Goal: Task Accomplishment & Management: Manage account settings

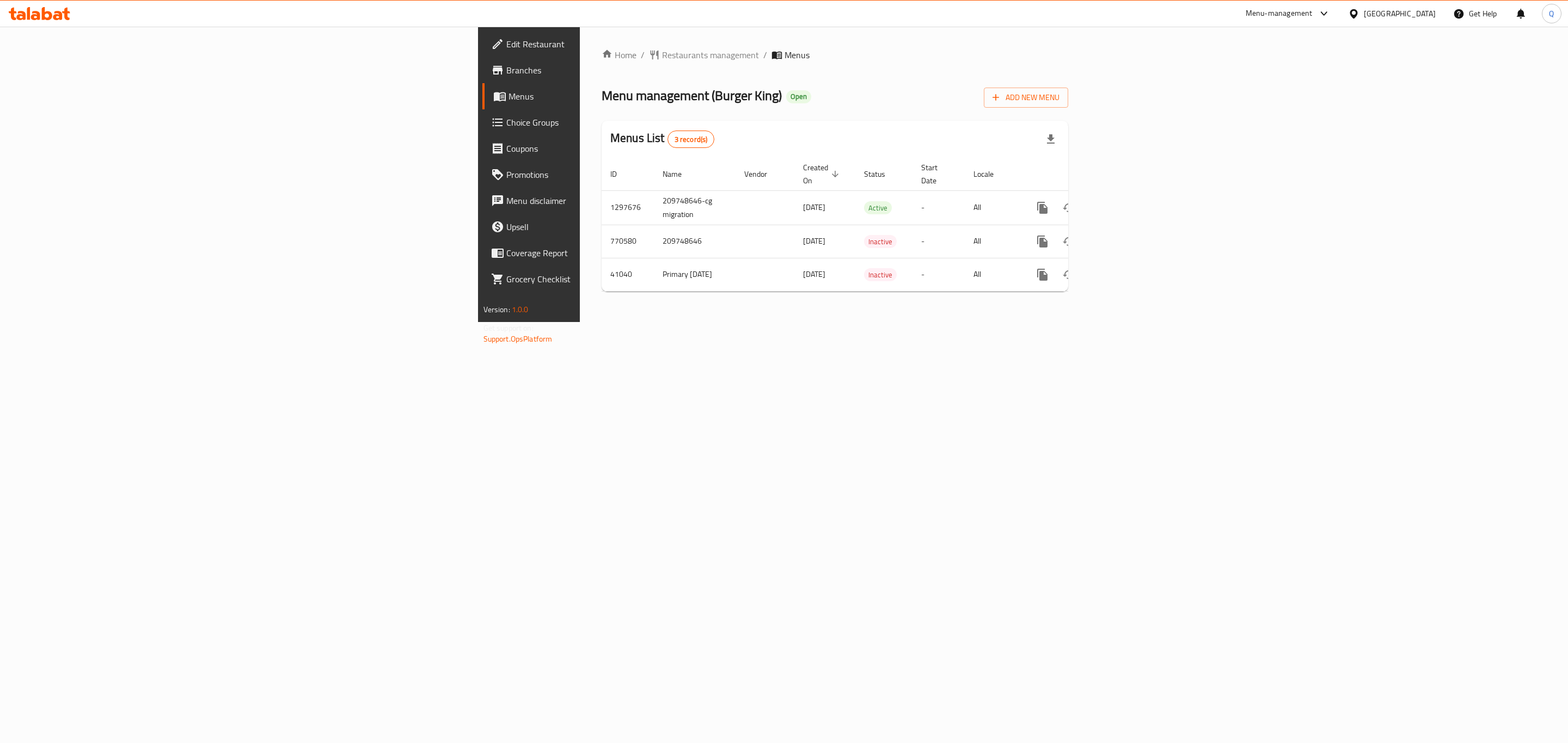
click at [507, 123] on span "Choice Groups" at bounding box center [619, 122] width 225 height 13
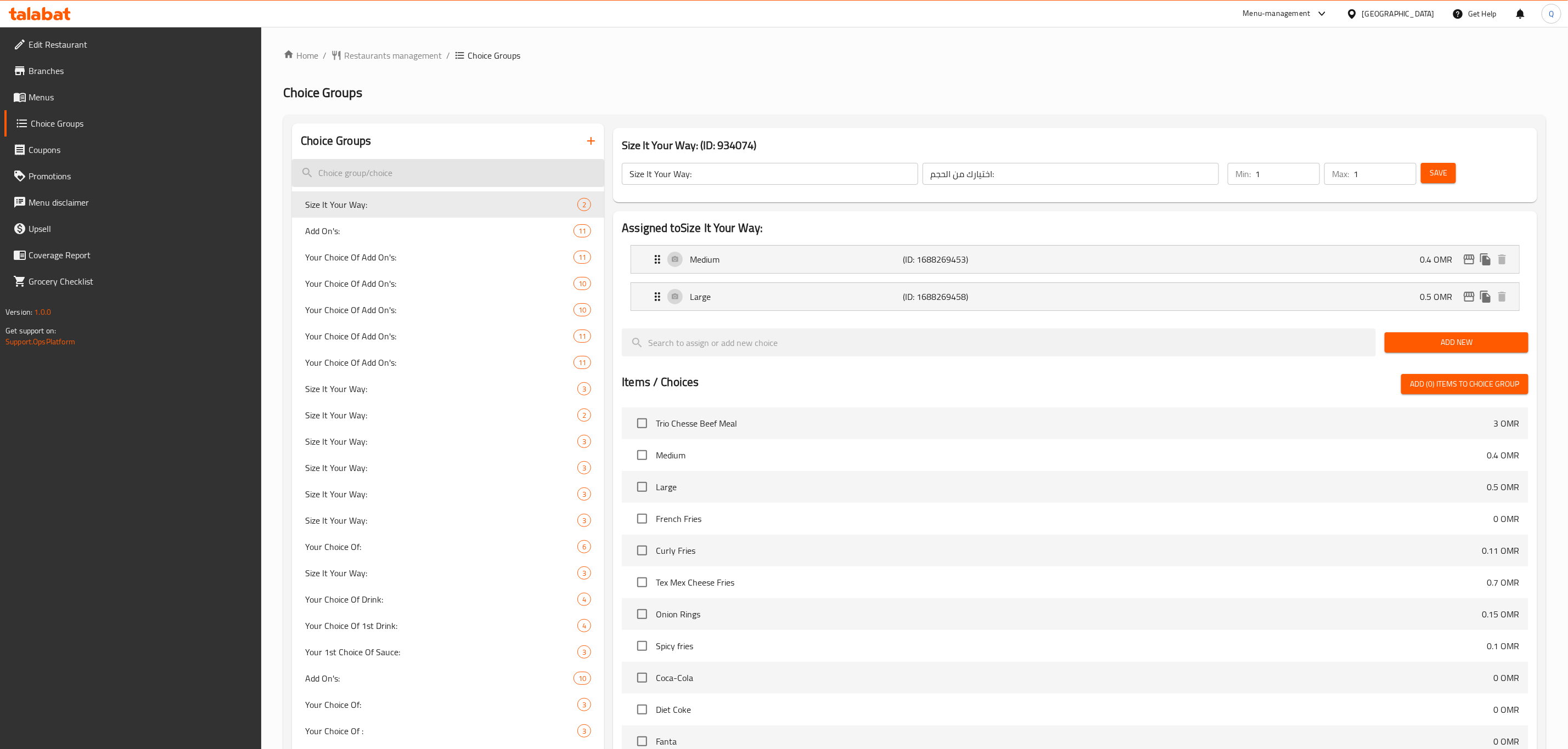
click at [407, 165] on input "search" at bounding box center [449, 174] width 313 height 28
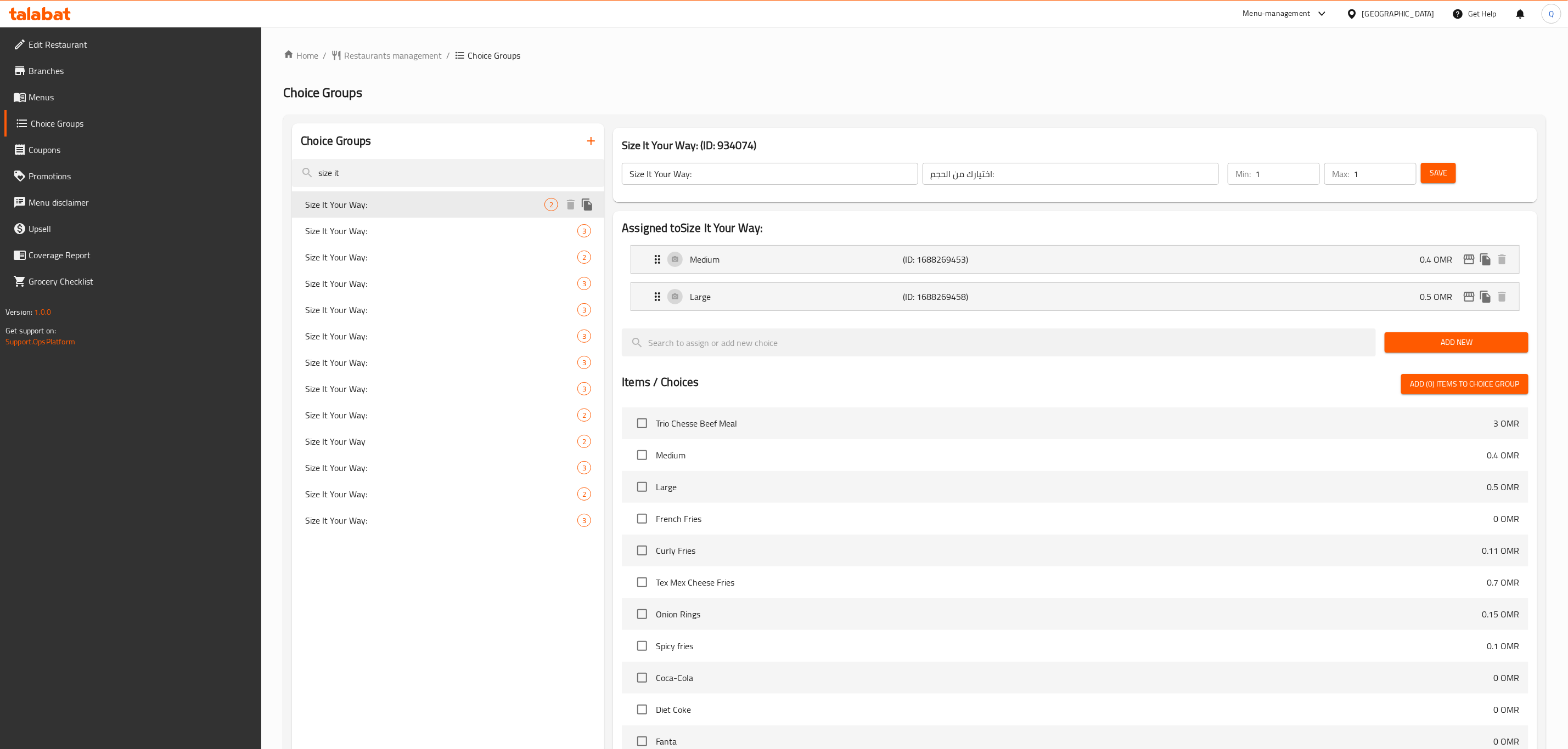
type input "size it"
click at [387, 208] on span "Size It Your Way:" at bounding box center [424, 204] width 240 height 13
click at [1094, 247] on div "Medium (ID: 1688269453) 0.4 OMR" at bounding box center [1079, 259] width 855 height 27
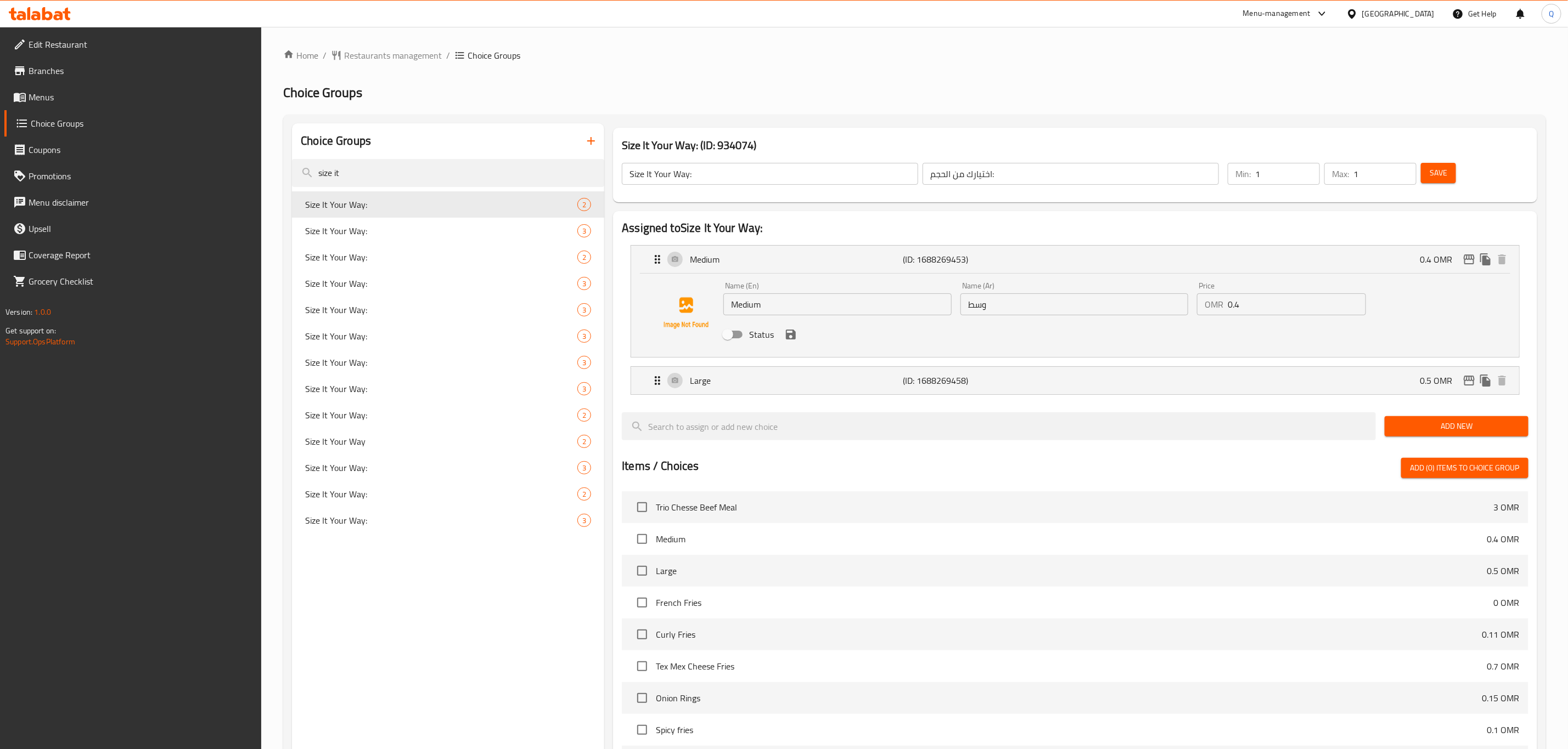
click at [1258, 303] on input "0.4" at bounding box center [1297, 305] width 138 height 22
click at [789, 339] on icon "save" at bounding box center [790, 334] width 13 height 13
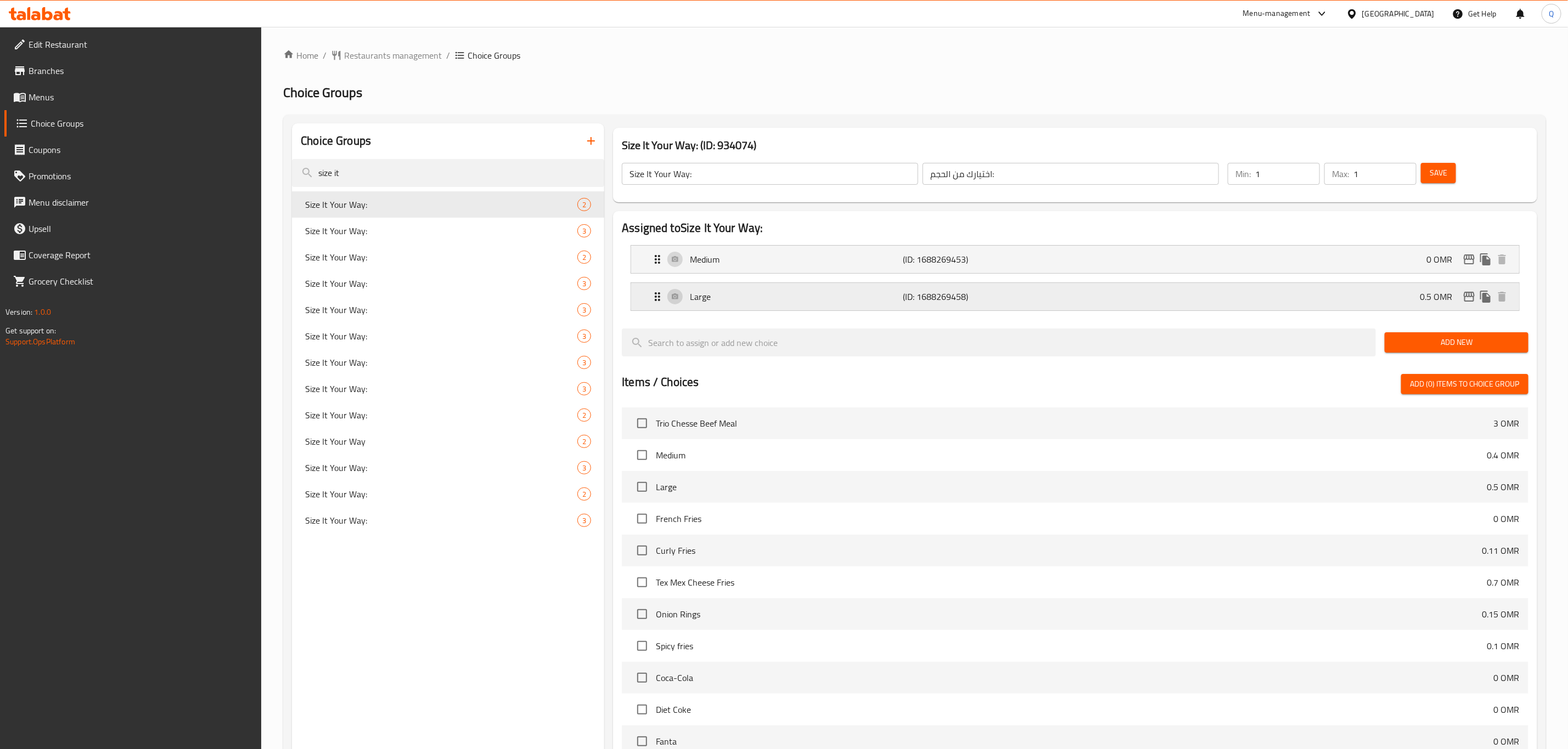
type input "0"
click at [1431, 172] on span "Save" at bounding box center [1438, 173] width 17 height 13
click at [1444, 181] on button "Save" at bounding box center [1438, 174] width 35 height 20
click at [482, 258] on span "Size It Your Way:" at bounding box center [424, 257] width 240 height 13
type input "إختيارك للحجم:"
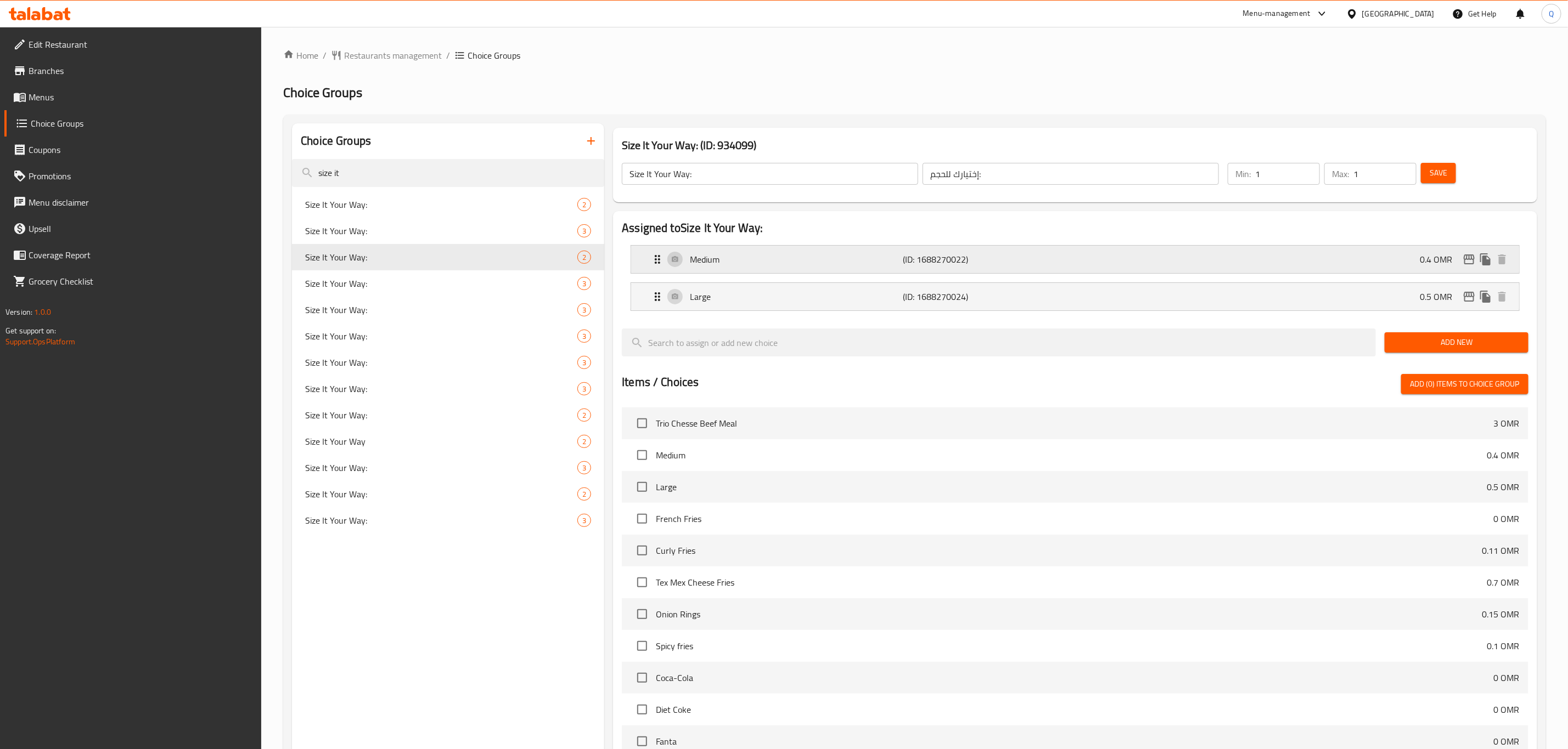
click at [1114, 255] on div "Medium (ID: 1688270022) 0.4 OMR" at bounding box center [1079, 259] width 855 height 27
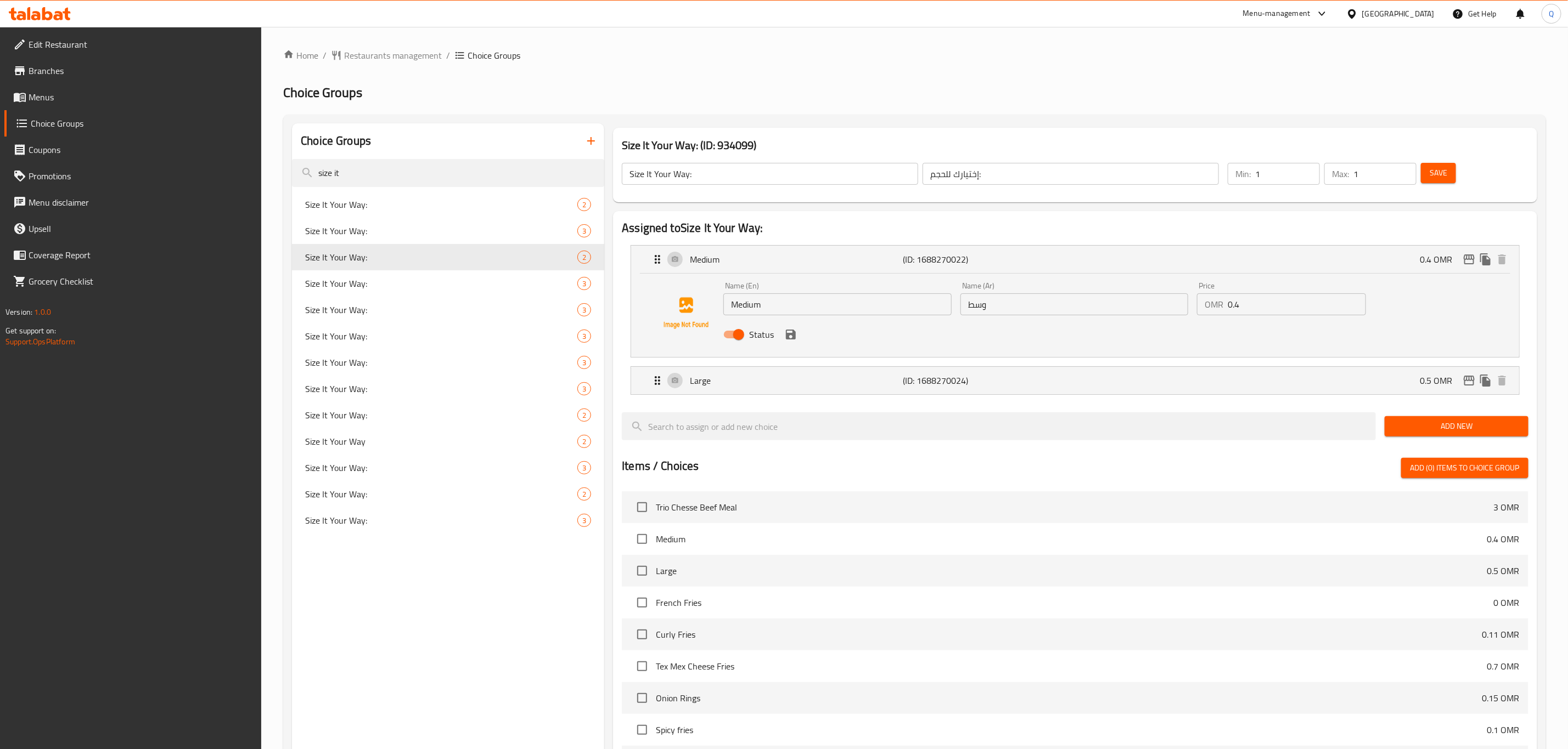
click at [1280, 311] on input "0.4" at bounding box center [1297, 305] width 138 height 22
type input "0"
drag, startPoint x: 791, startPoint y: 332, endPoint x: 784, endPoint y: 342, distance: 12.2
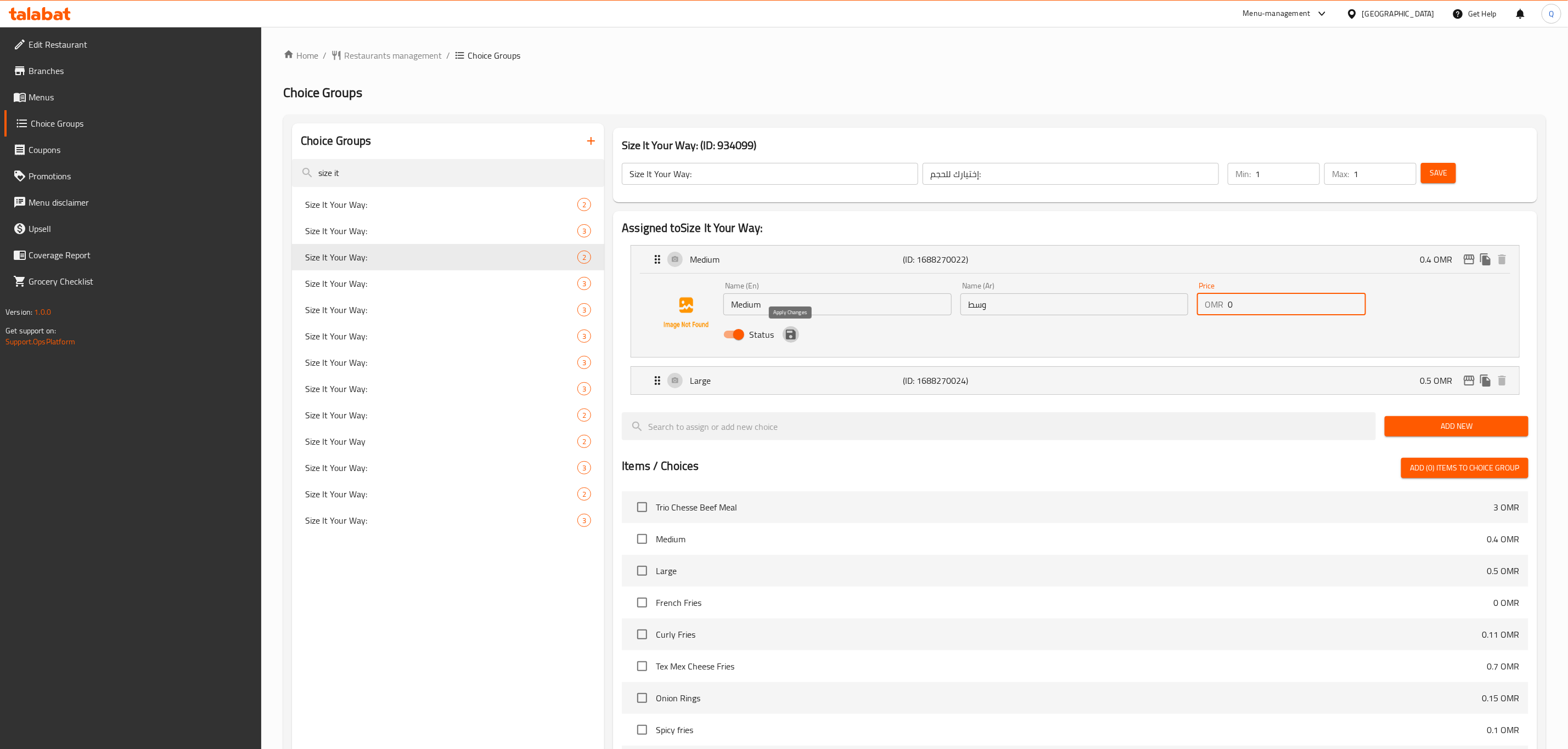
click at [791, 331] on icon "save" at bounding box center [790, 334] width 13 height 13
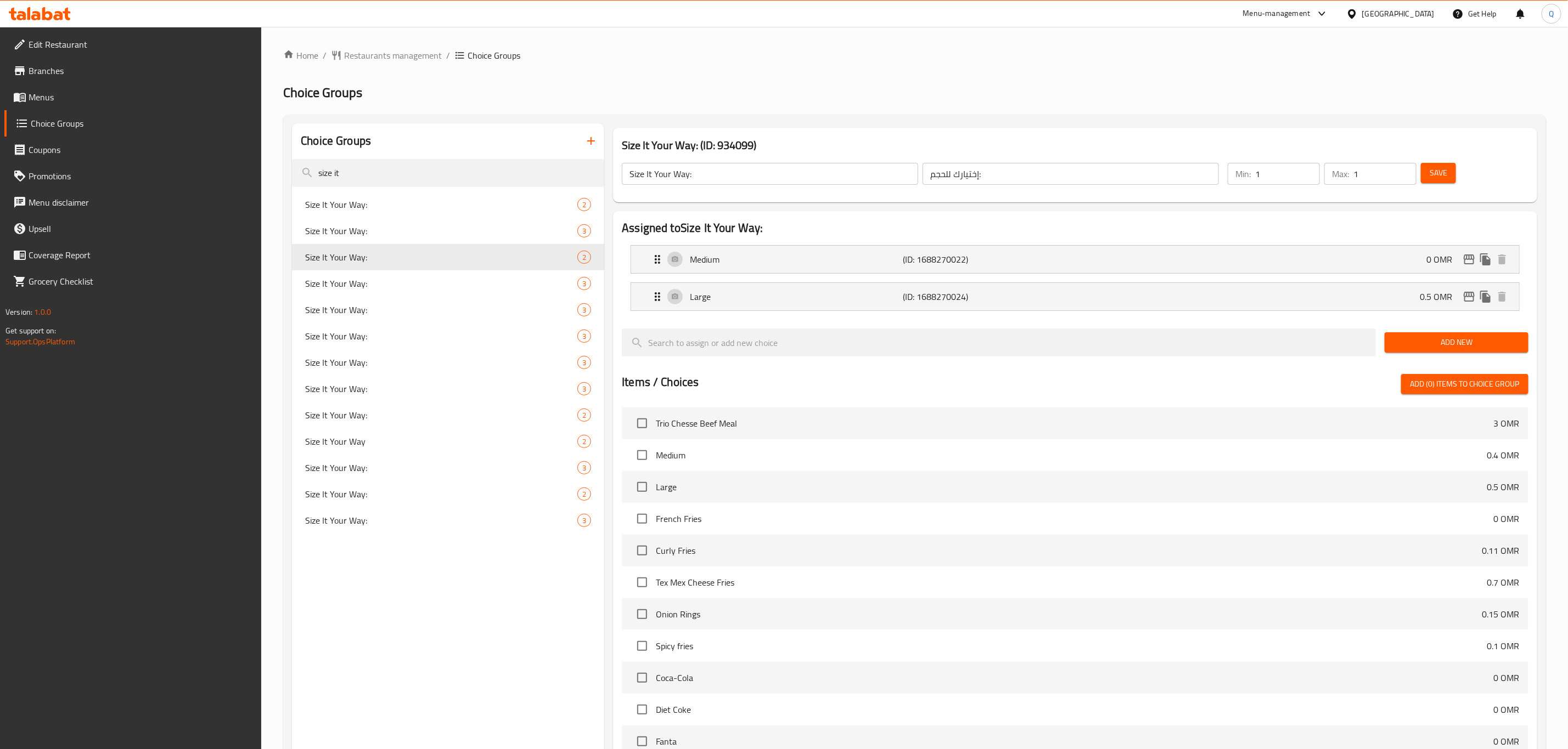
click at [1441, 165] on button "Save" at bounding box center [1438, 174] width 35 height 20
click at [731, 170] on input "Size It Your Way:" at bounding box center [770, 174] width 296 height 22
click at [1438, 174] on span "Save" at bounding box center [1438, 173] width 17 height 13
drag, startPoint x: 407, startPoint y: 417, endPoint x: 451, endPoint y: 396, distance: 48.8
click at [407, 415] on span "Size It Your Way:" at bounding box center [424, 415] width 240 height 13
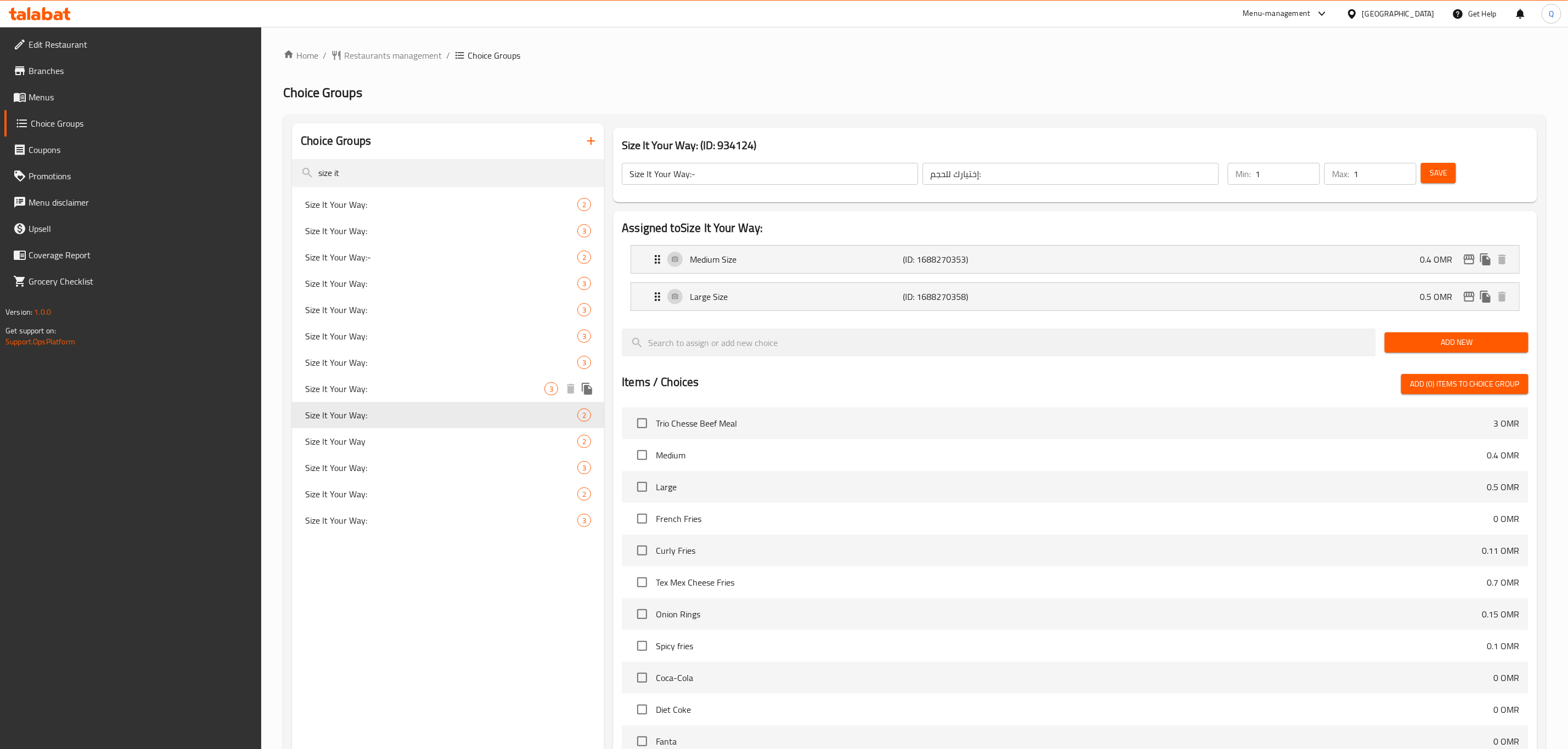
type input "Size It Your Way:"
type input "الحجم على طريقتك:"
type input "0"
click at [1224, 250] on div "Medium Size (ID: 1688270353) 0.4 OMR" at bounding box center [1079, 259] width 855 height 27
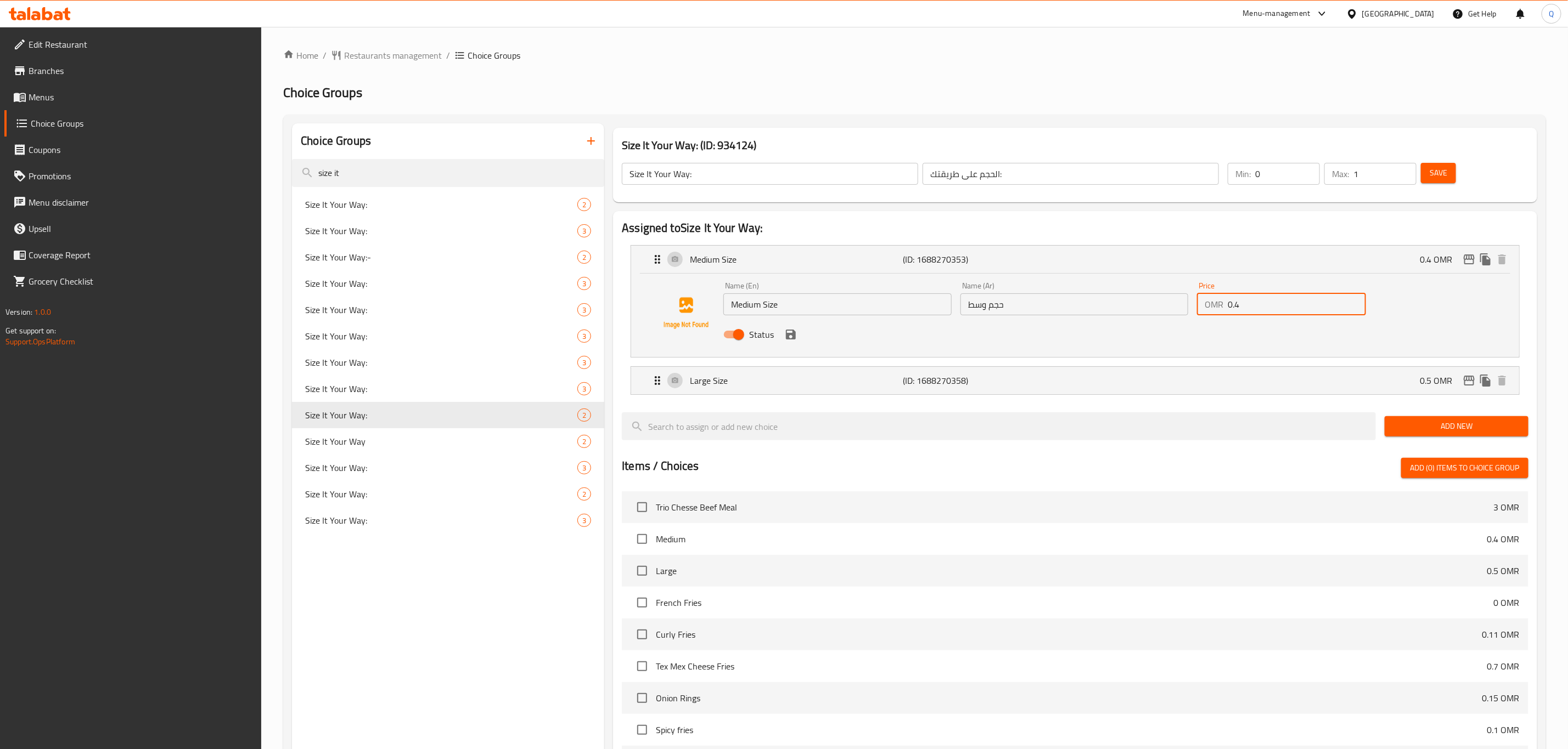
click at [1258, 312] on input "0.4" at bounding box center [1297, 305] width 138 height 22
click at [796, 339] on icon "save" at bounding box center [790, 334] width 13 height 13
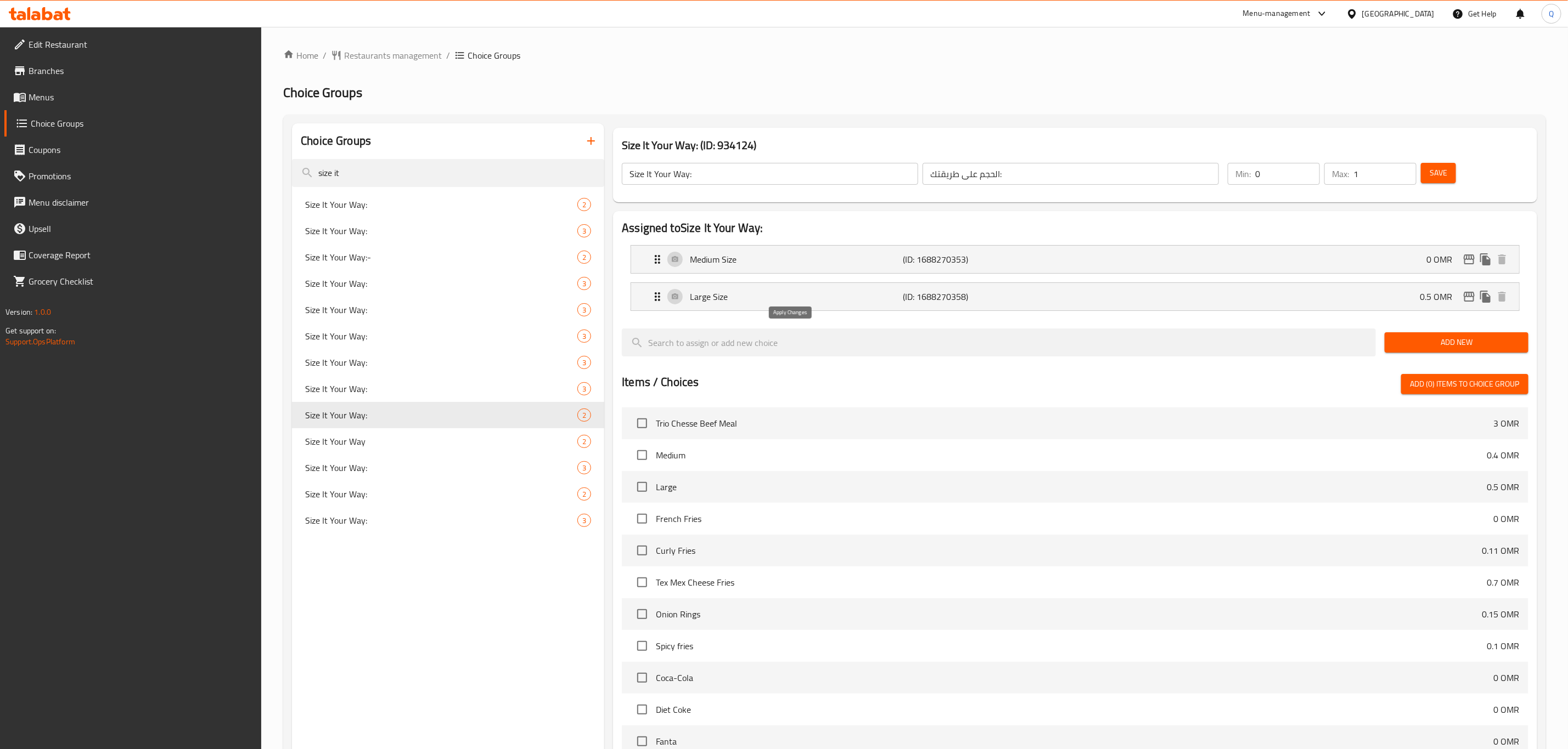
type input "0"
click at [716, 175] on input "Size It Your Way:" at bounding box center [770, 174] width 296 height 22
click at [625, 171] on input "Size It Your Way:" at bounding box center [770, 174] width 296 height 22
type input "- Size It Your Way:"
click at [1441, 176] on span "Save" at bounding box center [1438, 173] width 17 height 13
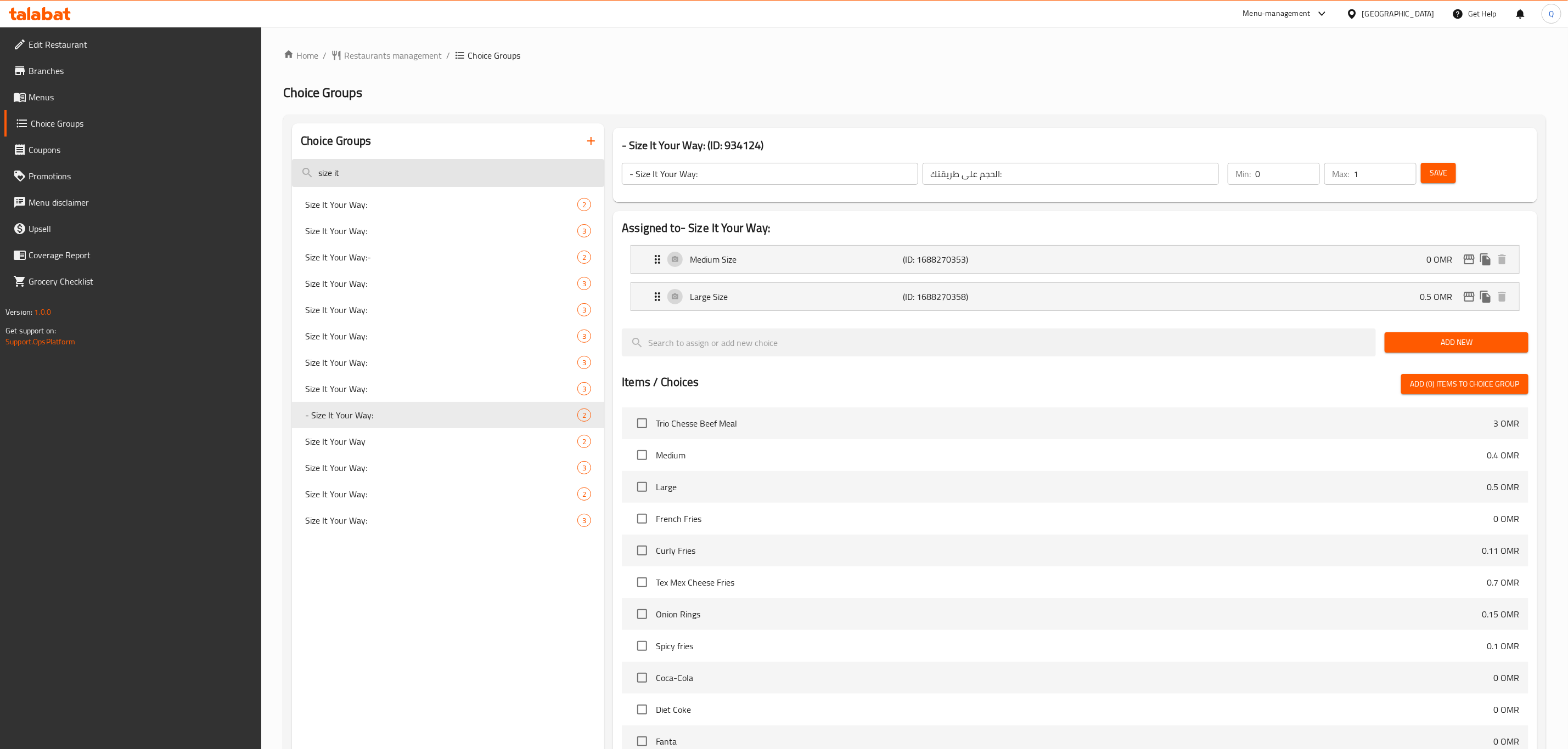
click at [427, 172] on input "size it" at bounding box center [449, 174] width 313 height 28
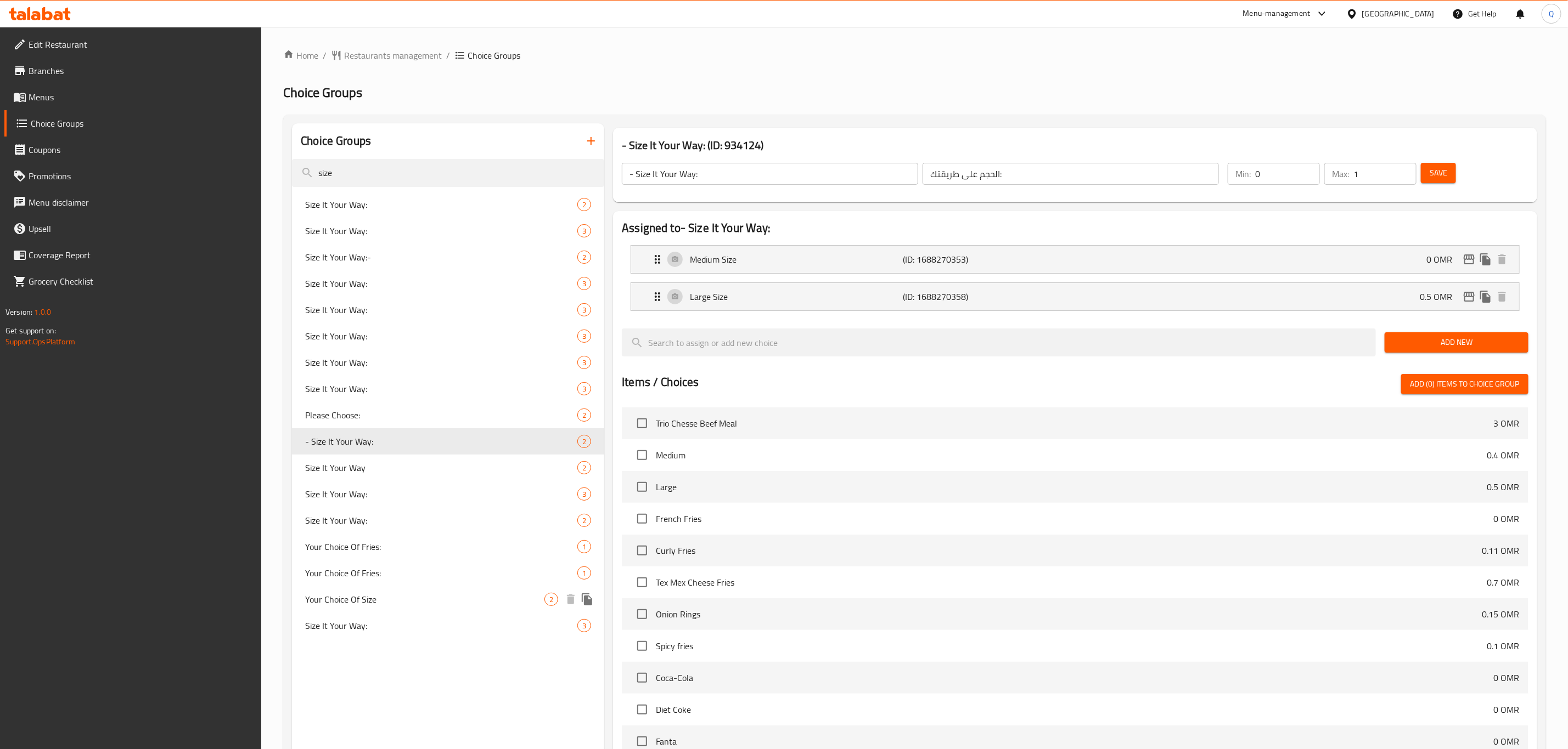
type input "size"
click at [435, 602] on span "Your Choice Of Size" at bounding box center [424, 599] width 240 height 13
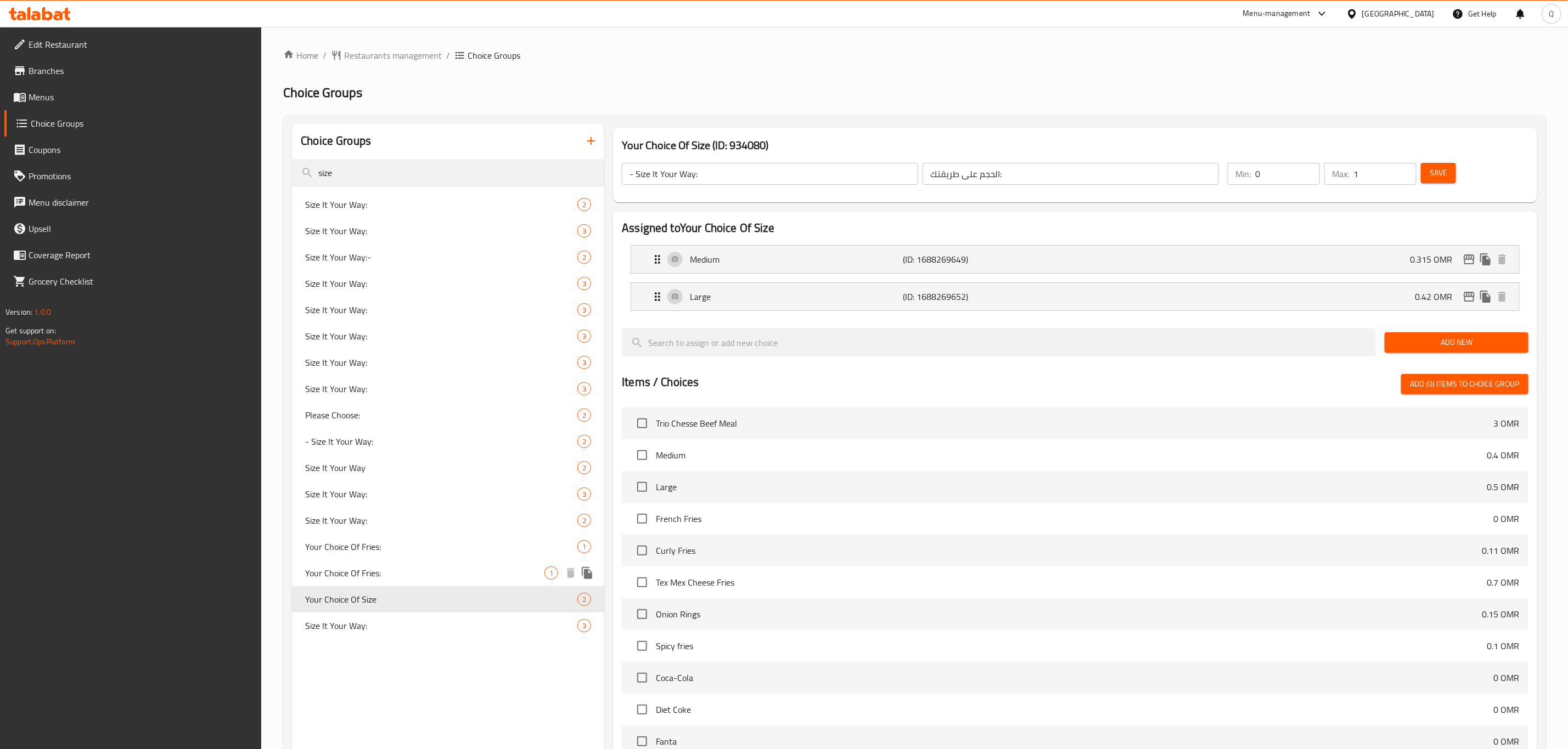
type input "Your Choice Of Size"
type input "إختيارك من الحجم"
type input "1"
click at [1281, 269] on div "Medium (ID: 1688269649) 0.315 OMR" at bounding box center [1079, 259] width 855 height 27
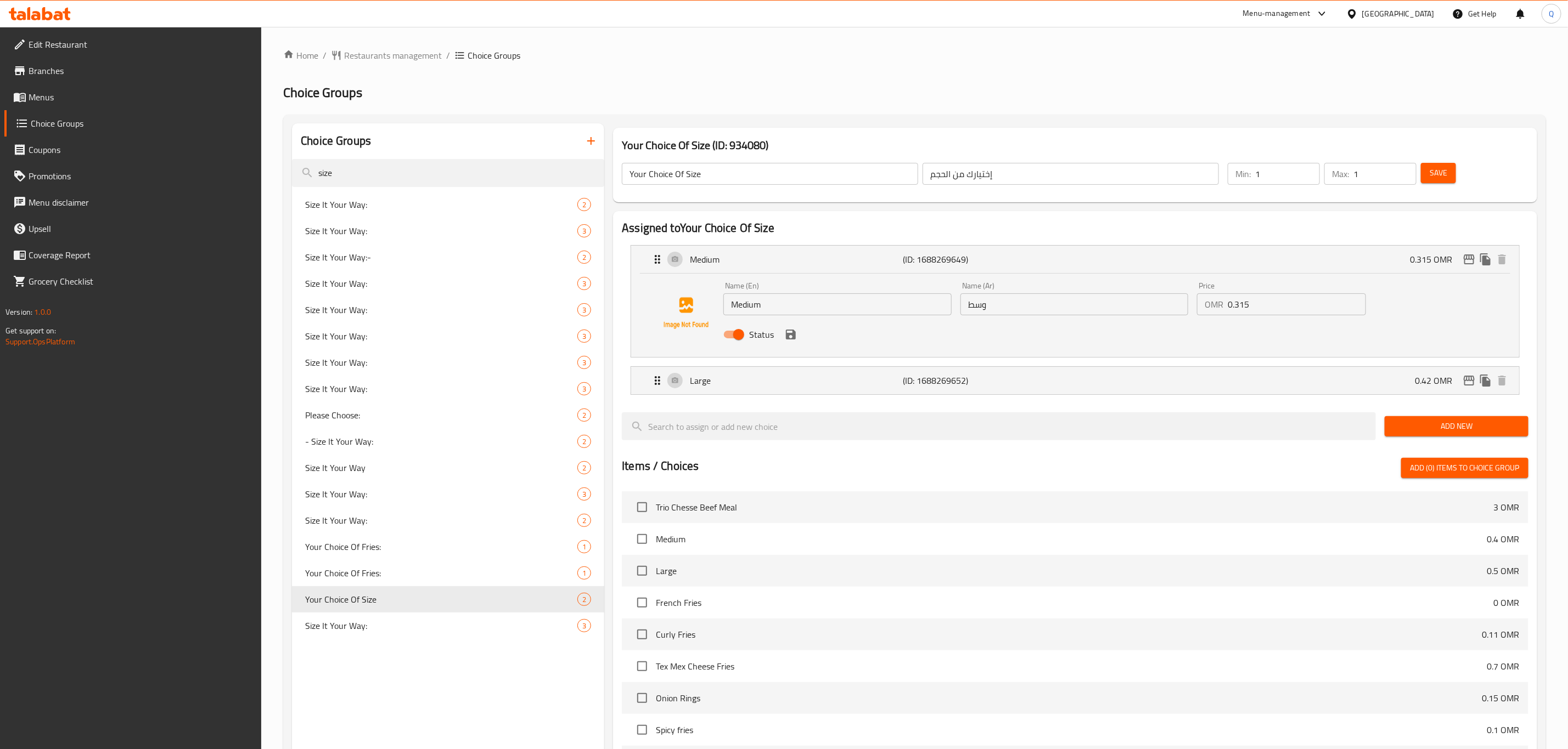
click at [1260, 274] on div "Name (En) Medium Name (En) Name (Ar) وسط Name (Ar) Price OMR 0.315 Price Status" at bounding box center [1075, 316] width 888 height 83
click at [401, 178] on input "size" at bounding box center [449, 174] width 313 height 28
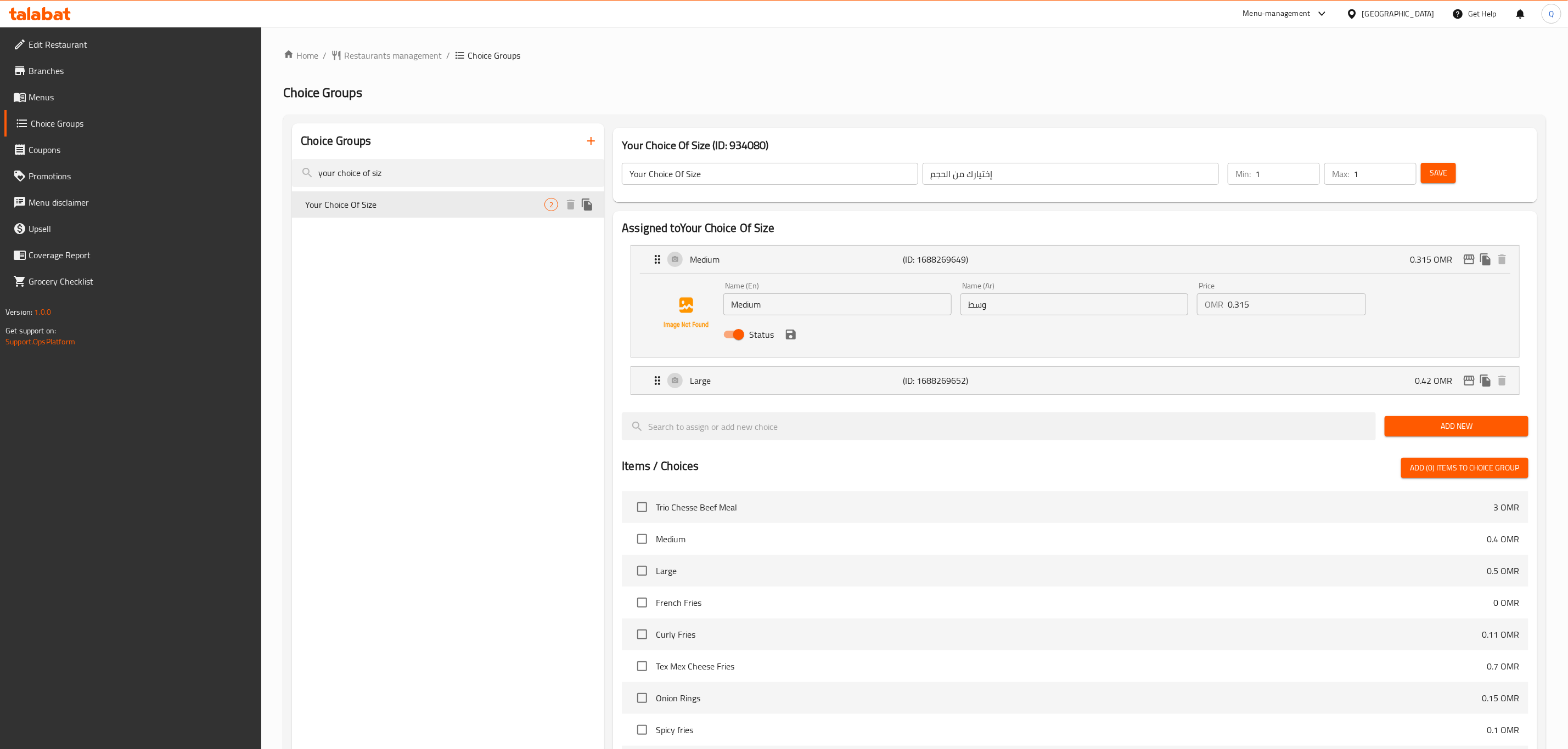
type input "your choice of siz"
click at [460, 198] on span "Your Choice Of Size" at bounding box center [424, 204] width 240 height 13
click at [1303, 298] on input "0.315" at bounding box center [1297, 305] width 138 height 22
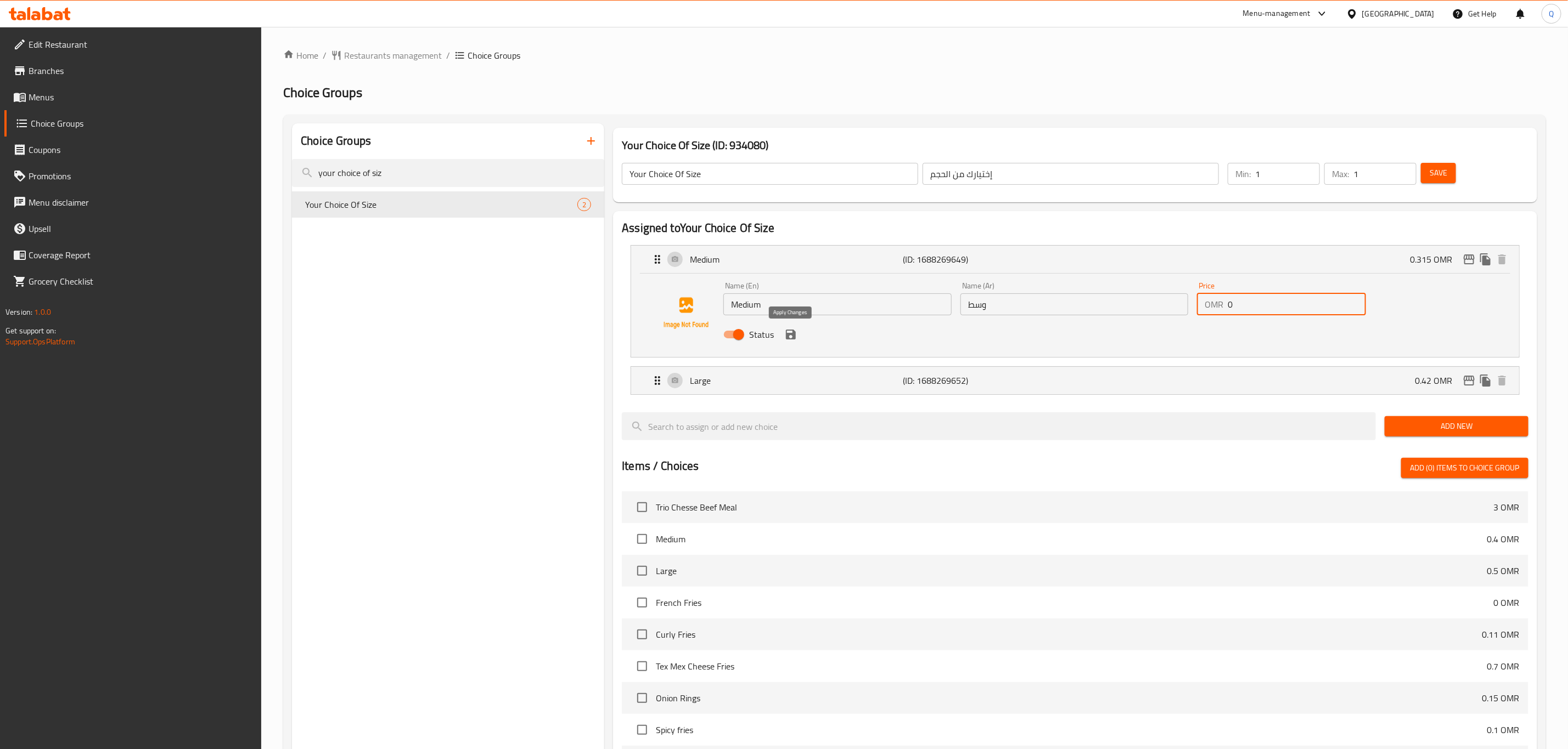
click at [791, 332] on icon "save" at bounding box center [790, 334] width 13 height 13
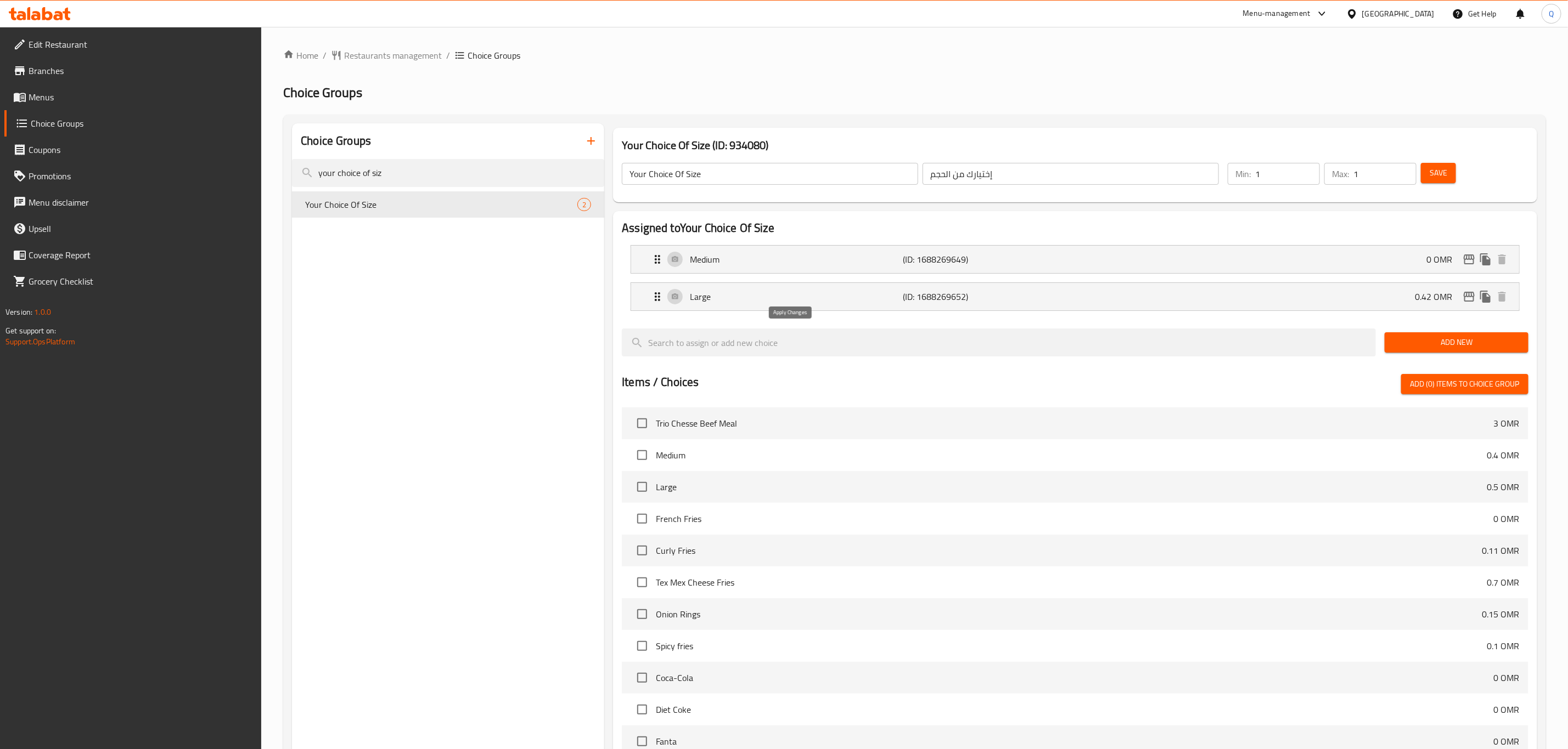
type input "0"
click at [1218, 299] on div "Large (ID: 1688269652) 0.42 OMR" at bounding box center [1079, 297] width 855 height 27
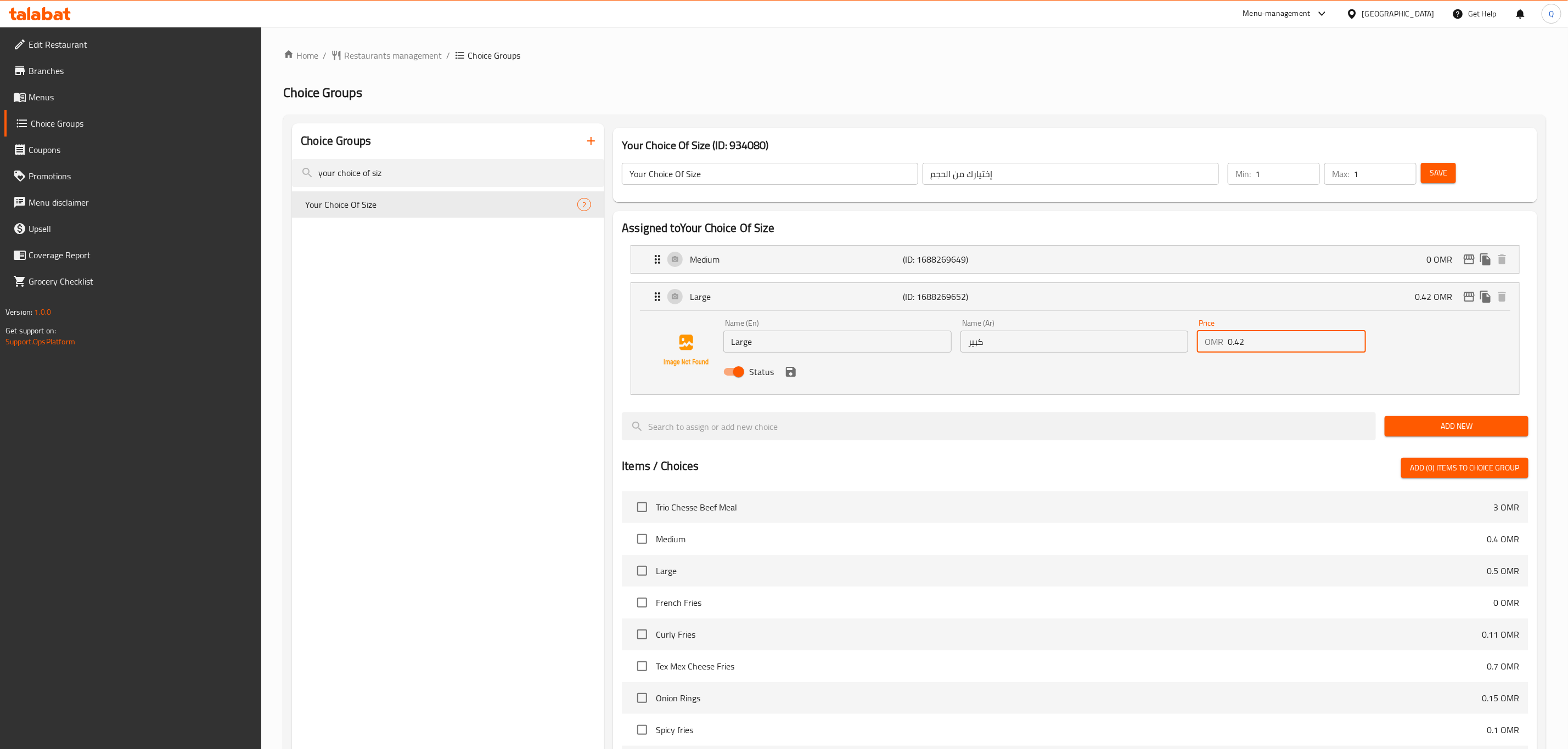
click at [1302, 339] on input "0.42" at bounding box center [1297, 342] width 138 height 22
click at [787, 372] on icon "save" at bounding box center [791, 371] width 10 height 10
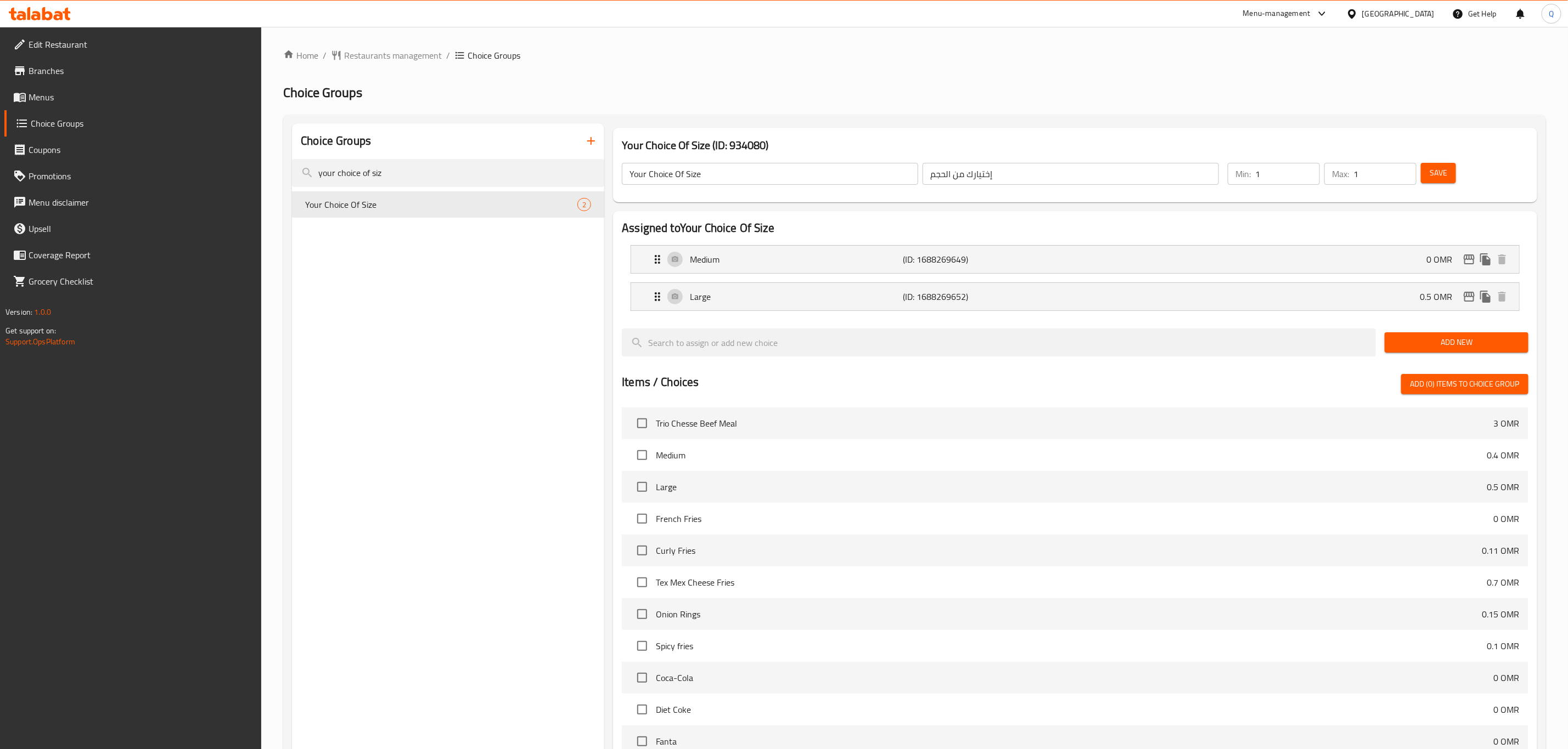
type input "0.5"
click at [1442, 179] on span "Save" at bounding box center [1438, 173] width 17 height 13
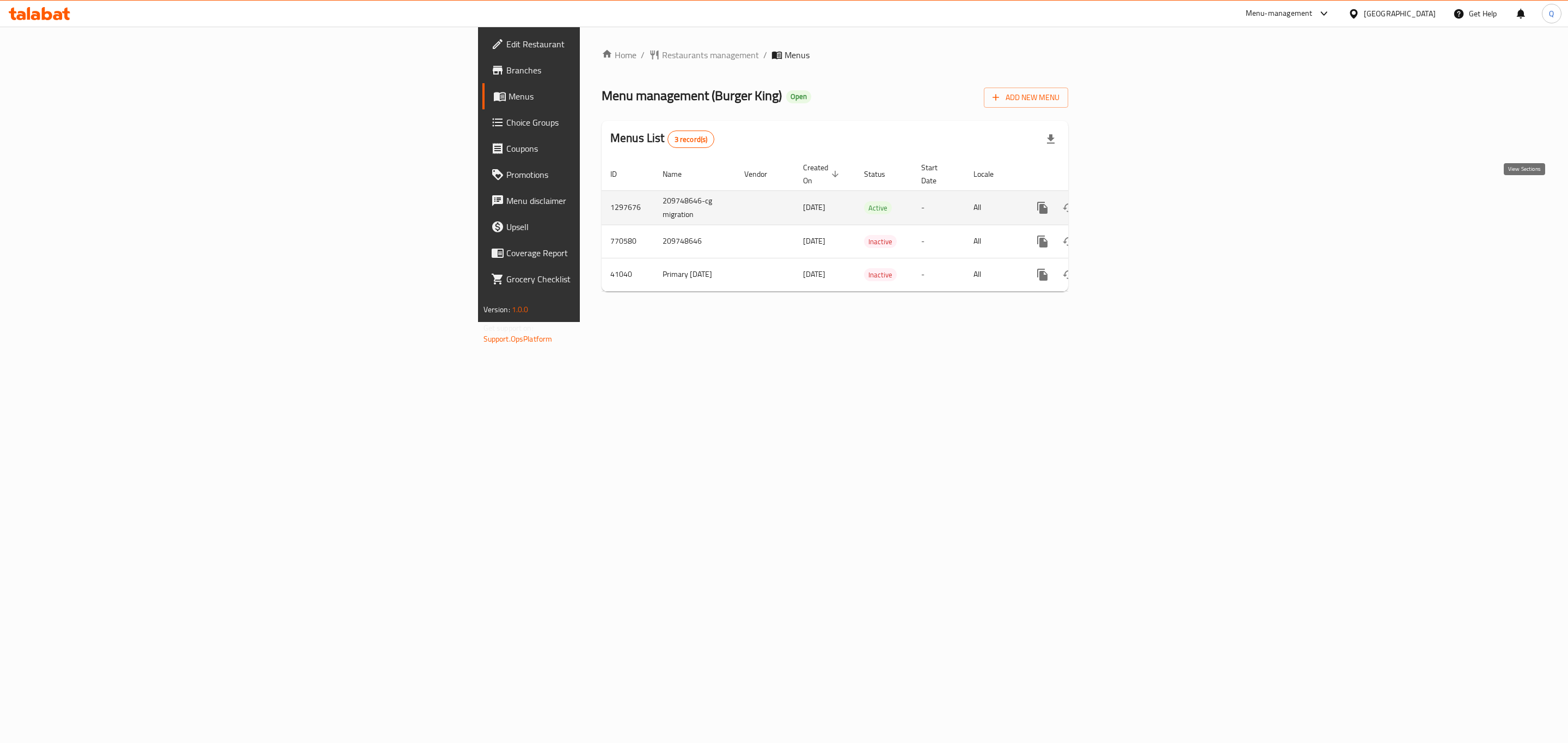
click at [1128, 202] on icon "enhanced table" at bounding box center [1121, 208] width 13 height 13
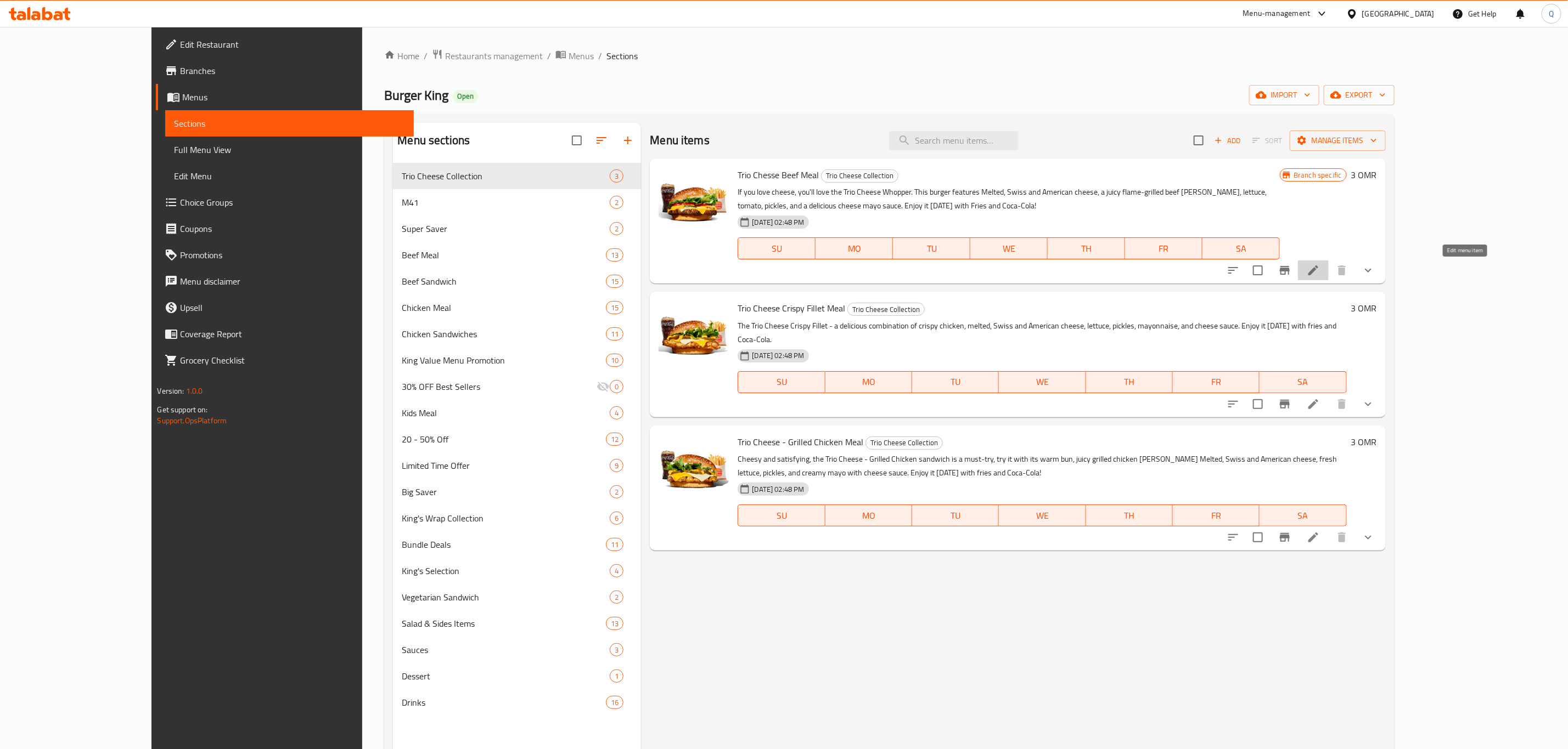
click at [1318, 267] on icon at bounding box center [1313, 270] width 10 height 10
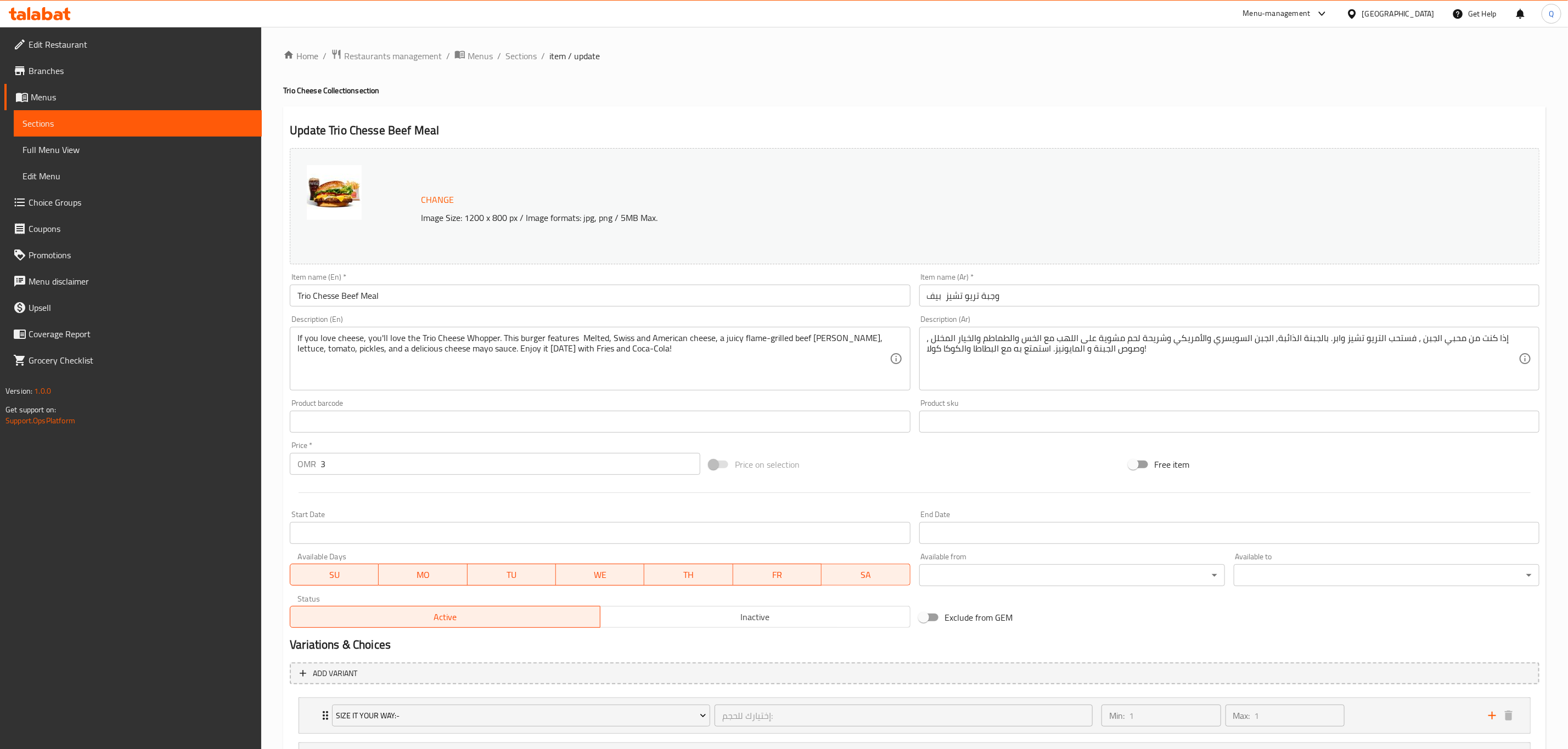
type input "إختيارك للحجم:"
type input "1"
type input "اختيارك من الطبق الجانبي:"
type input "1"
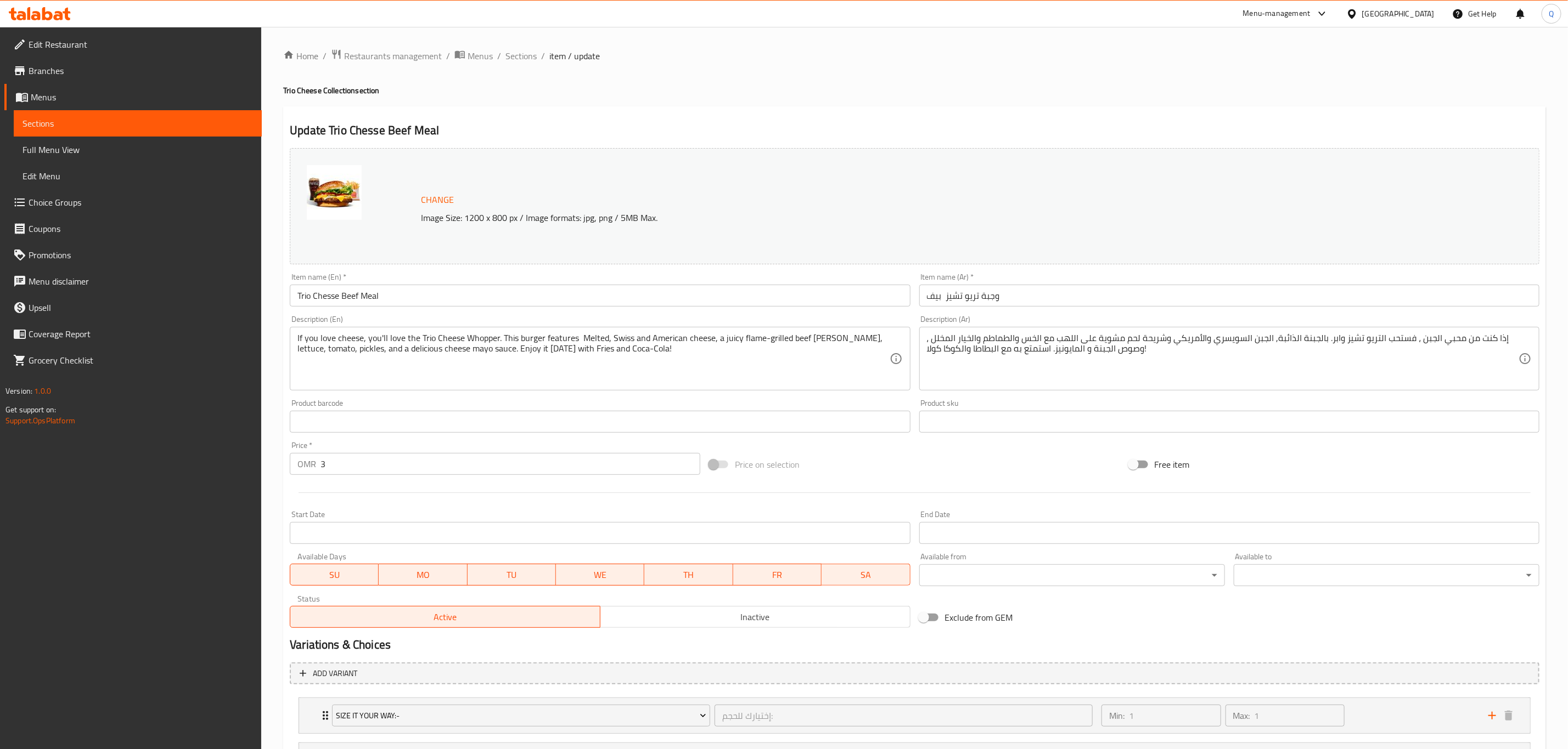
type input "1"
type input "اختيارك من المشروب:"
type input "1"
type input "اختيارك من الإضافات:"
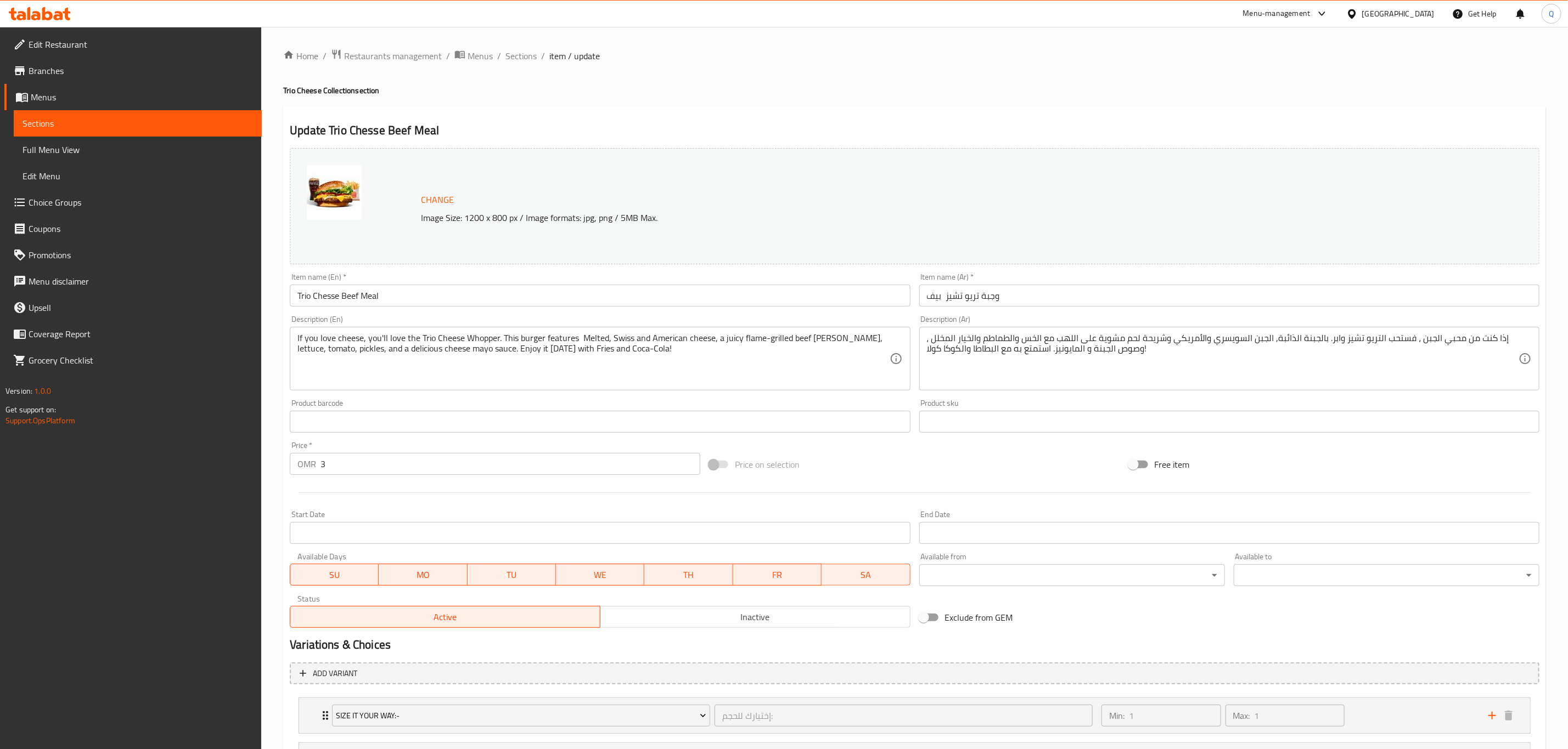
type input "0"
type input "11"
click at [420, 466] on input "3" at bounding box center [510, 464] width 379 height 22
type input "3.4"
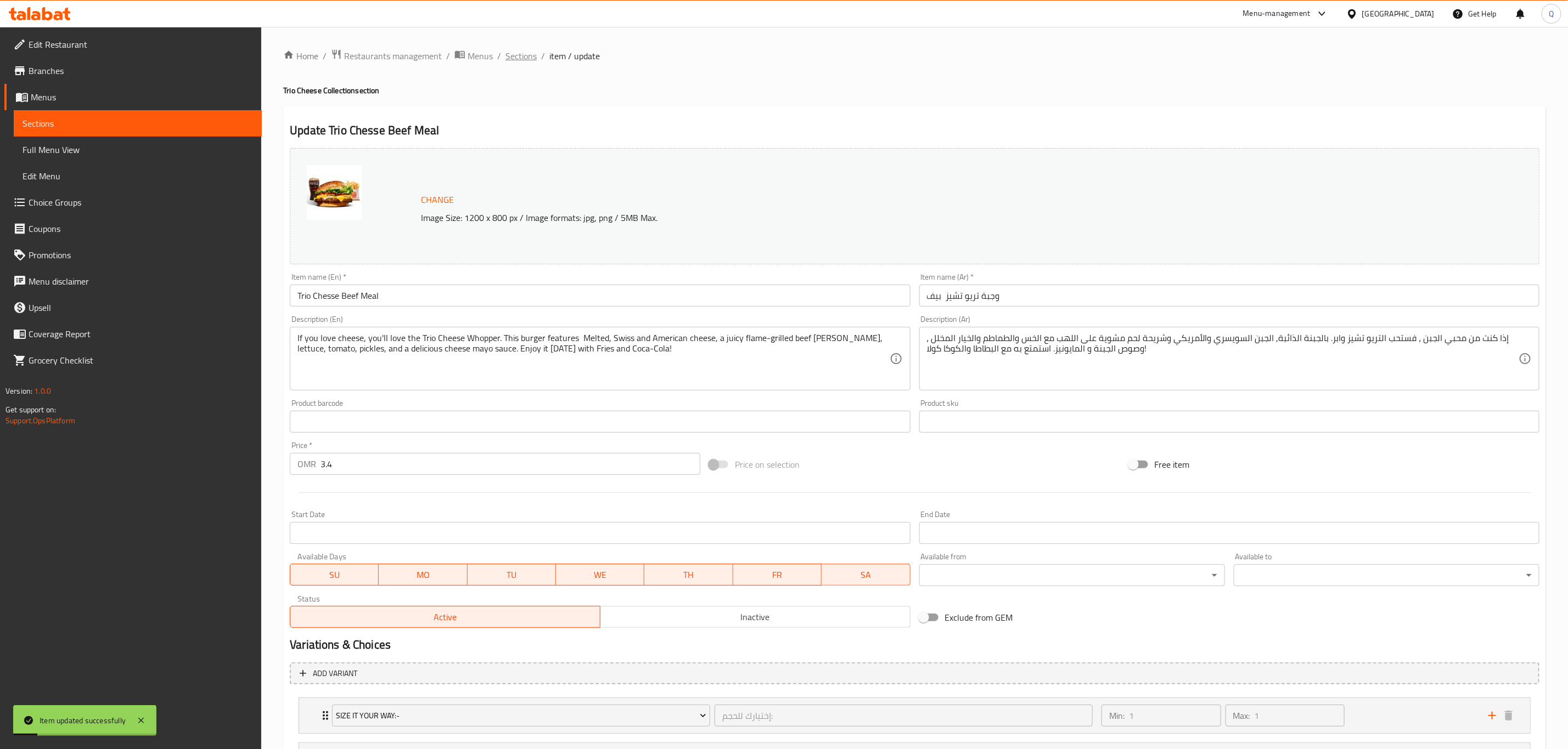
click at [534, 59] on span "Sections" at bounding box center [521, 56] width 31 height 13
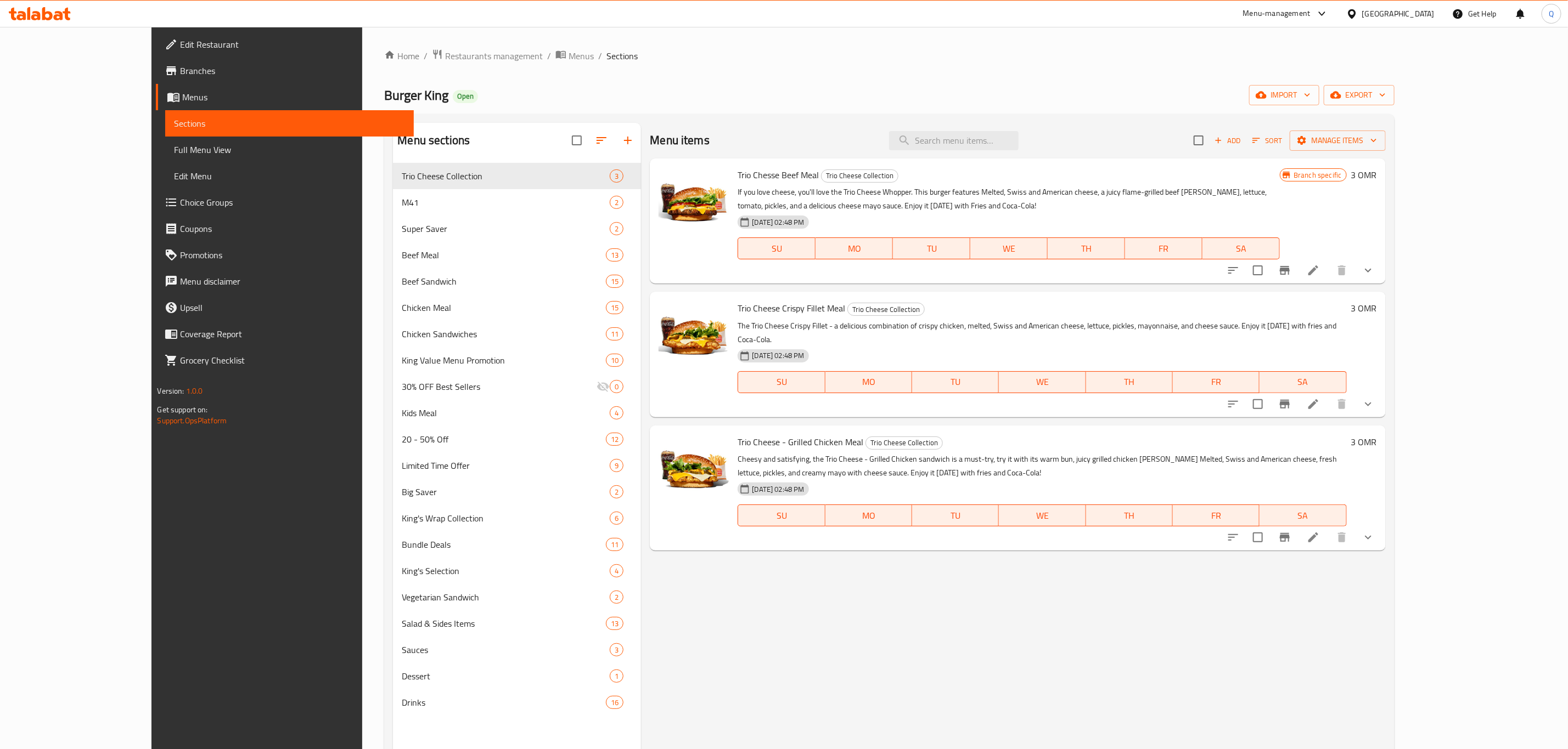
click at [1320, 398] on icon at bounding box center [1313, 404] width 13 height 13
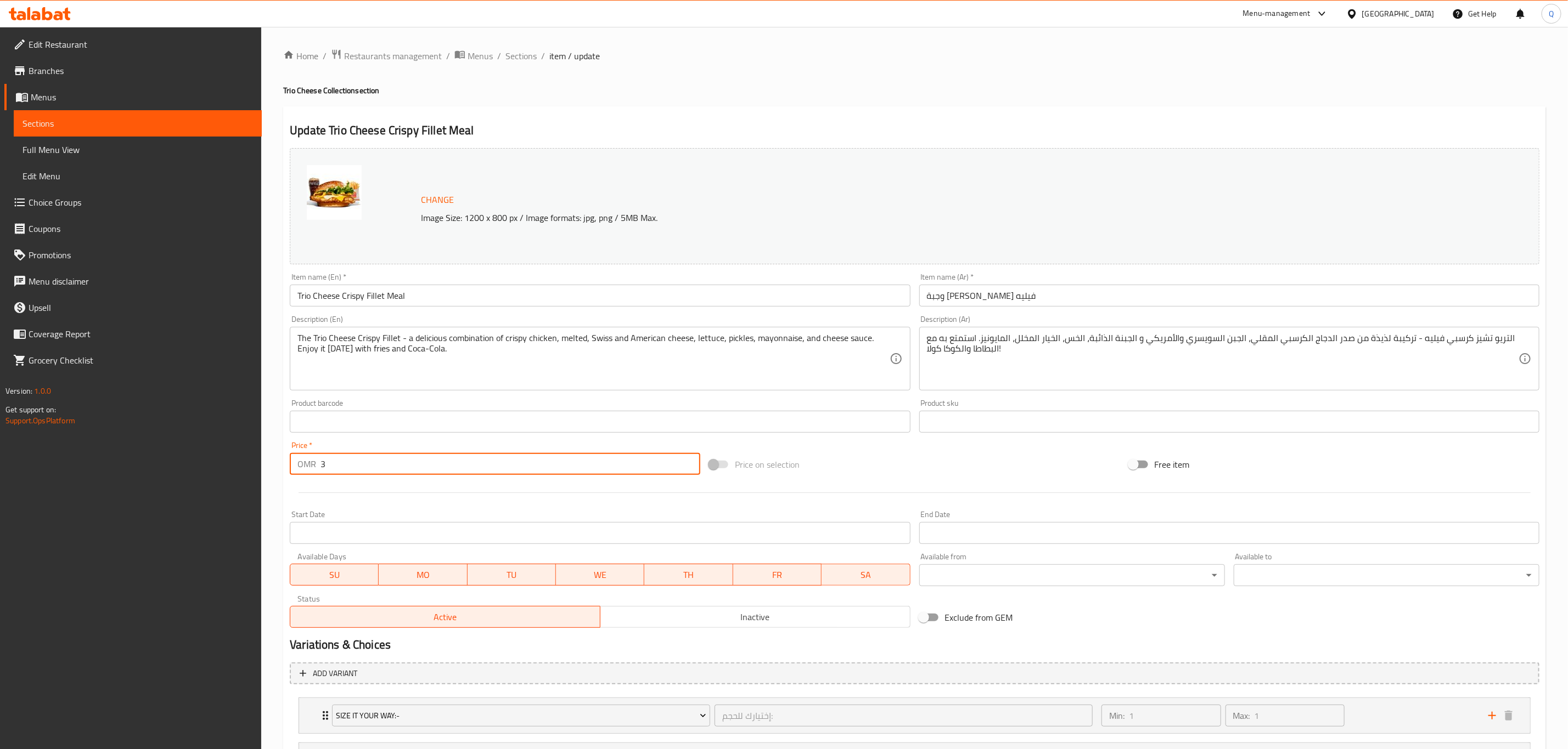
click at [555, 464] on input "3" at bounding box center [510, 464] width 379 height 22
type input "3.4"
click at [535, 55] on span "Sections" at bounding box center [521, 56] width 31 height 13
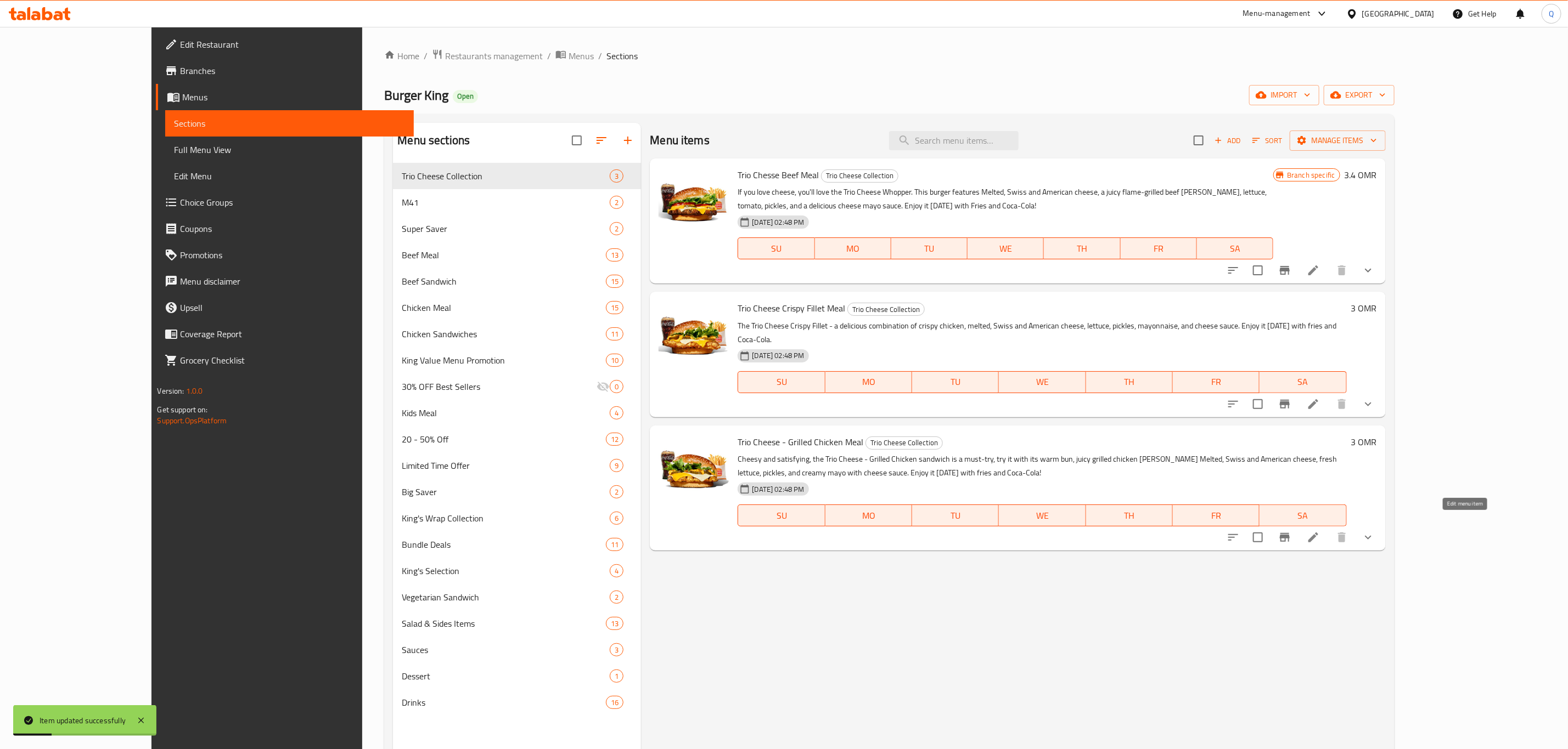
click at [1318, 532] on icon at bounding box center [1313, 537] width 10 height 10
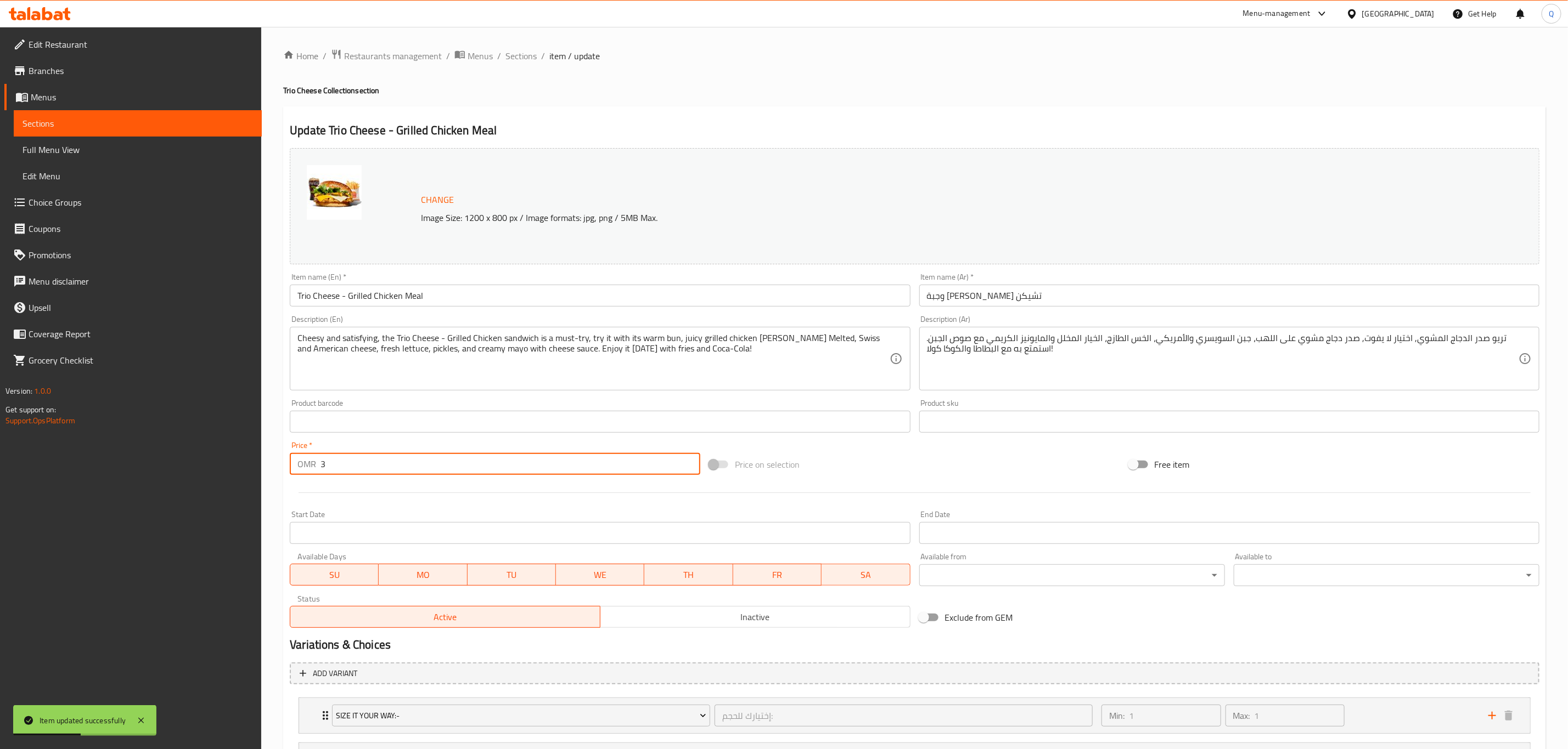
click at [419, 459] on input "3" at bounding box center [510, 464] width 379 height 22
type input "3.4"
click at [529, 58] on span "Sections" at bounding box center [521, 56] width 31 height 13
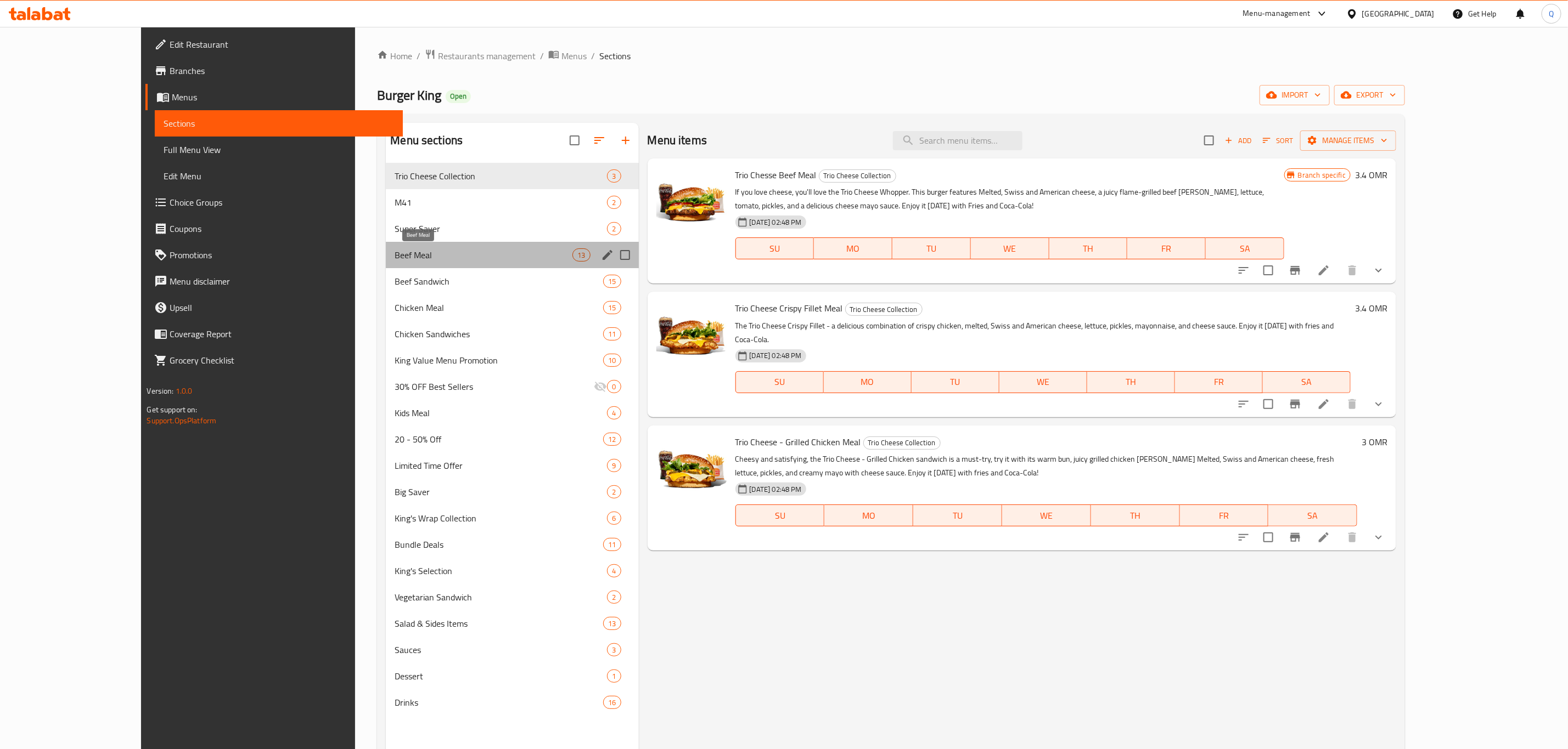
click at [394, 254] on span "Beef Meal" at bounding box center [483, 255] width 178 height 13
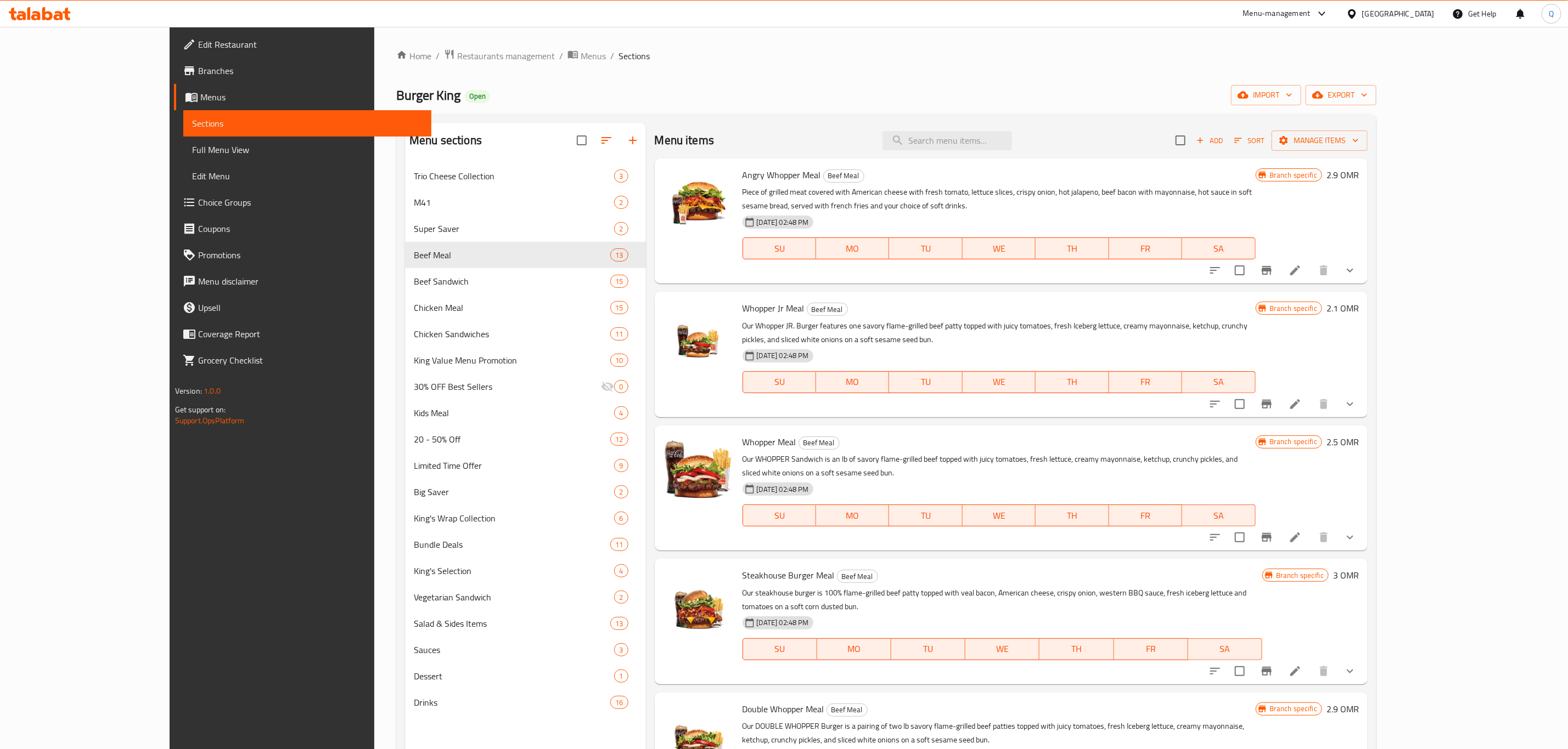
click at [1310, 394] on li at bounding box center [1295, 404] width 31 height 20
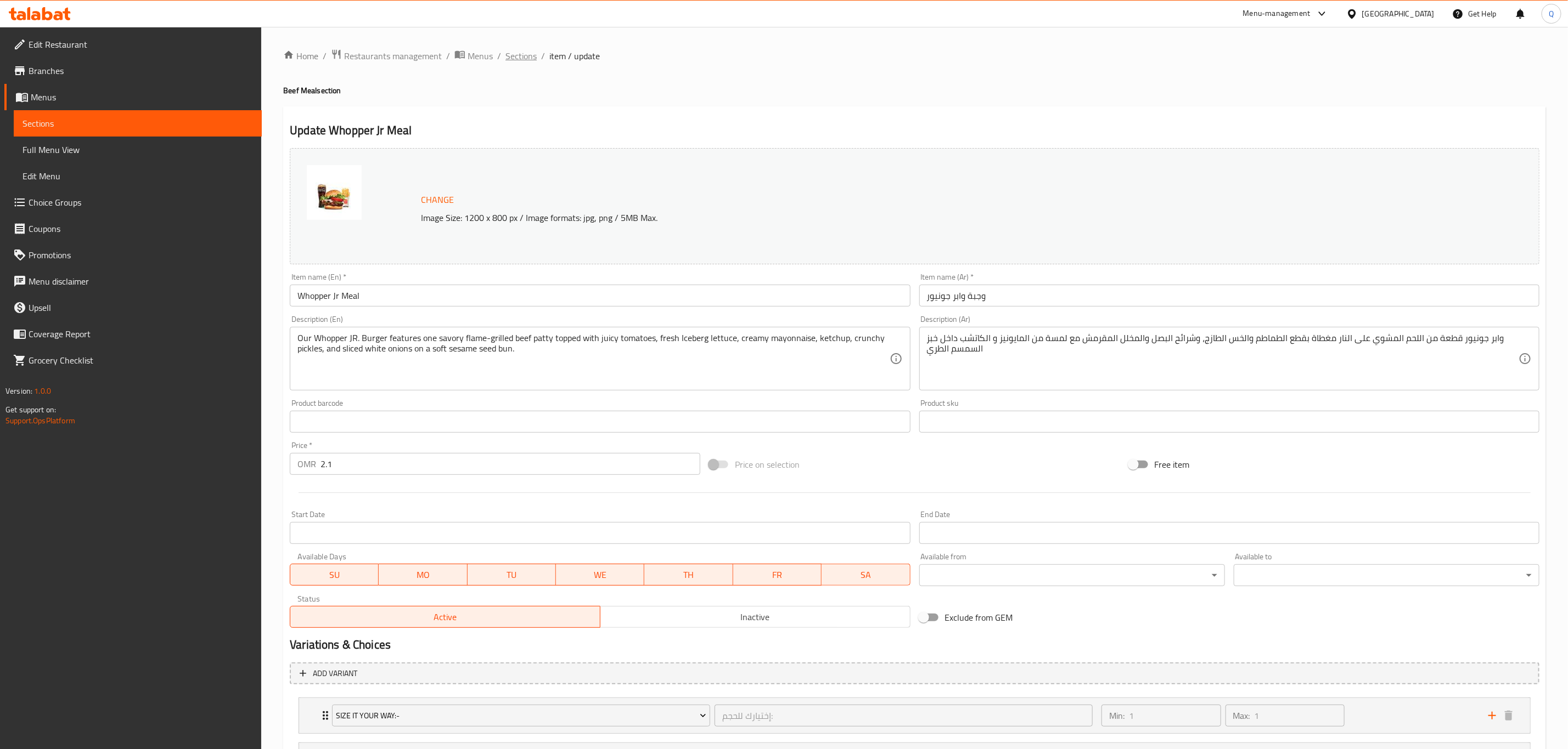
click at [513, 57] on span "Sections" at bounding box center [521, 56] width 31 height 13
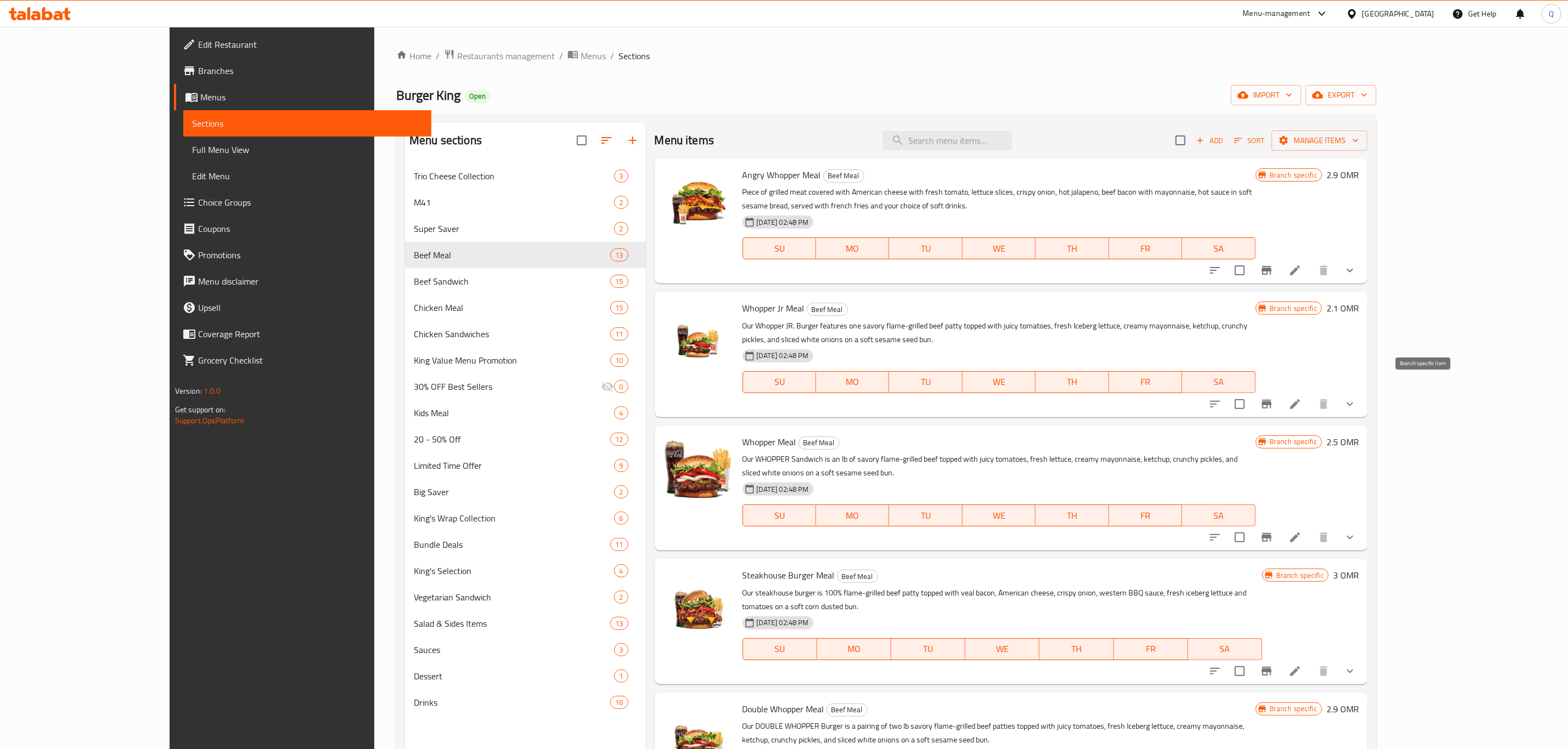
click at [1273, 398] on icon "Branch-specific-item" at bounding box center [1266, 404] width 13 height 13
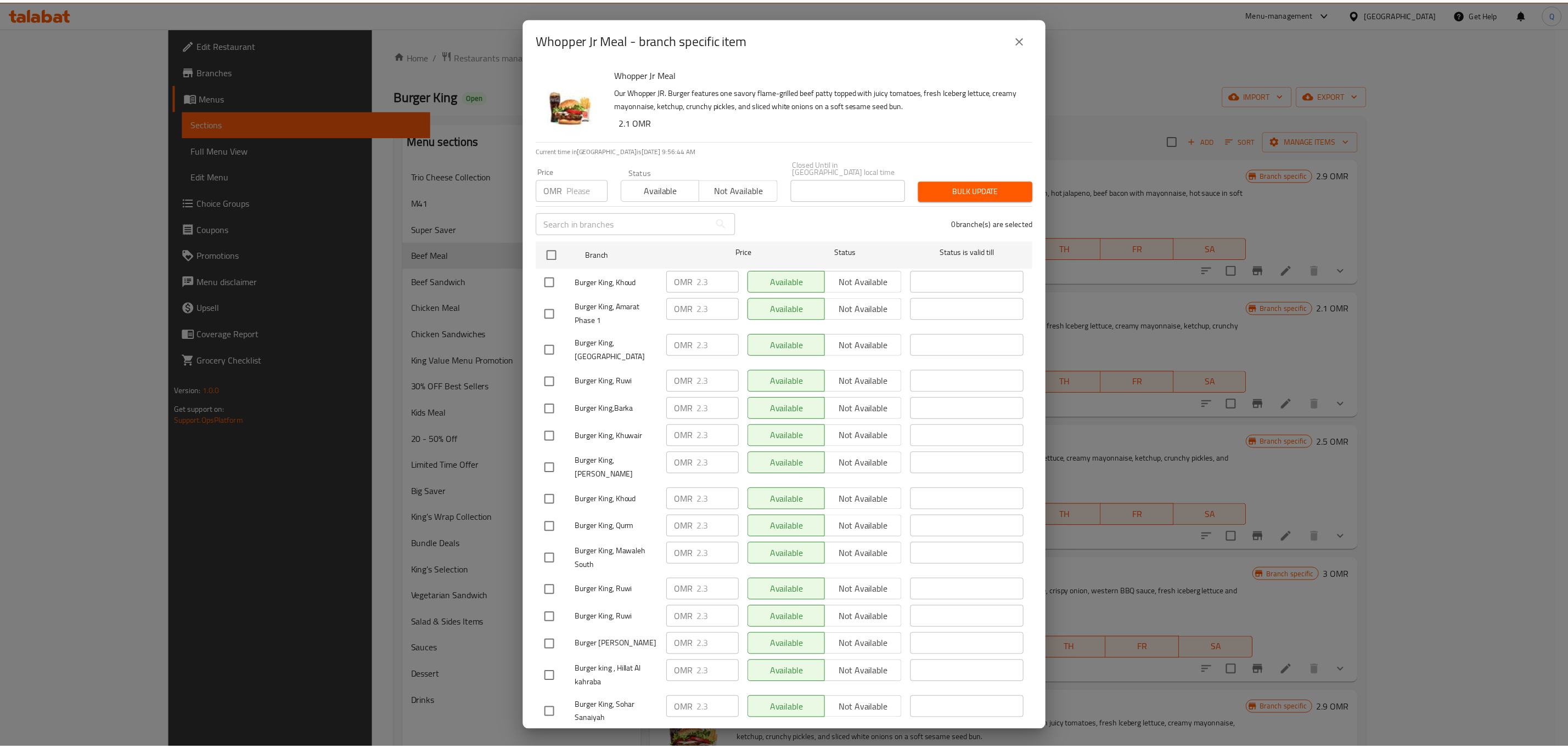
scroll to position [39, 0]
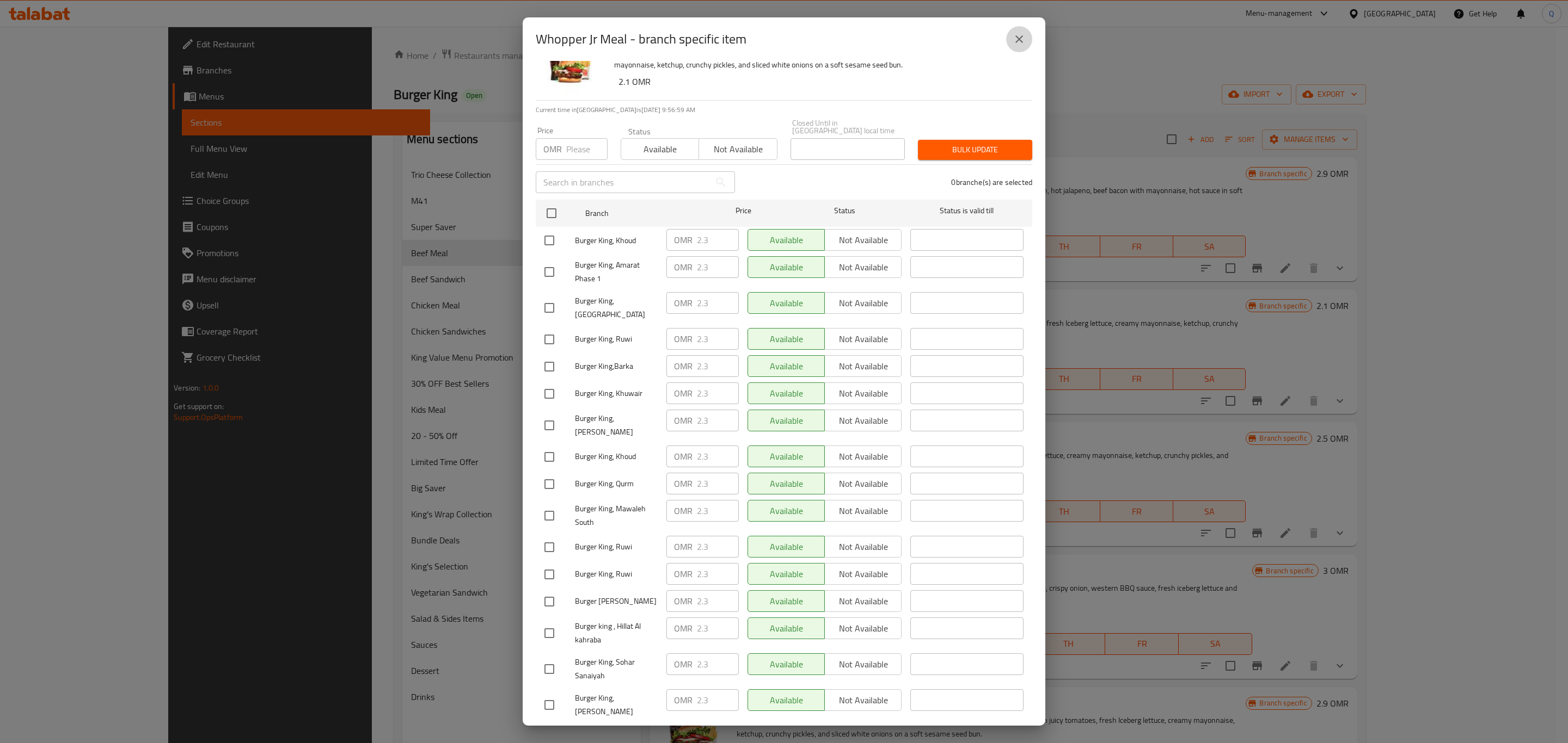
click at [1019, 48] on button "close" at bounding box center [1019, 40] width 26 height 26
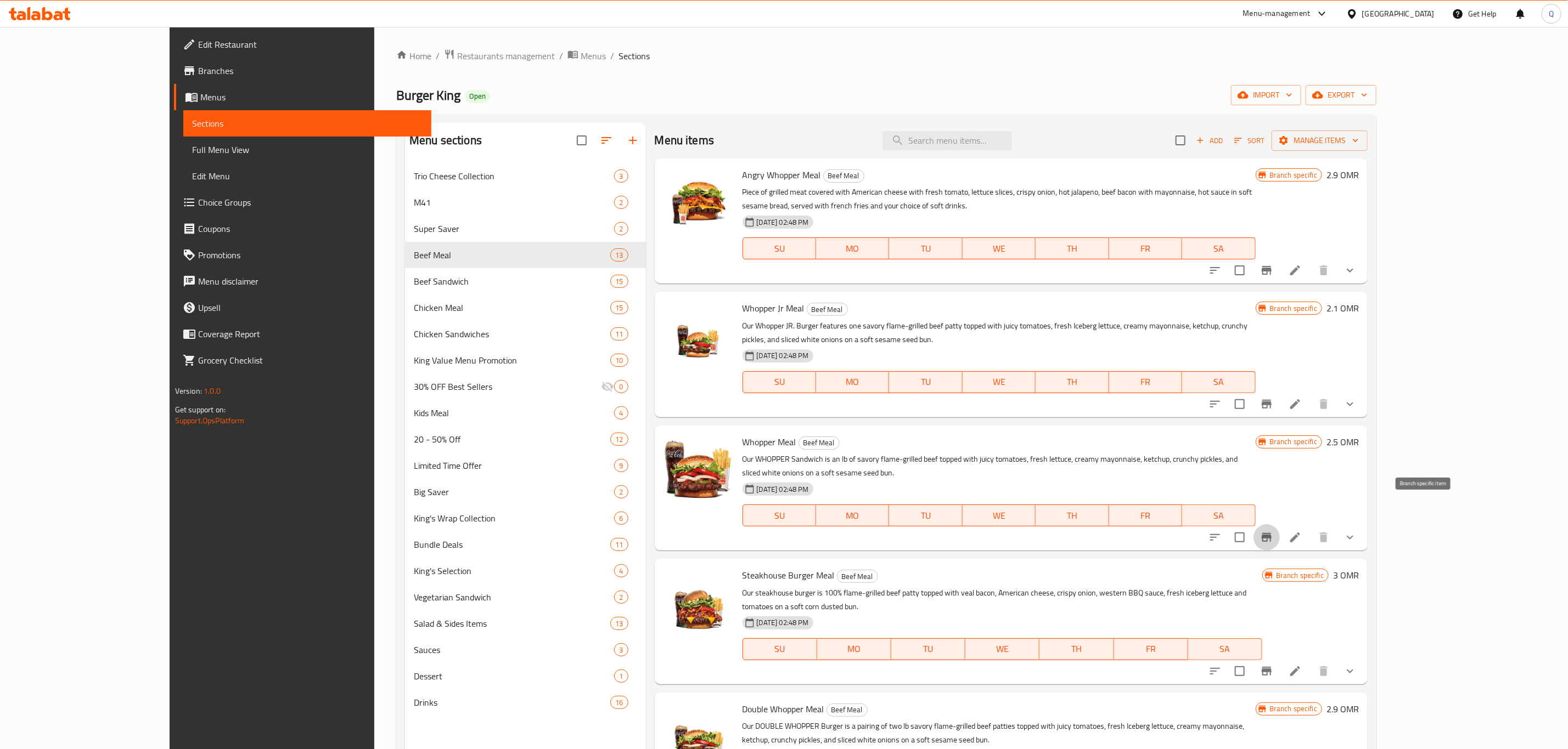
click at [1272, 533] on icon "Branch-specific-item" at bounding box center [1266, 537] width 10 height 9
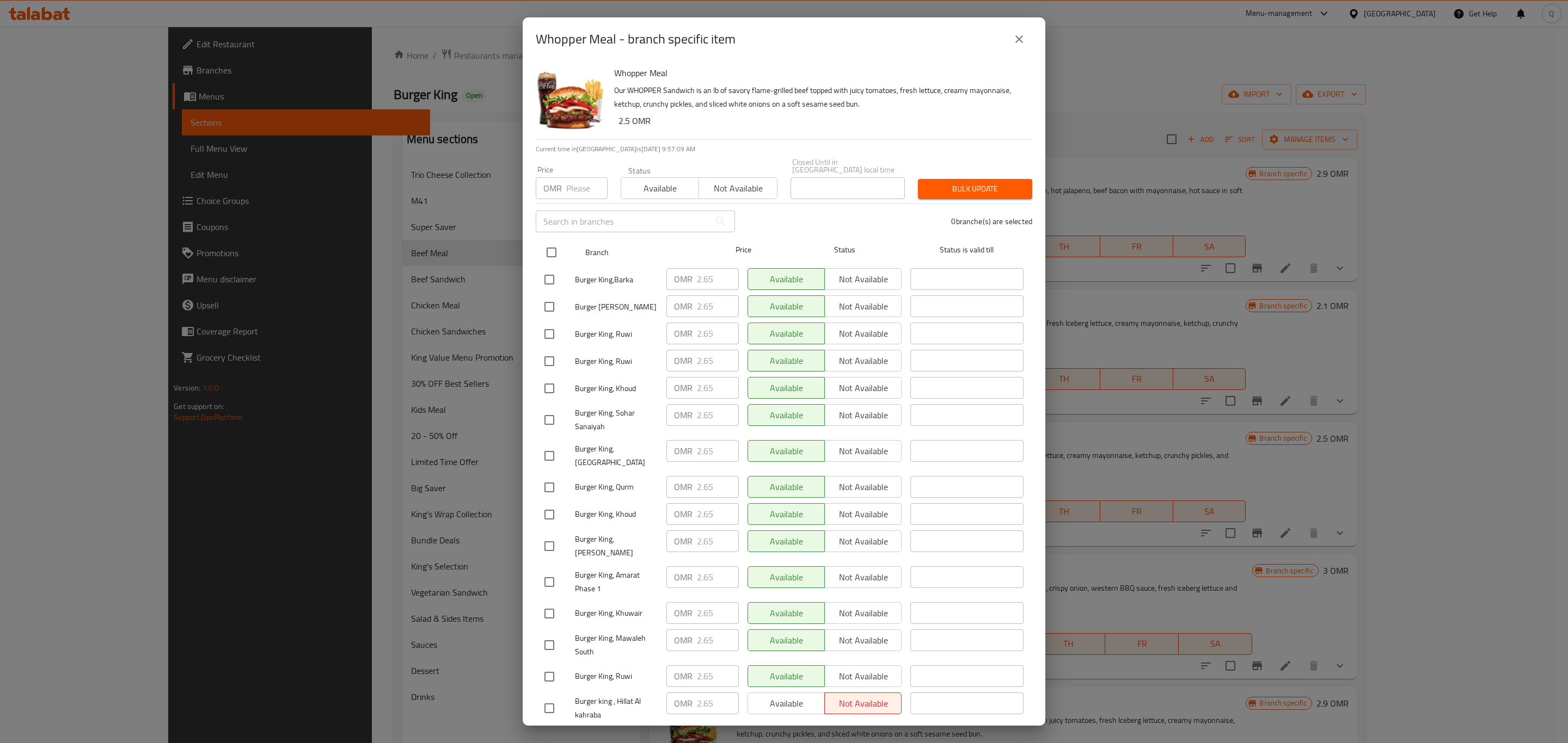
click at [550, 241] on input "checkbox" at bounding box center [551, 252] width 23 height 23
checkbox input "true"
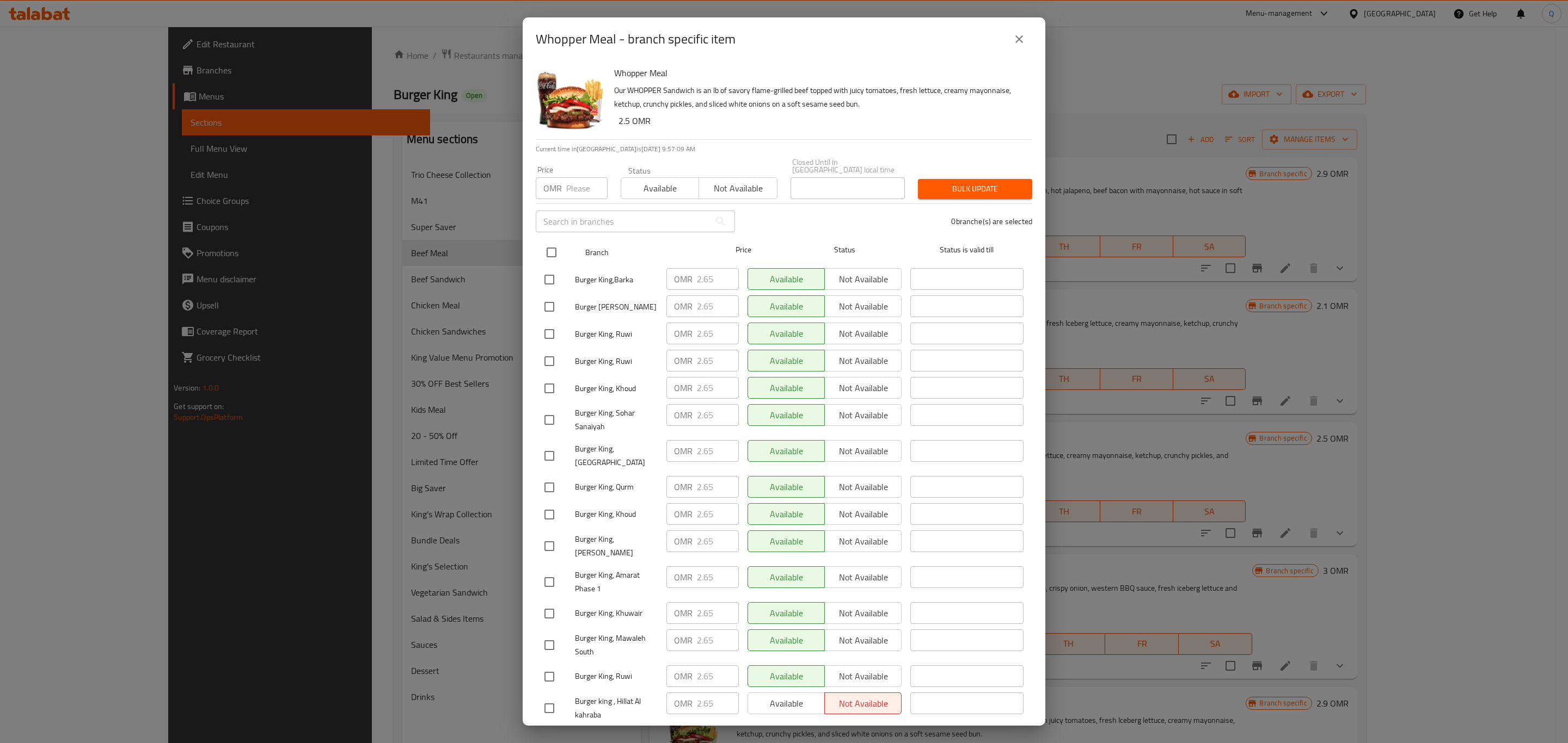
checkbox input "true"
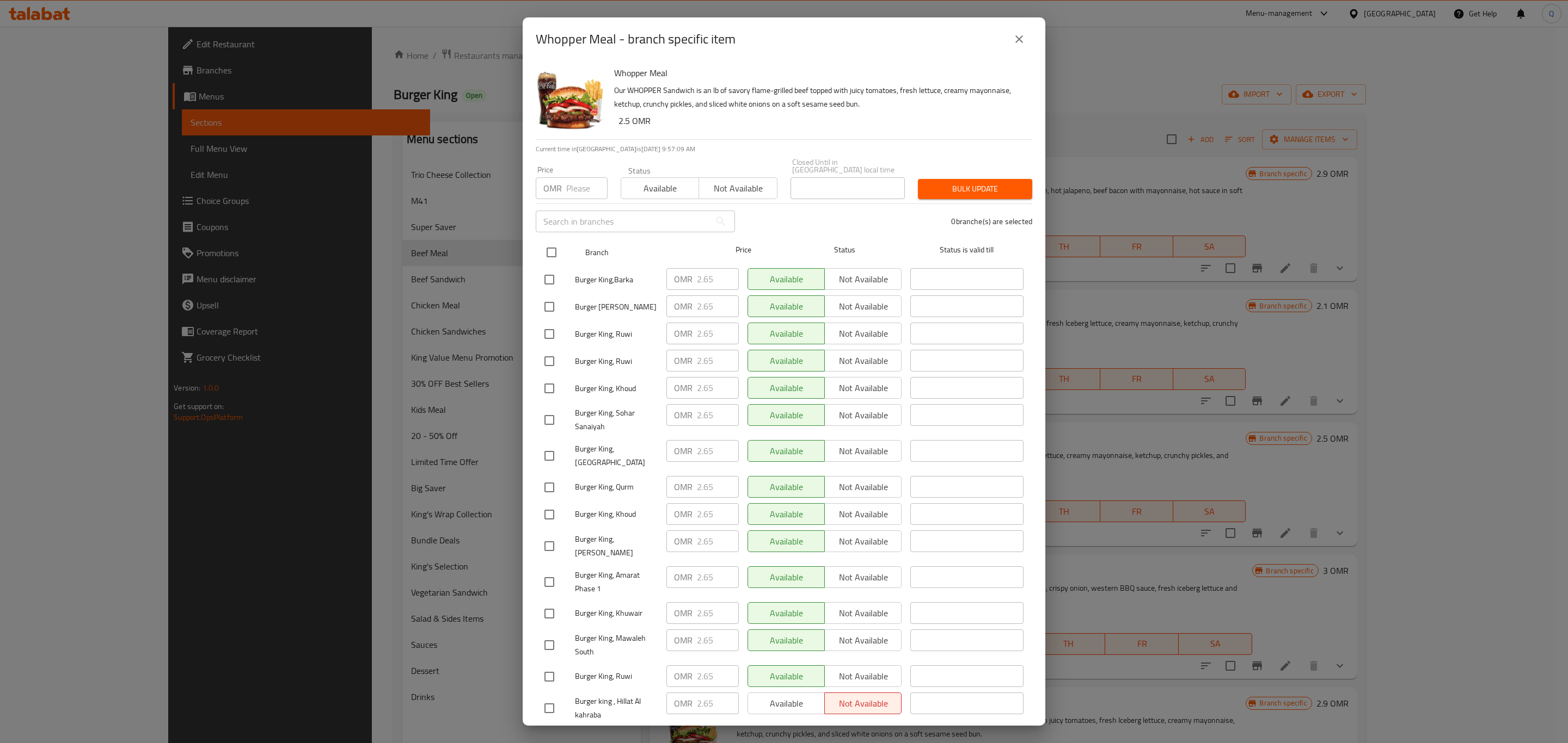
checkbox input "true"
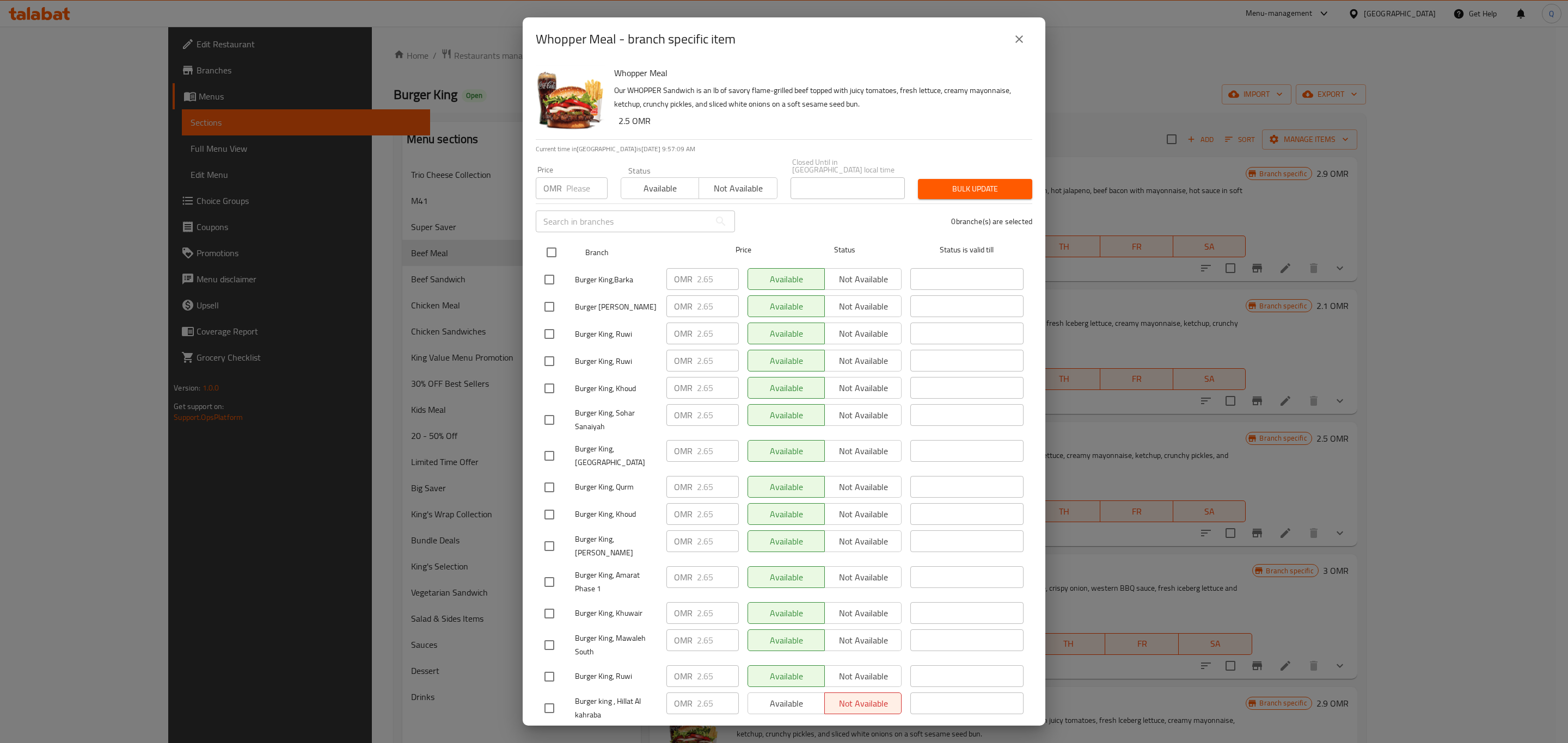
checkbox input "true"
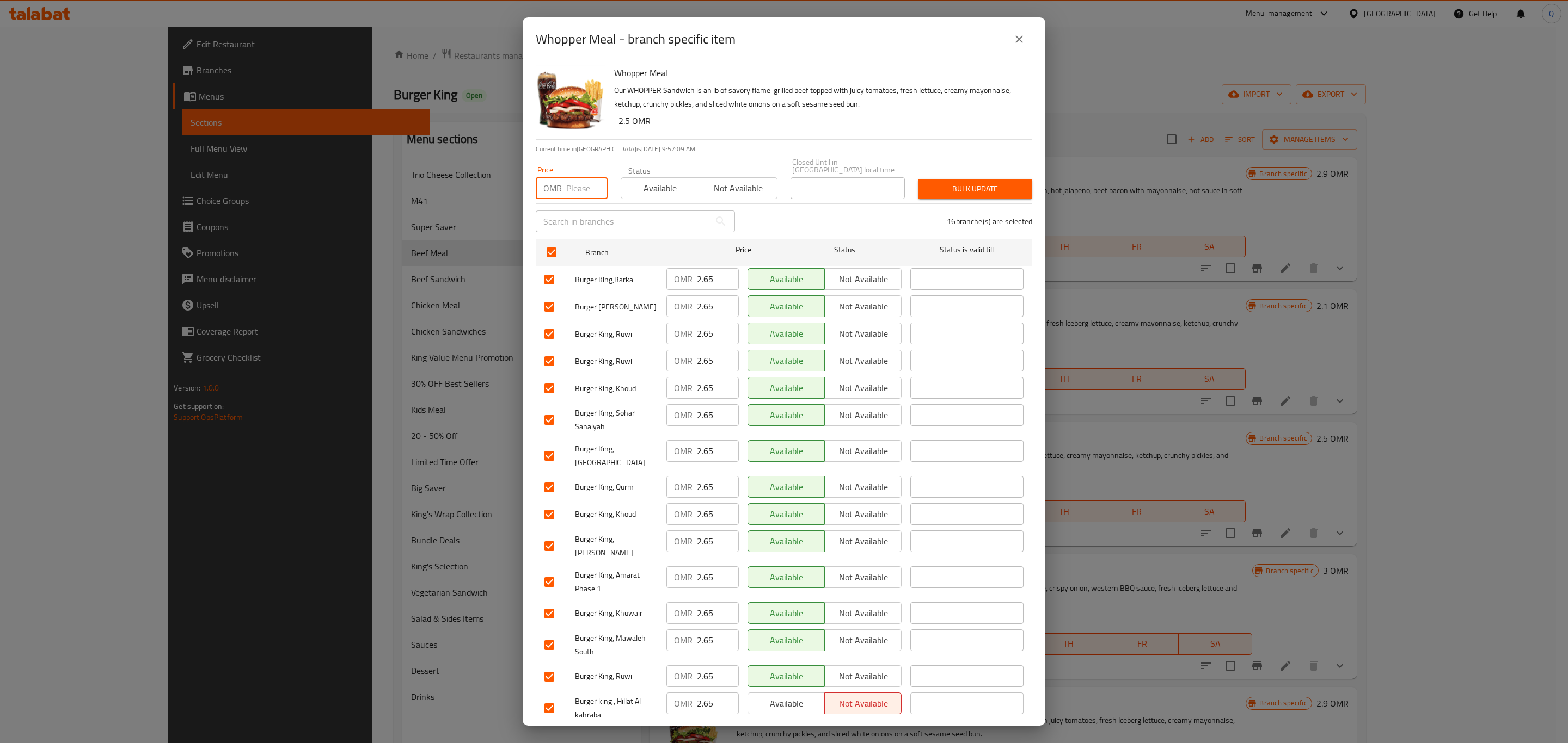
click at [583, 183] on input "number" at bounding box center [587, 188] width 41 height 22
type input "3.05"
click at [957, 185] on span "Bulk update" at bounding box center [975, 188] width 97 height 13
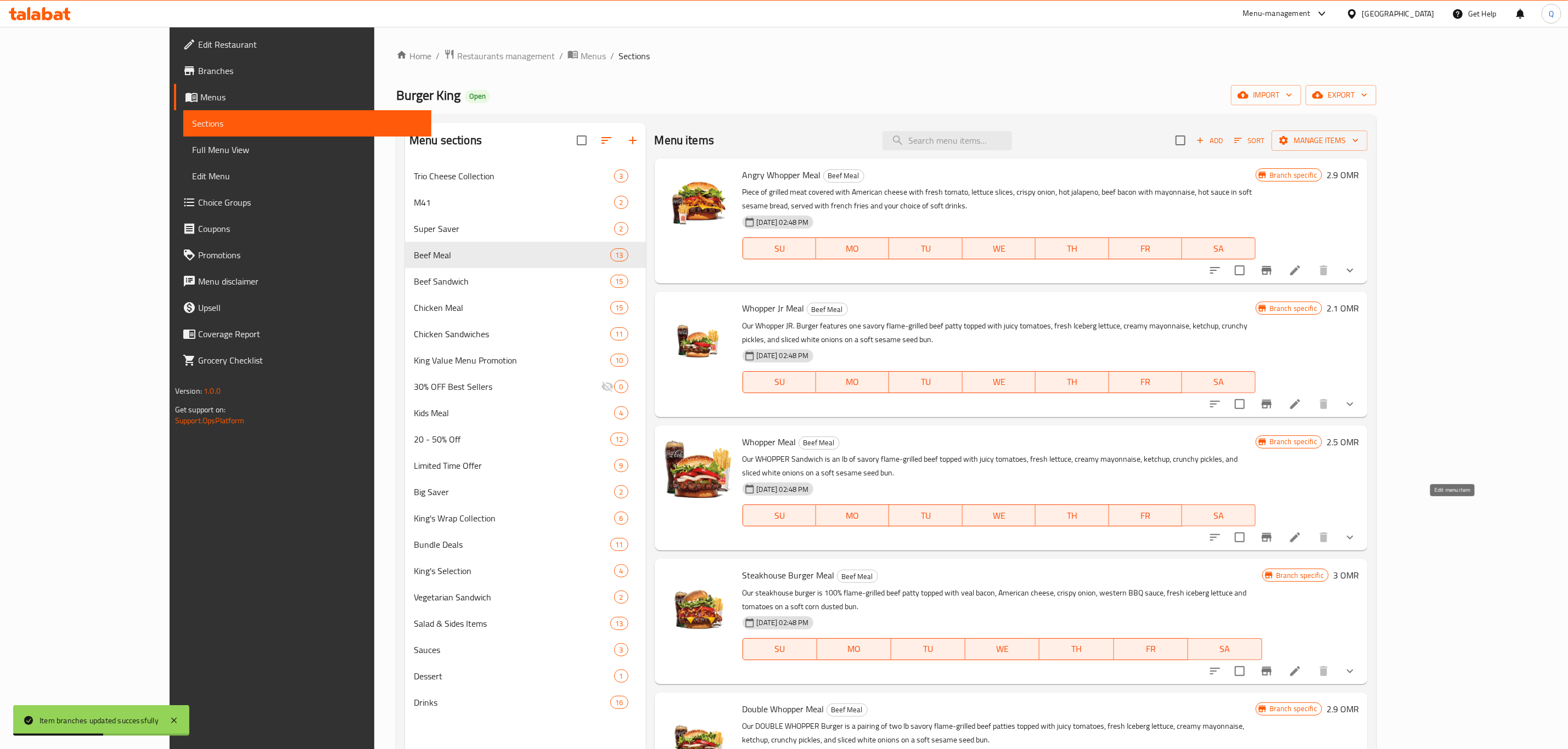
click at [1302, 531] on icon at bounding box center [1295, 537] width 13 height 13
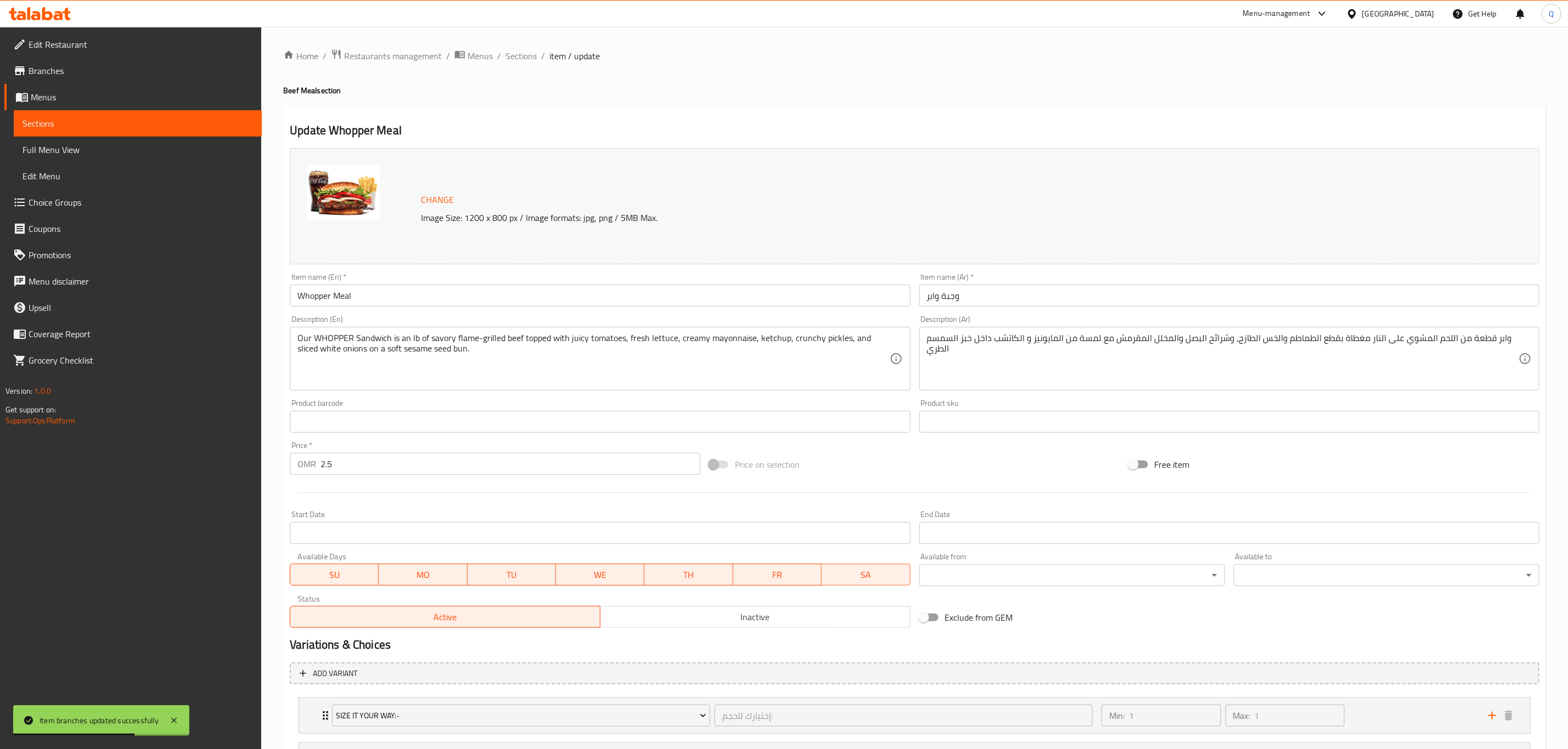
click at [448, 470] on input "2.5" at bounding box center [510, 464] width 379 height 22
type input "2"
type input "3.05"
click at [531, 53] on span "Sections" at bounding box center [521, 56] width 31 height 13
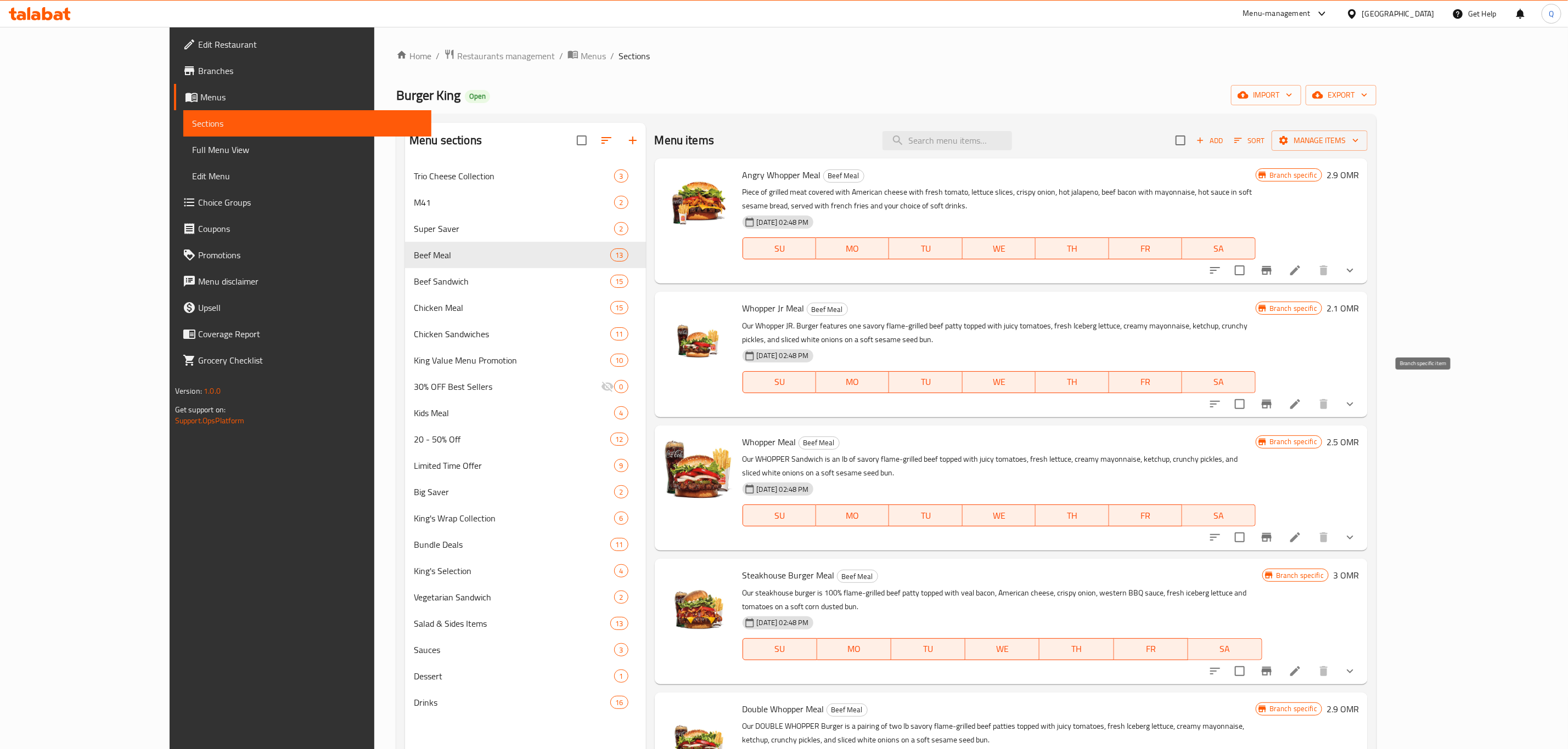
click at [1273, 398] on icon "Branch-specific-item" at bounding box center [1266, 404] width 13 height 13
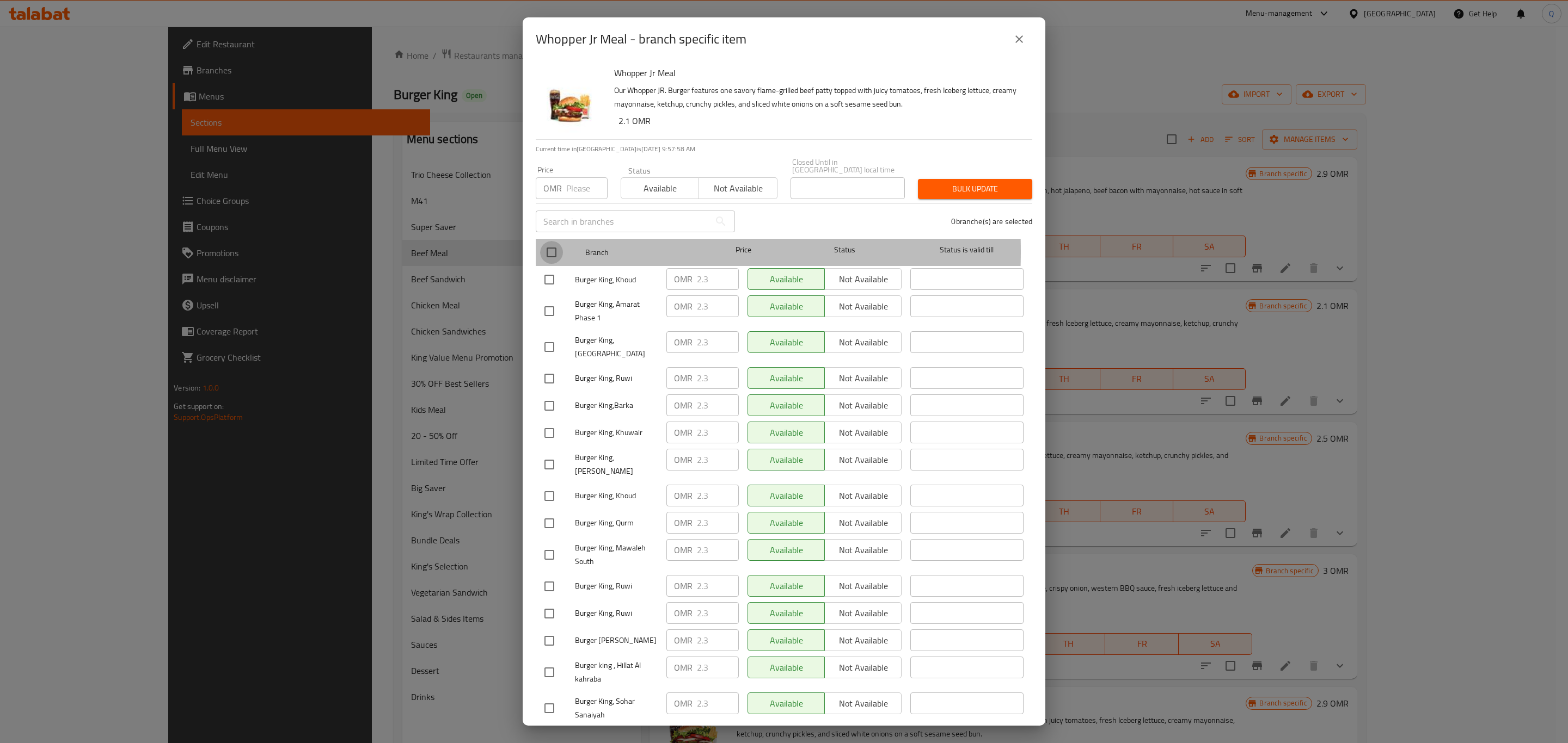
click at [546, 244] on input "checkbox" at bounding box center [551, 252] width 23 height 23
checkbox input "true"
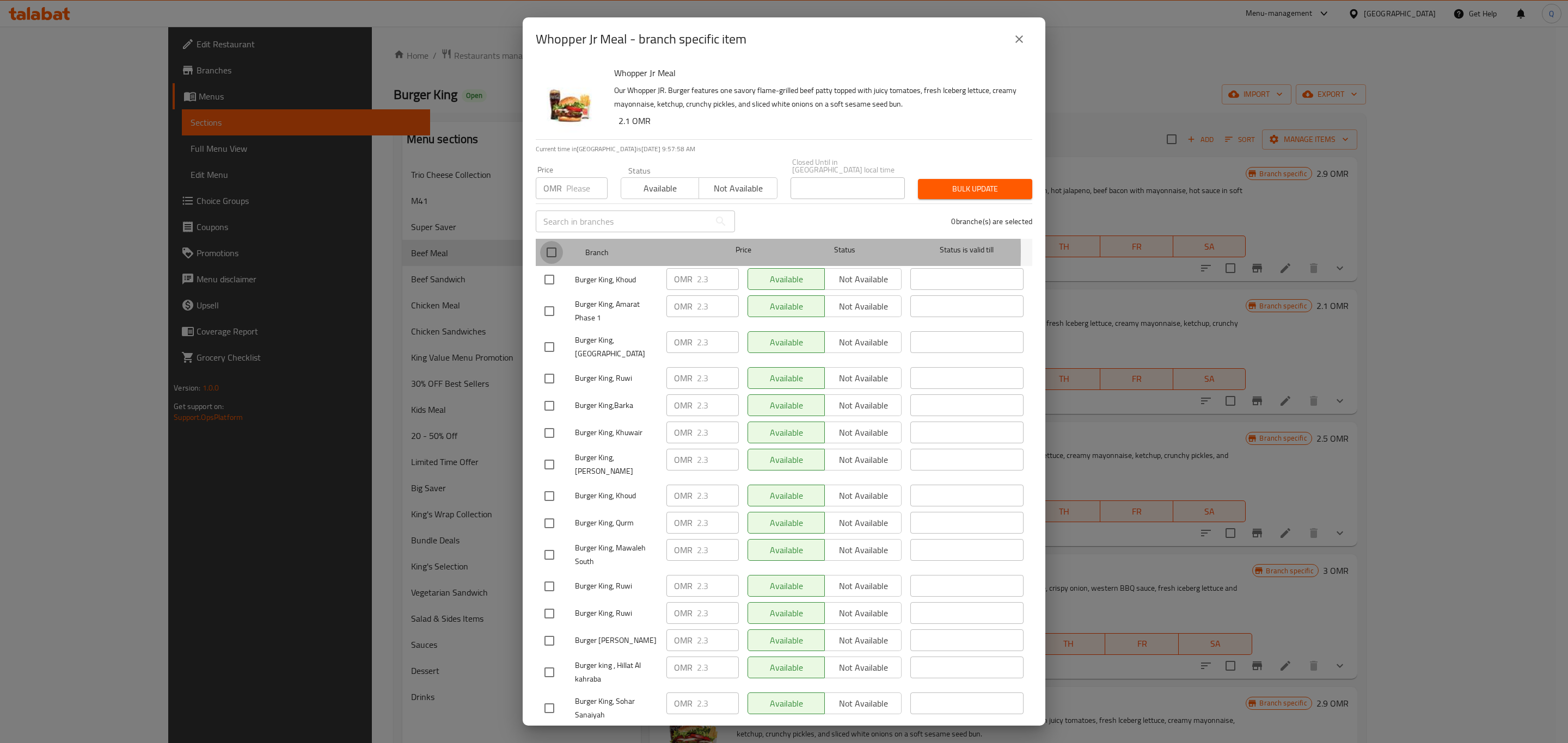
checkbox input "true"
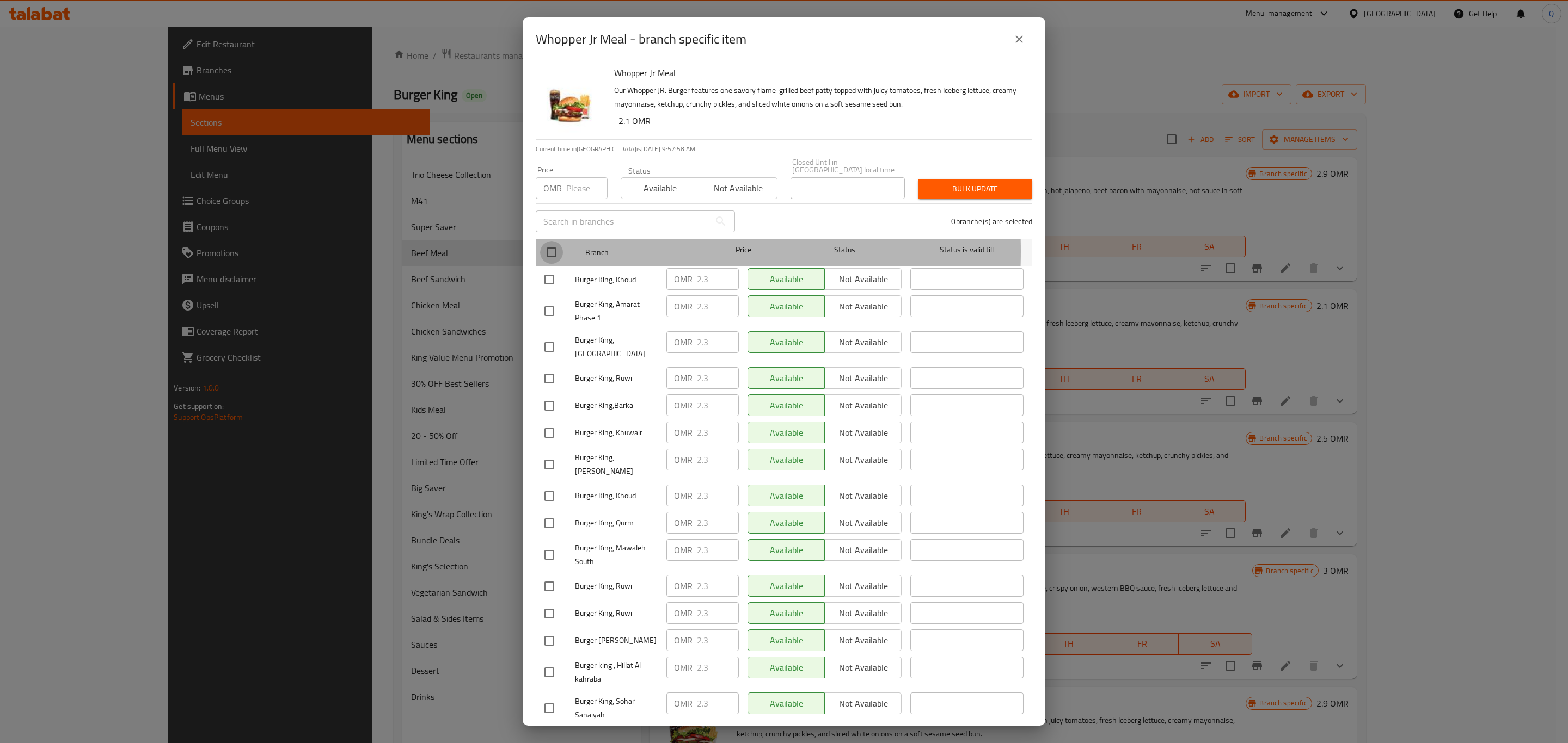
checkbox input "true"
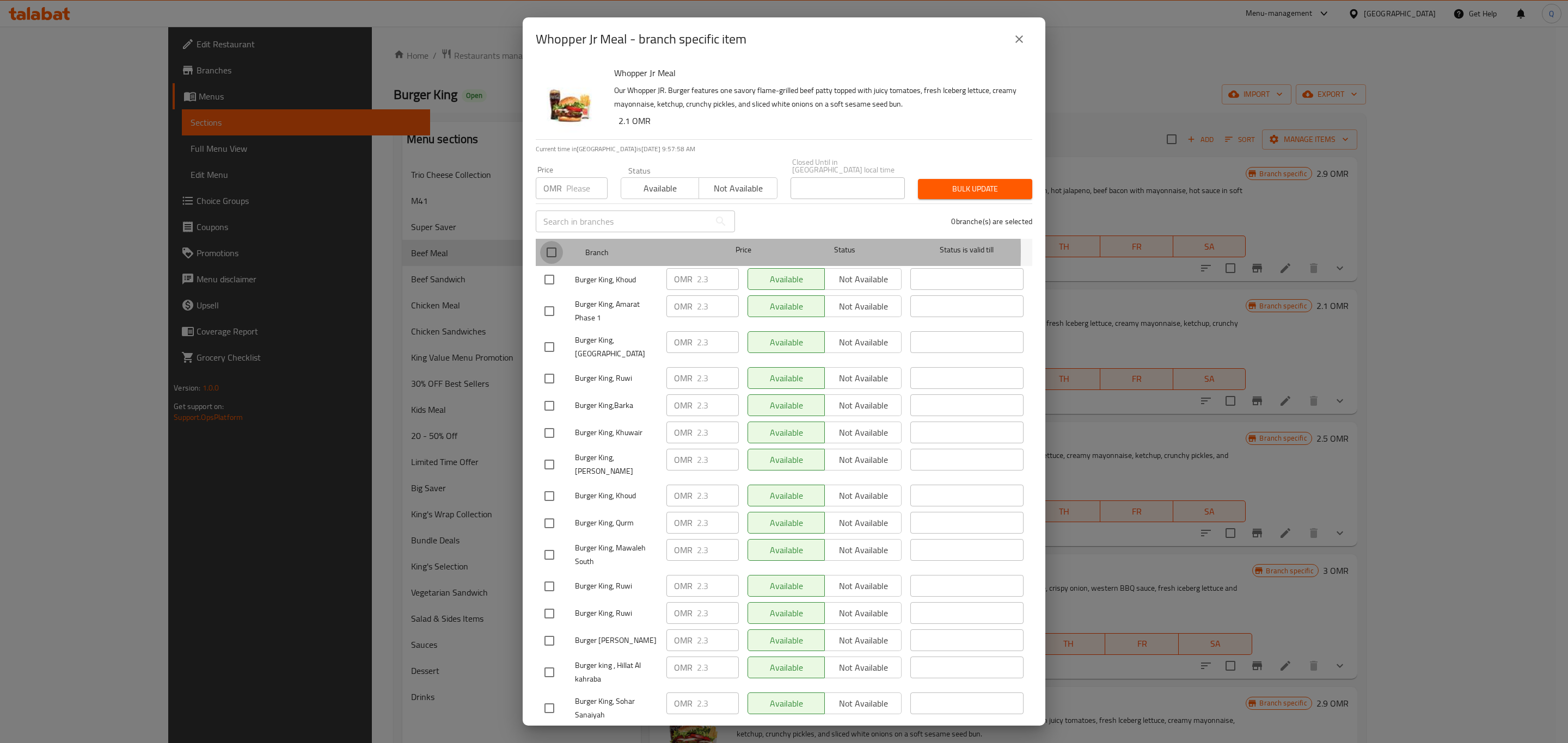
checkbox input "true"
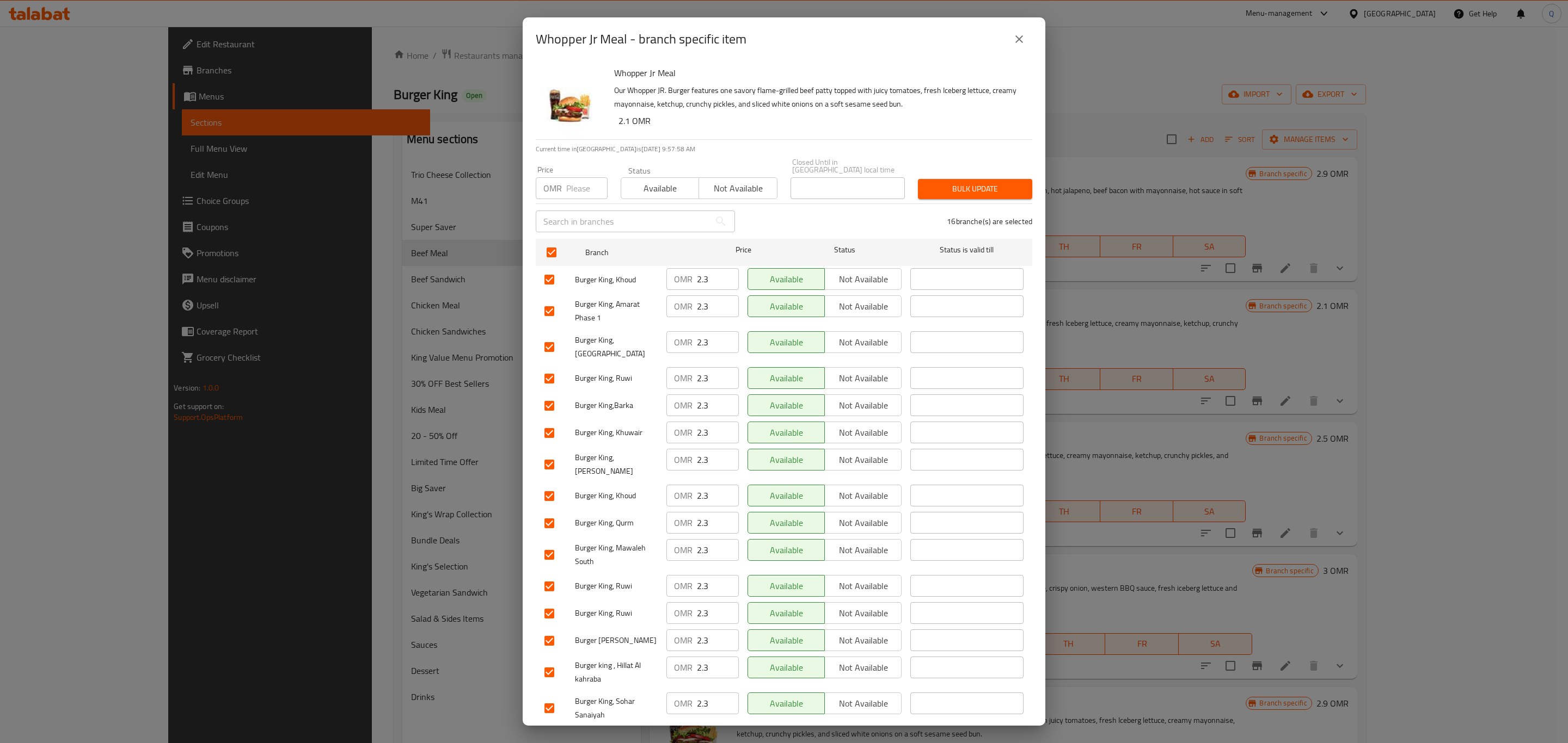
click at [567, 181] on input "number" at bounding box center [587, 188] width 41 height 22
type input "3"
type input "2.7"
click at [955, 185] on span "Bulk update" at bounding box center [975, 188] width 97 height 13
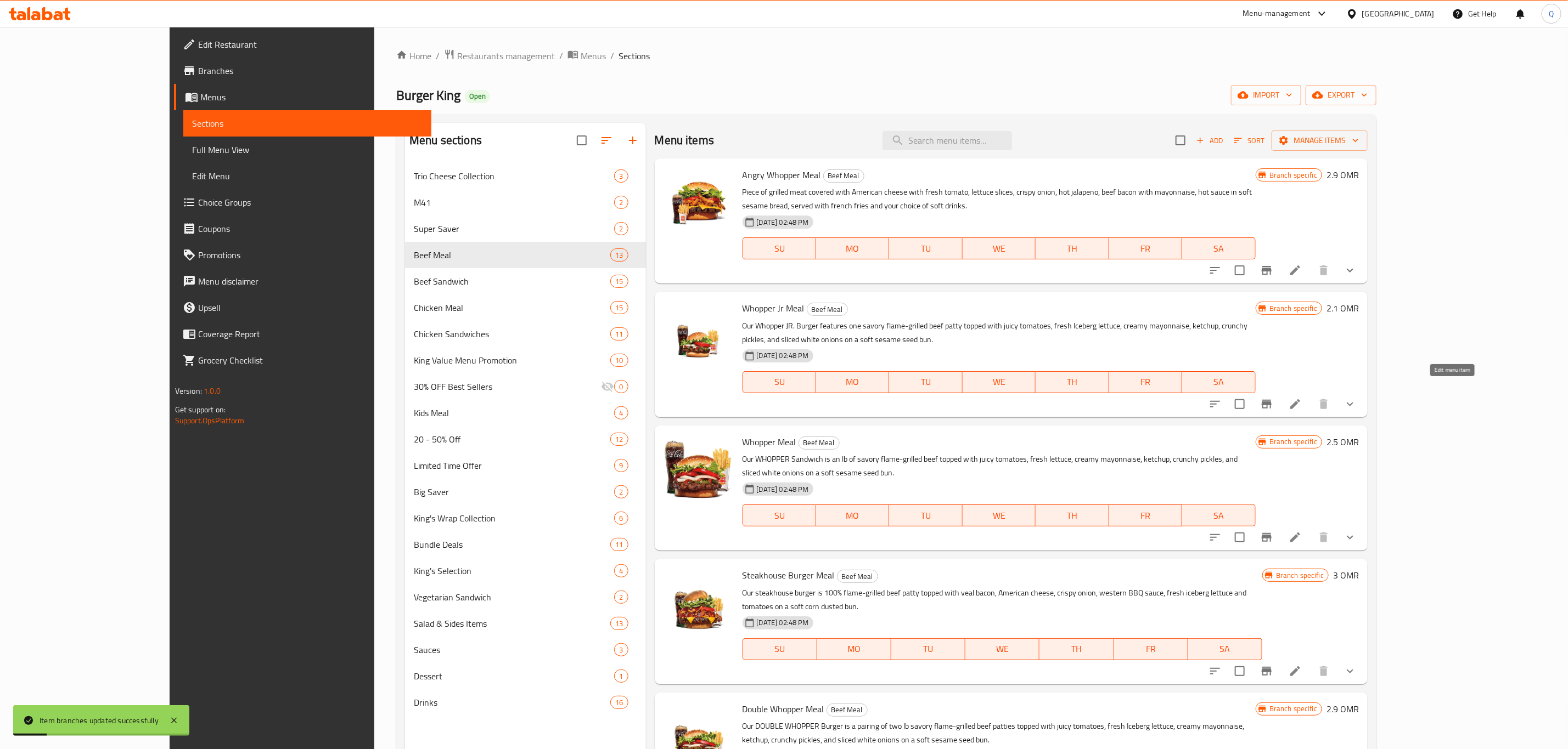
click at [1302, 398] on icon at bounding box center [1295, 404] width 13 height 13
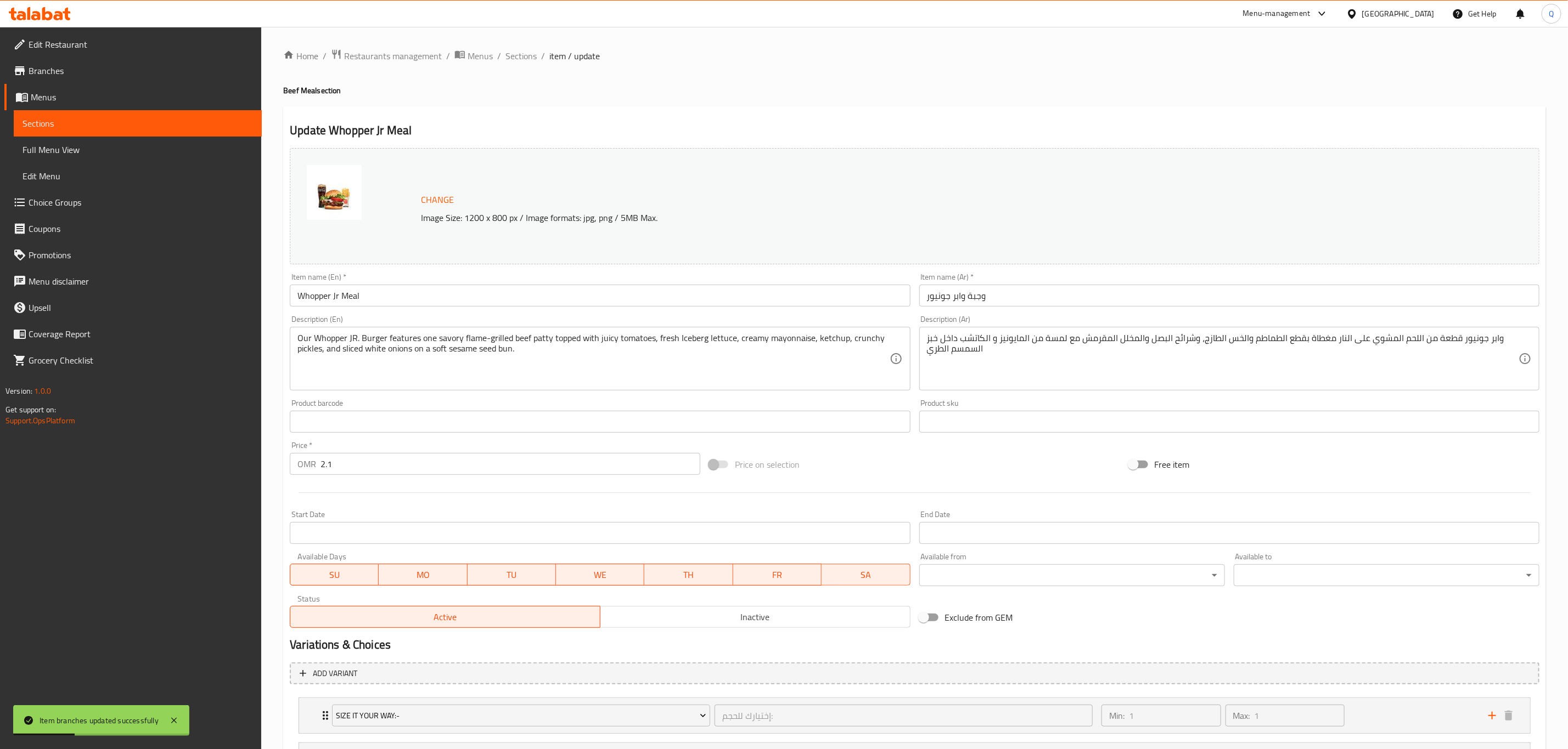
click at [361, 459] on input "2.1" at bounding box center [510, 464] width 379 height 22
type input "2.7"
click at [515, 59] on span "Sections" at bounding box center [521, 56] width 31 height 13
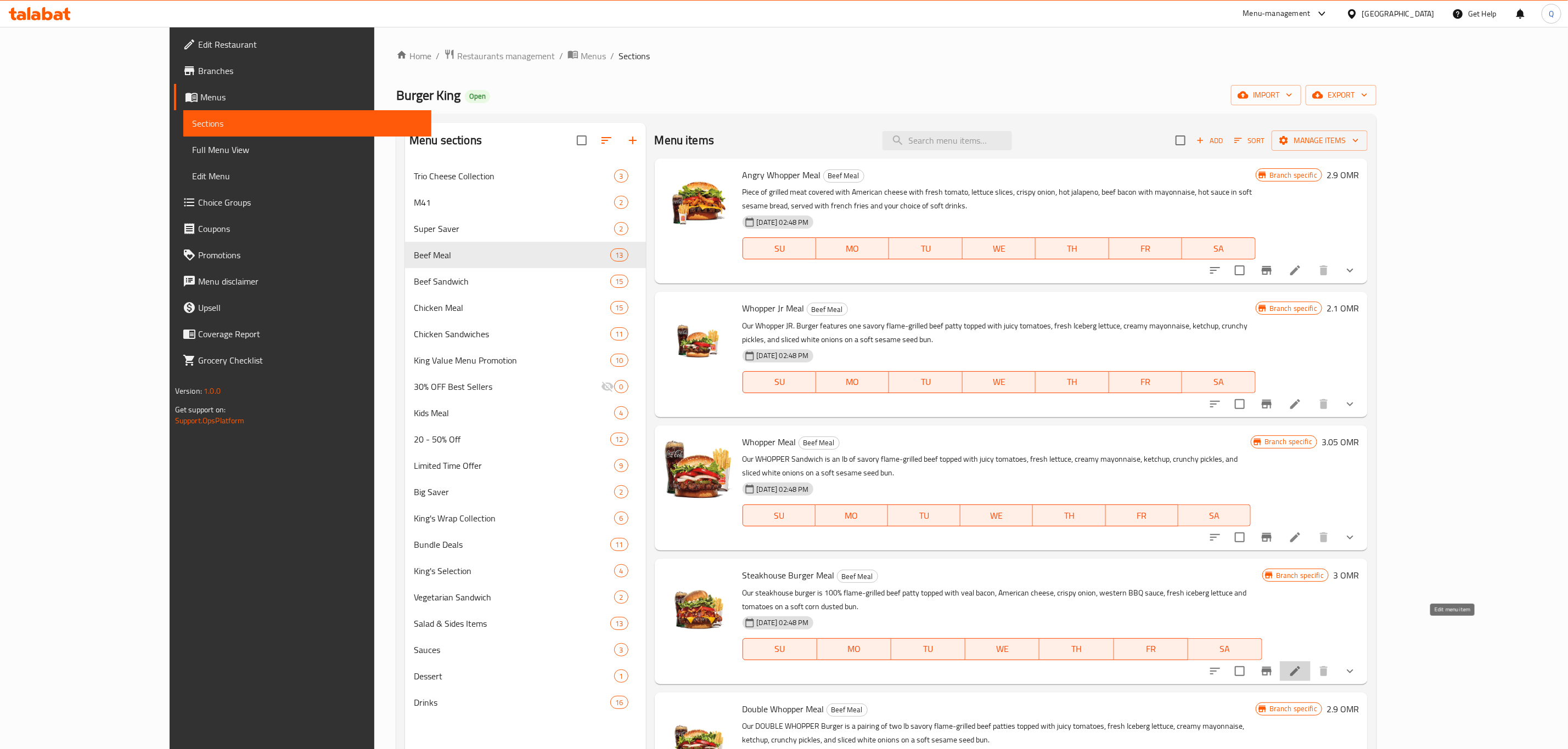
click at [1302, 665] on icon at bounding box center [1295, 671] width 13 height 13
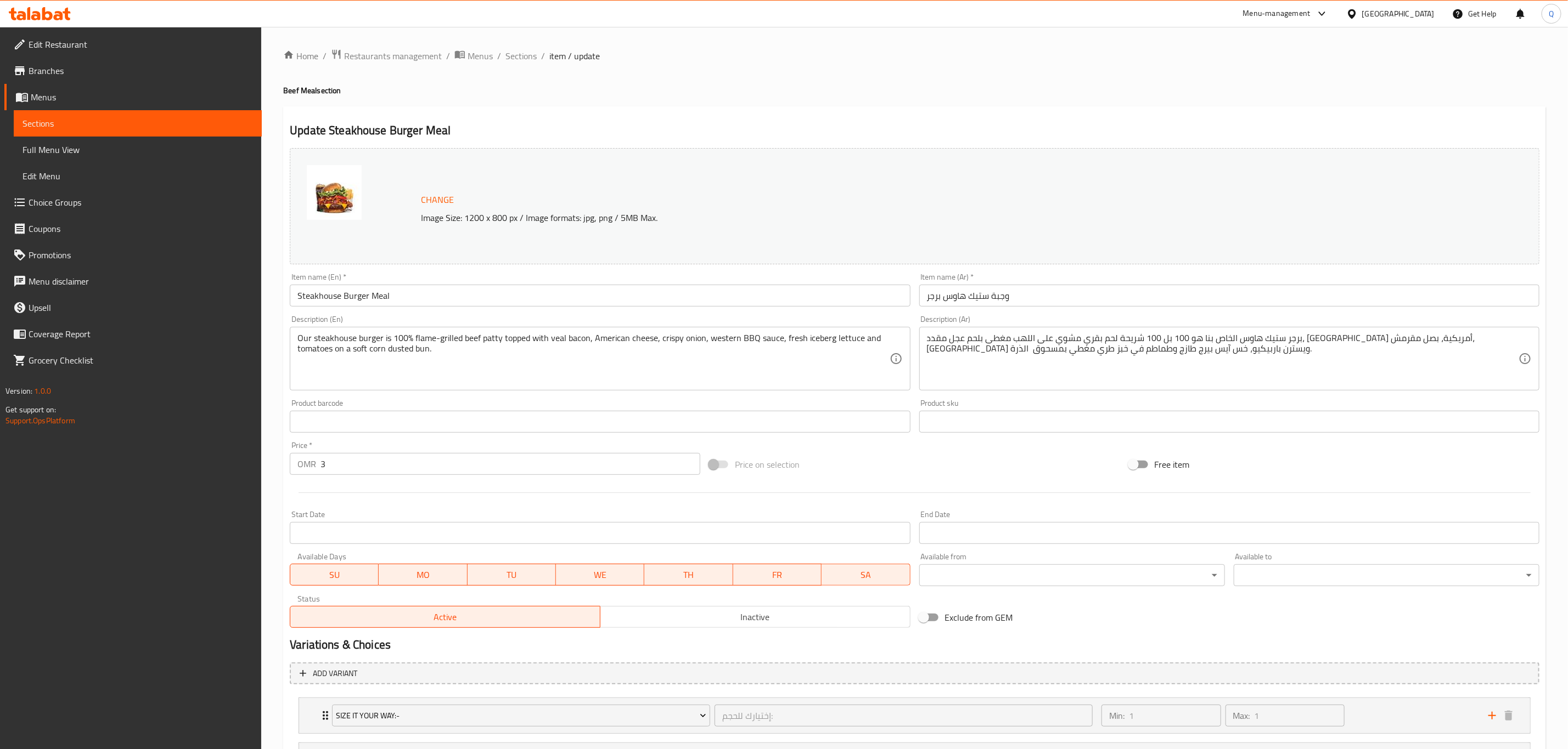
click at [478, 464] on input "3" at bounding box center [510, 464] width 379 height 22
type input "3.6"
click at [533, 57] on span "Sections" at bounding box center [521, 56] width 31 height 13
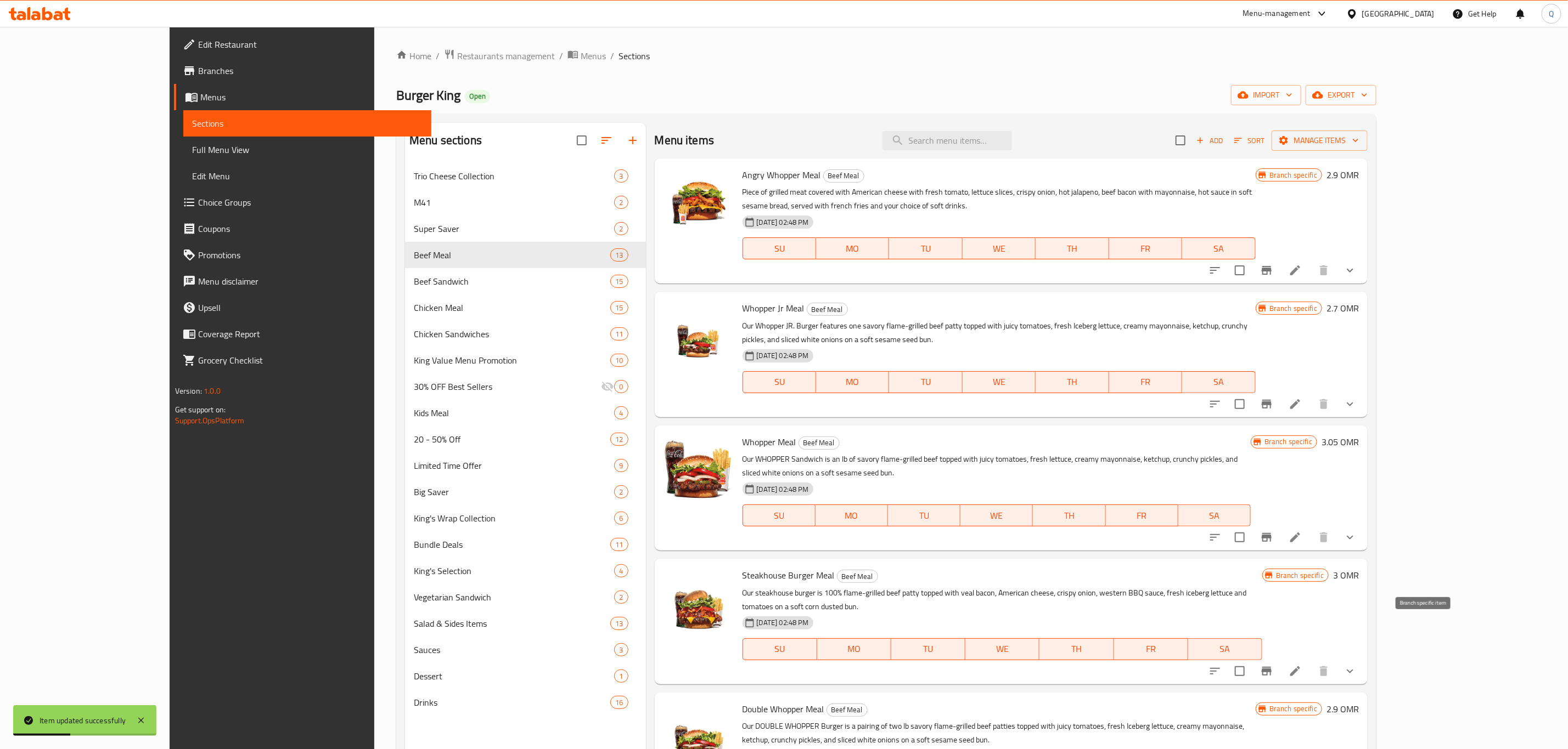
click at [1280, 658] on button "Branch-specific-item" at bounding box center [1267, 671] width 27 height 27
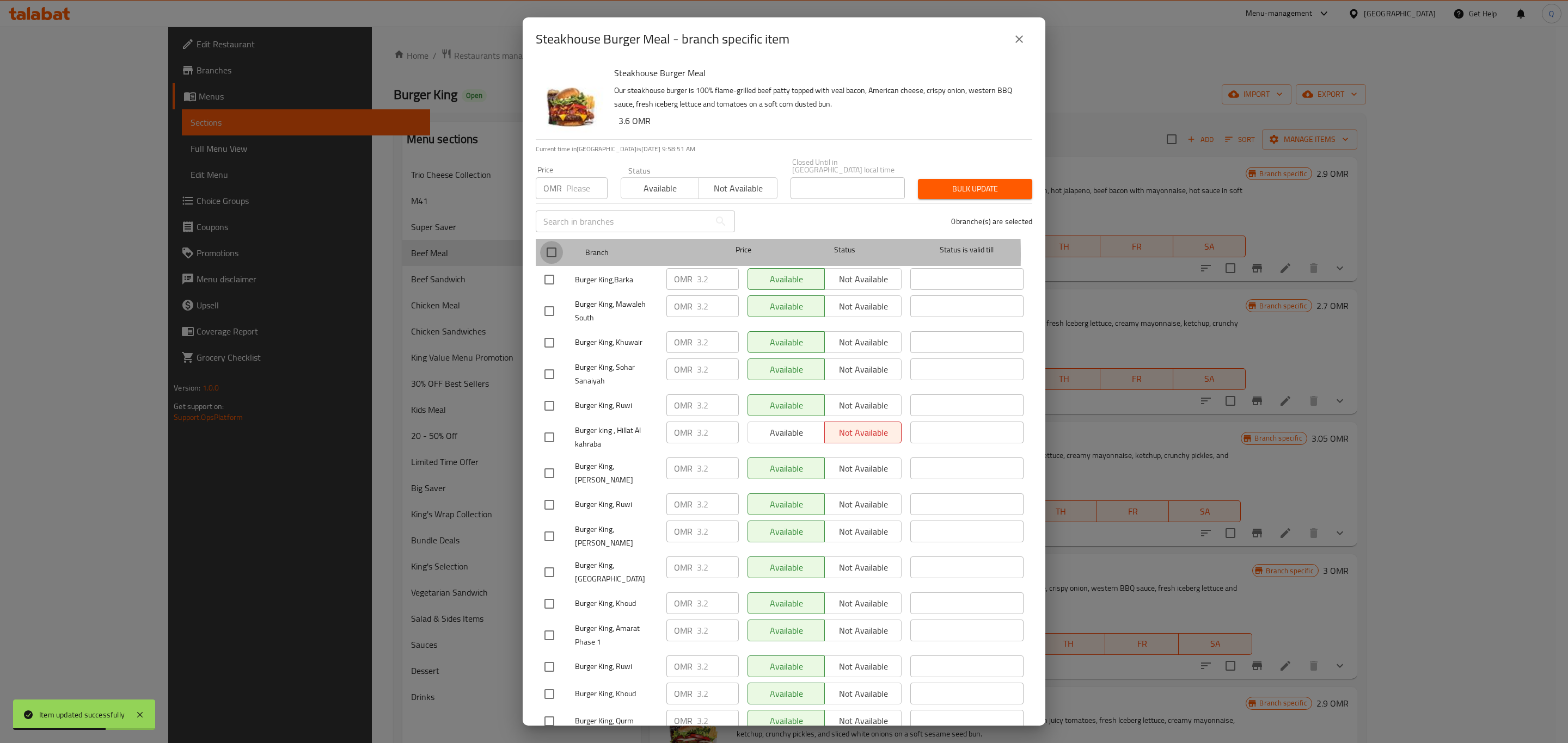
click at [550, 247] on input "checkbox" at bounding box center [551, 252] width 23 height 23
checkbox input "true"
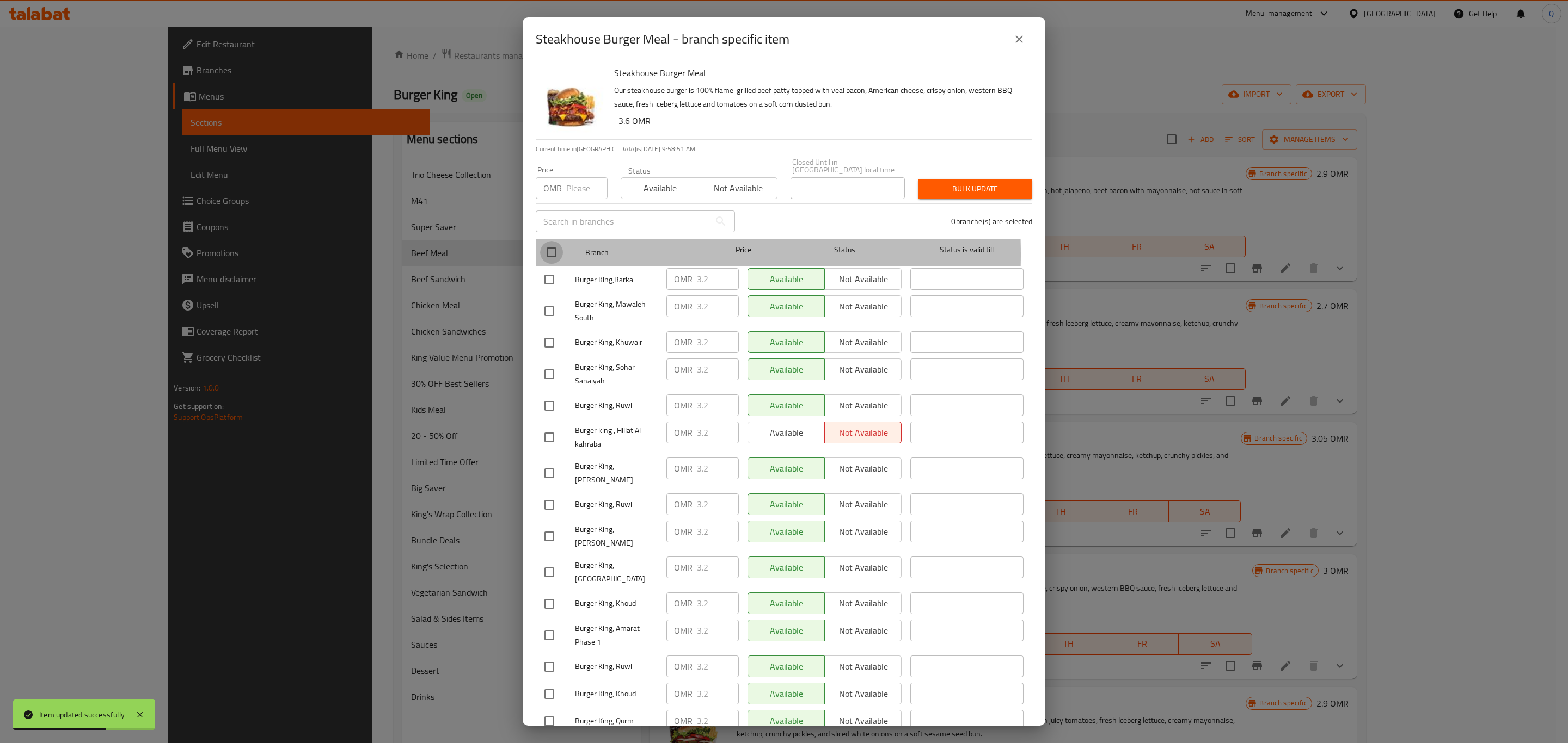
checkbox input "true"
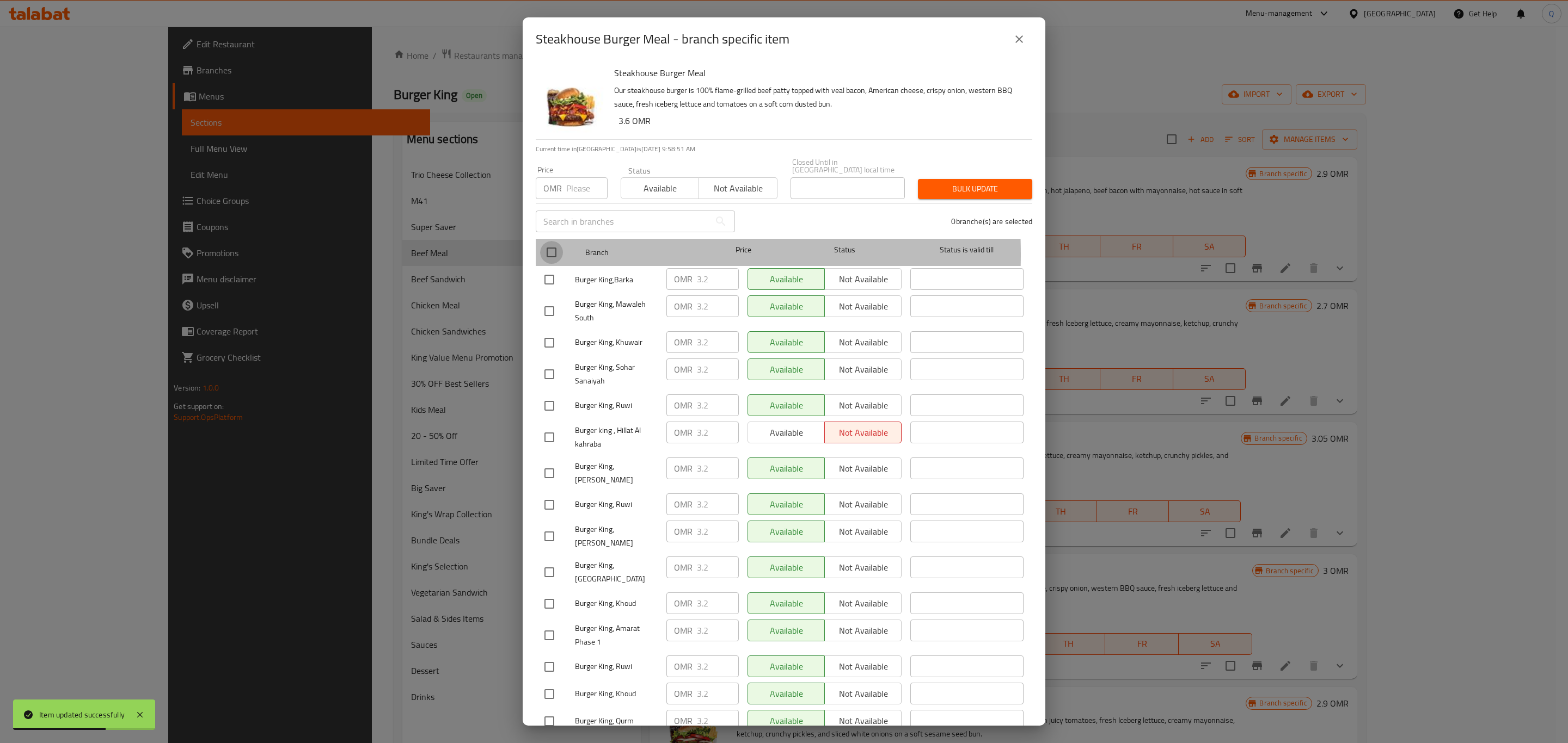
checkbox input "true"
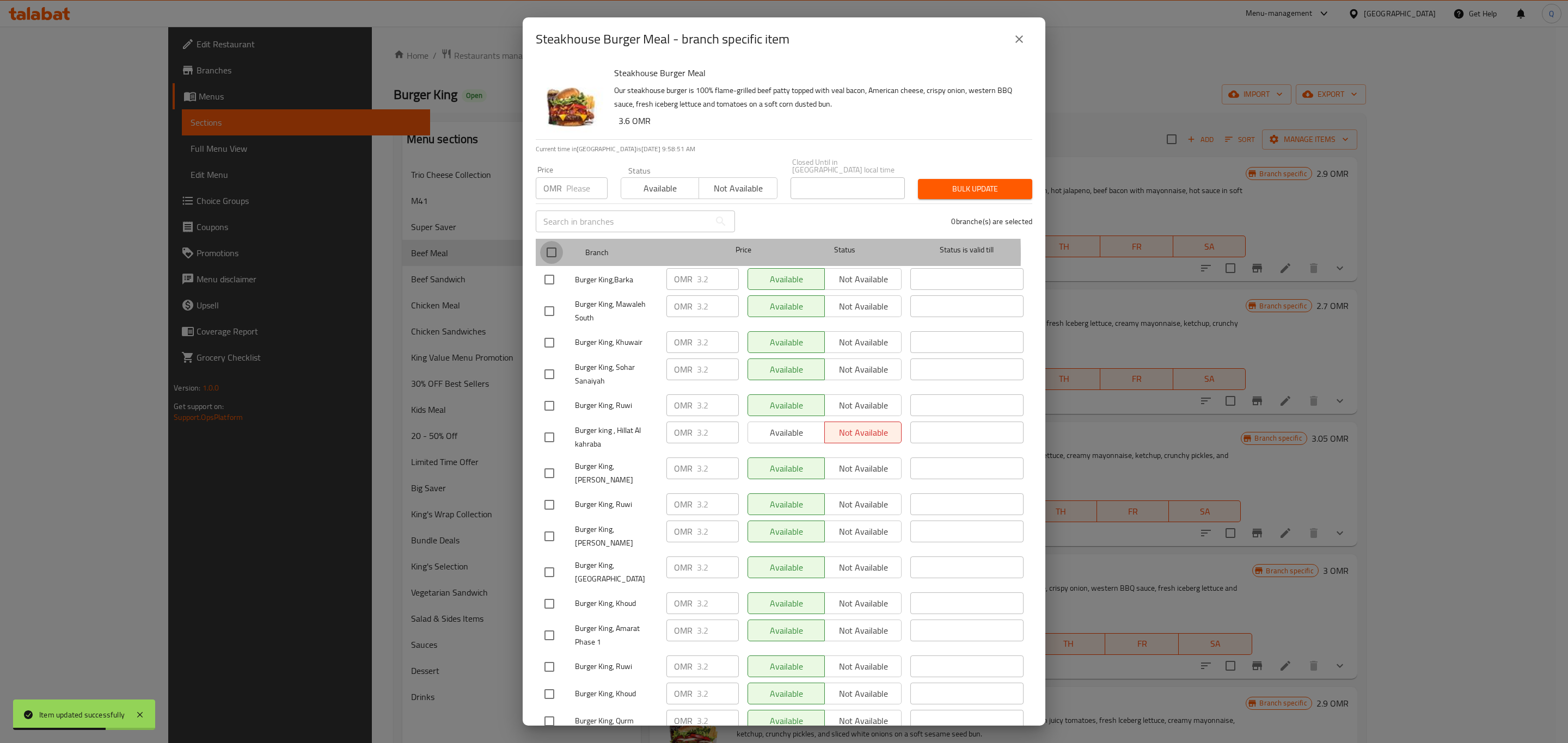
checkbox input "true"
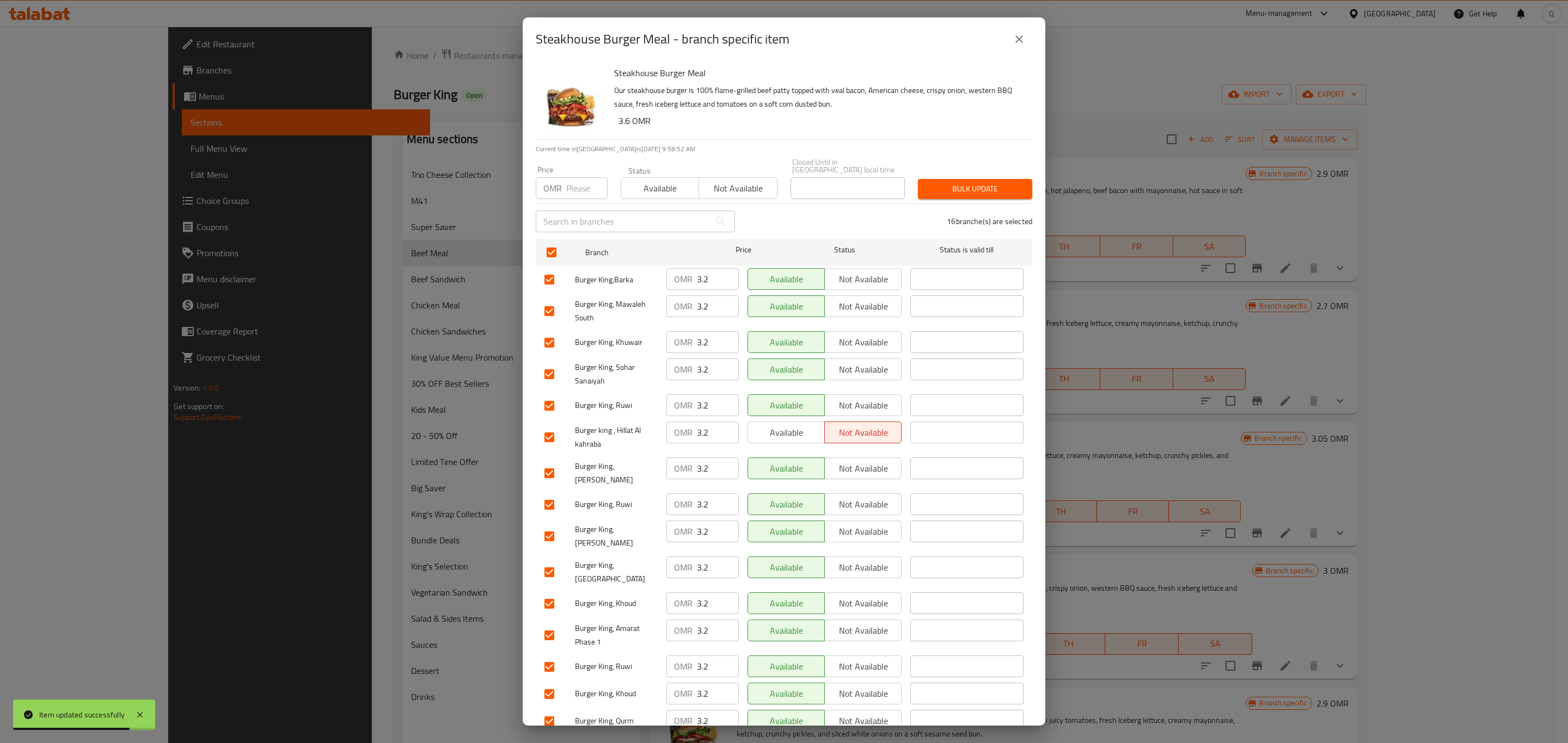
click at [574, 181] on input "number" at bounding box center [587, 188] width 41 height 22
type input "3.6"
click at [941, 182] on span "Bulk update" at bounding box center [975, 188] width 97 height 13
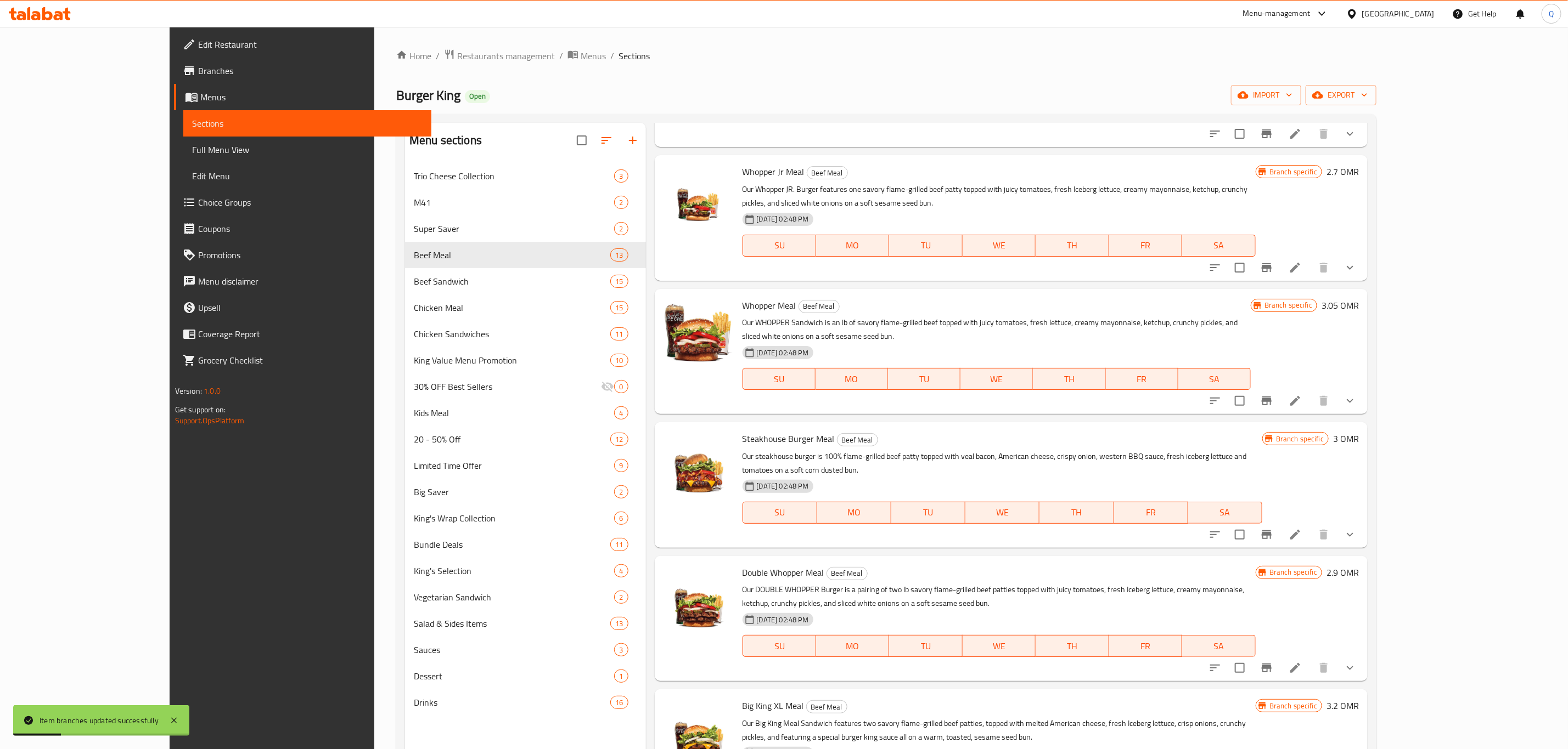
scroll to position [137, 0]
click at [1273, 661] on icon "Branch-specific-item" at bounding box center [1266, 667] width 13 height 13
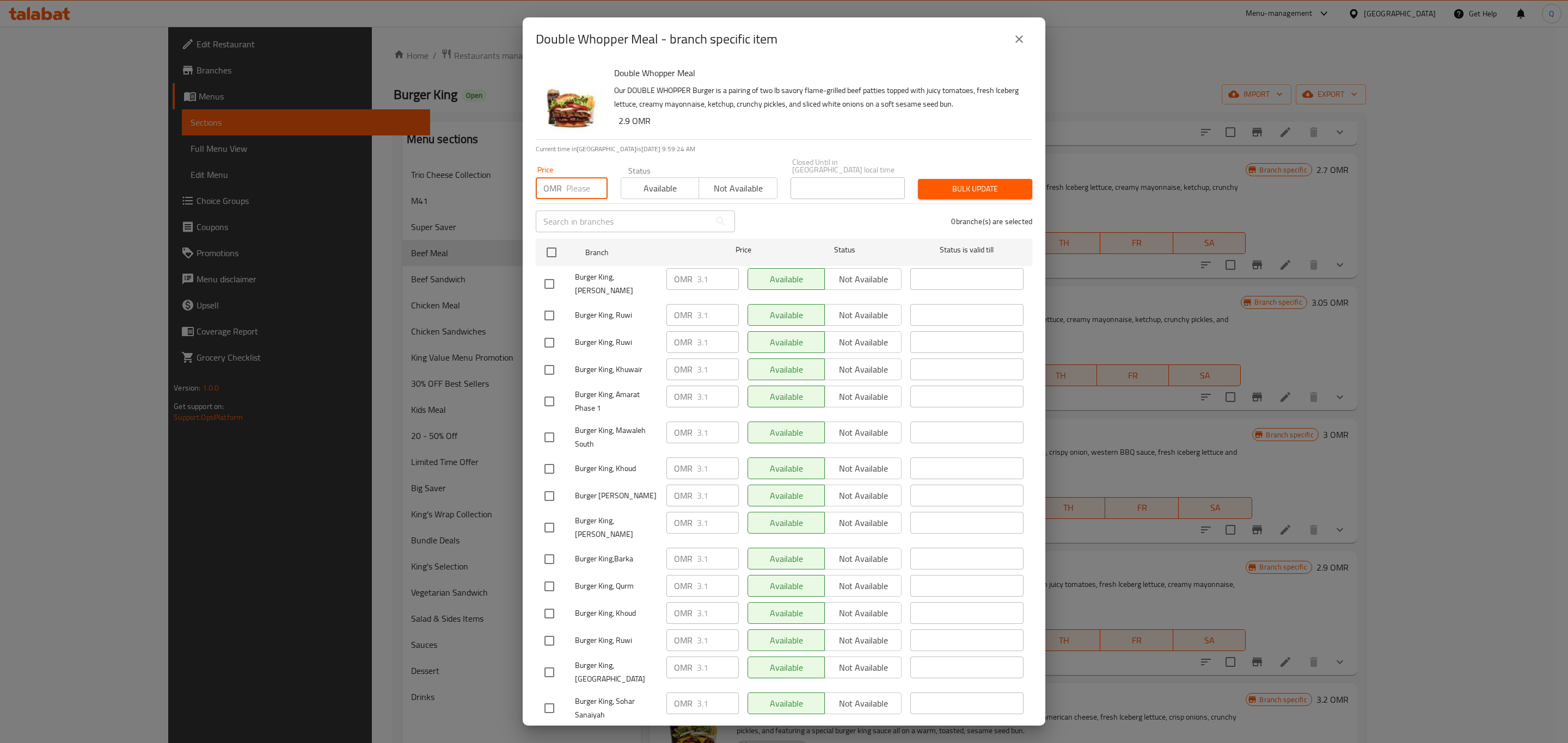
click at [578, 183] on input "number" at bounding box center [587, 188] width 41 height 22
type input "3.5"
click at [548, 243] on input "checkbox" at bounding box center [551, 252] width 23 height 23
checkbox input "true"
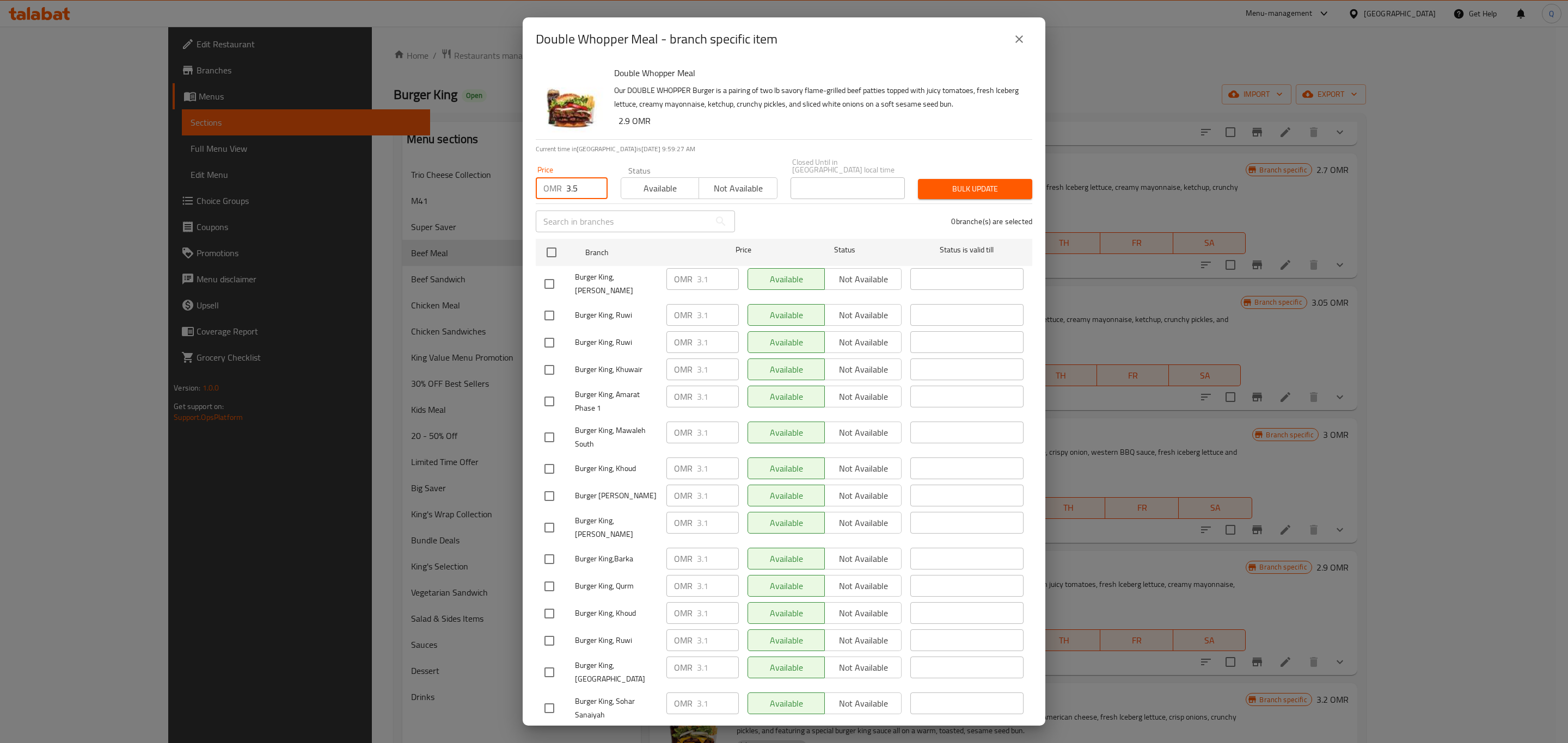
checkbox input "true"
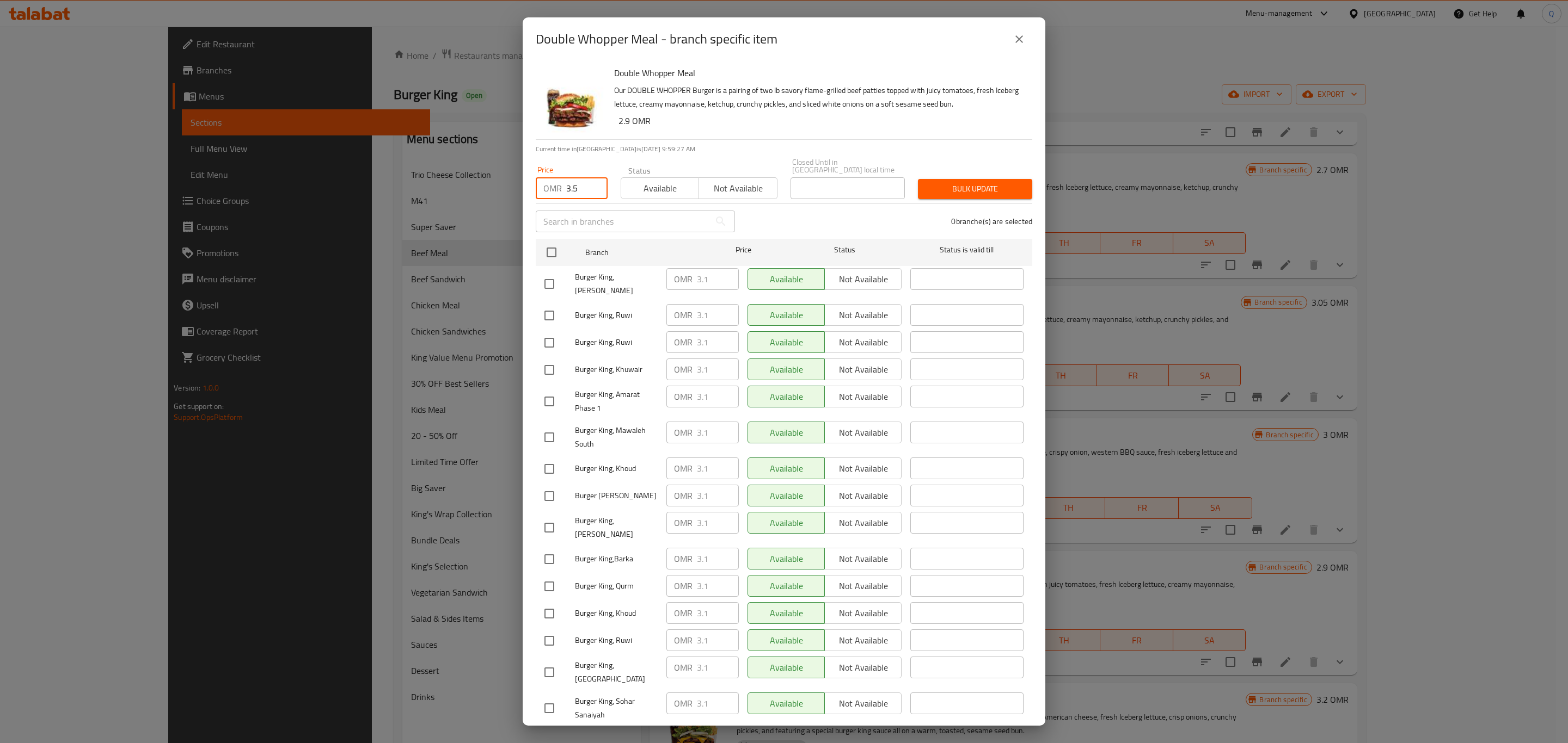
checkbox input "true"
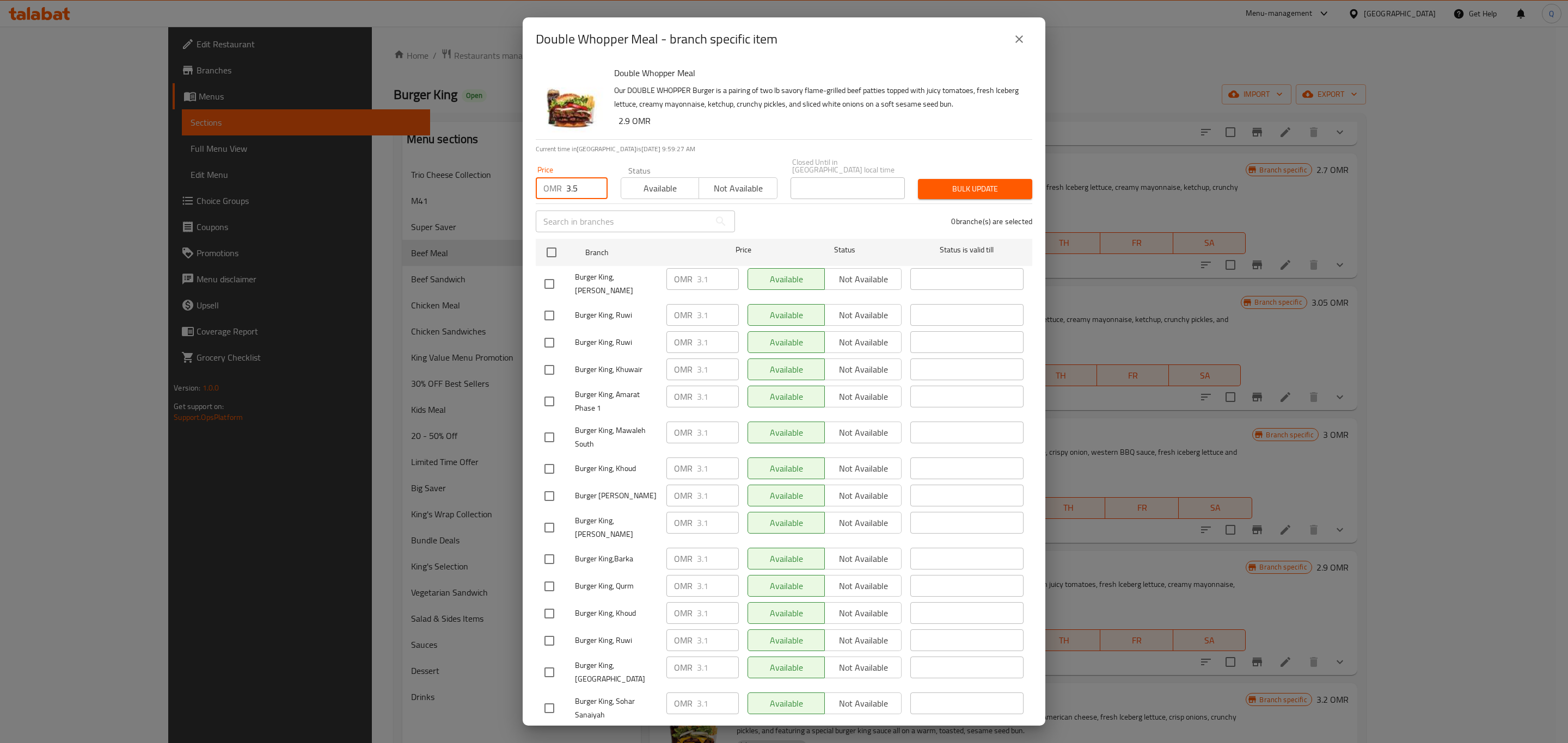
checkbox input "true"
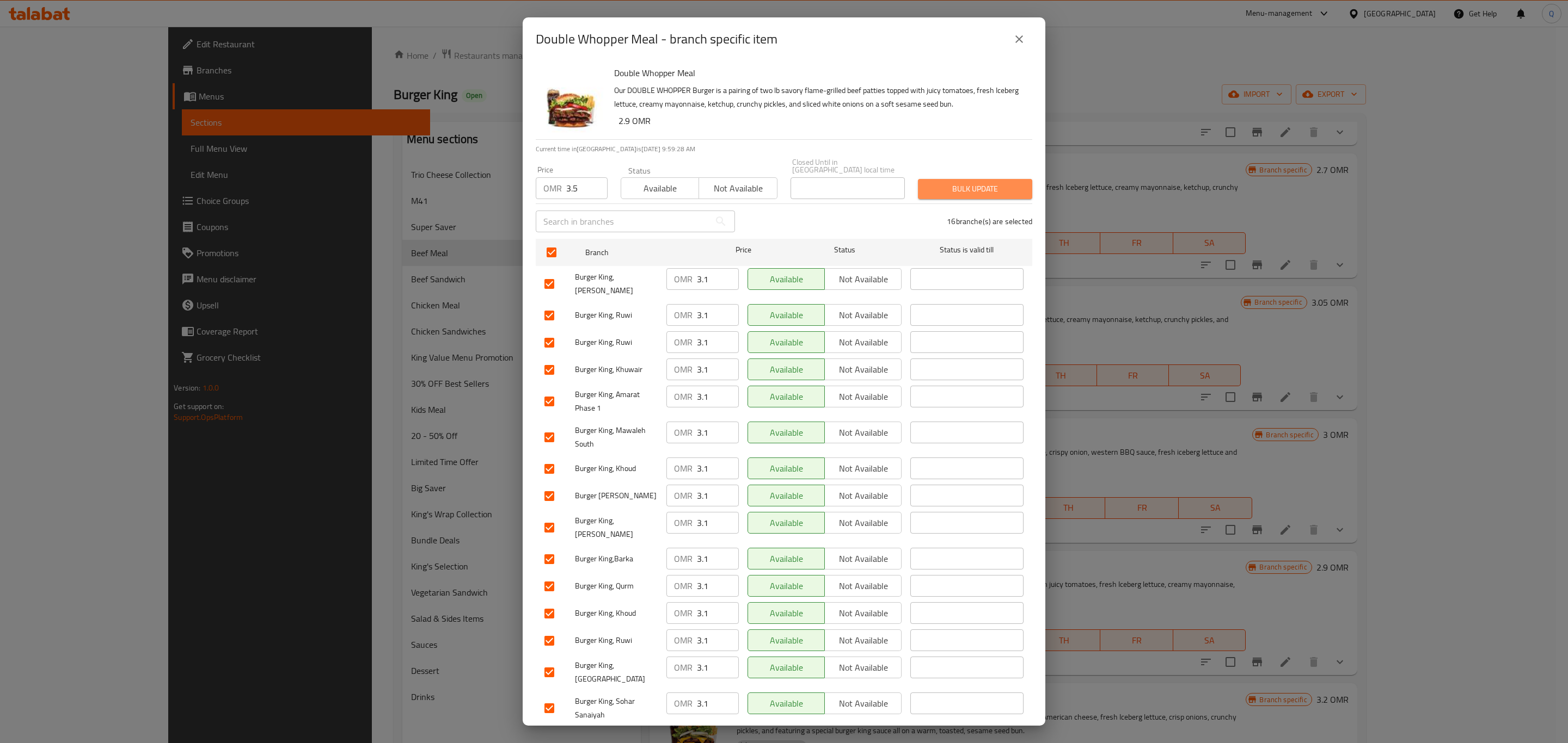
click at [968, 182] on span "Bulk update" at bounding box center [975, 188] width 97 height 13
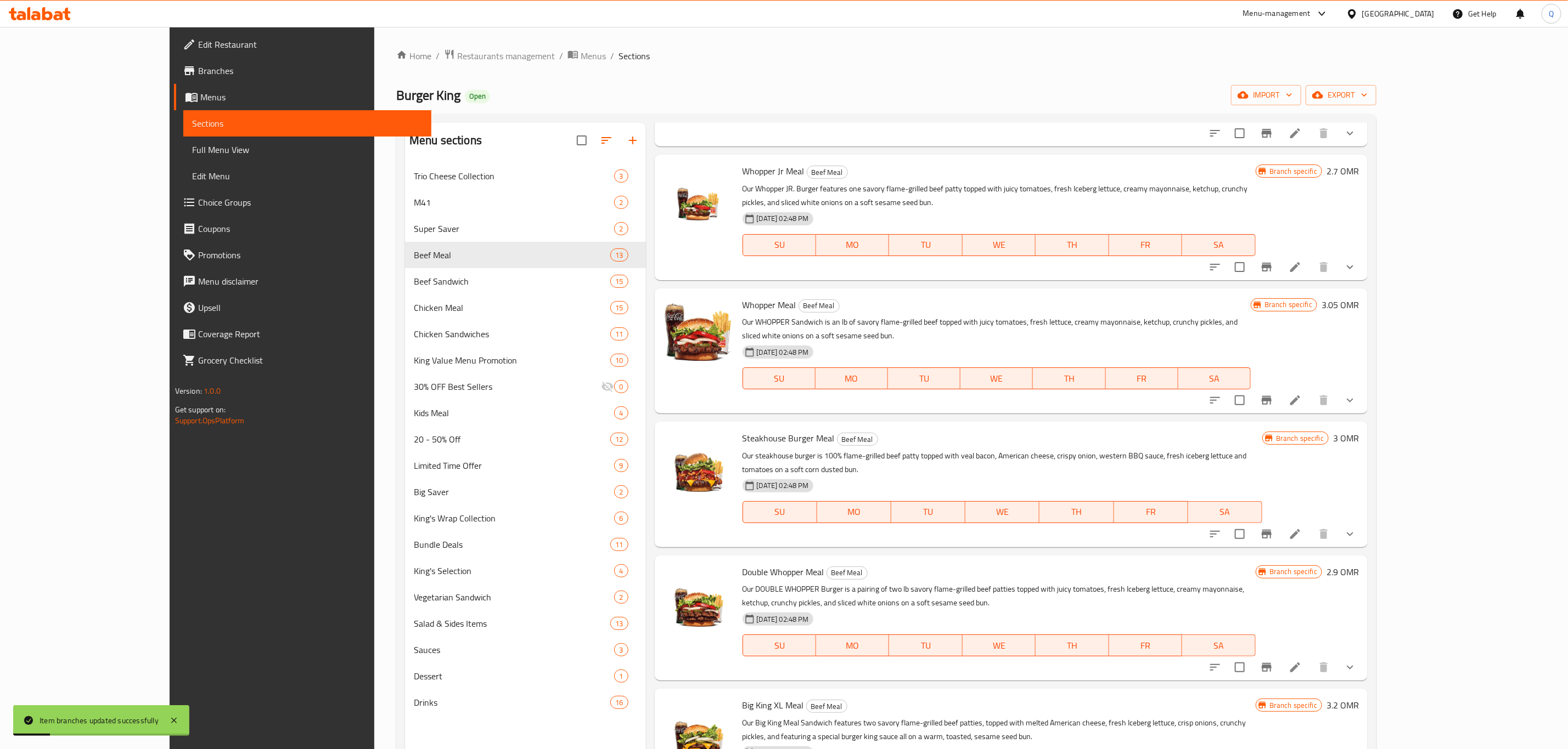
click at [1310, 658] on li at bounding box center [1295, 667] width 31 height 20
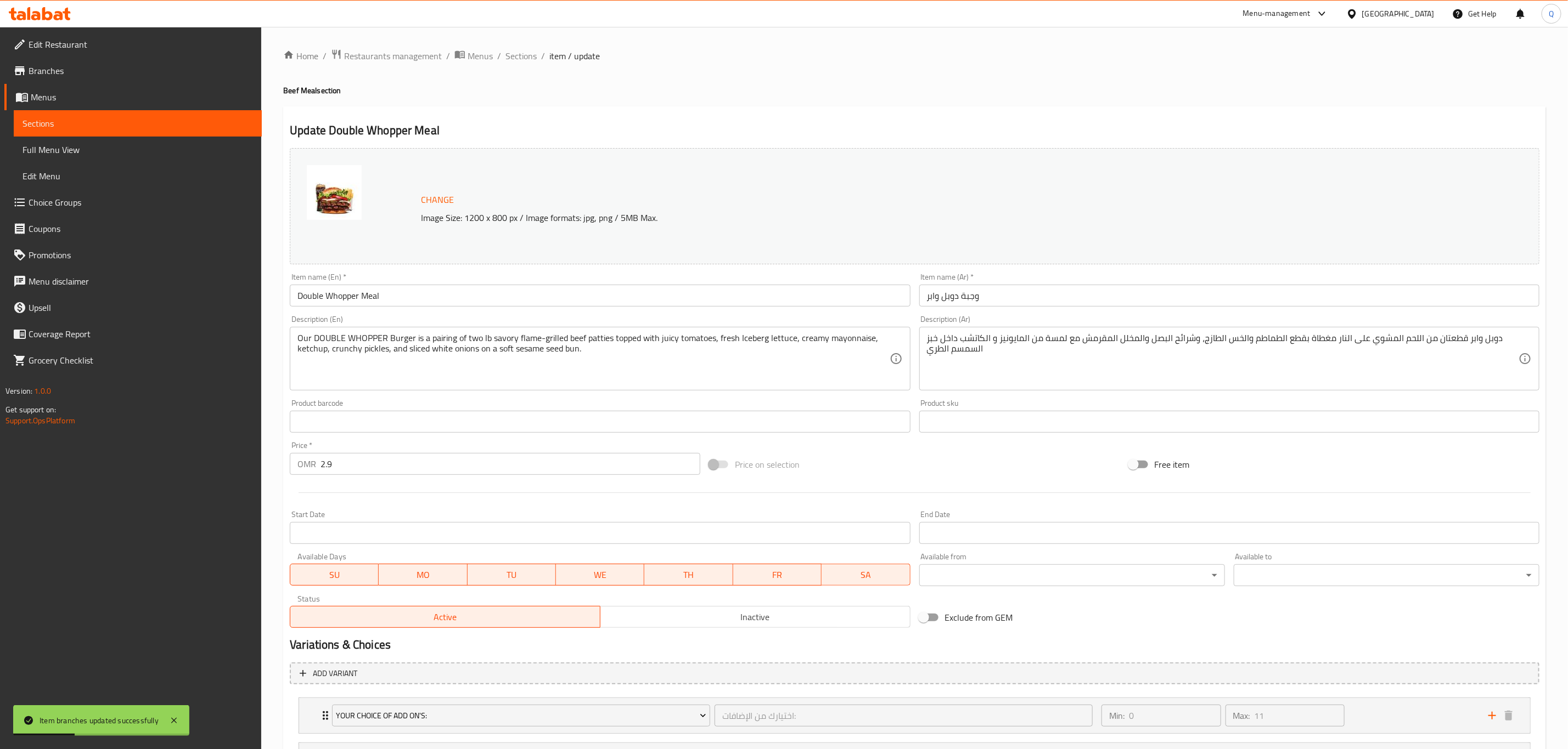
click at [358, 459] on input "2.9" at bounding box center [510, 464] width 379 height 22
type input "3.5"
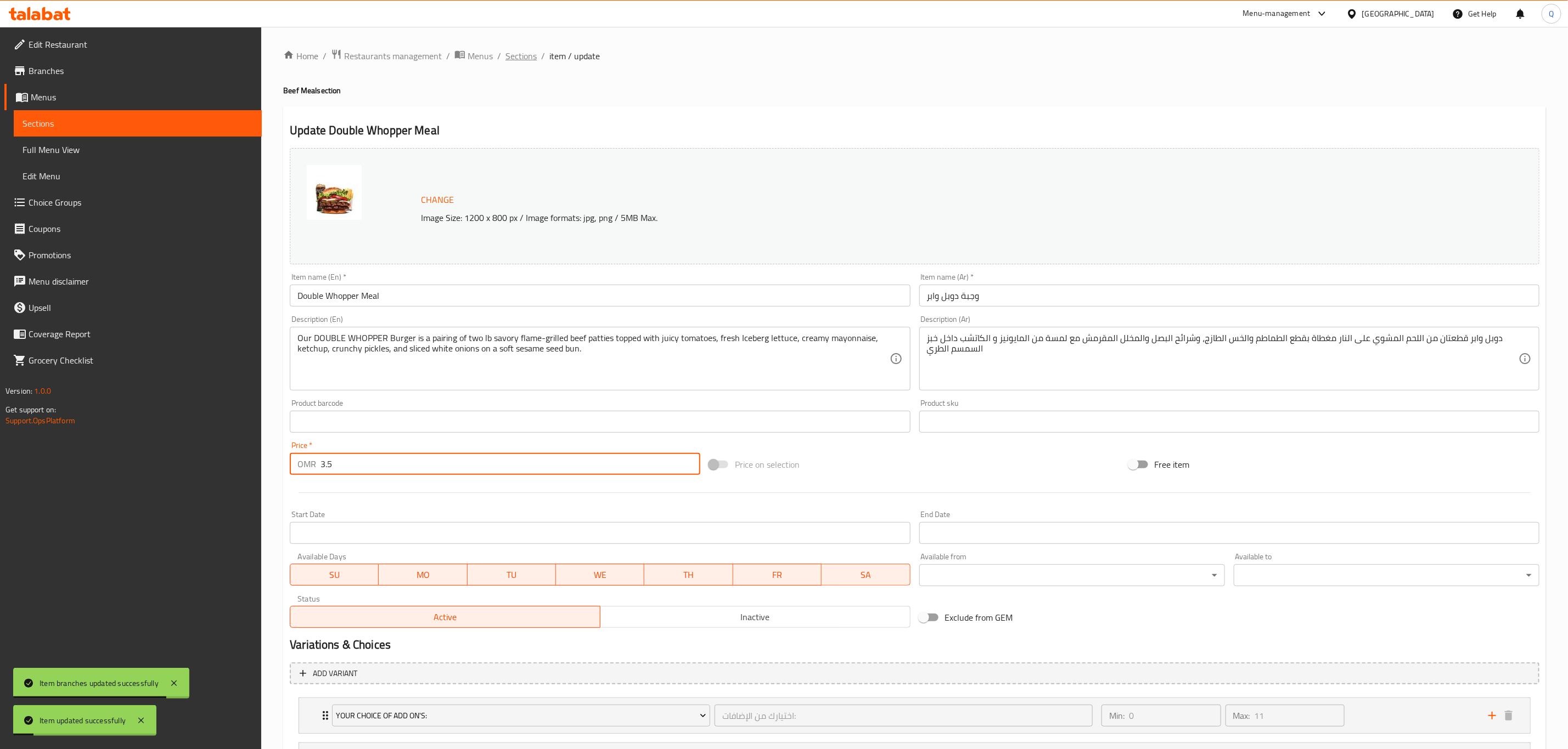
click at [514, 58] on span "Sections" at bounding box center [521, 56] width 31 height 13
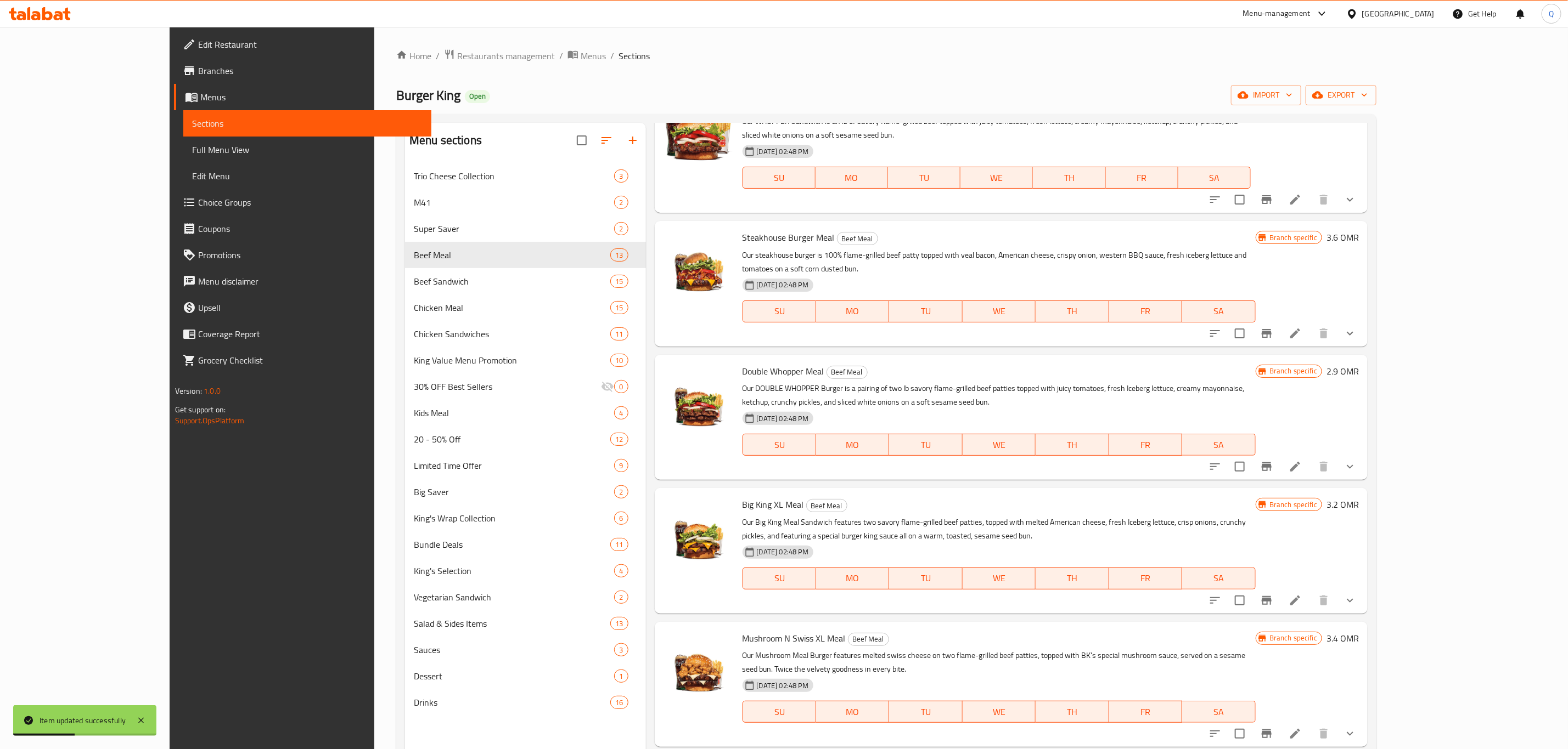
scroll to position [342, 0]
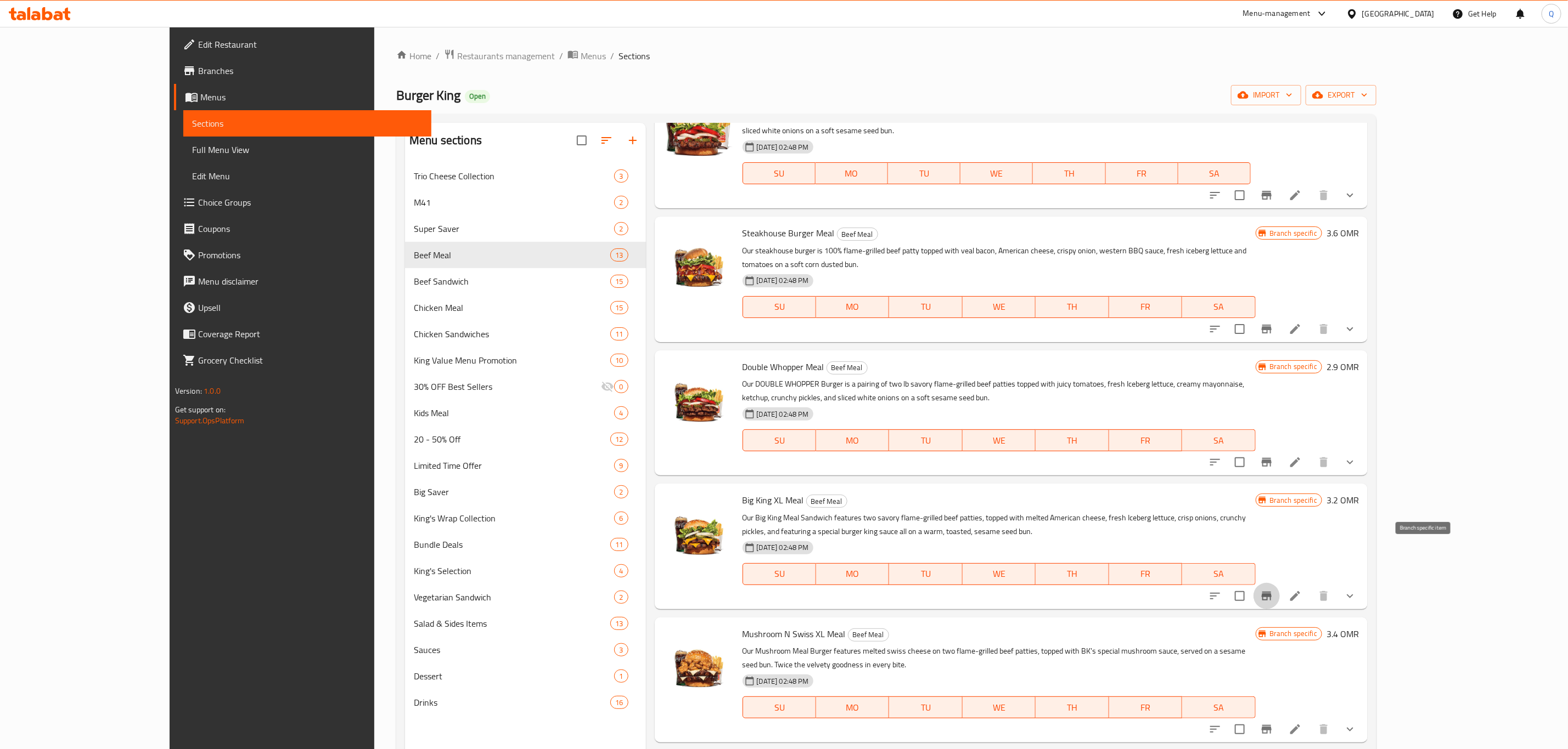
click at [1272, 592] on icon "Branch-specific-item" at bounding box center [1266, 596] width 10 height 9
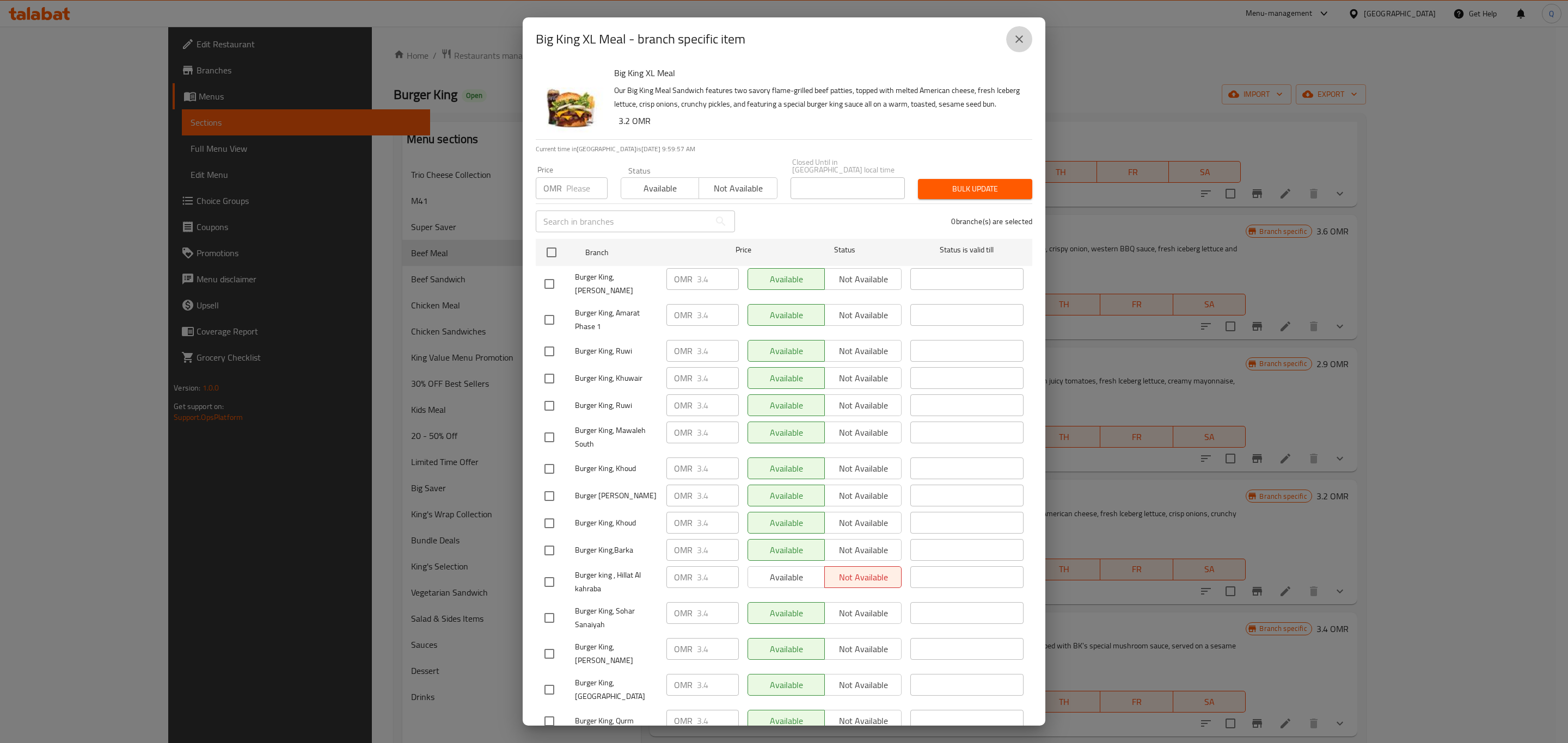
click at [1021, 40] on icon "close" at bounding box center [1019, 39] width 8 height 8
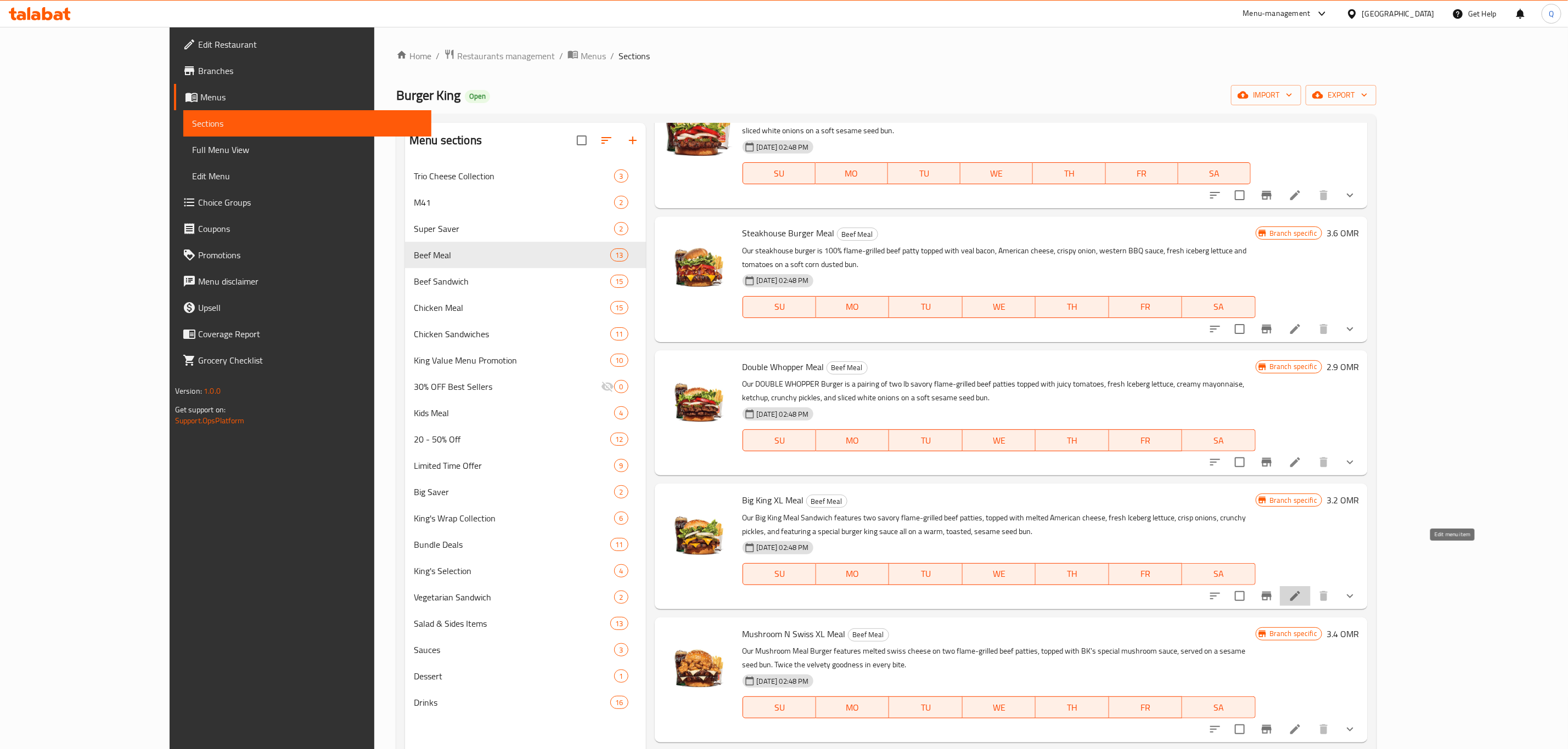
click at [1302, 590] on icon at bounding box center [1295, 596] width 13 height 13
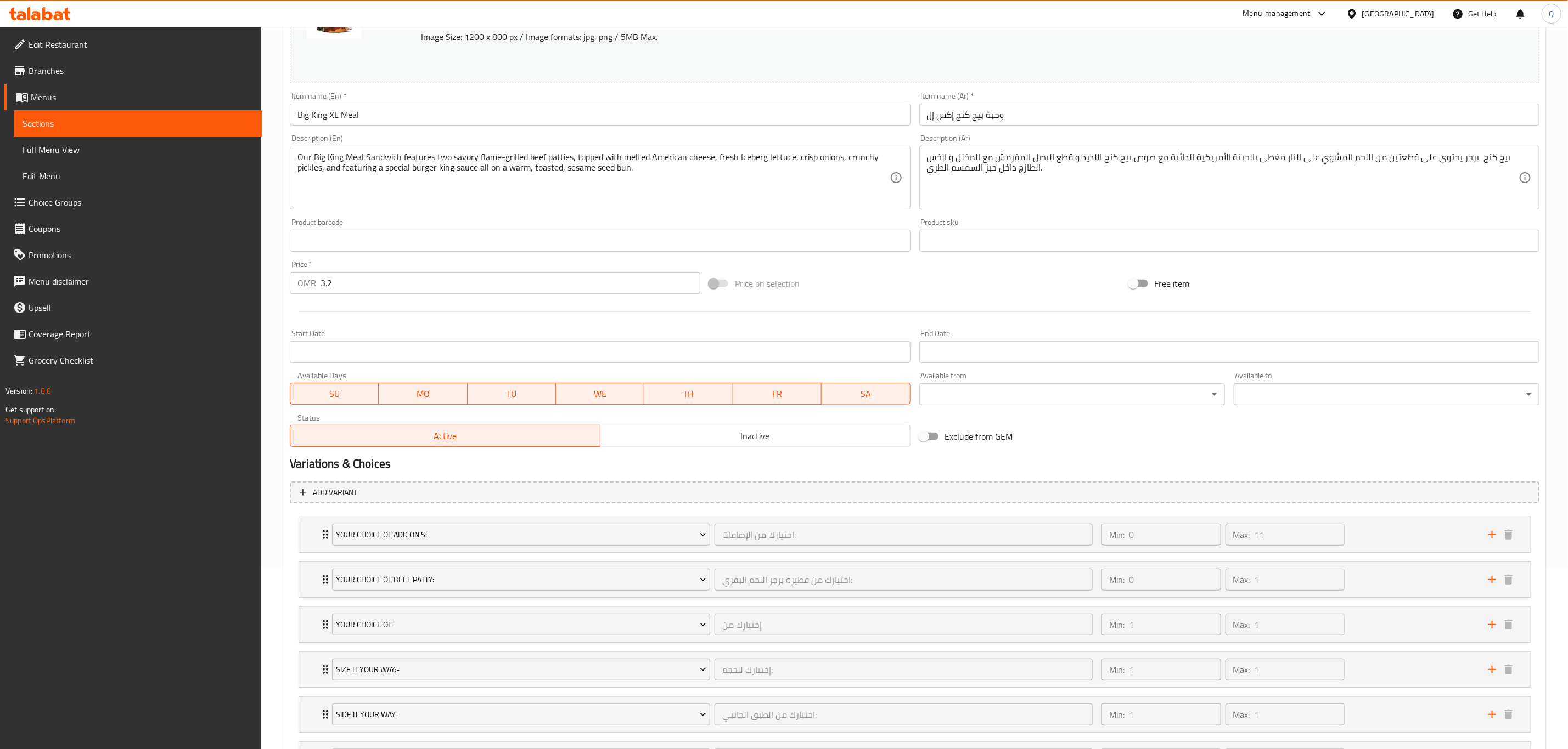
scroll to position [161, 0]
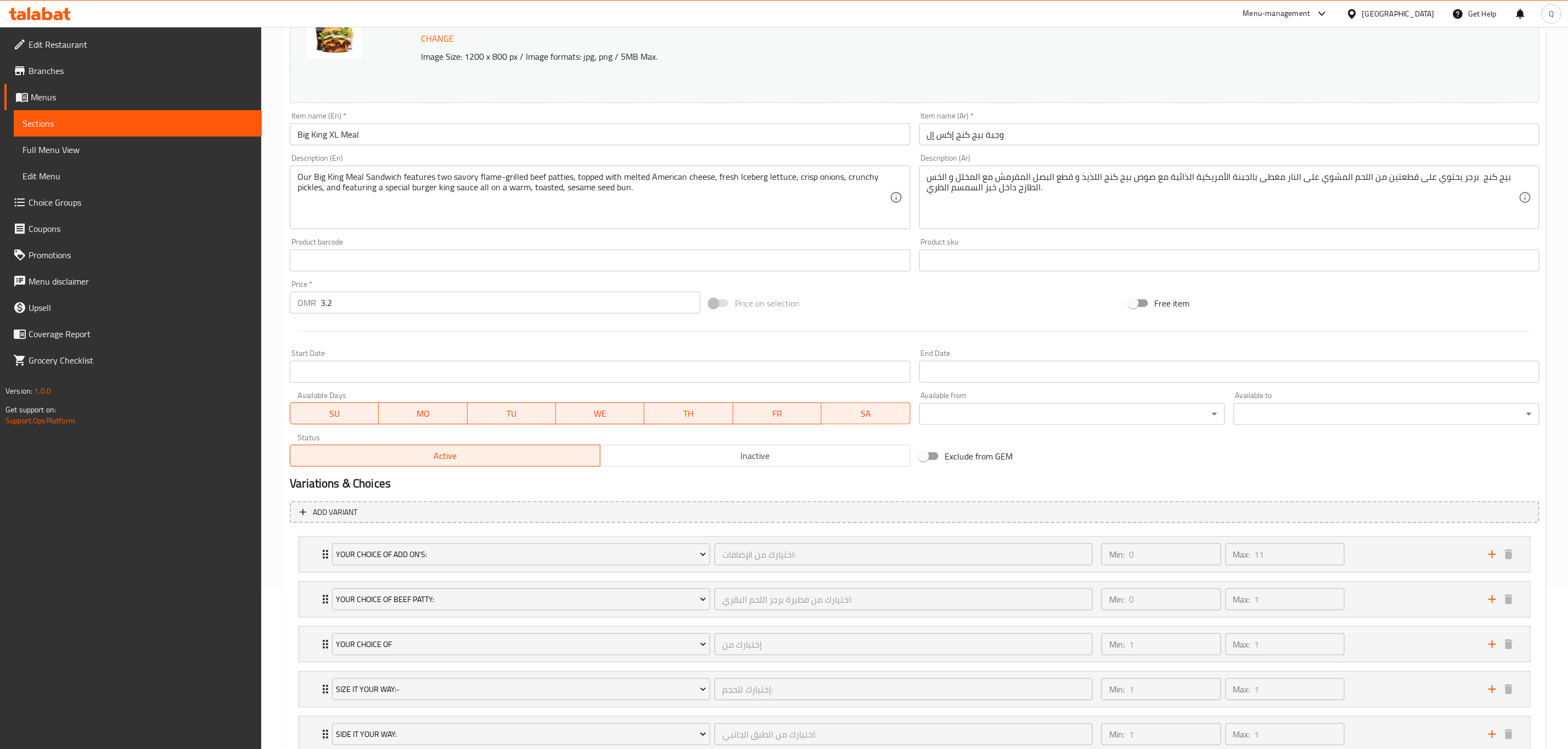
click at [389, 303] on input "3.2" at bounding box center [510, 303] width 379 height 22
type input "3.8"
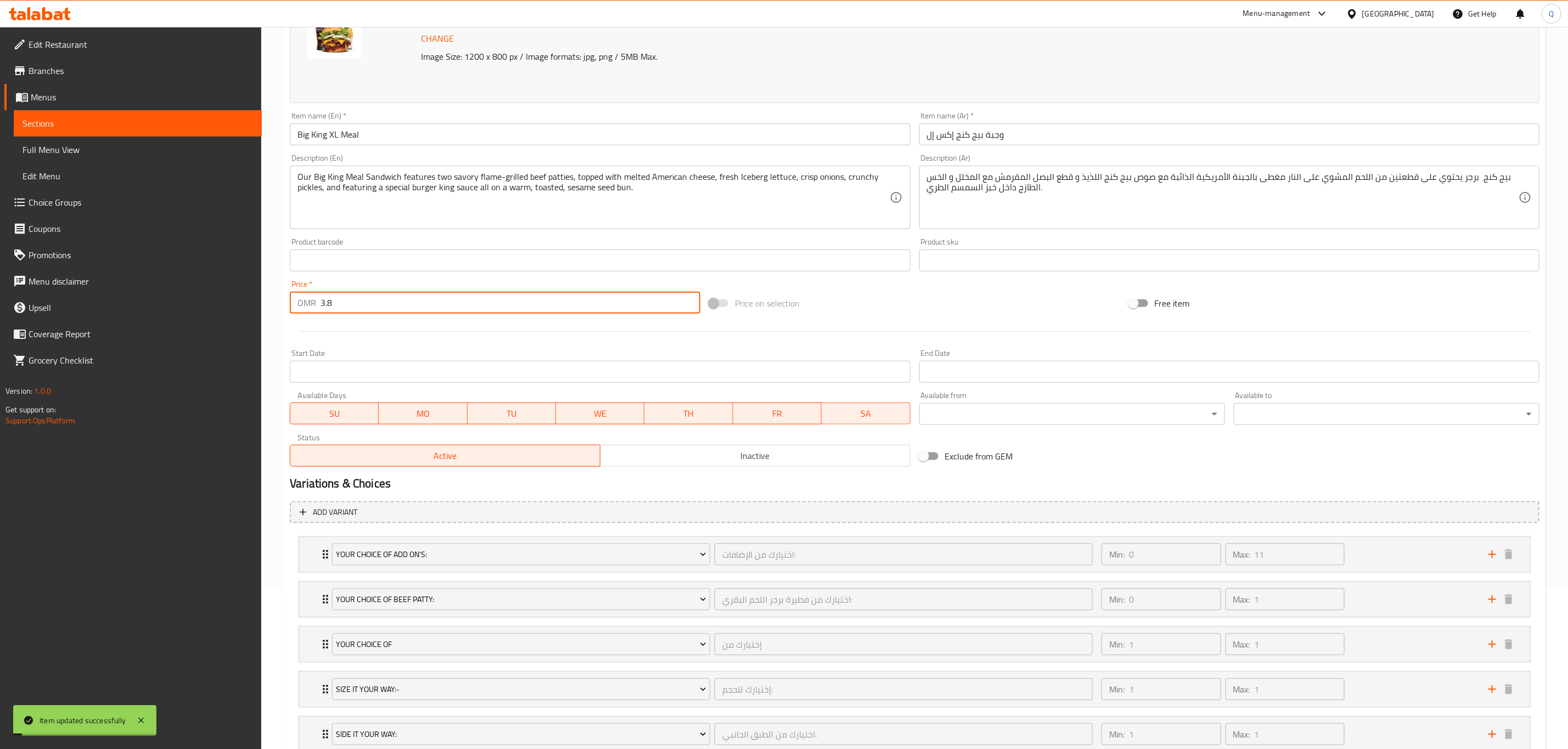
scroll to position [0, 0]
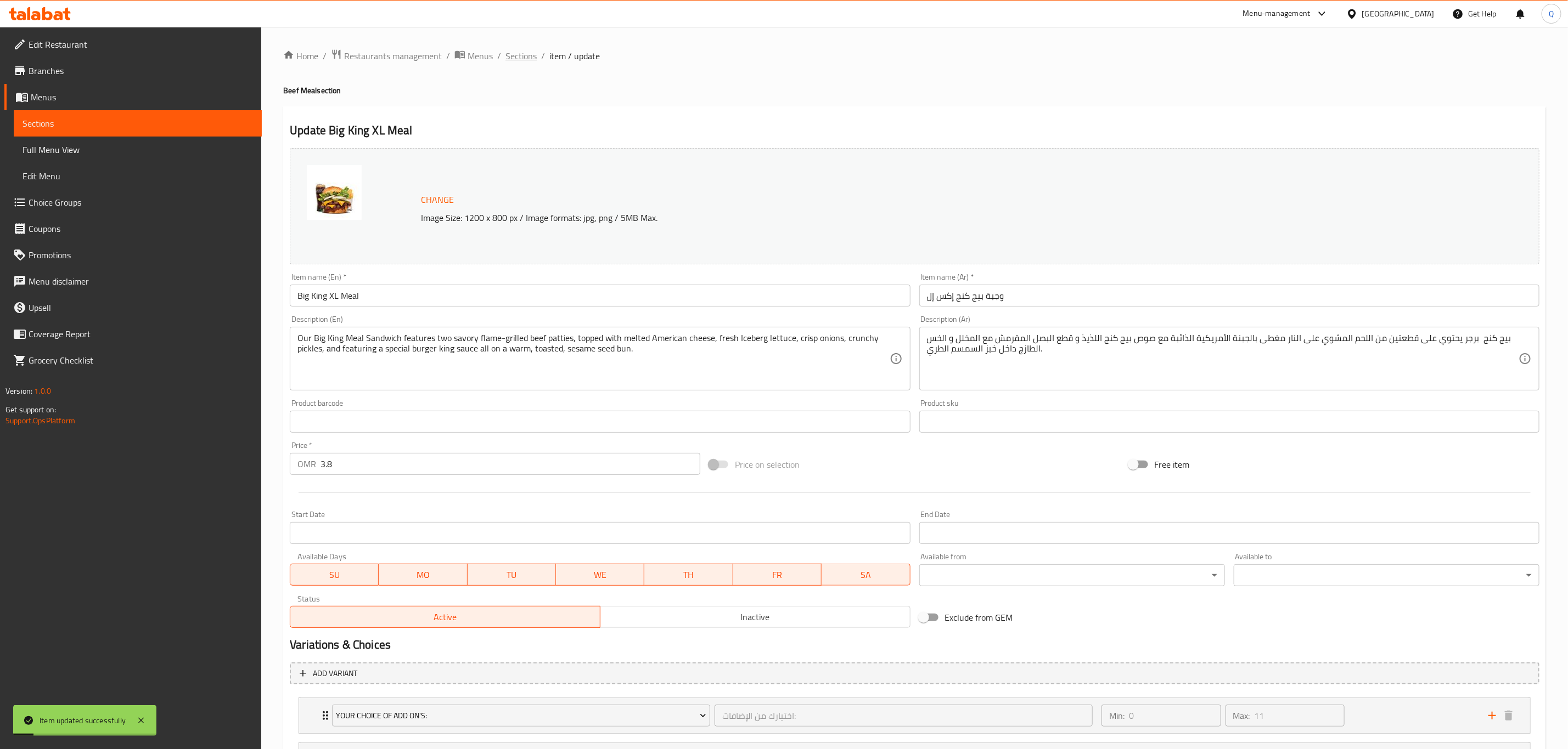
click at [519, 51] on span "Sections" at bounding box center [521, 56] width 31 height 13
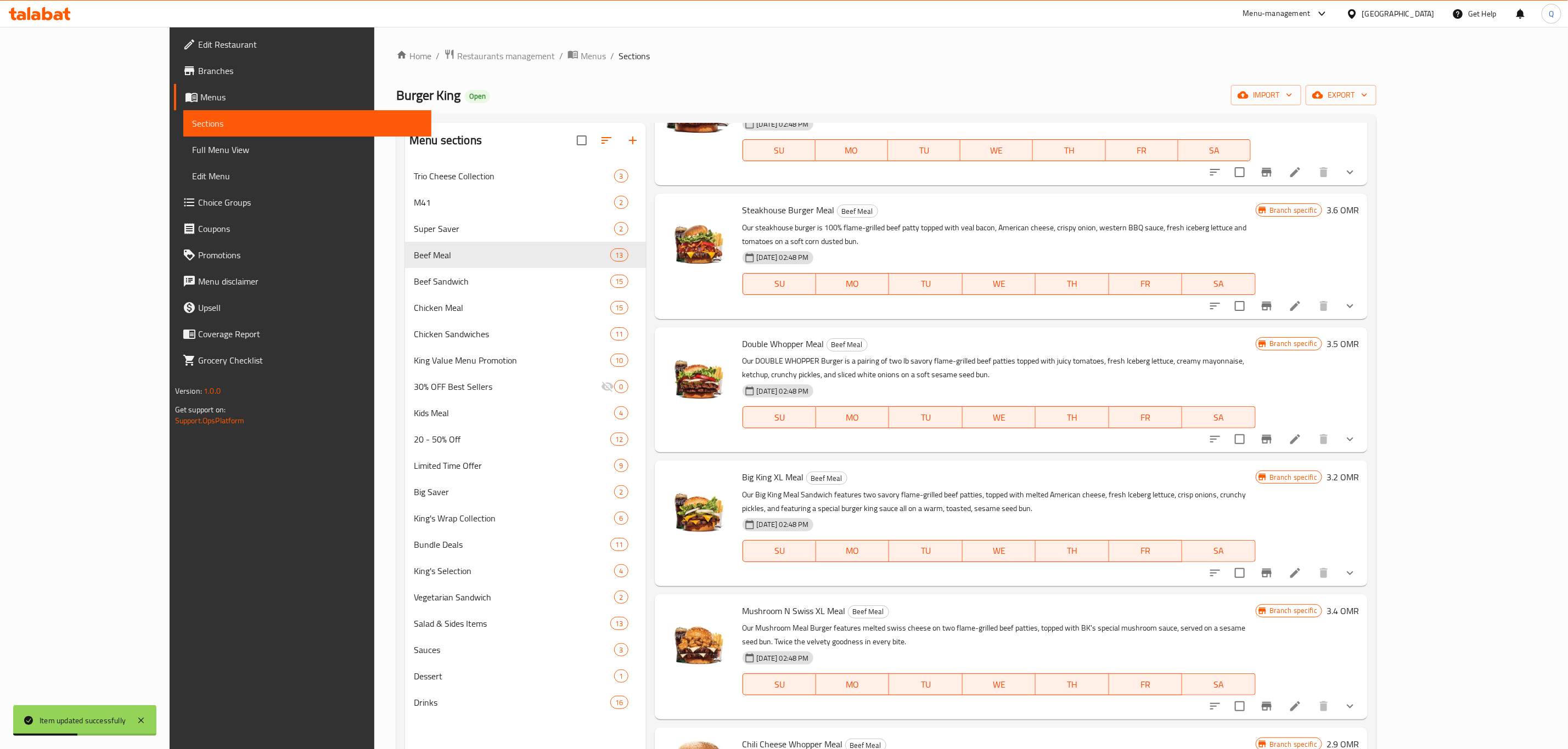
scroll to position [371, 0]
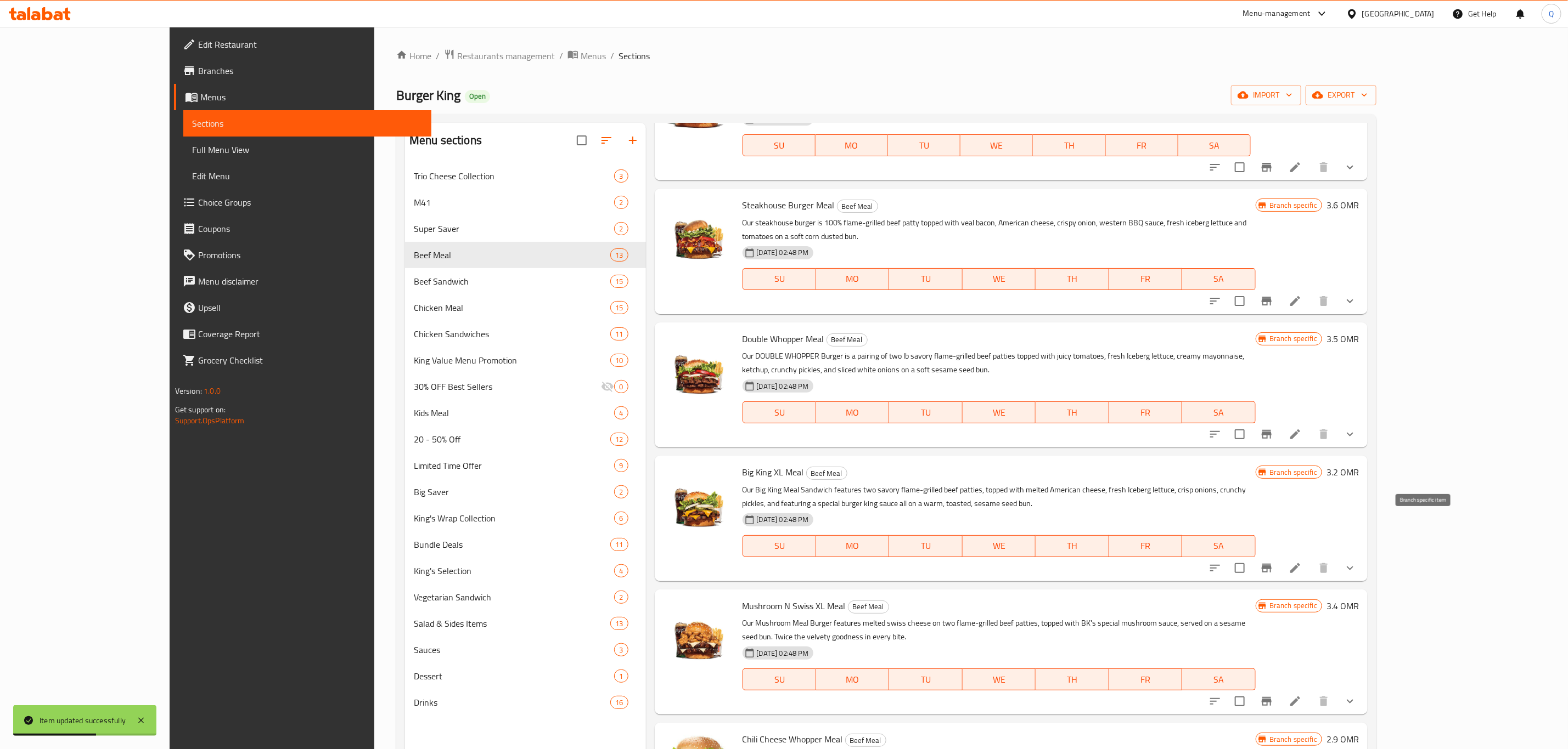
click at [1273, 561] on icon "Branch-specific-item" at bounding box center [1266, 568] width 13 height 13
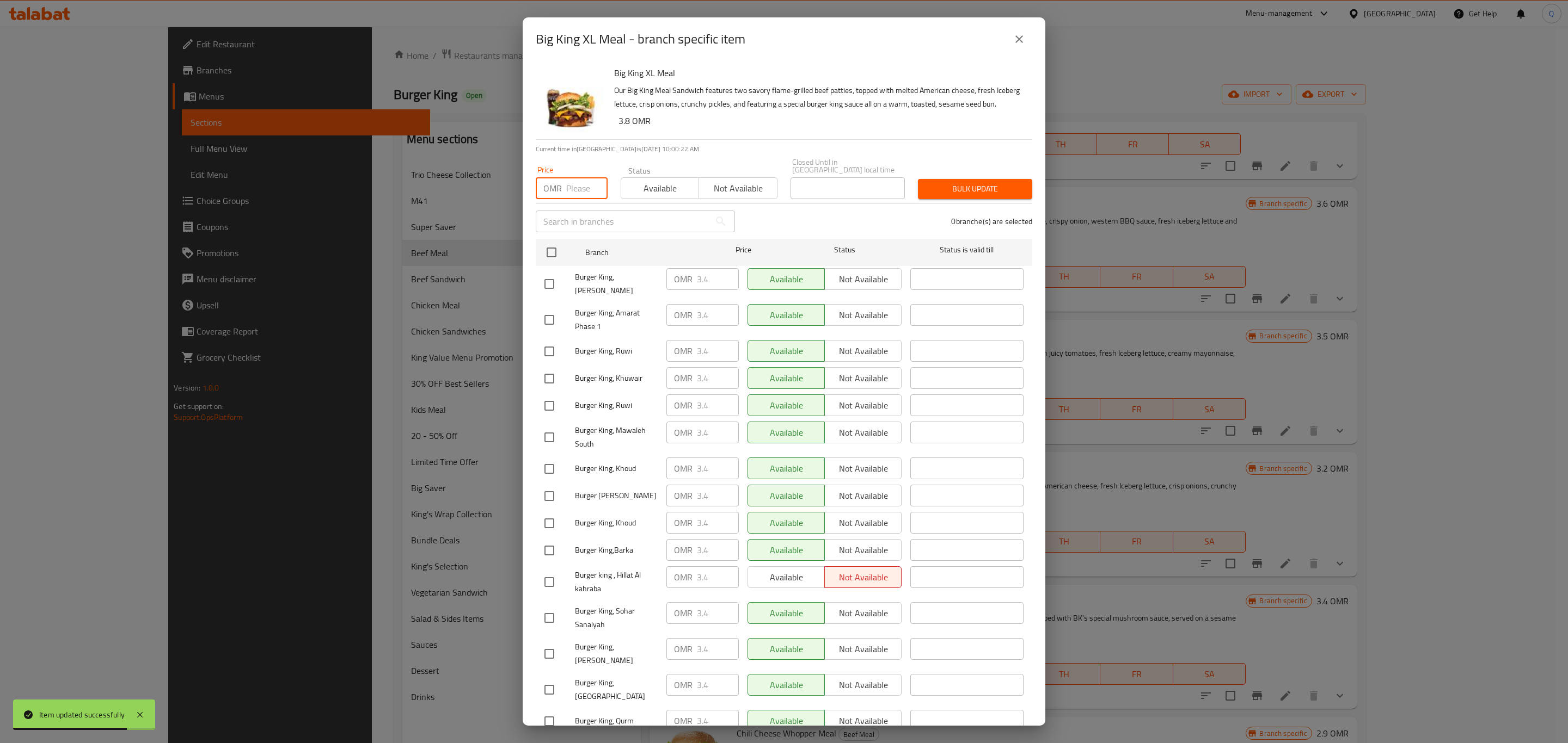
click at [580, 185] on input "number" at bounding box center [587, 188] width 41 height 22
type input "3.8"
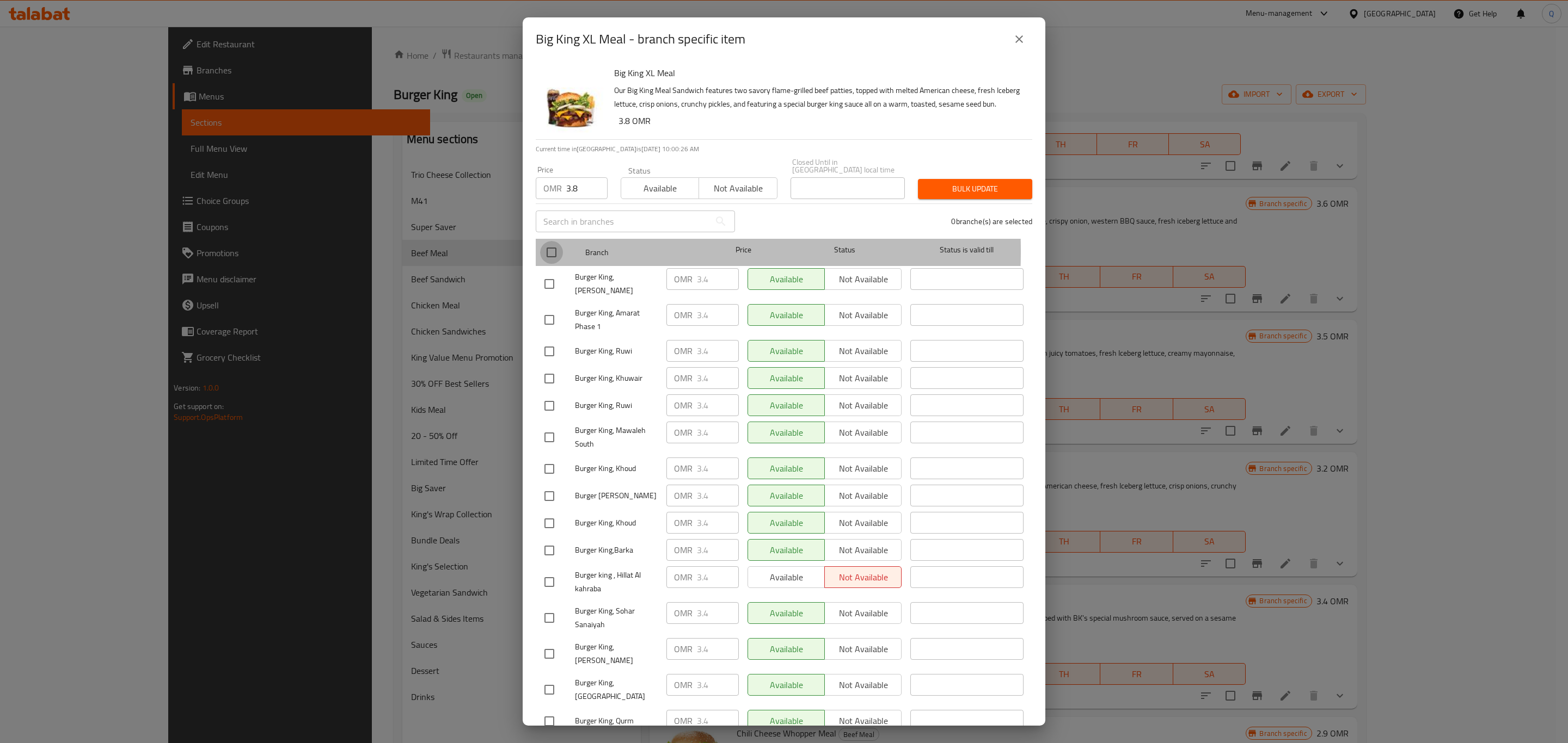
click at [553, 250] on input "checkbox" at bounding box center [551, 252] width 23 height 23
checkbox input "true"
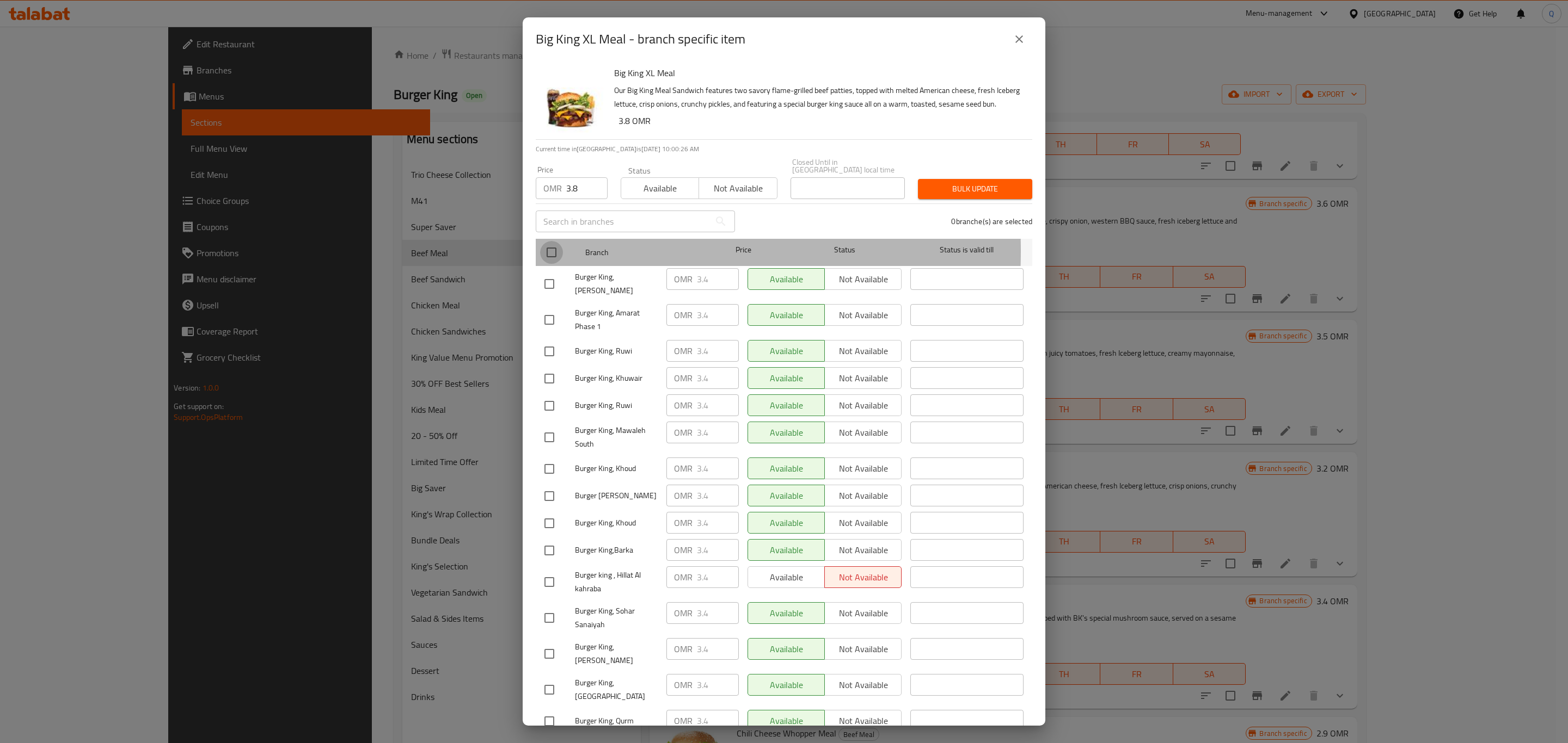
checkbox input "true"
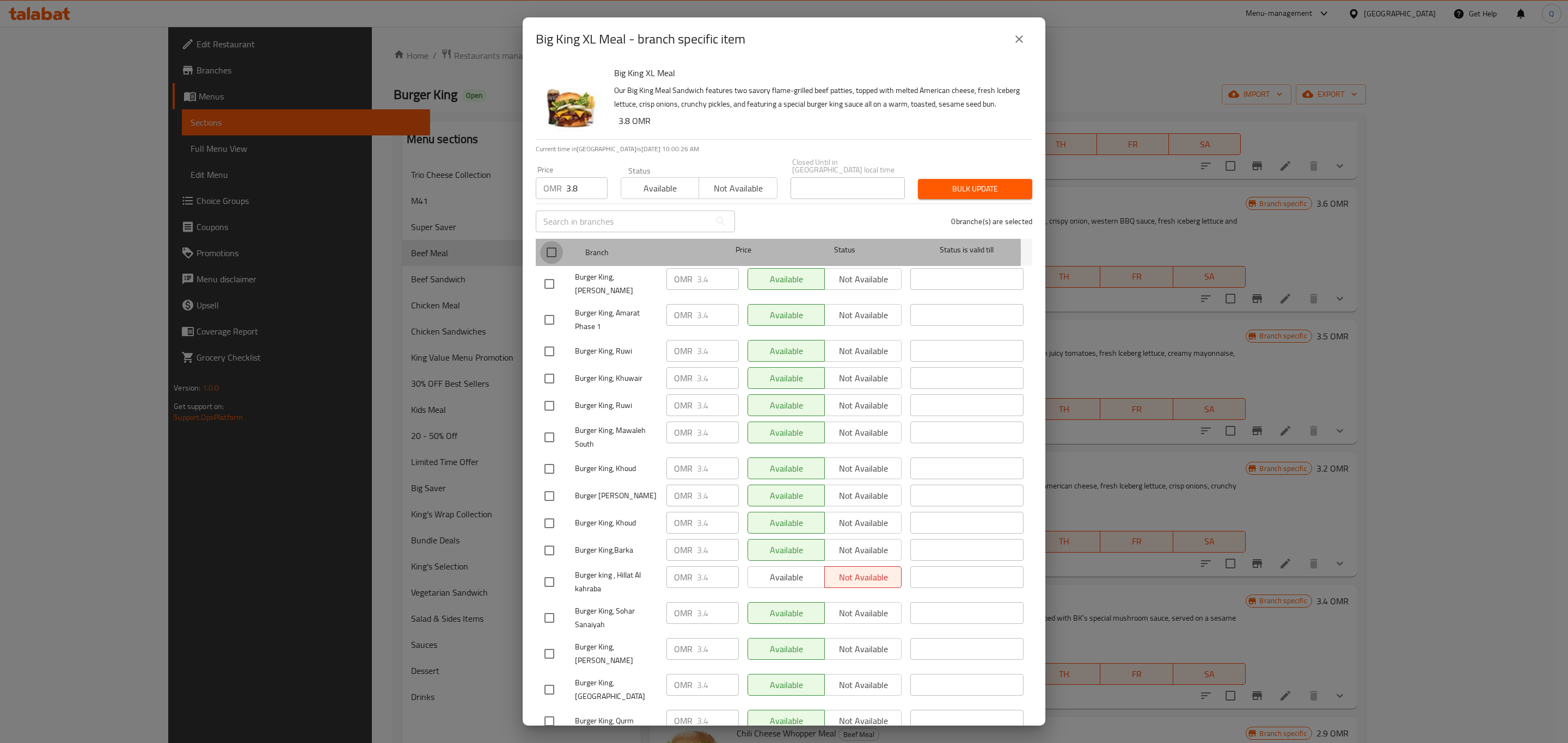
checkbox input "true"
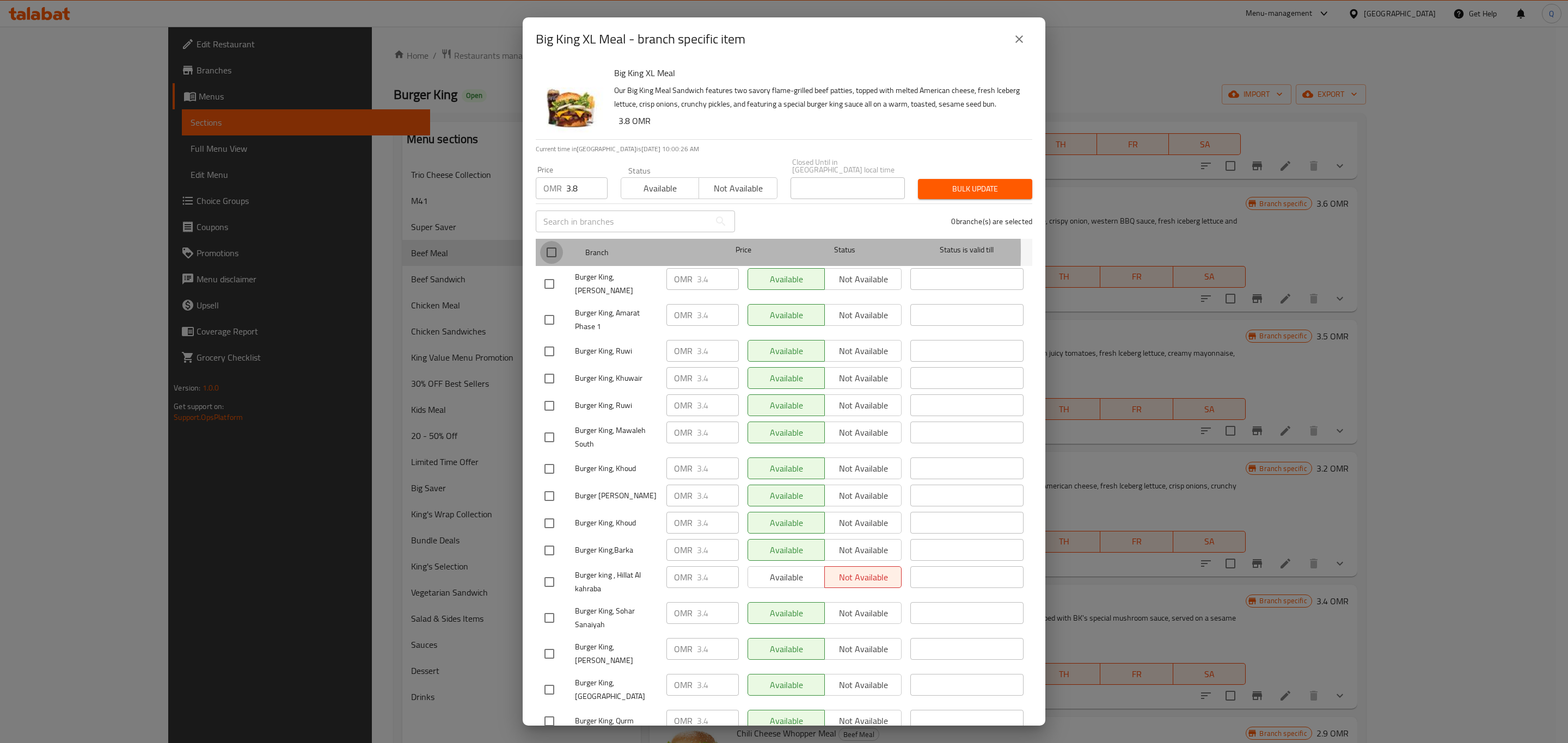
checkbox input "true"
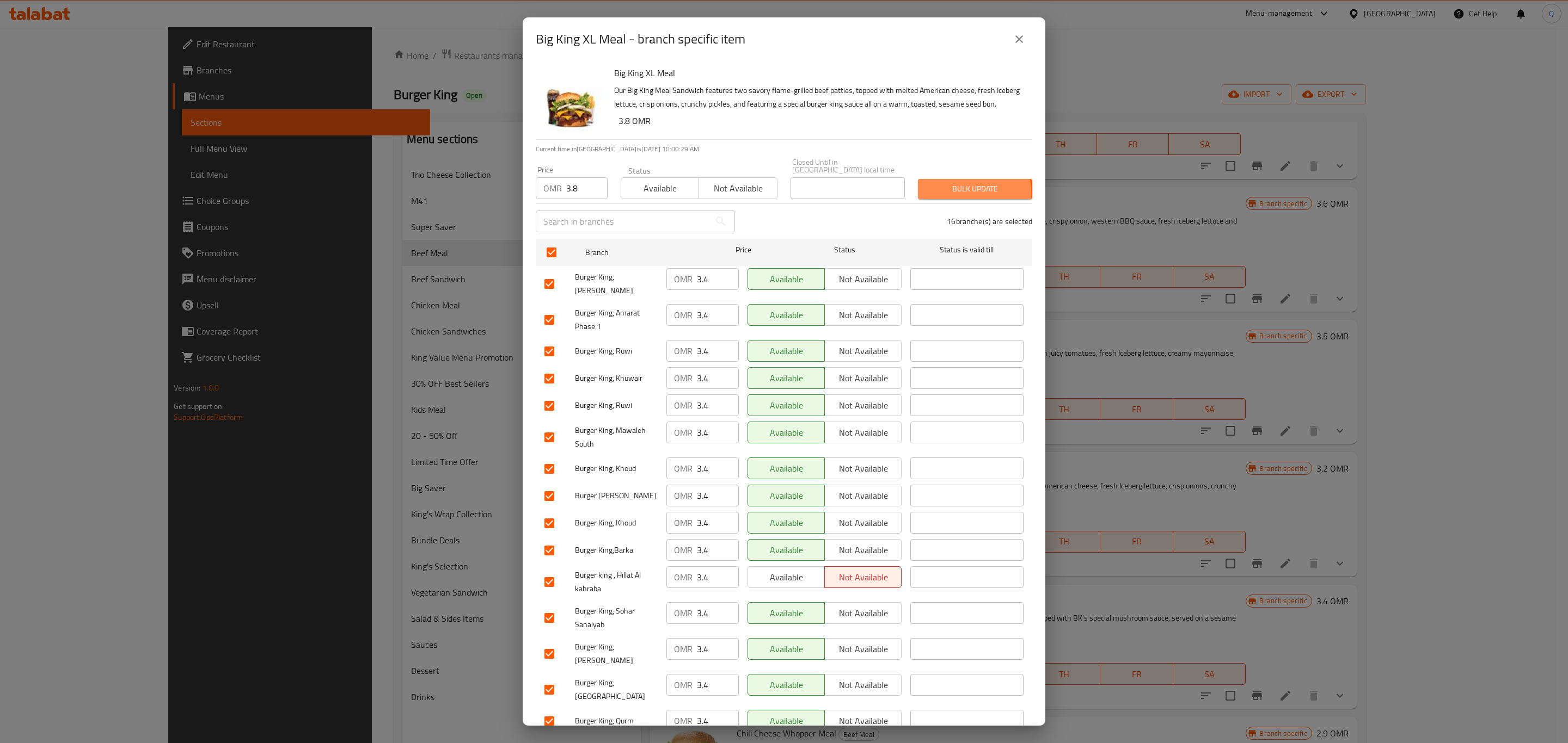
click at [957, 192] on span "Bulk update" at bounding box center [975, 188] width 97 height 13
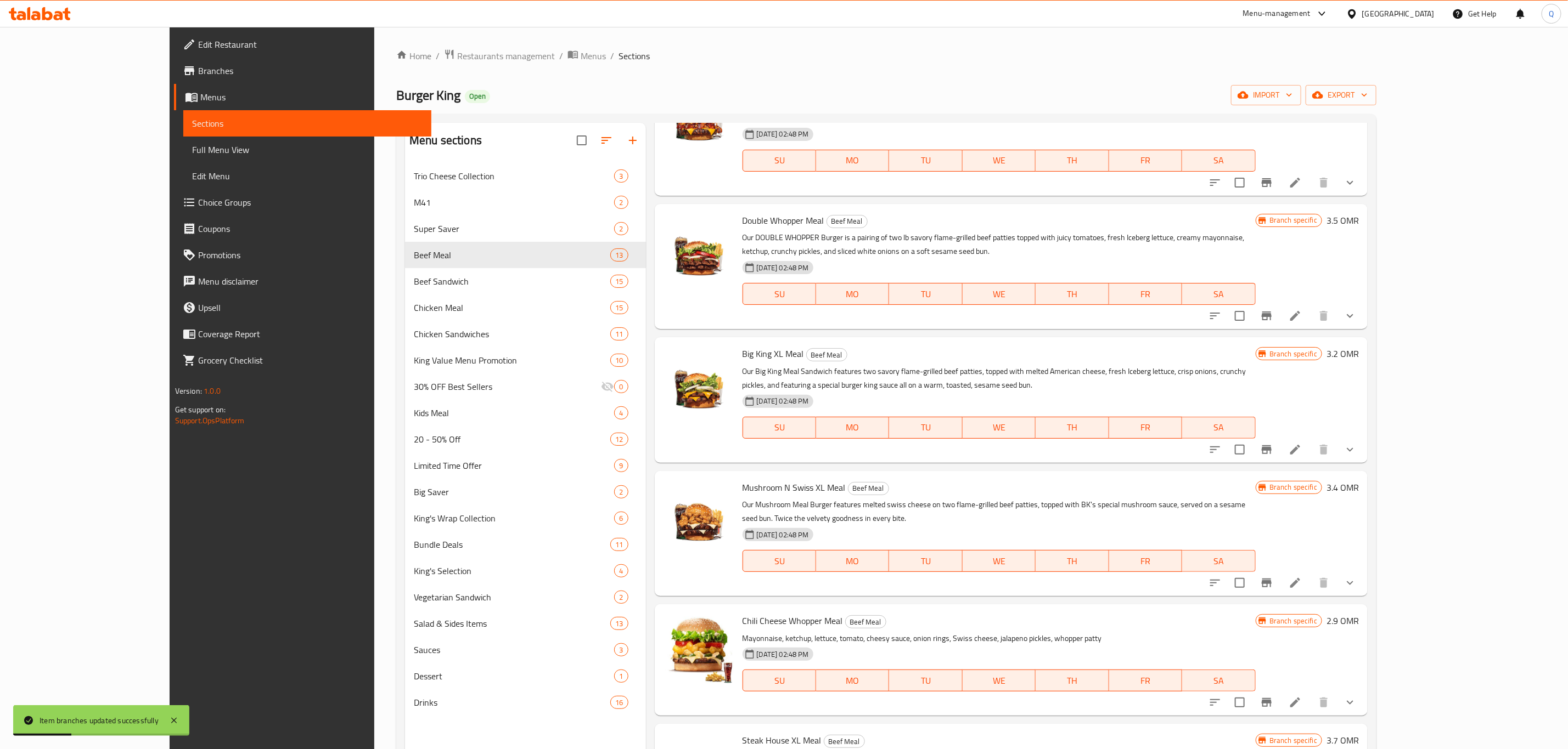
scroll to position [489, 0]
click at [1272, 578] on icon "Branch-specific-item" at bounding box center [1266, 582] width 10 height 9
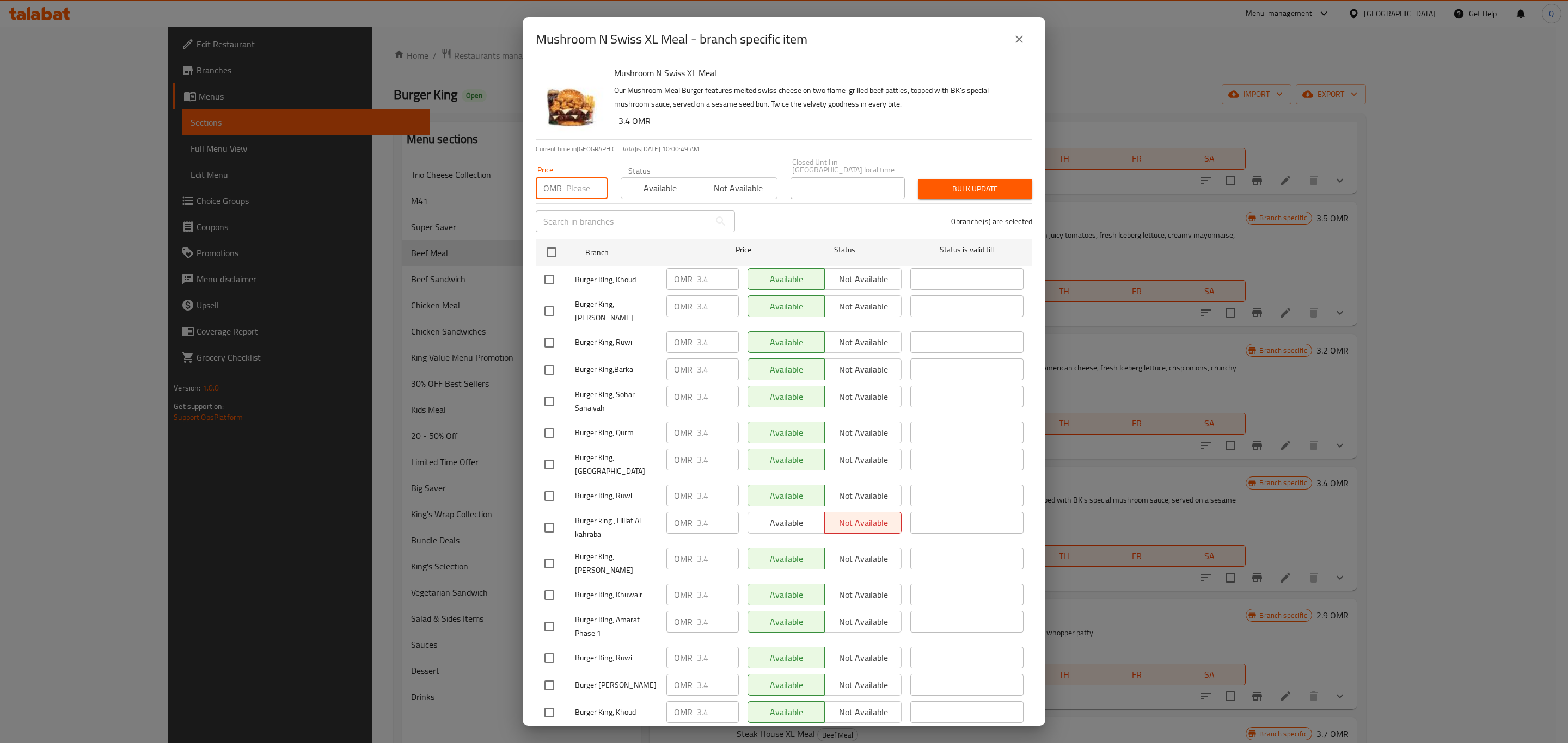
click at [567, 185] on input "number" at bounding box center [587, 188] width 41 height 22
type input "3.8"
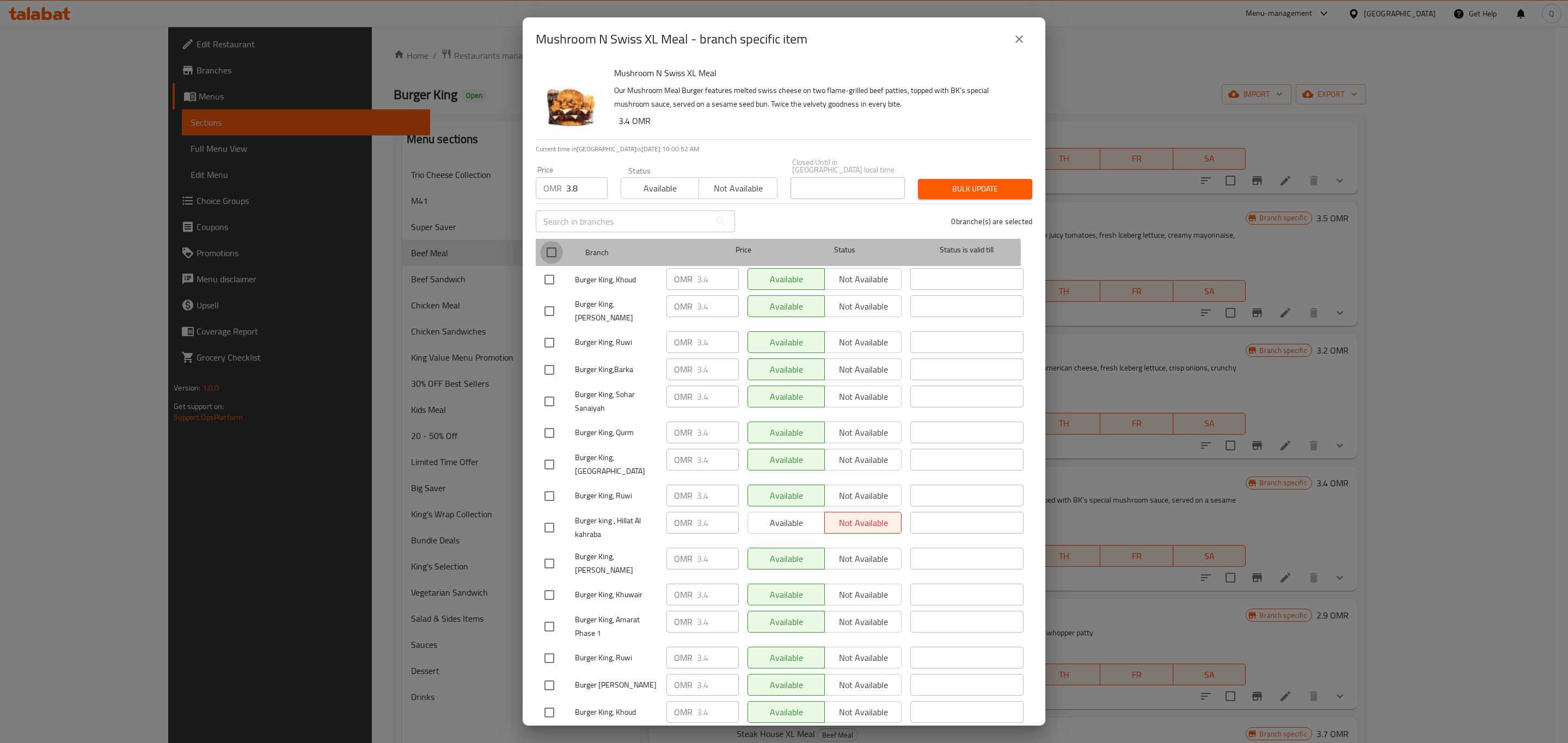
click at [550, 245] on input "checkbox" at bounding box center [551, 252] width 23 height 23
checkbox input "true"
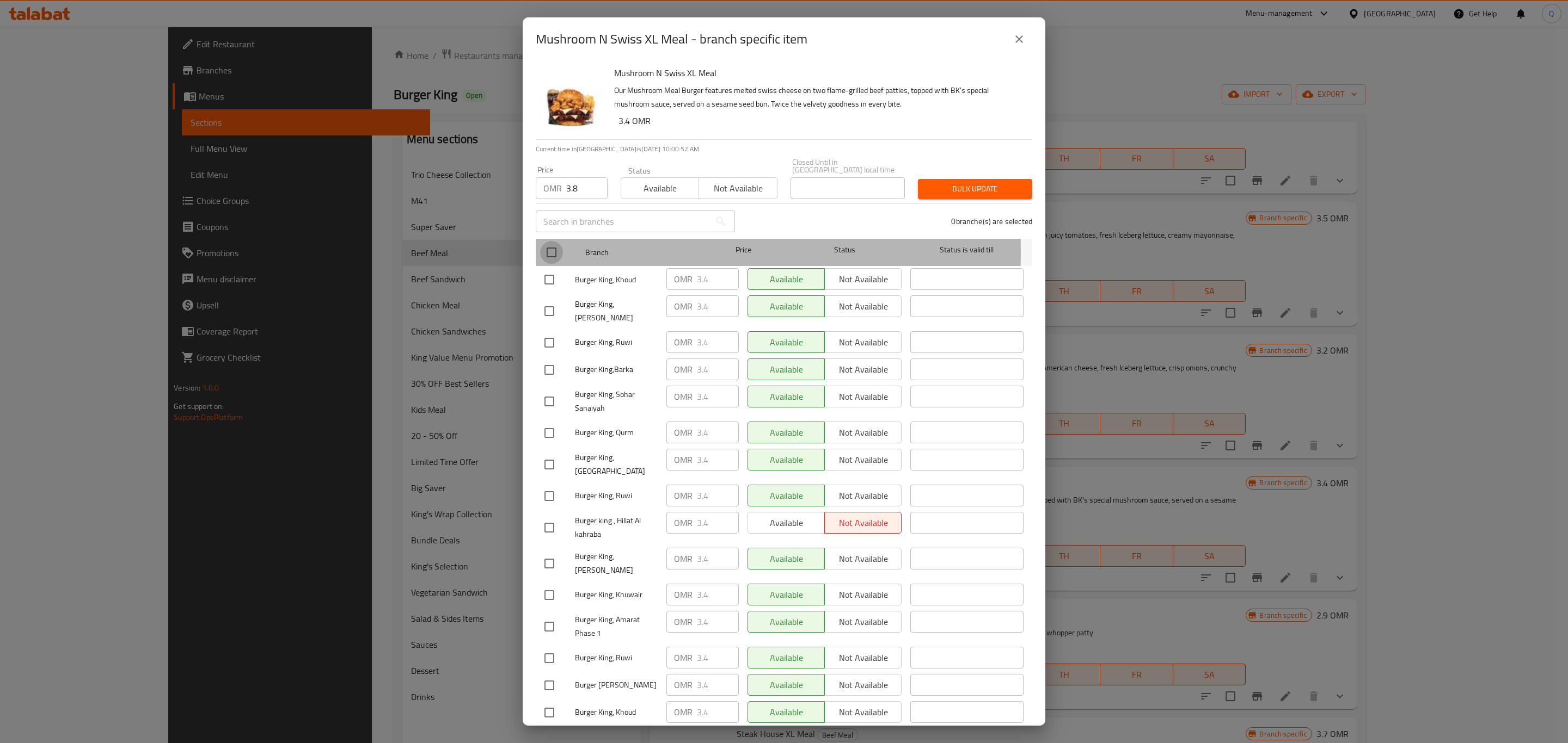
checkbox input "true"
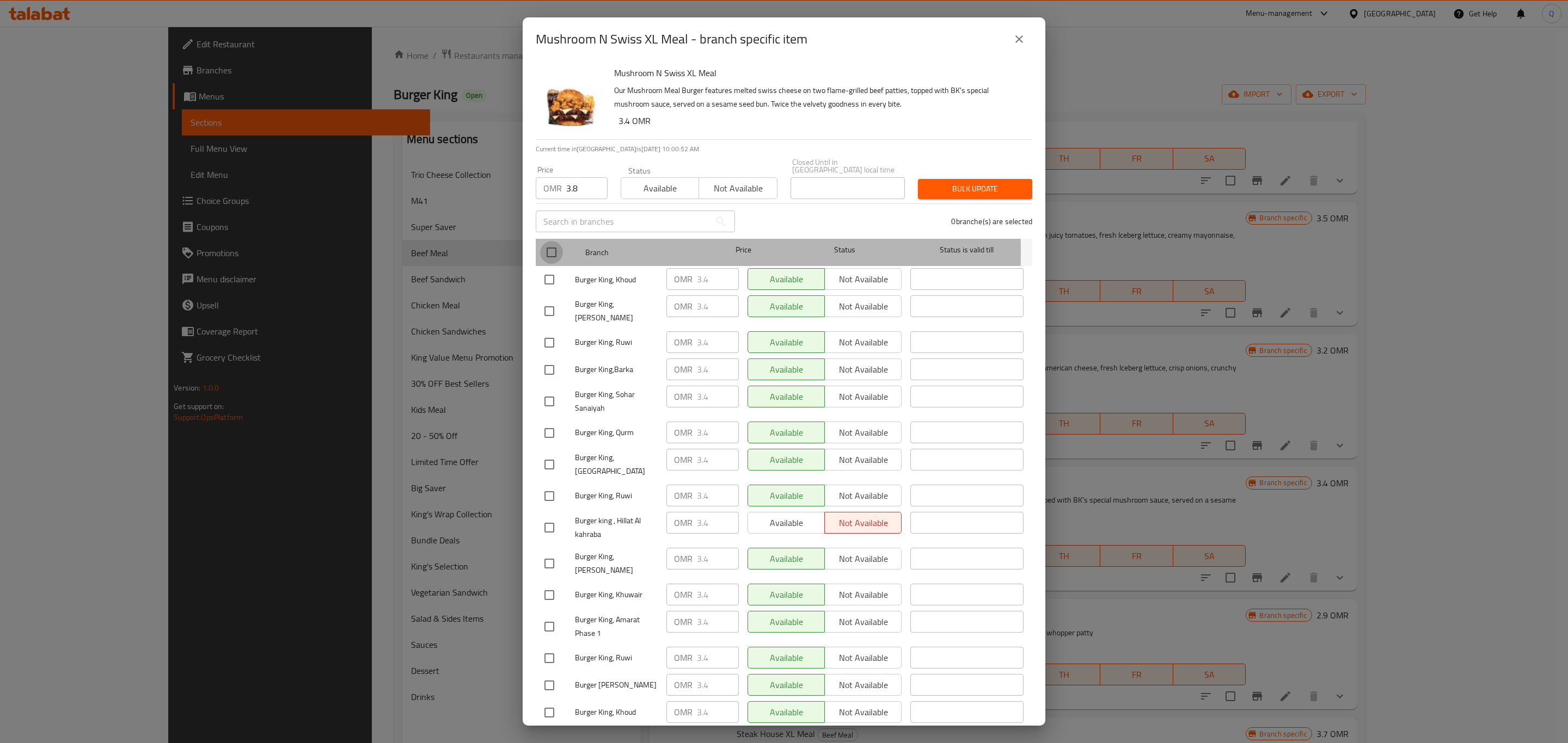
checkbox input "true"
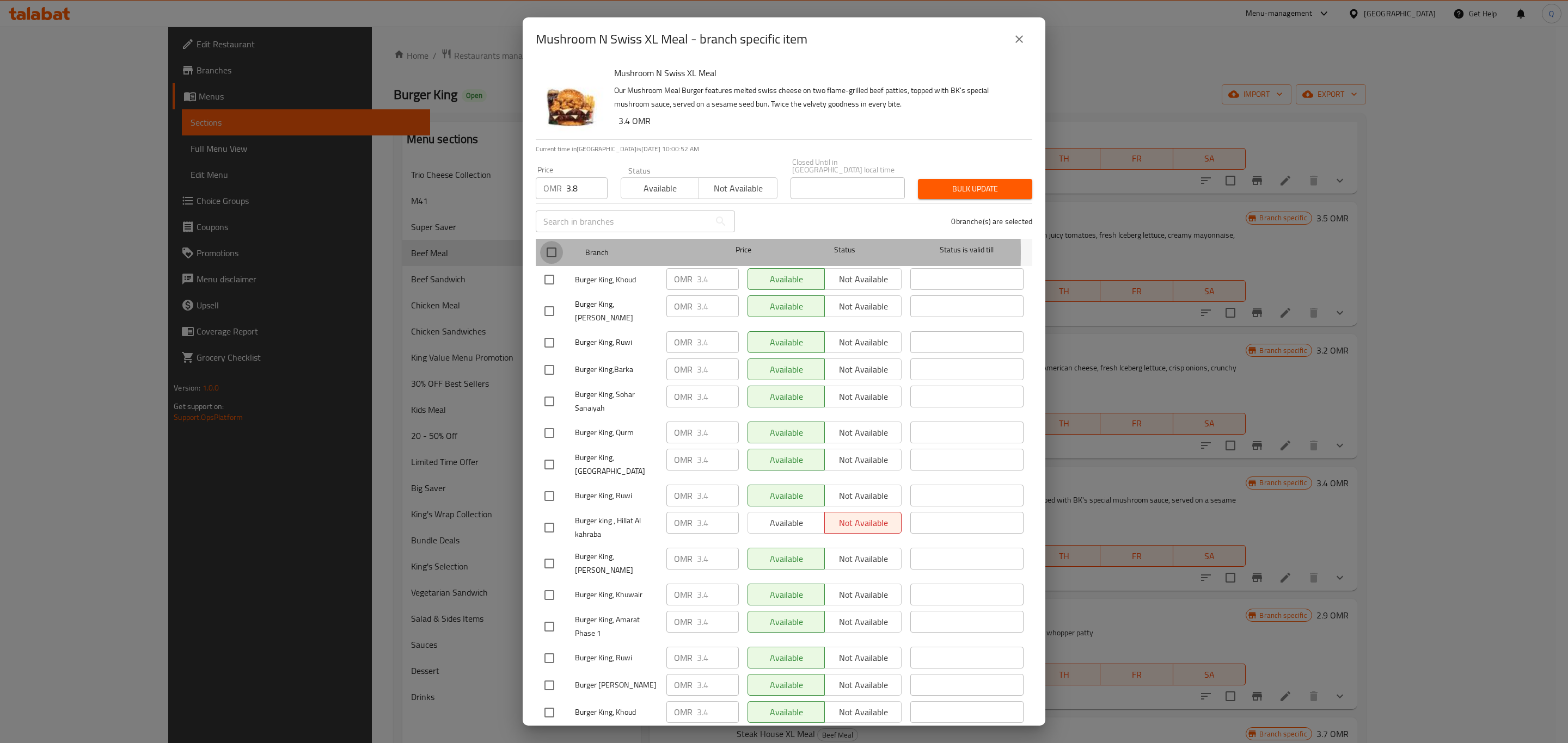
checkbox input "true"
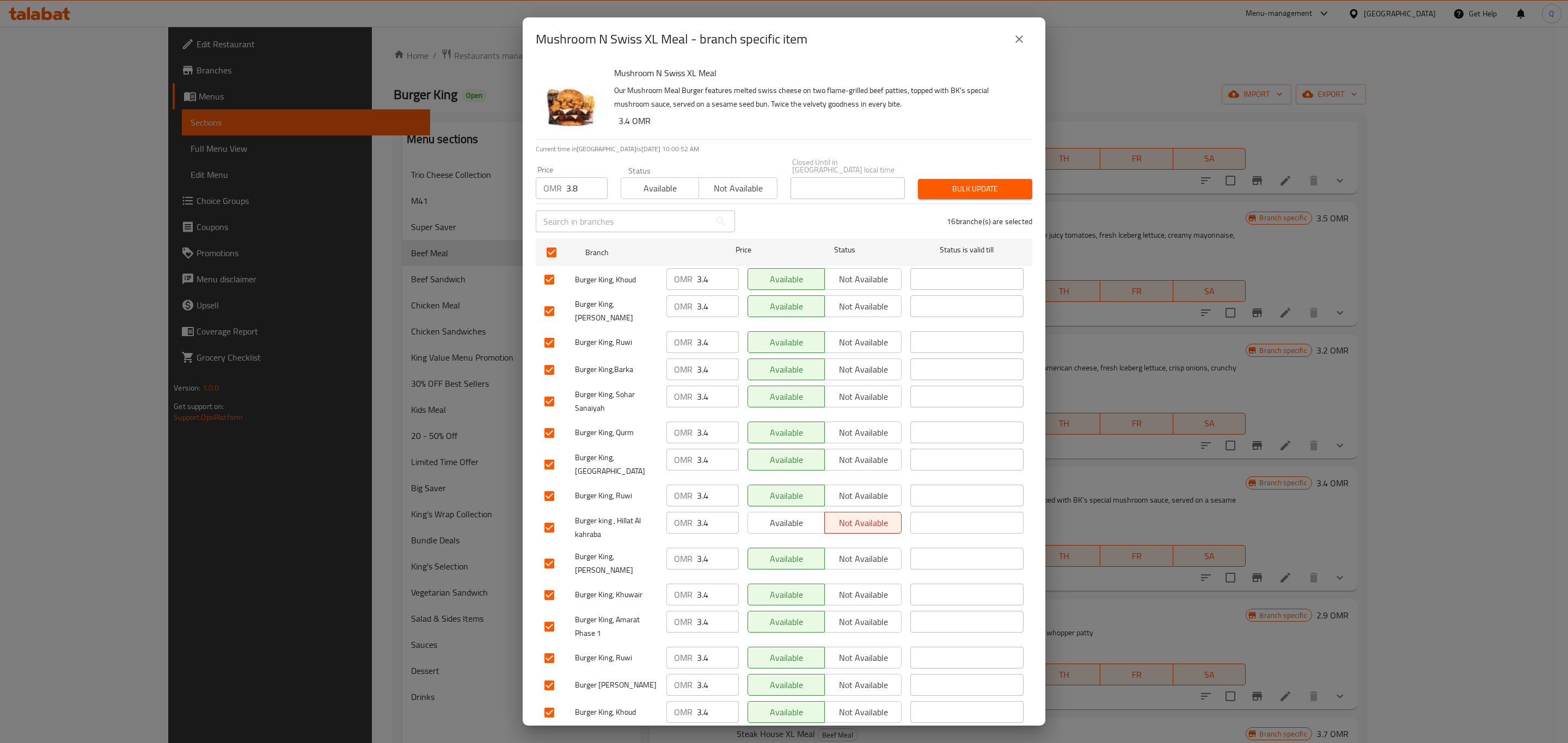
click at [964, 182] on span "Bulk update" at bounding box center [975, 188] width 97 height 13
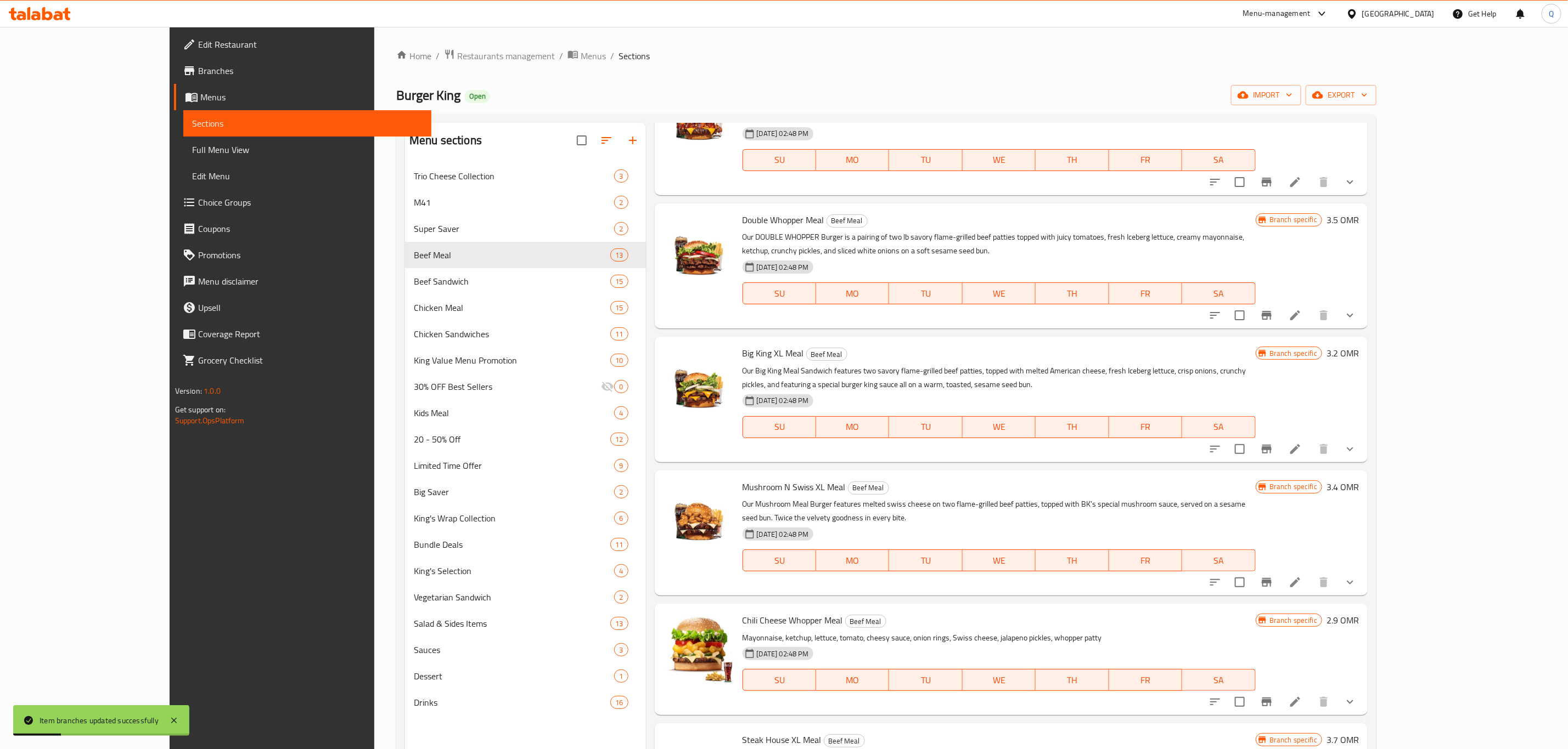
click at [1302, 576] on icon at bounding box center [1295, 583] width 13 height 13
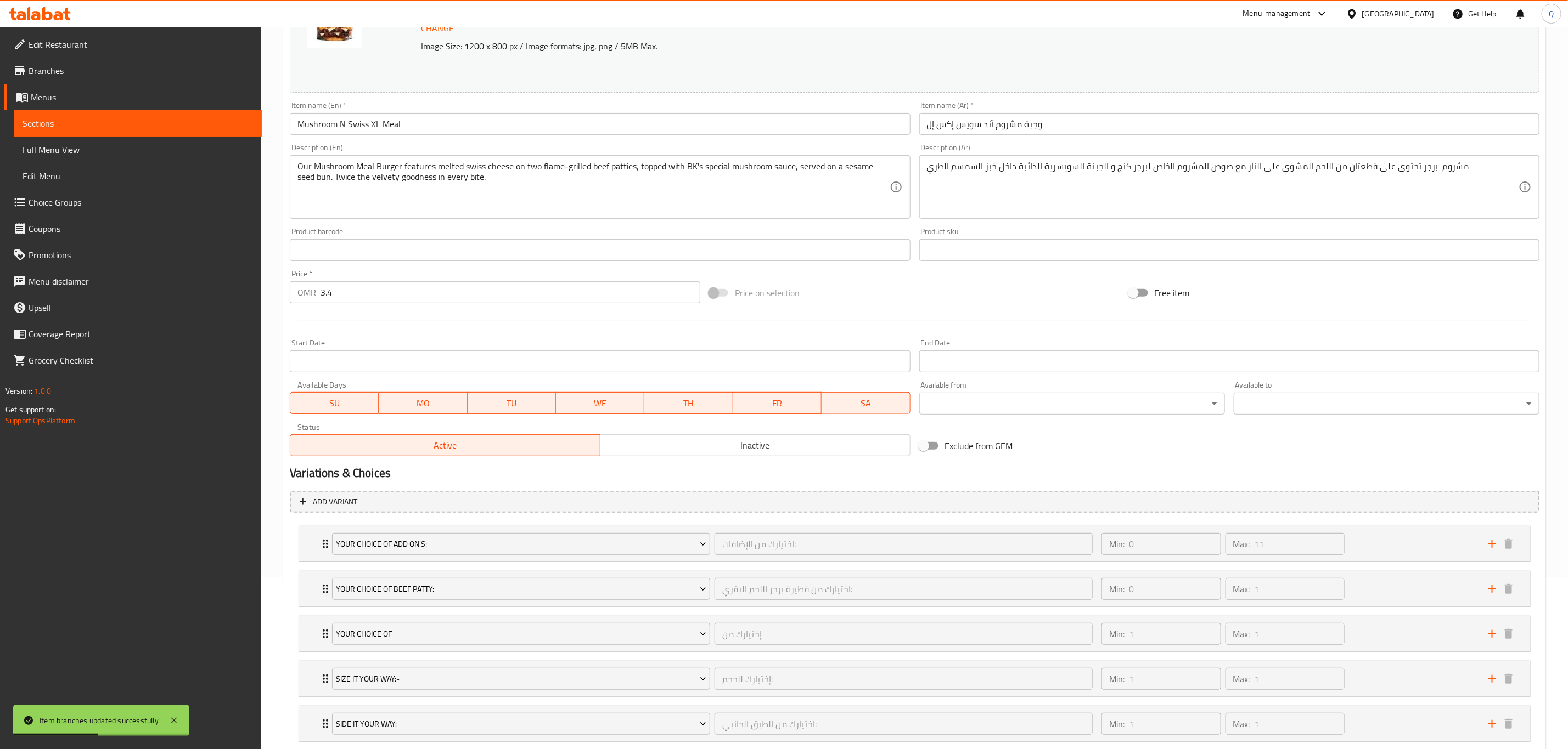
scroll to position [159, 0]
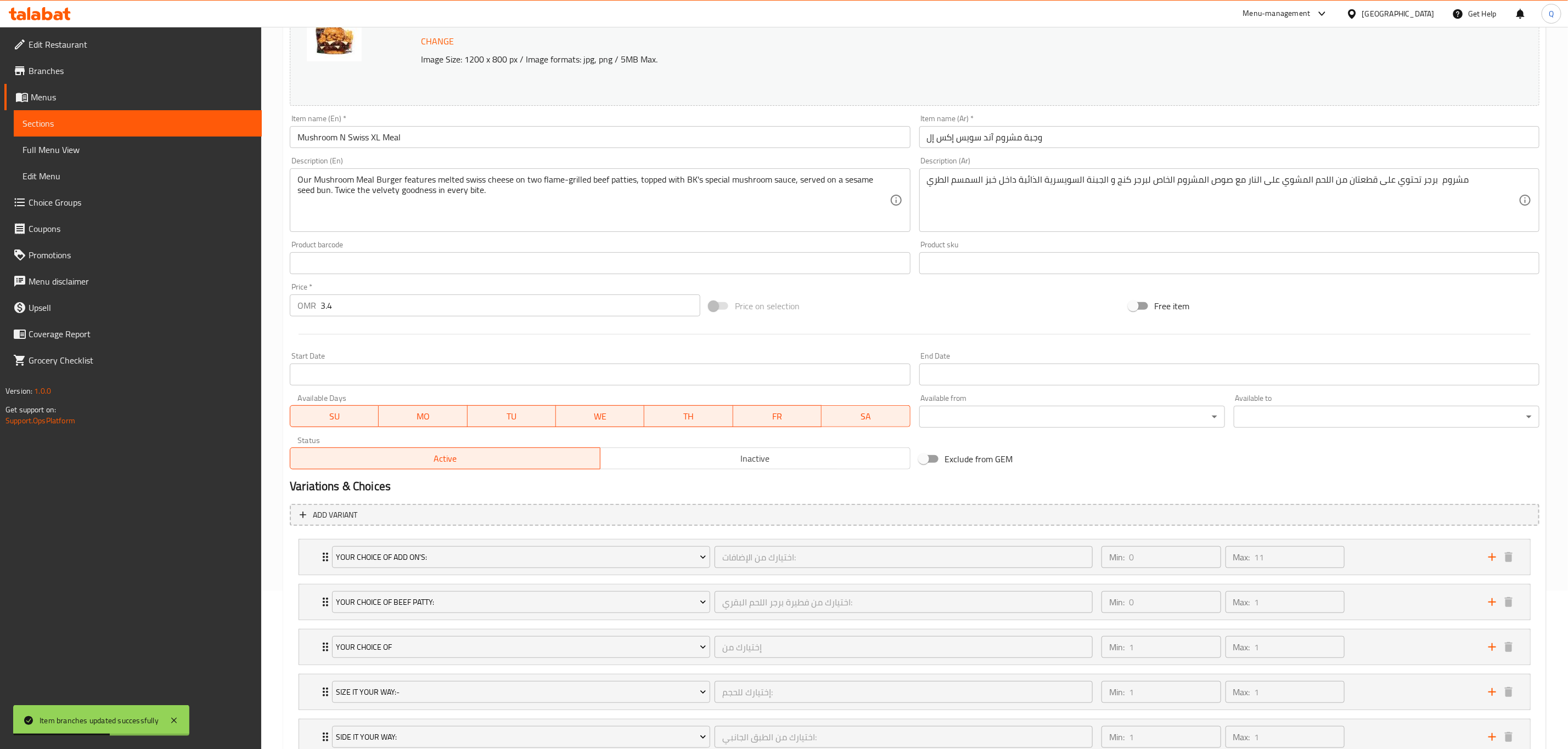
click at [465, 309] on input "3.4" at bounding box center [510, 305] width 379 height 22
type input "3.8"
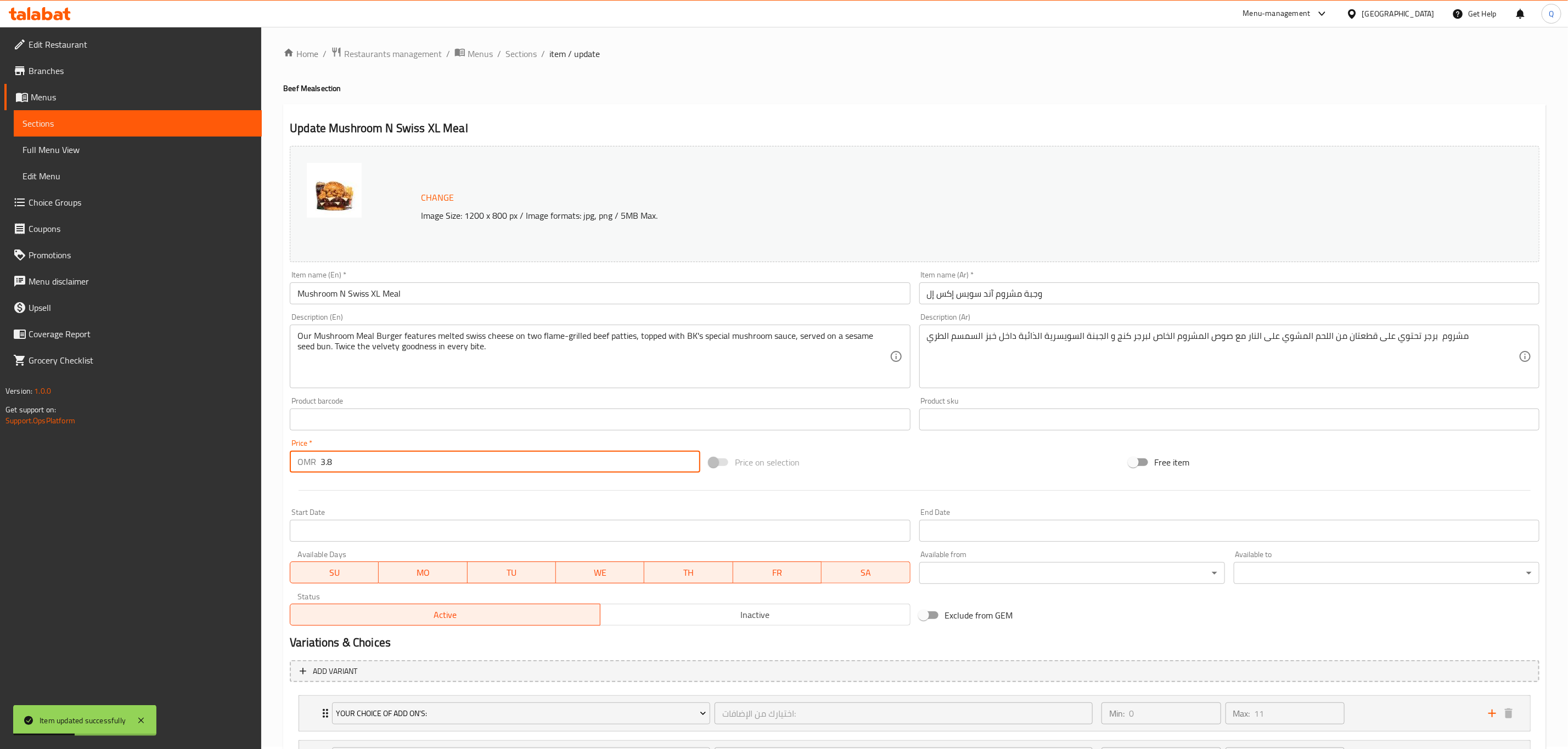
scroll to position [0, 0]
click at [535, 60] on span "Sections" at bounding box center [521, 56] width 31 height 13
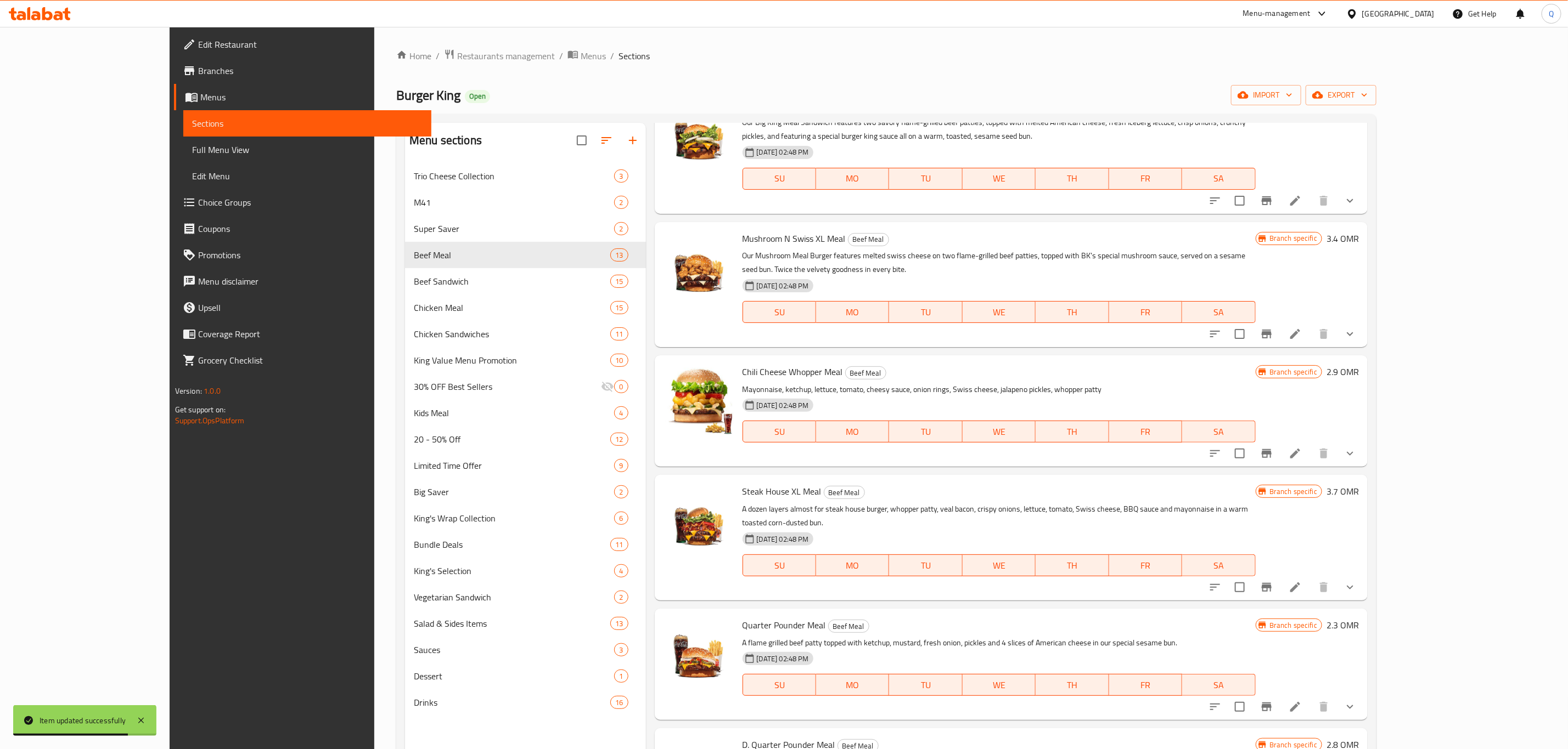
scroll to position [739, 0]
click at [1272, 448] on icon "Branch-specific-item" at bounding box center [1266, 452] width 10 height 9
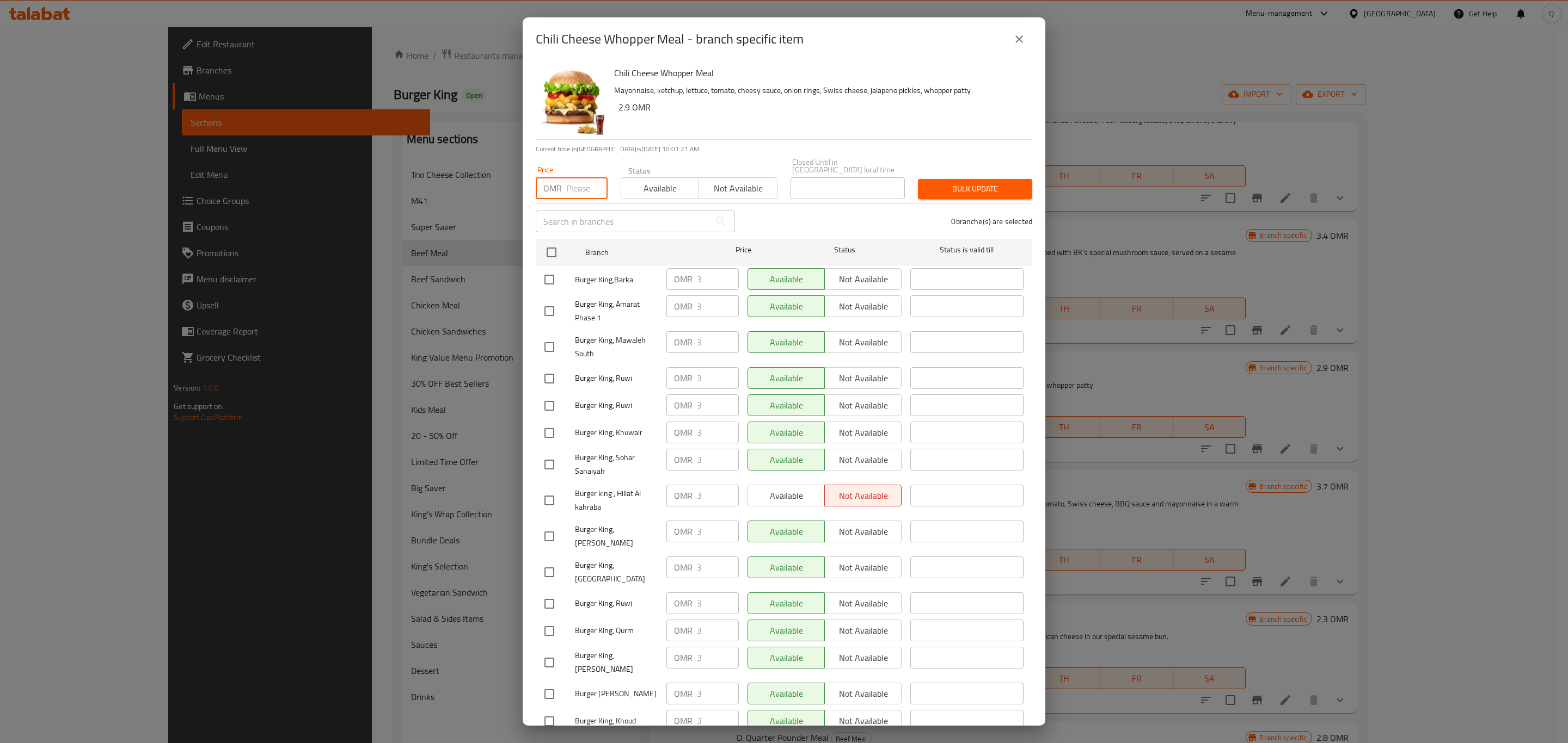
click at [567, 183] on input "number" at bounding box center [587, 188] width 41 height 22
type input "3.4"
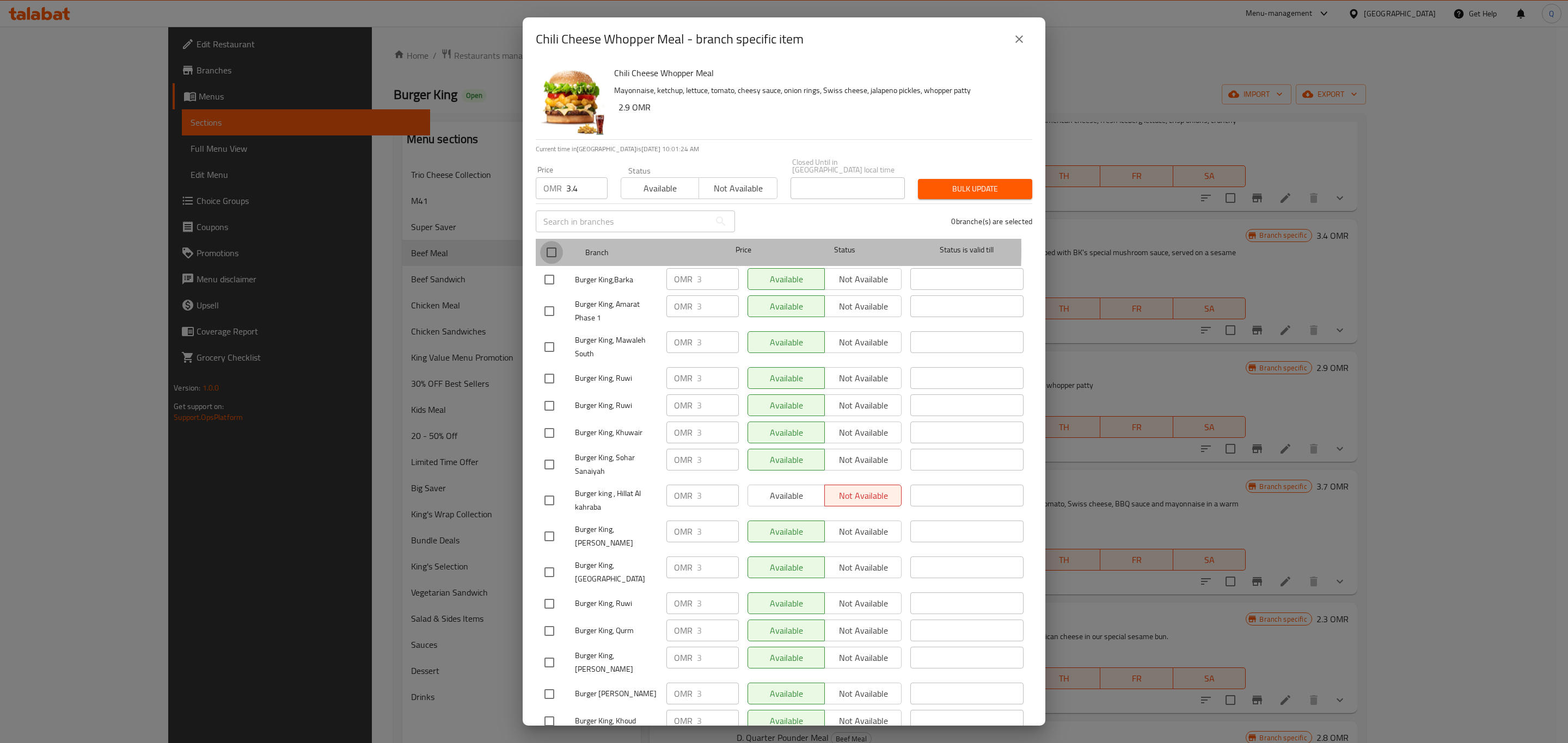
click at [546, 241] on input "checkbox" at bounding box center [551, 252] width 23 height 23
checkbox input "true"
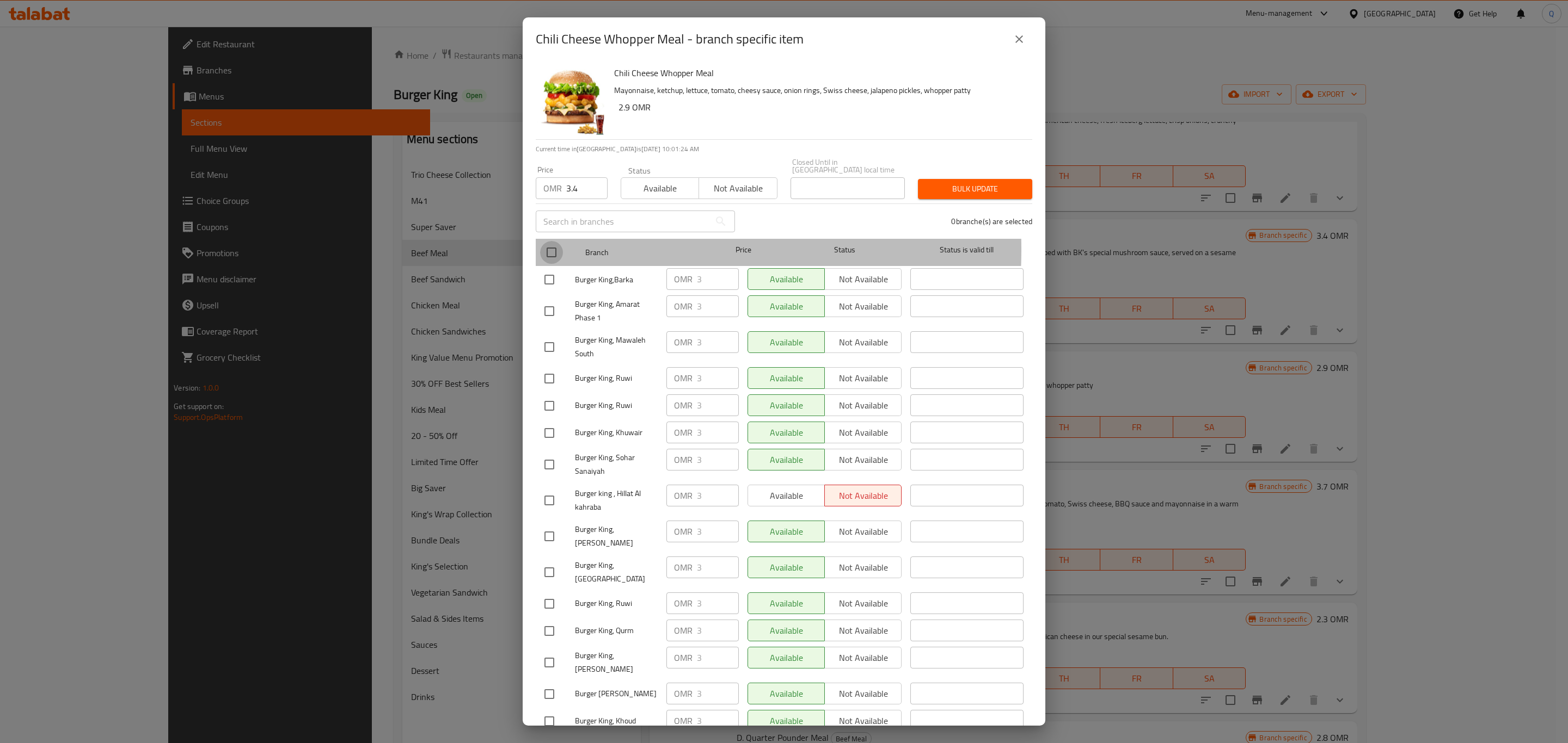
checkbox input "true"
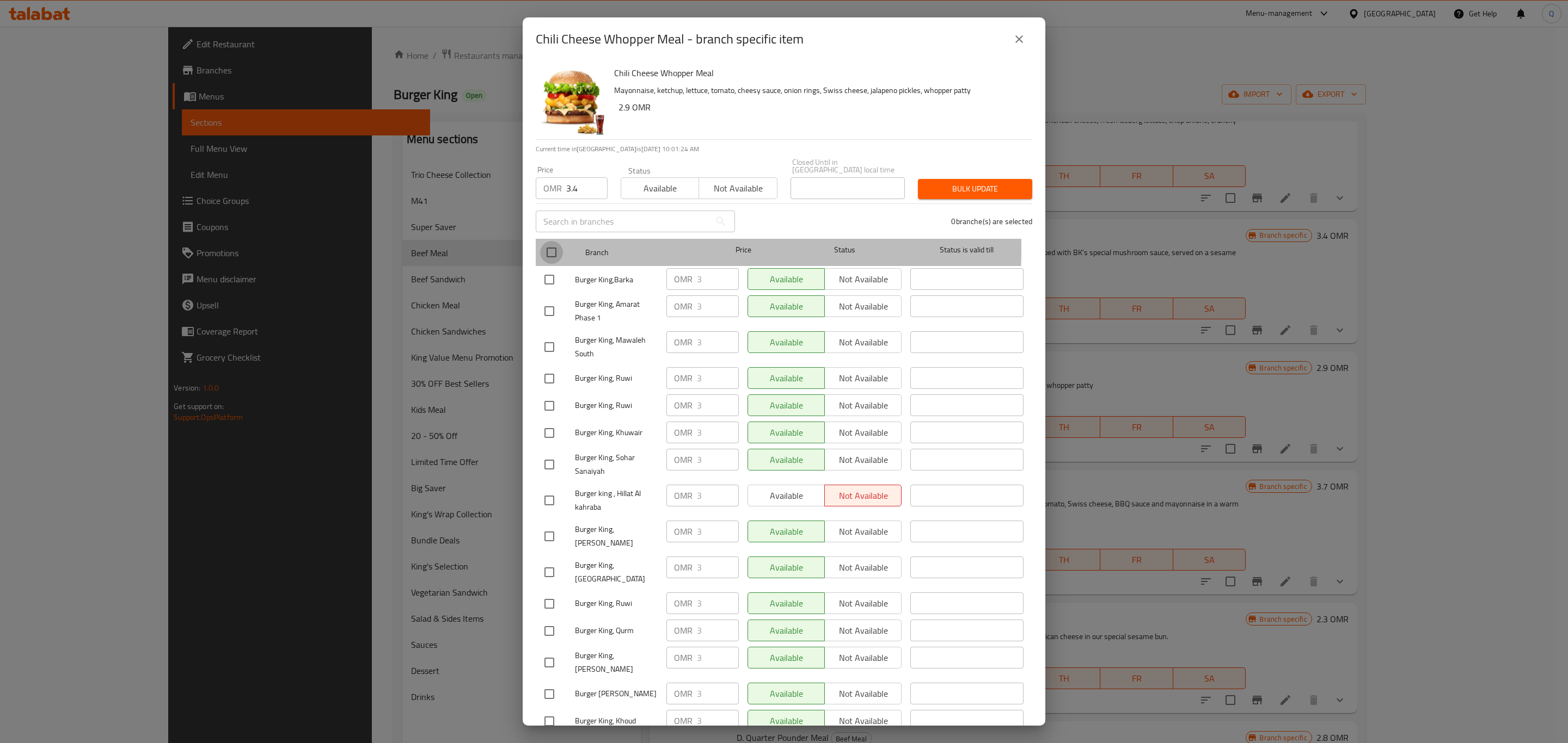
checkbox input "true"
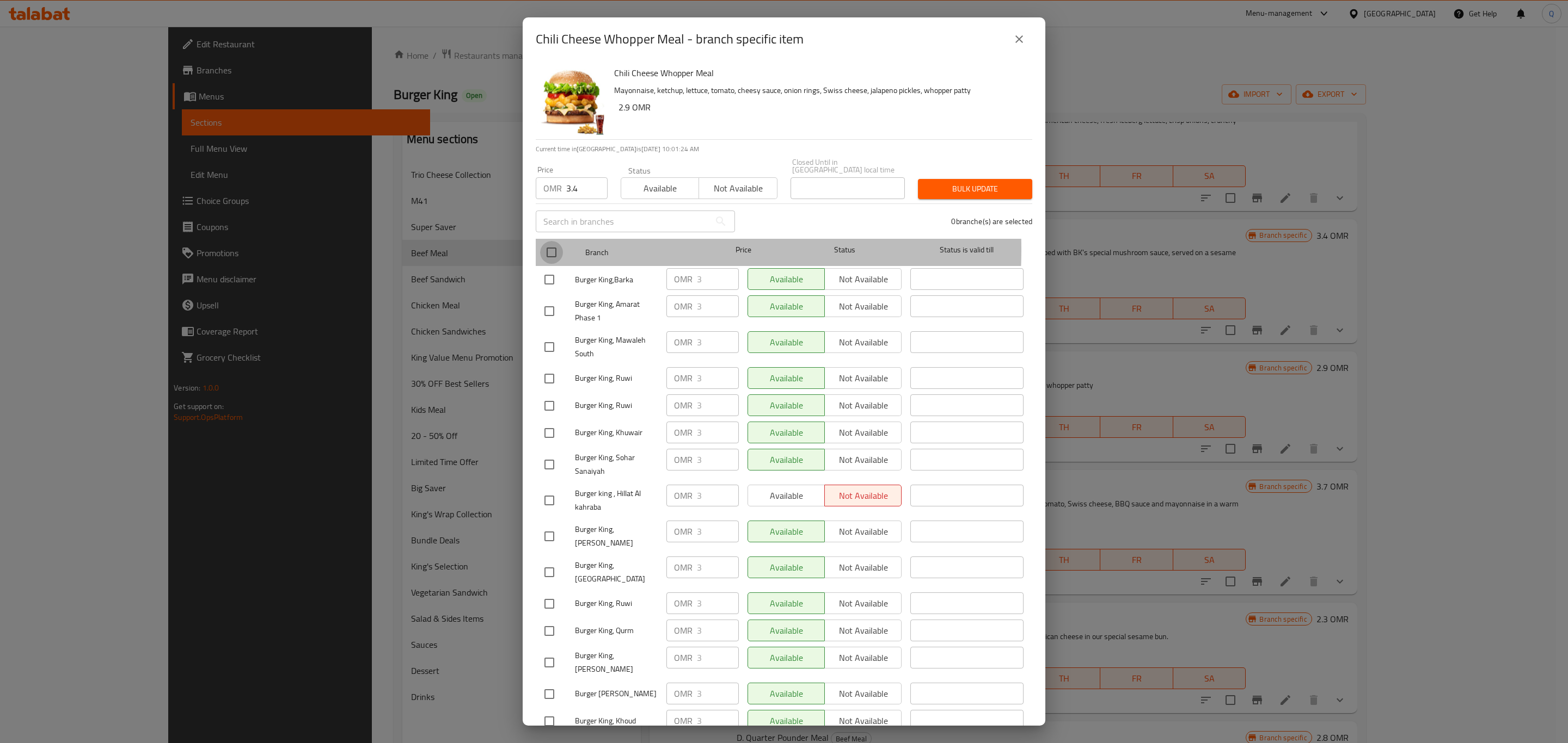
checkbox input "true"
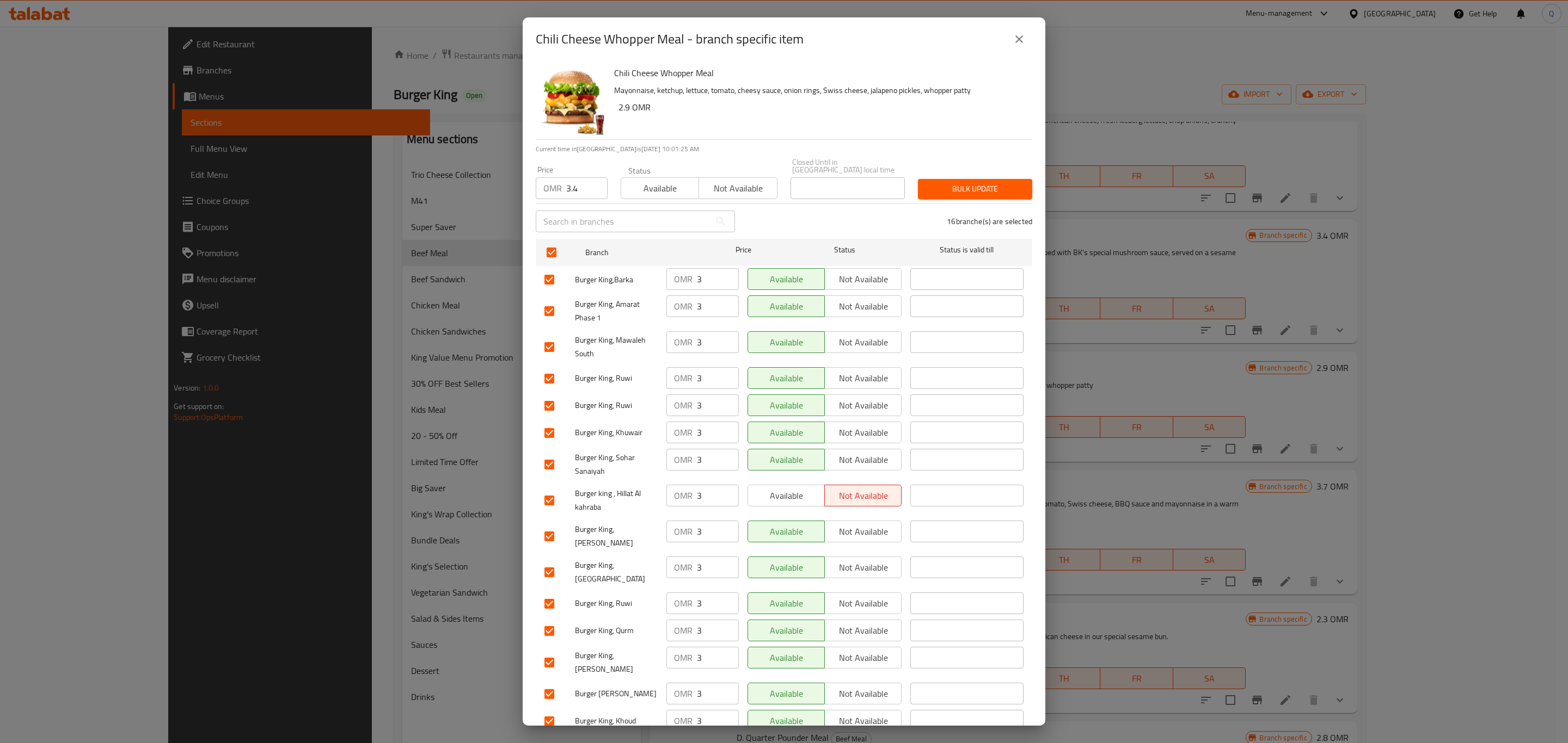
click at [918, 179] on button "Bulk update" at bounding box center [975, 189] width 115 height 20
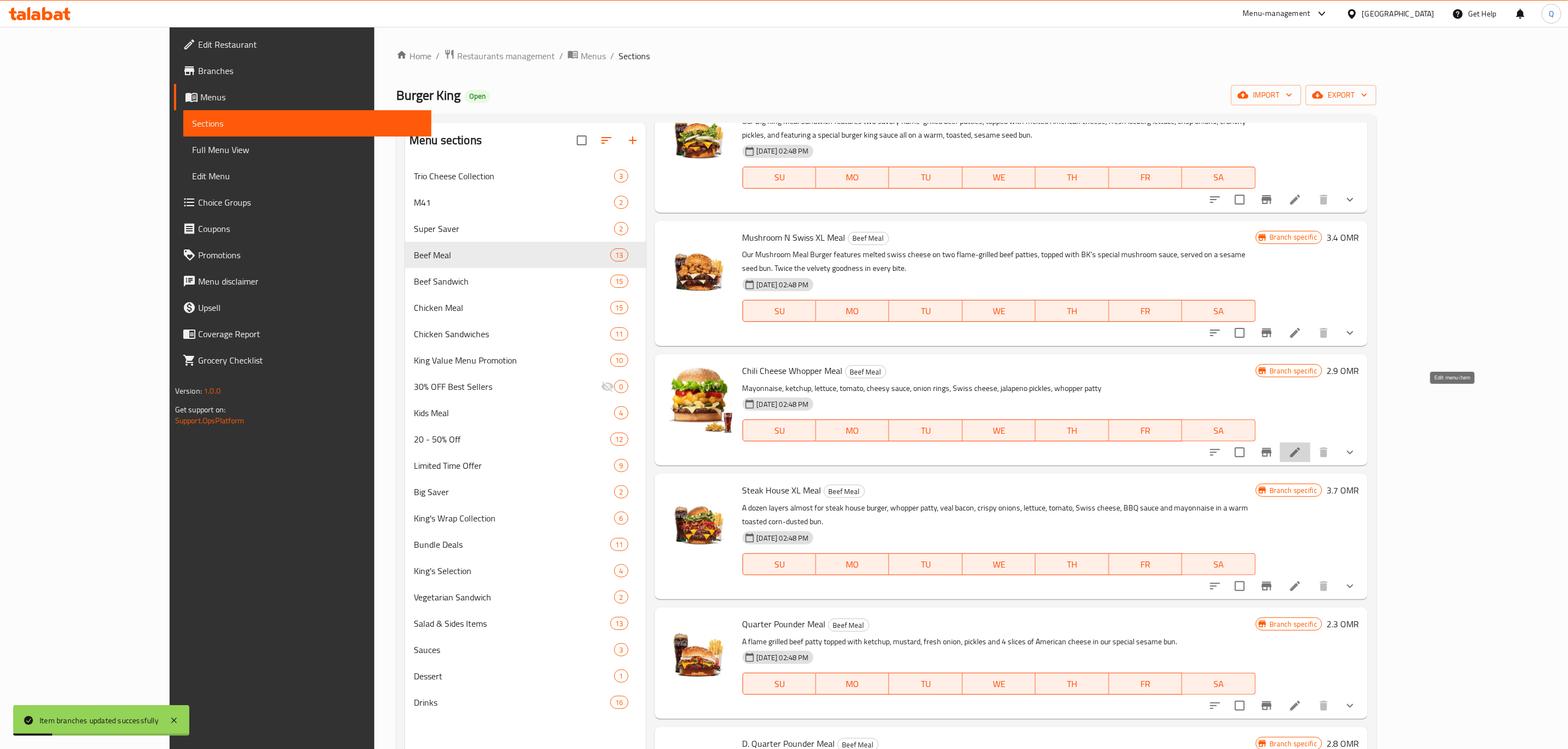
click at [1300, 448] on icon at bounding box center [1295, 452] width 10 height 10
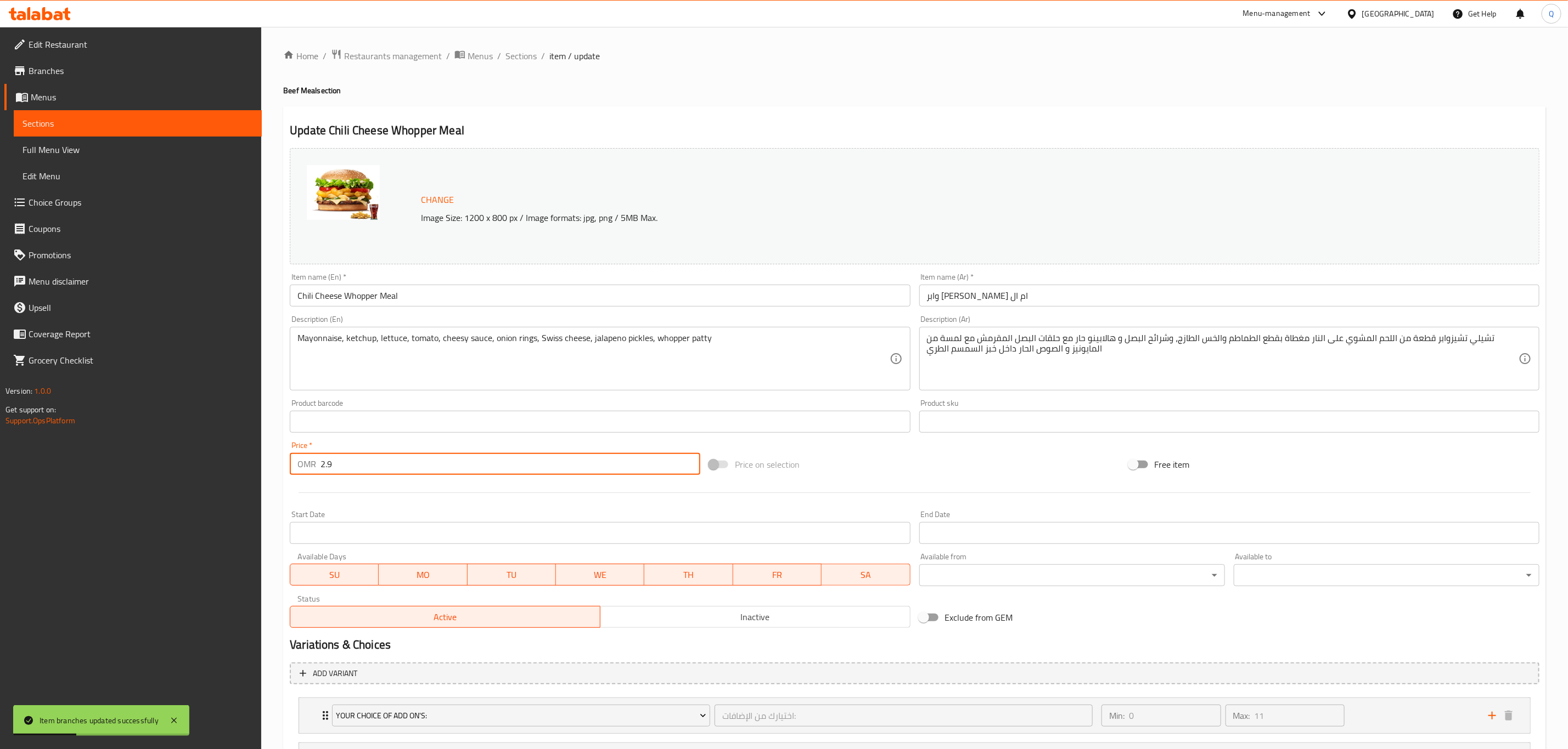
click at [365, 458] on input "2.9" at bounding box center [510, 464] width 379 height 22
type input "3.4"
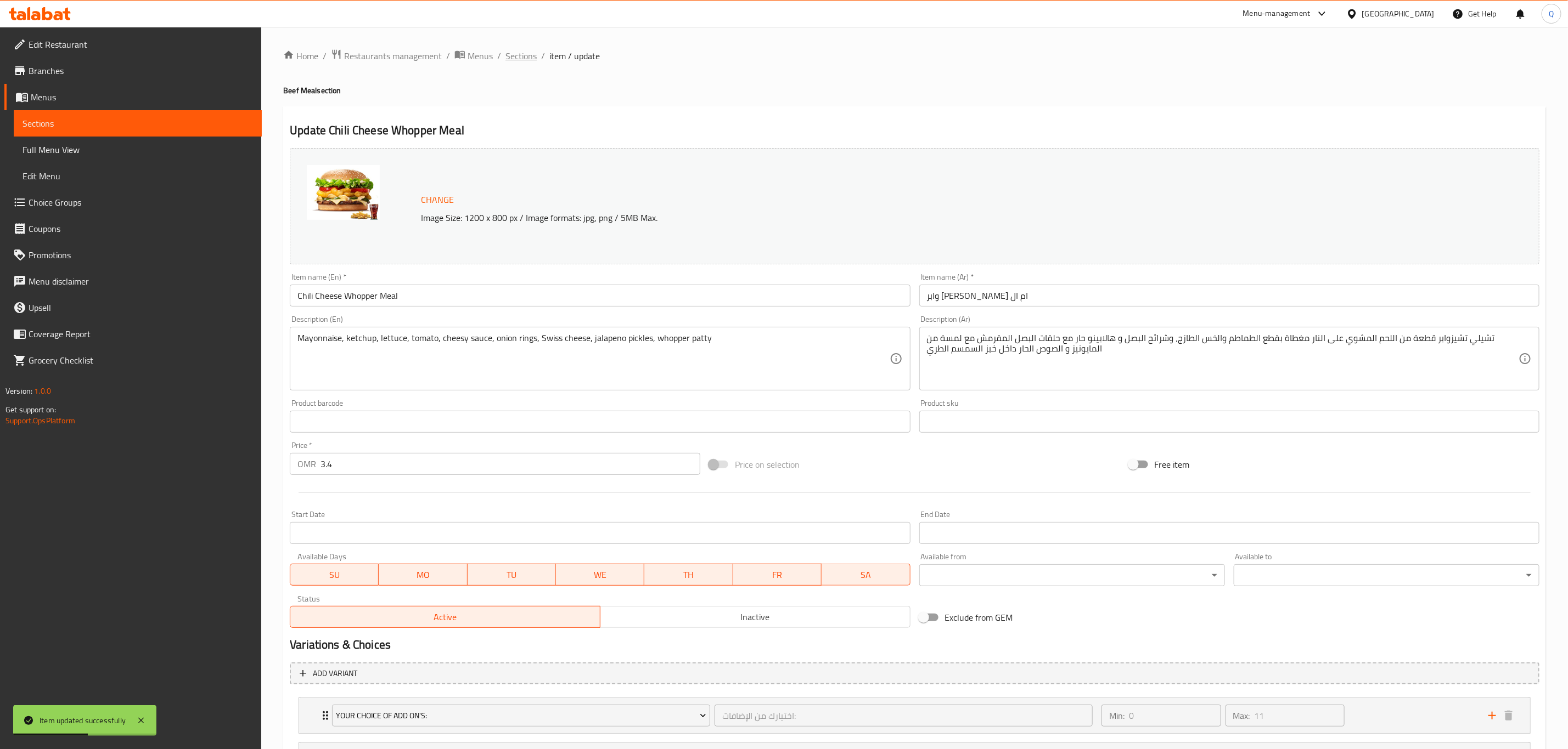
click at [524, 57] on span "Sections" at bounding box center [521, 56] width 31 height 13
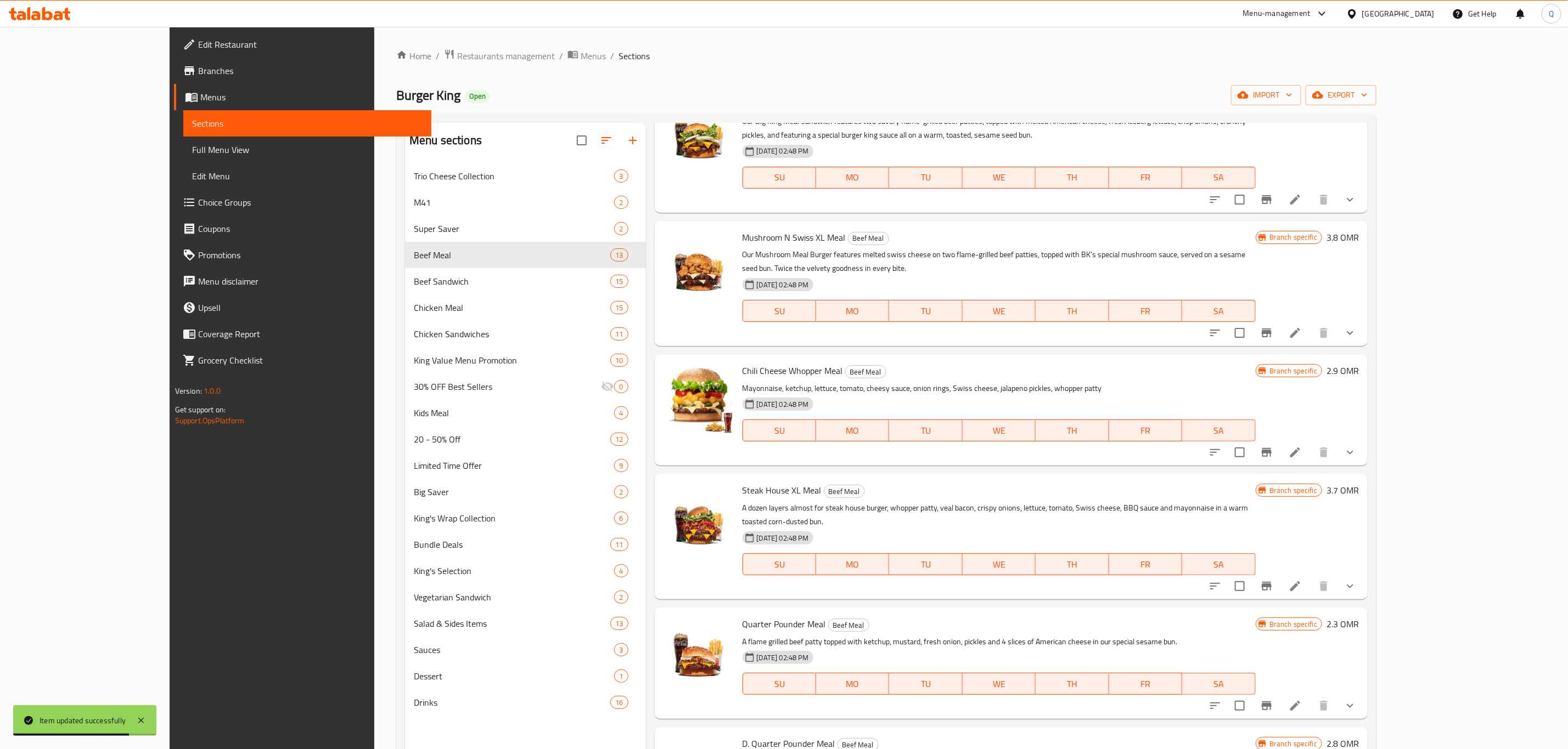
scroll to position [740, 0]
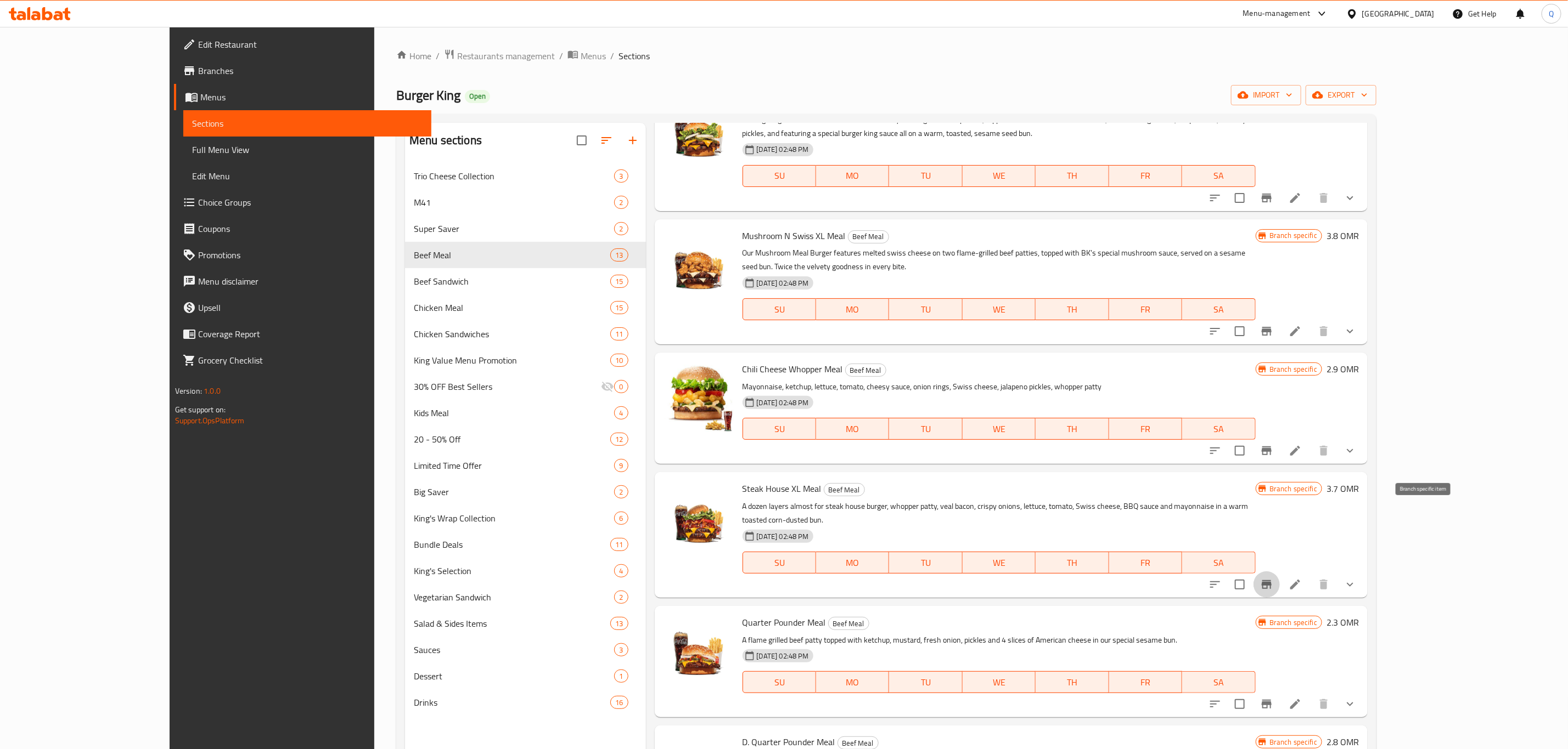
click at [1273, 578] on icon "Branch-specific-item" at bounding box center [1266, 584] width 13 height 13
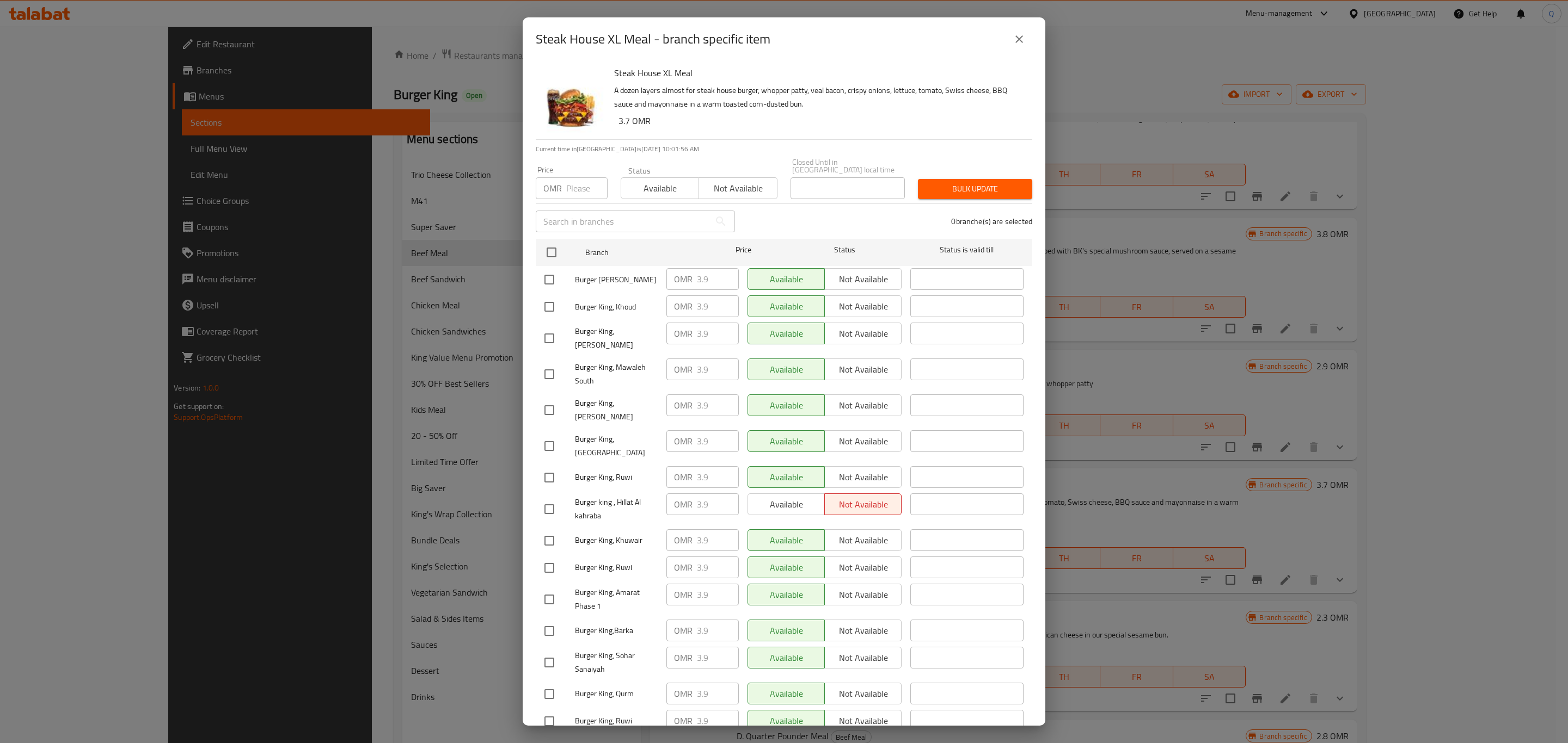
click at [574, 183] on input "number" at bounding box center [587, 188] width 41 height 22
type input "4.3"
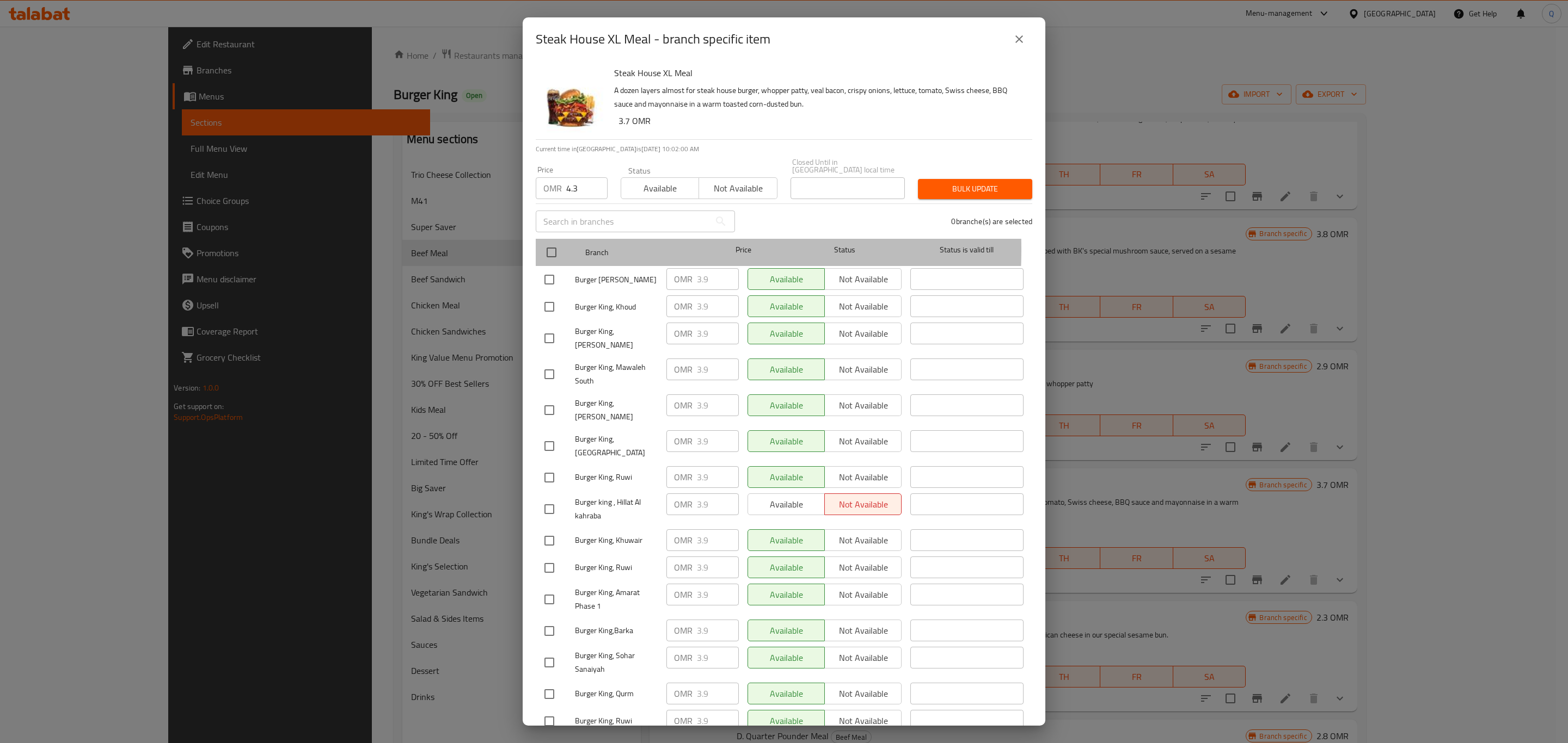
click at [539, 241] on div "Branch Price Status Status is valid till" at bounding box center [784, 252] width 496 height 27
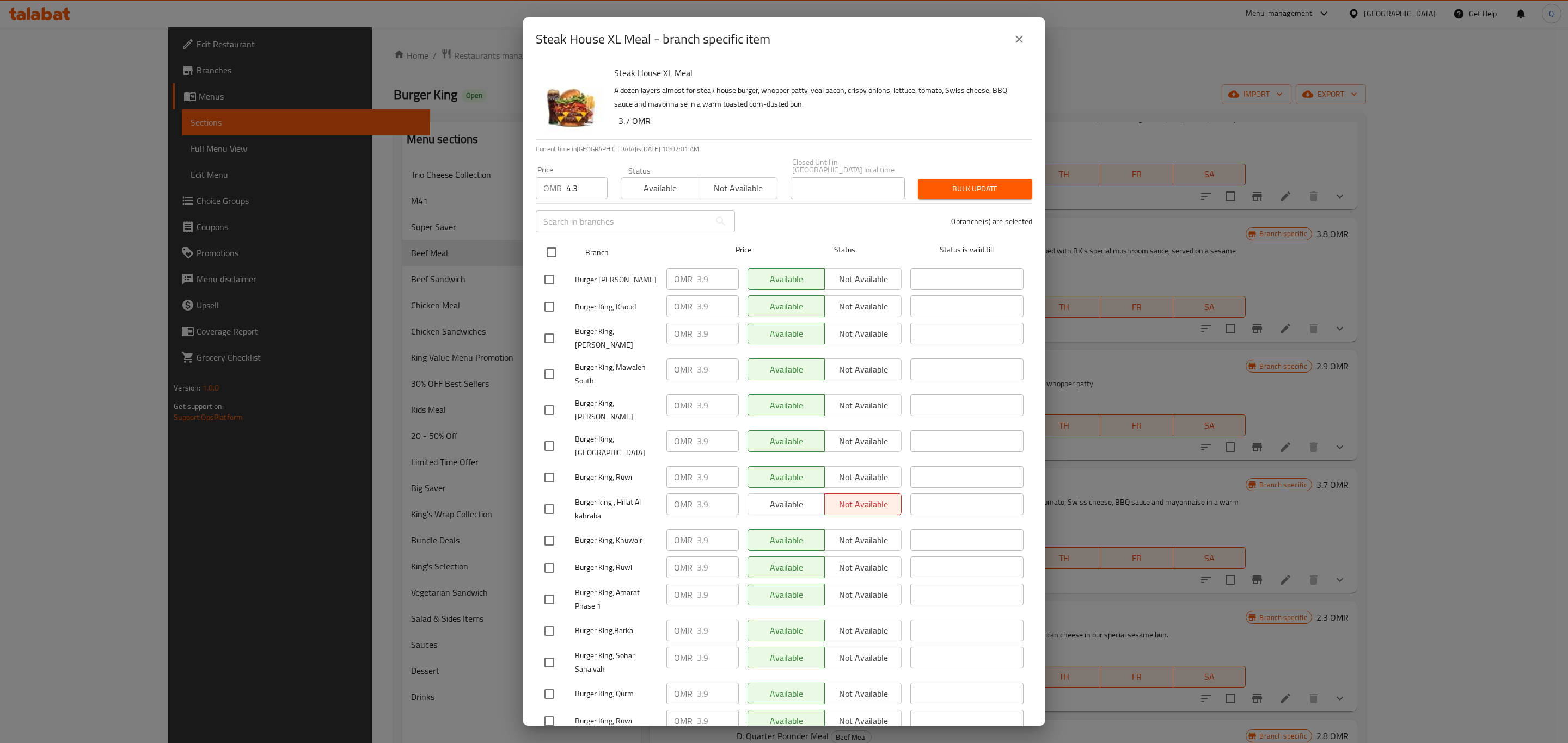
click at [550, 247] on input "checkbox" at bounding box center [551, 252] width 23 height 23
checkbox input "true"
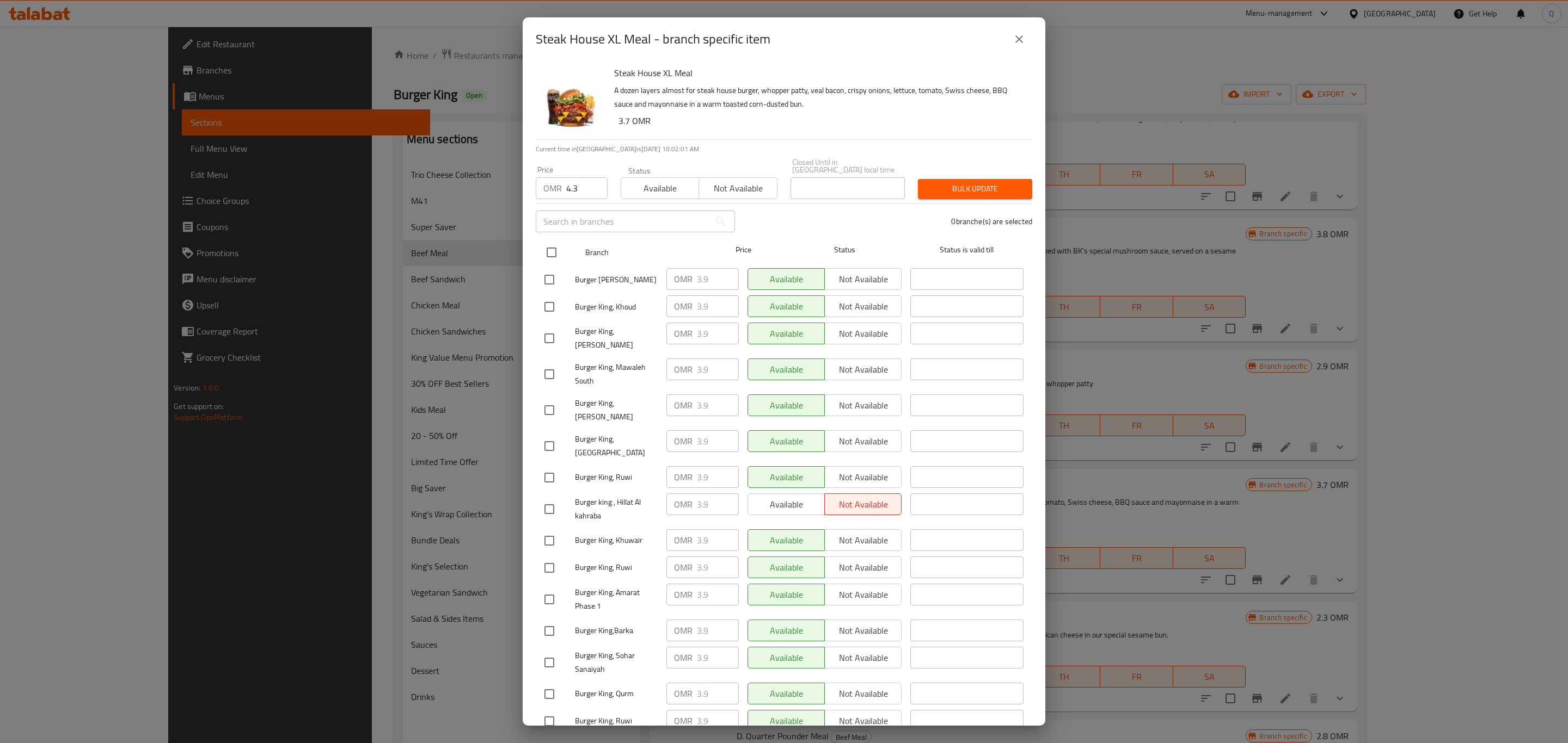
checkbox input "true"
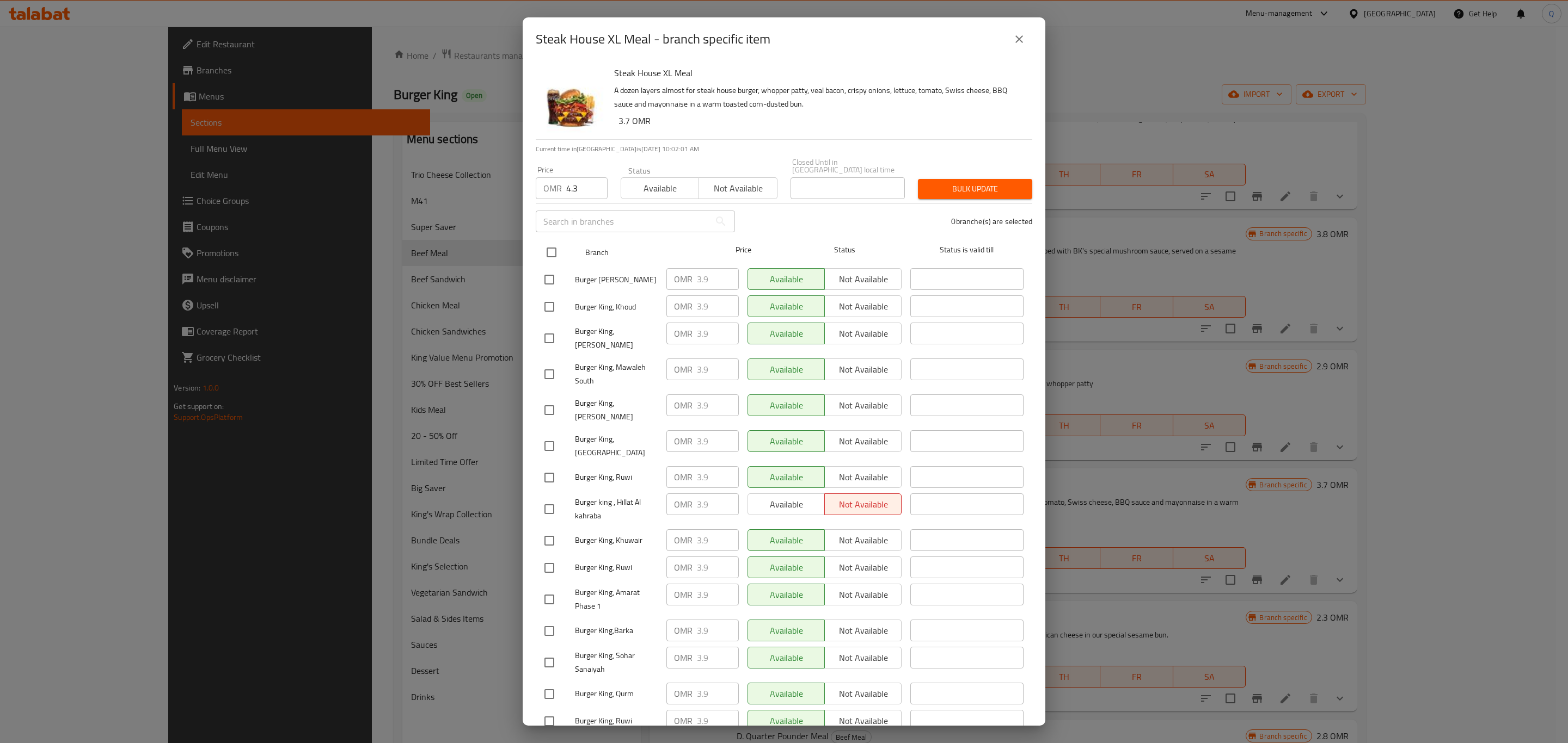
checkbox input "true"
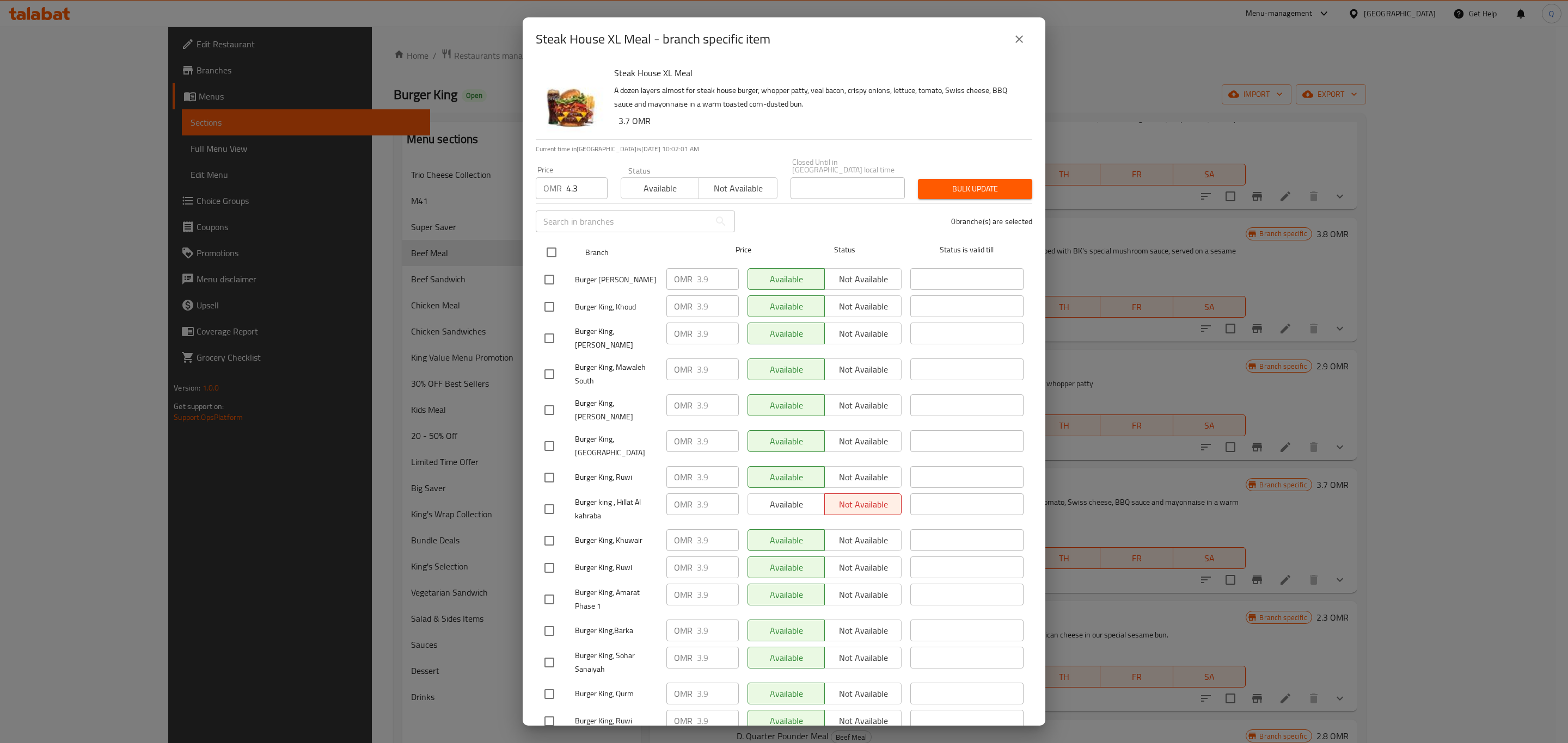
checkbox input "true"
click at [942, 182] on span "Bulk update" at bounding box center [975, 188] width 97 height 13
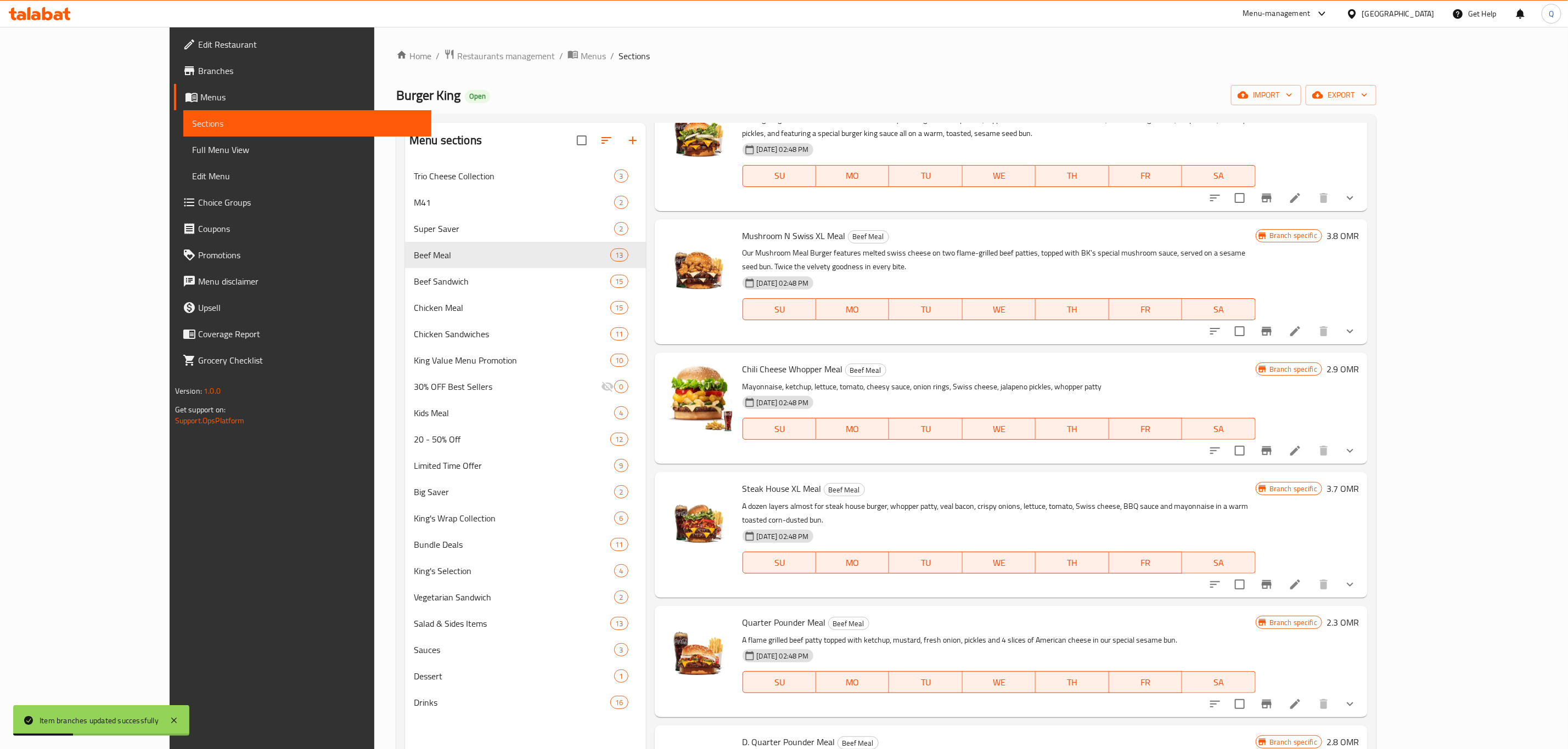
click at [1310, 575] on li at bounding box center [1295, 584] width 31 height 20
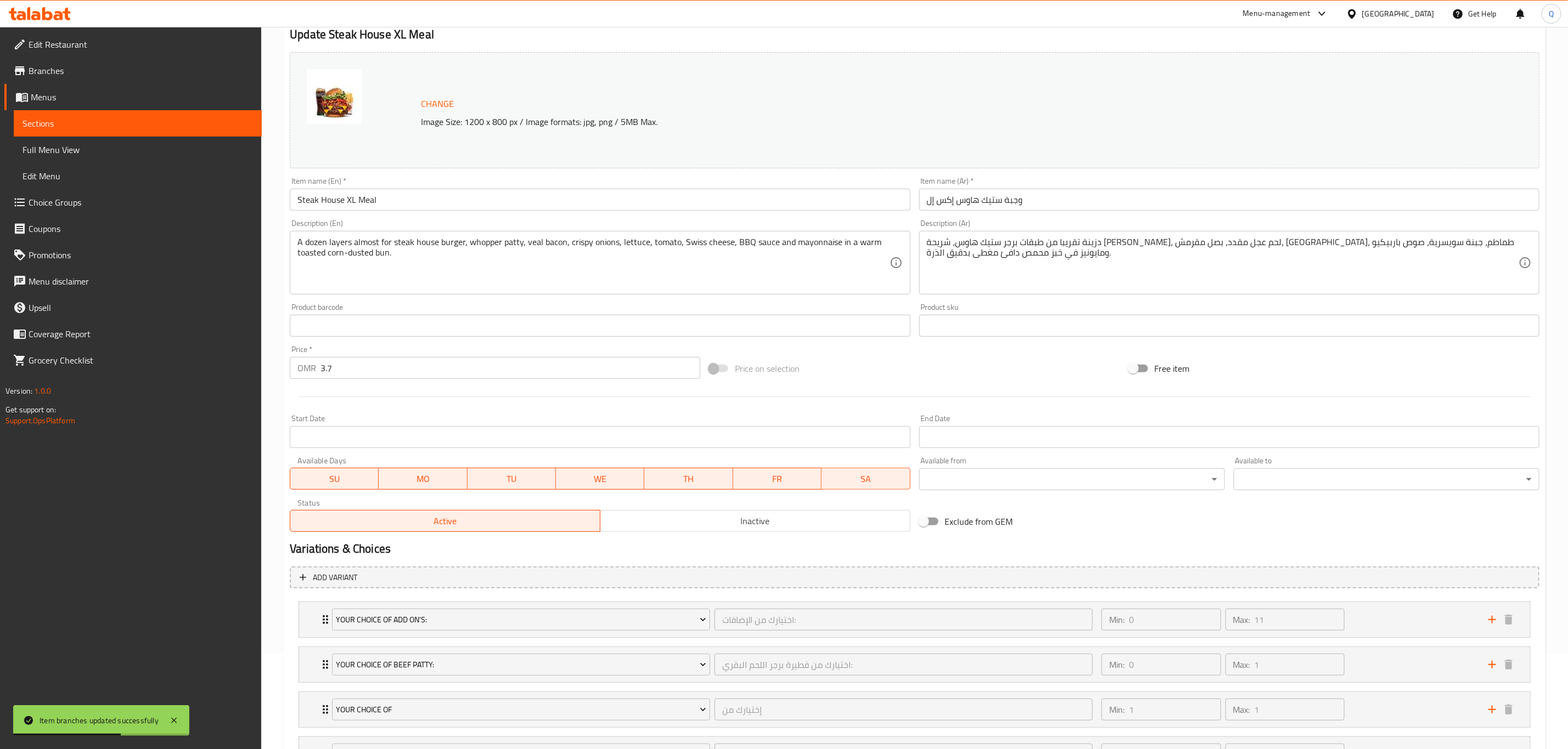
scroll to position [97, 0]
click at [380, 365] on input "3.7" at bounding box center [510, 367] width 379 height 22
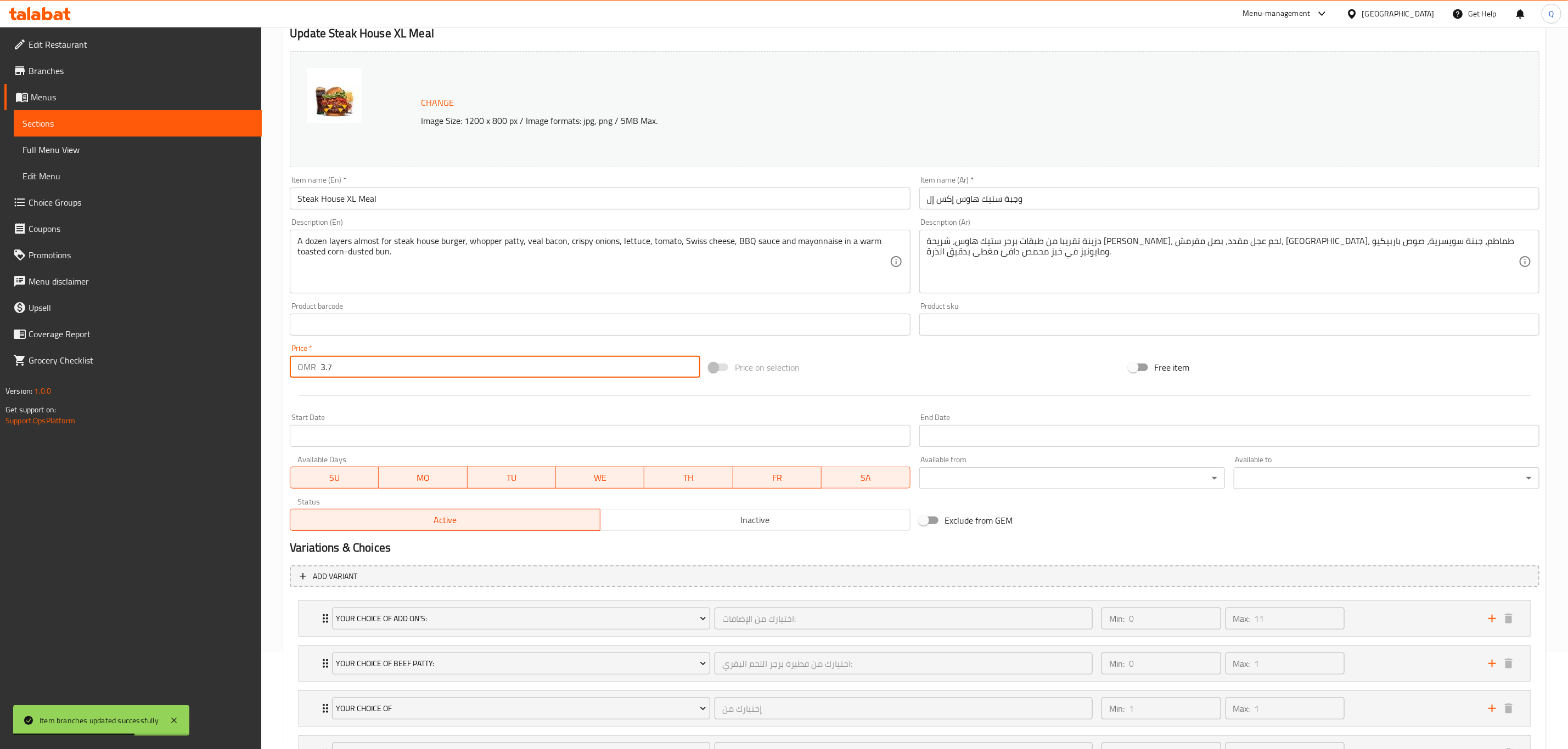
click at [380, 365] on input "3.7" at bounding box center [510, 367] width 379 height 22
type input "4.3"
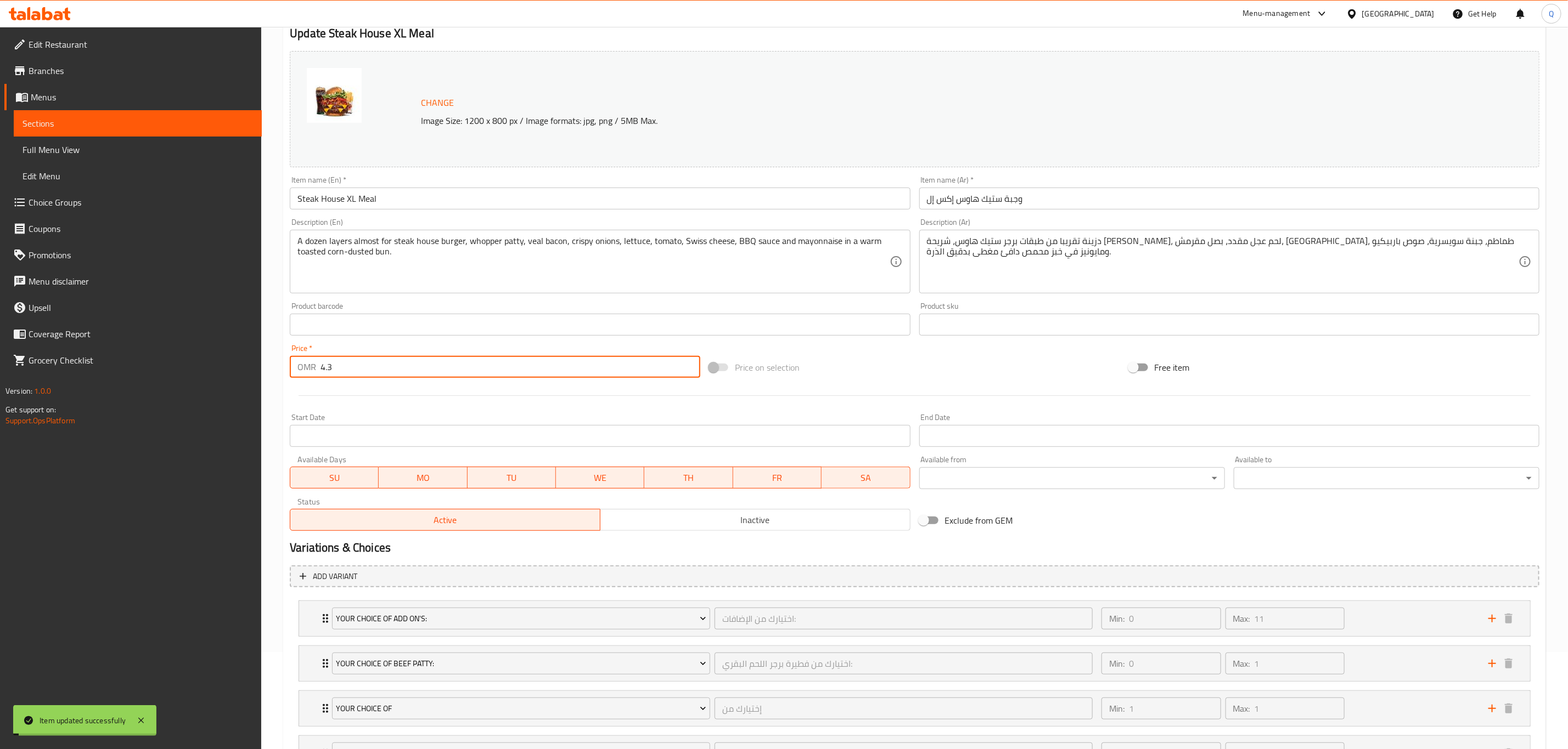
scroll to position [0, 0]
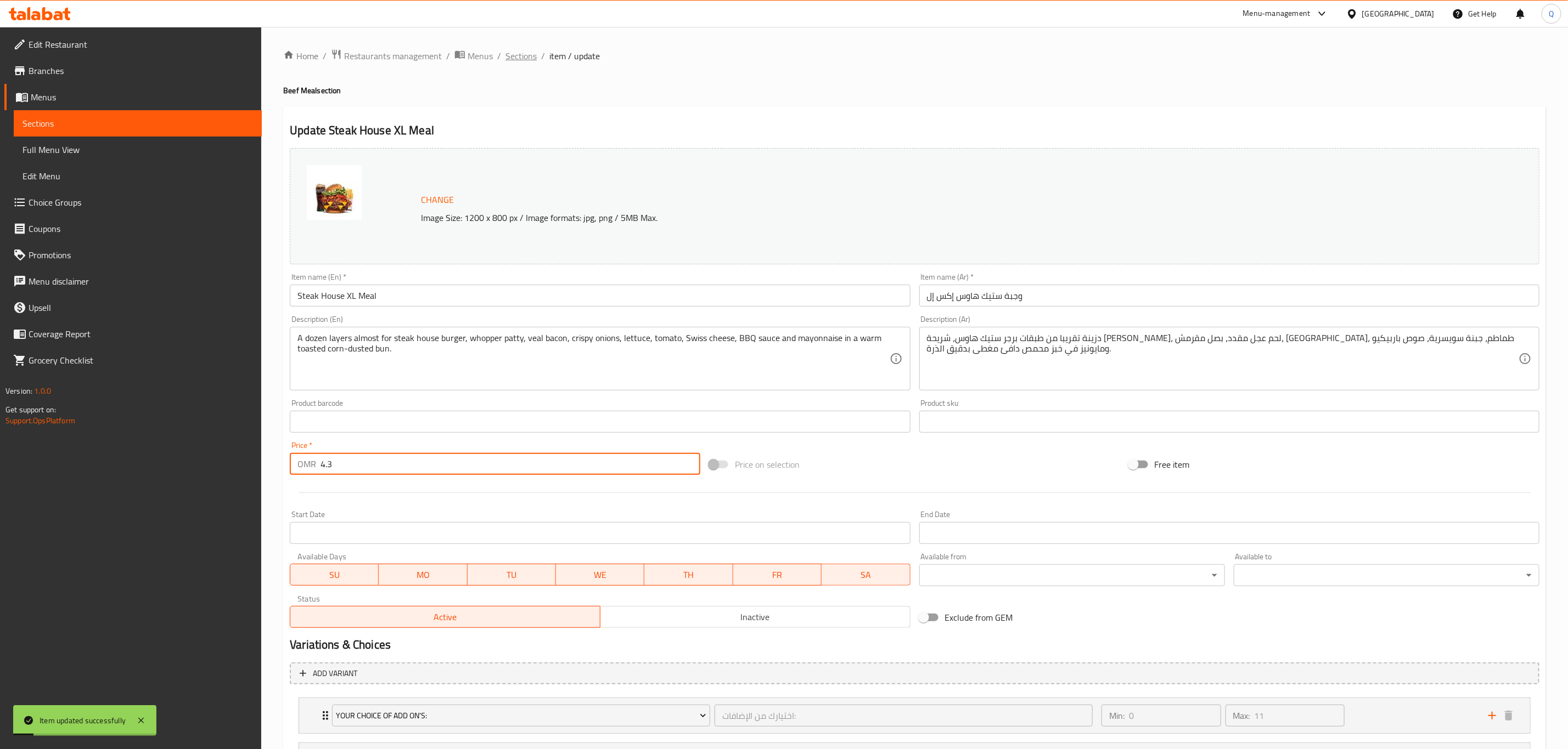
click at [521, 50] on span "Sections" at bounding box center [521, 56] width 31 height 13
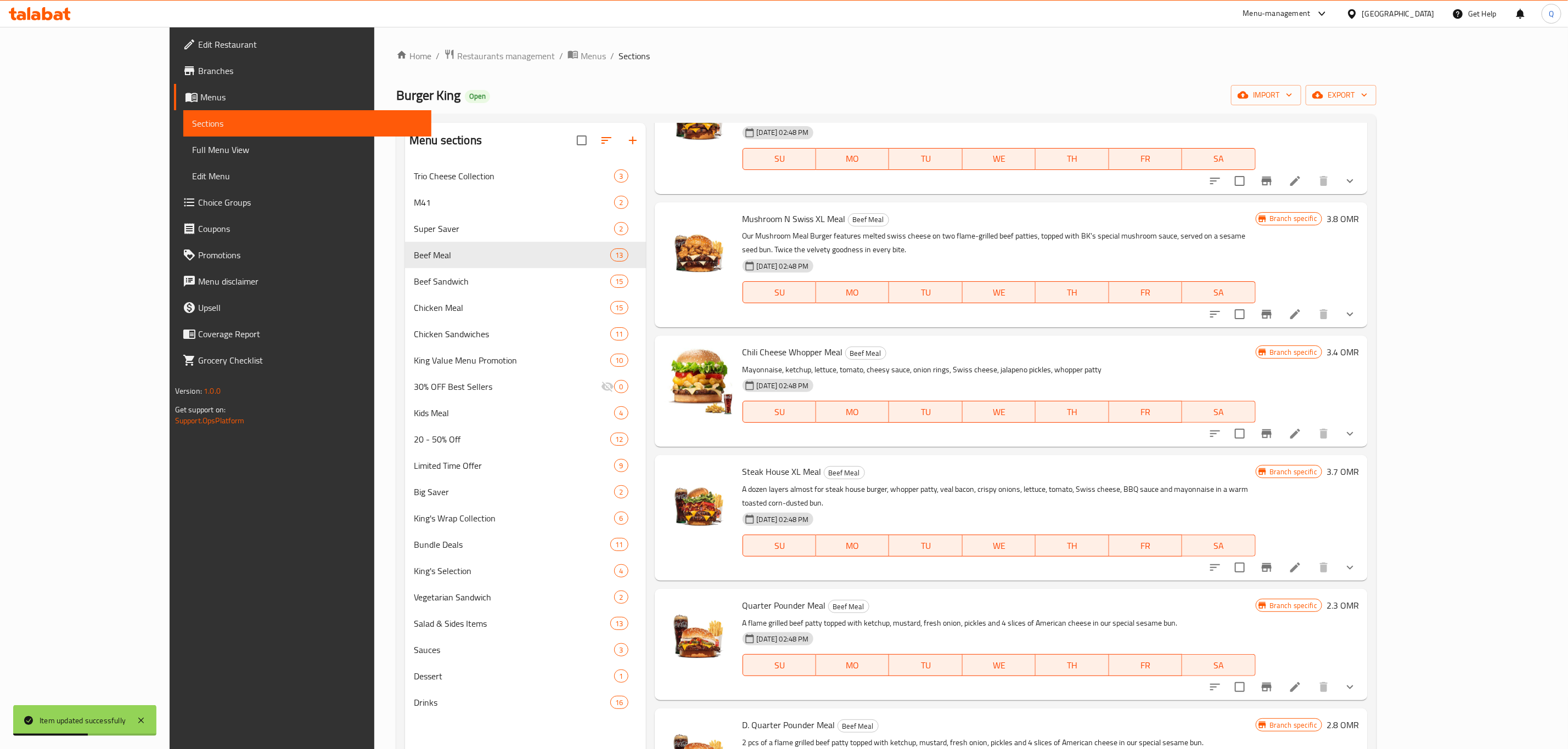
scroll to position [890, 0]
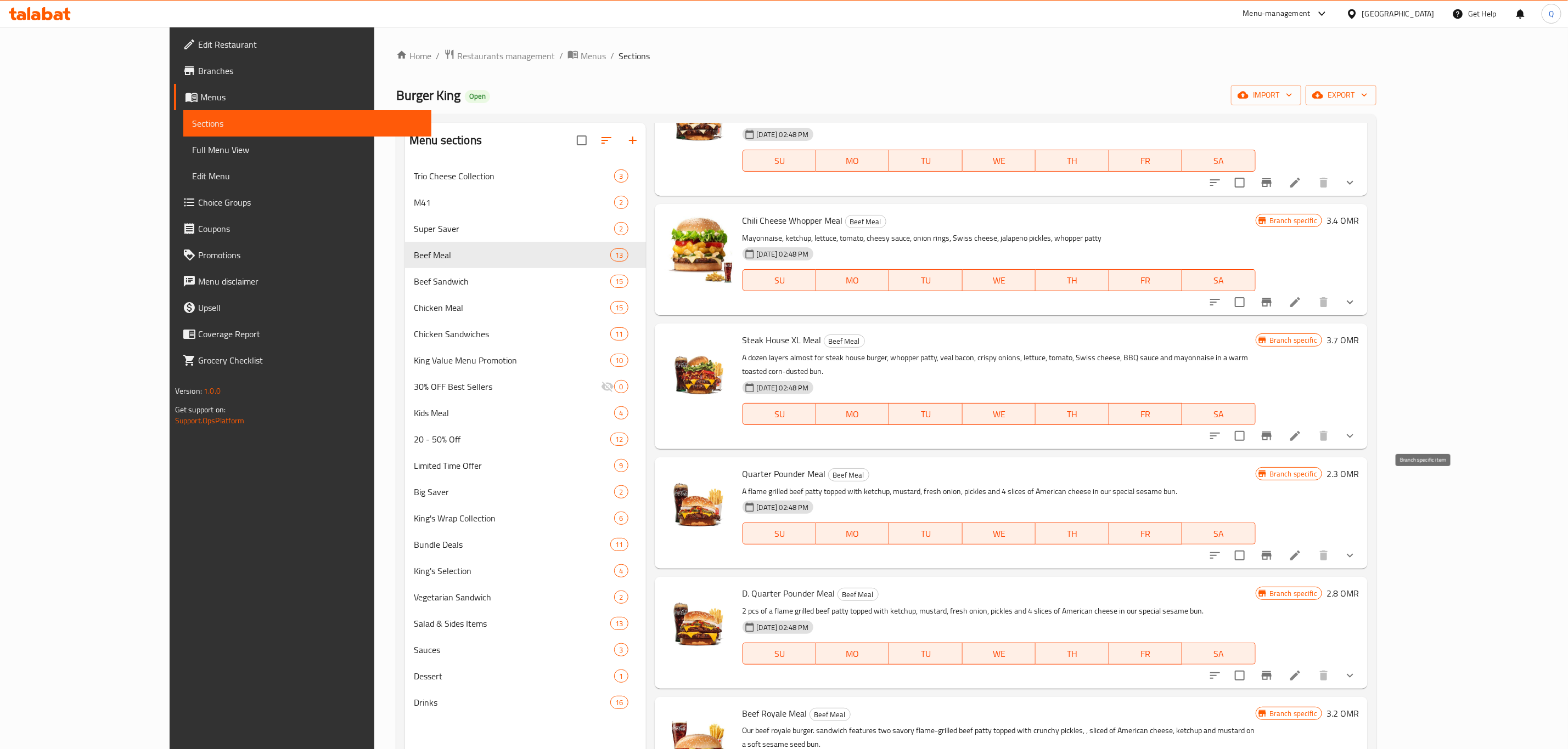
click at [1273, 549] on icon "Branch-specific-item" at bounding box center [1266, 555] width 13 height 13
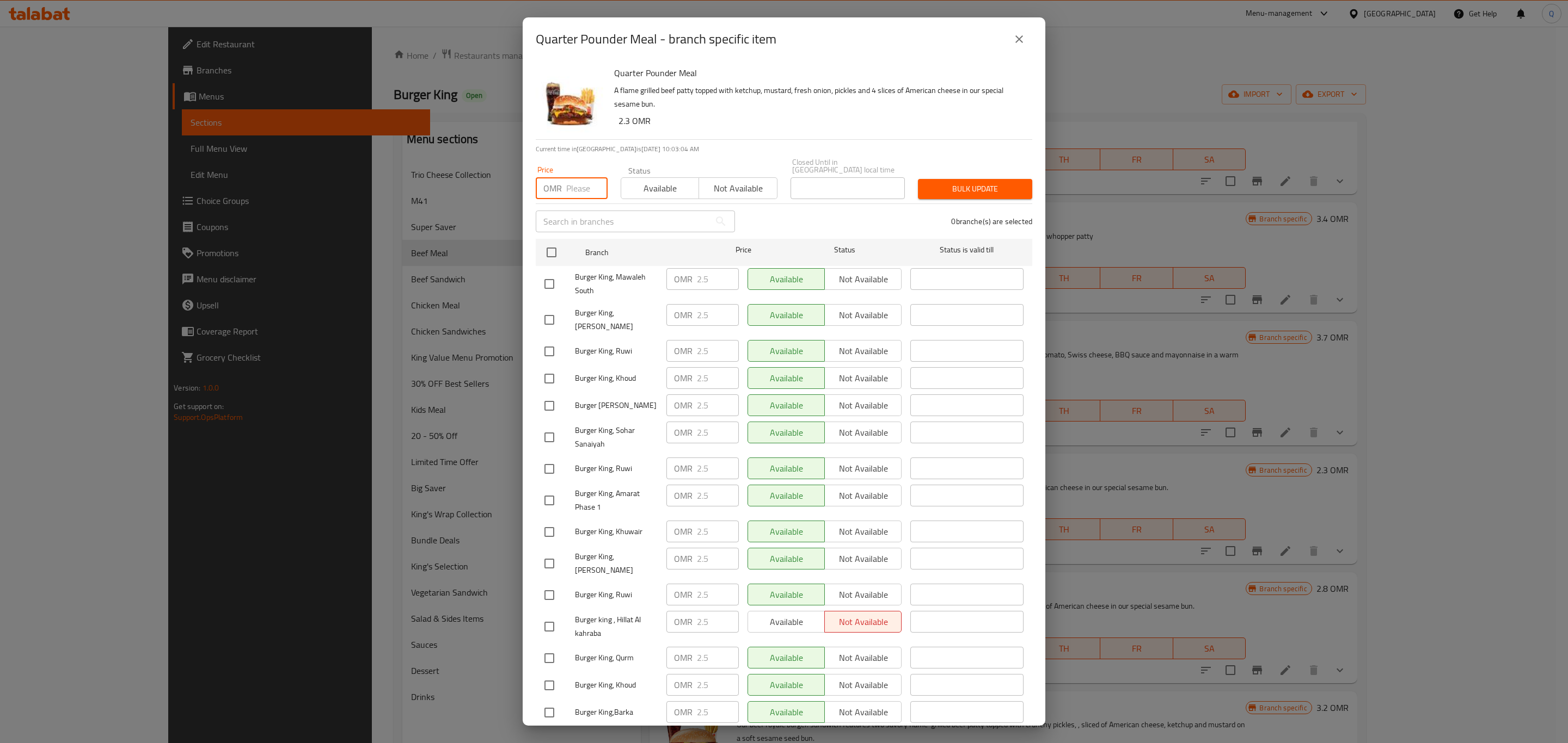
click at [575, 178] on input "number" at bounding box center [587, 188] width 41 height 22
type input "2.9"
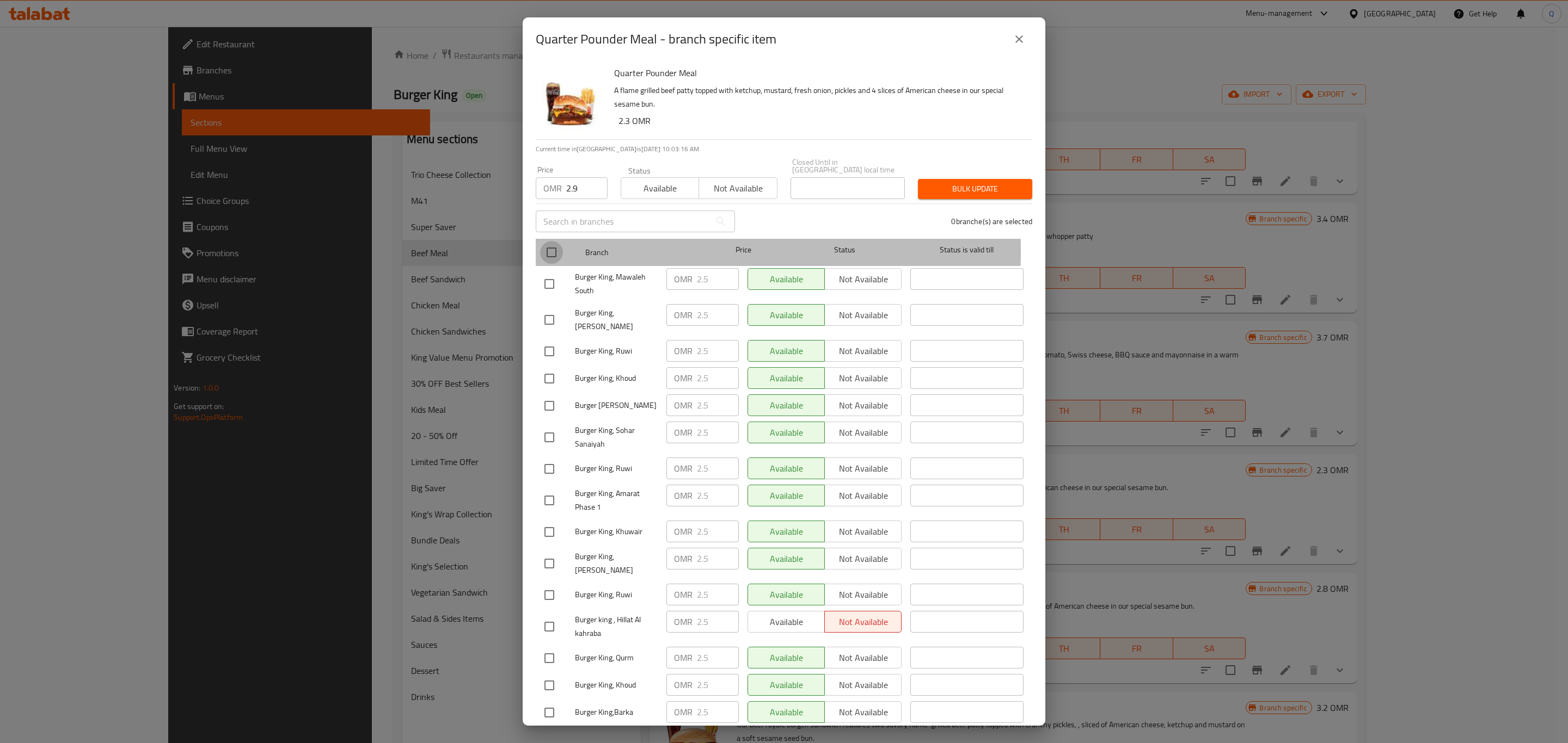
click at [545, 244] on input "checkbox" at bounding box center [551, 252] width 23 height 23
checkbox input "true"
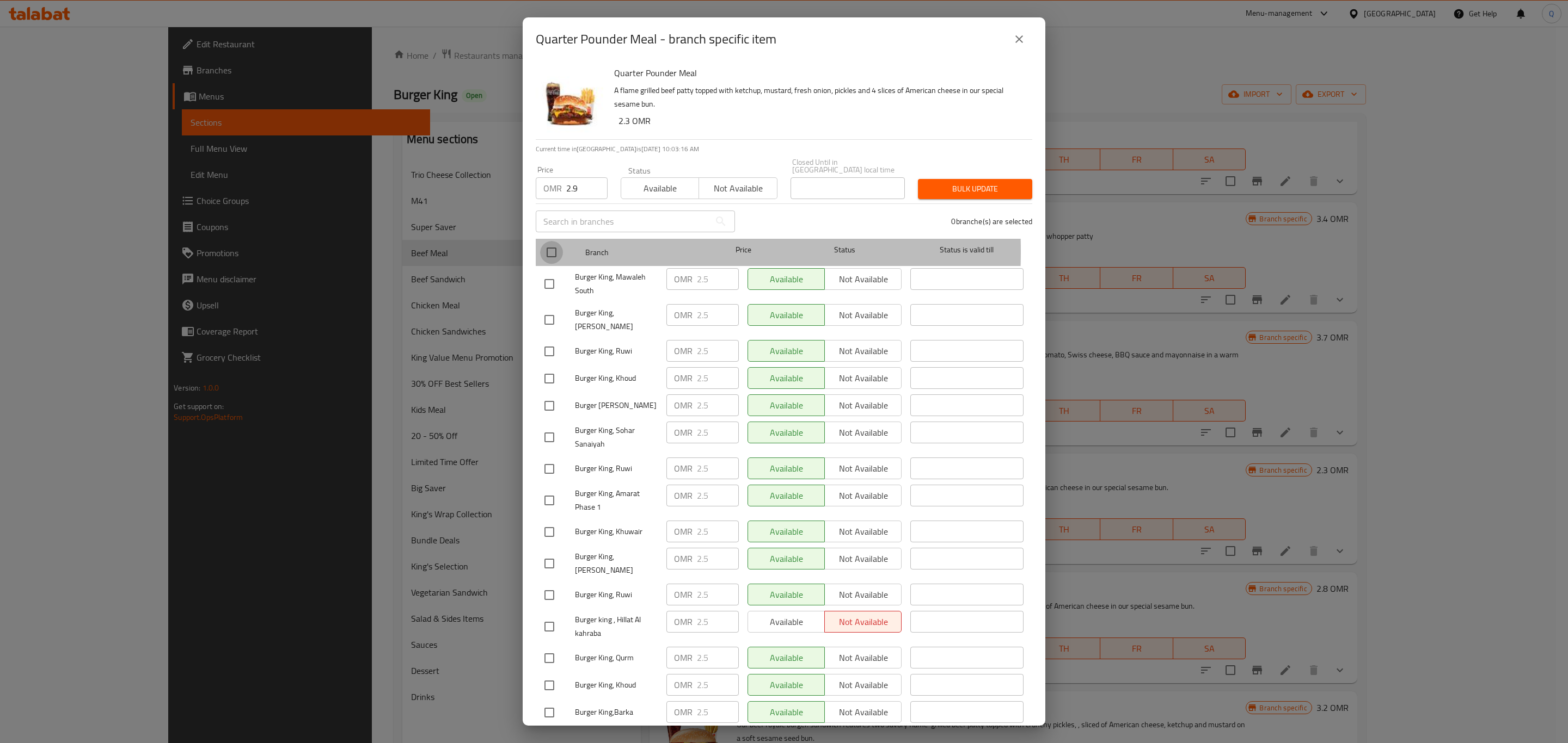
checkbox input "true"
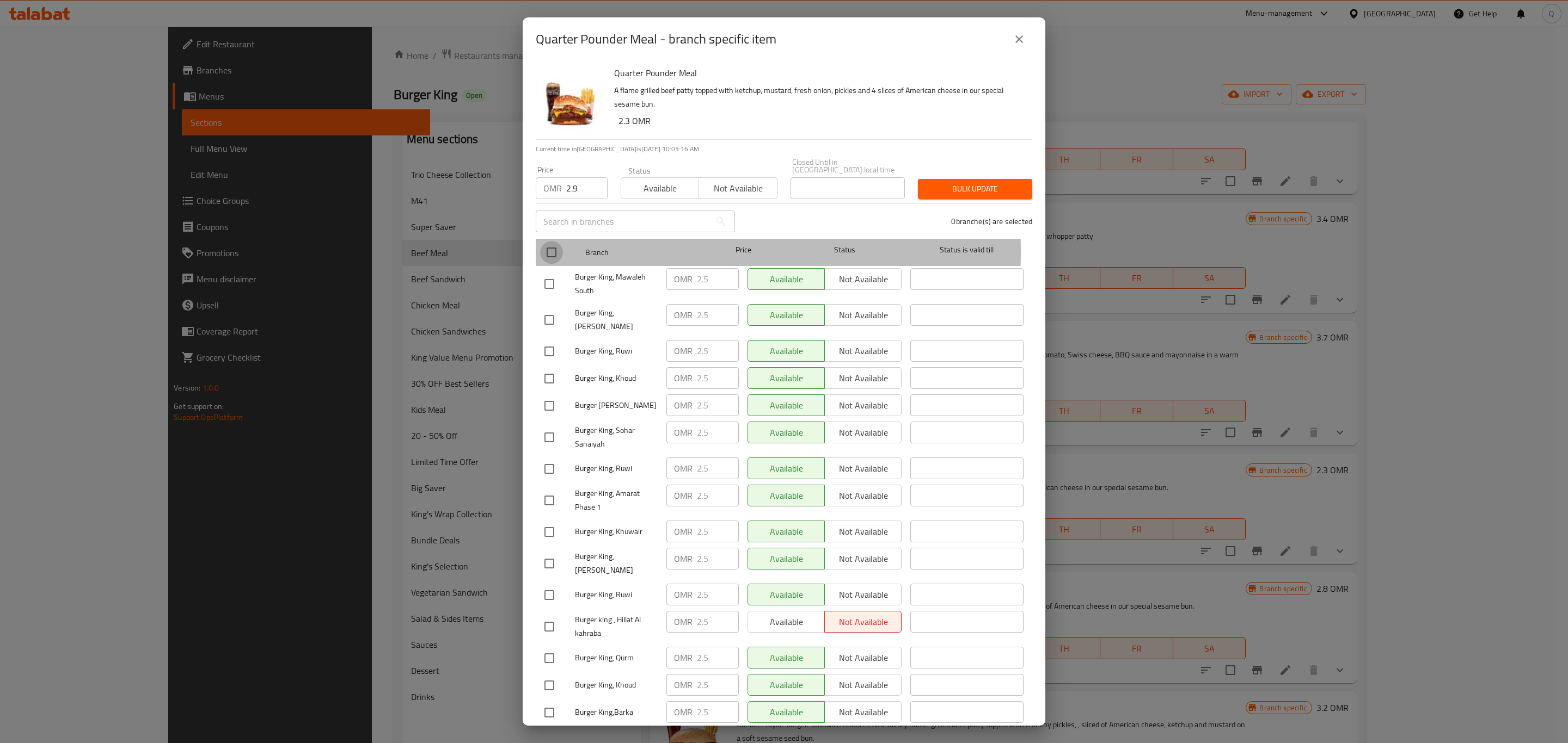
checkbox input "true"
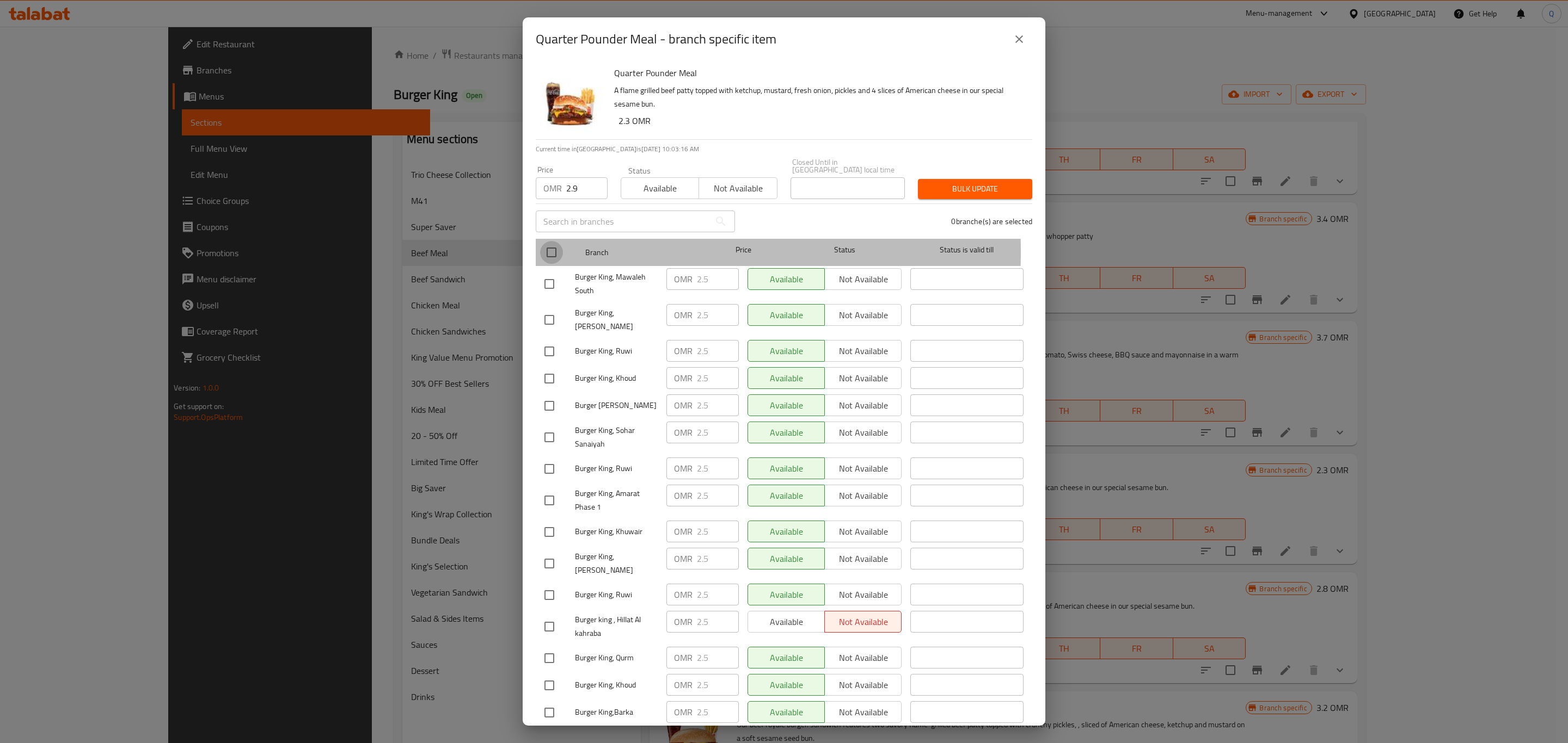
checkbox input "true"
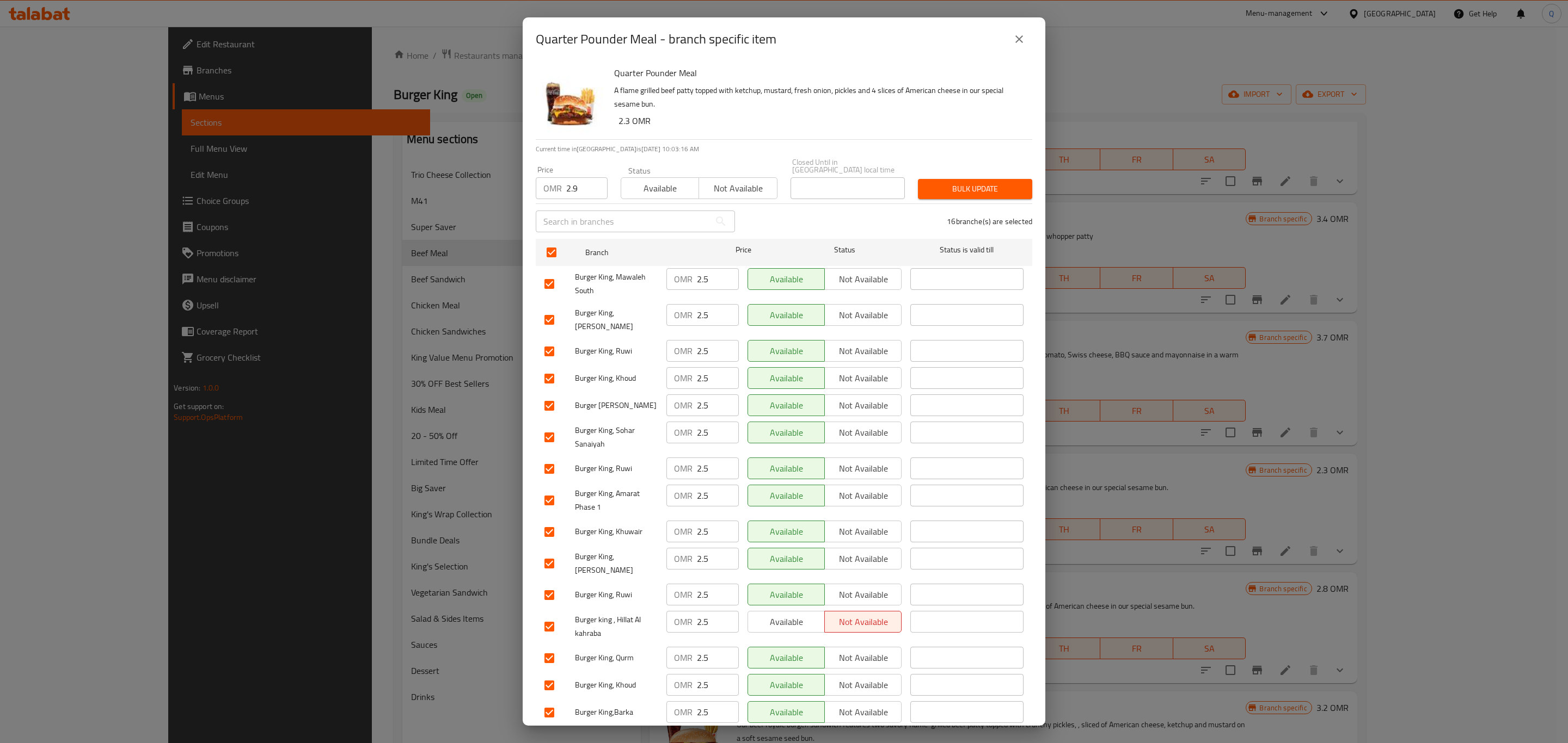
click at [927, 188] on span "Bulk update" at bounding box center [975, 188] width 97 height 13
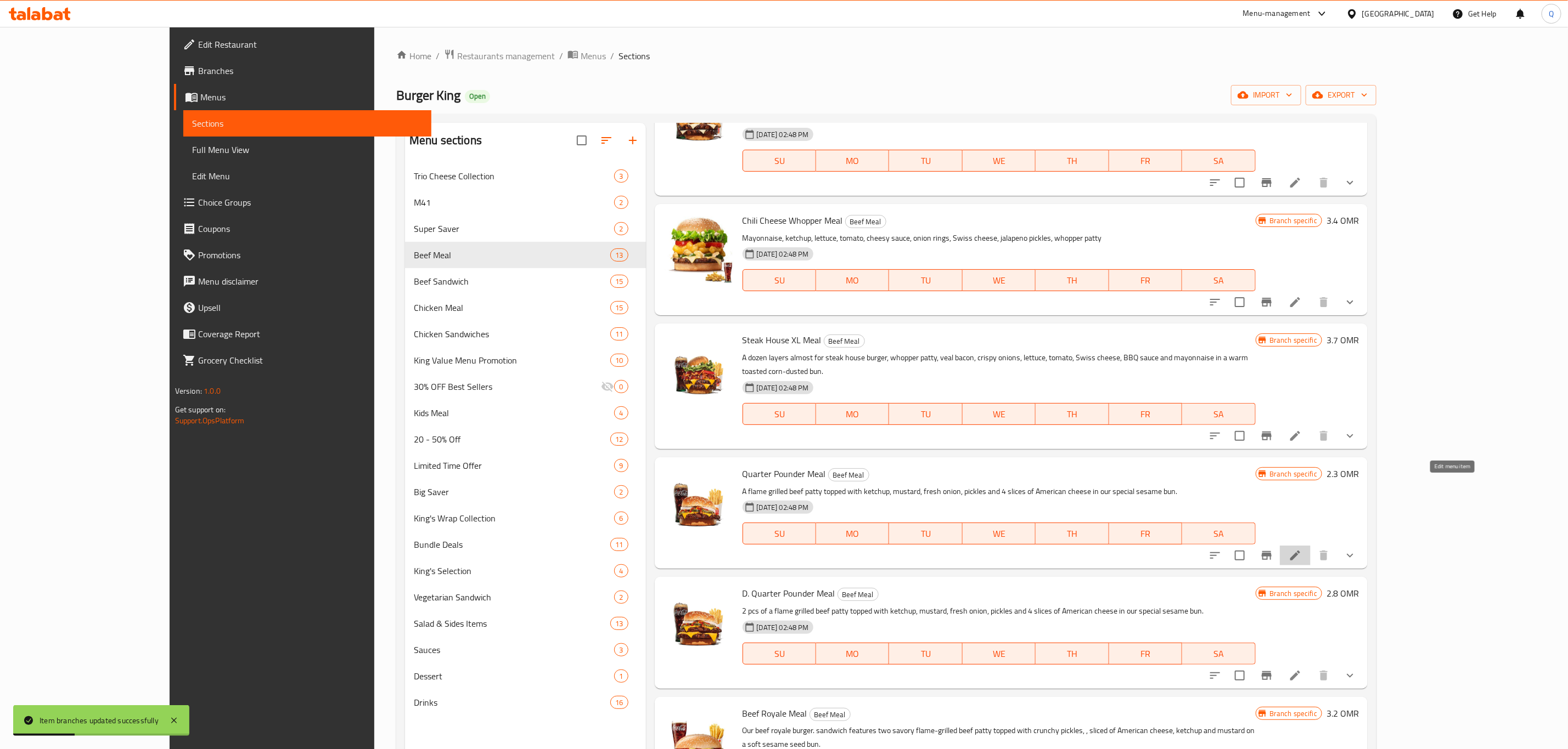
click at [1302, 549] on icon at bounding box center [1295, 555] width 13 height 13
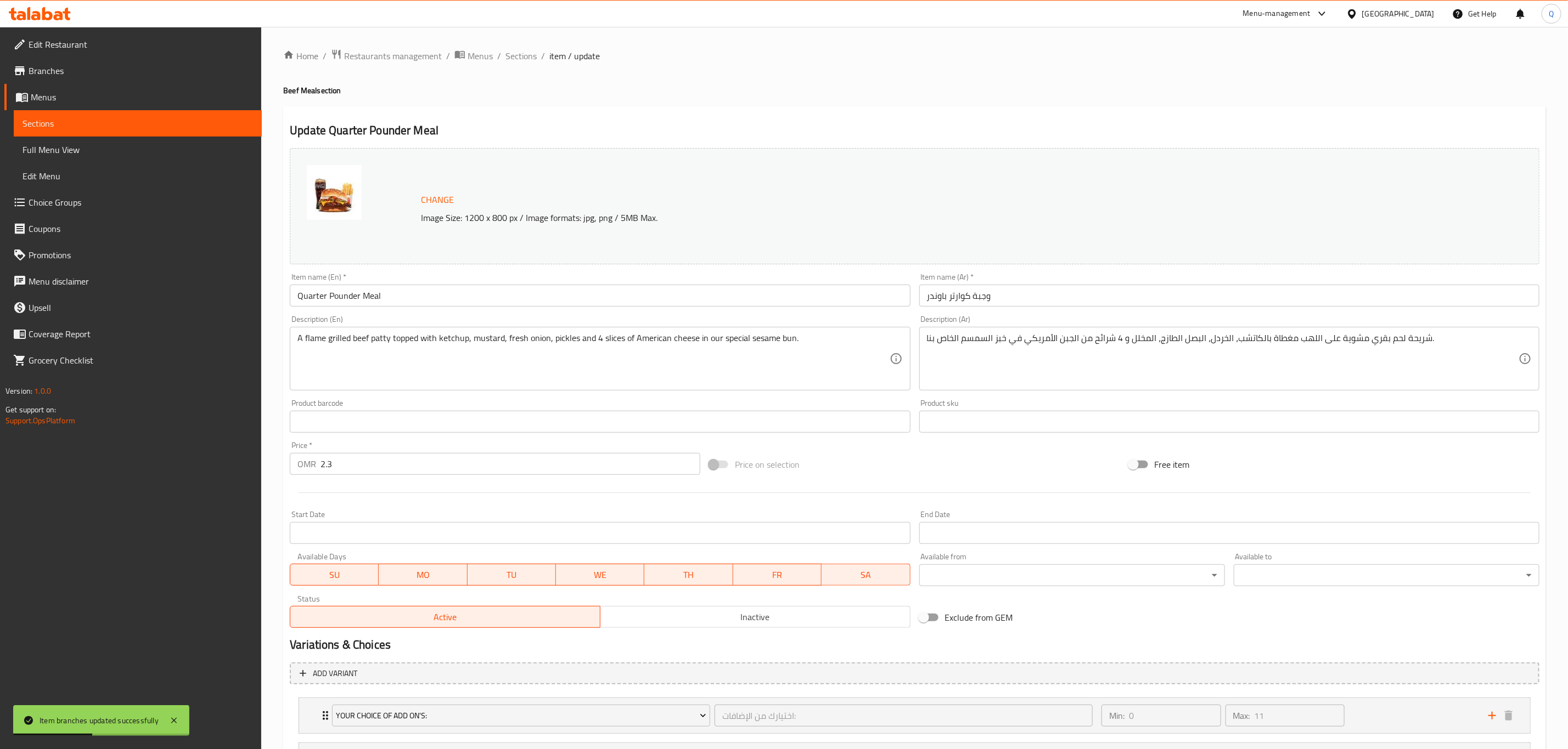
click at [343, 456] on input "2.3" at bounding box center [510, 464] width 379 height 22
type input "2.9"
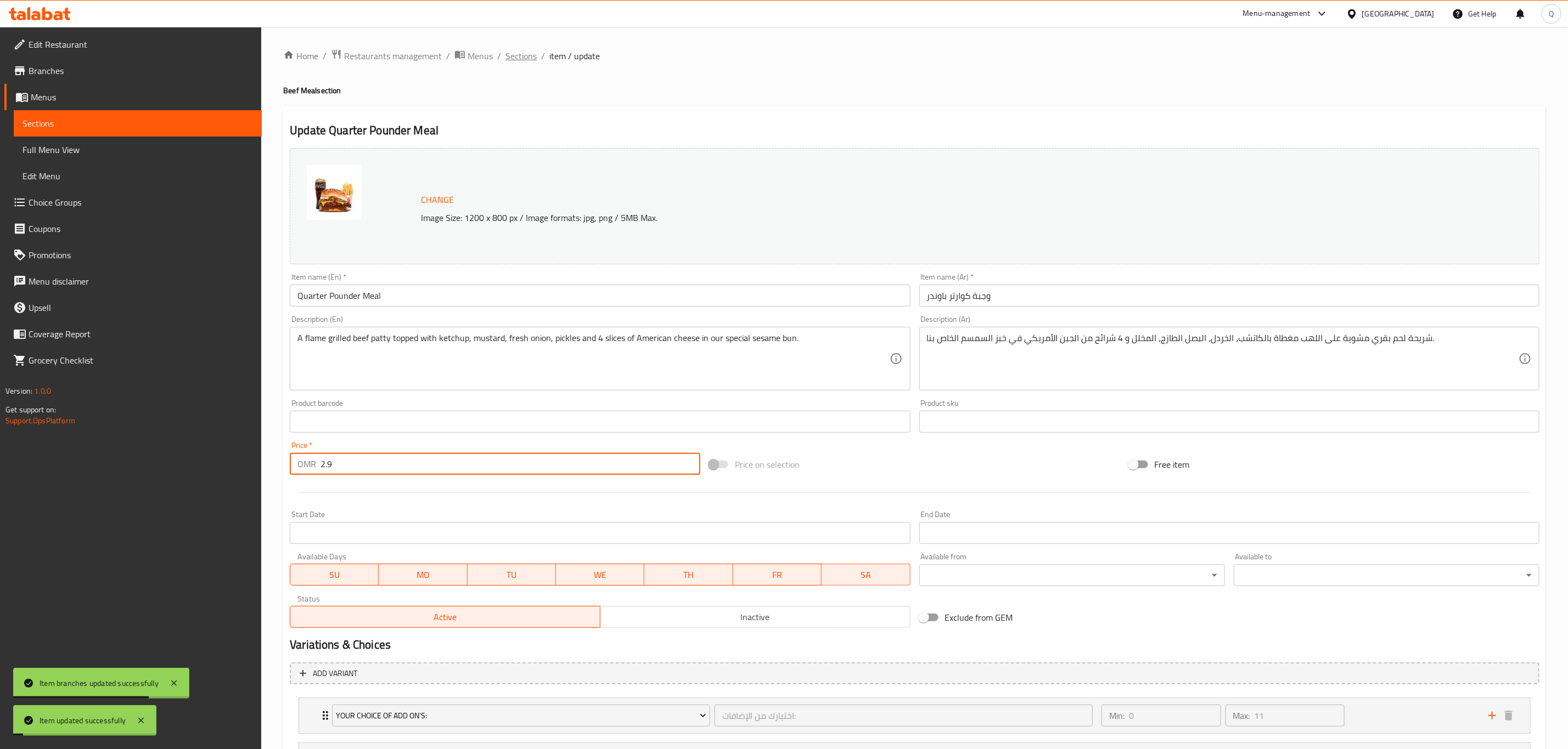
click at [517, 59] on span "Sections" at bounding box center [521, 56] width 31 height 13
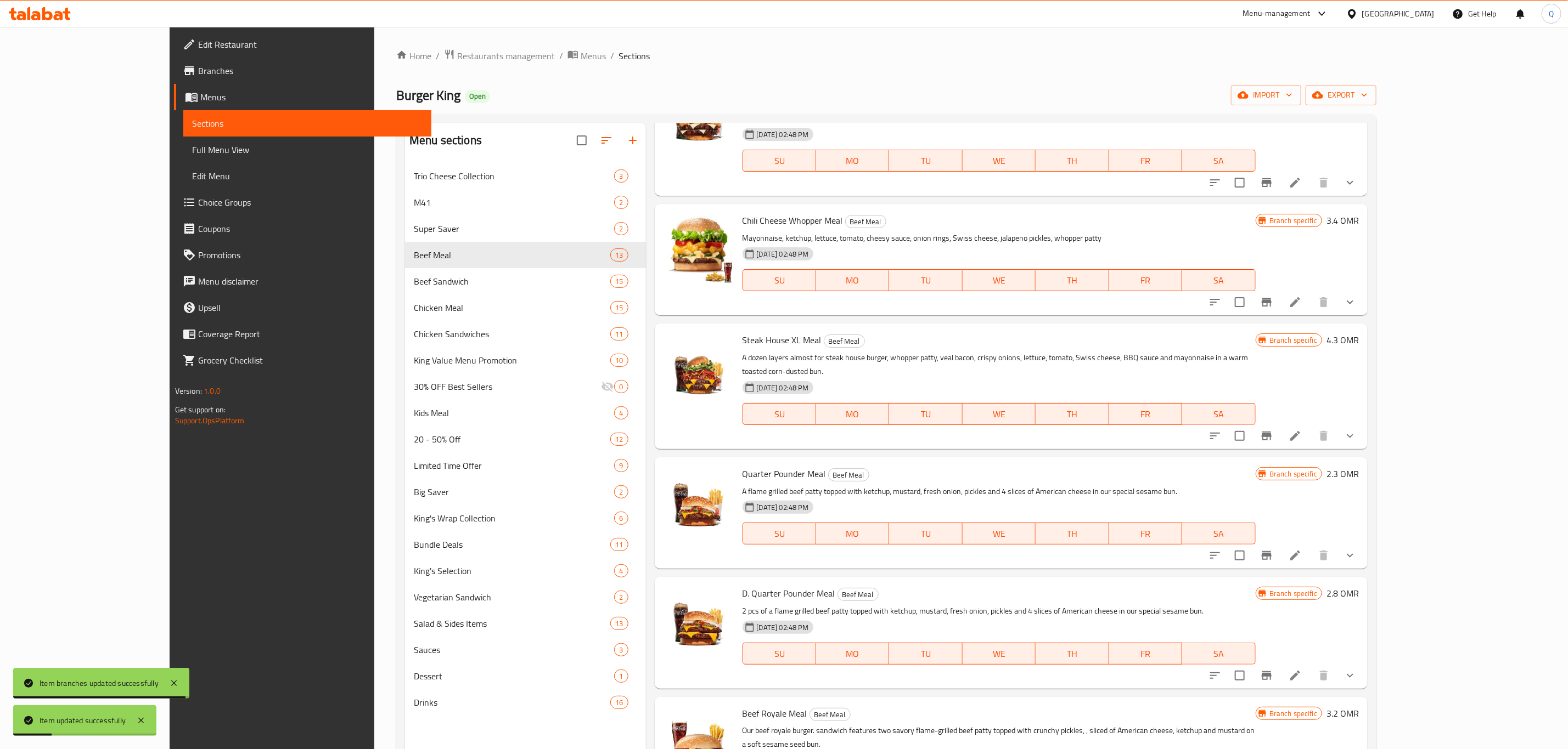
scroll to position [154, 0]
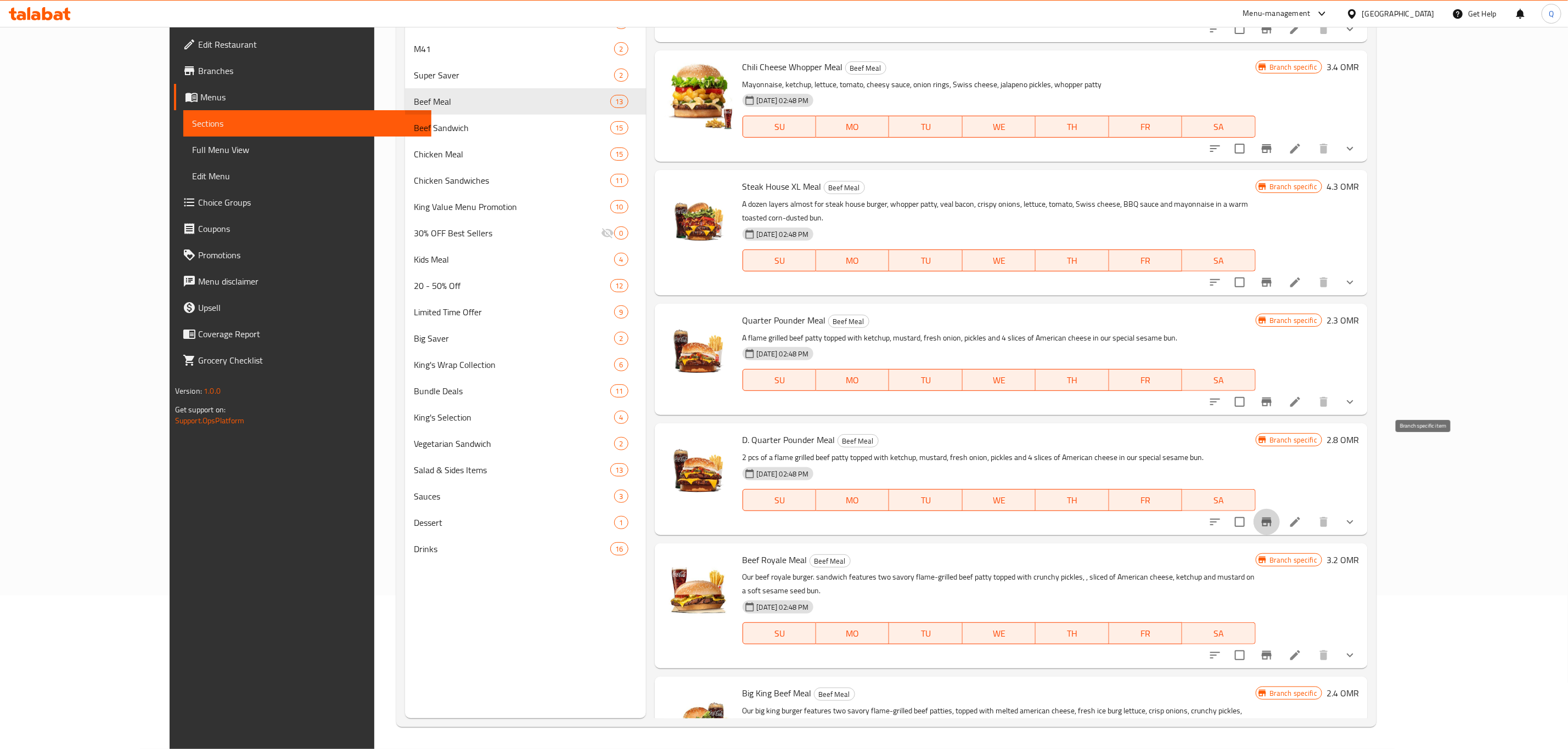
click at [1280, 509] on button "Branch-specific-item" at bounding box center [1267, 522] width 27 height 27
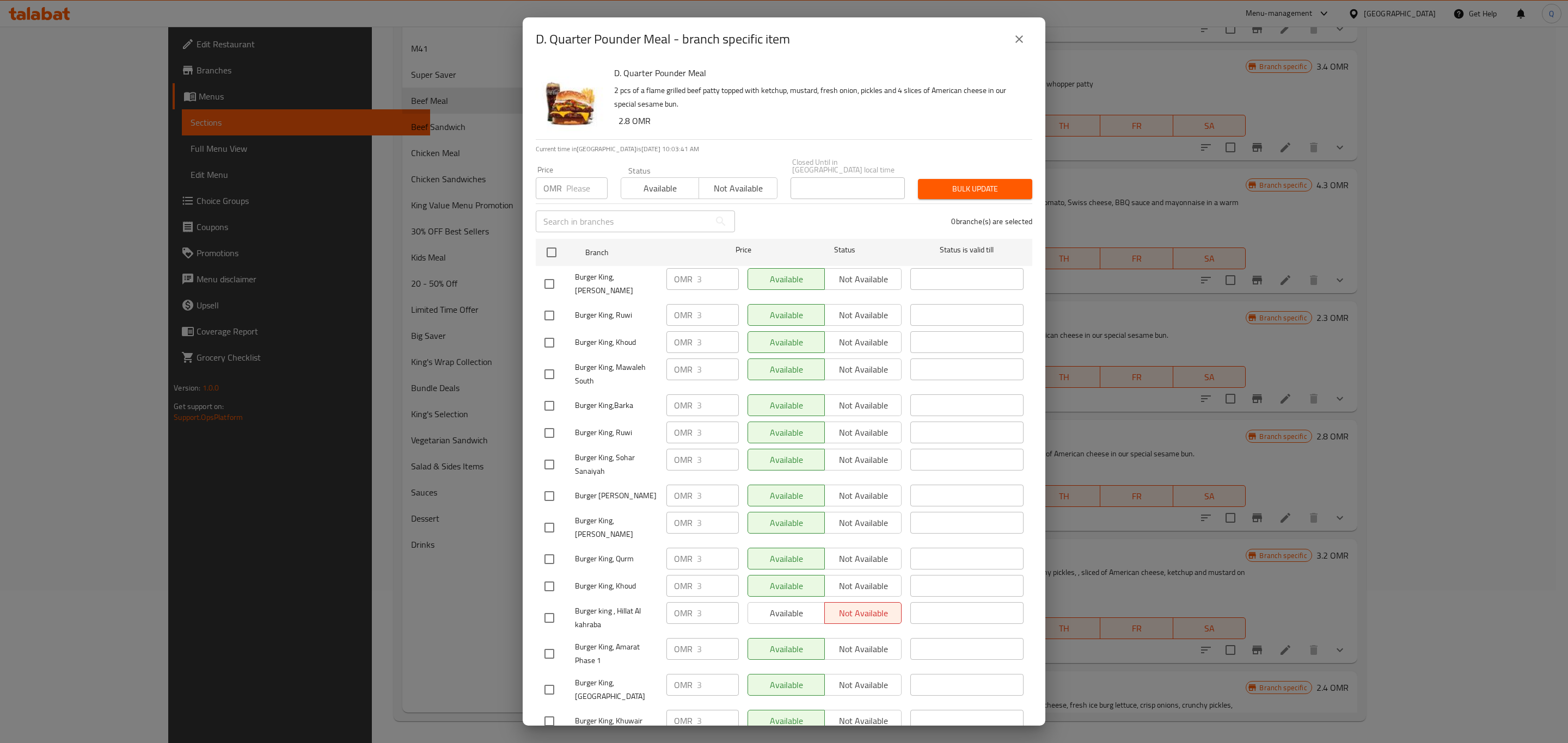
click at [584, 181] on input "number" at bounding box center [587, 188] width 41 height 22
type input "3.4"
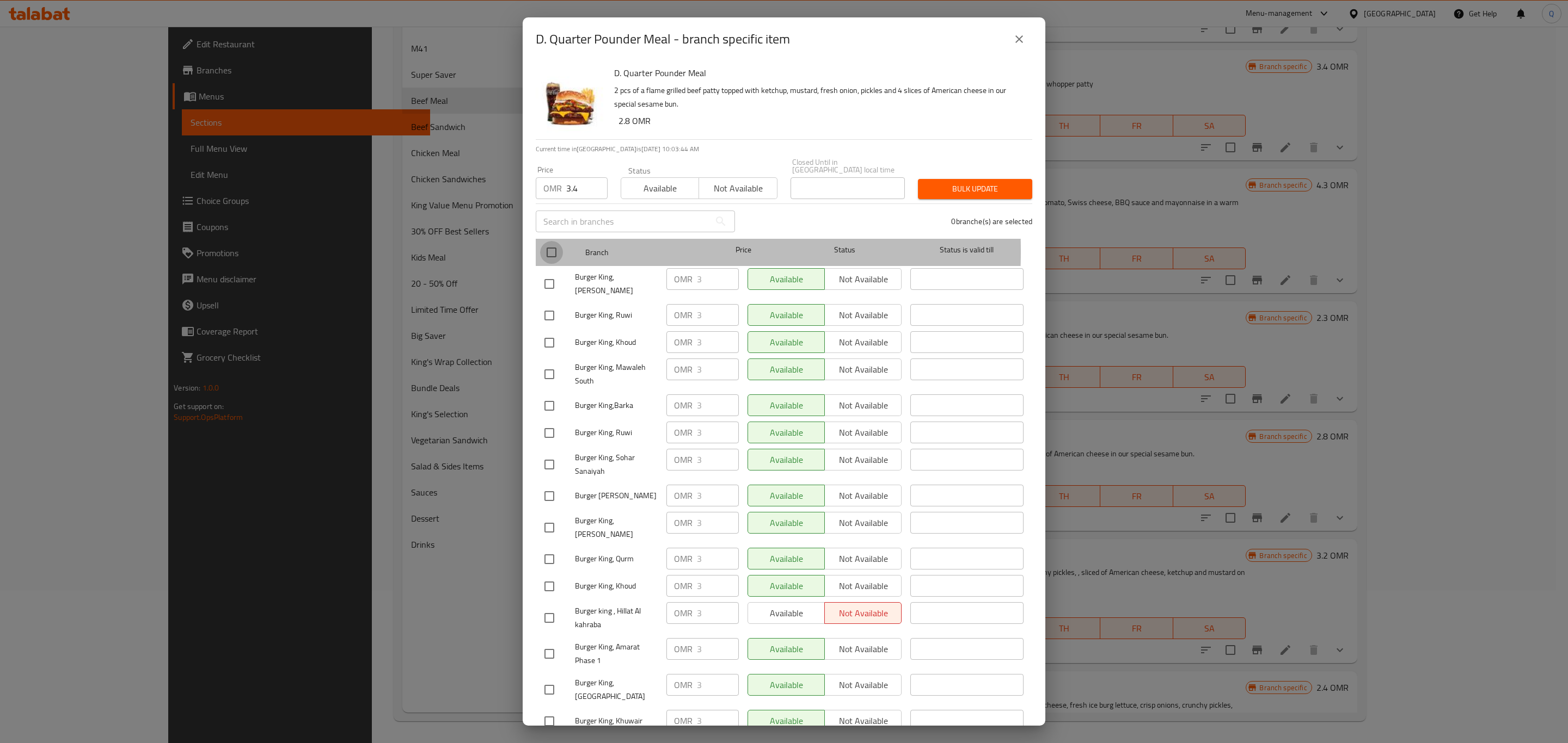
click at [551, 243] on input "checkbox" at bounding box center [551, 252] width 23 height 23
checkbox input "true"
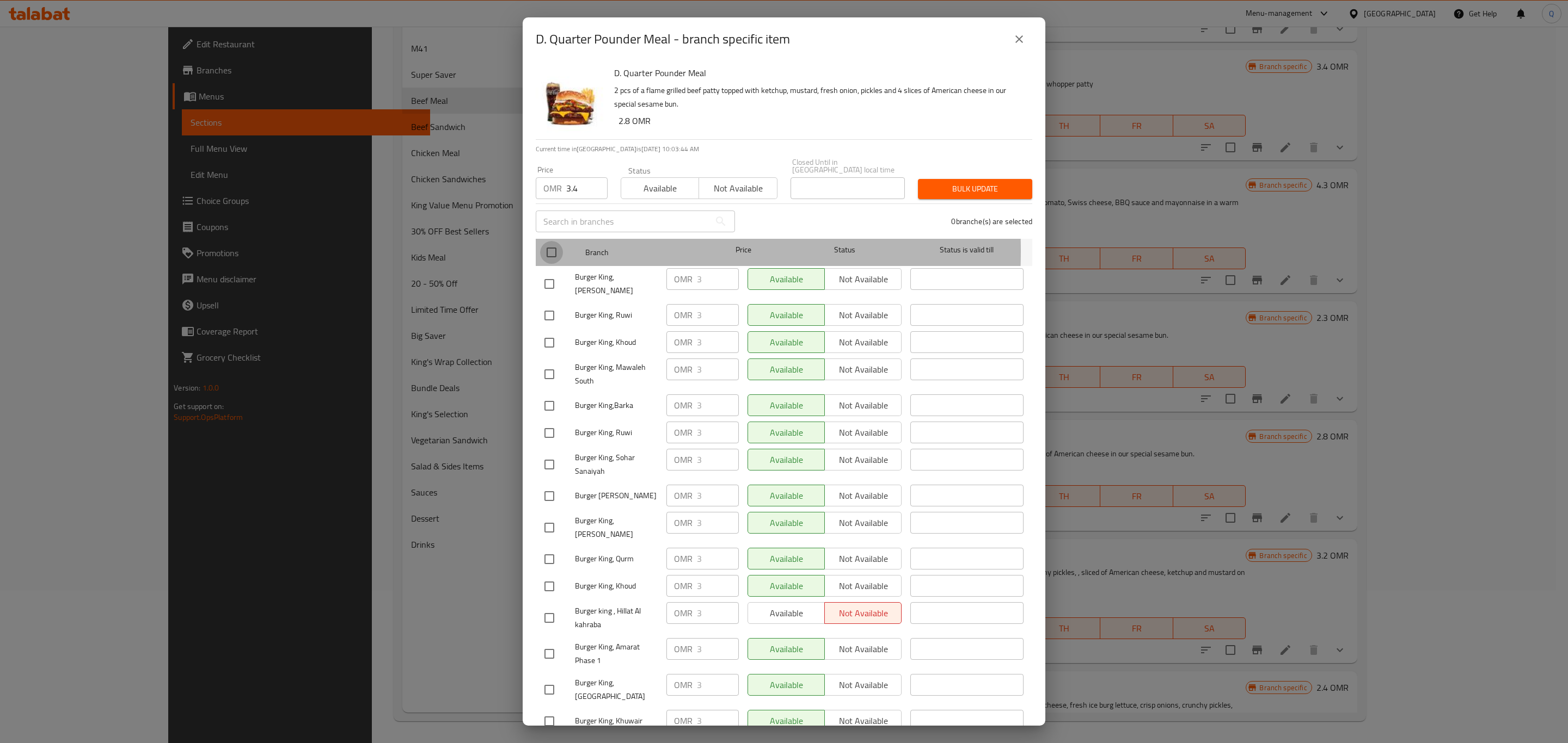
checkbox input "true"
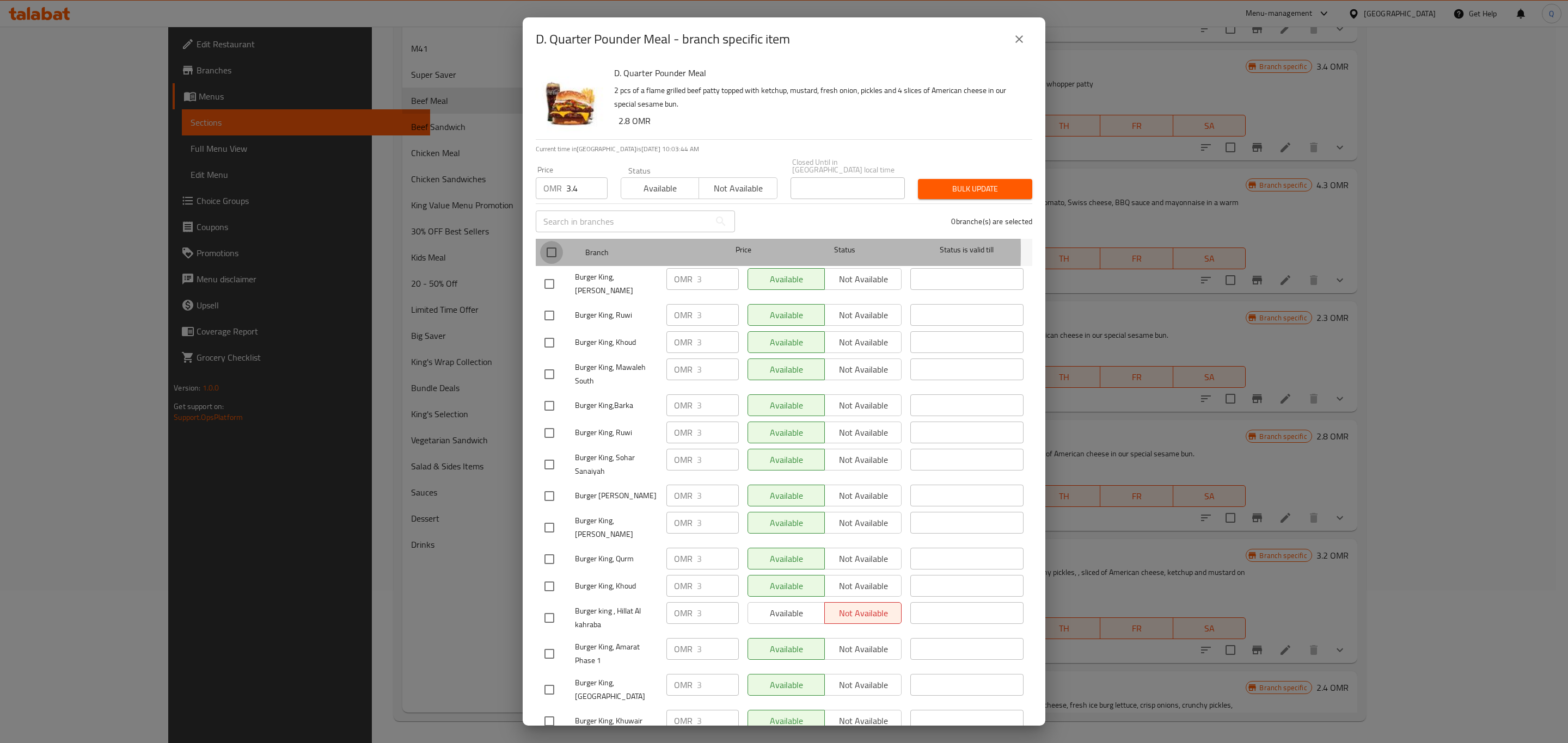
checkbox input "true"
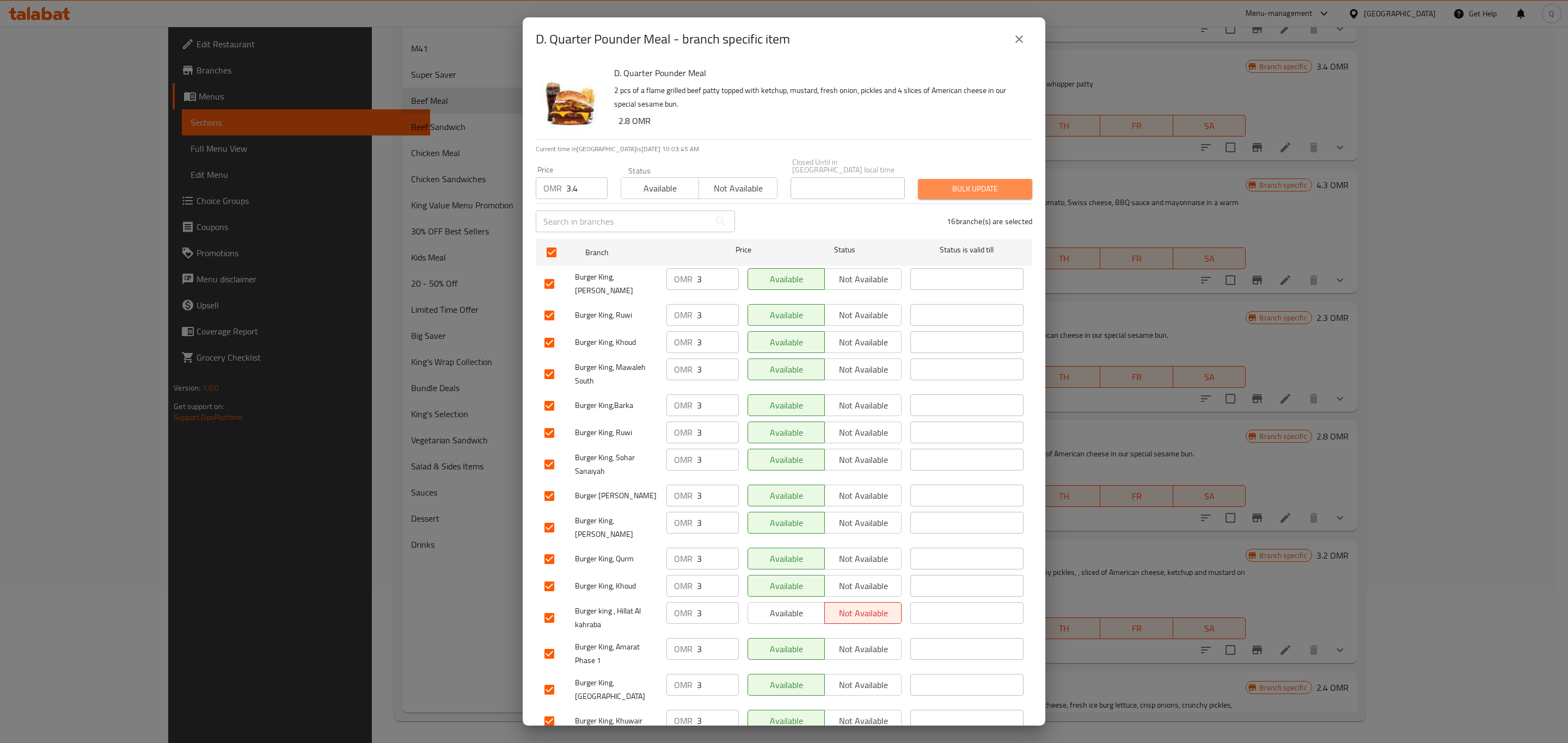
click at [975, 182] on span "Bulk update" at bounding box center [975, 188] width 97 height 13
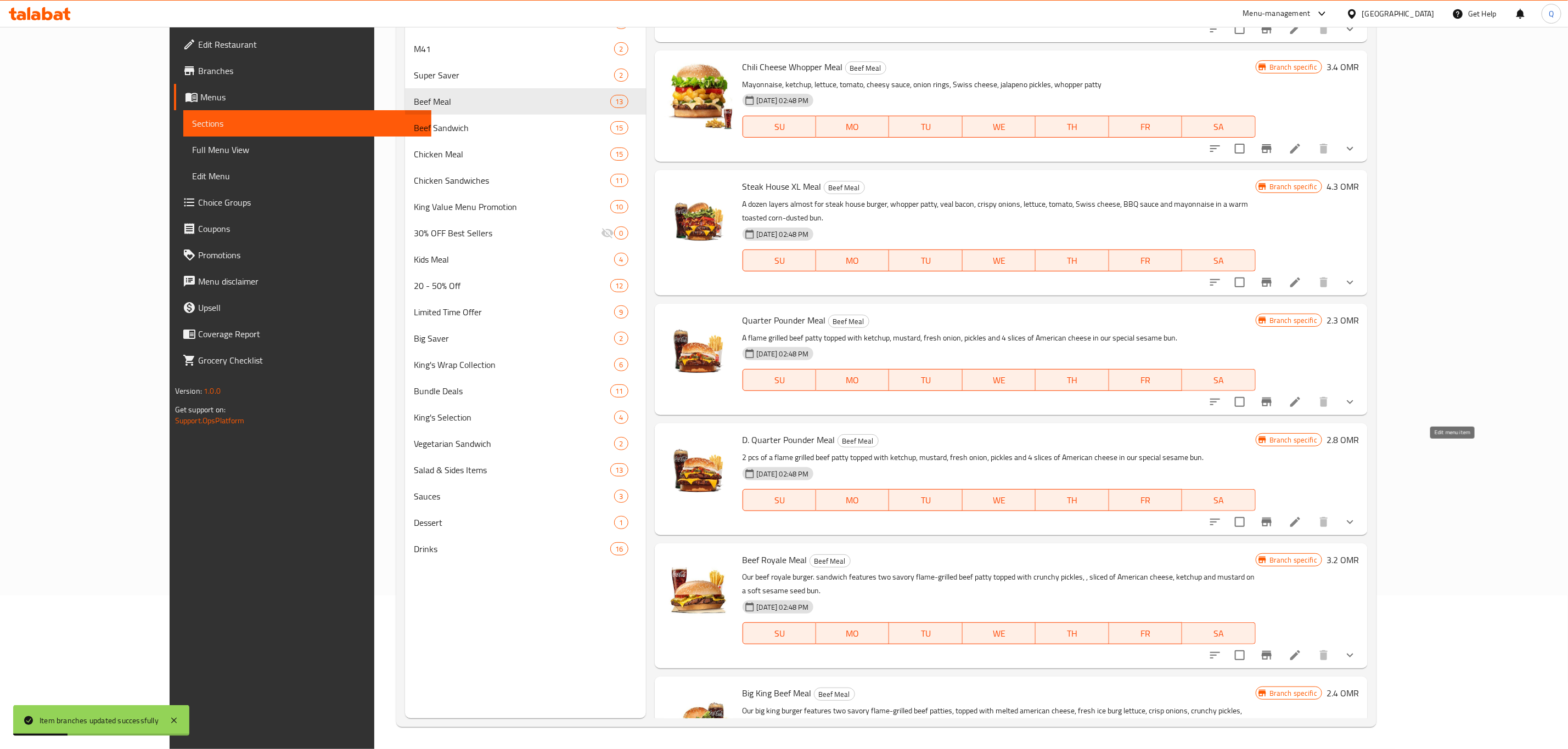
click at [1302, 516] on icon at bounding box center [1295, 522] width 13 height 13
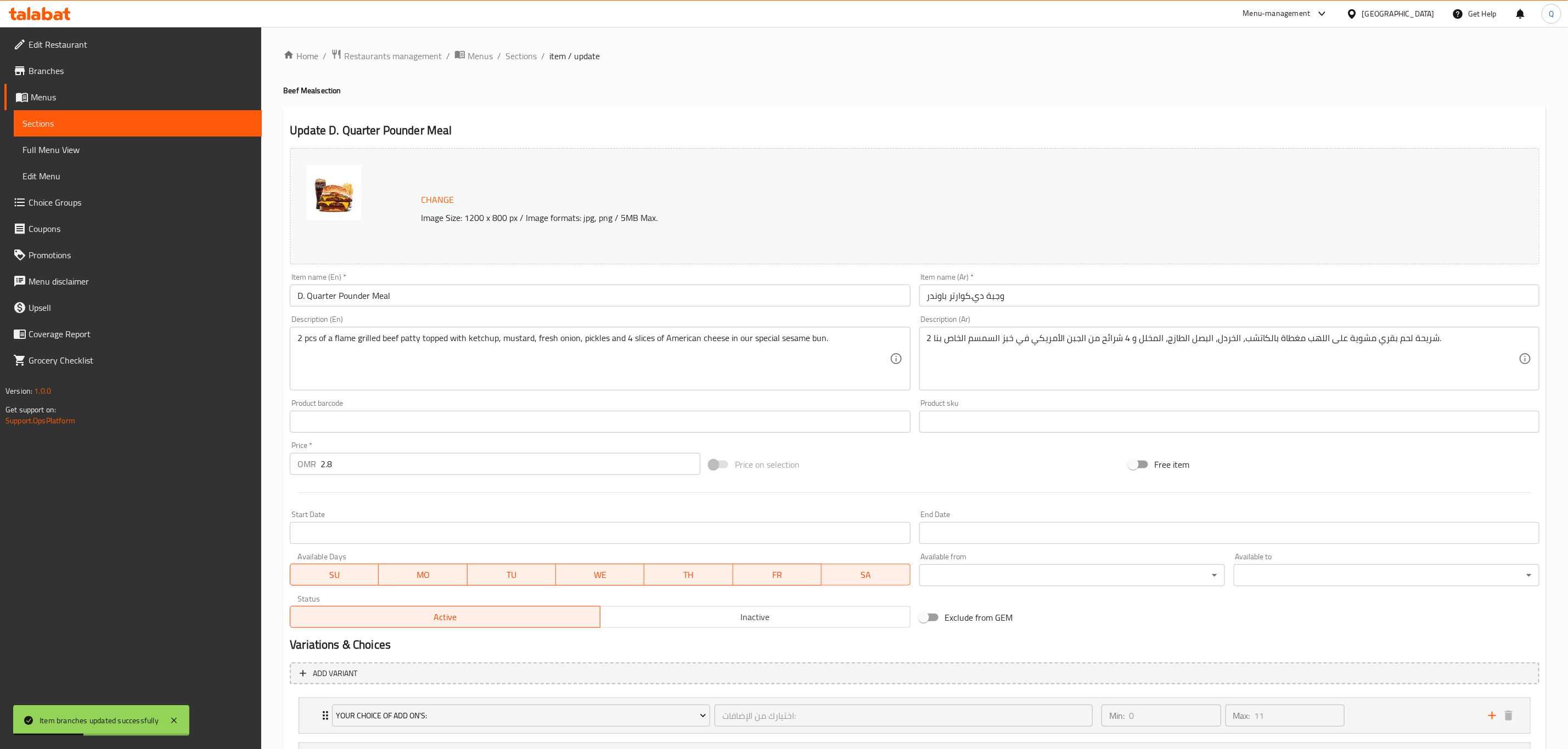
click at [383, 462] on input "2.8" at bounding box center [510, 464] width 379 height 22
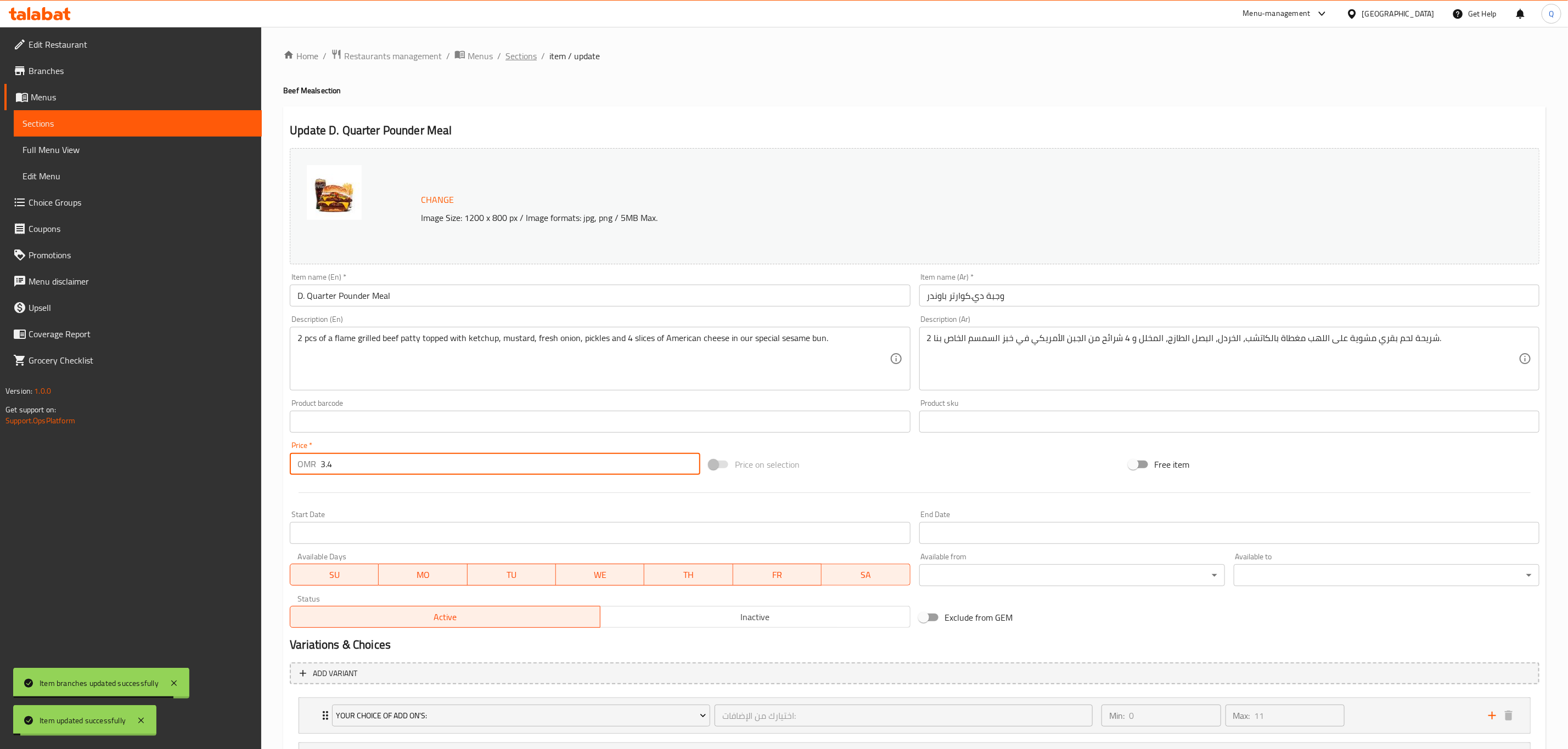
click at [513, 61] on span "Sections" at bounding box center [521, 56] width 31 height 13
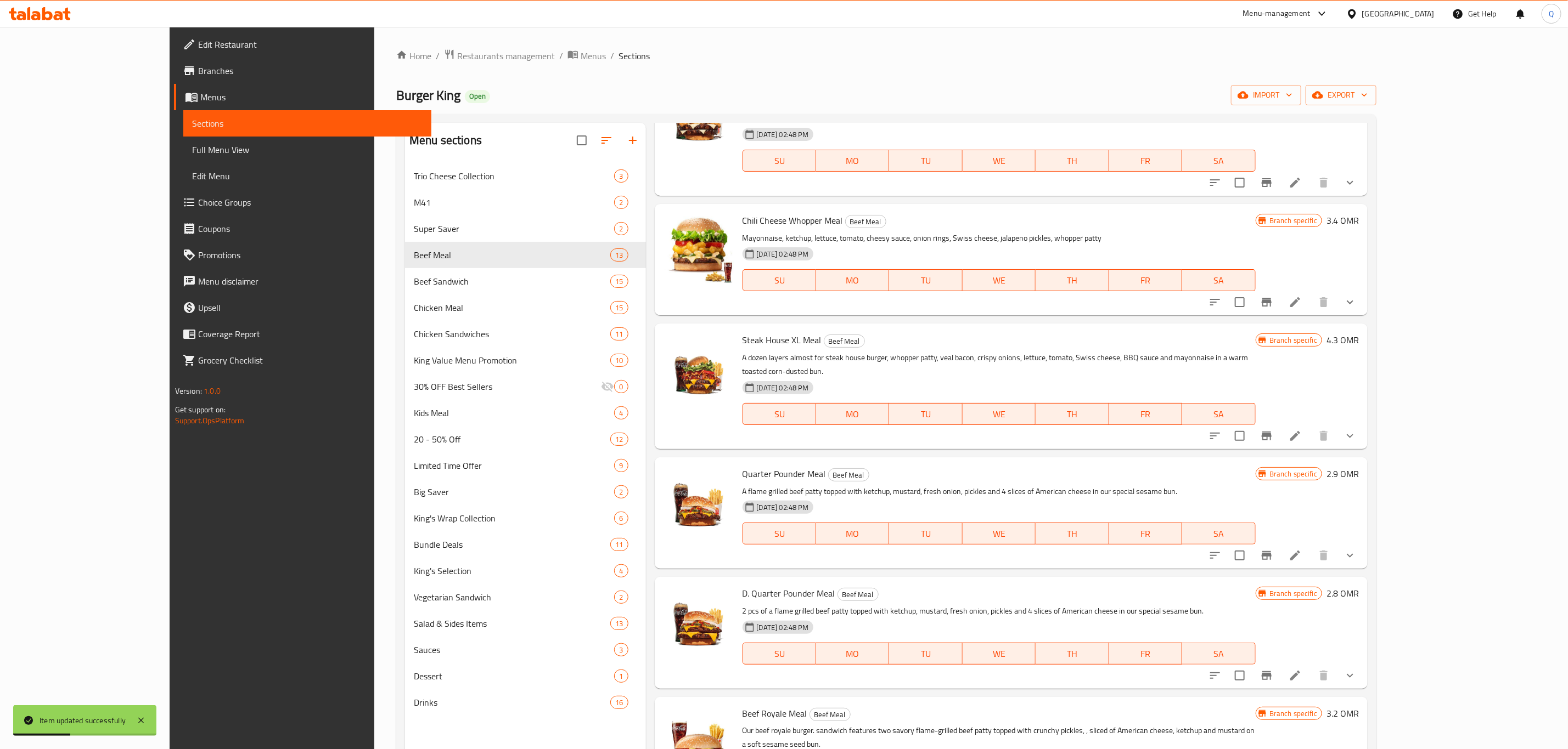
scroll to position [154, 0]
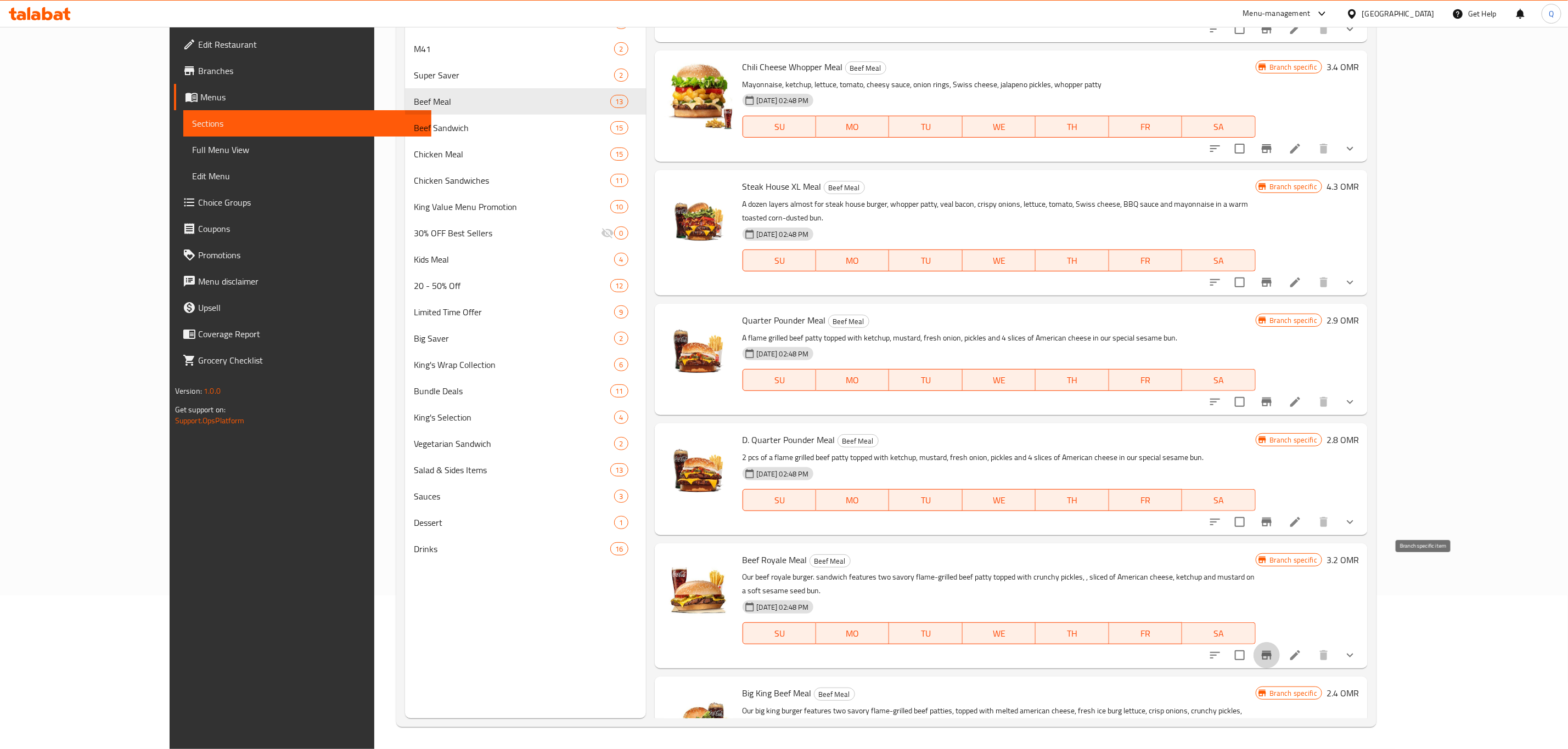
click at [1272, 651] on icon "Branch-specific-item" at bounding box center [1266, 655] width 10 height 9
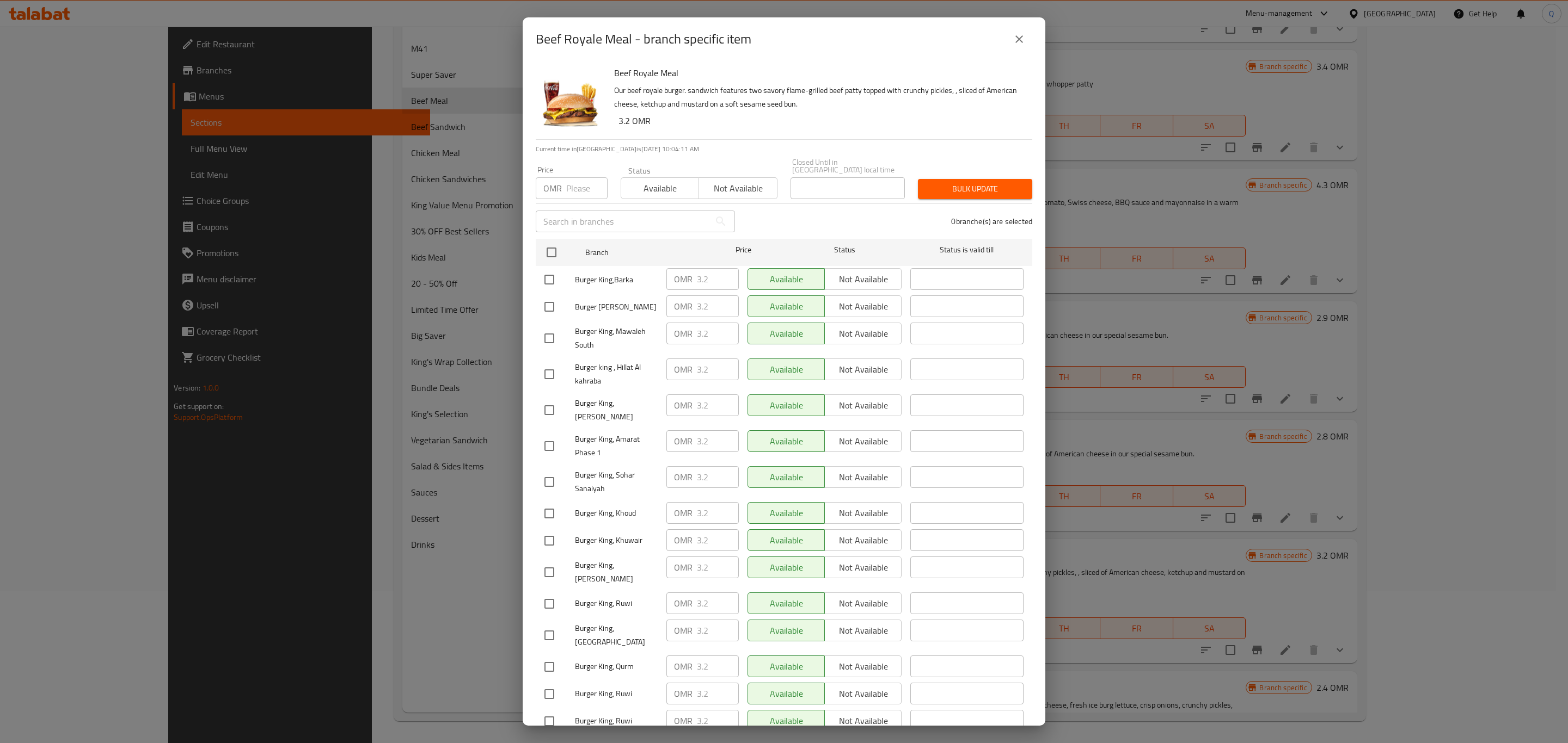
click at [563, 180] on div "OMR Price" at bounding box center [572, 188] width 72 height 22
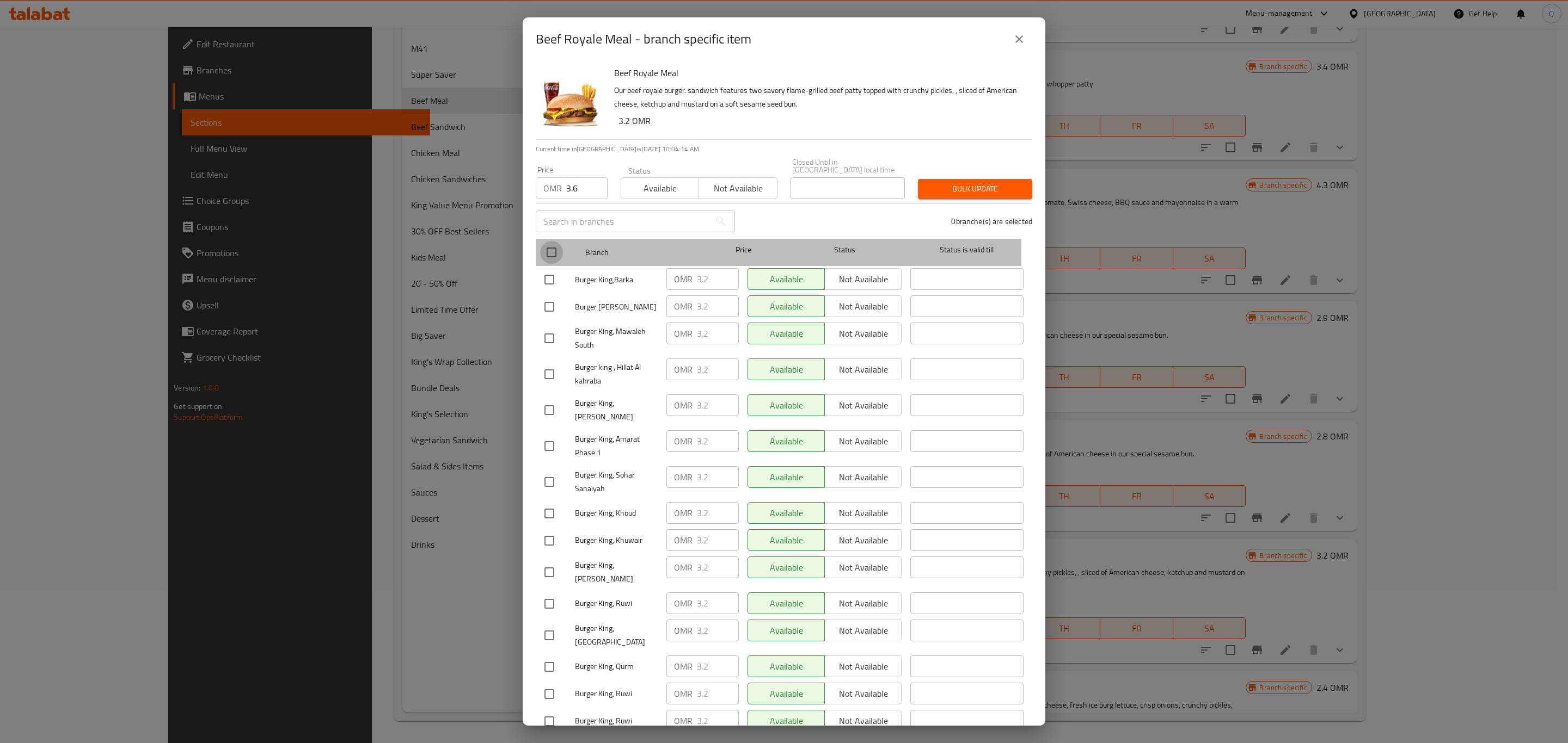
click at [549, 242] on input "checkbox" at bounding box center [551, 252] width 23 height 23
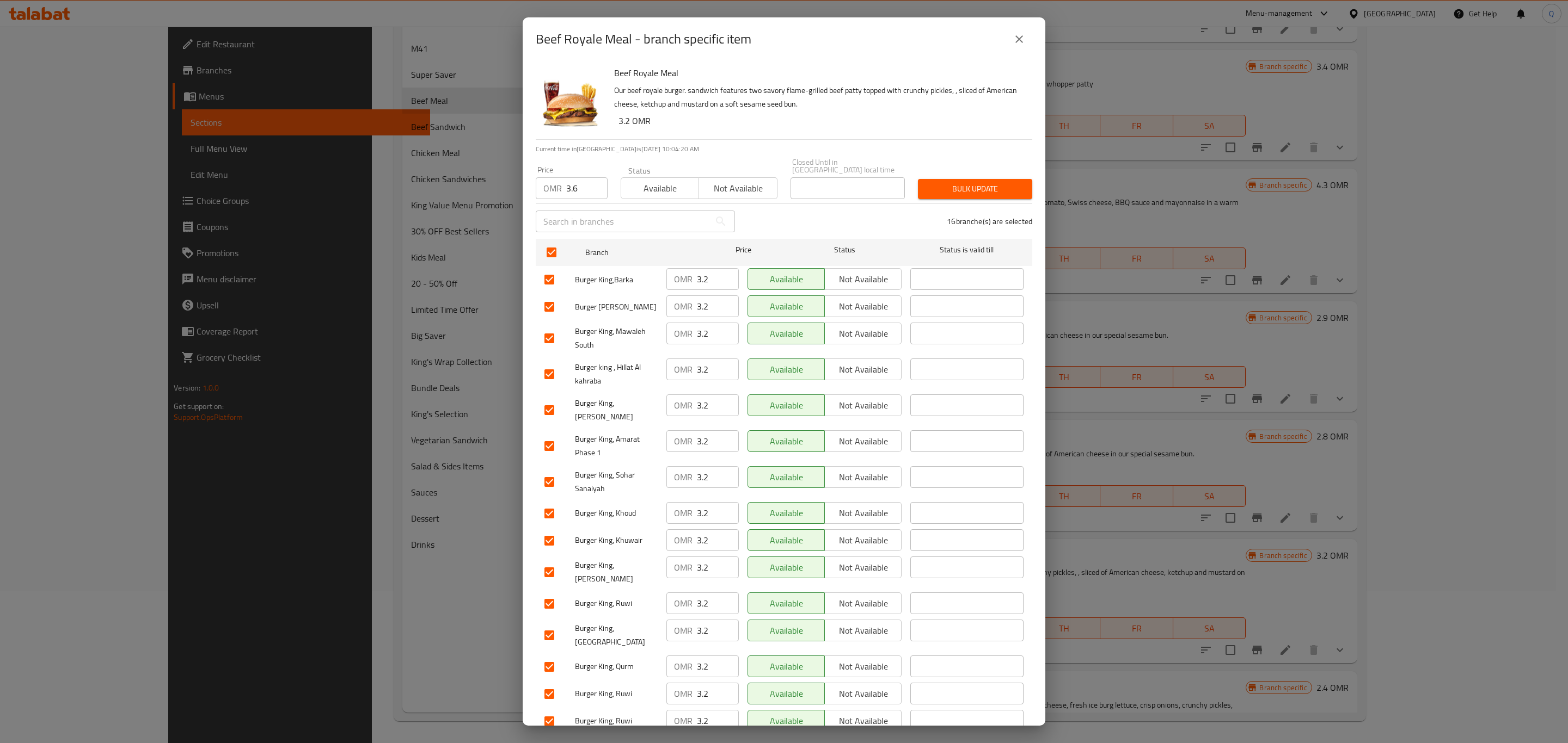
click at [966, 182] on span "Bulk update" at bounding box center [975, 188] width 97 height 13
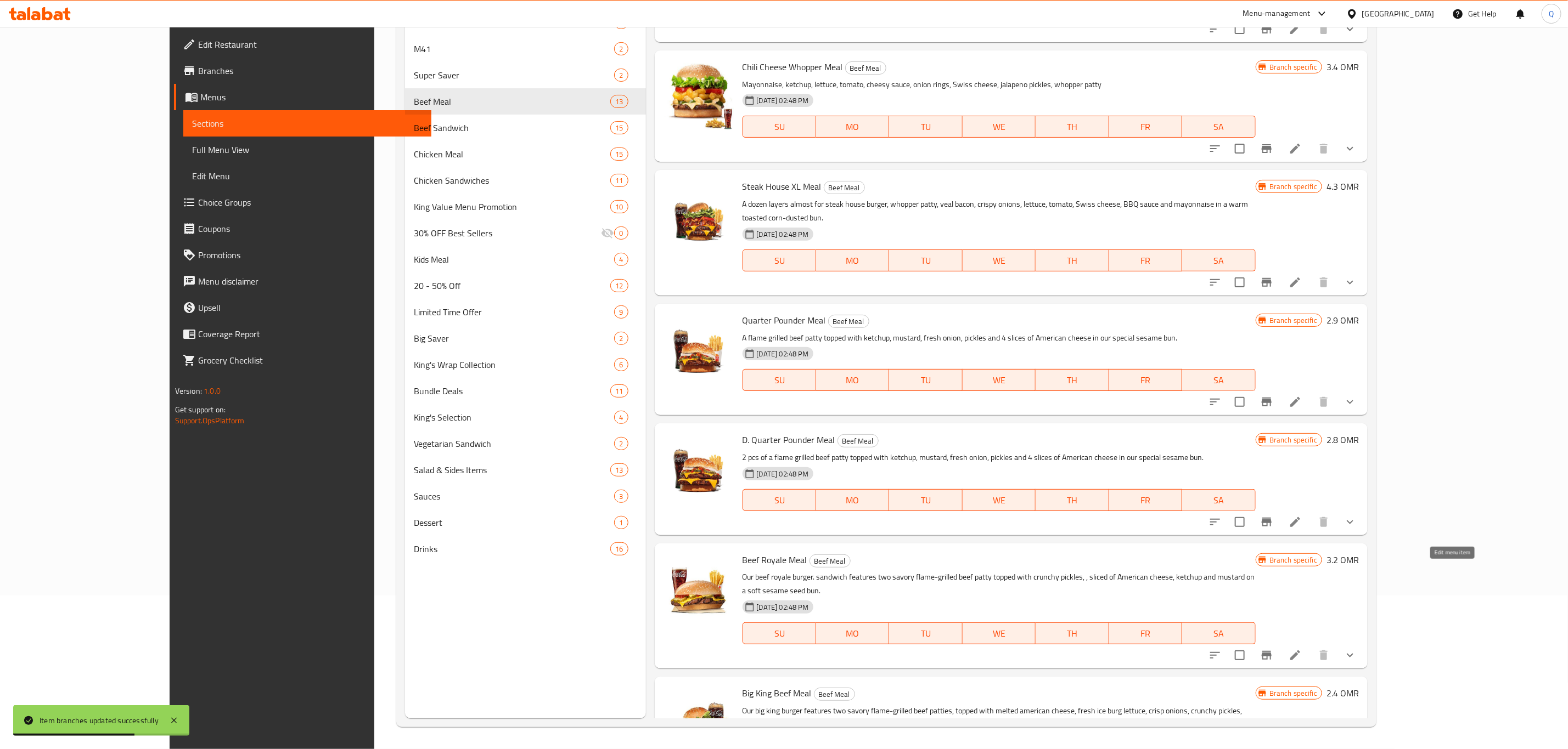
click at [1300, 651] on icon at bounding box center [1295, 656] width 10 height 10
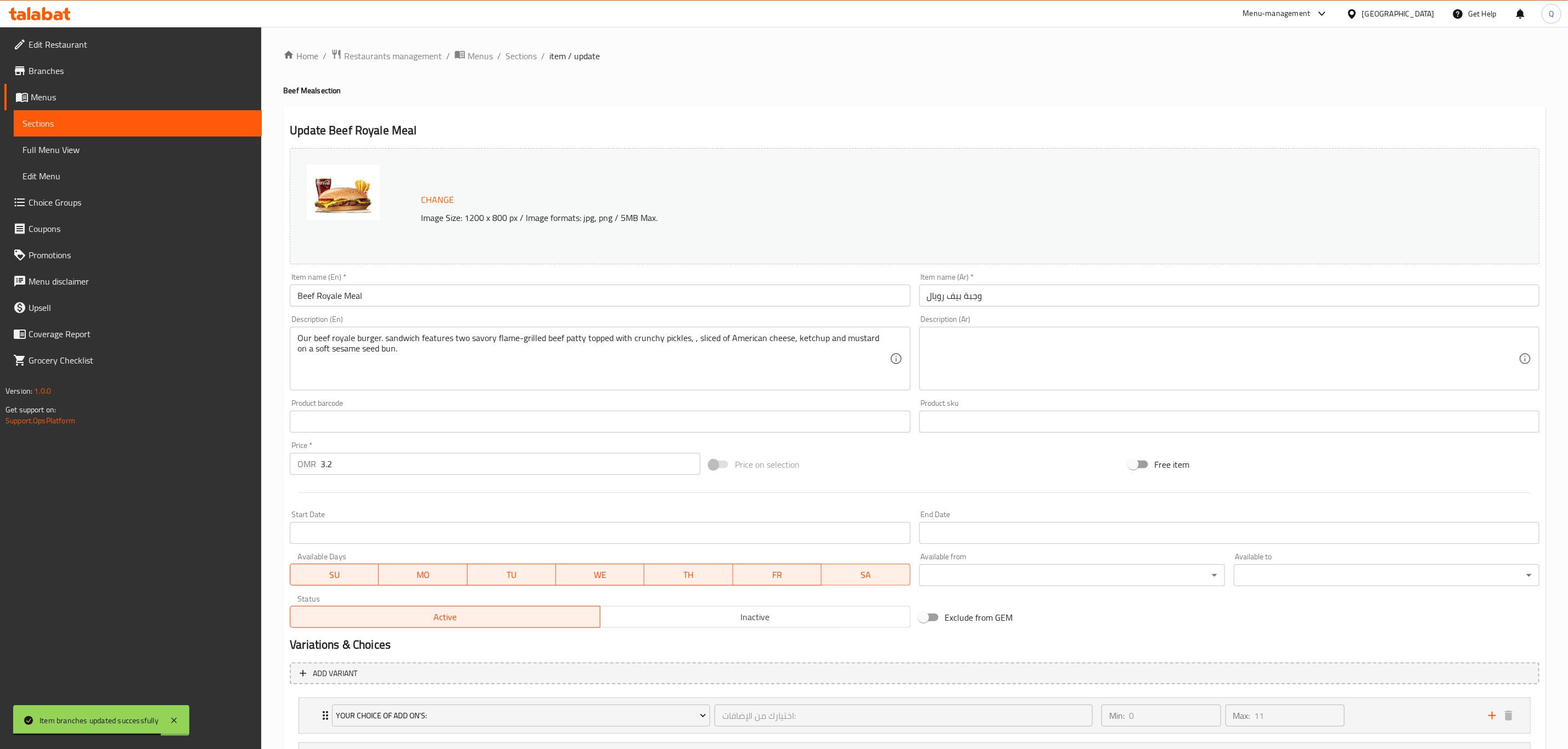
click at [410, 462] on input "3.2" at bounding box center [510, 464] width 379 height 22
click at [527, 56] on span "Sections" at bounding box center [521, 56] width 31 height 13
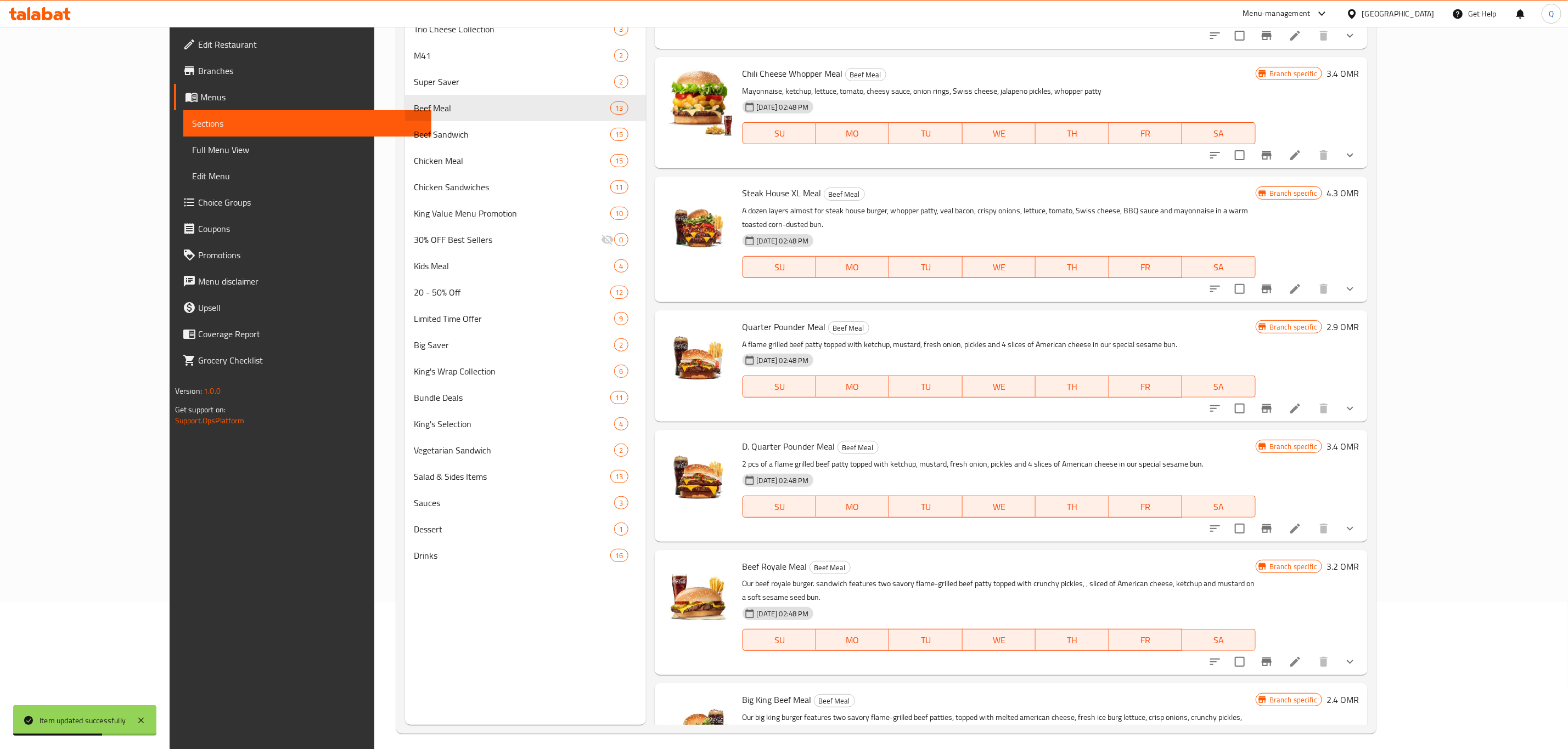
scroll to position [154, 0]
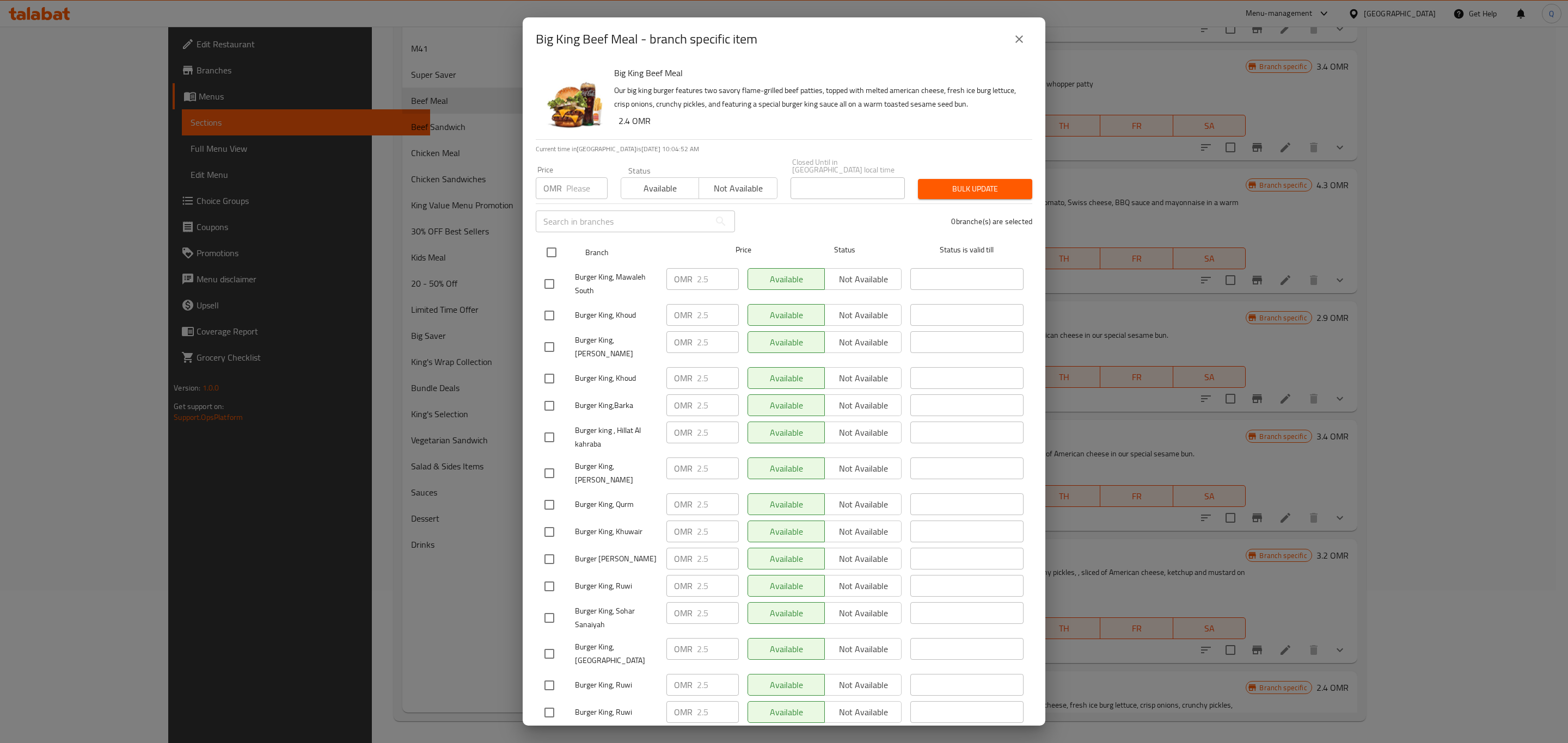
click at [559, 248] on input "checkbox" at bounding box center [551, 252] width 23 height 23
click at [578, 185] on input "number" at bounding box center [587, 188] width 41 height 22
click at [1025, 41] on icon "close" at bounding box center [1019, 39] width 13 height 13
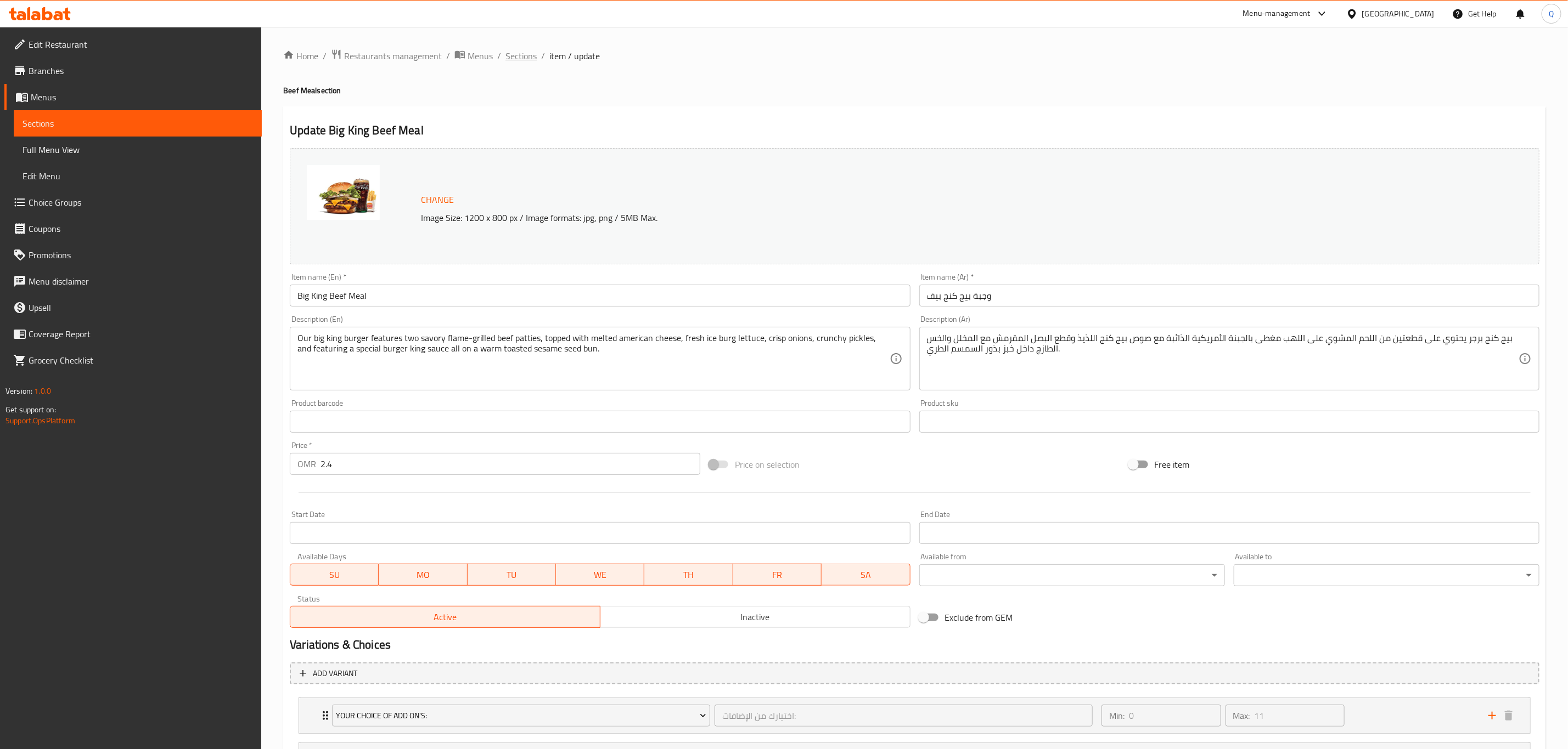
click at [520, 50] on span "Sections" at bounding box center [521, 56] width 31 height 13
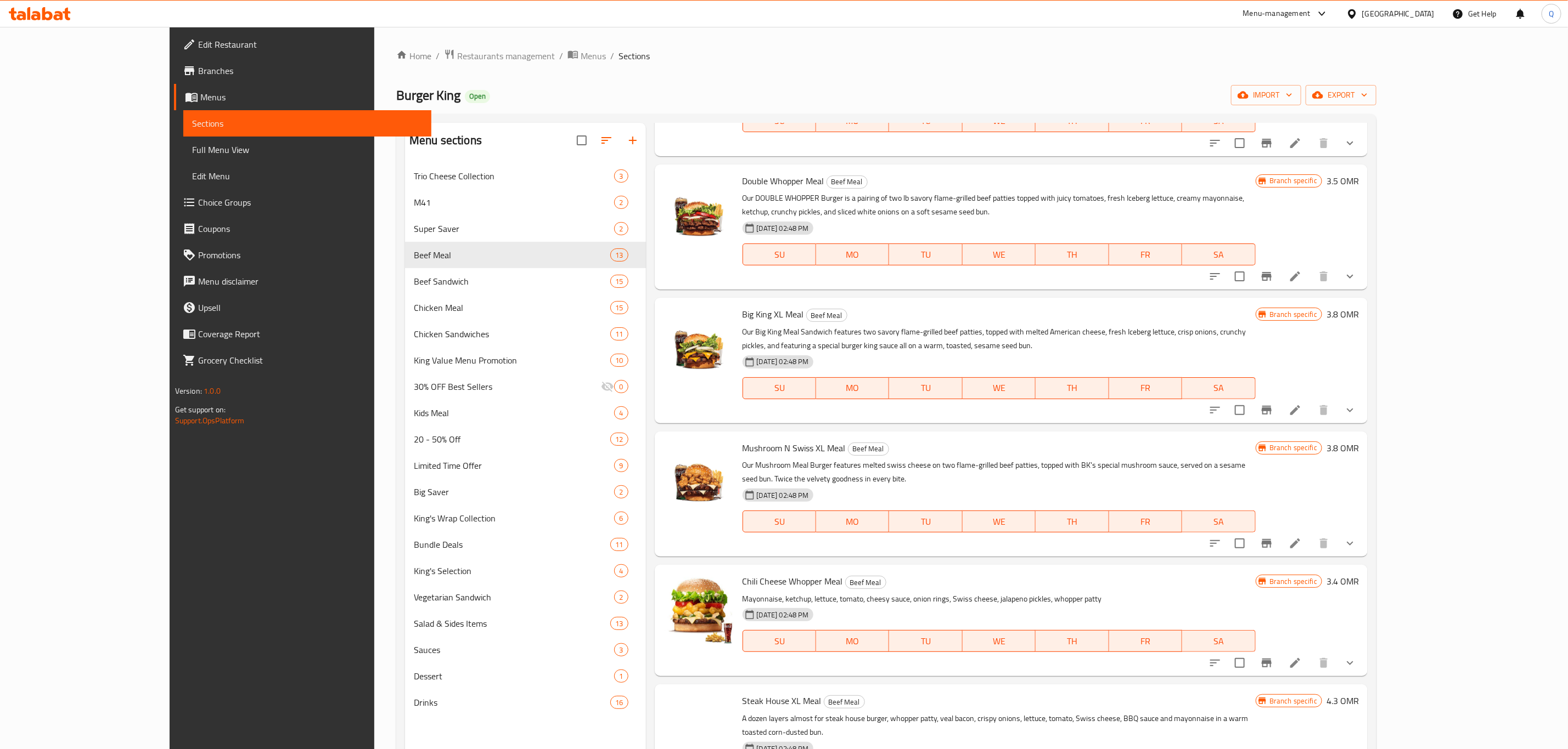
scroll to position [890, 0]
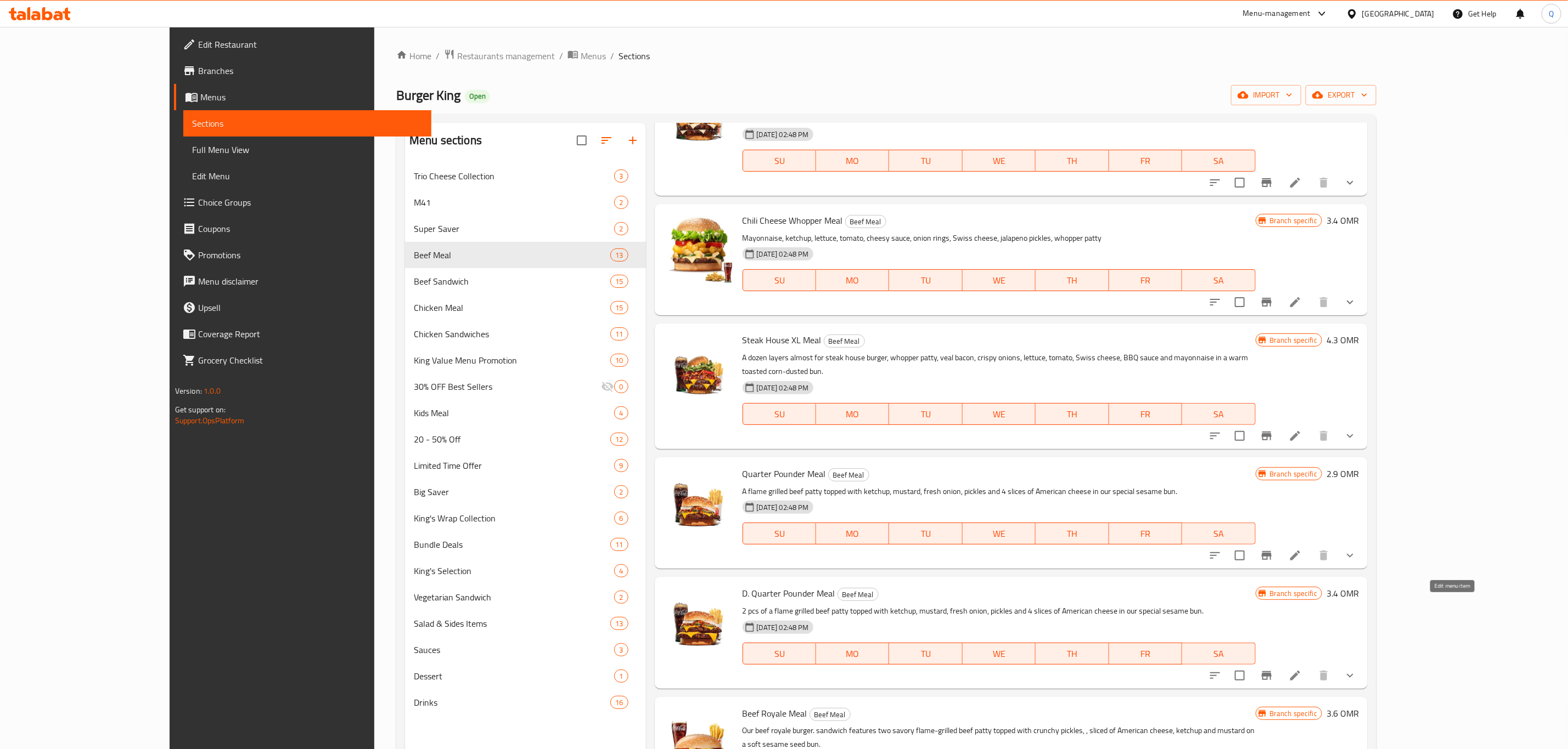
click at [1302, 669] on icon at bounding box center [1295, 675] width 13 height 13
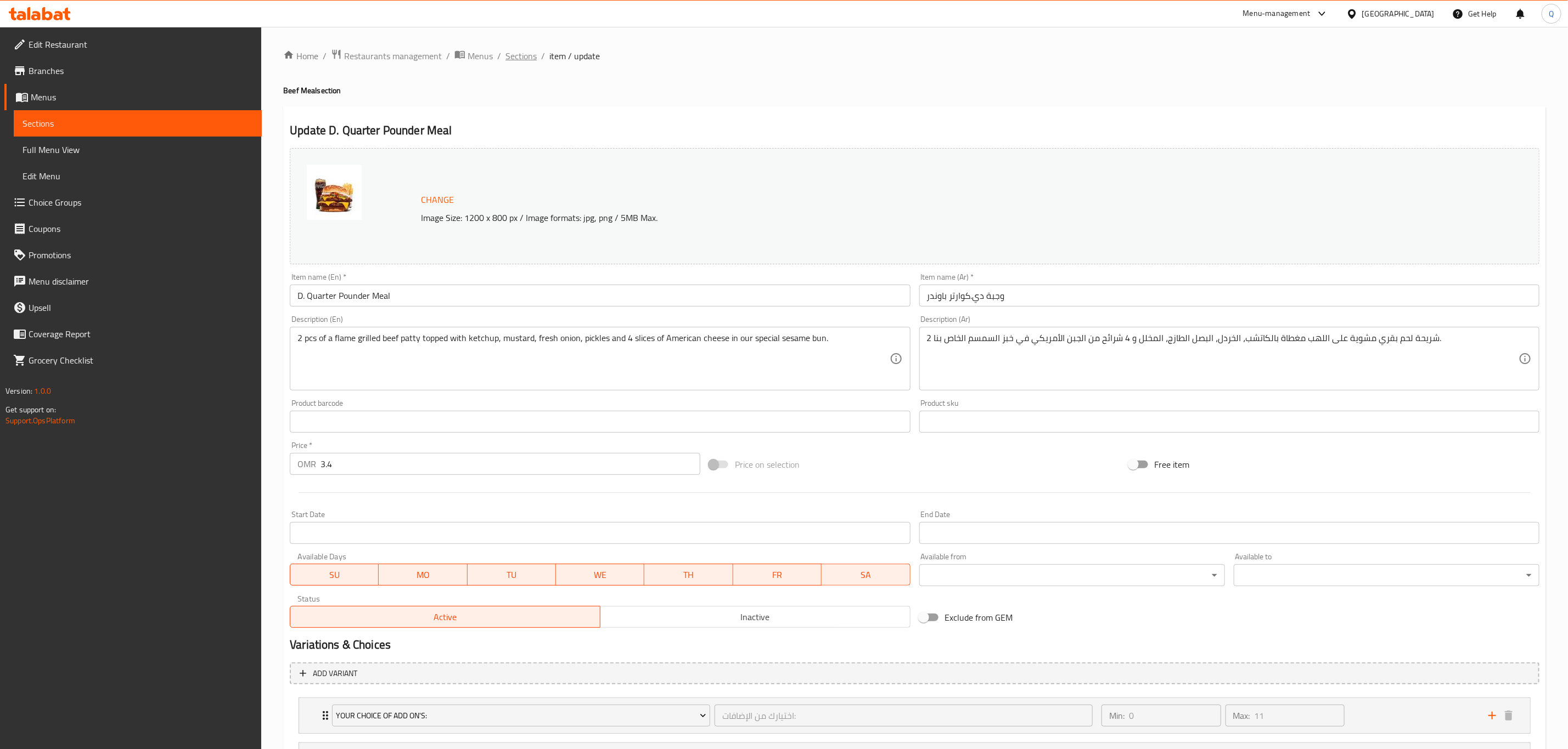
click at [522, 56] on span "Sections" at bounding box center [521, 56] width 31 height 13
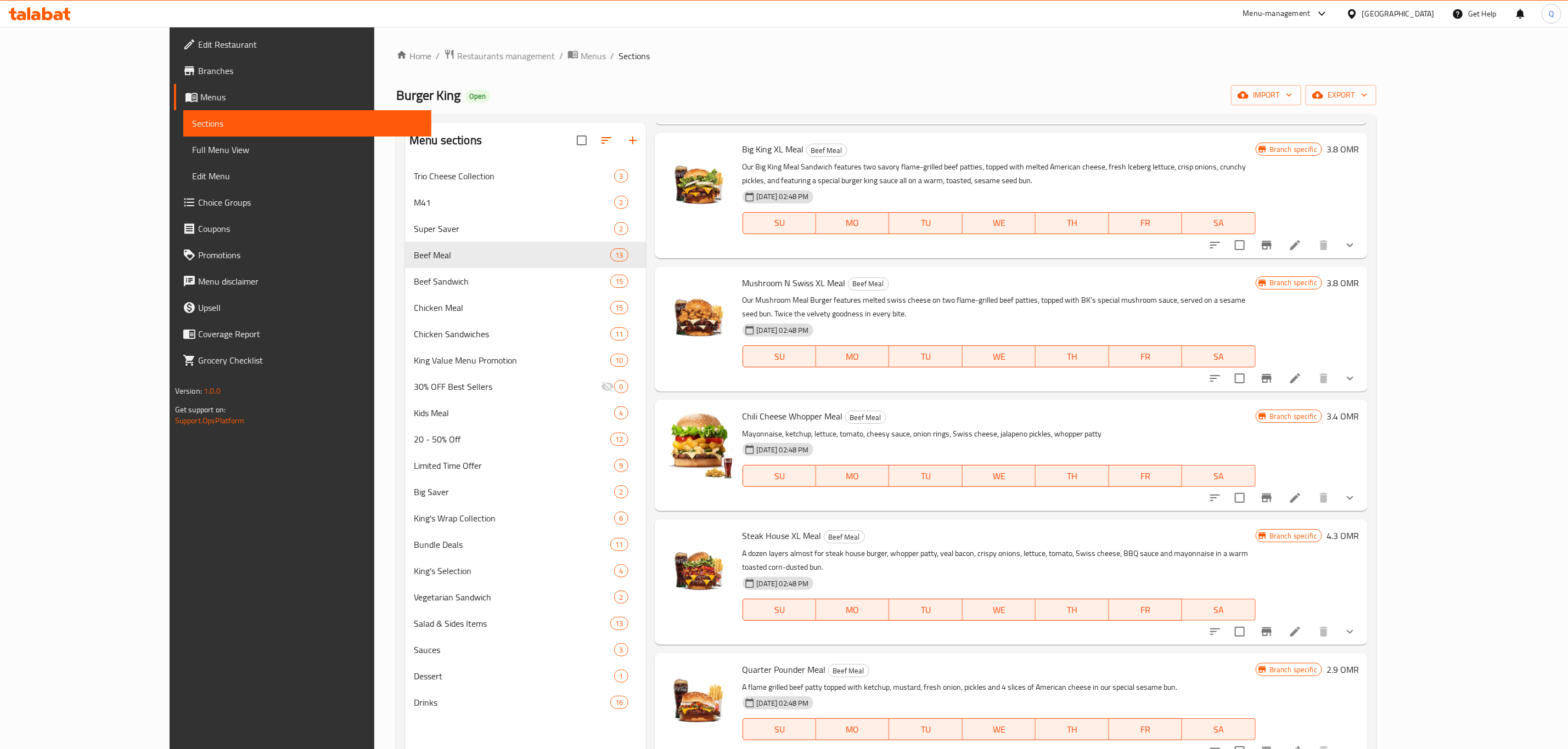
scroll to position [890, 0]
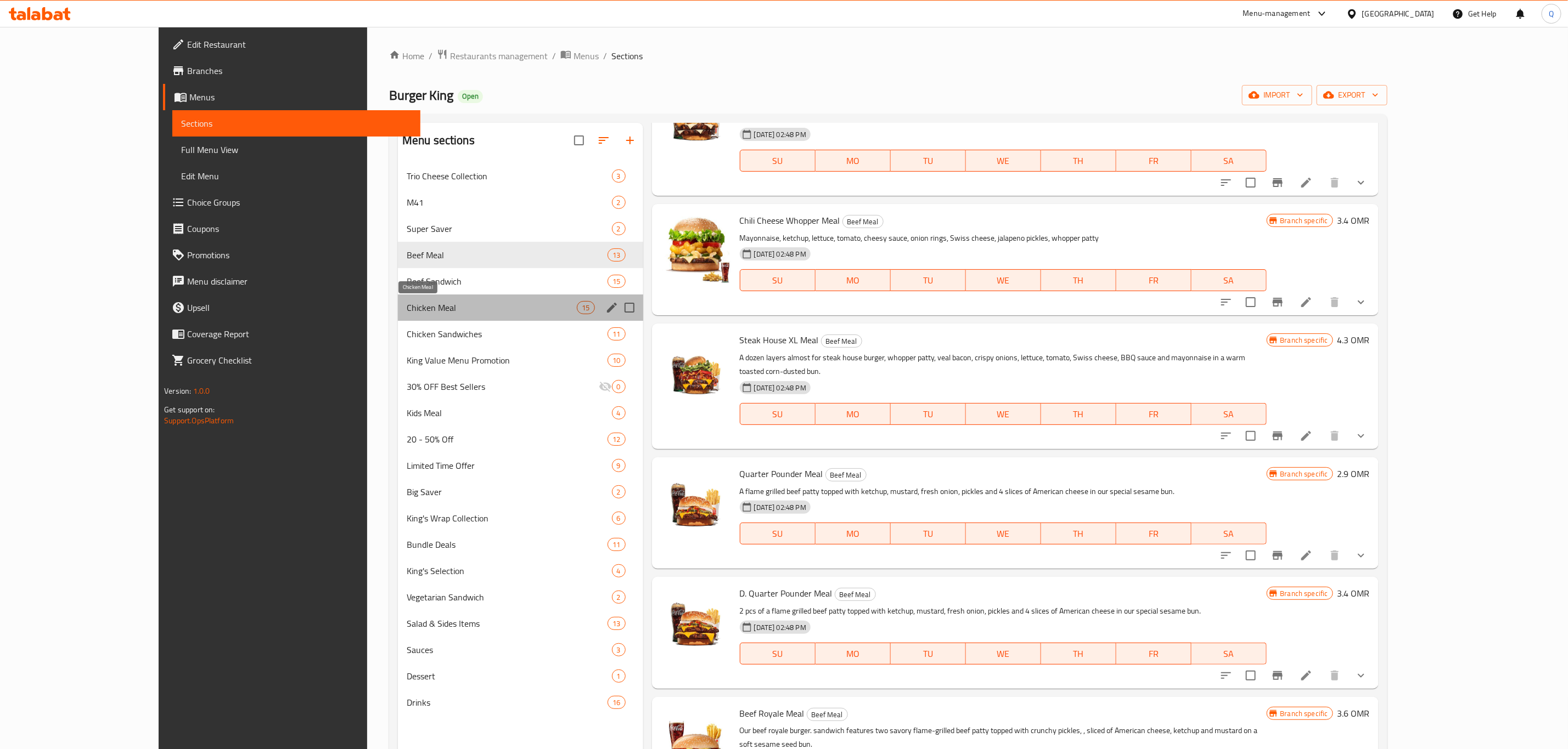
click at [407, 312] on span "Chicken Meal" at bounding box center [492, 308] width 170 height 13
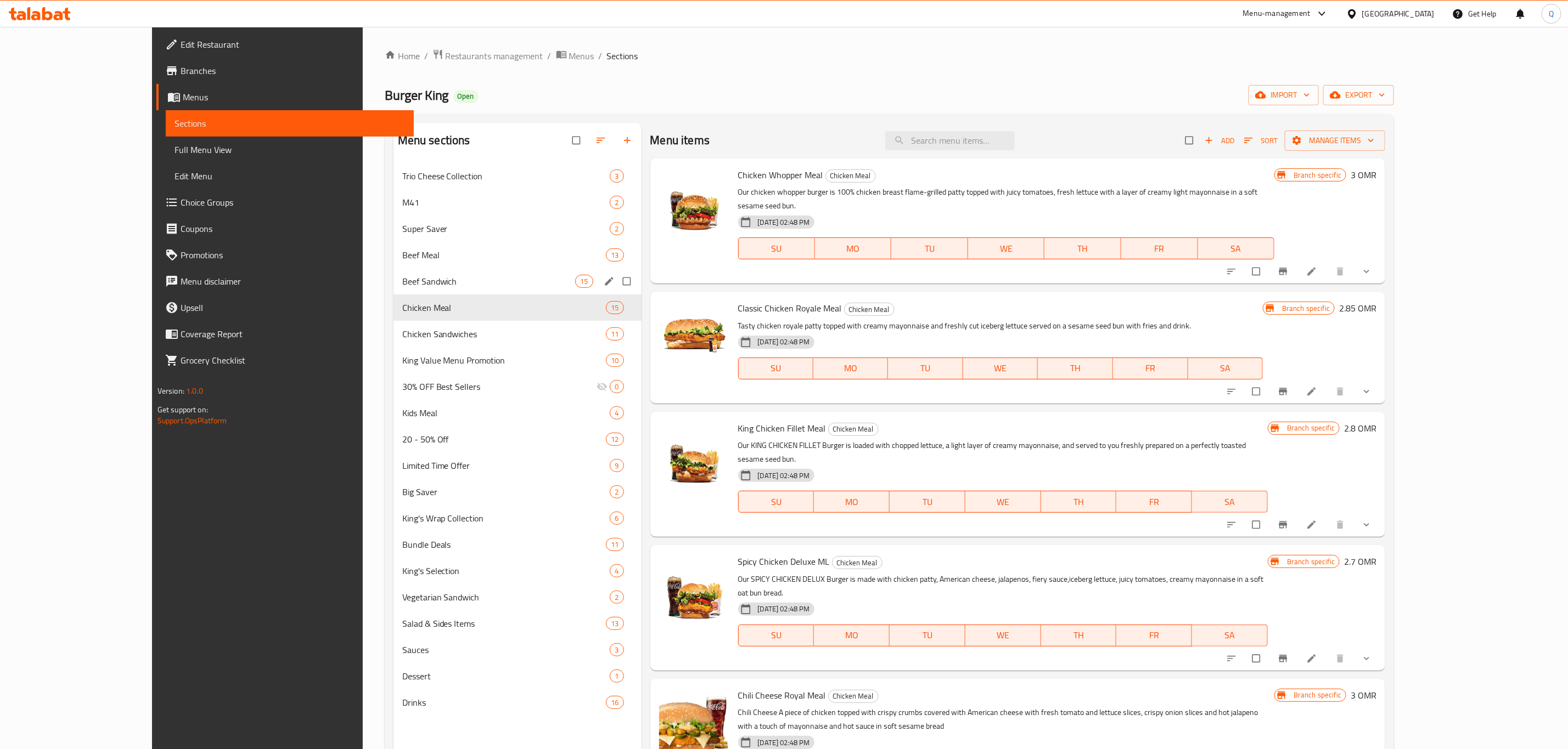
click at [412, 270] on div "Beef Sandwich 15" at bounding box center [518, 282] width 248 height 27
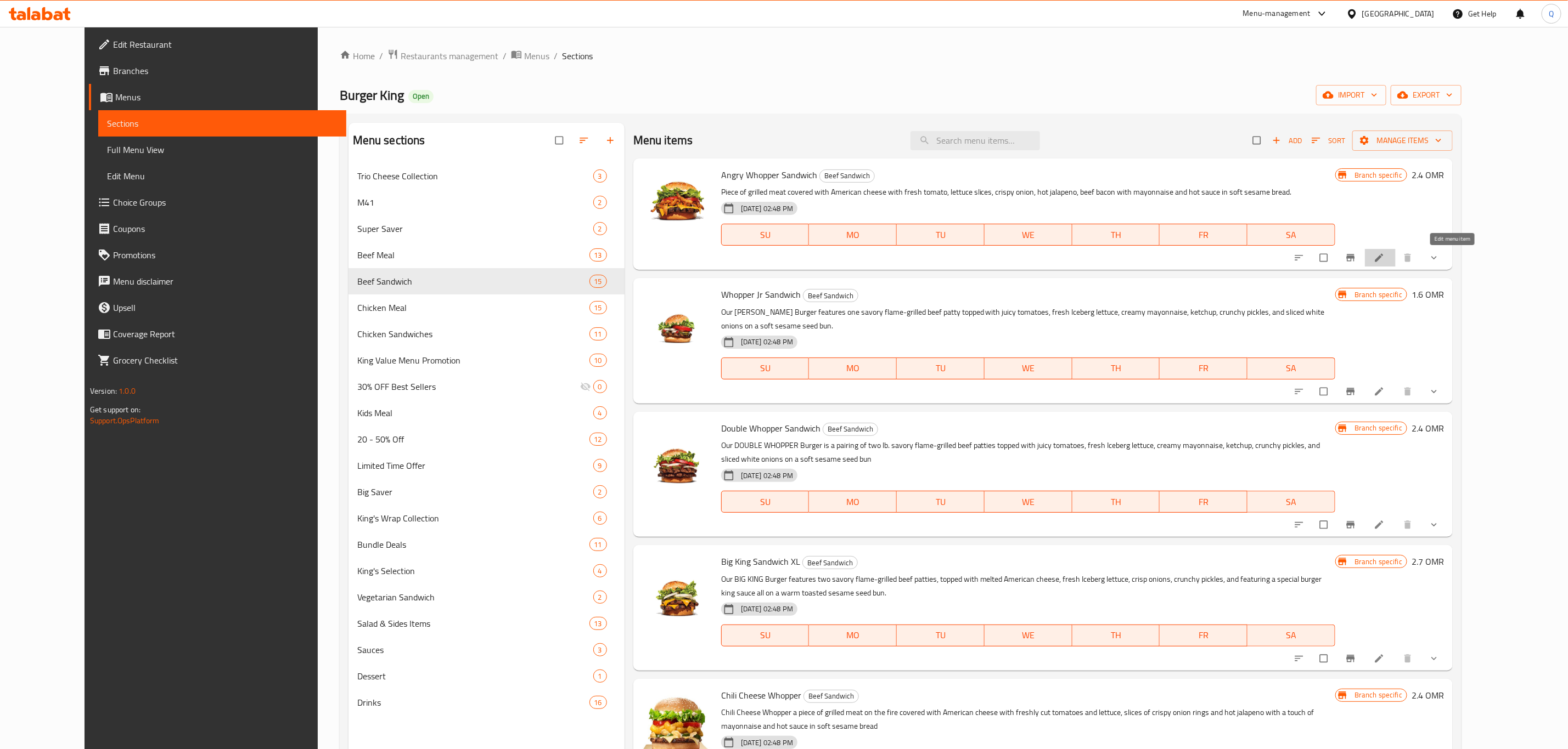
click at [1385, 263] on icon at bounding box center [1379, 258] width 11 height 11
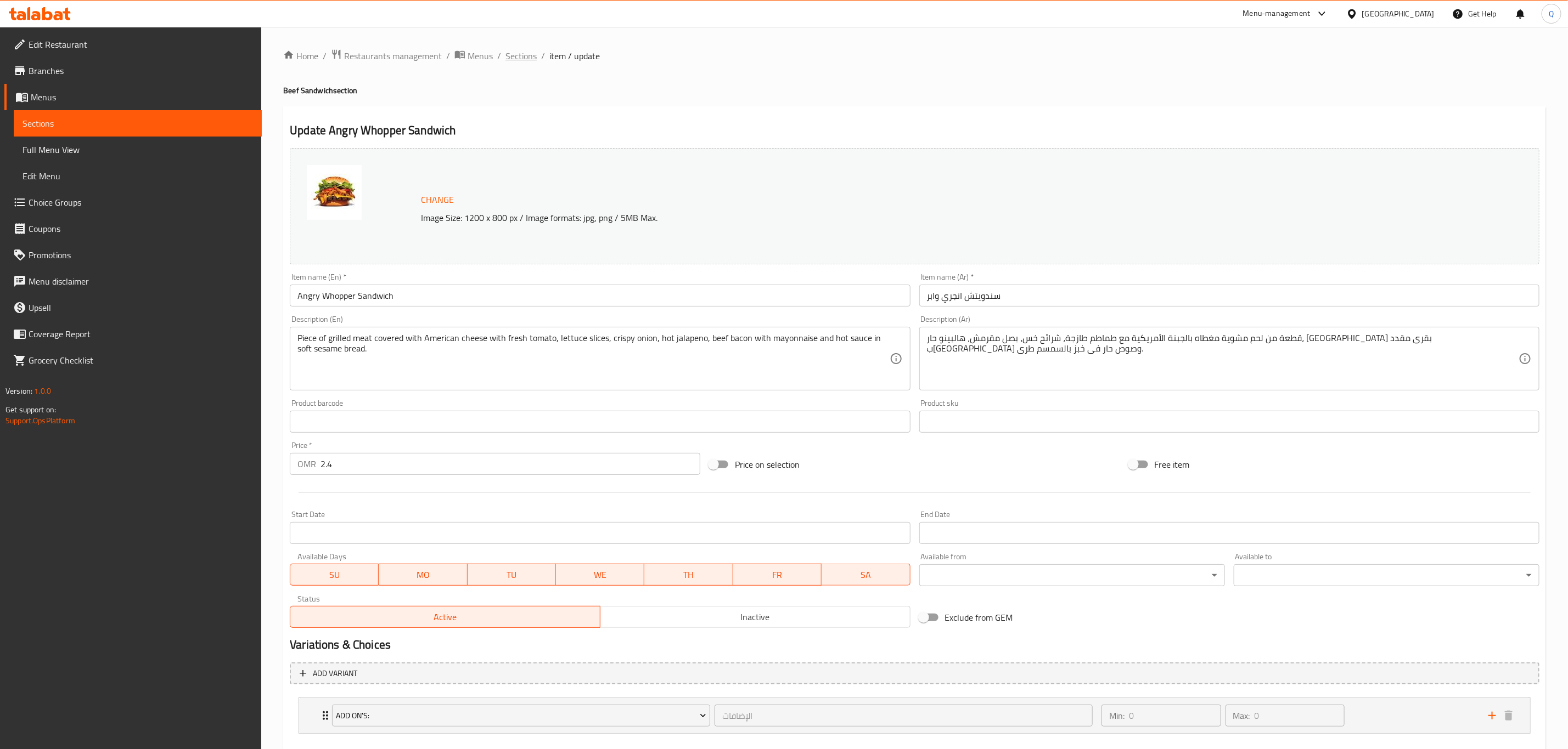
click at [521, 49] on span "Sections" at bounding box center [521, 56] width 31 height 13
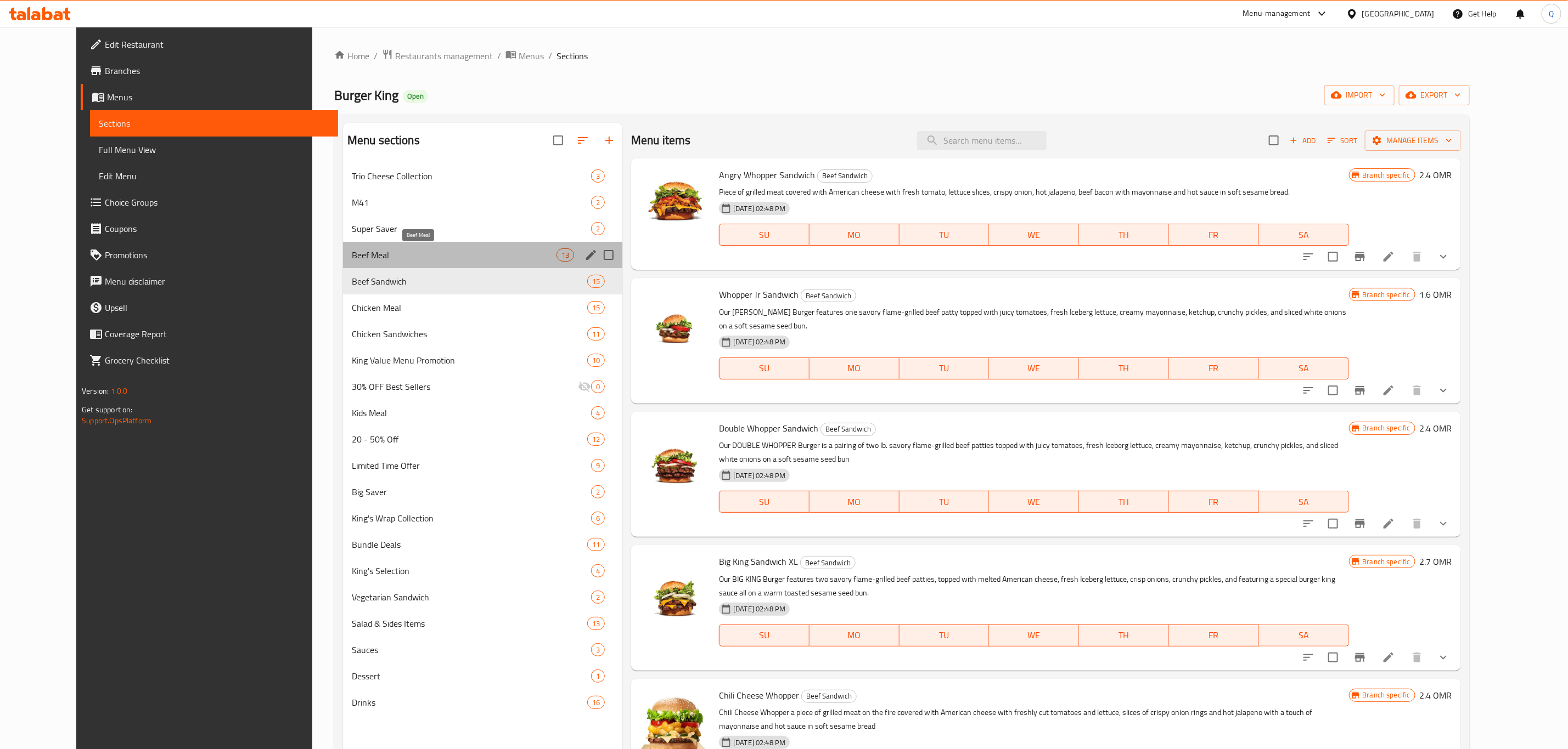
click at [378, 252] on span "Beef Meal" at bounding box center [454, 255] width 205 height 13
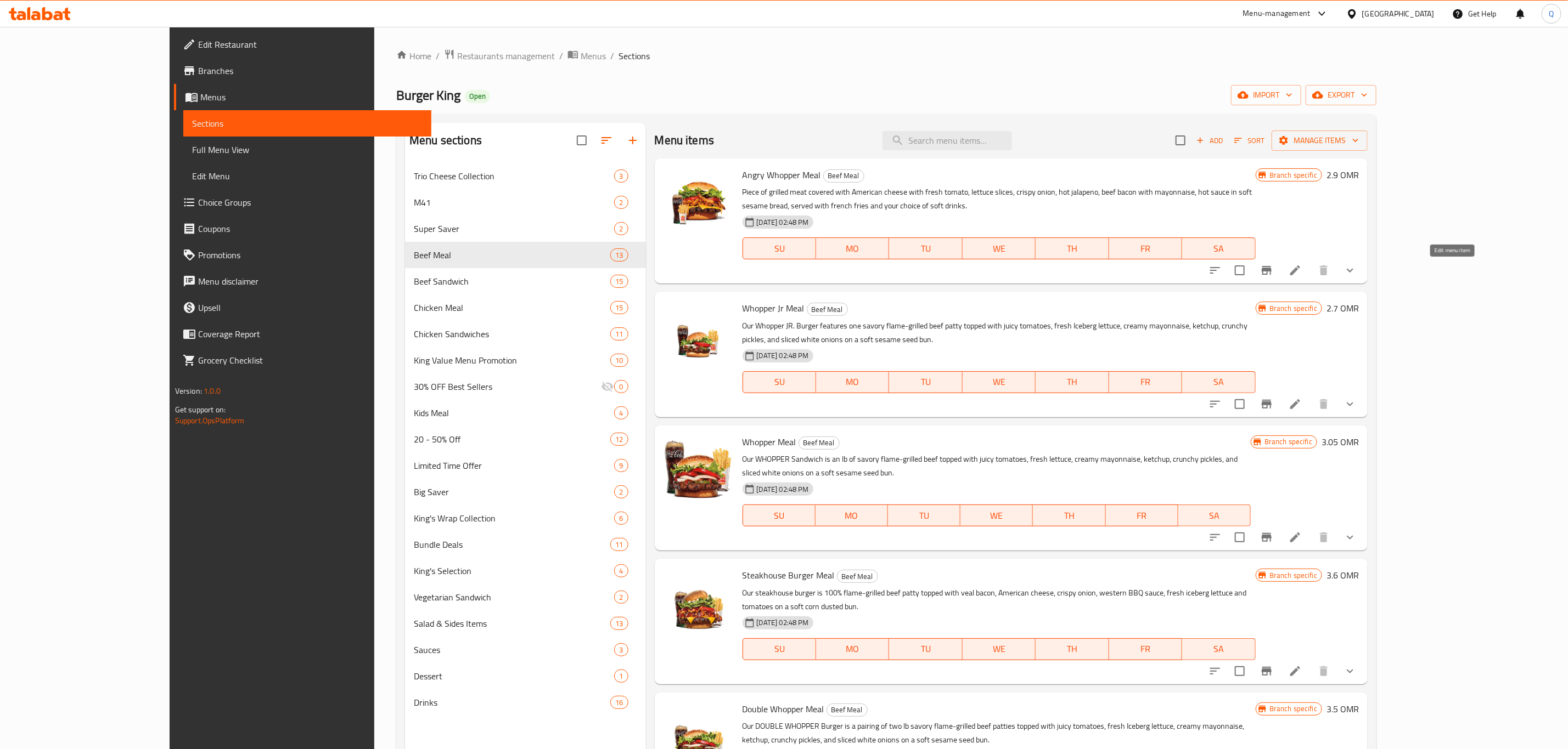
click at [1302, 272] on icon at bounding box center [1295, 270] width 13 height 13
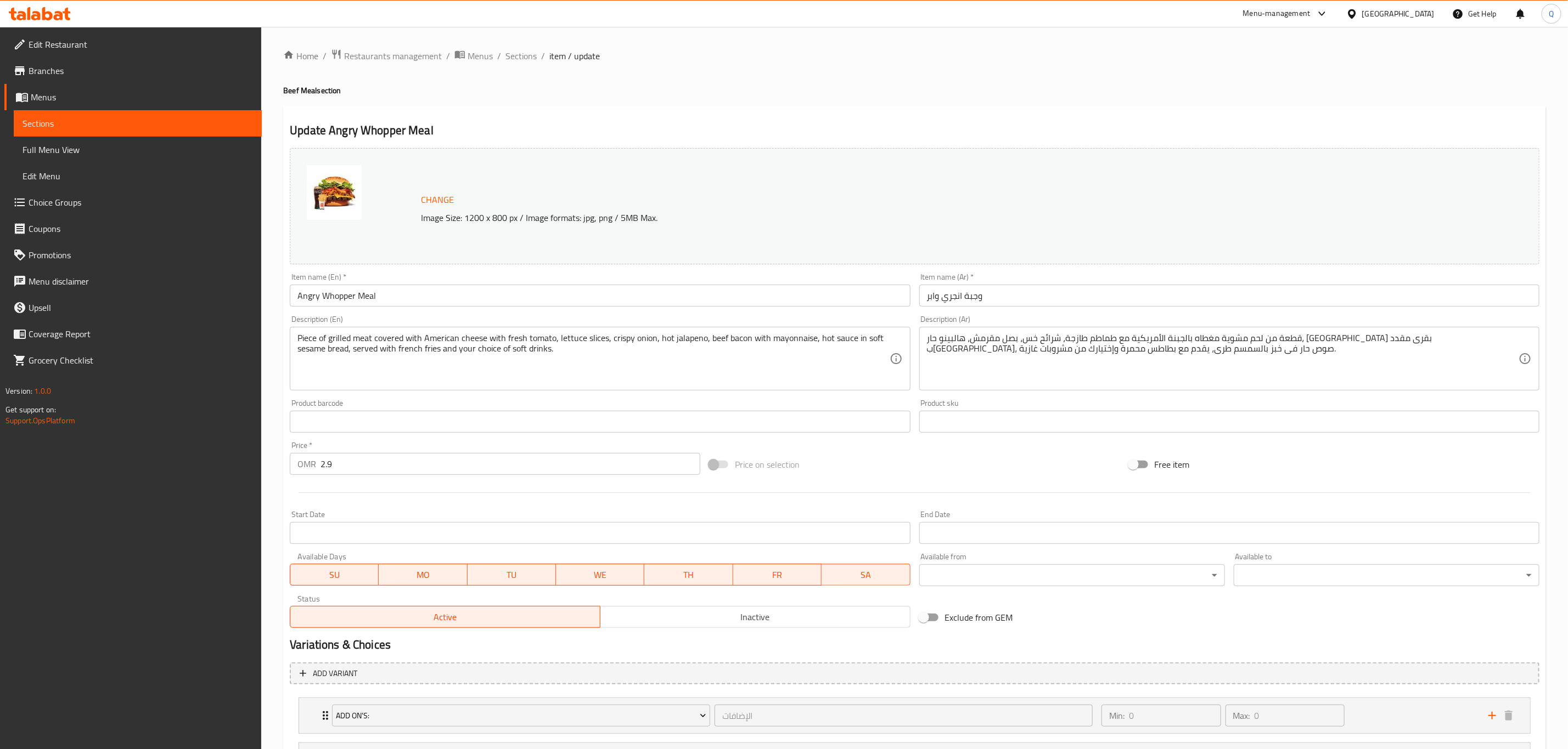
scroll to position [290, 0]
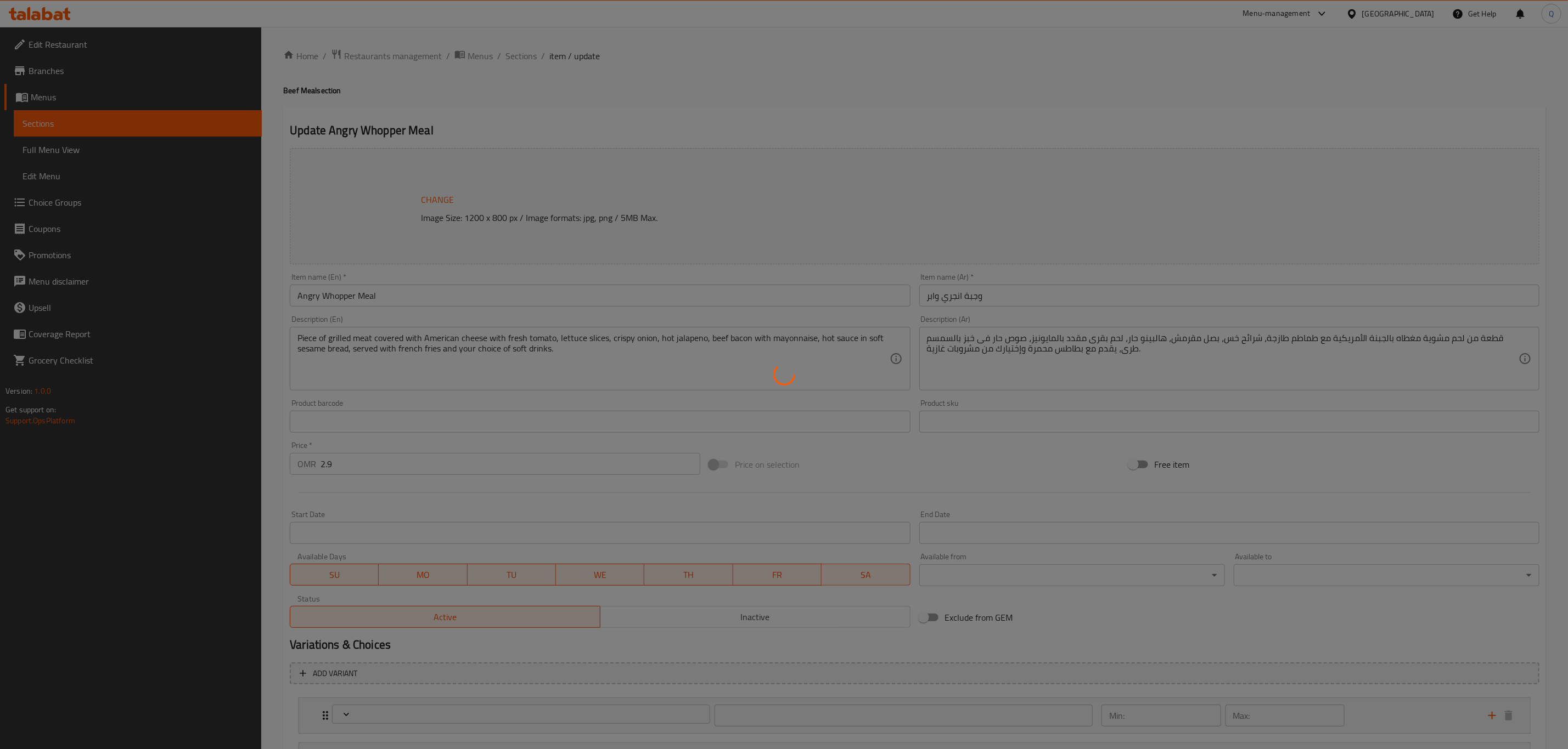
type input "الإضافات"
type input "0"
type input "إختيارك من"
type input "1"
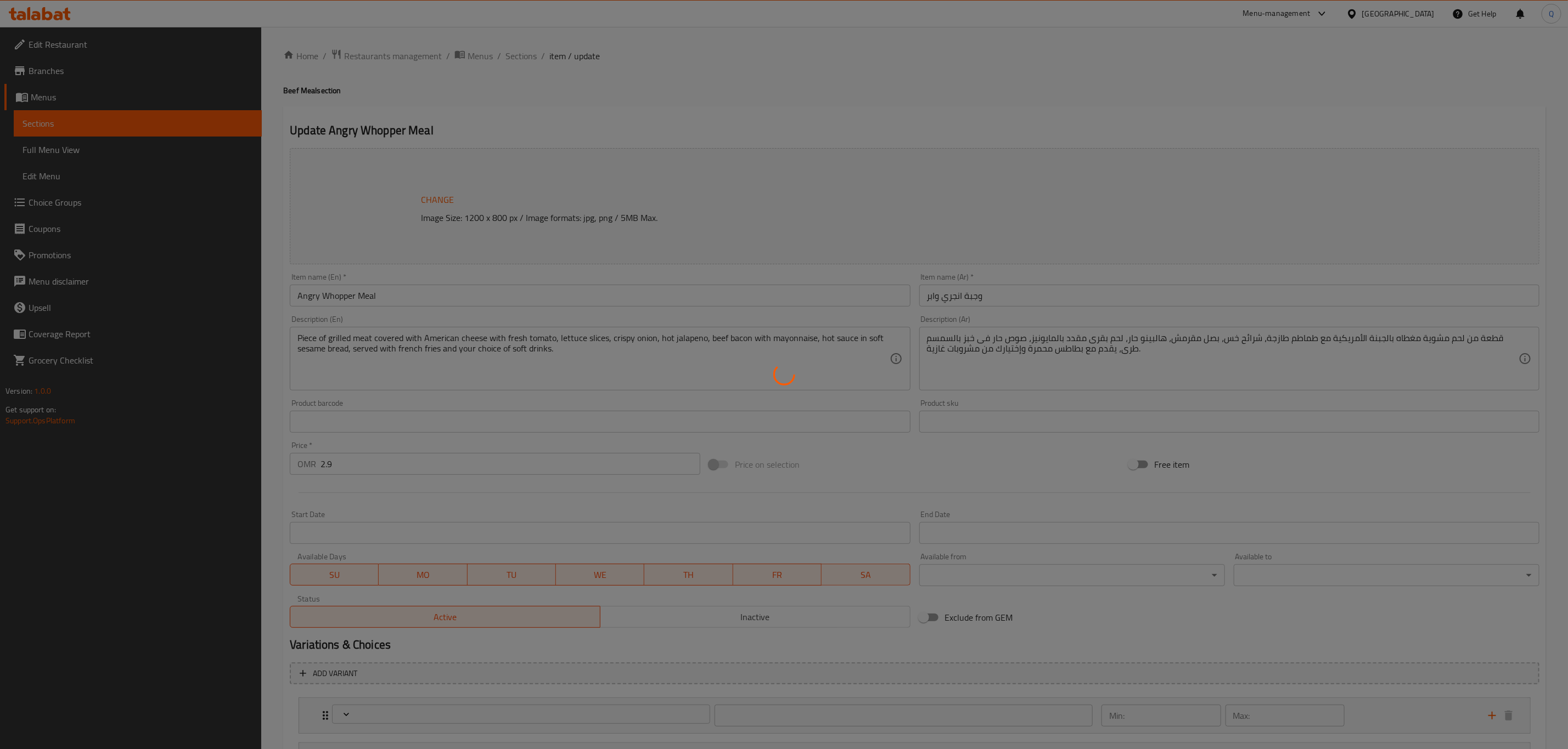
type input "1"
type input "إختيارك من الحجم"
type input "1"
type input "اختيارك من الطبق الجانبي:"
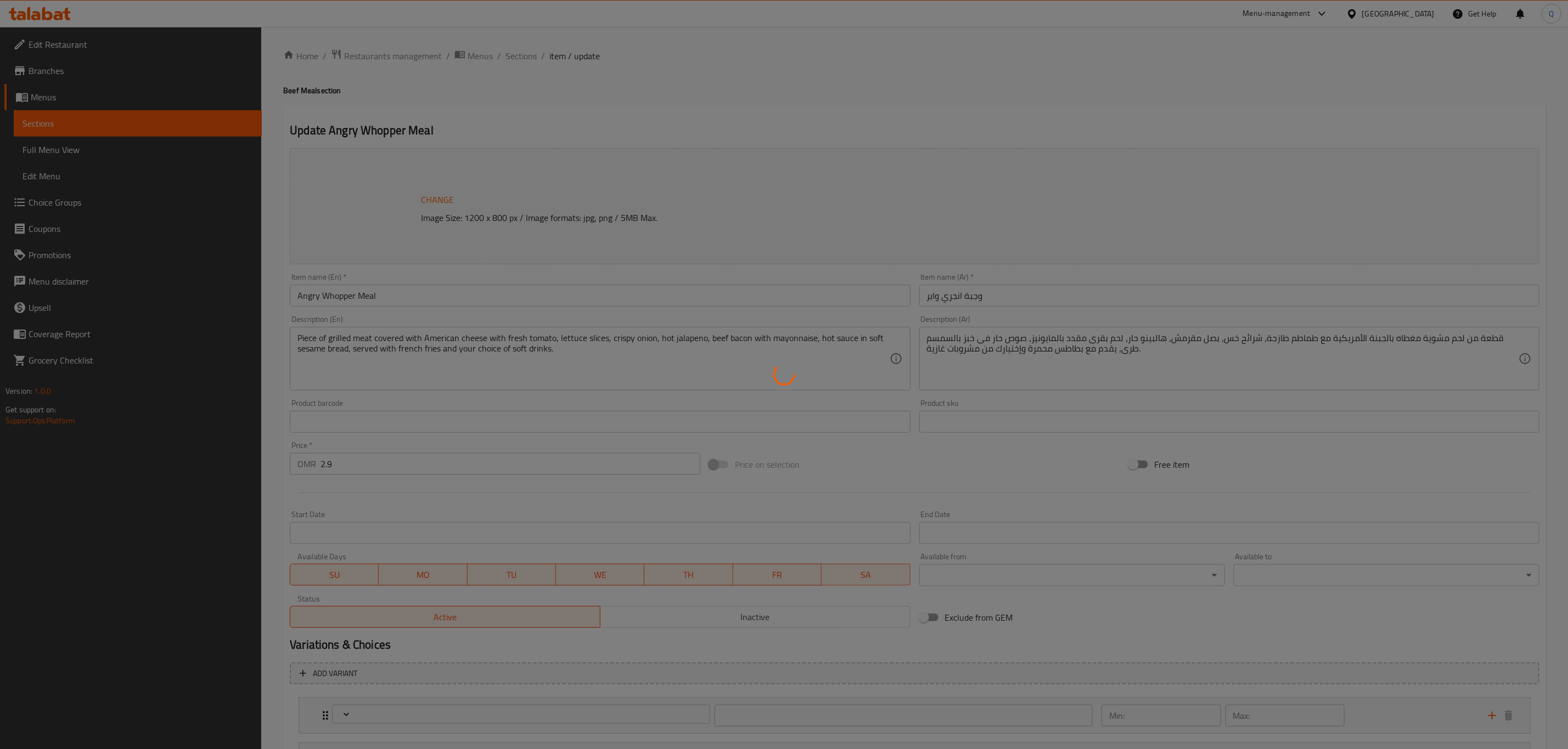
type input "1"
type input "إختيارك من الطبق الجانبى"
type input "1"
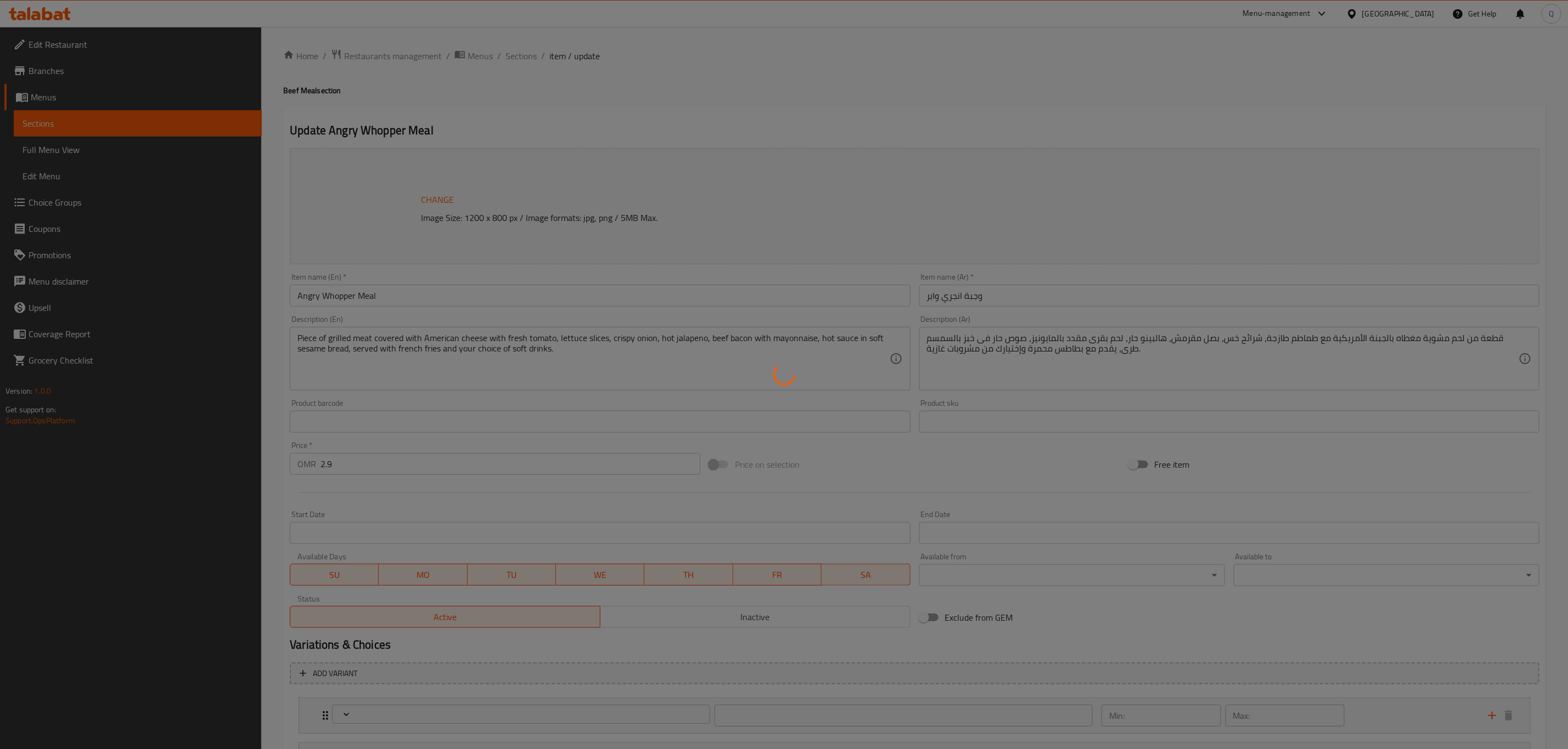
type input "إختيارك من المشروب الغازى"
type input "1"
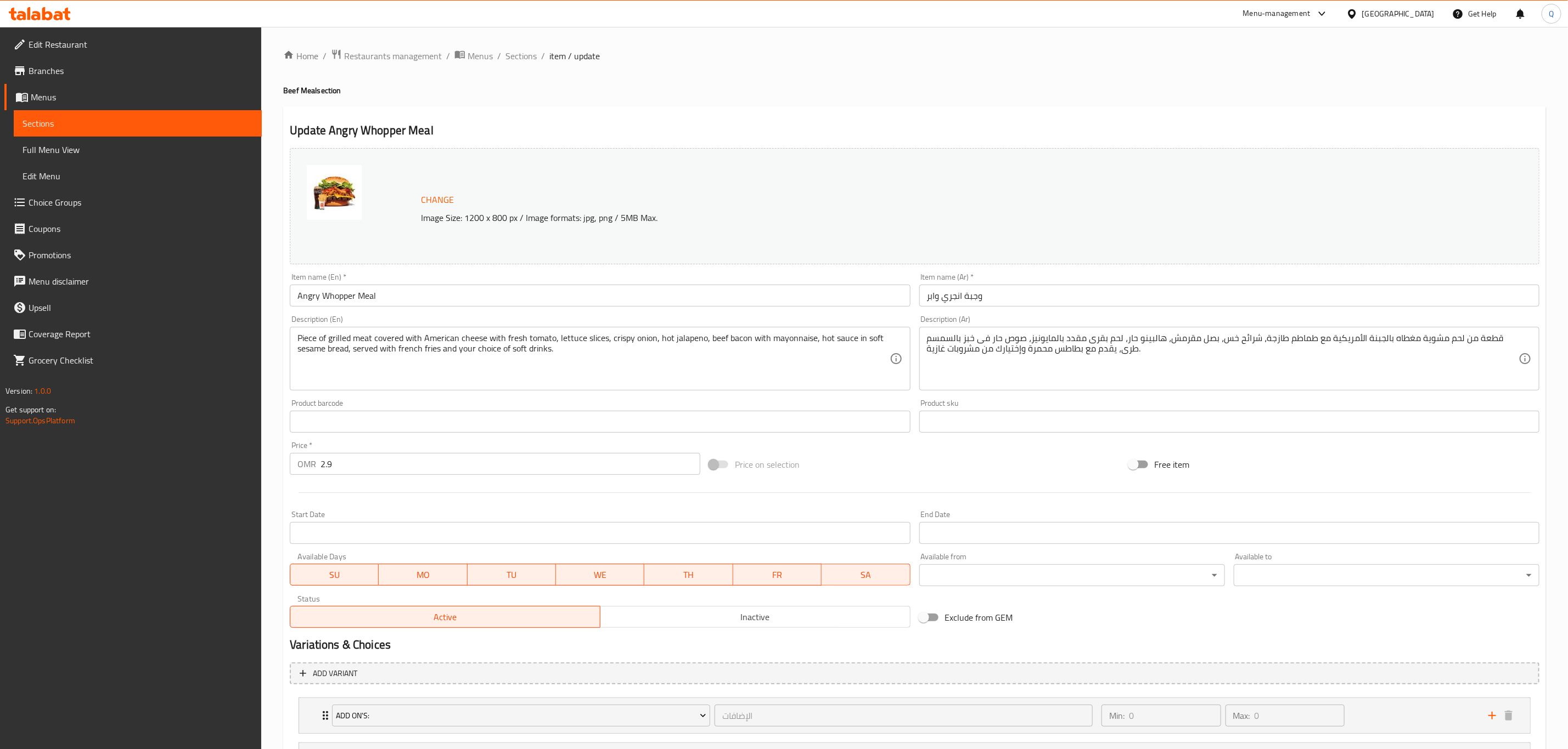
scroll to position [290, 0]
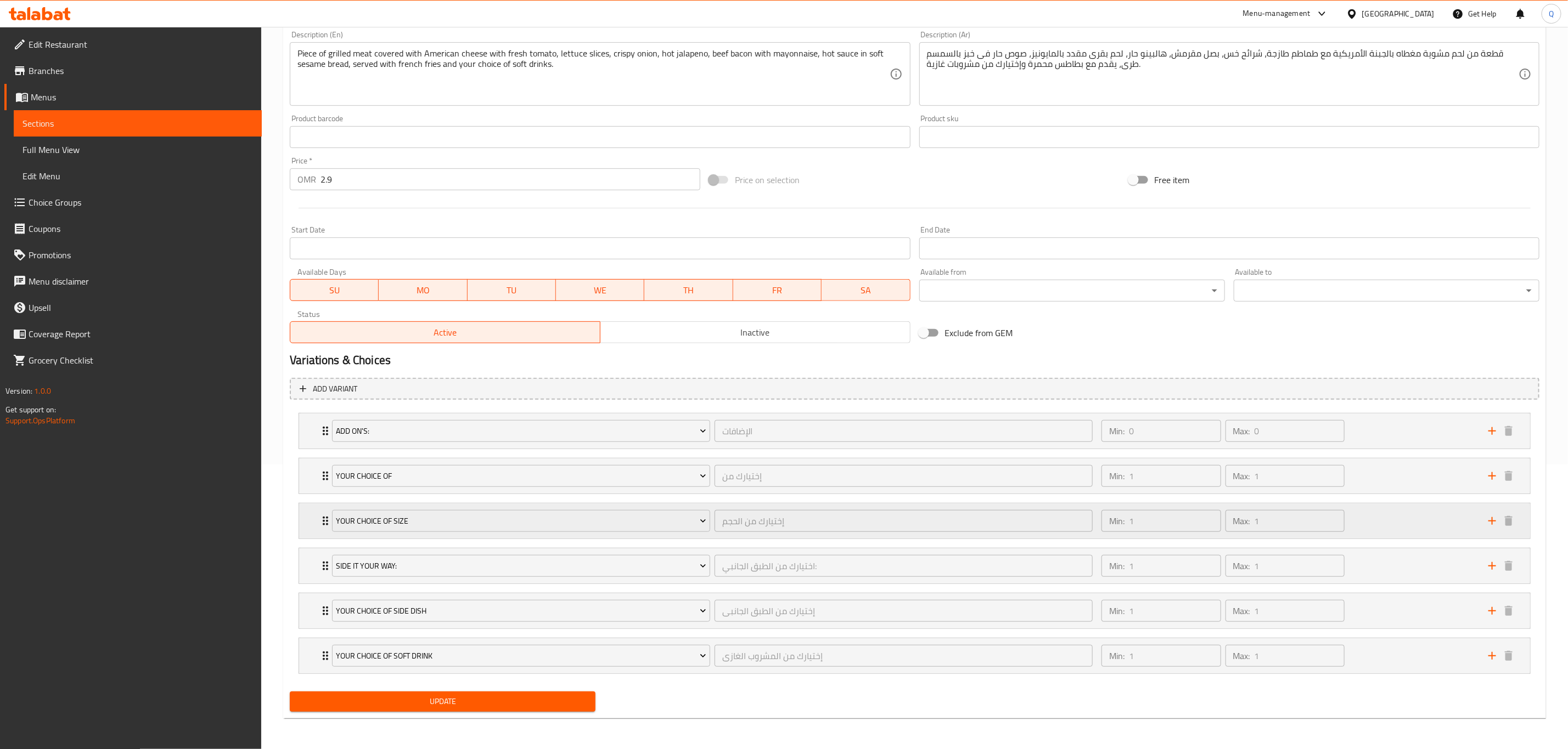
click at [1388, 518] on div "Min: 1 ​ Max: 1 ​" at bounding box center [1288, 521] width 387 height 35
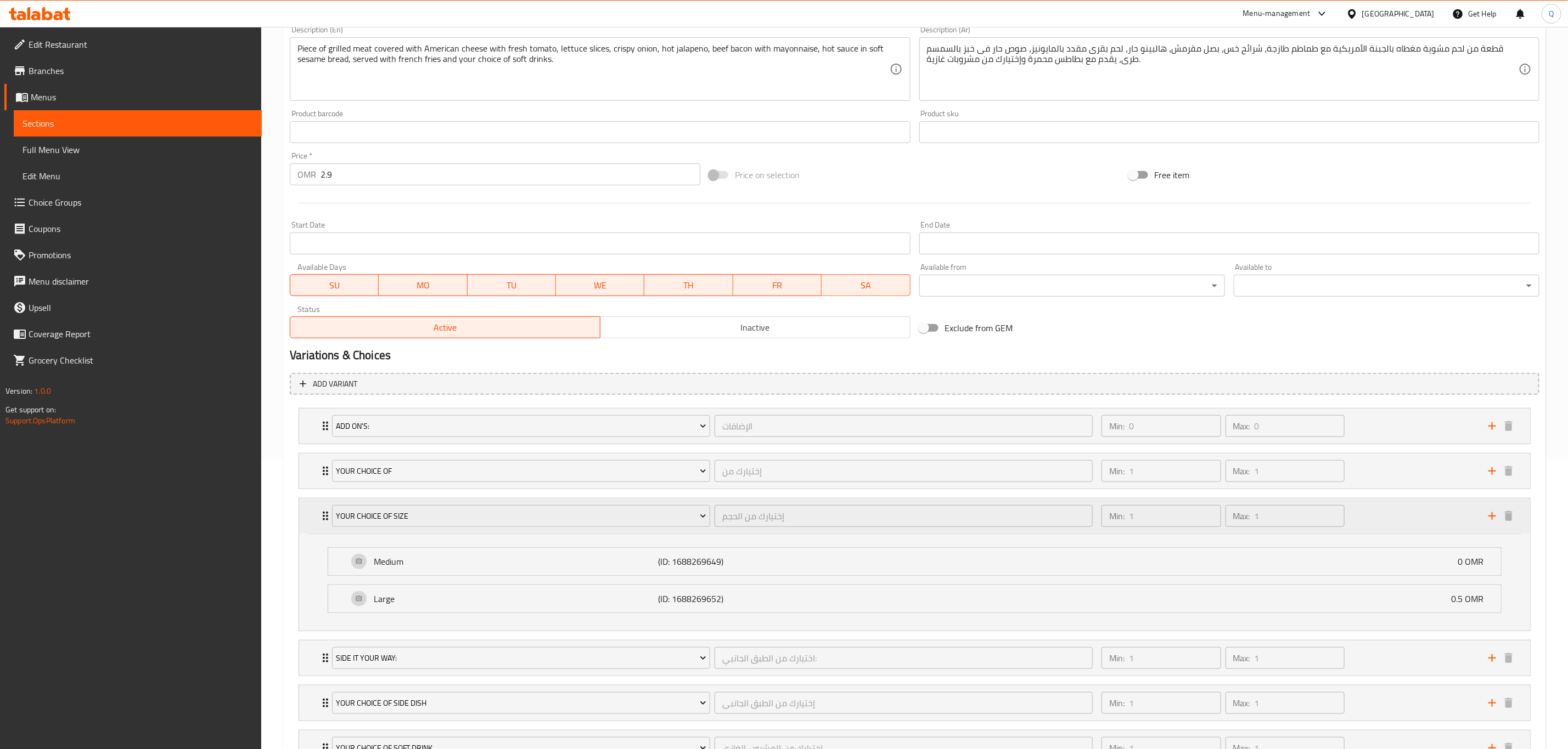
click at [1388, 518] on div "Min: 1 ​ Max: 1 ​" at bounding box center [1288, 516] width 387 height 35
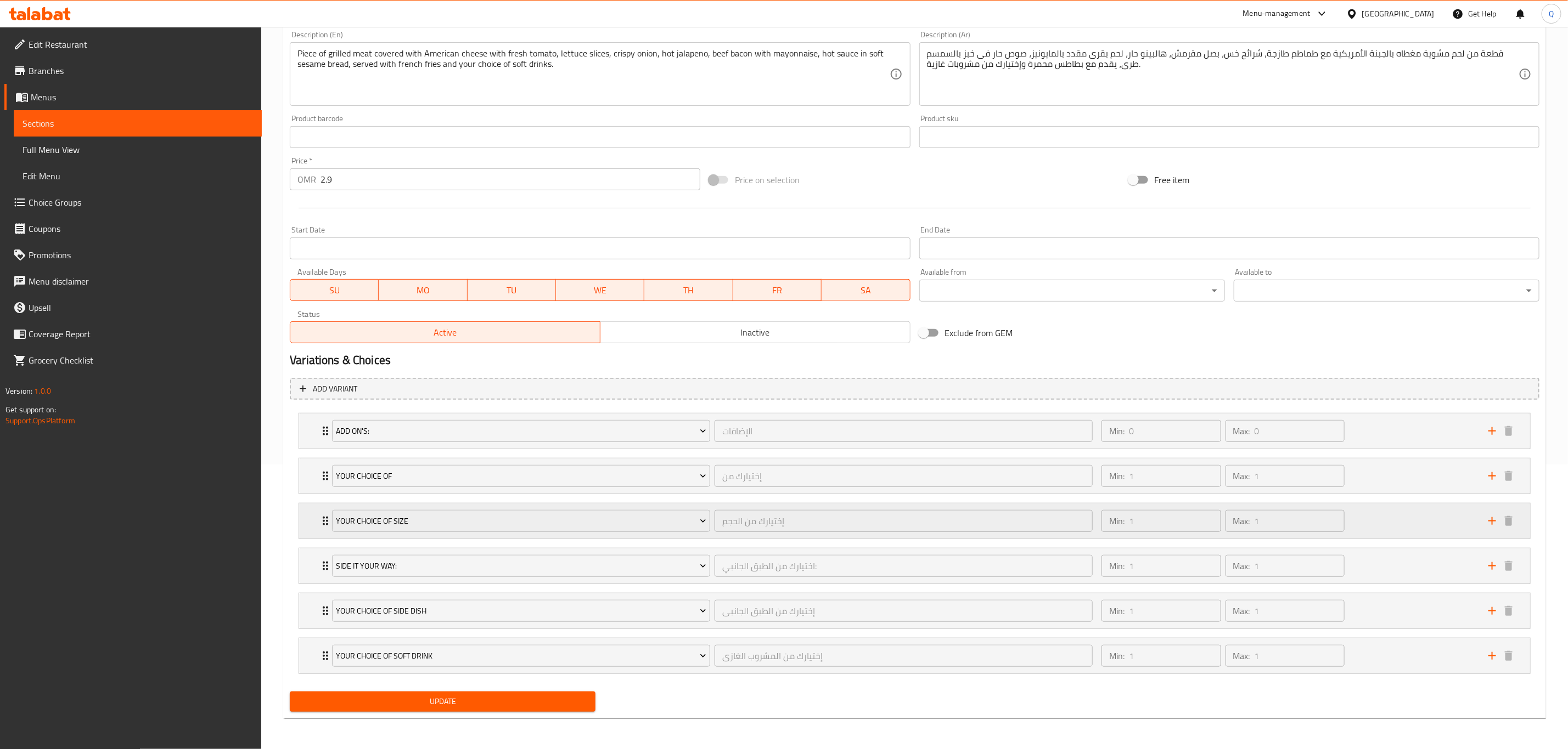
click at [427, 532] on div "Your Choice Of Size إختيارك من الحجم ​" at bounding box center [712, 521] width 774 height 35
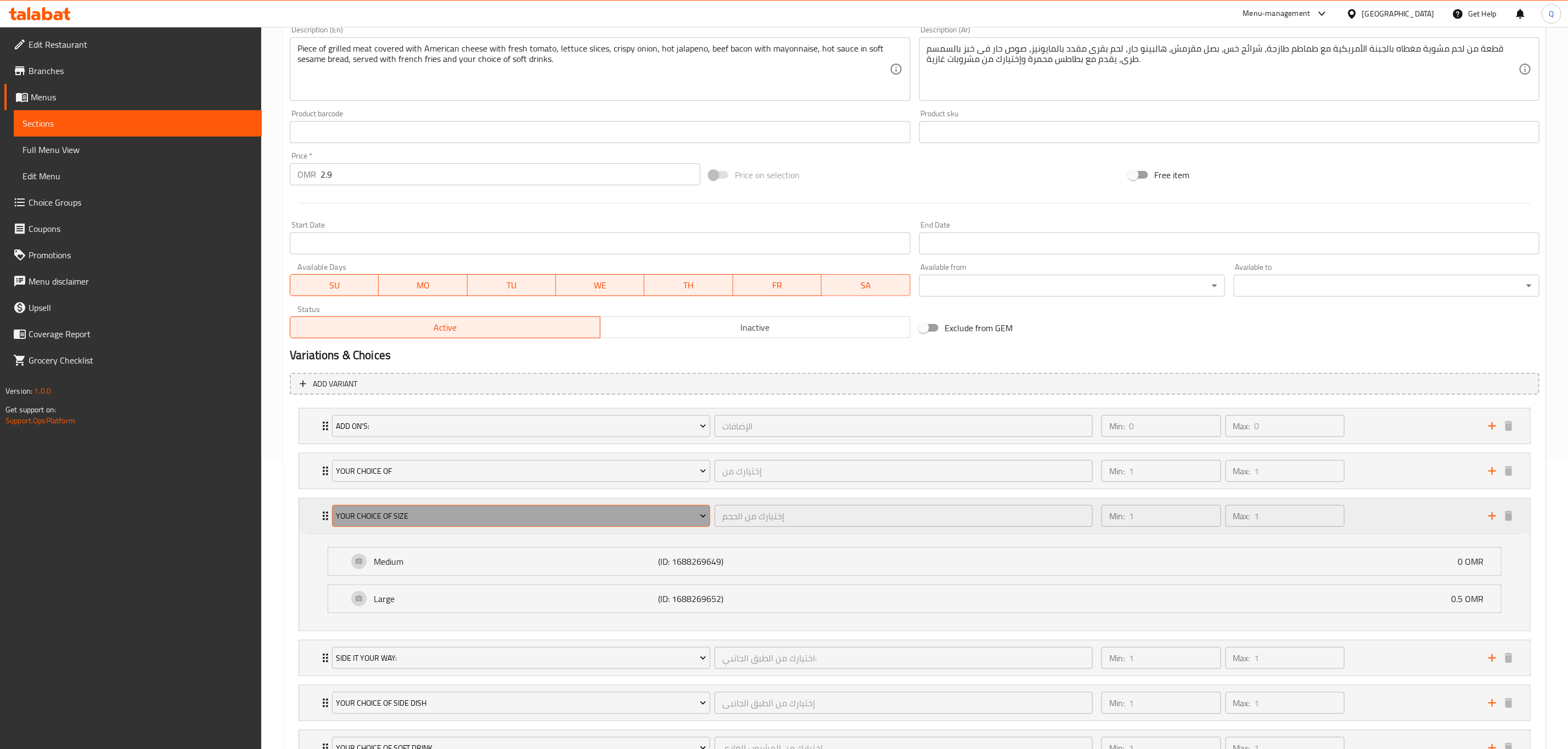
click at [435, 524] on span "Your Choice Of Size" at bounding box center [521, 516] width 370 height 13
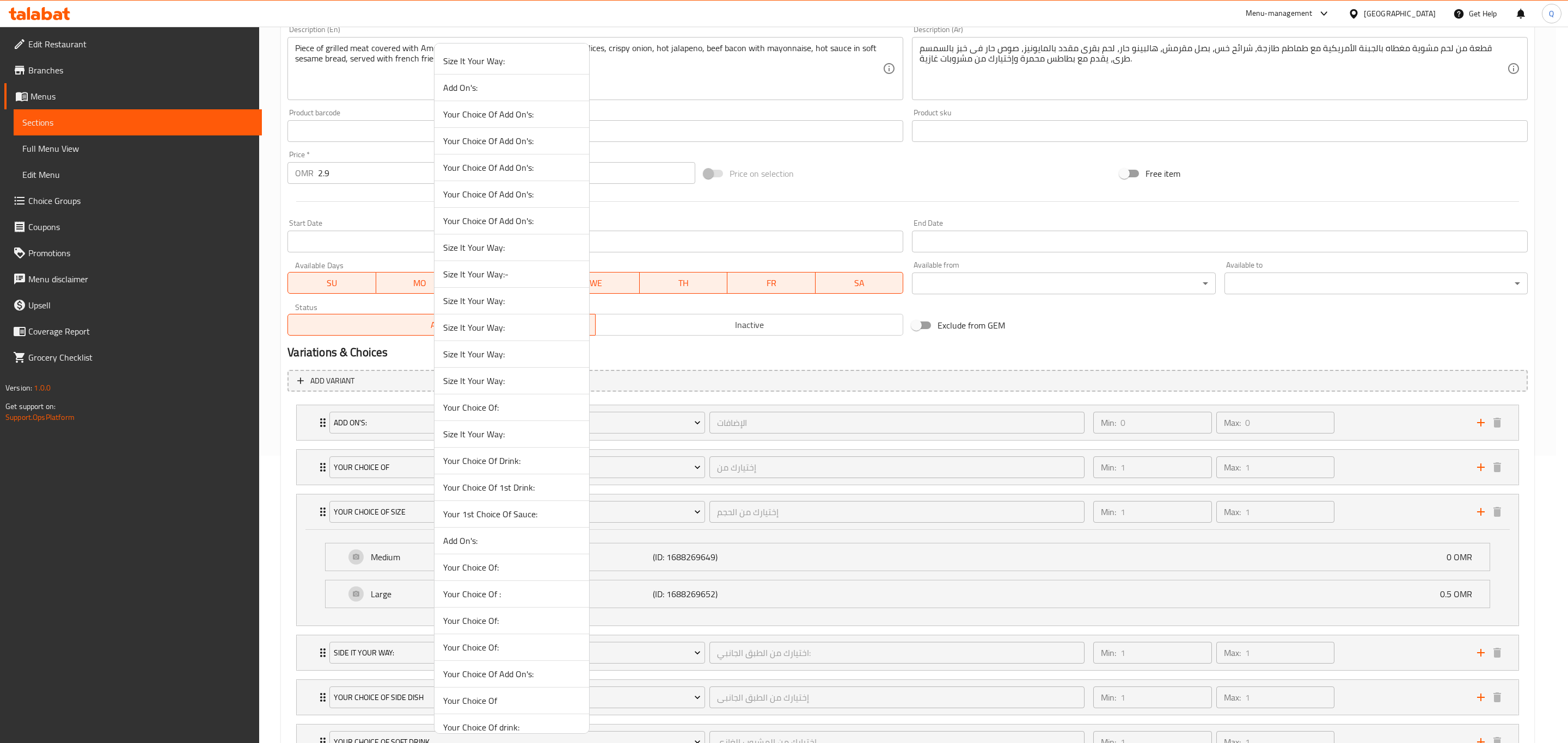
click at [523, 275] on span "Size It Your Way:-" at bounding box center [512, 274] width 137 height 13
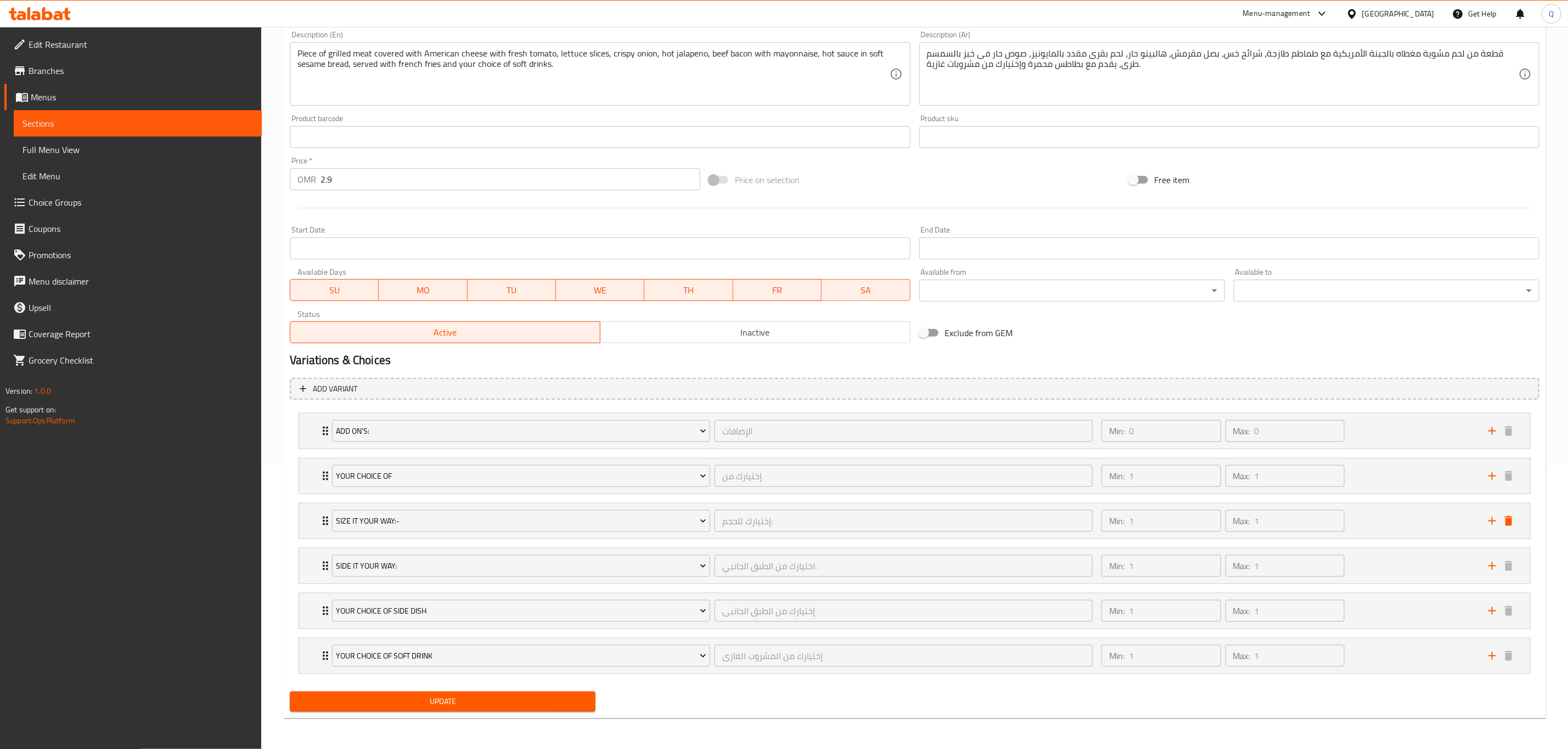
click at [397, 173] on input "2.9" at bounding box center [510, 179] width 379 height 22
type input "3.4"
click at [290, 692] on button "Update" at bounding box center [442, 702] width 306 height 20
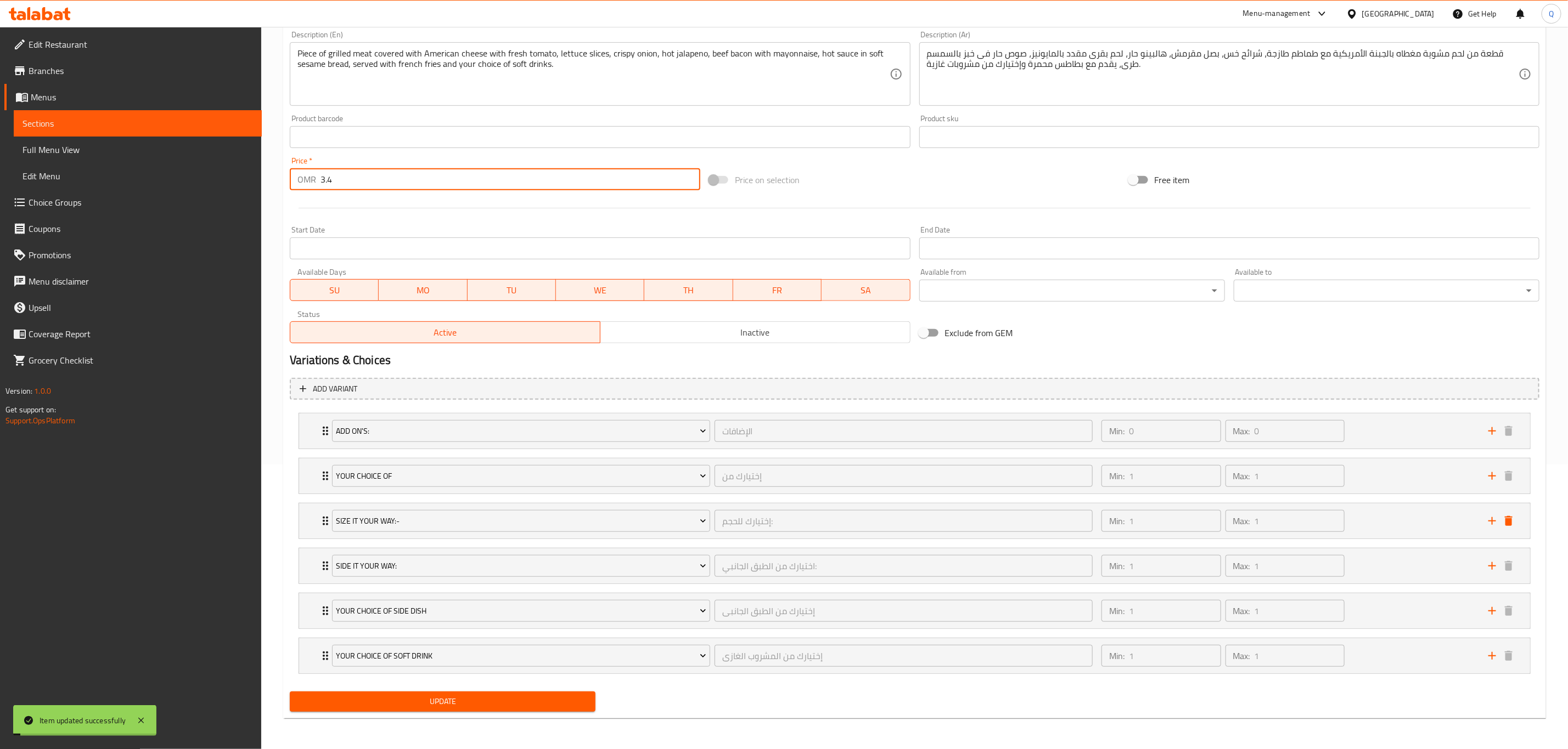
scroll to position [0, 0]
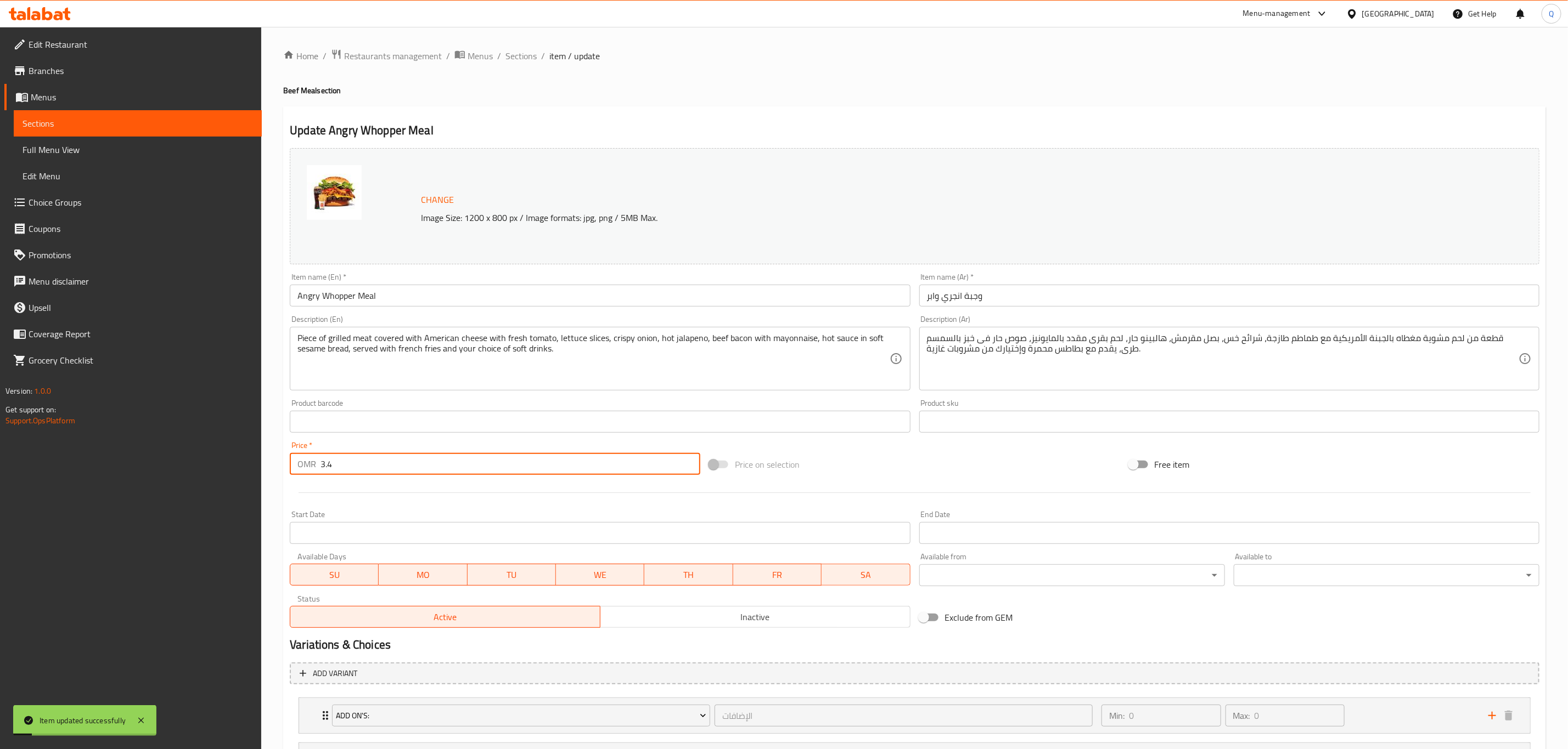
click at [526, 46] on div "Home / Restaurants management / Menus / Sections / item / update Beef Meal sect…" at bounding box center [915, 530] width 1307 height 1007
click at [526, 57] on span "Sections" at bounding box center [521, 56] width 31 height 13
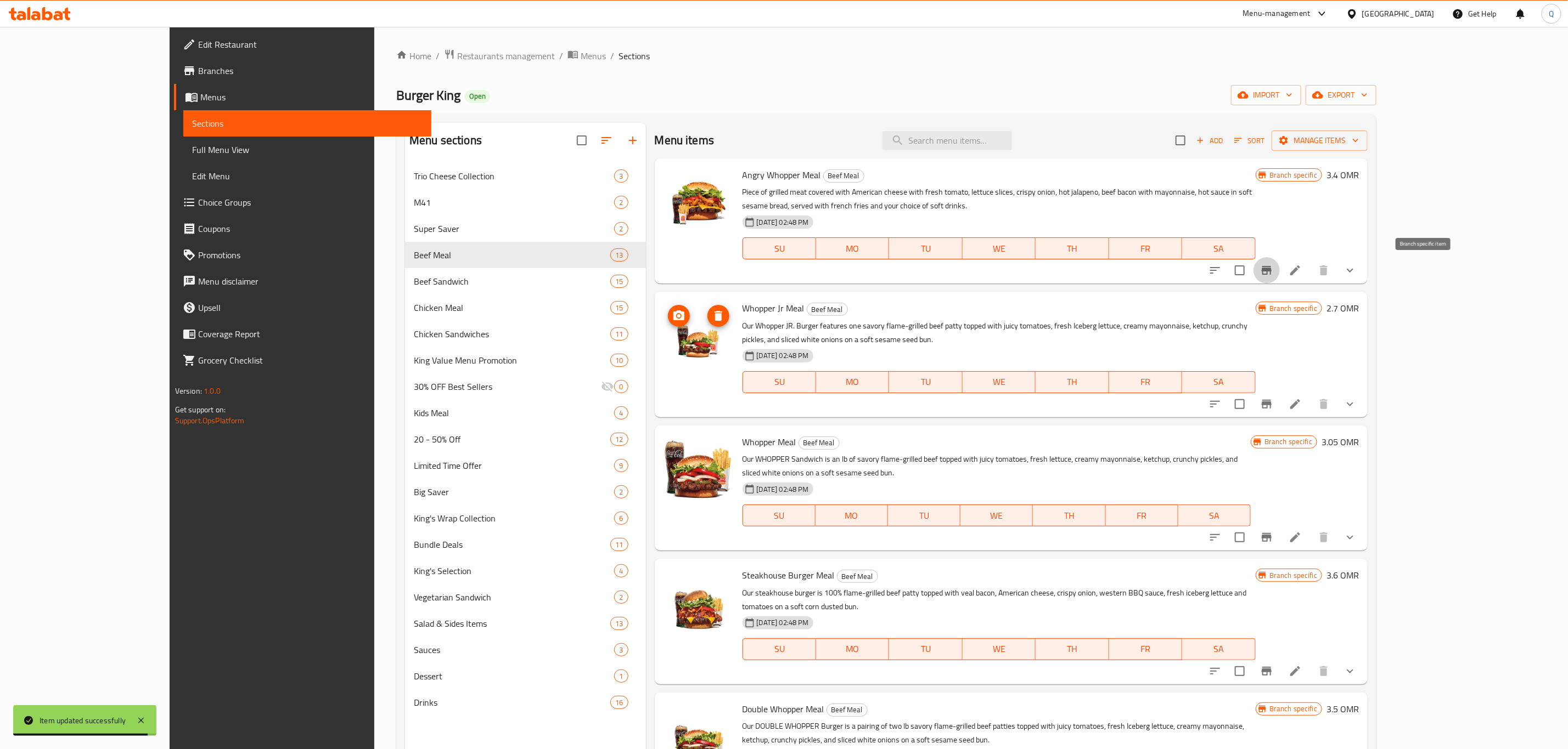
click at [1272, 269] on icon "Branch-specific-item" at bounding box center [1266, 270] width 10 height 9
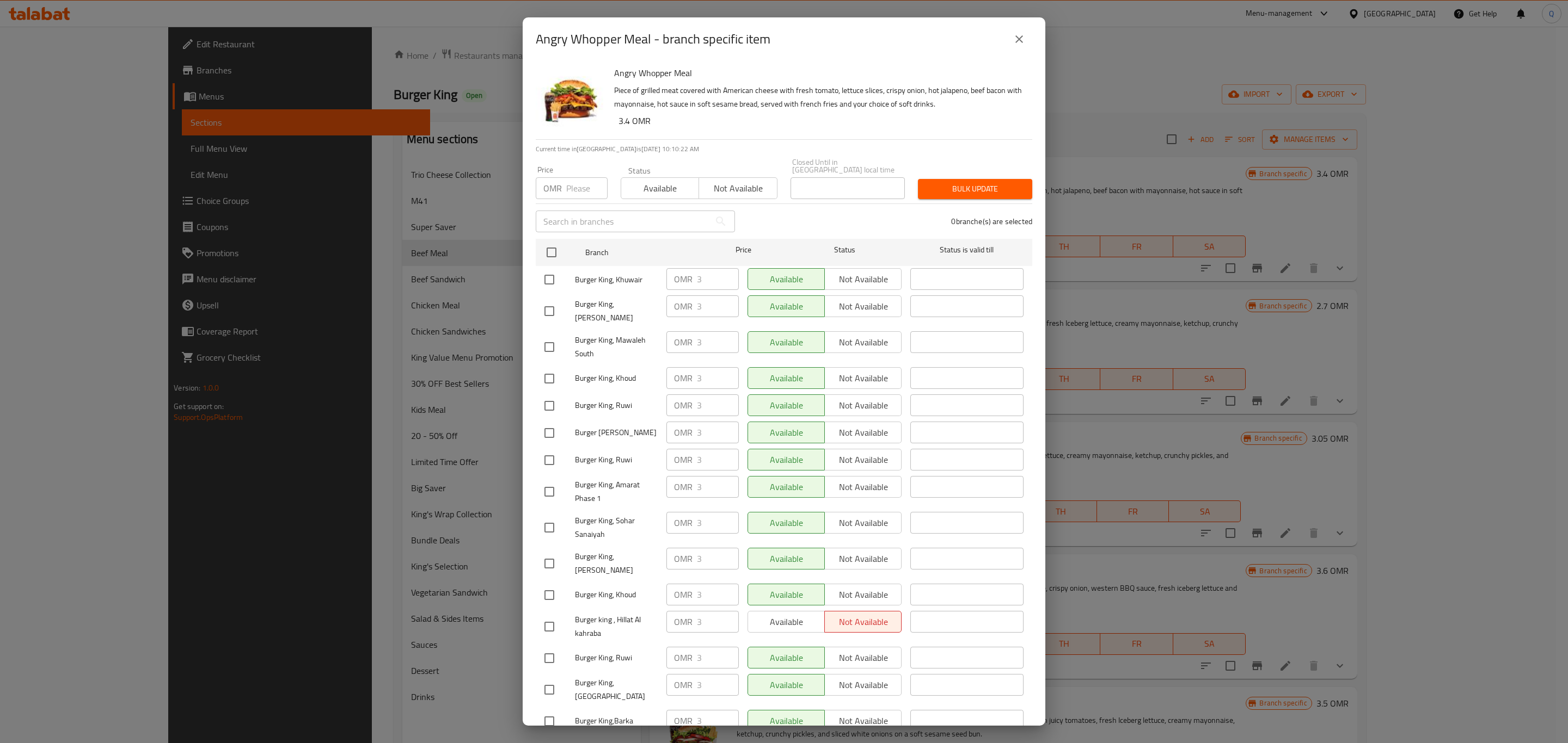
click at [581, 185] on input "number" at bounding box center [587, 188] width 41 height 22
type input "3.4"
click at [554, 243] on input "checkbox" at bounding box center [551, 252] width 23 height 23
checkbox input "true"
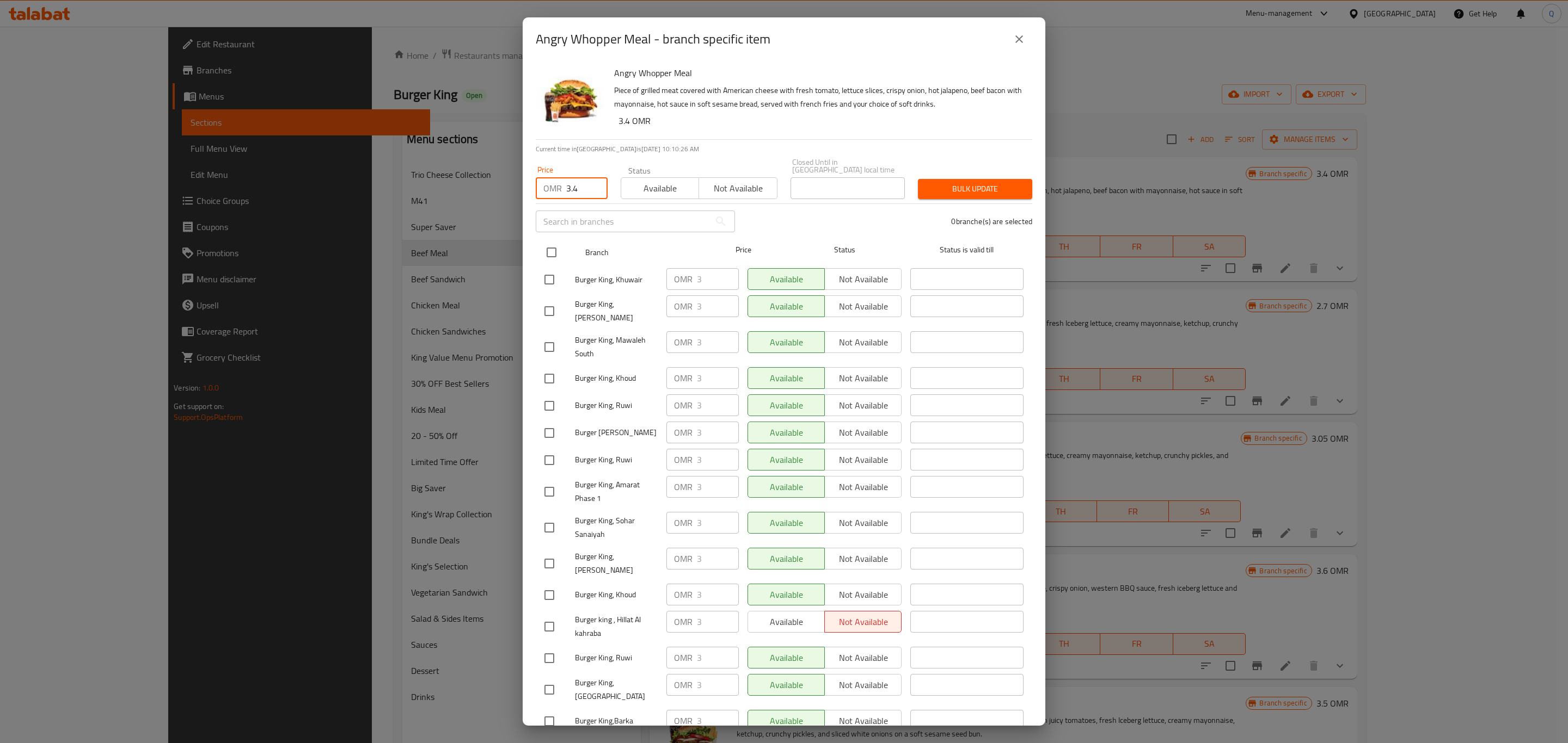
checkbox input "true"
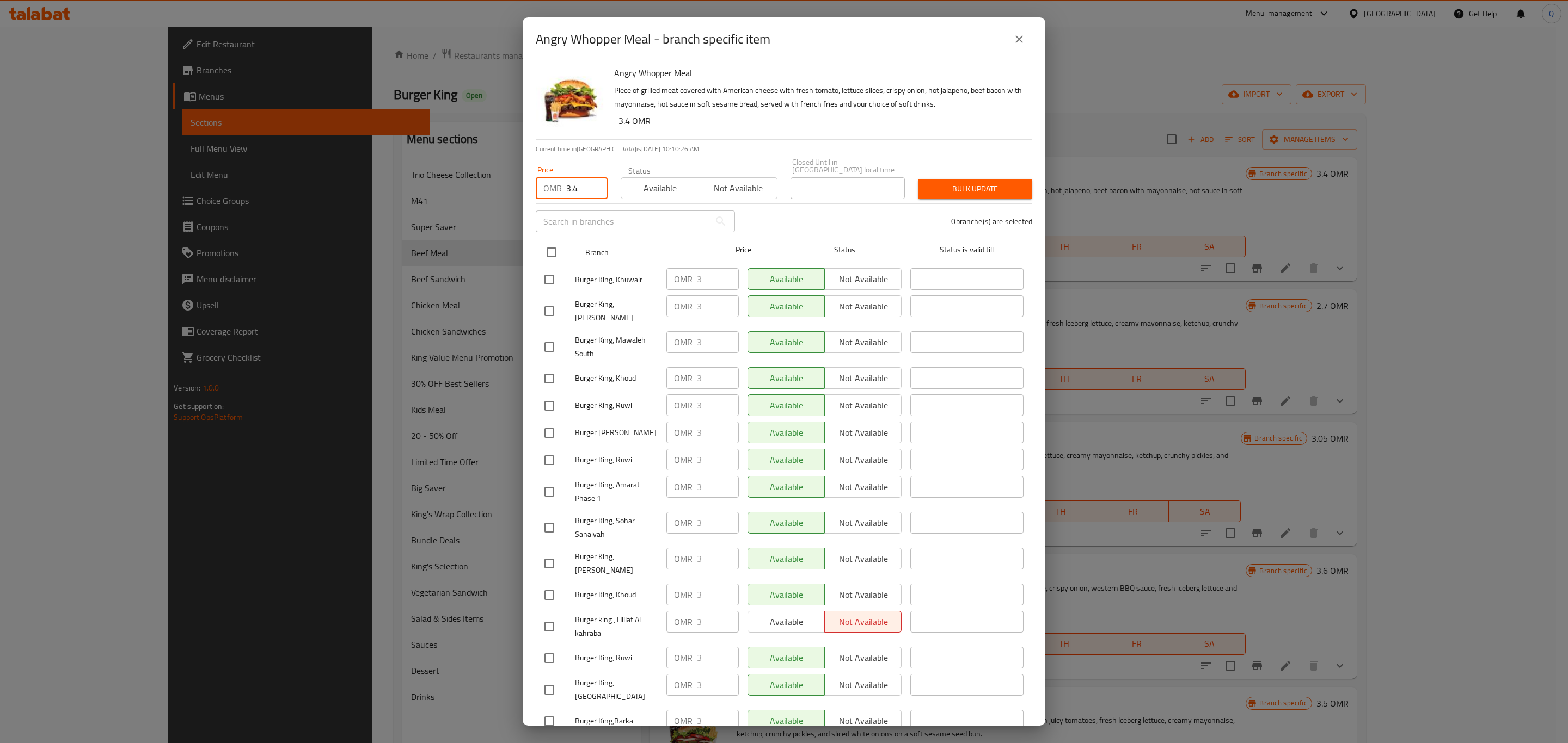
checkbox input "true"
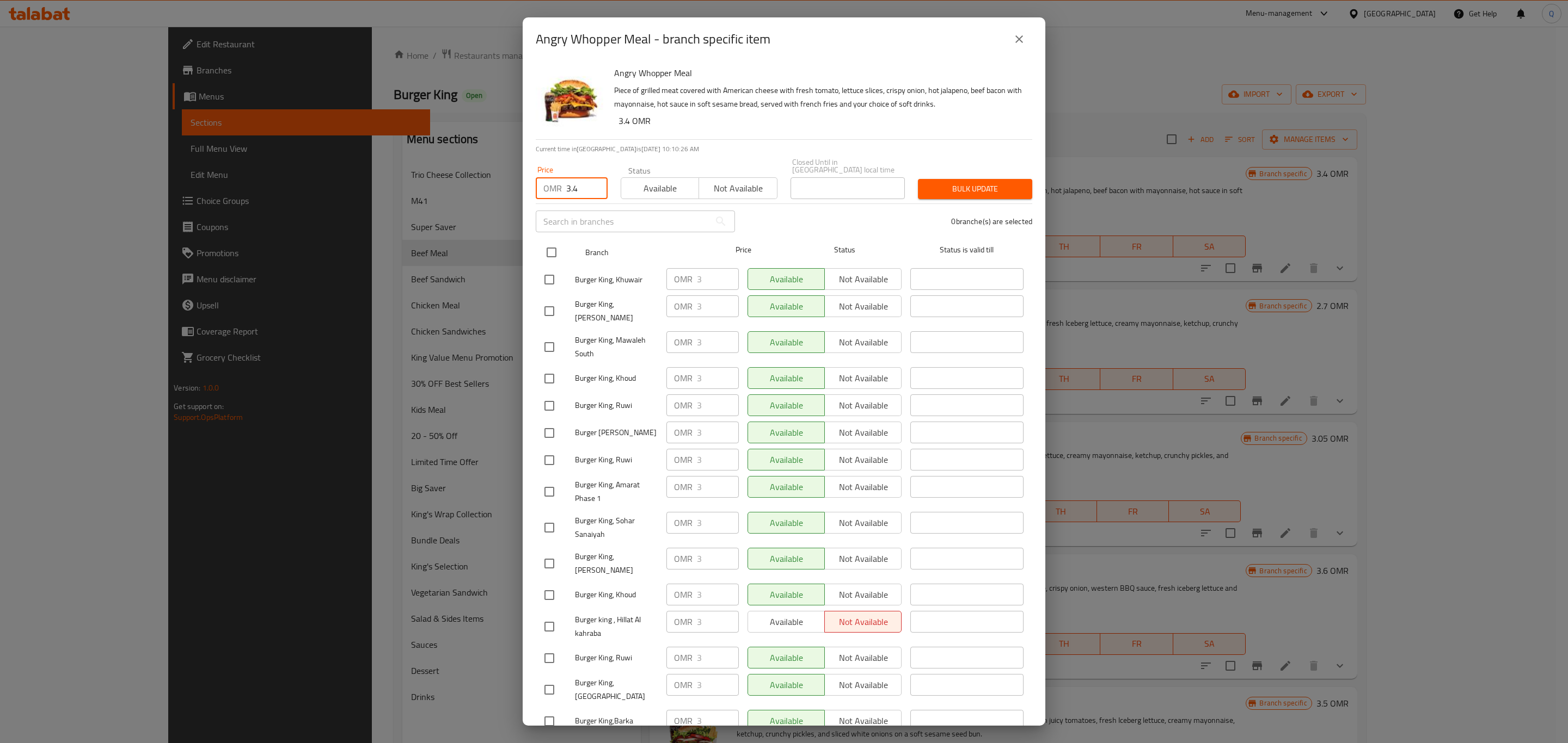
checkbox input "true"
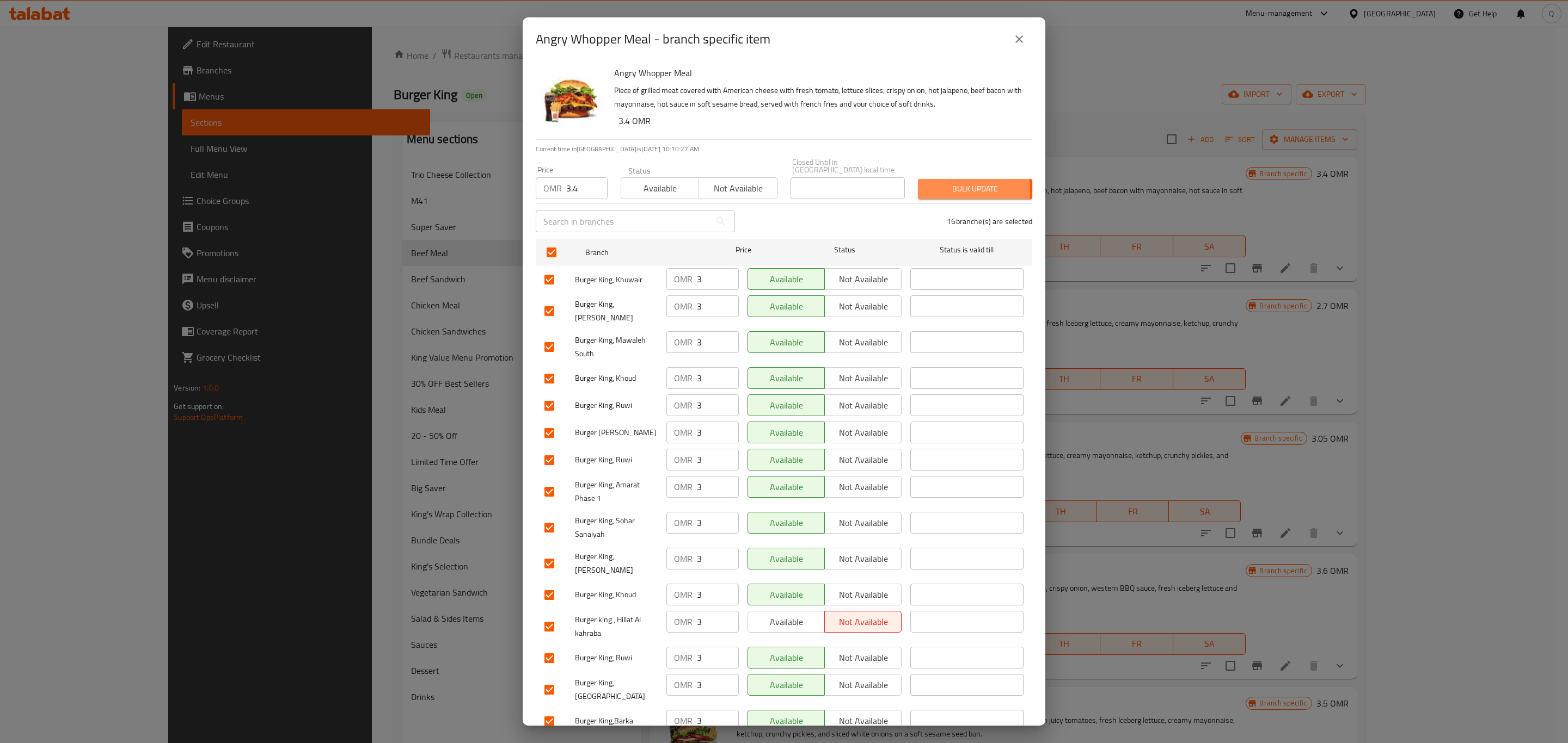
click at [918, 183] on button "Bulk update" at bounding box center [975, 189] width 115 height 20
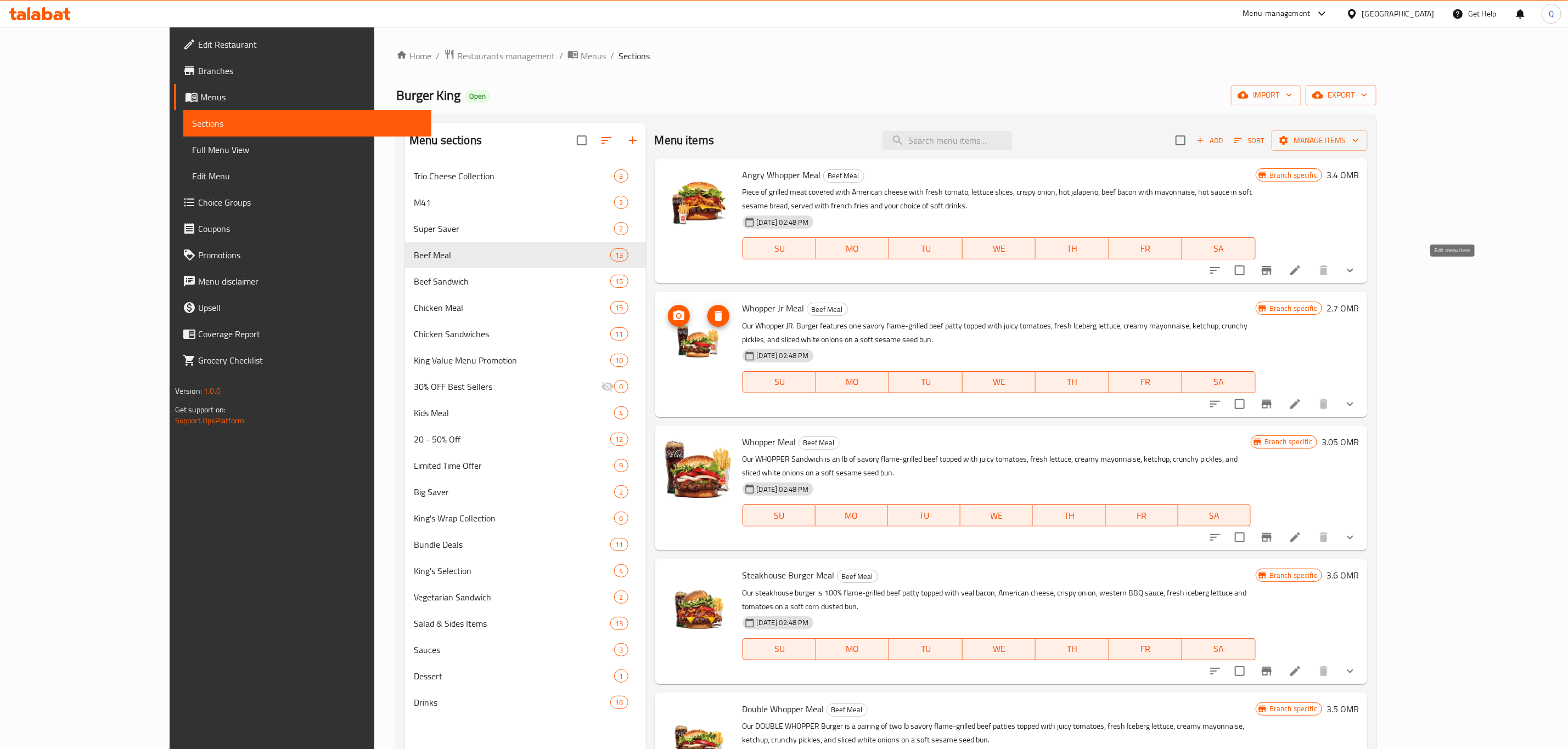
click at [1300, 272] on icon at bounding box center [1295, 270] width 10 height 10
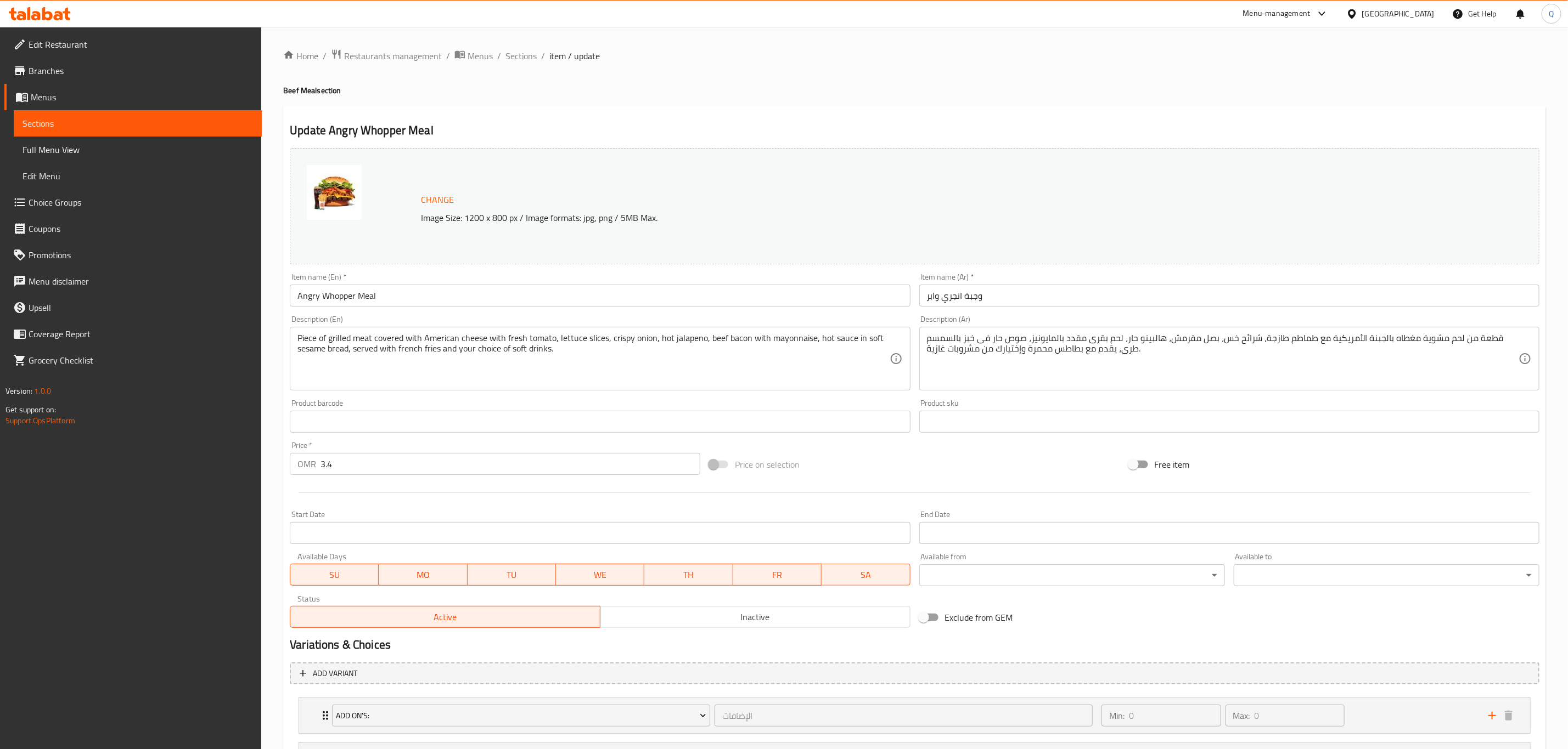
scroll to position [290, 0]
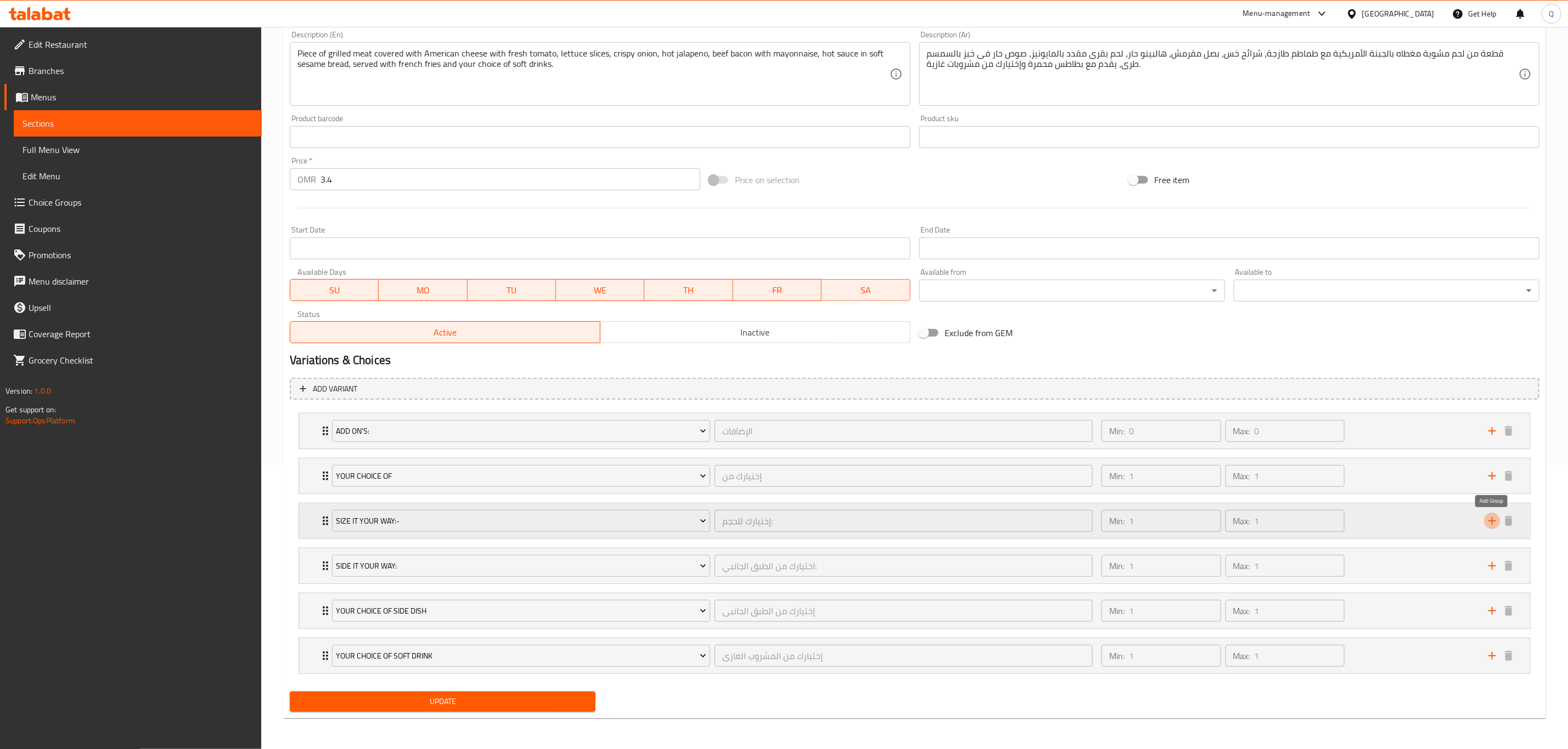
click at [1496, 516] on icon "add" at bounding box center [1492, 521] width 13 height 13
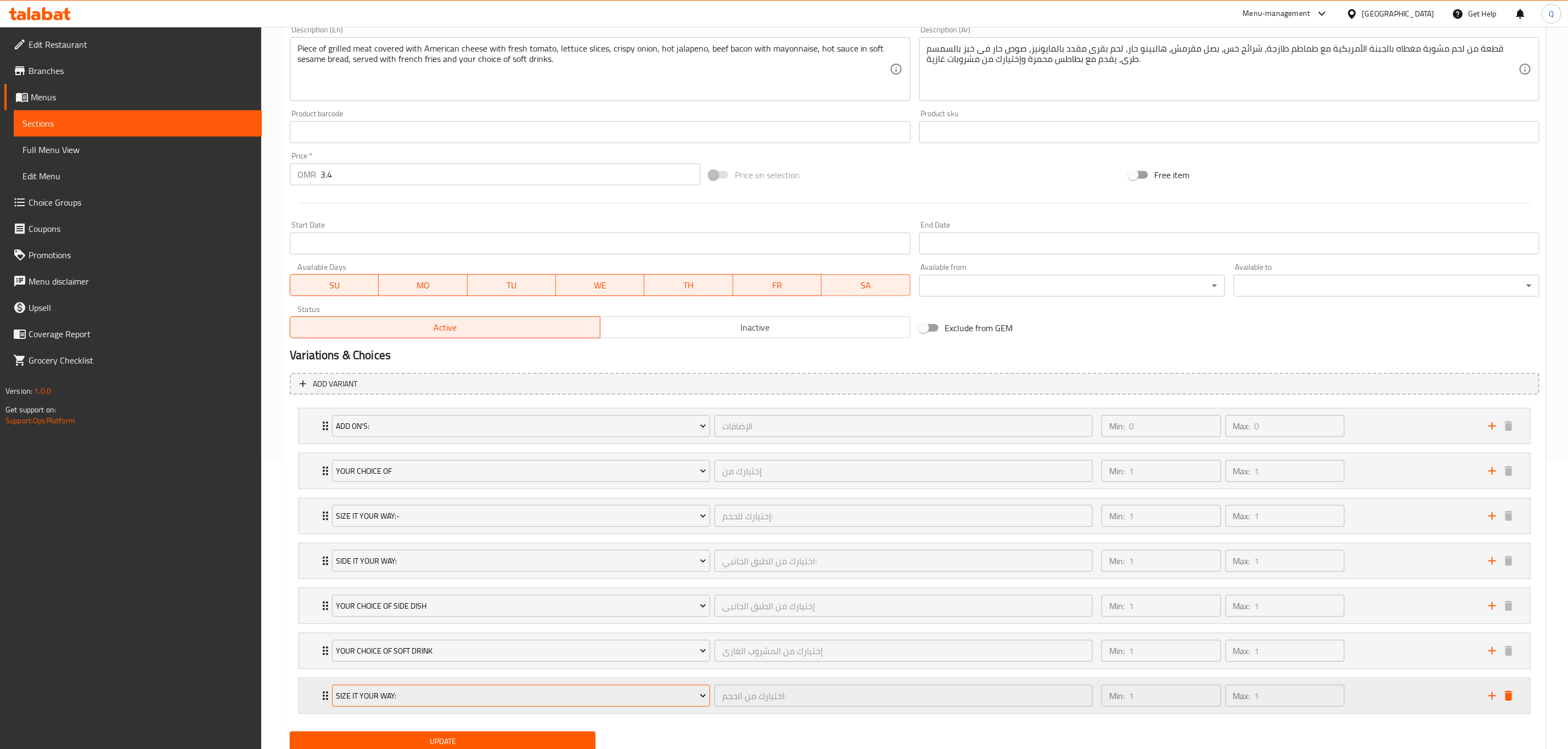
click at [575, 703] on span "Size It Your Way:" at bounding box center [521, 696] width 370 height 13
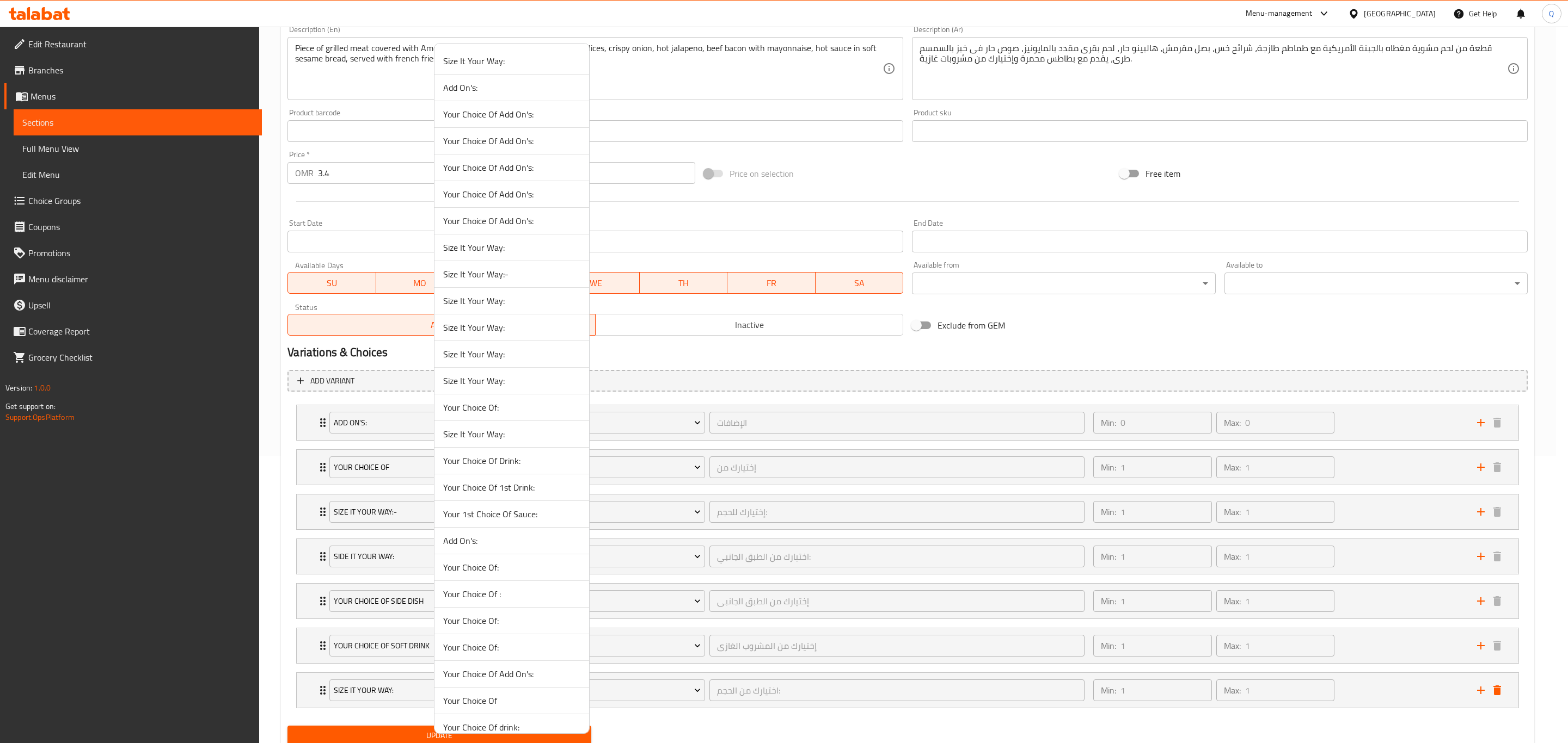
click at [531, 271] on span "Size It Your Way:-" at bounding box center [512, 274] width 137 height 13
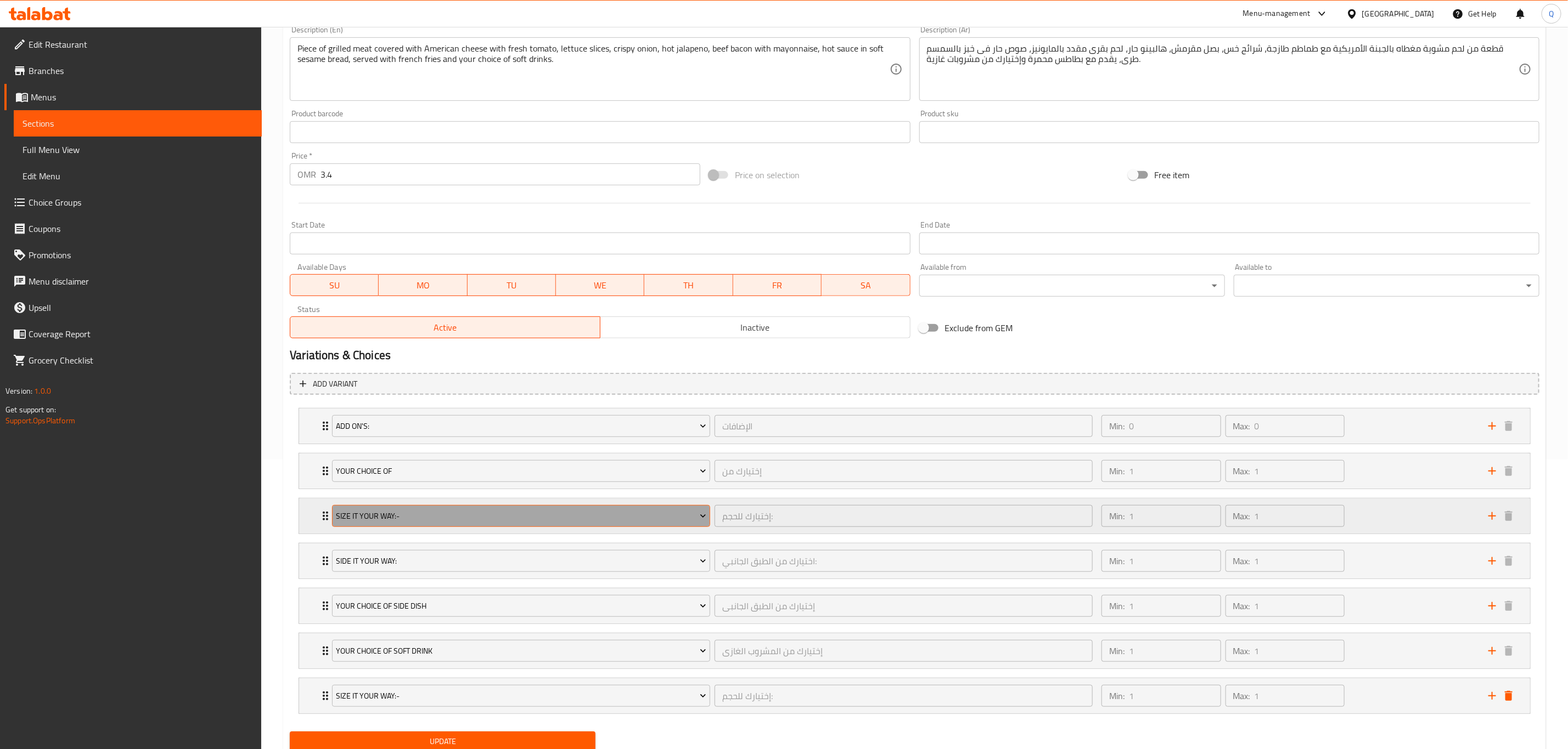
click at [602, 521] on span "Size It Your Way:-" at bounding box center [521, 516] width 370 height 13
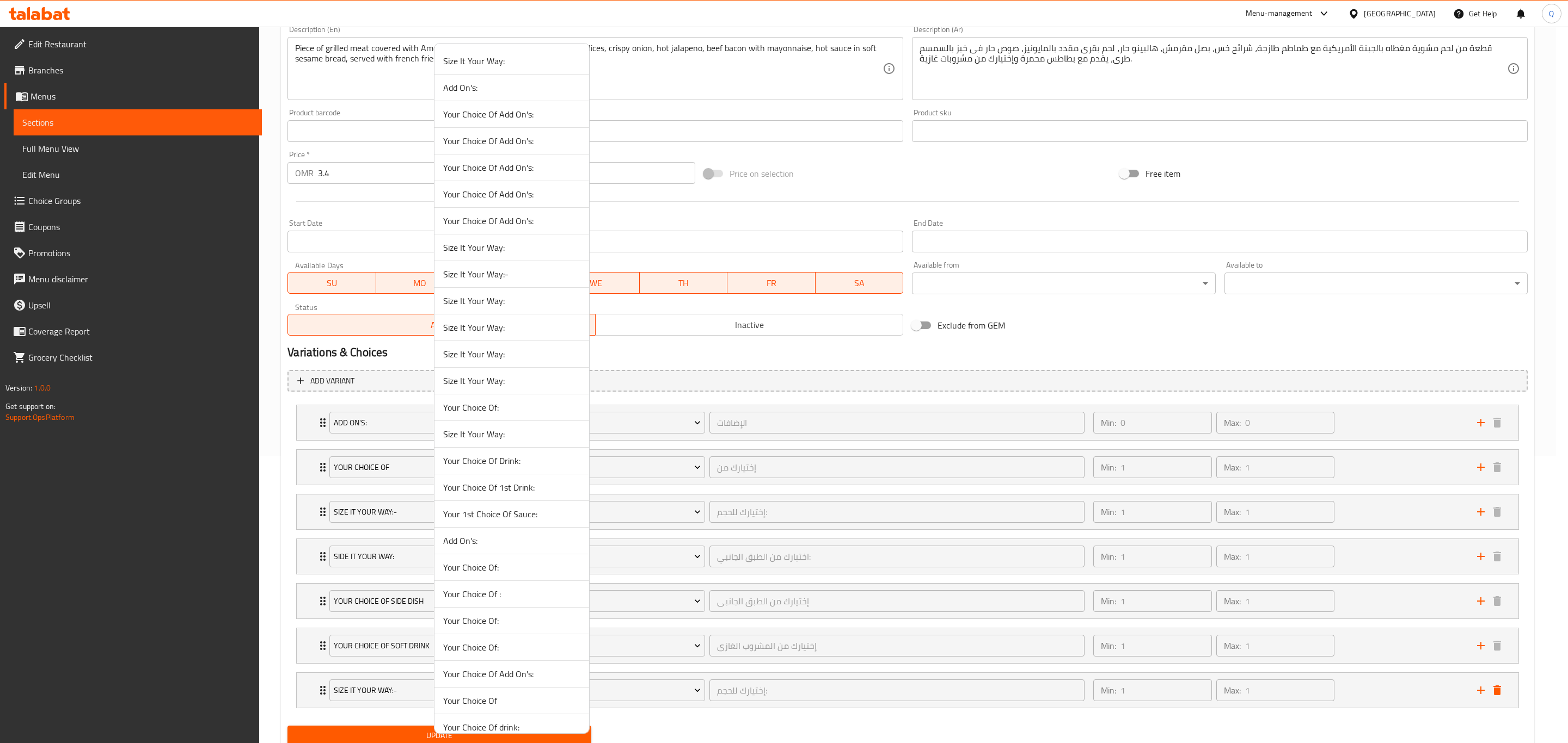
click at [509, 413] on span "Your Choice Of:" at bounding box center [512, 407] width 137 height 13
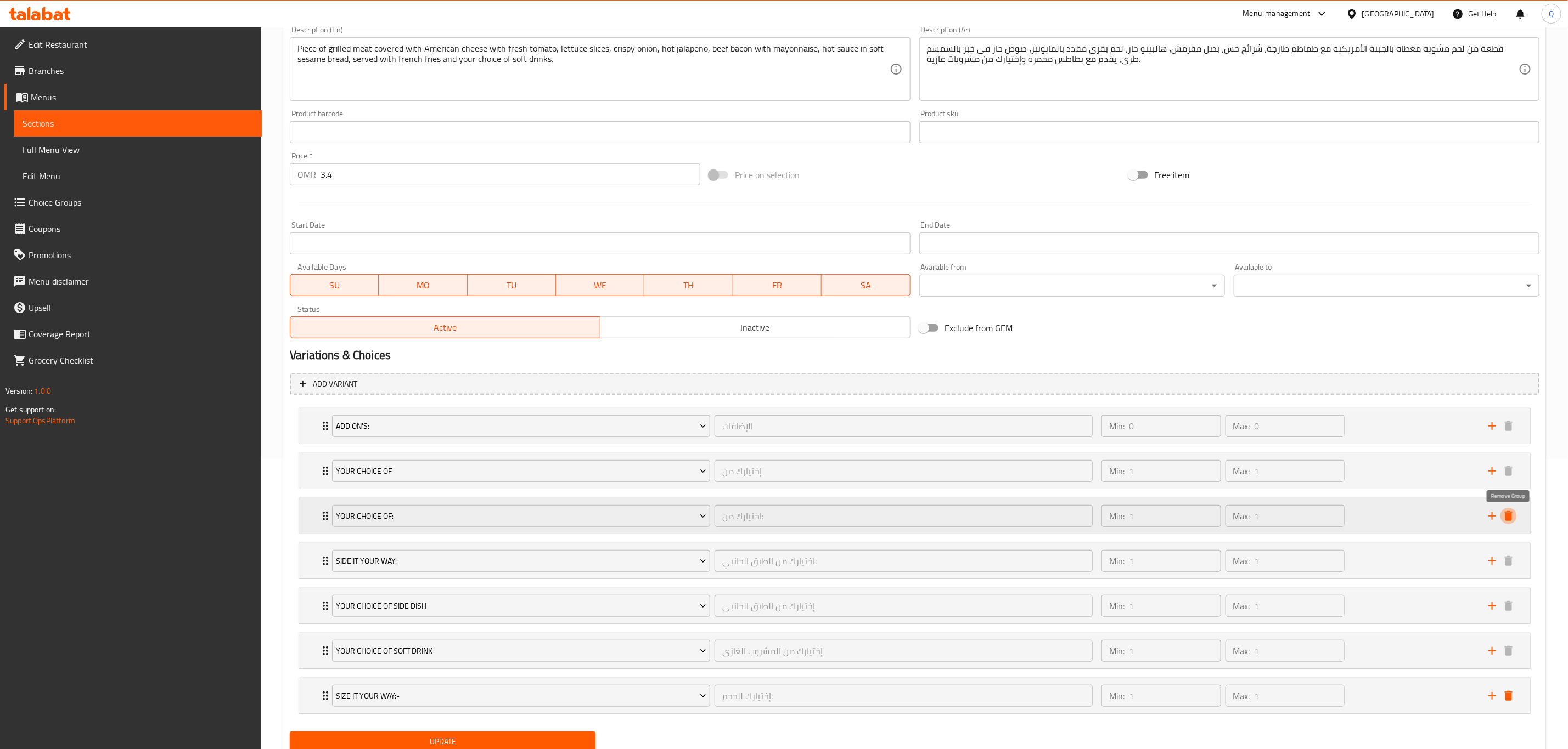
click at [1512, 515] on icon "delete" at bounding box center [1509, 516] width 8 height 10
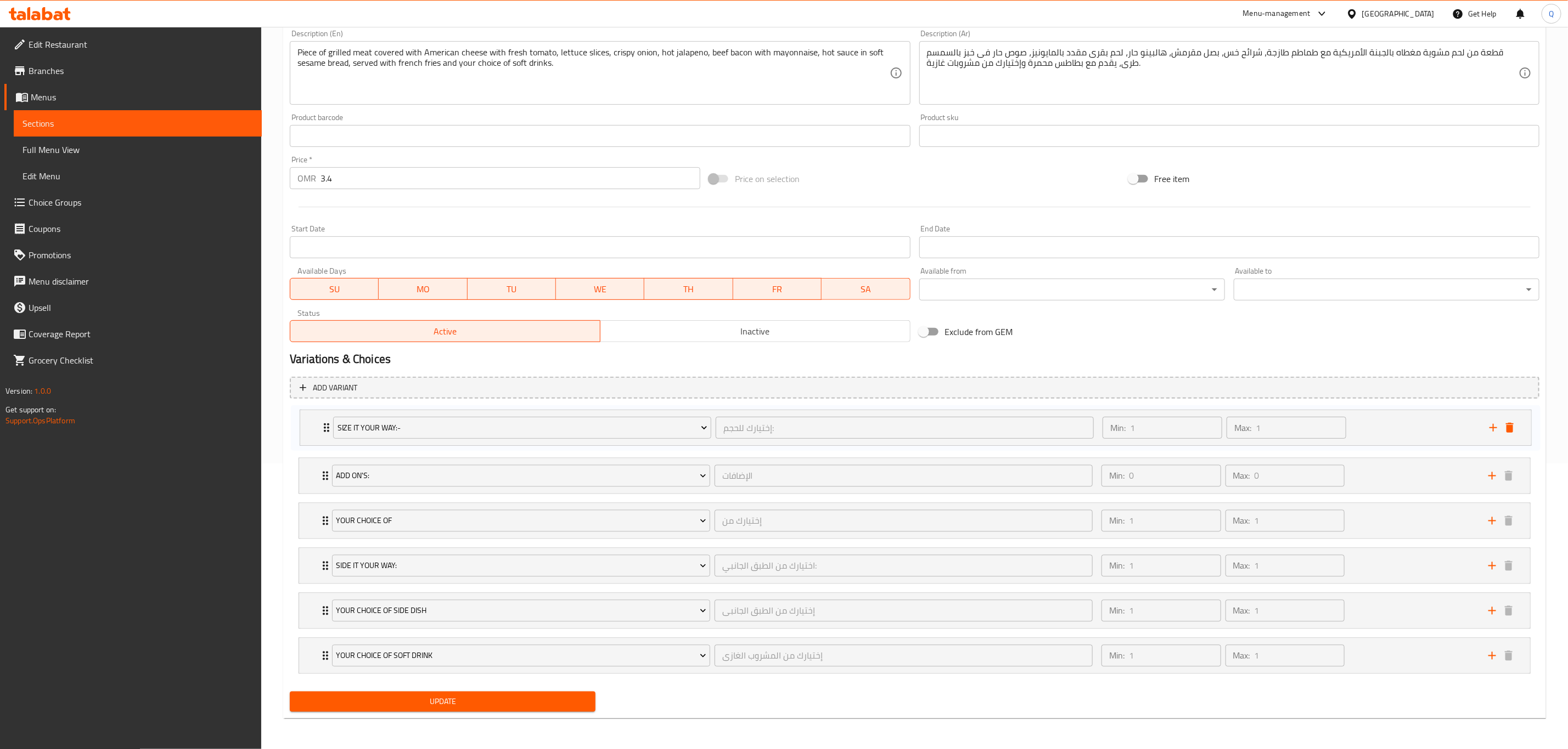
drag, startPoint x: 320, startPoint y: 655, endPoint x: 323, endPoint y: 423, distance: 232.0
click at [323, 423] on div "Add On's: الإضافات ​ Min: 0 ​ Max: 0 ​ Swiss Cheese Slice (ID: 1688269578) 0.21…" at bounding box center [914, 543] width 1250 height 271
click at [365, 707] on span "Update" at bounding box center [442, 701] width 288 height 13
click at [192, 122] on span "Sections" at bounding box center [137, 123] width 230 height 13
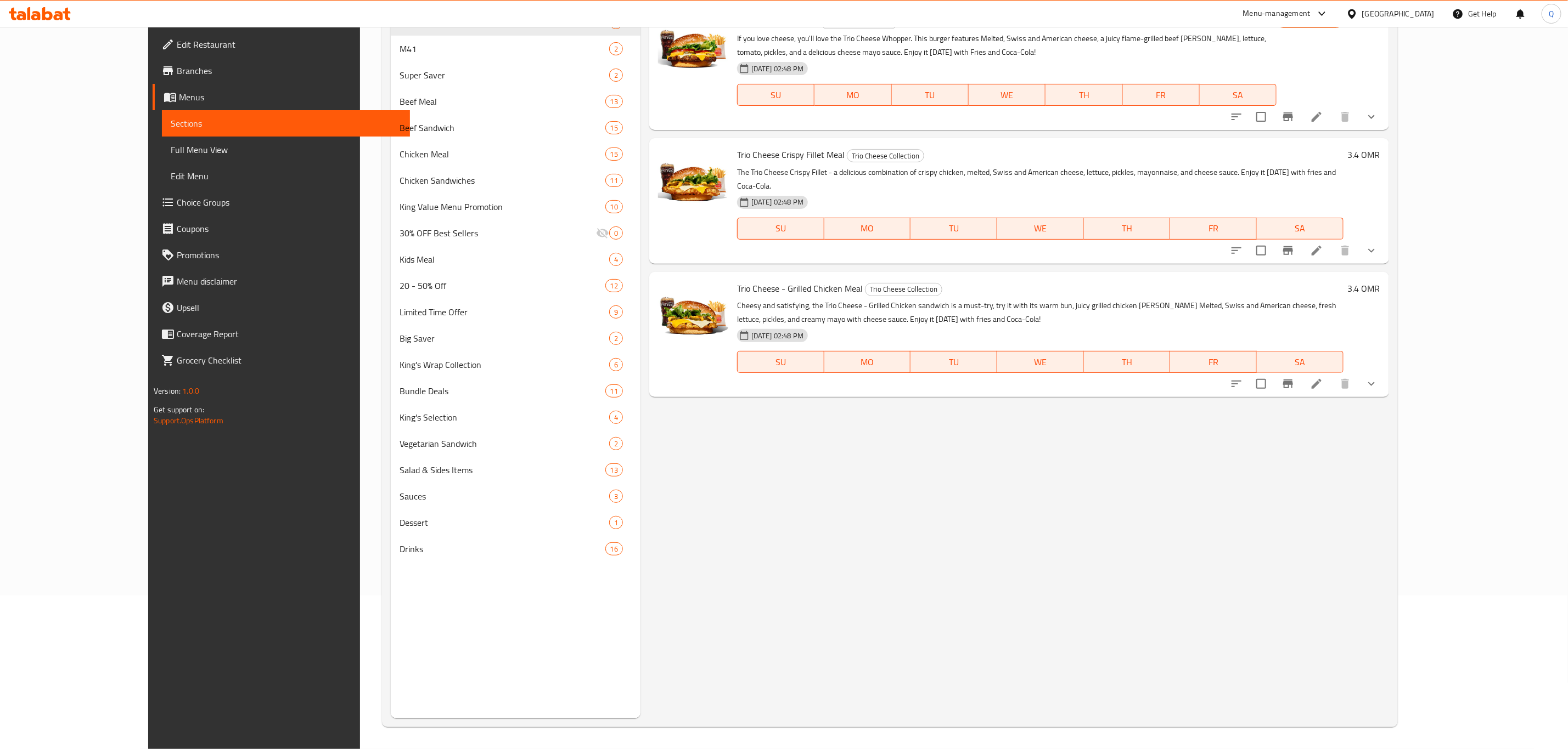
scroll to position [154, 0]
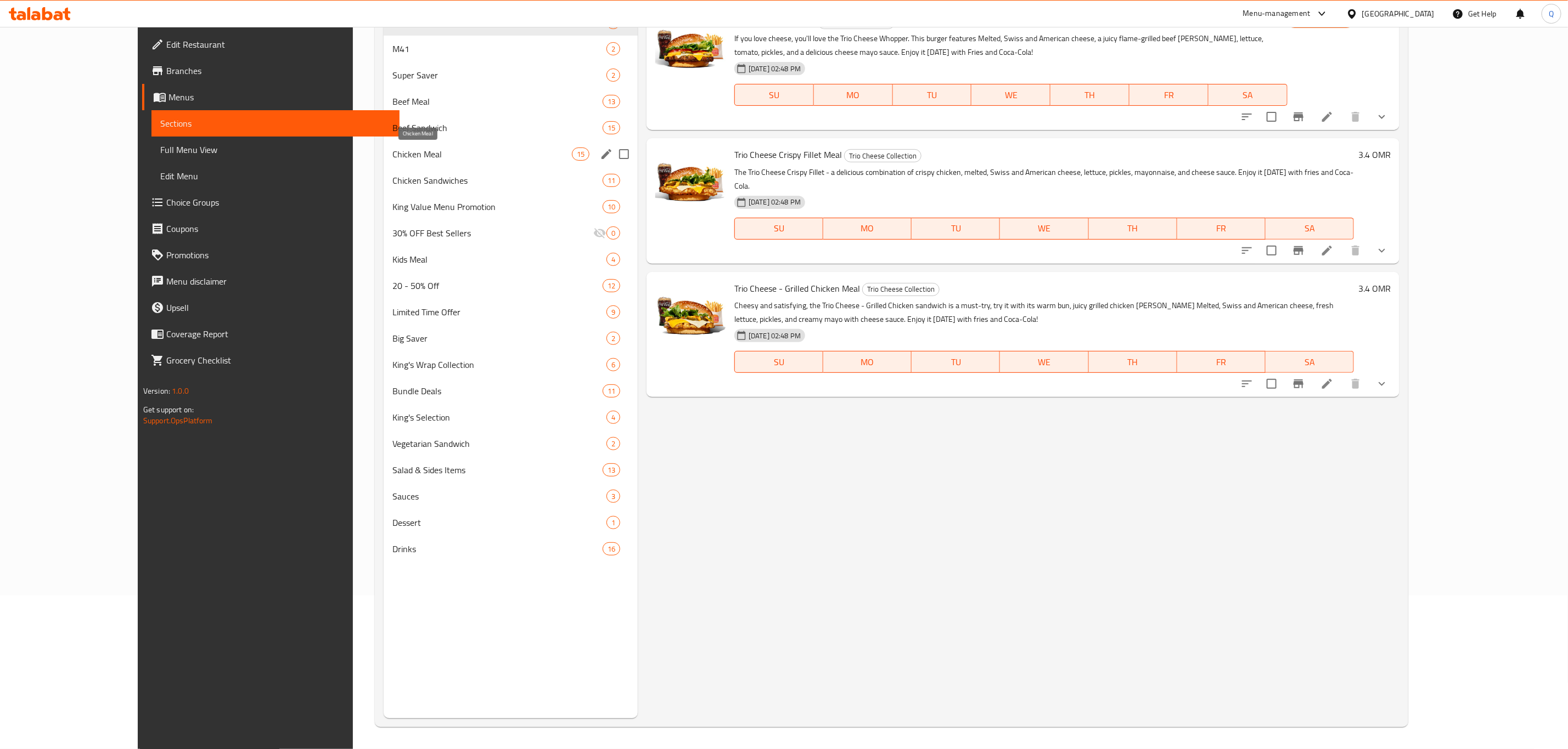
click at [444, 155] on span "Chicken Meal" at bounding box center [482, 154] width 179 height 13
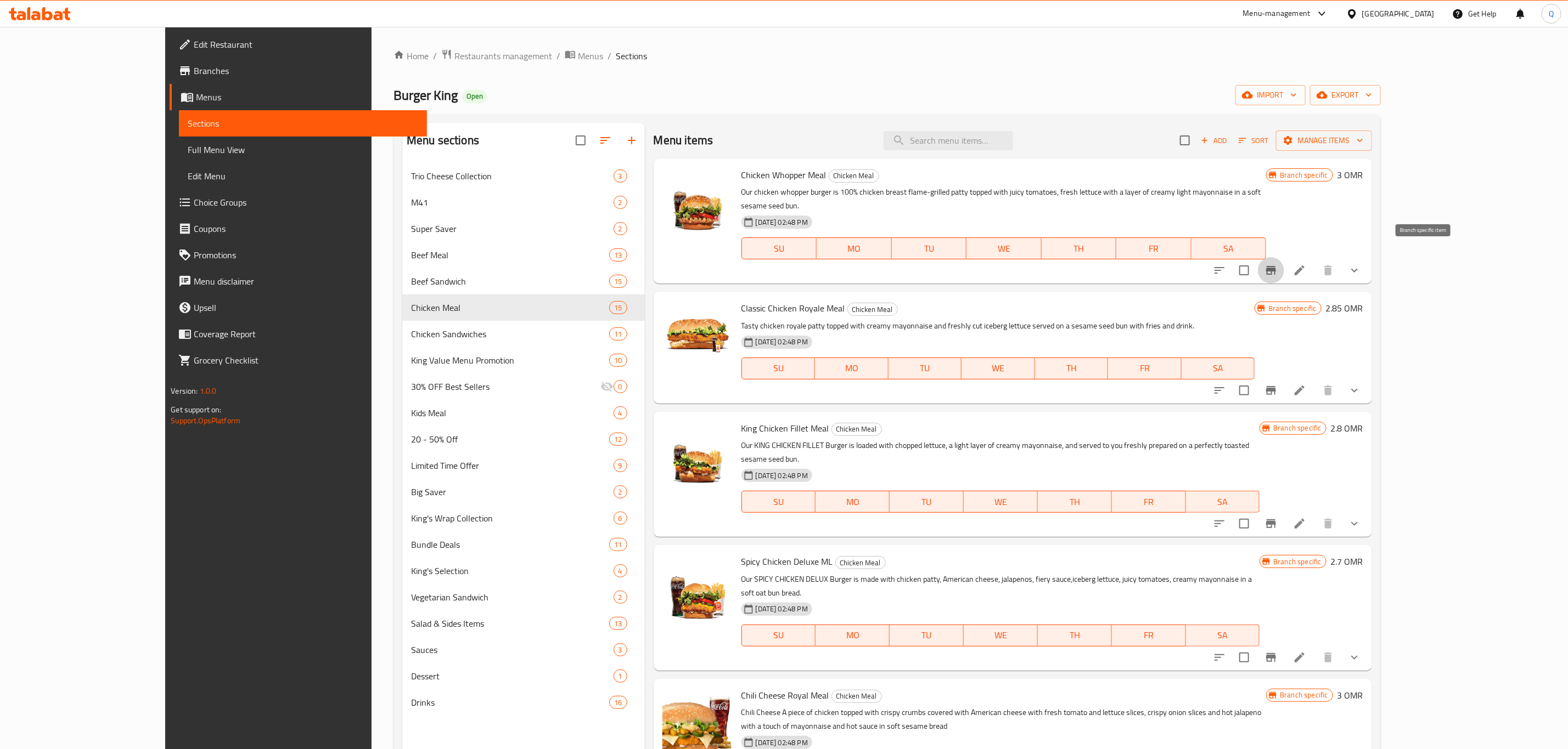
click at [1276, 266] on icon "Branch-specific-item" at bounding box center [1271, 270] width 10 height 9
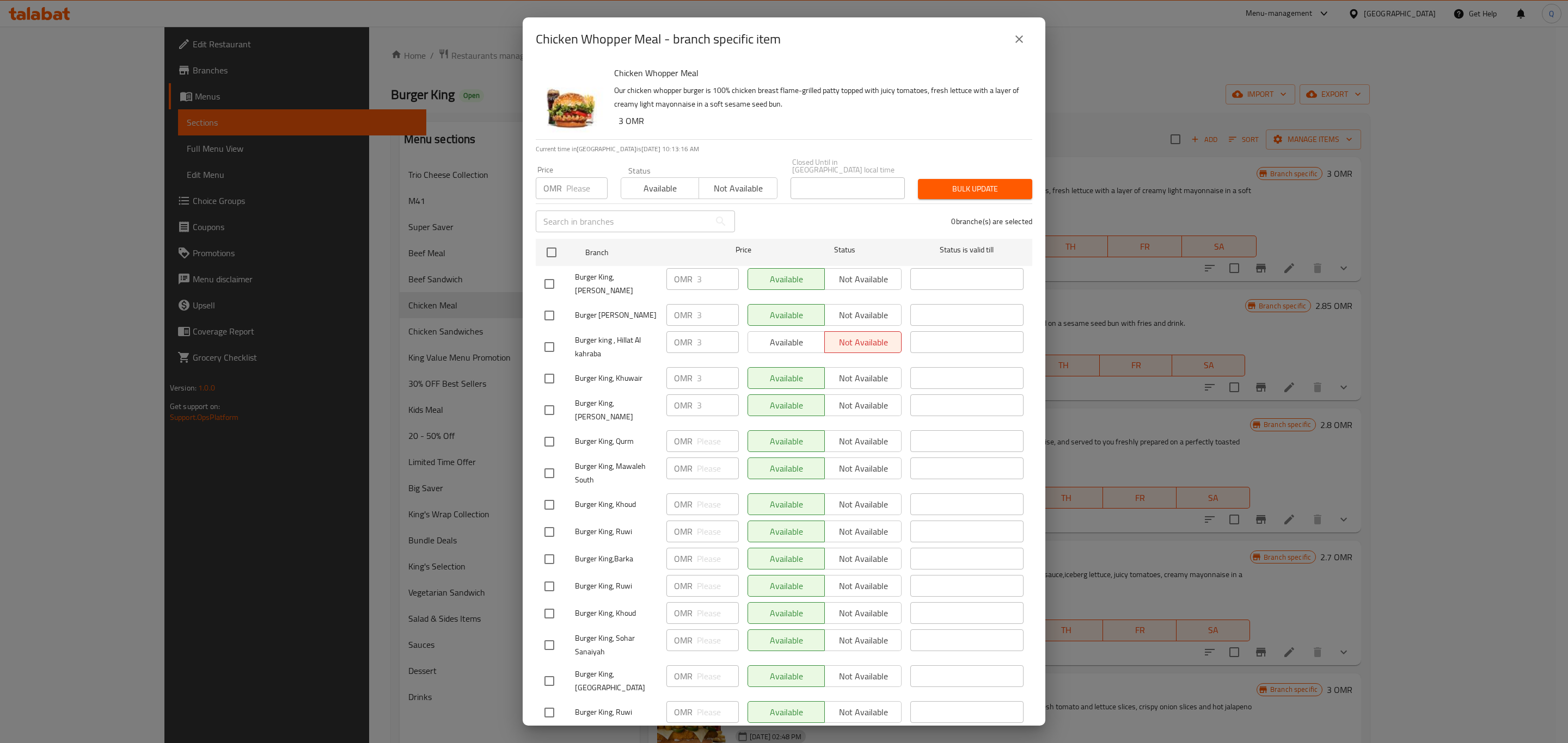
click at [568, 183] on input "number" at bounding box center [587, 188] width 41 height 22
type input "3.4"
click at [551, 252] on input "checkbox" at bounding box center [551, 252] width 23 height 23
checkbox input "true"
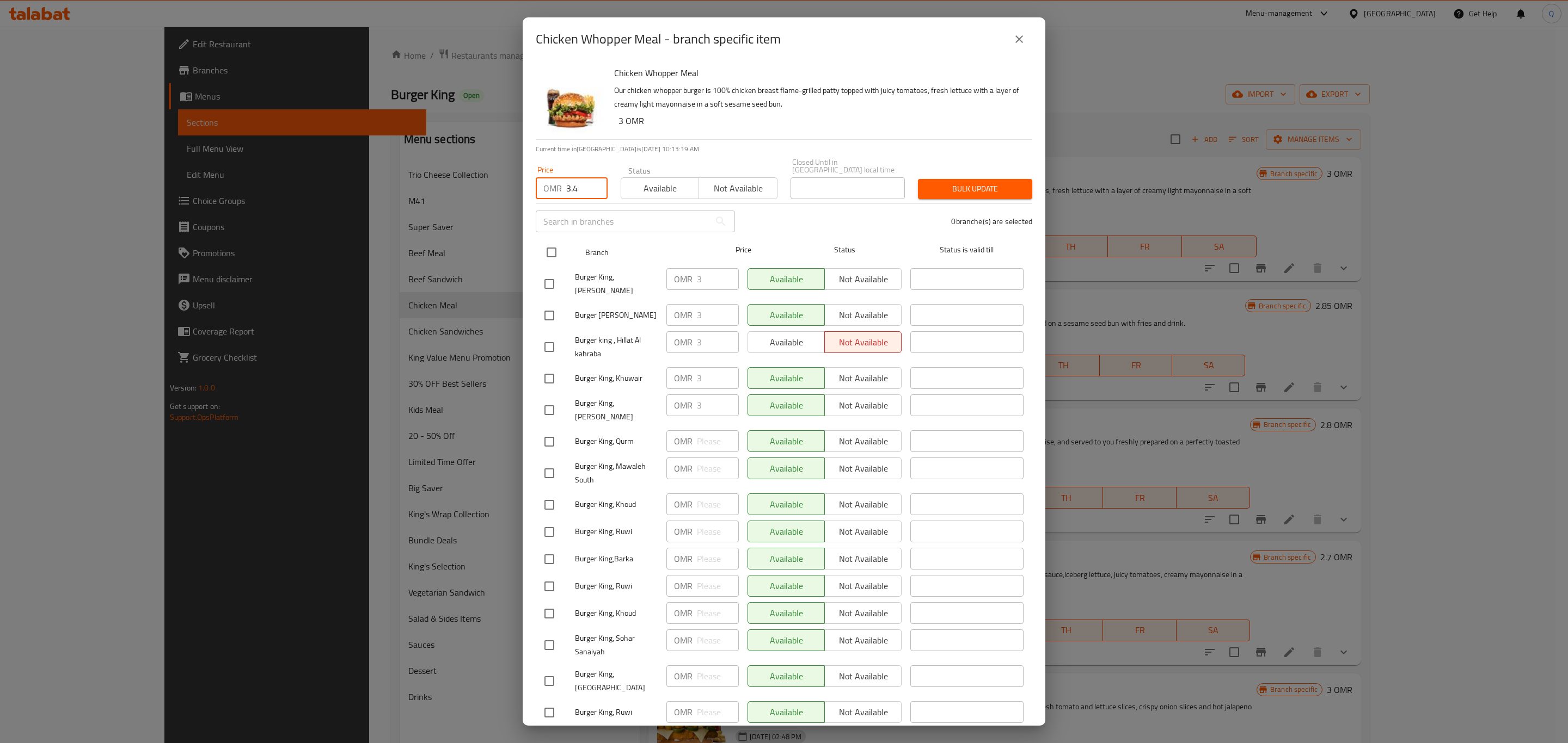
checkbox input "true"
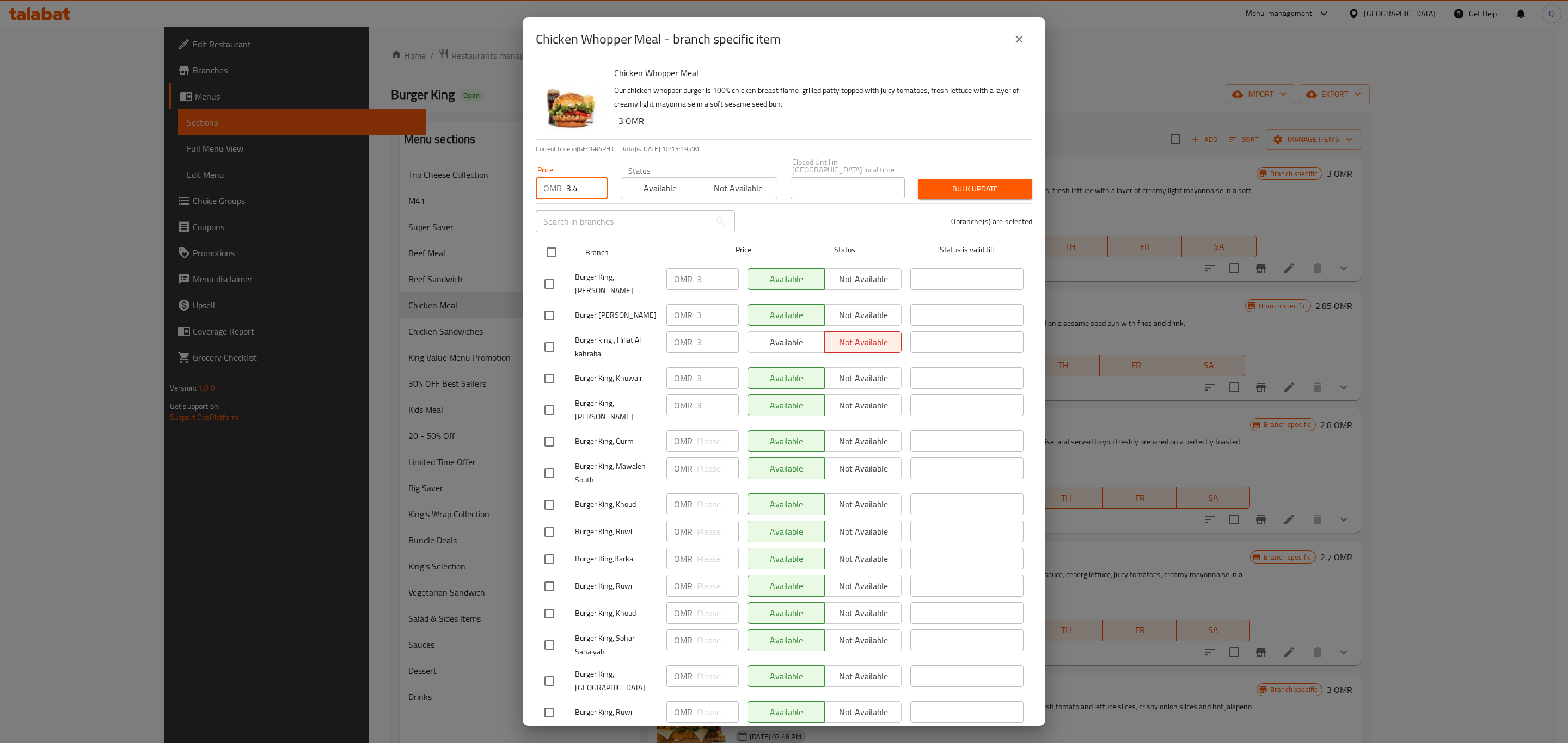
checkbox input "true"
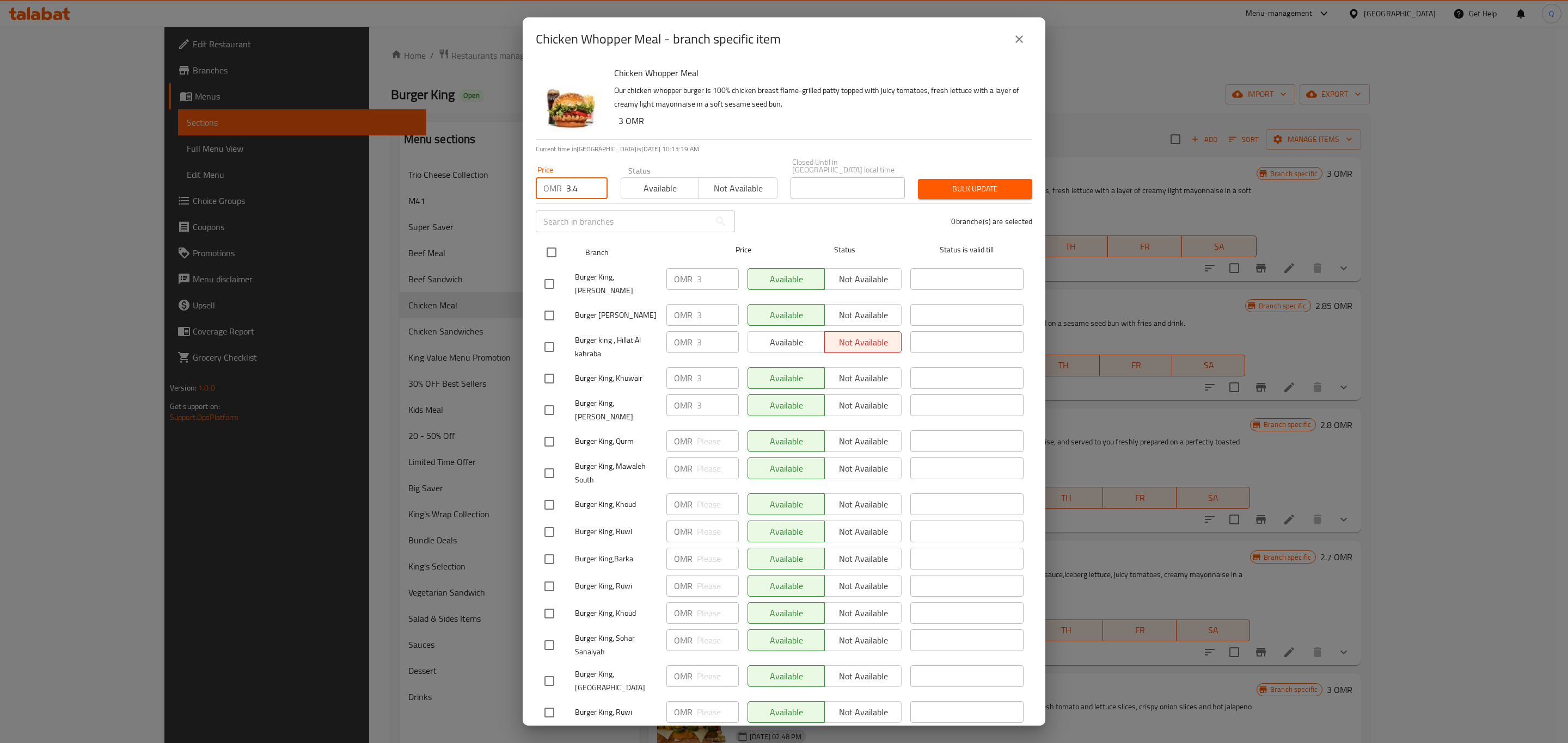
checkbox input "true"
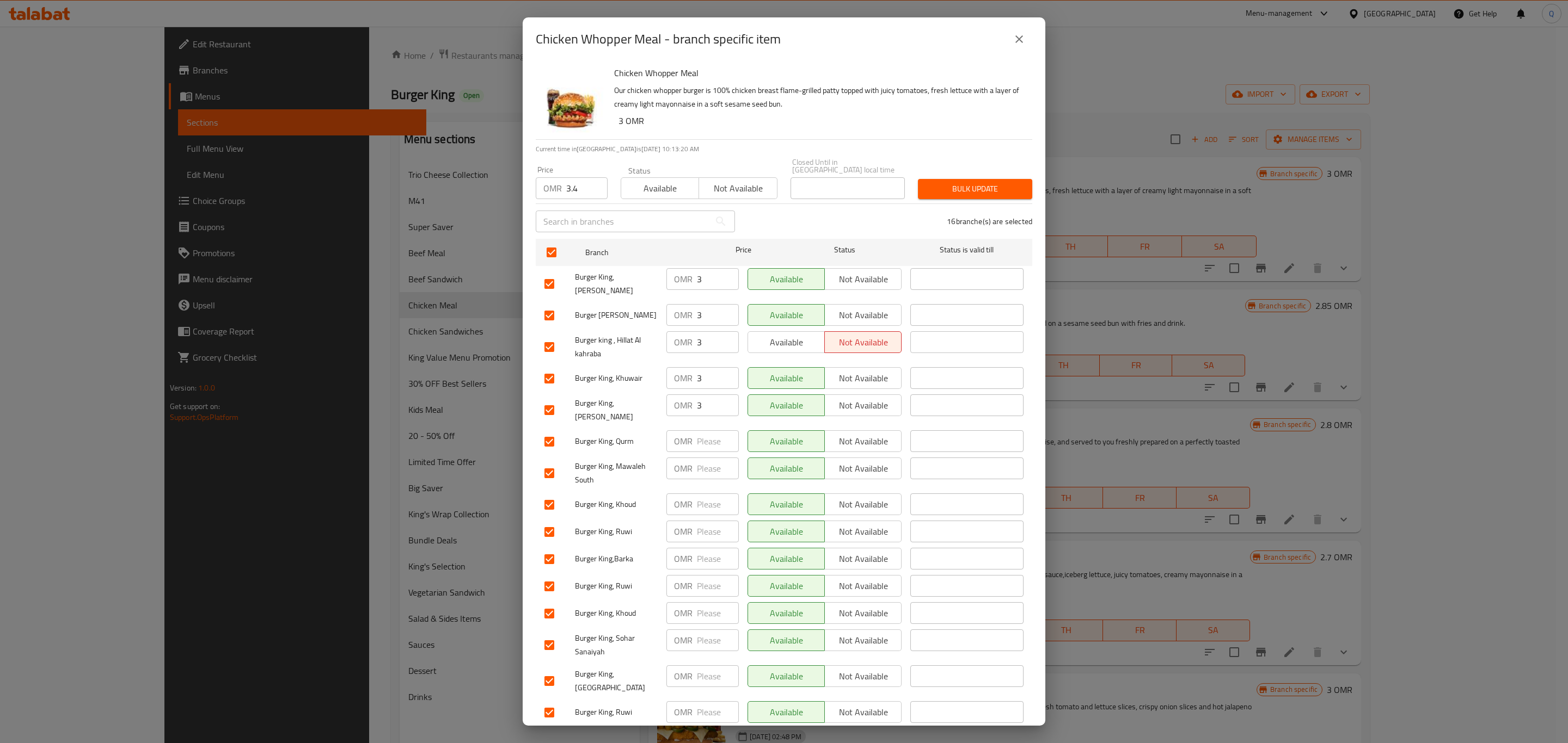
click at [938, 182] on span "Bulk update" at bounding box center [975, 188] width 97 height 13
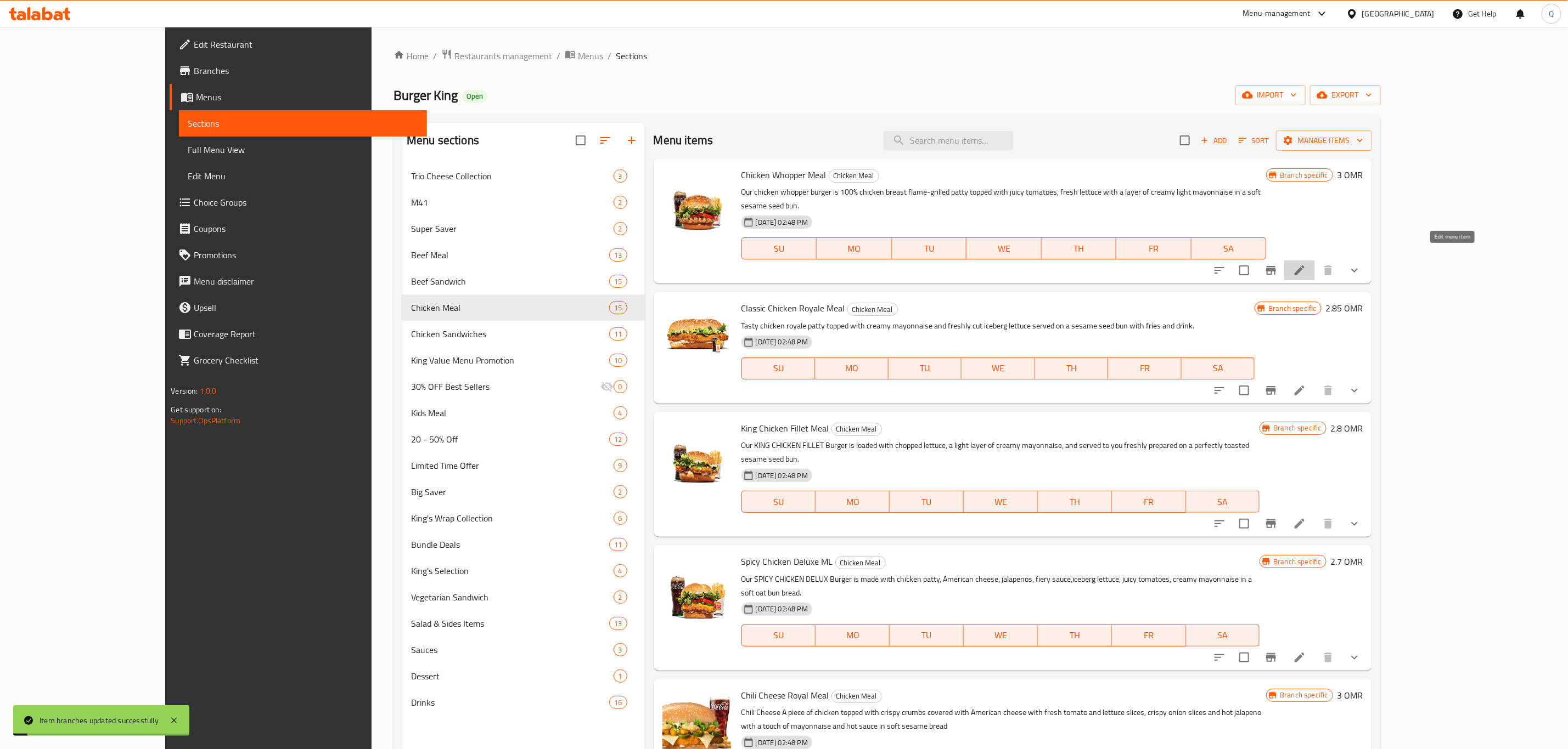
click at [1306, 264] on icon at bounding box center [1299, 270] width 13 height 13
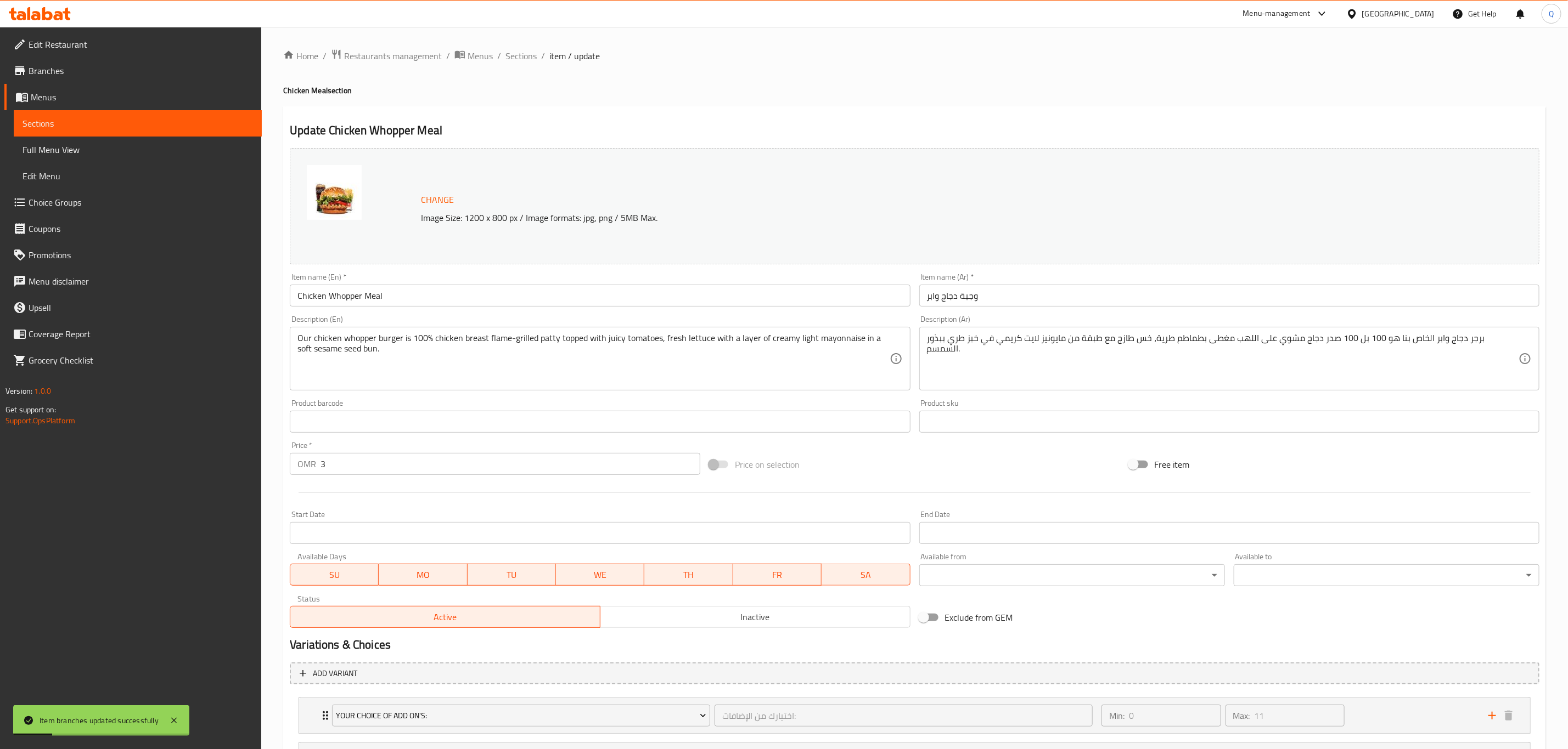
click at [422, 458] on input "3" at bounding box center [510, 464] width 379 height 22
type input "3.4"
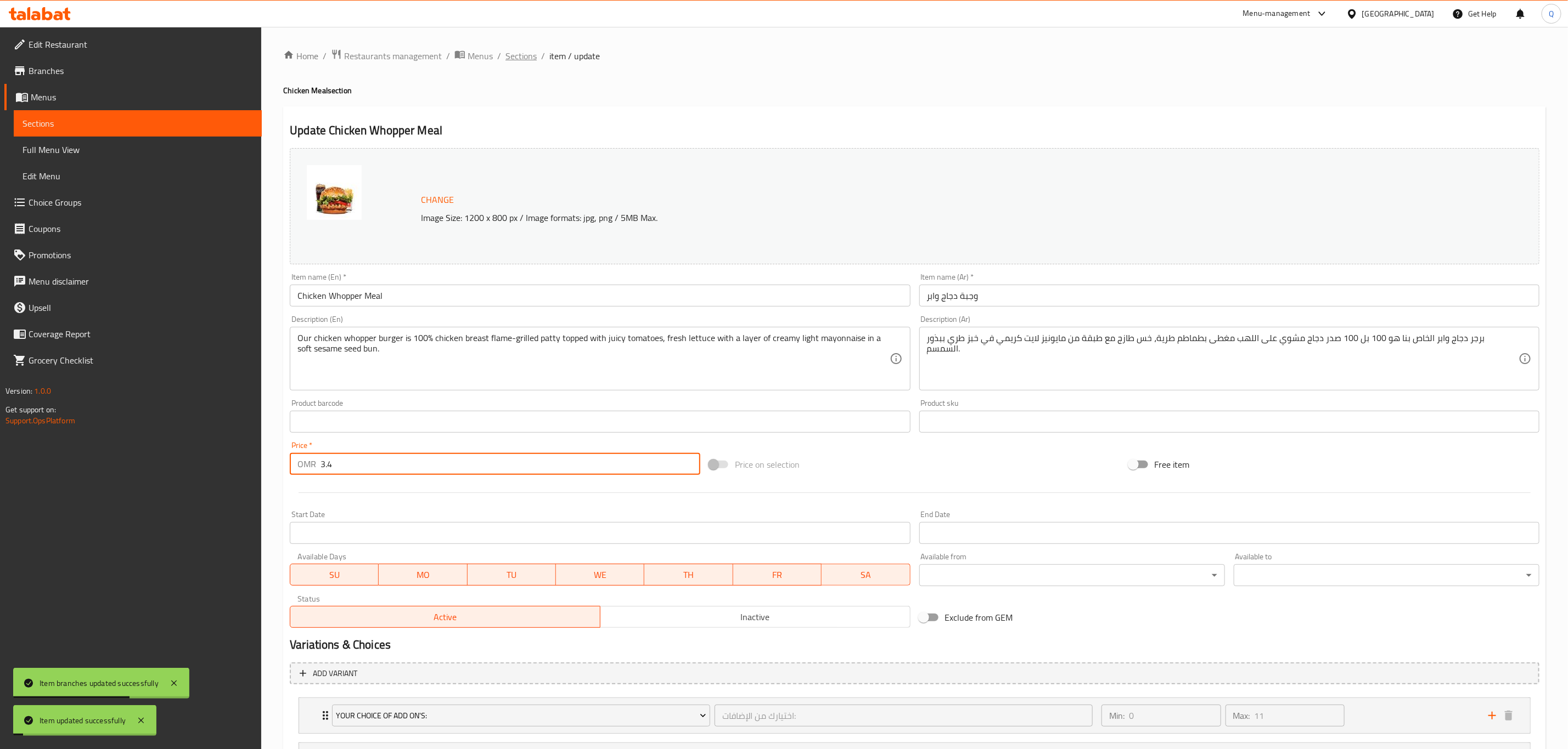
click at [516, 56] on span "Sections" at bounding box center [521, 56] width 31 height 13
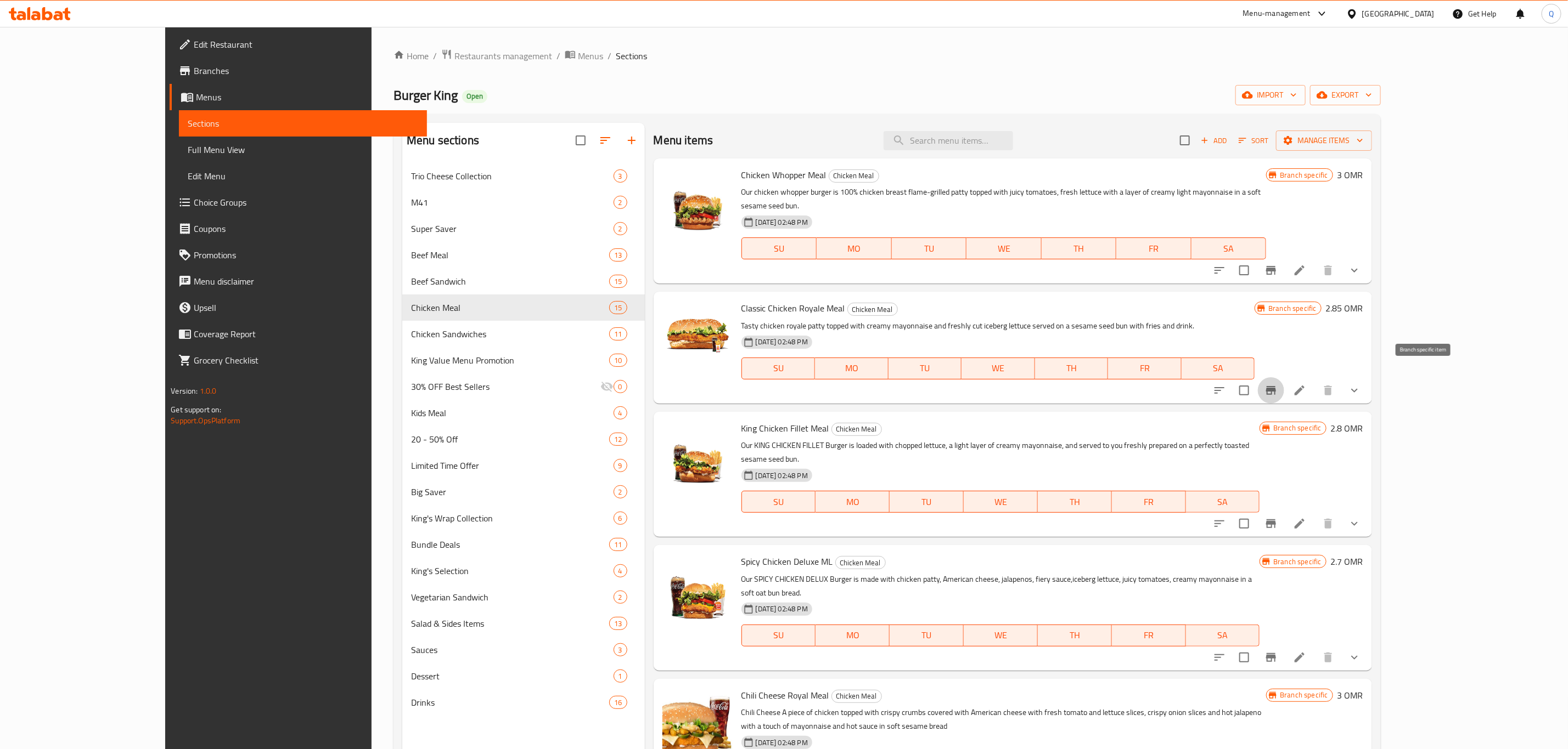
click at [1276, 386] on icon "Branch-specific-item" at bounding box center [1271, 390] width 10 height 9
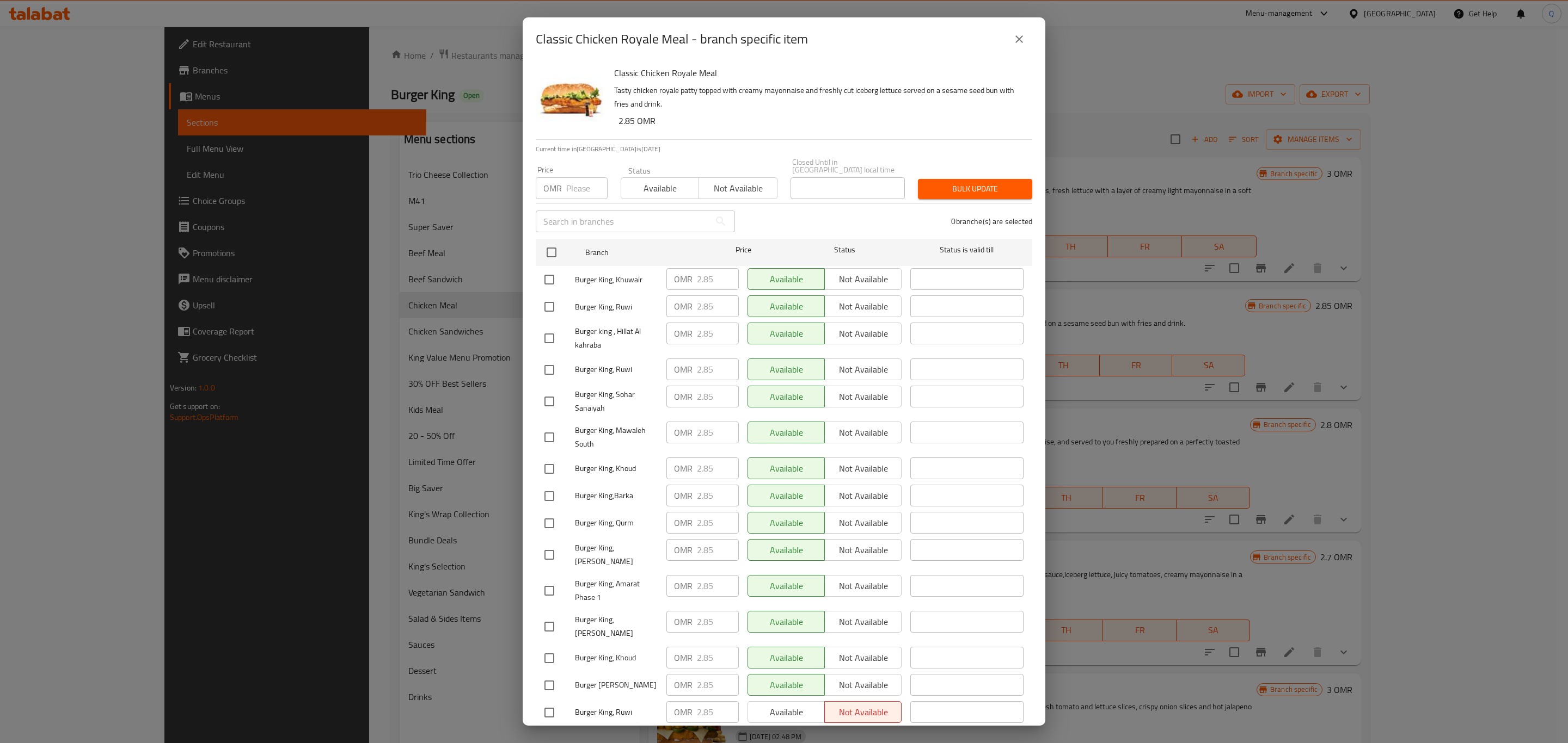
click at [569, 188] on input "number" at bounding box center [587, 188] width 41 height 22
type input "3.25"
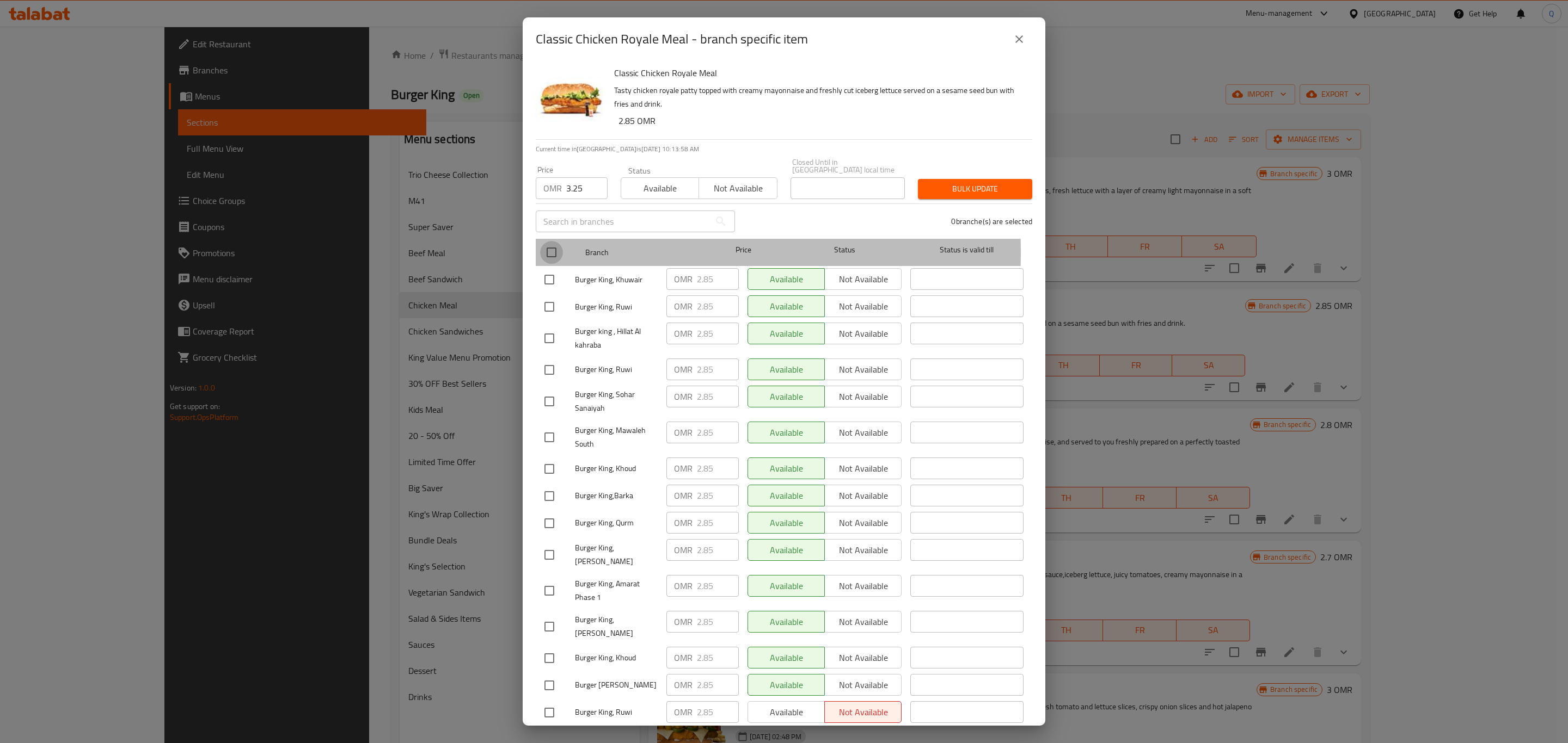
drag, startPoint x: 549, startPoint y: 245, endPoint x: 970, endPoint y: 189, distance: 424.7
click at [550, 245] on input "checkbox" at bounding box center [551, 252] width 23 height 23
checkbox input "true"
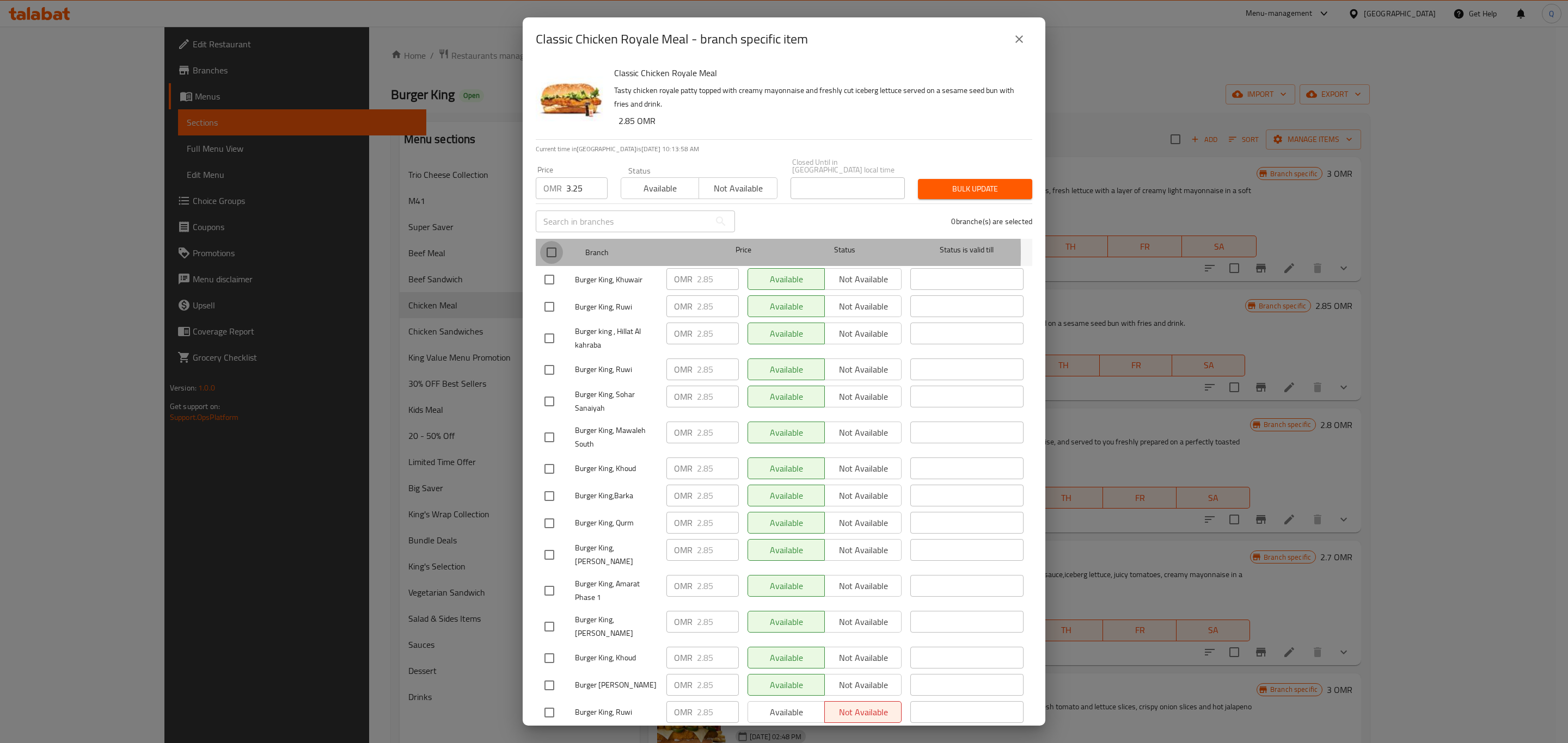
checkbox input "true"
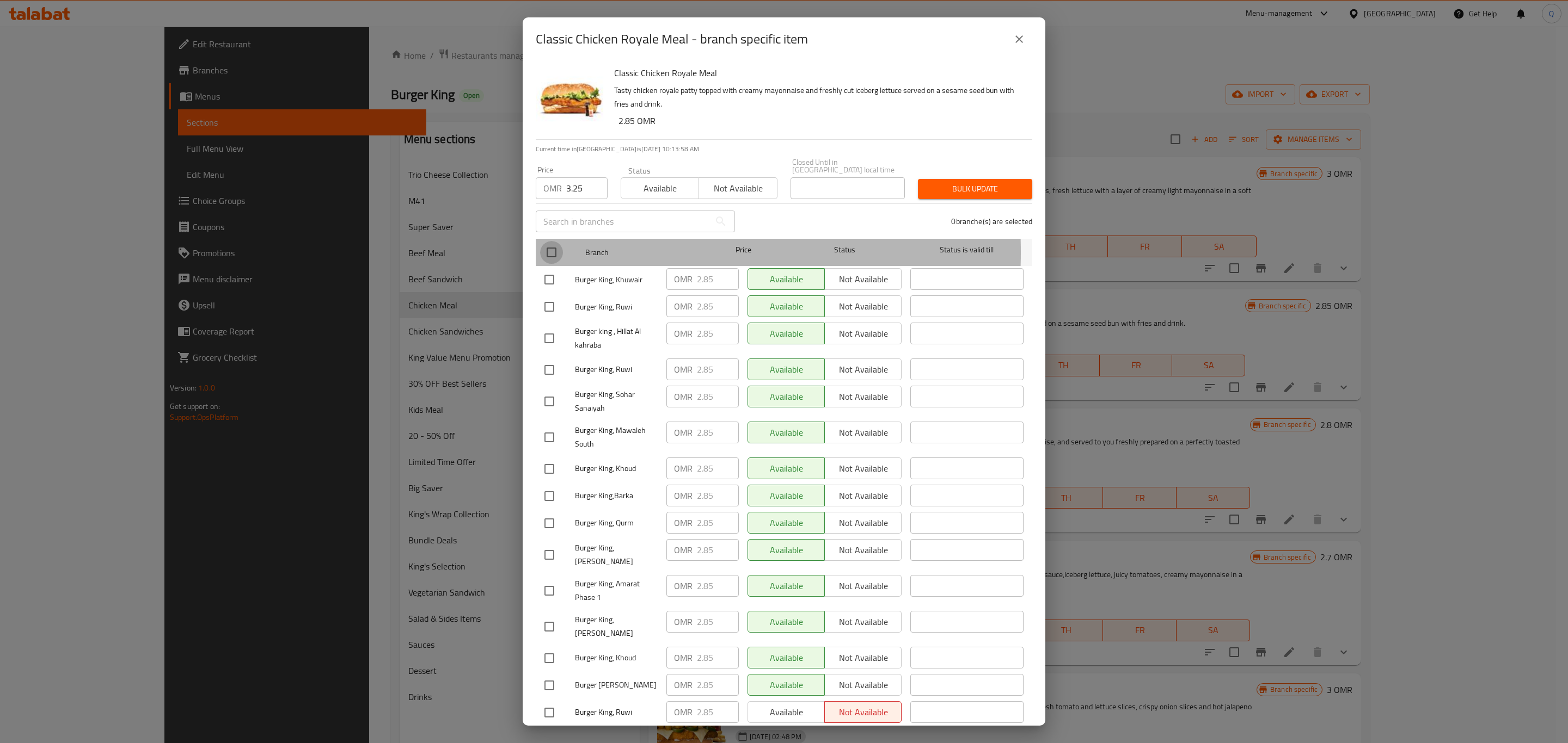
checkbox input "true"
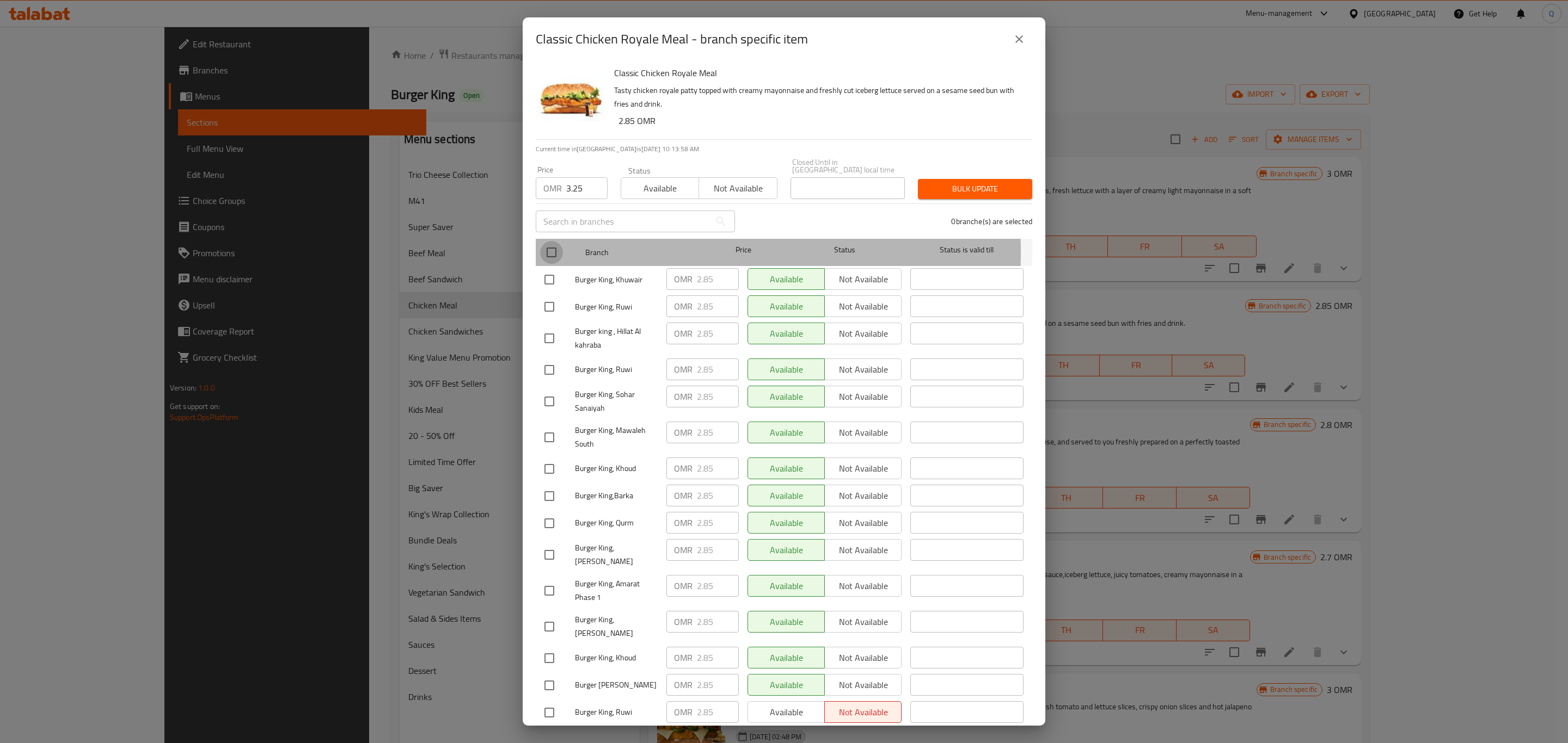
checkbox input "true"
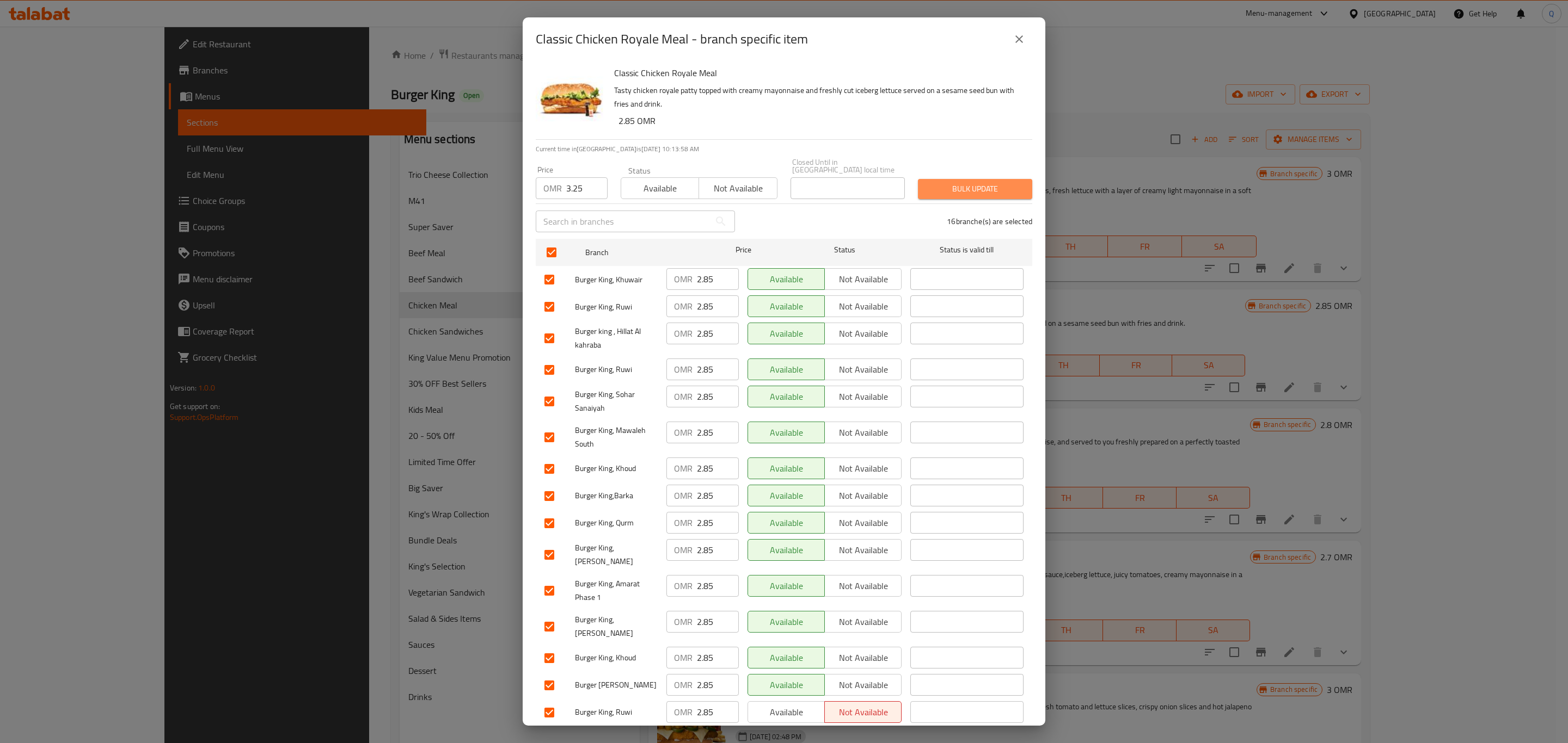
click at [969, 188] on button "Bulk update" at bounding box center [975, 189] width 115 height 20
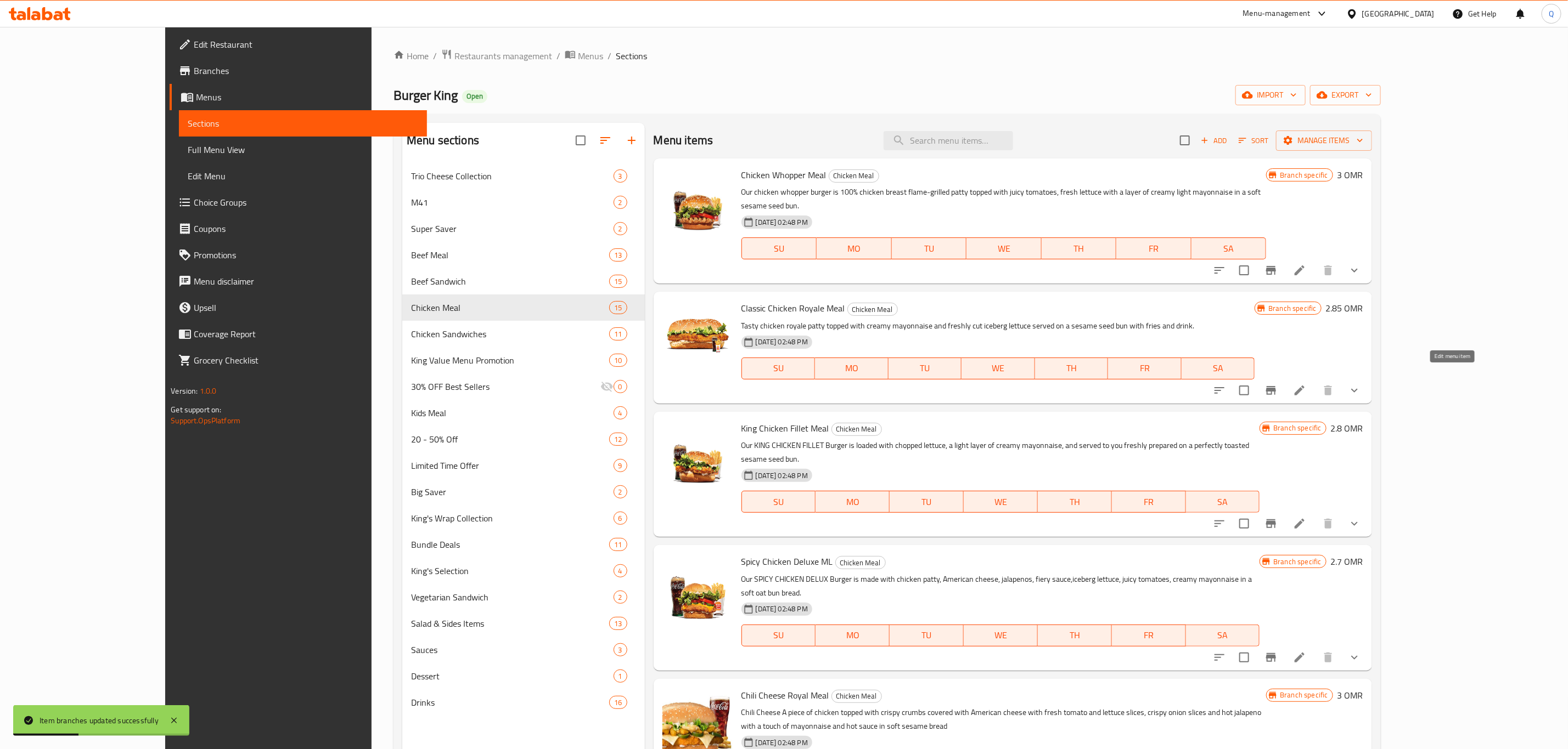
click at [1306, 384] on icon at bounding box center [1299, 390] width 13 height 13
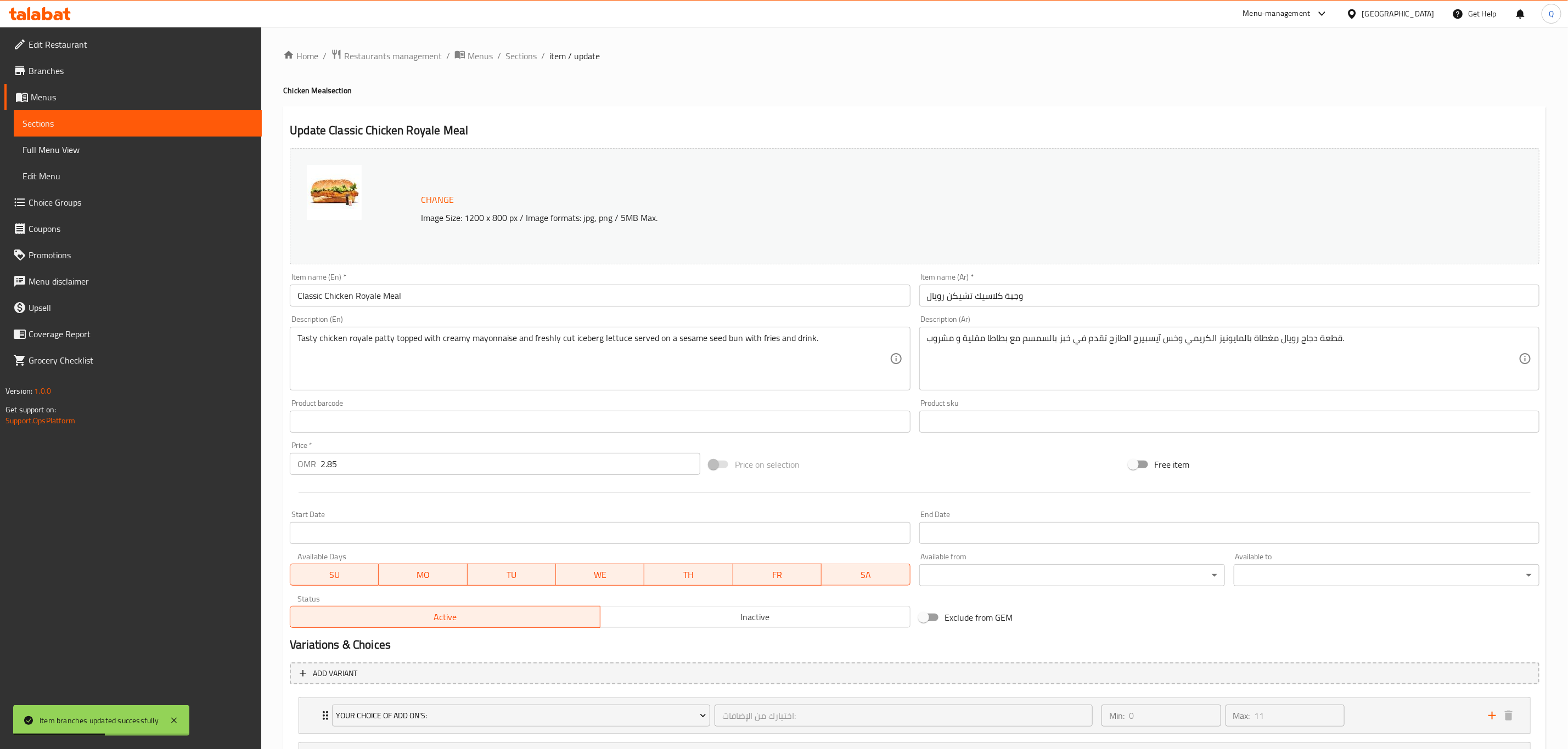
click at [409, 477] on div "Price   * OMR 2.85 Price *" at bounding box center [495, 459] width 419 height 42
click at [410, 473] on input "2.85" at bounding box center [510, 464] width 379 height 22
click at [409, 471] on input "2.85" at bounding box center [510, 464] width 379 height 22
type input "3.25"
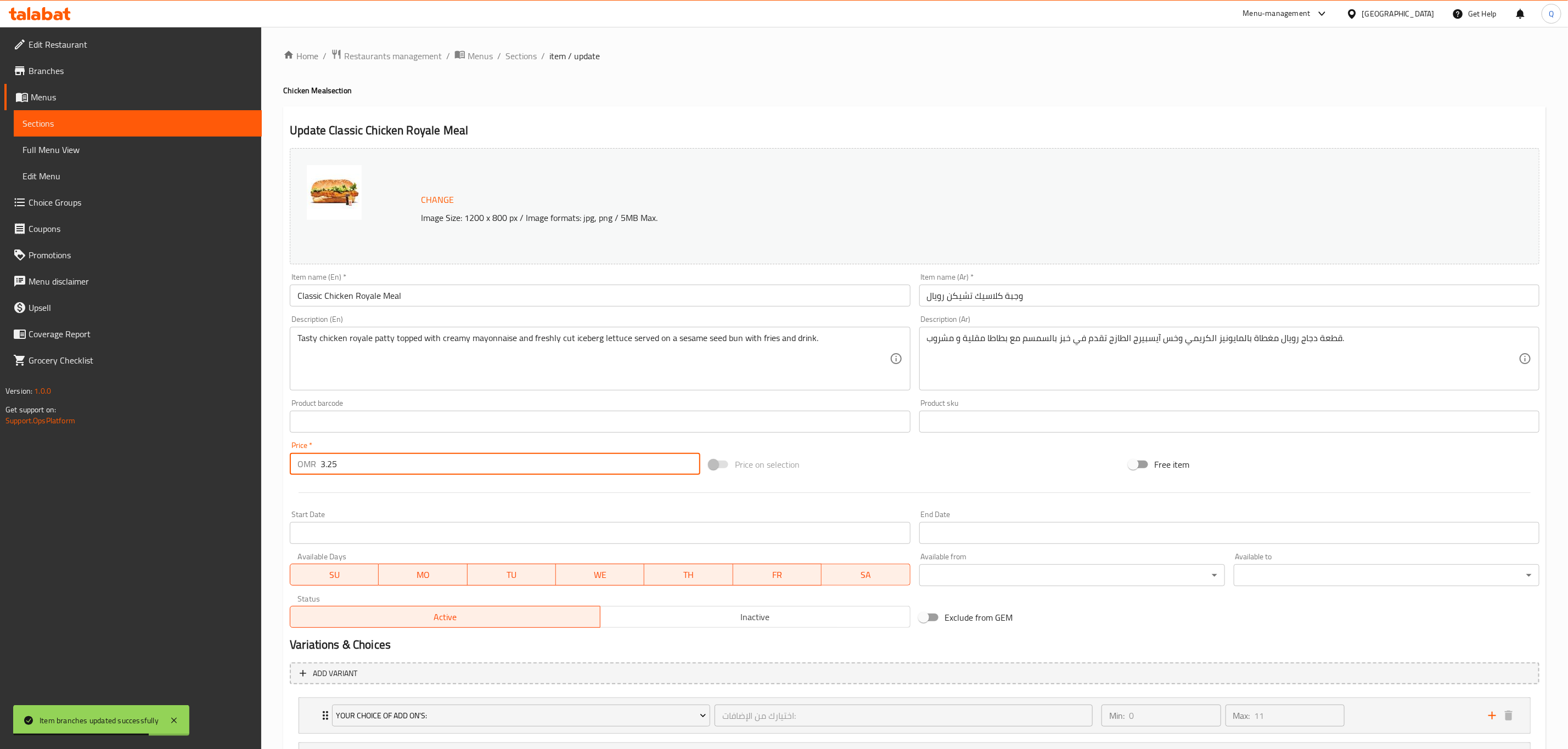
click at [518, 55] on span "Sections" at bounding box center [521, 56] width 31 height 13
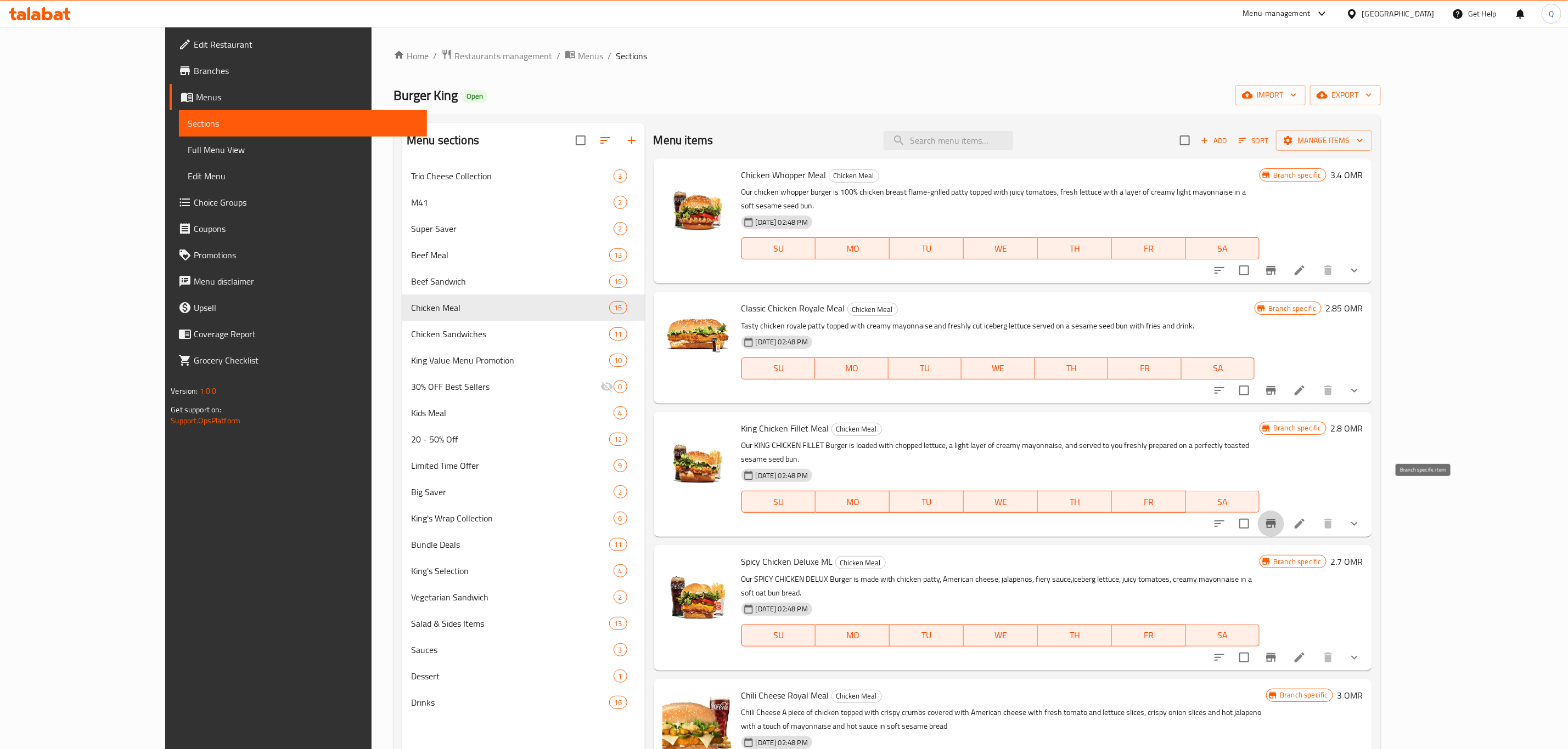
click at [1284, 510] on button "Branch-specific-item" at bounding box center [1271, 524] width 27 height 27
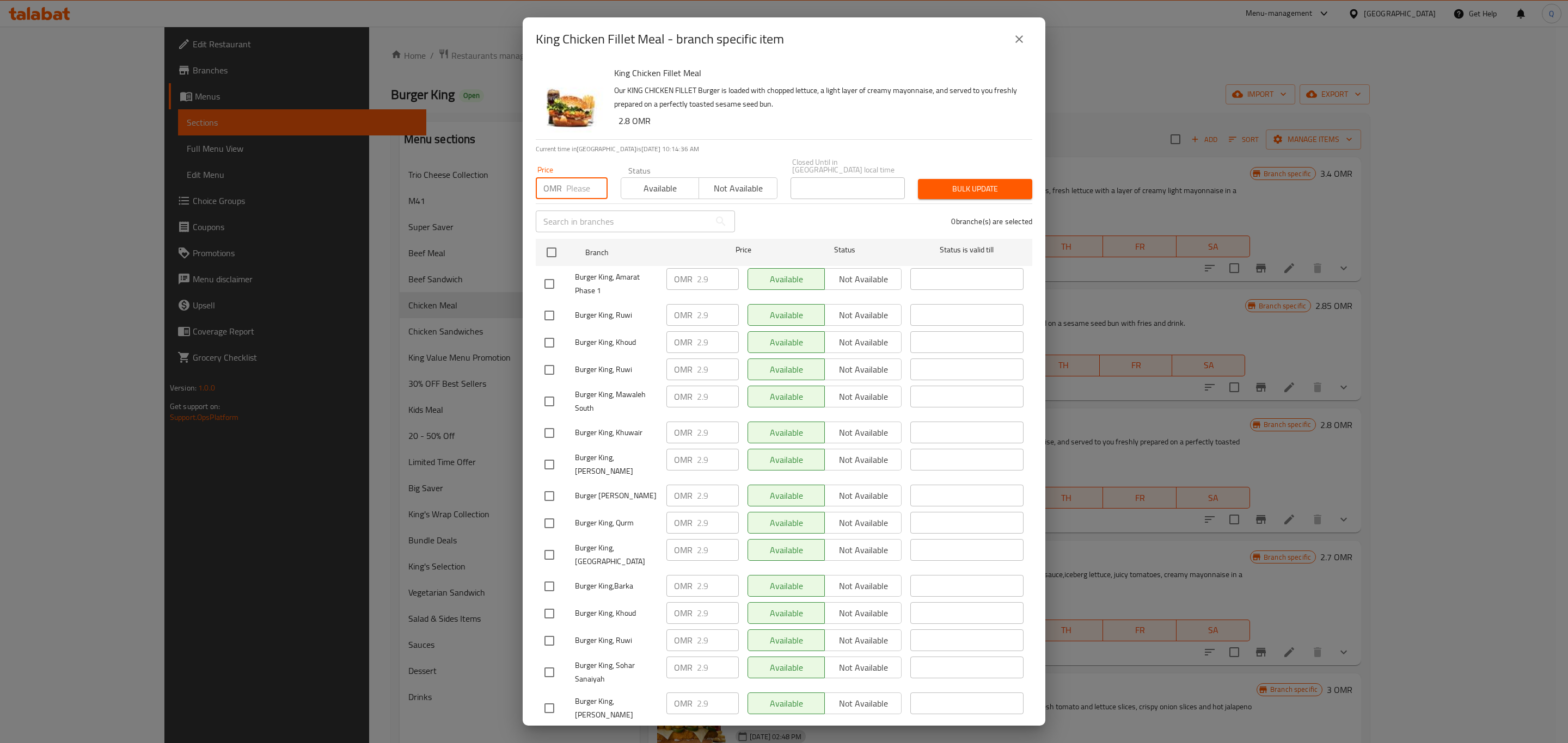
click at [572, 183] on input "number" at bounding box center [587, 188] width 41 height 22
type input "3.3"
click at [554, 243] on input "checkbox" at bounding box center [551, 252] width 23 height 23
checkbox input "true"
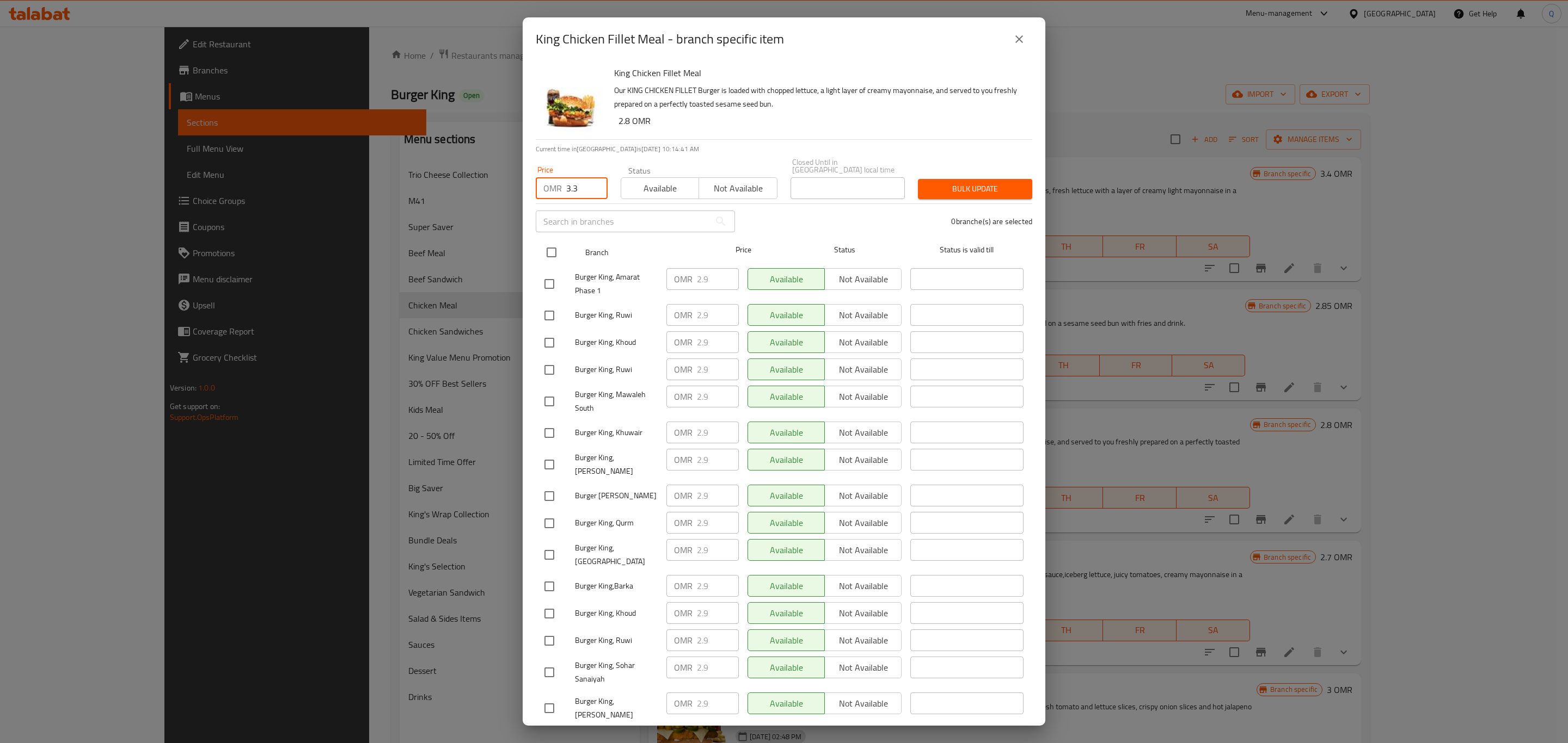
checkbox input "true"
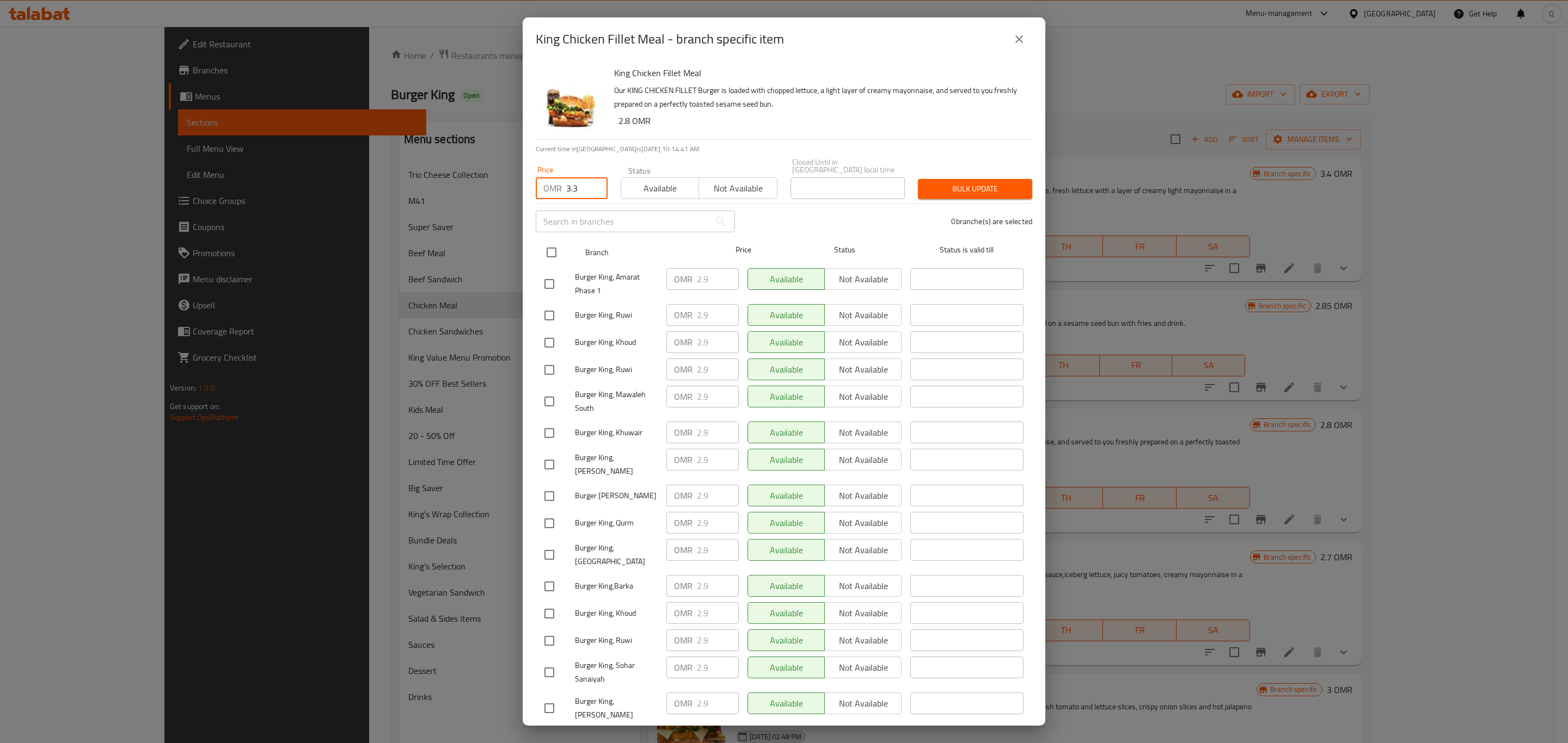
checkbox input "true"
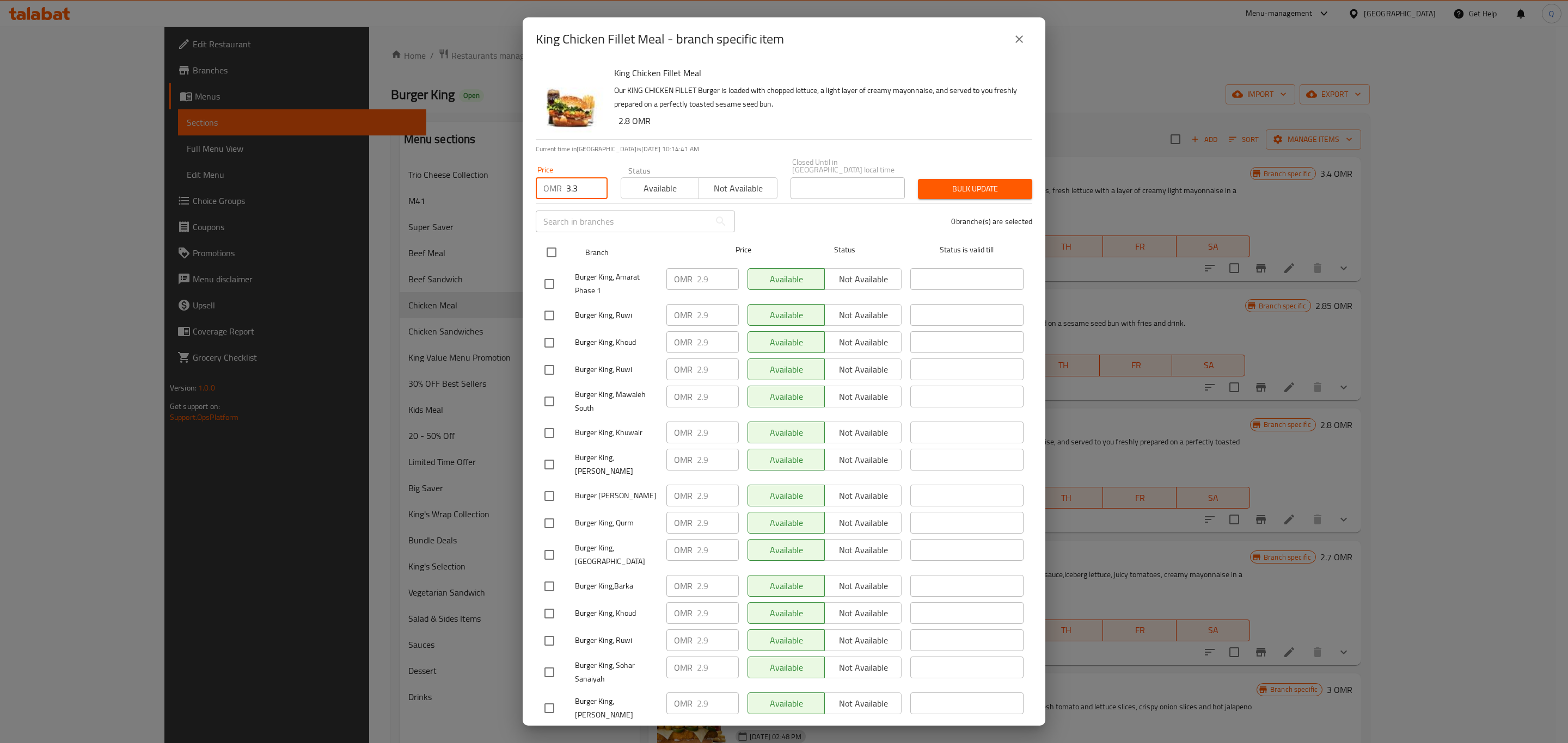
checkbox input "true"
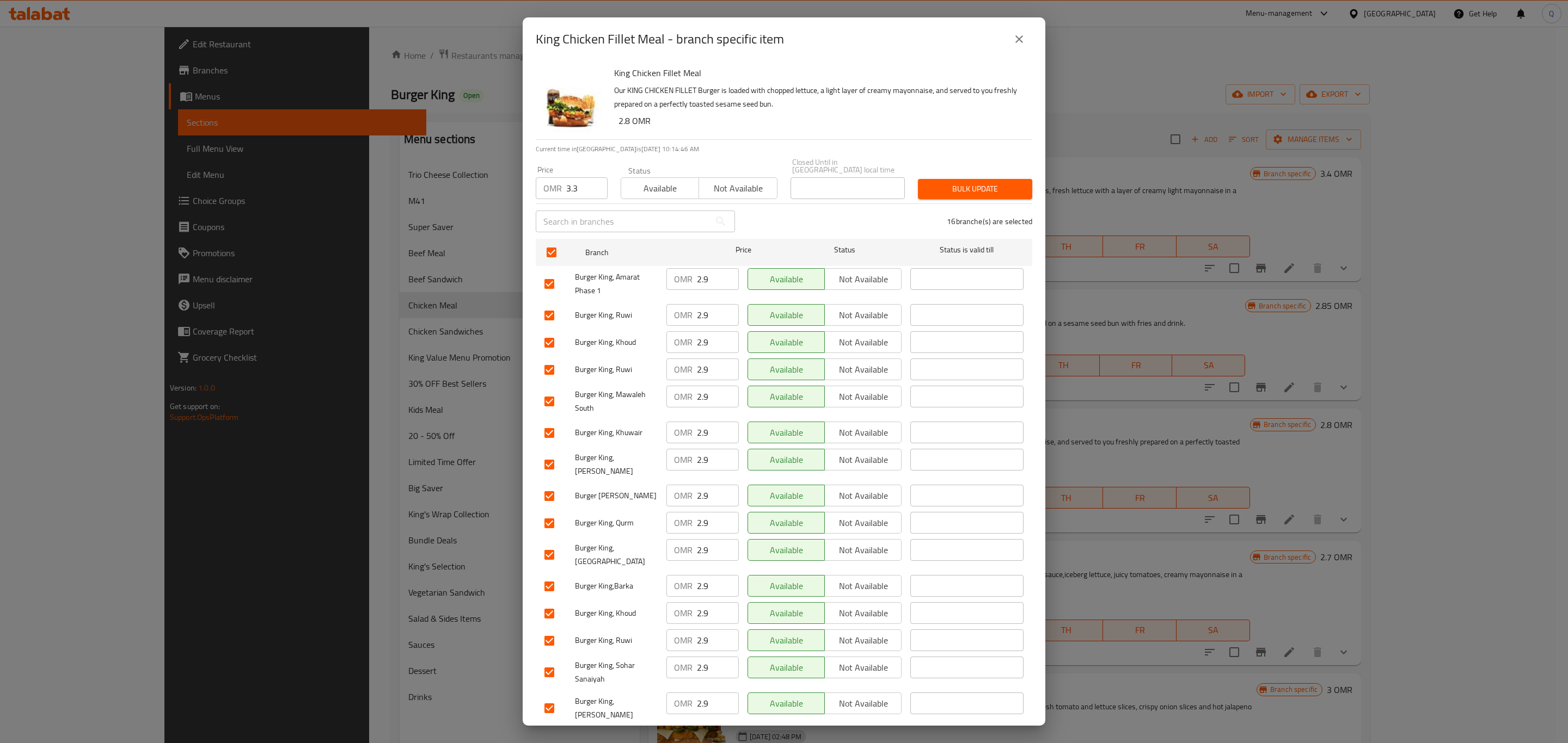
click at [920, 179] on button "Bulk update" at bounding box center [975, 189] width 115 height 20
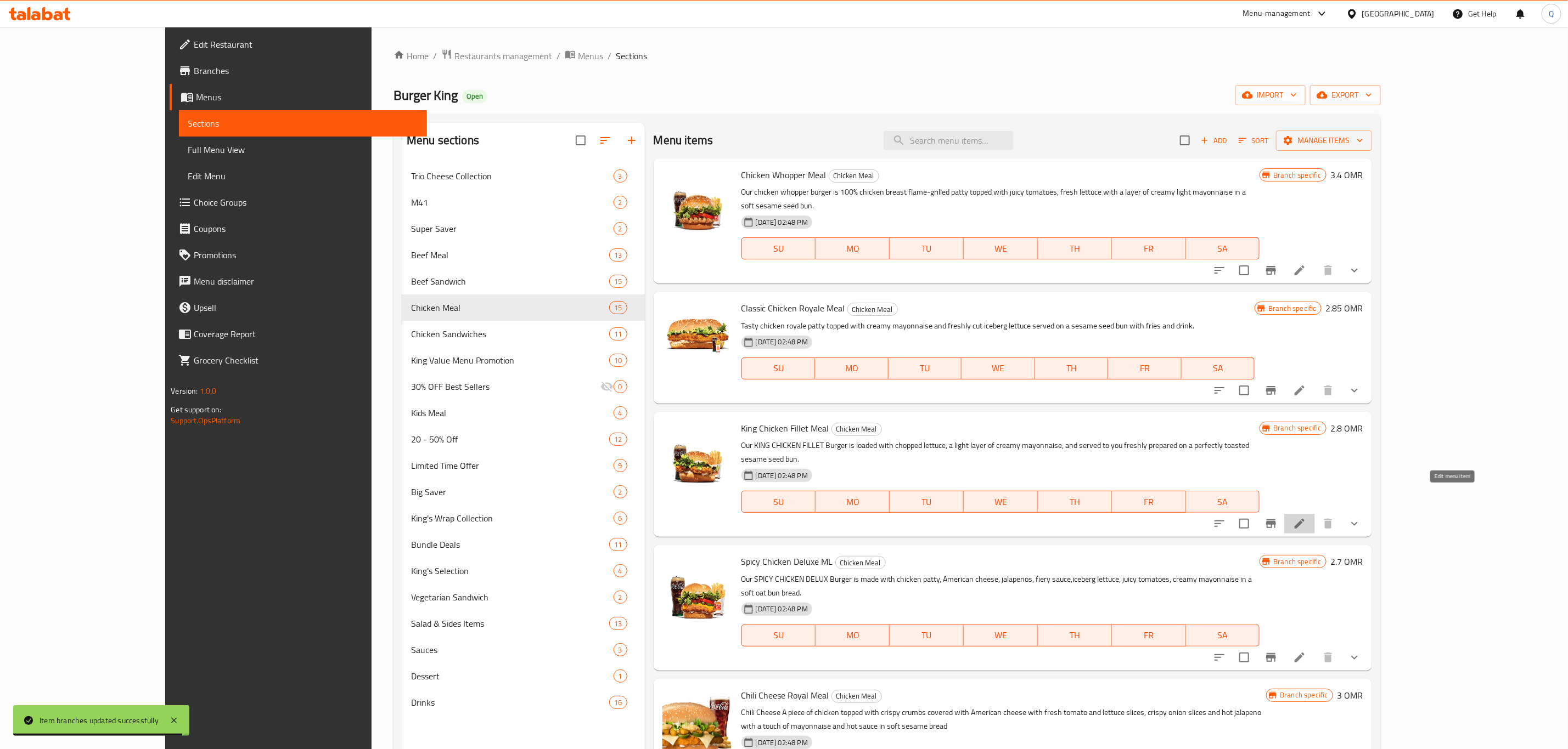
click at [1305, 519] on icon at bounding box center [1299, 524] width 10 height 10
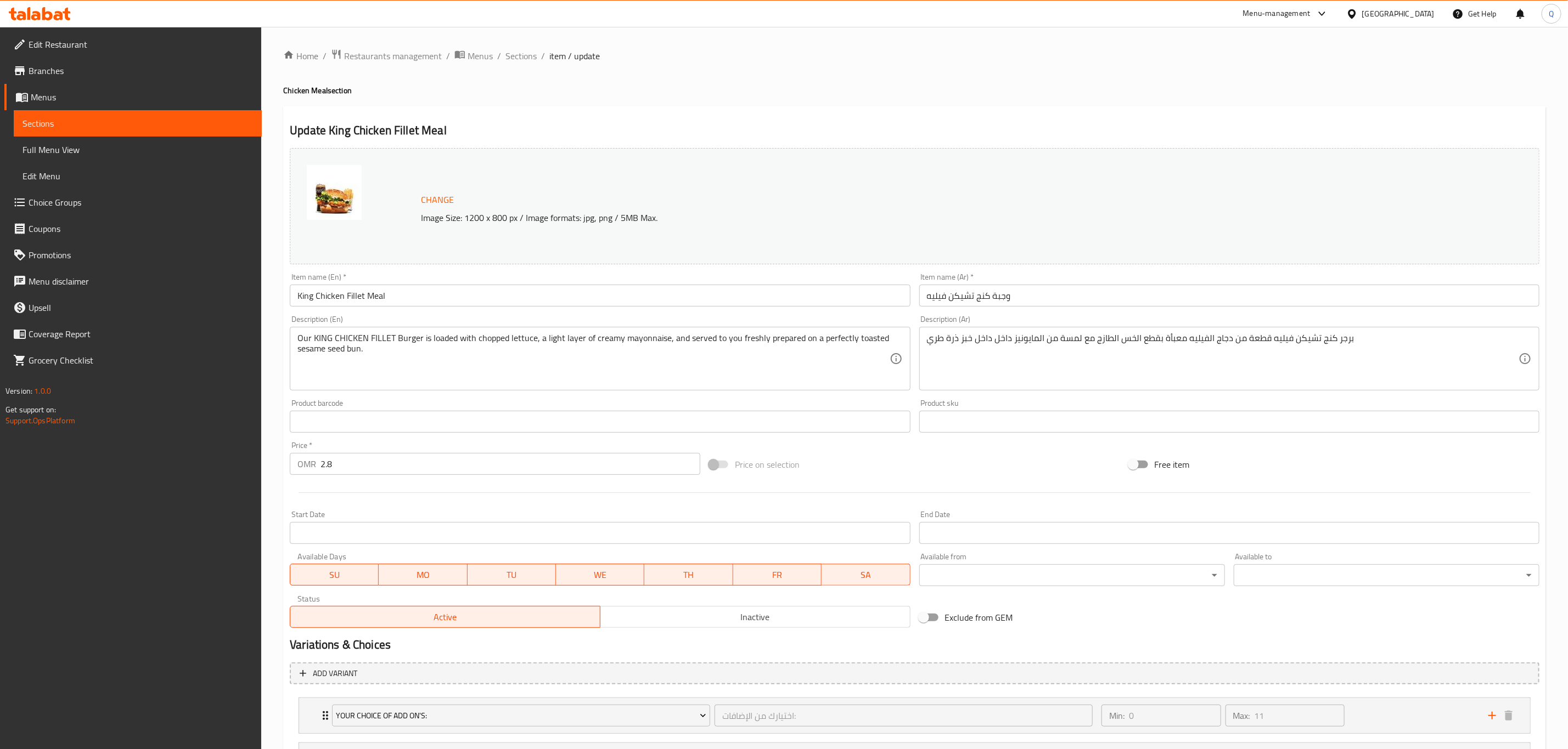
click at [410, 469] on input "2.8" at bounding box center [510, 464] width 379 height 22
type input "3.3"
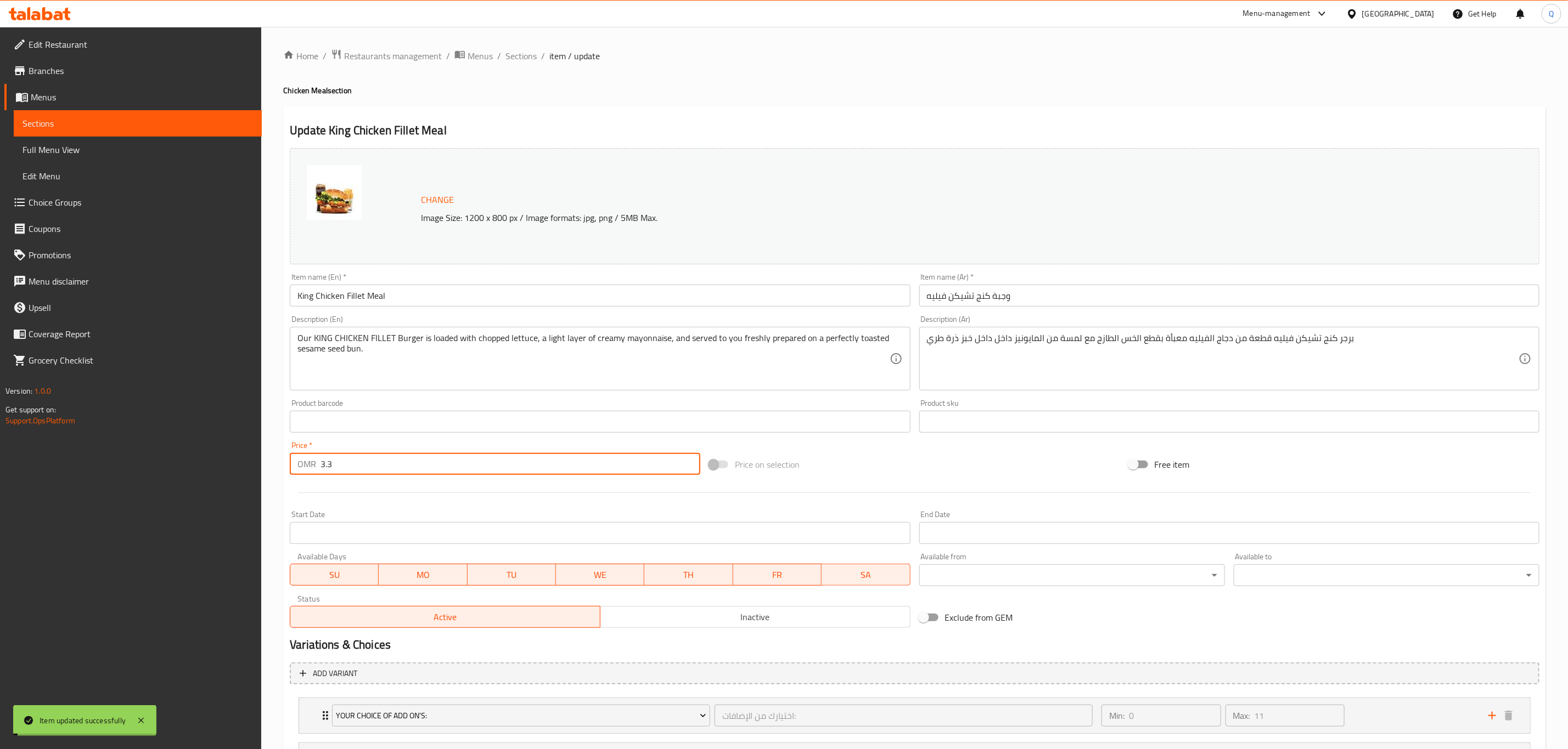
click at [515, 53] on span "Sections" at bounding box center [521, 56] width 31 height 13
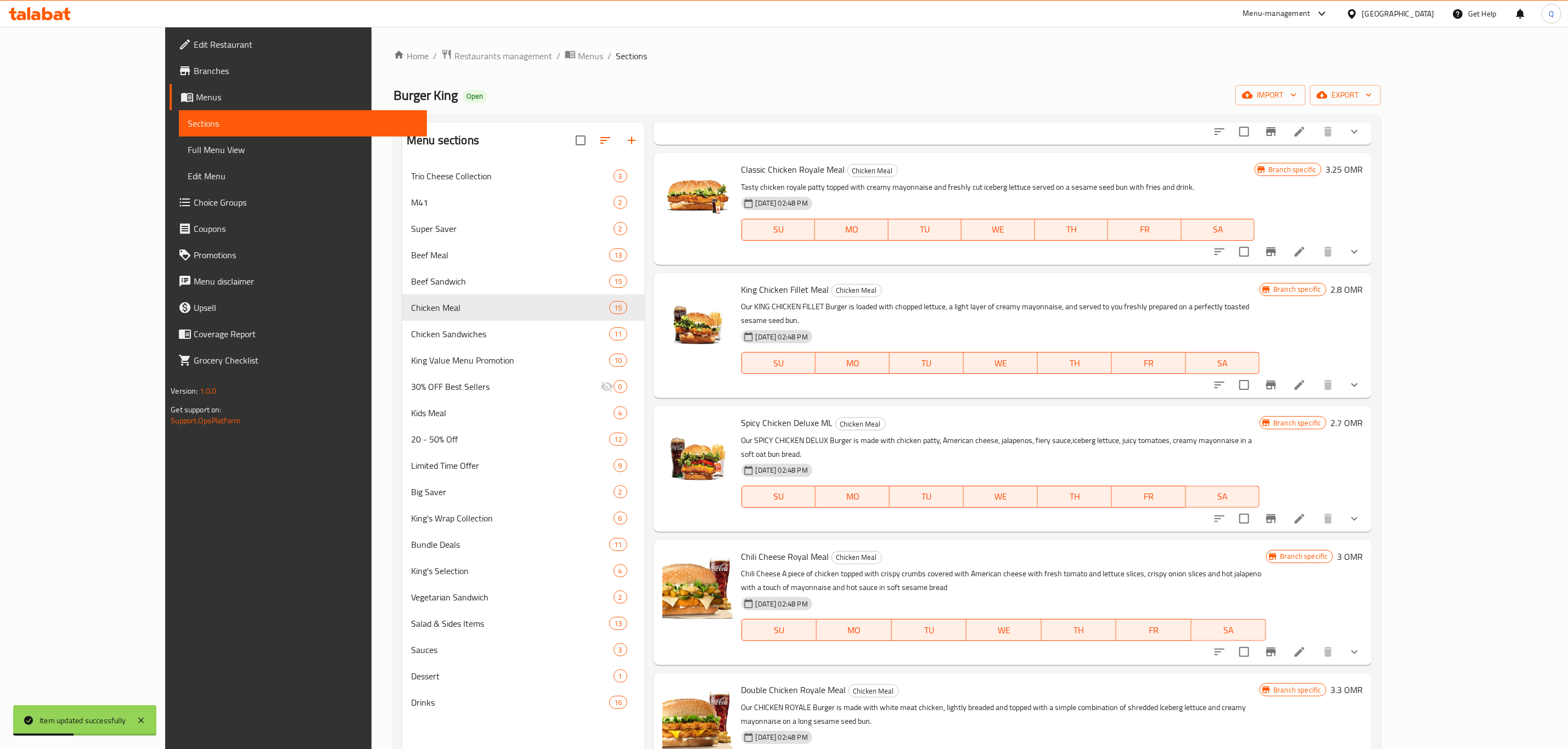
scroll to position [150, 0]
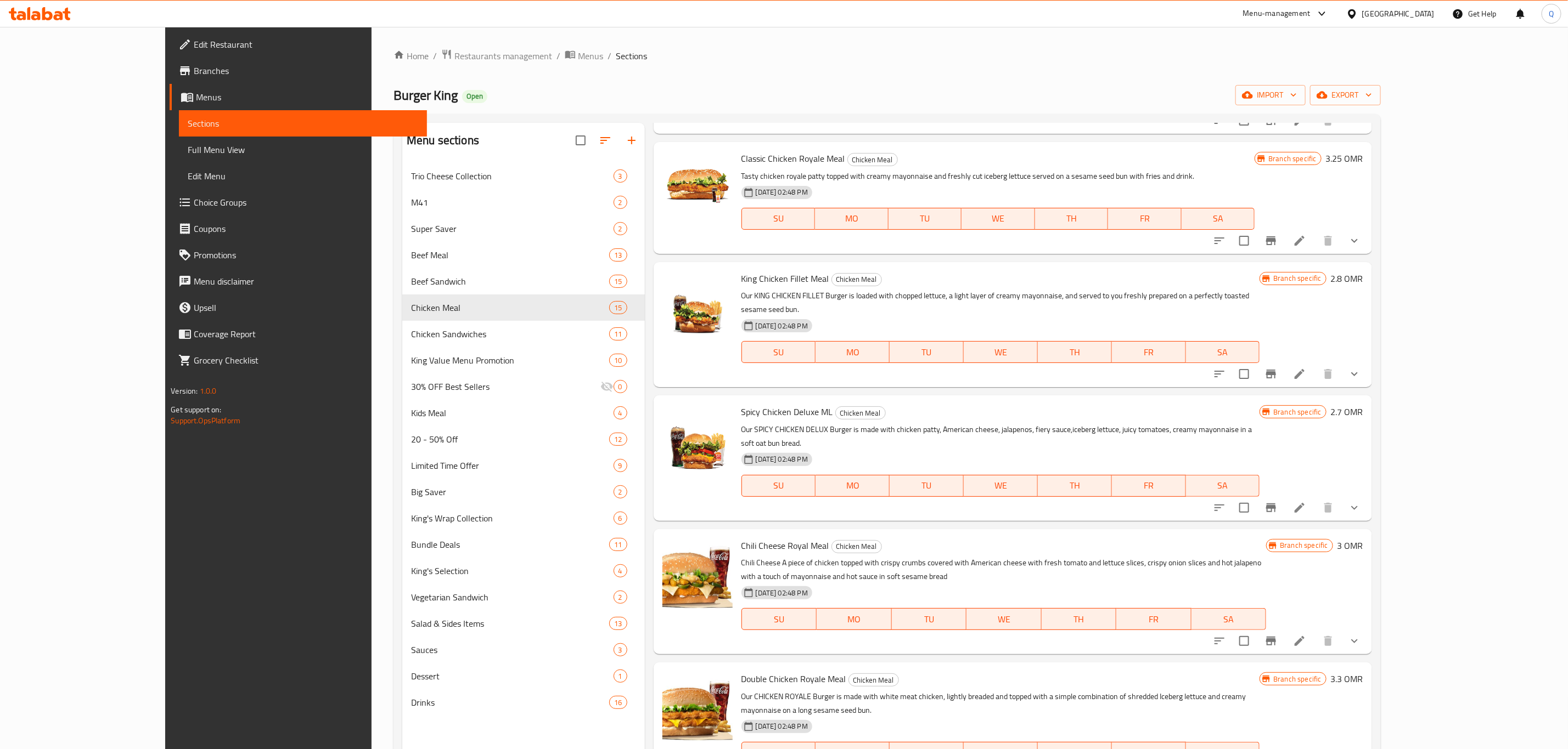
click at [1278, 502] on icon "Branch-specific-item" at bounding box center [1271, 508] width 13 height 13
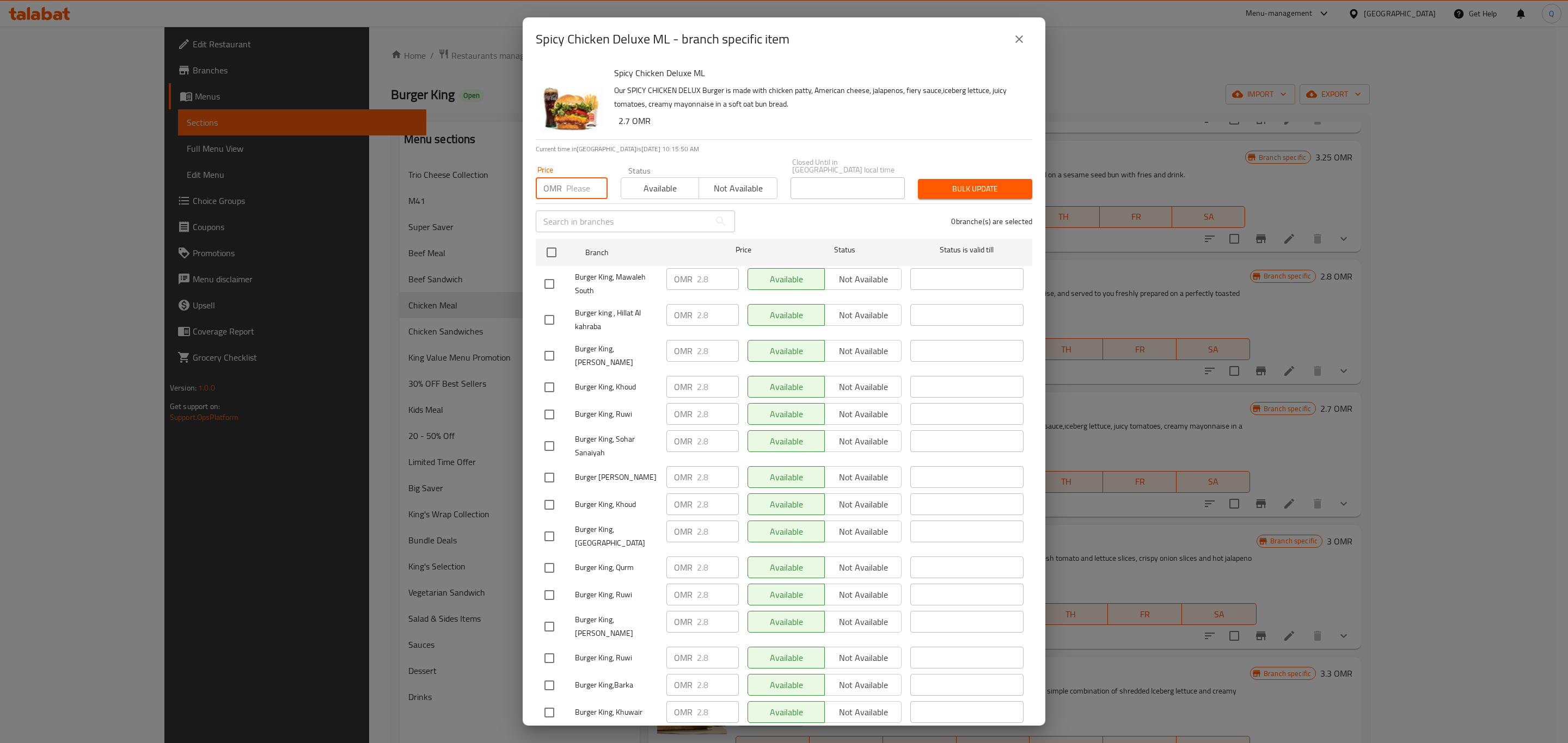
click at [576, 185] on input "number" at bounding box center [587, 188] width 41 height 22
type input "3.2"
click at [547, 247] on input "checkbox" at bounding box center [551, 252] width 23 height 23
checkbox input "true"
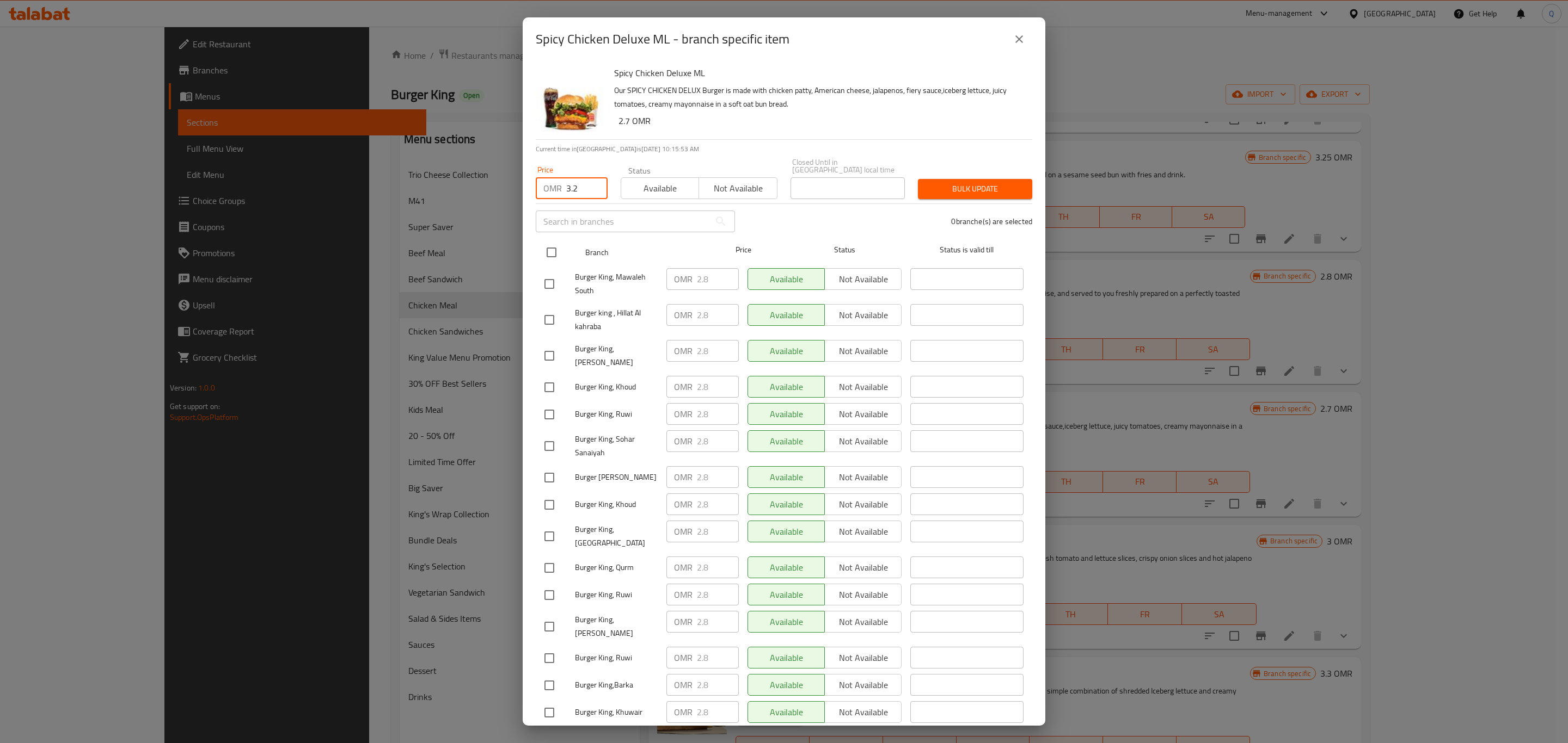
checkbox input "true"
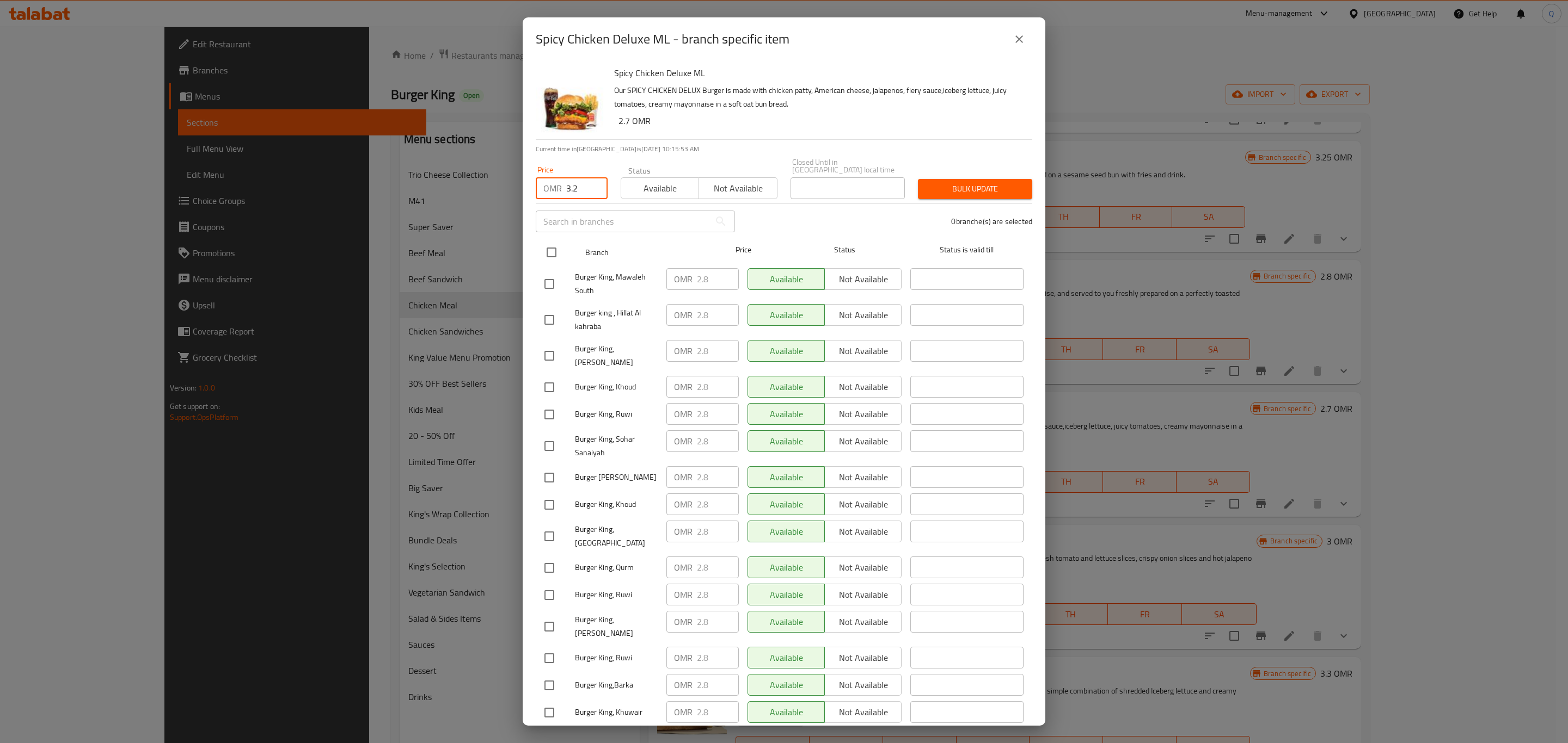
checkbox input "true"
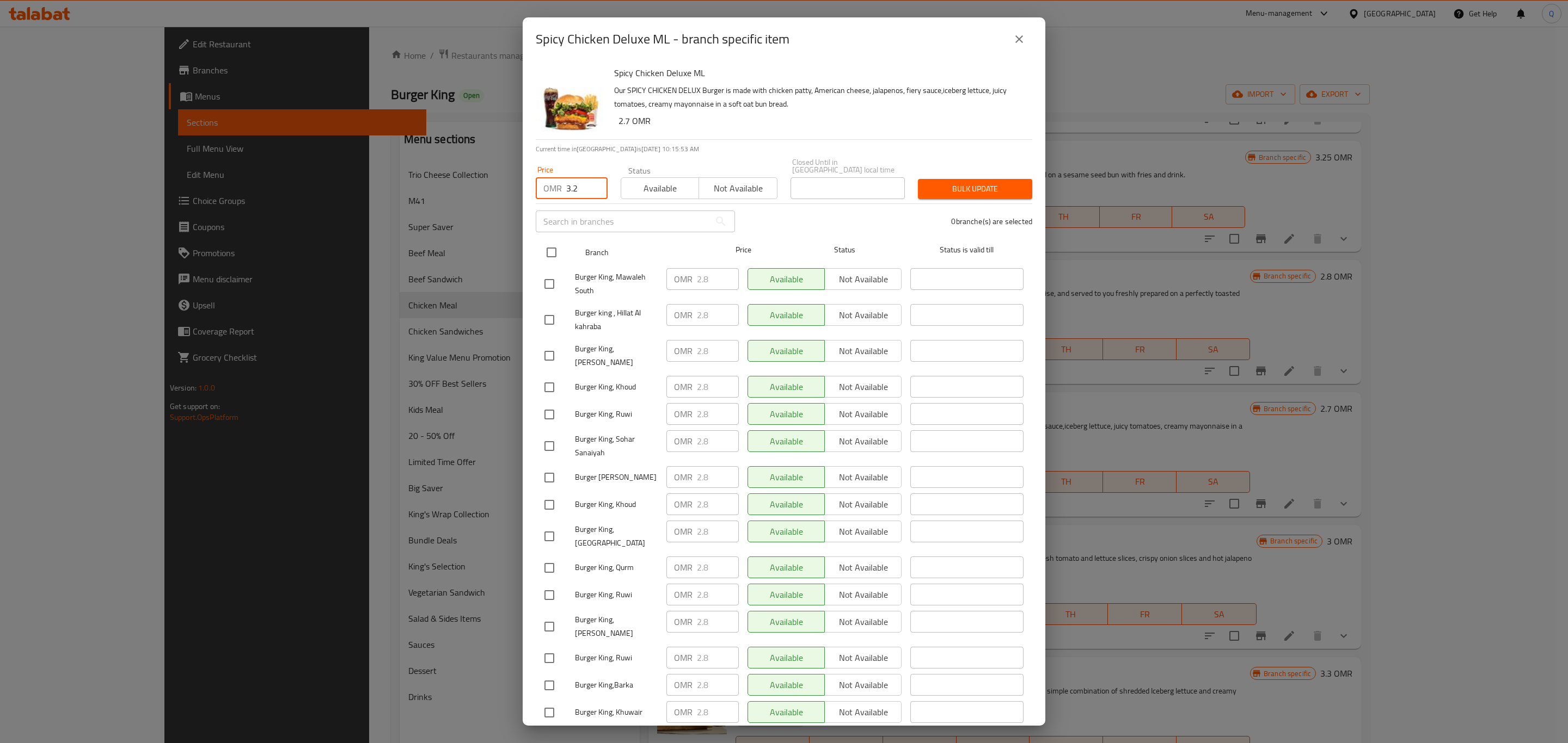
checkbox input "true"
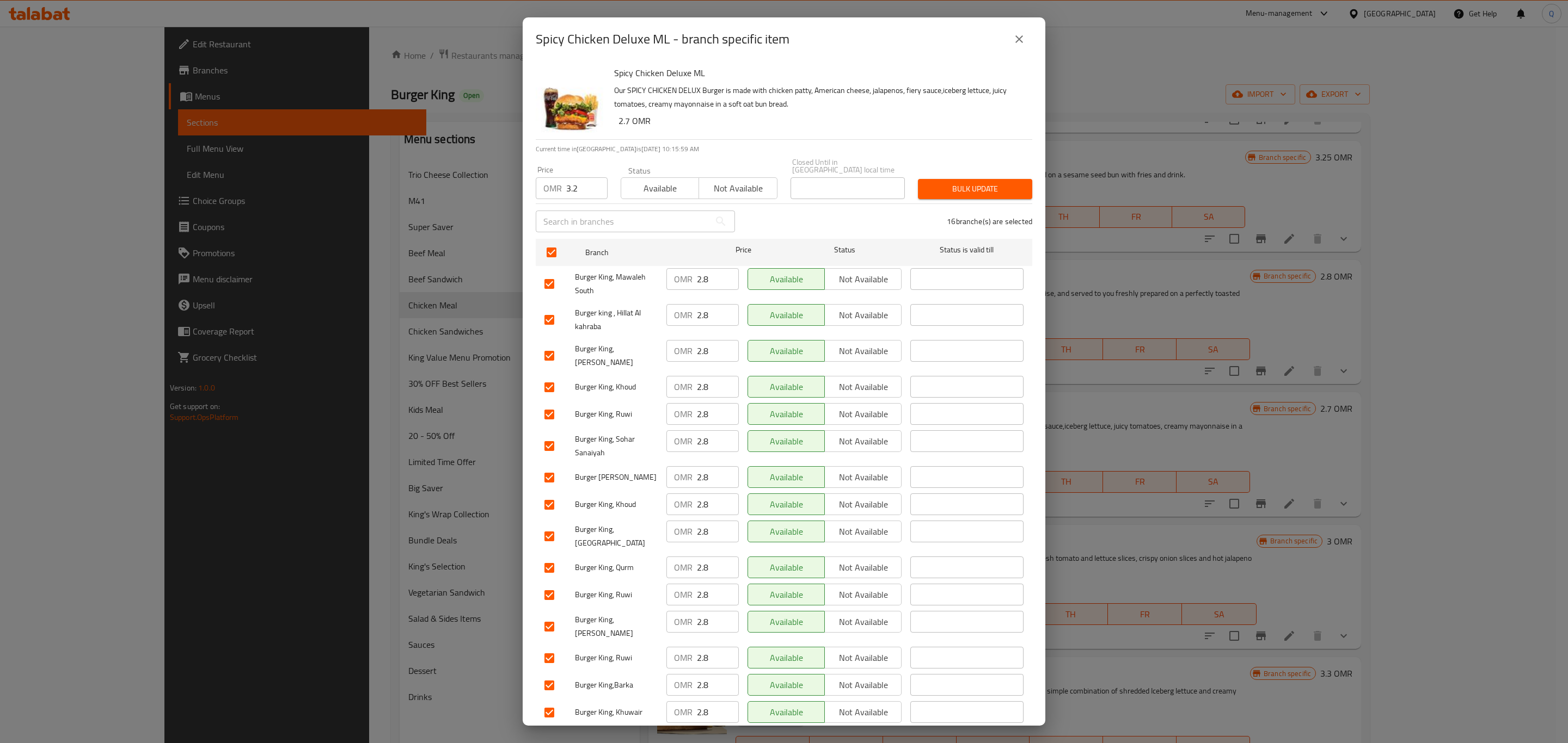
click at [959, 188] on button "Bulk update" at bounding box center [975, 189] width 115 height 20
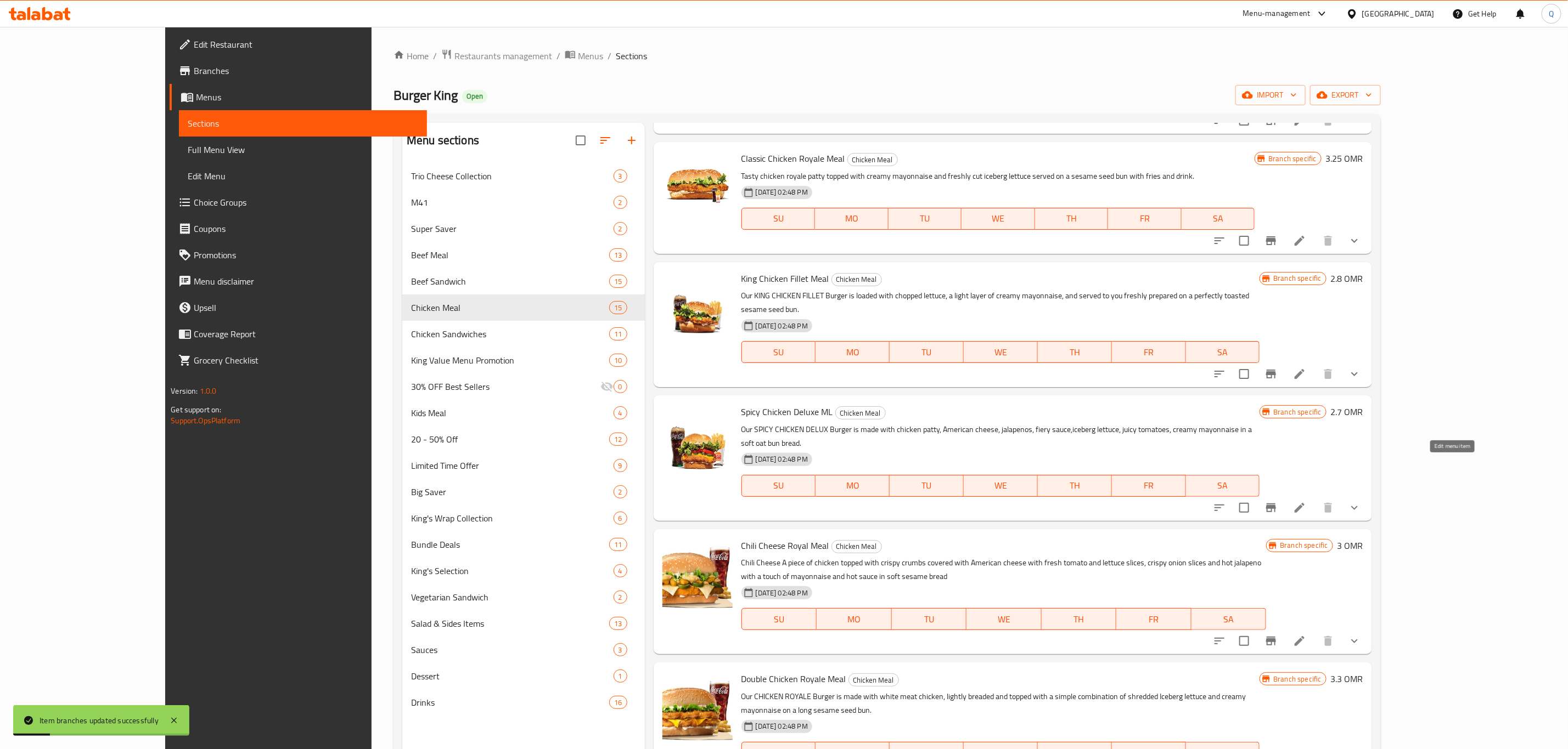
click at [1306, 502] on icon at bounding box center [1299, 508] width 13 height 13
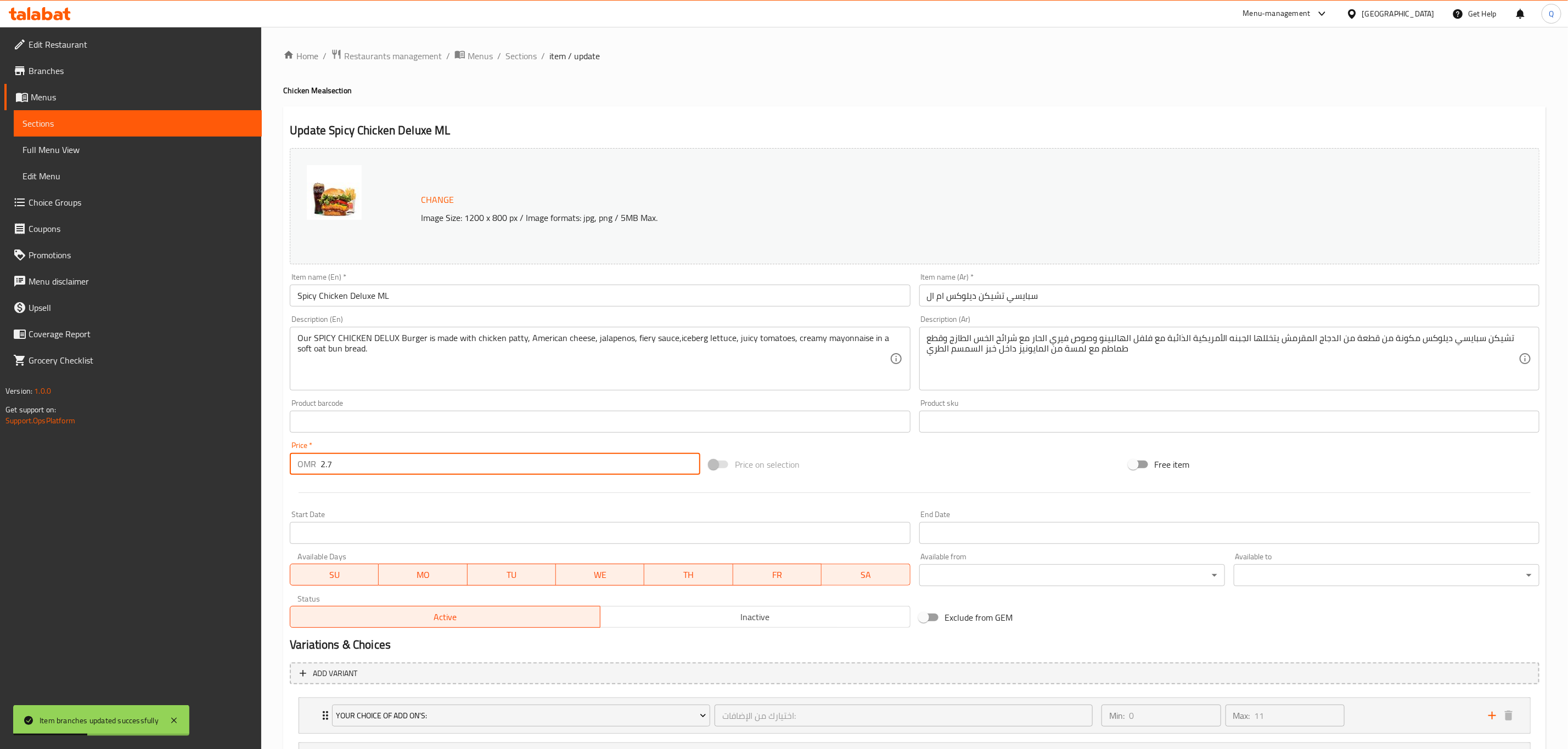
click at [438, 469] on input "2.7" at bounding box center [510, 464] width 379 height 22
type input "3.2"
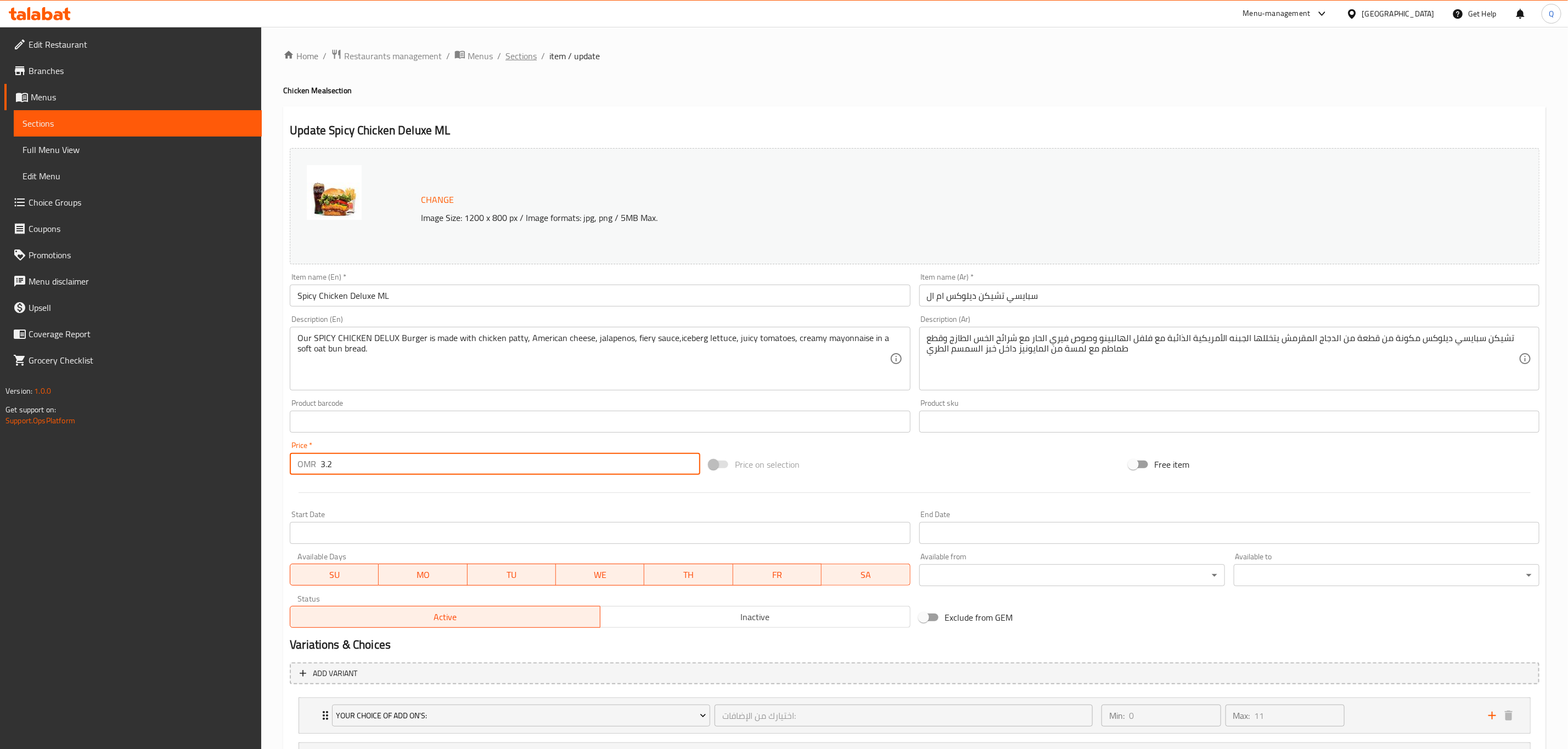
click at [526, 53] on span "Sections" at bounding box center [521, 56] width 31 height 13
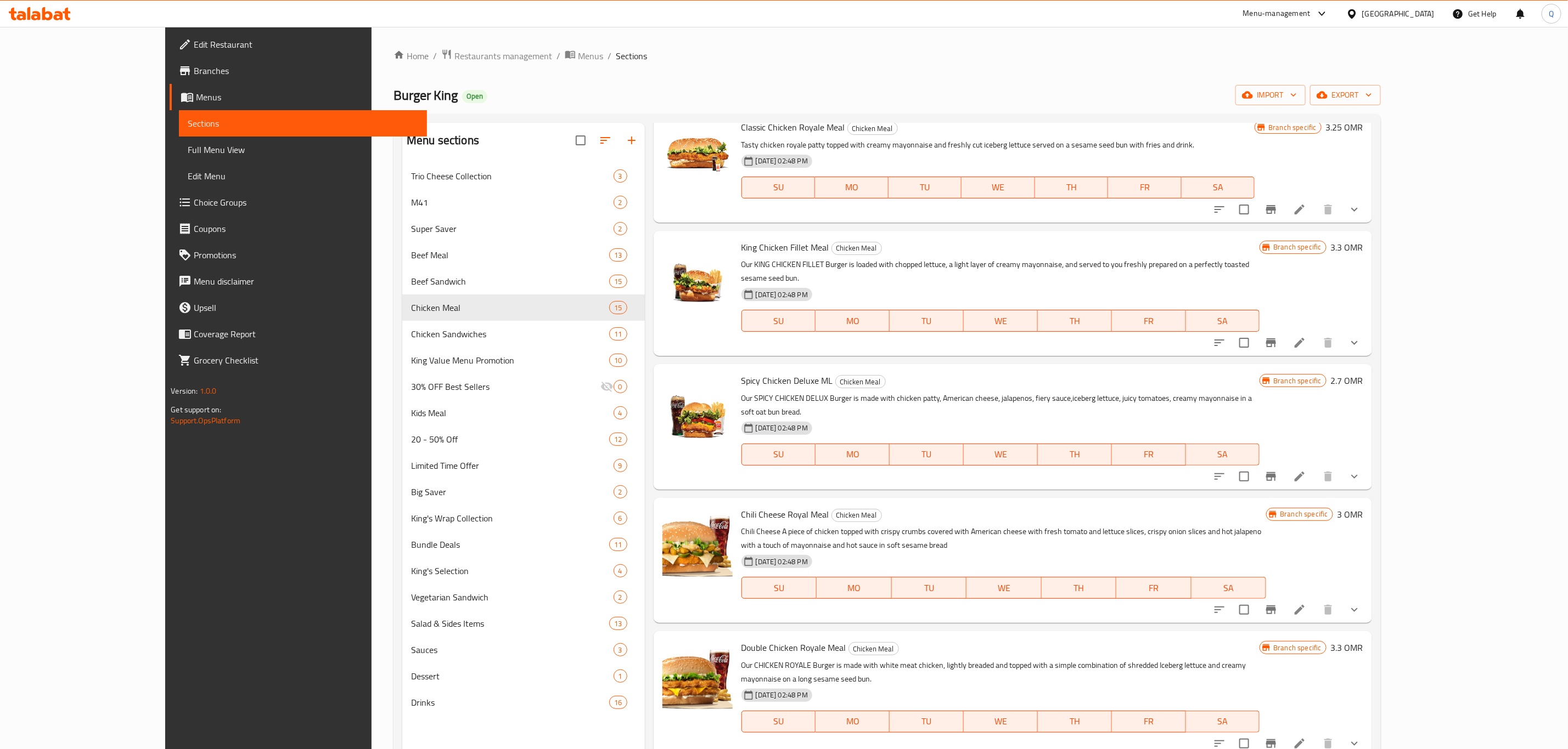
scroll to position [120, 0]
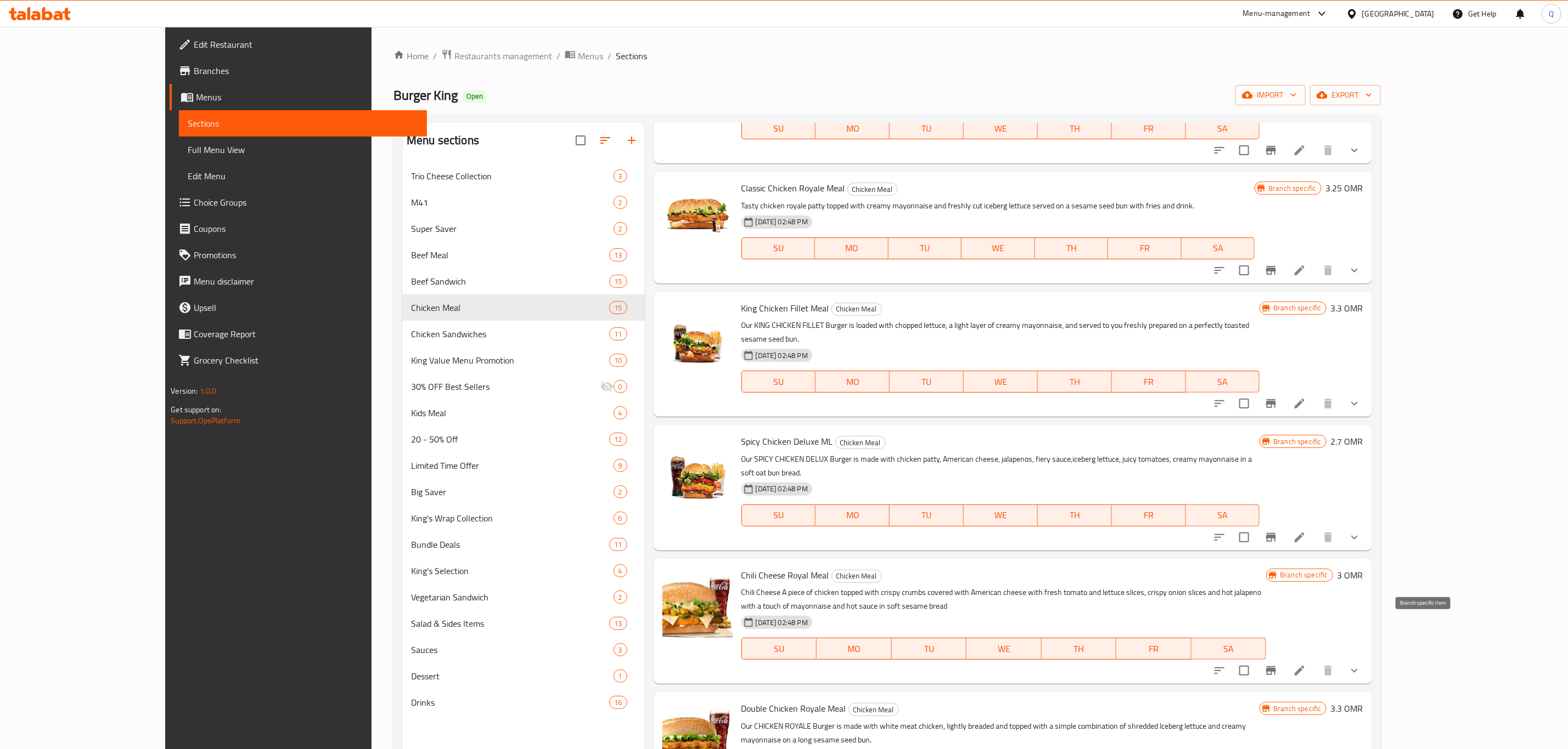
click at [1276, 667] on icon "Branch-specific-item" at bounding box center [1271, 670] width 10 height 9
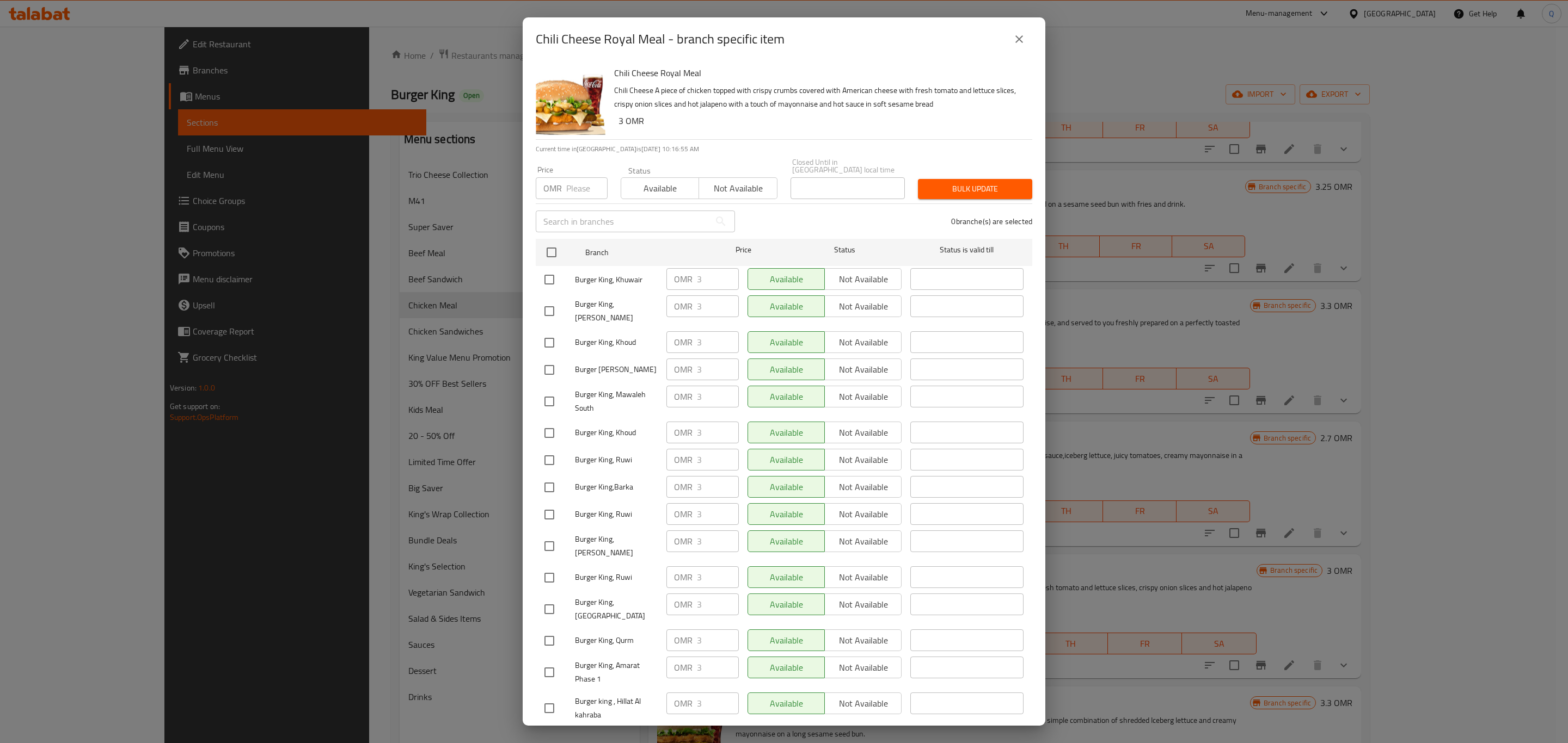
click at [576, 178] on input "number" at bounding box center [587, 188] width 41 height 22
type input "3.4"
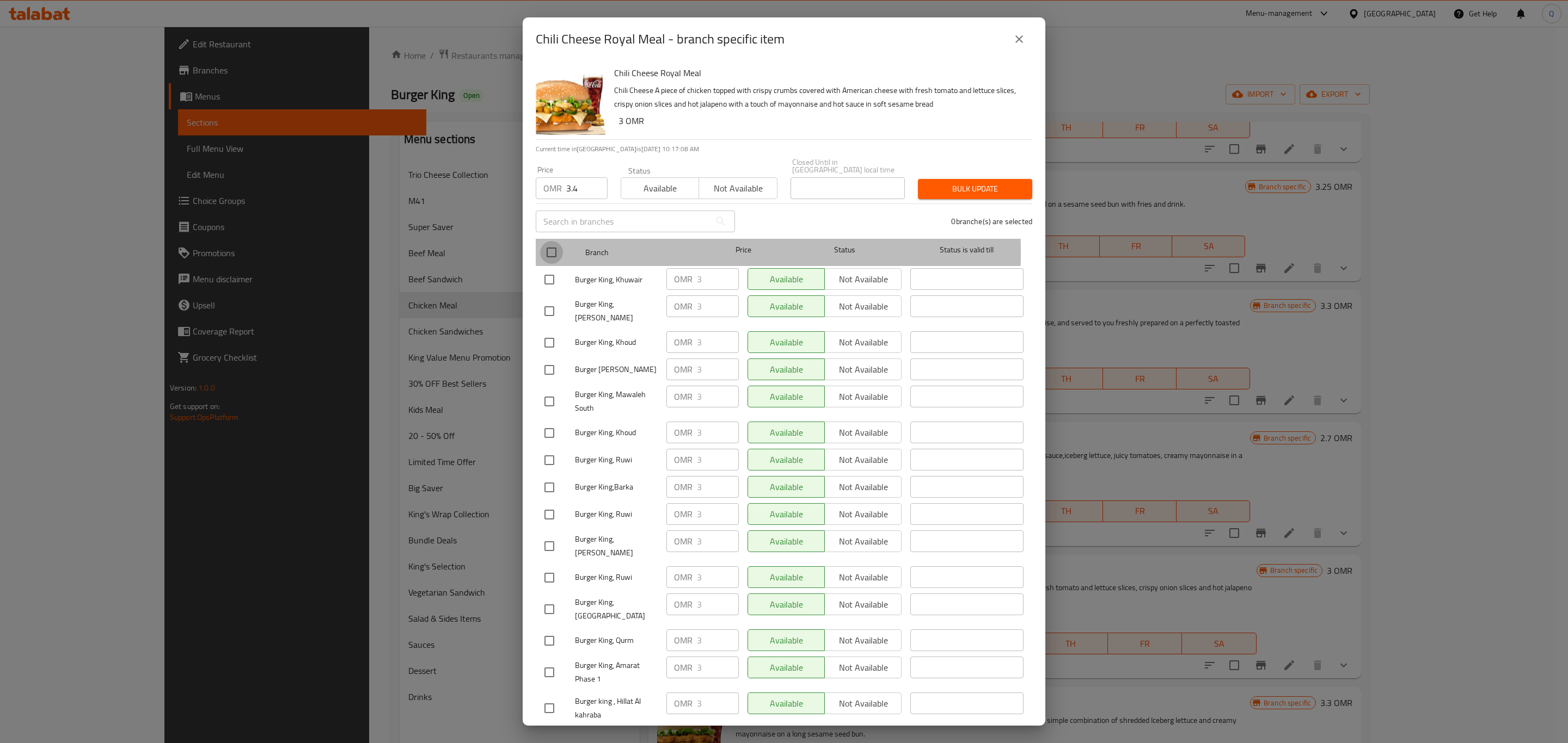
click at [550, 245] on input "checkbox" at bounding box center [551, 252] width 23 height 23
checkbox input "true"
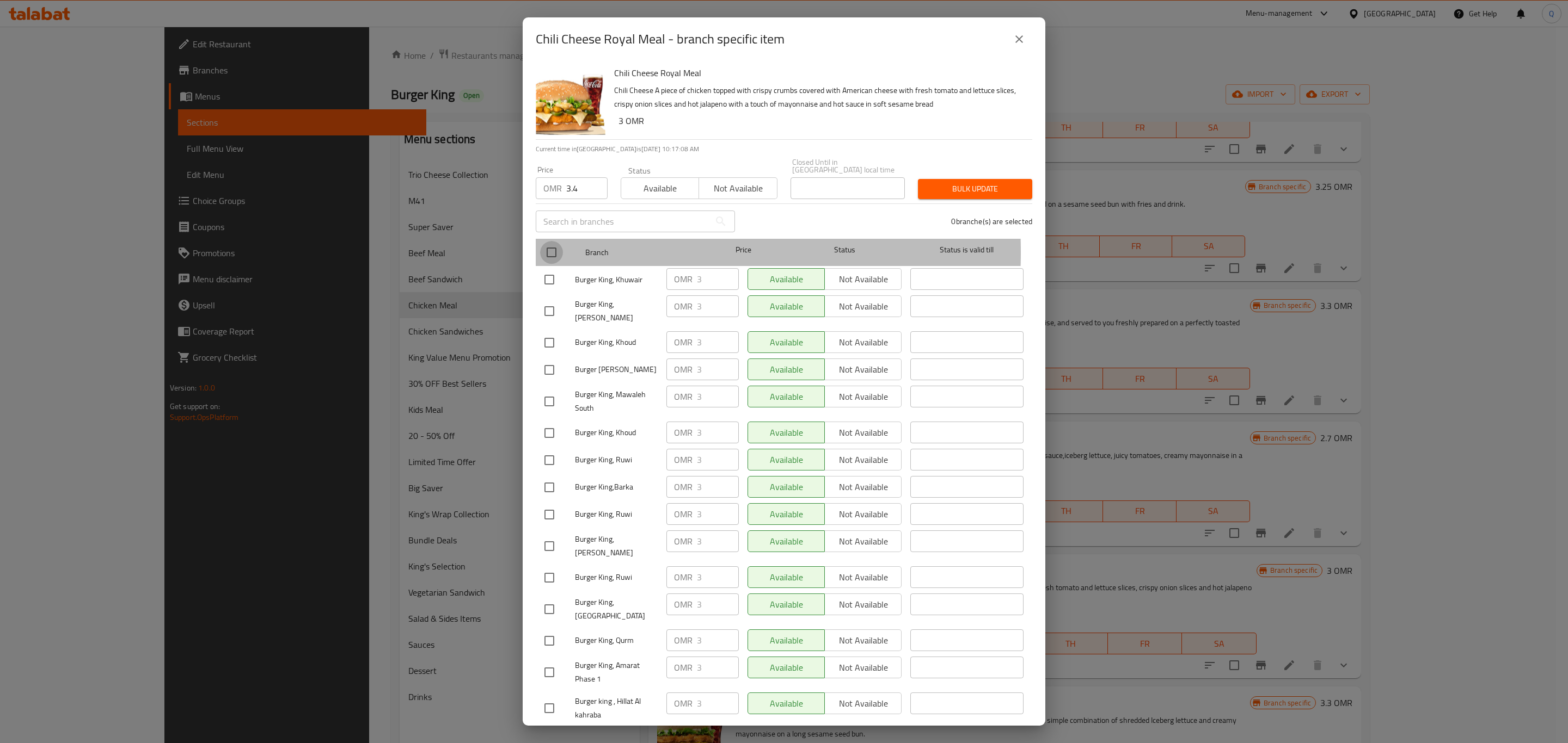
checkbox input "true"
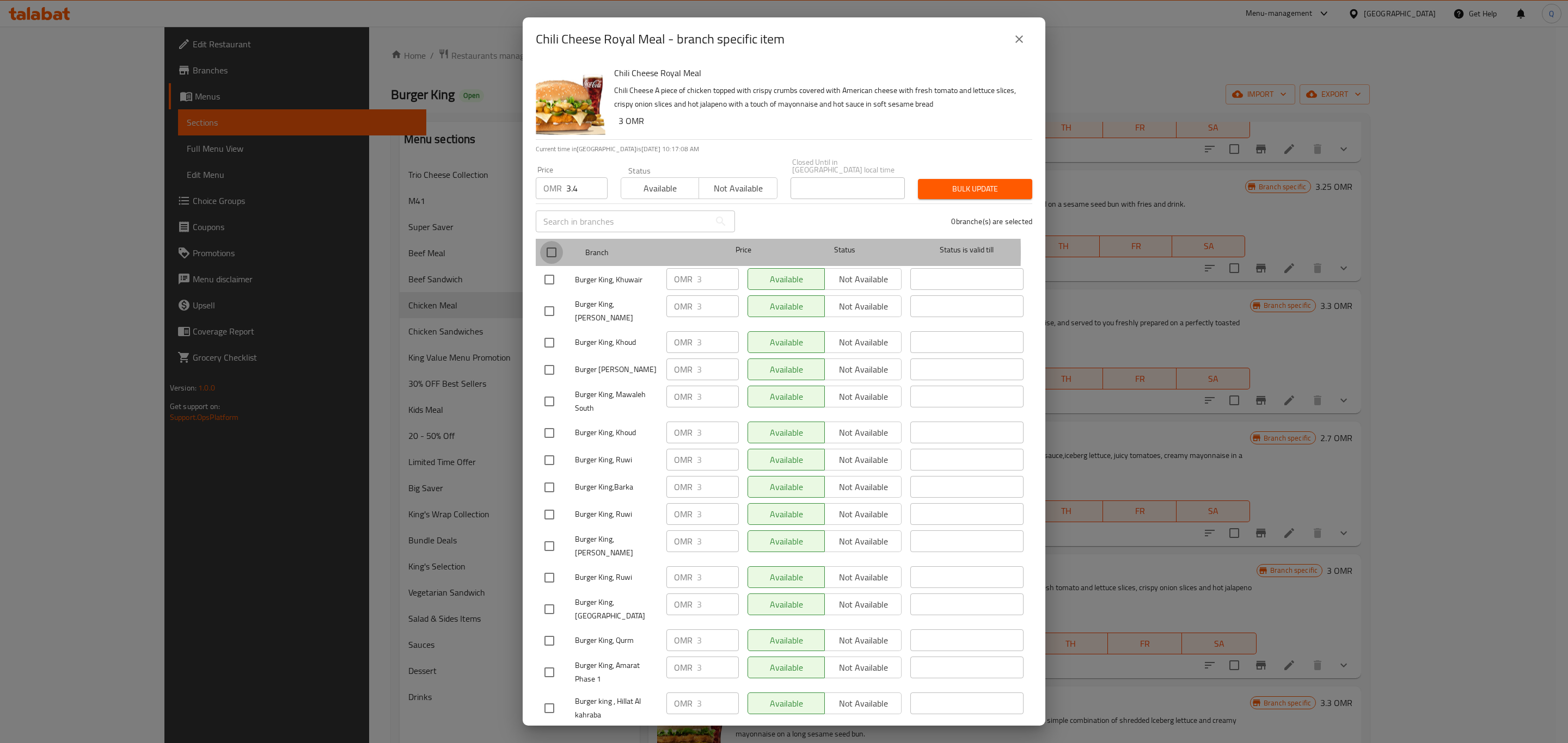
checkbox input "true"
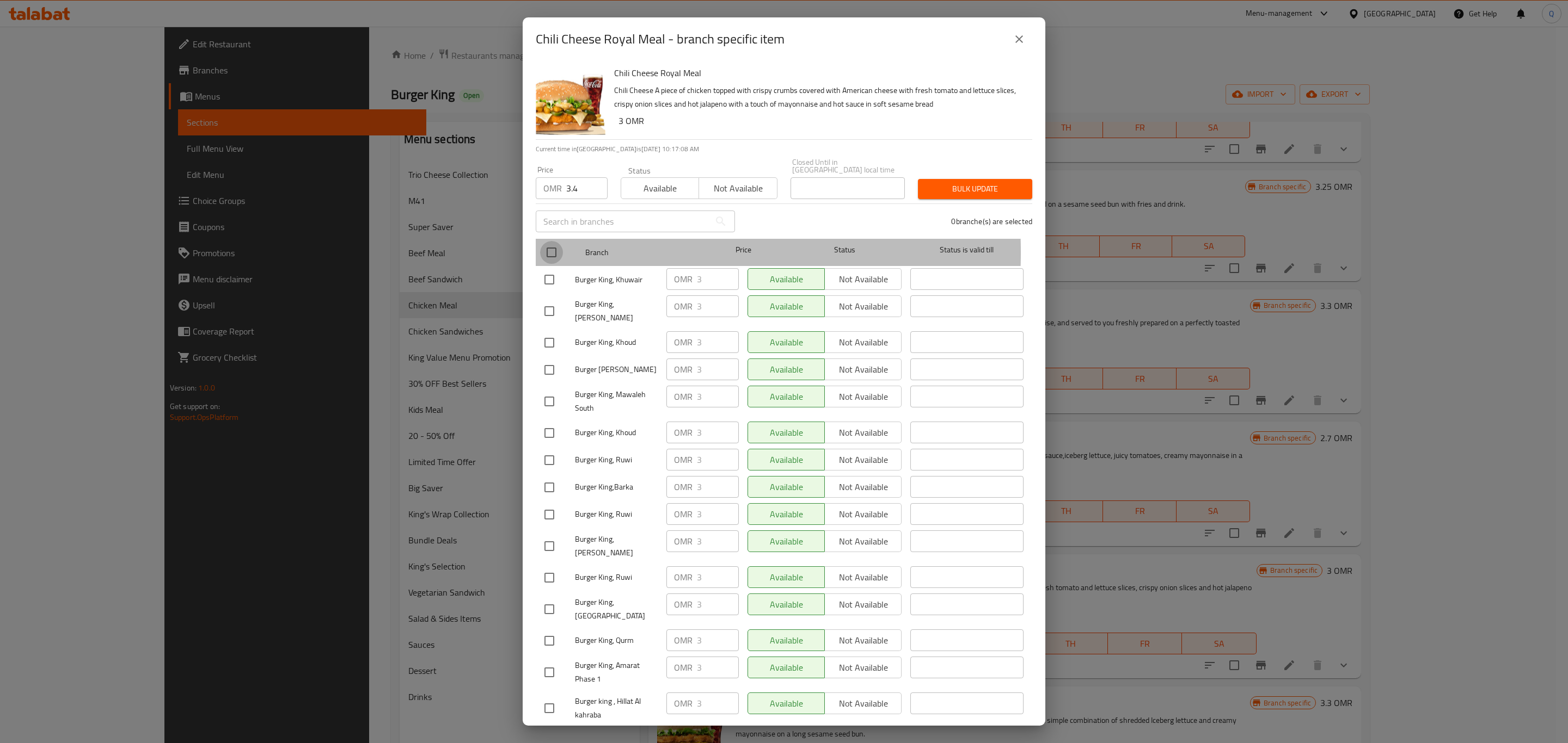
checkbox input "true"
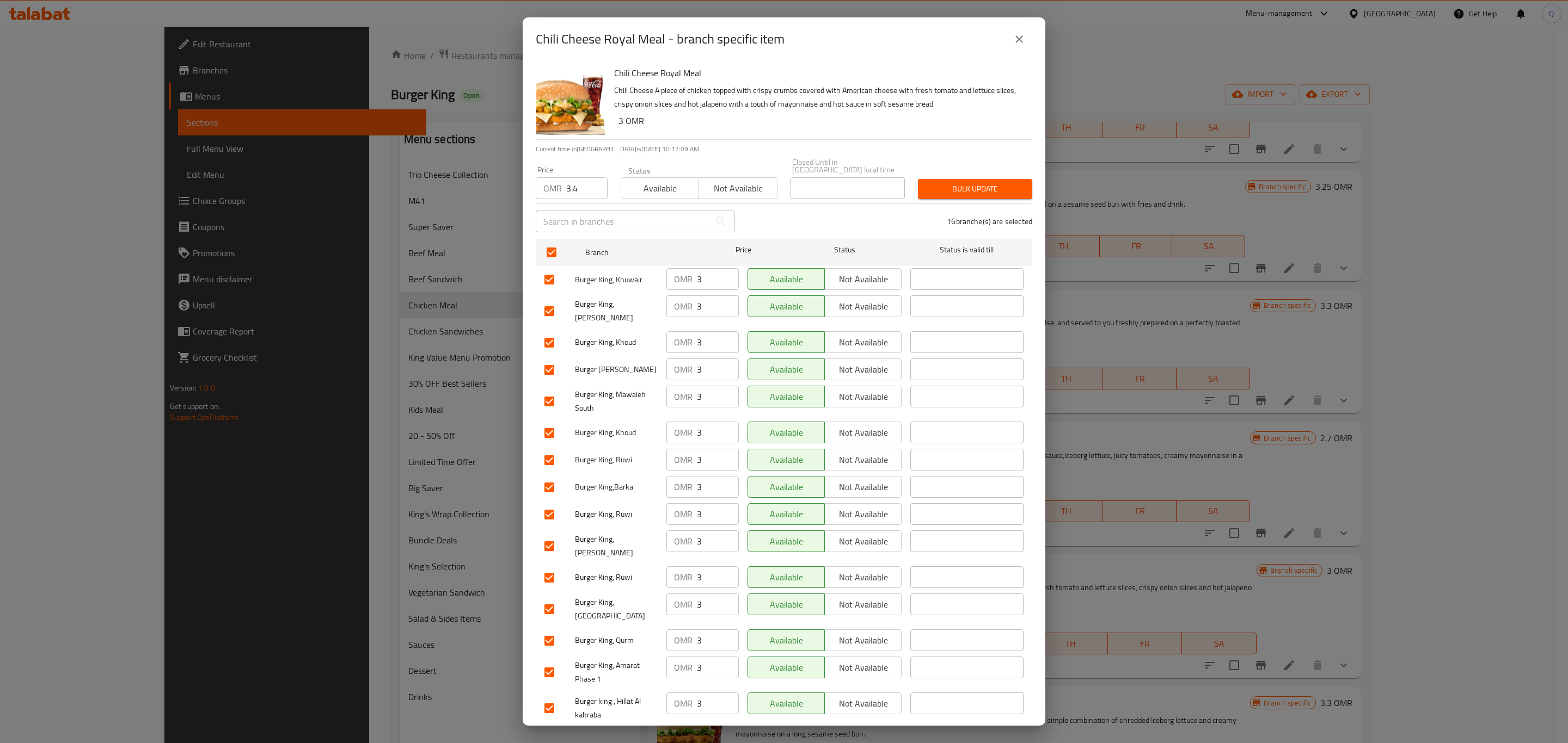
click at [973, 172] on div "Bulk update" at bounding box center [975, 188] width 127 height 33
click at [973, 182] on span "Bulk update" at bounding box center [975, 188] width 97 height 13
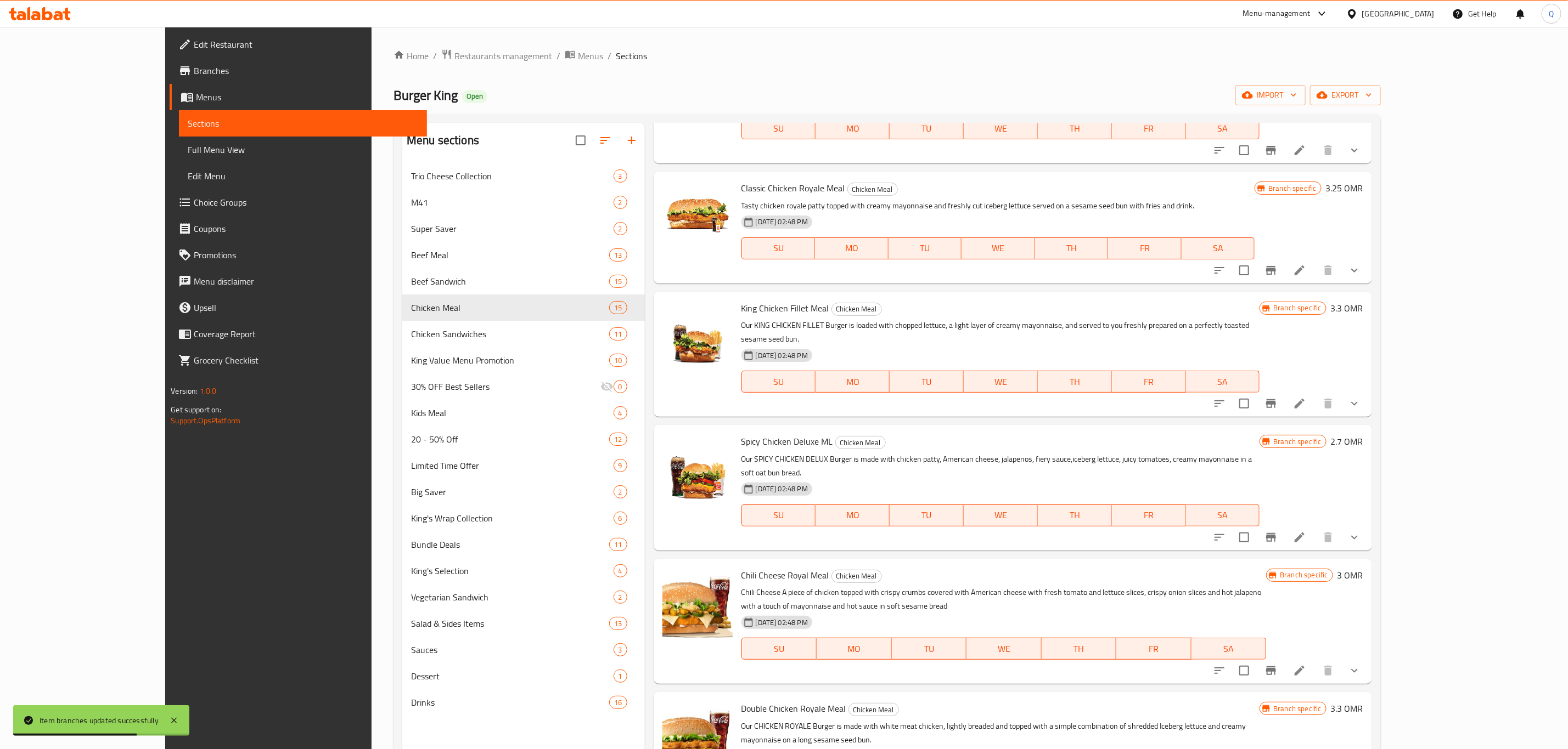
click at [1305, 666] on icon at bounding box center [1299, 670] width 10 height 10
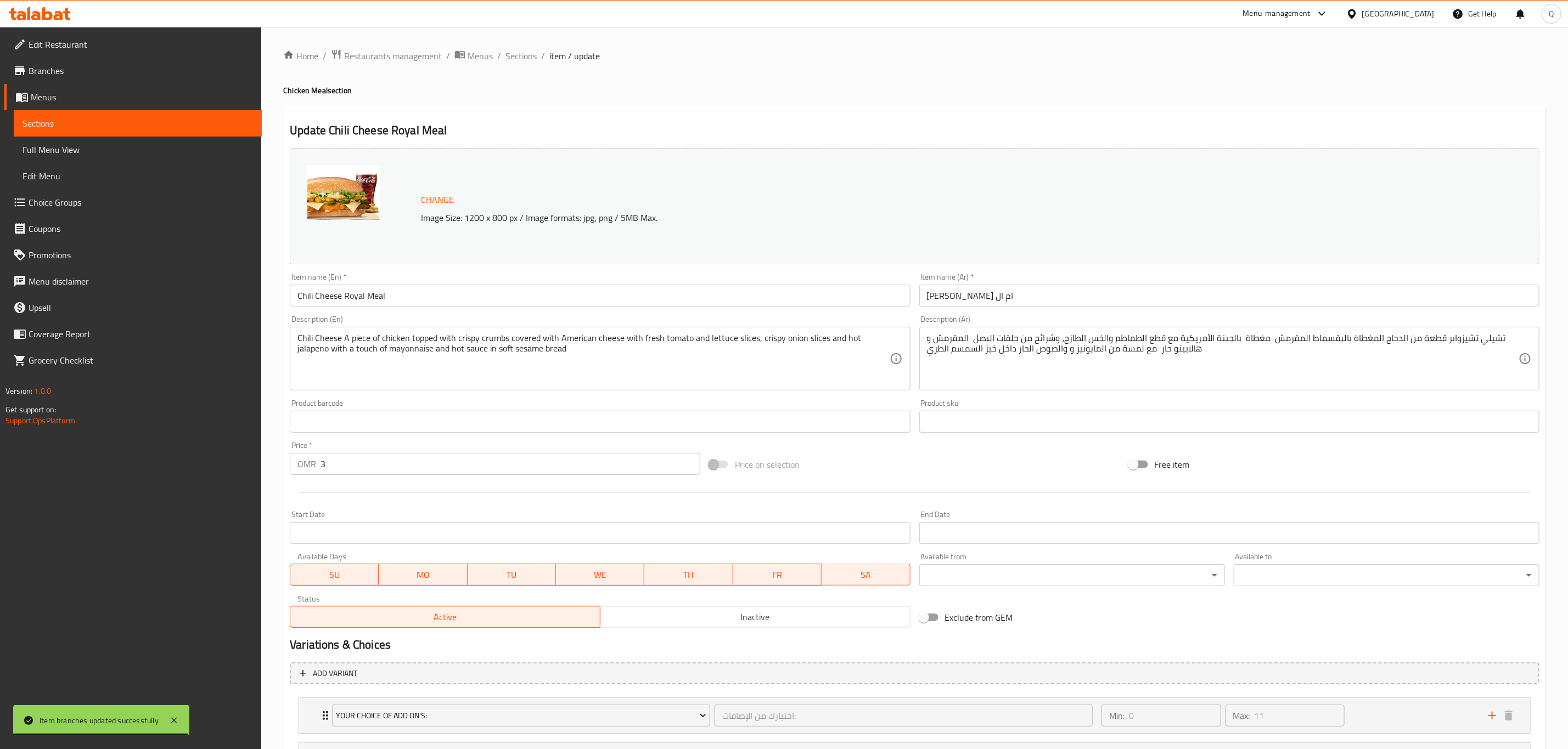
click at [564, 466] on input "3" at bounding box center [510, 464] width 379 height 22
type input "3.4"
click at [517, 55] on span "Sections" at bounding box center [521, 56] width 31 height 13
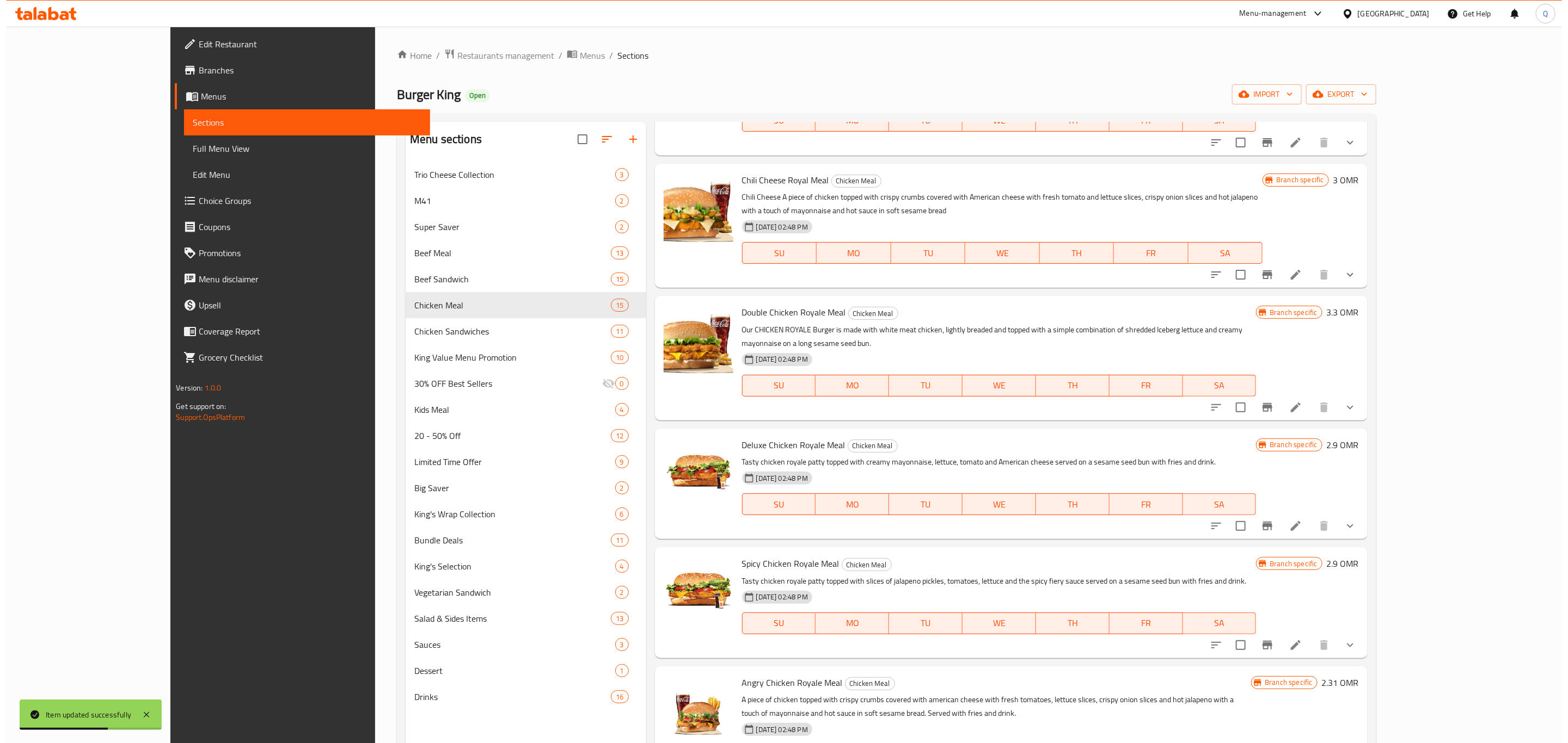
scroll to position [511, 0]
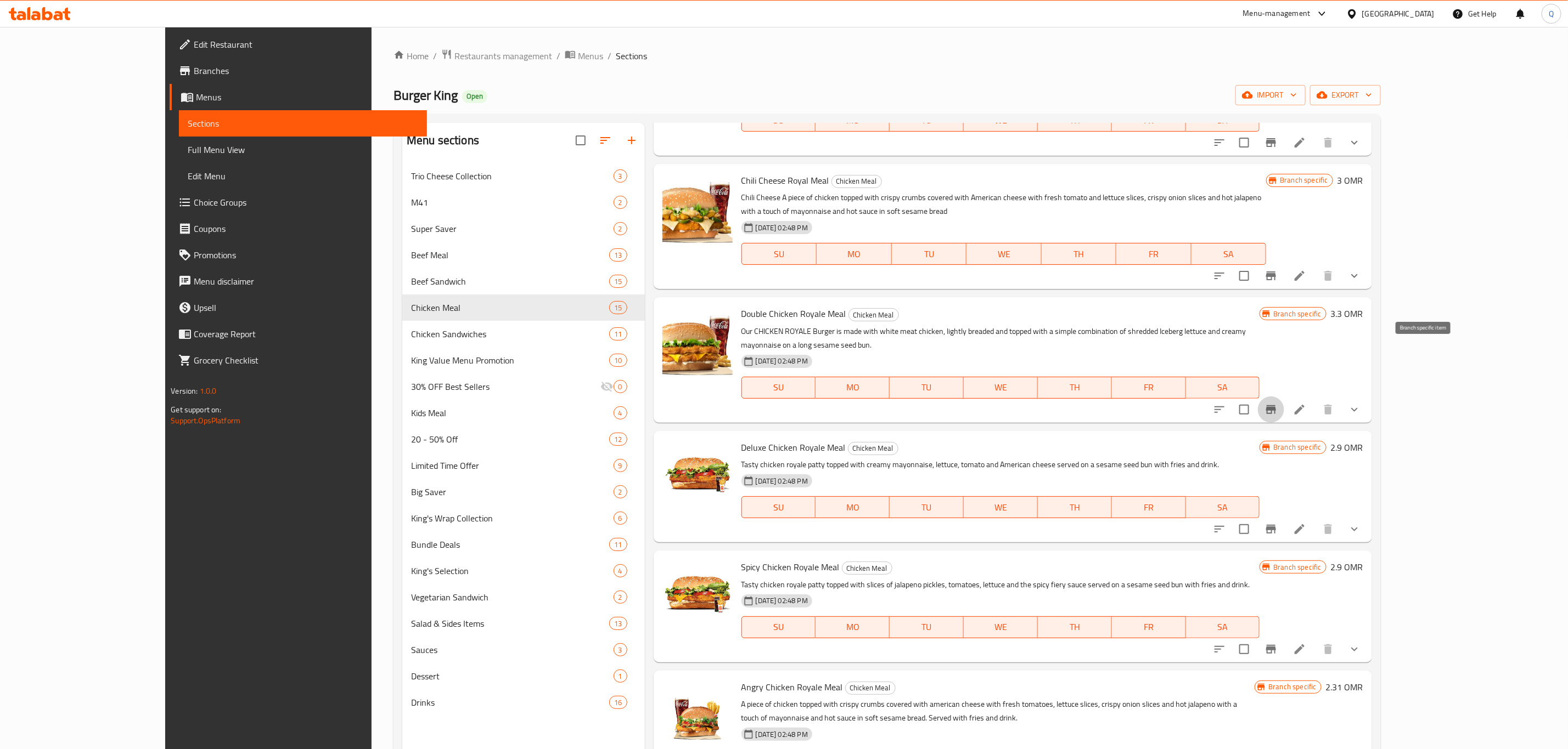
click at [1284, 396] on button "Branch-specific-item" at bounding box center [1271, 410] width 27 height 27
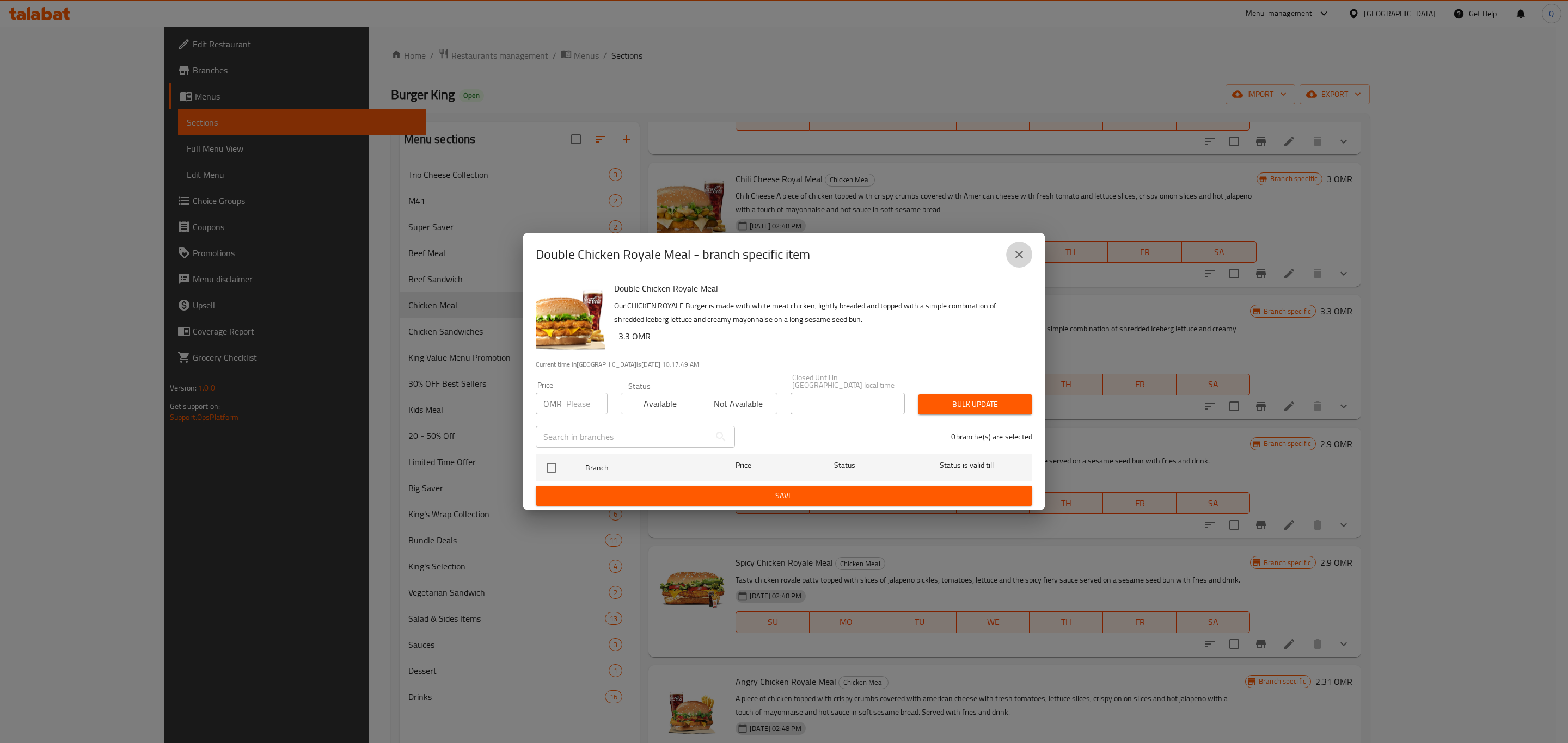
click at [1018, 255] on icon "close" at bounding box center [1019, 255] width 13 height 13
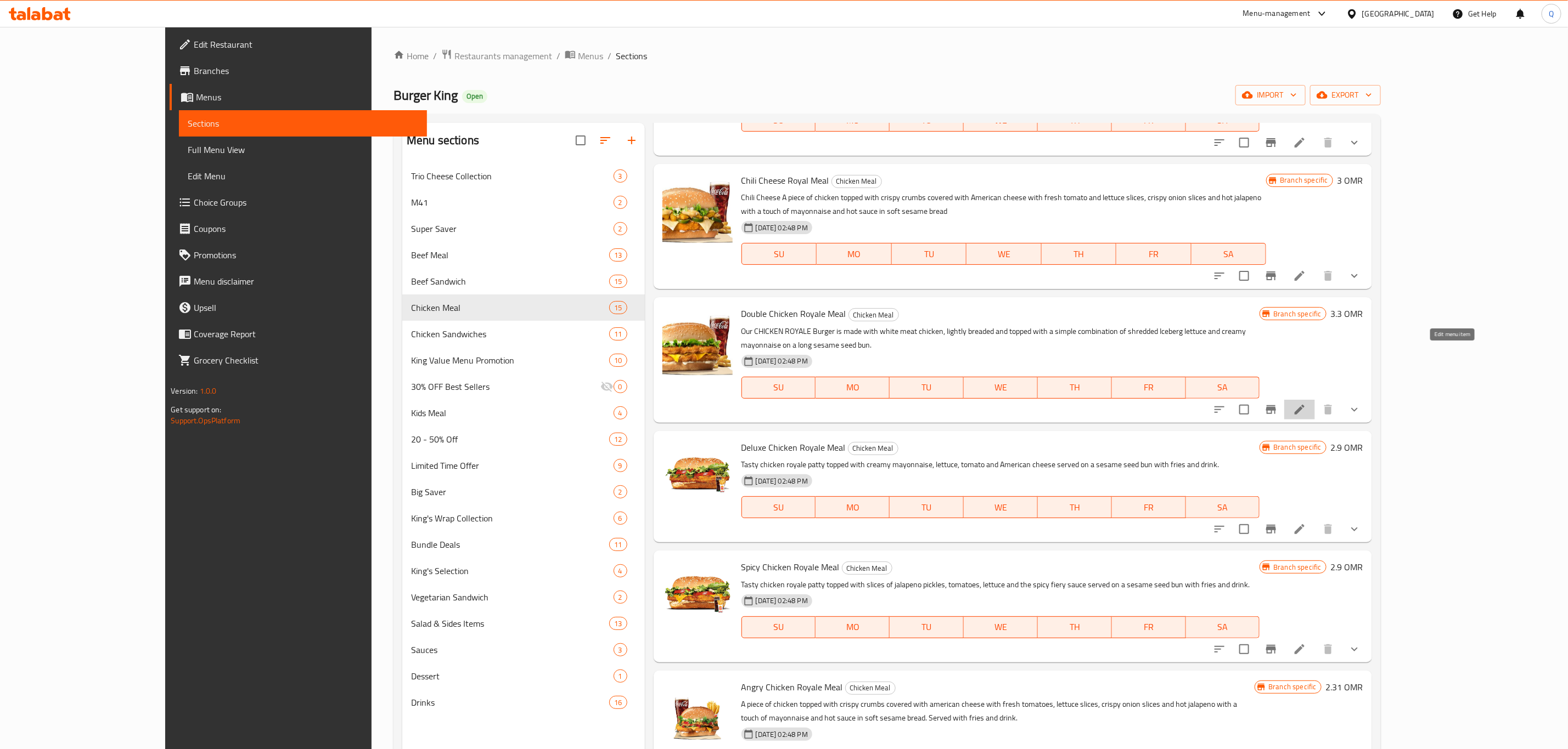
click at [1306, 404] on icon at bounding box center [1299, 410] width 13 height 13
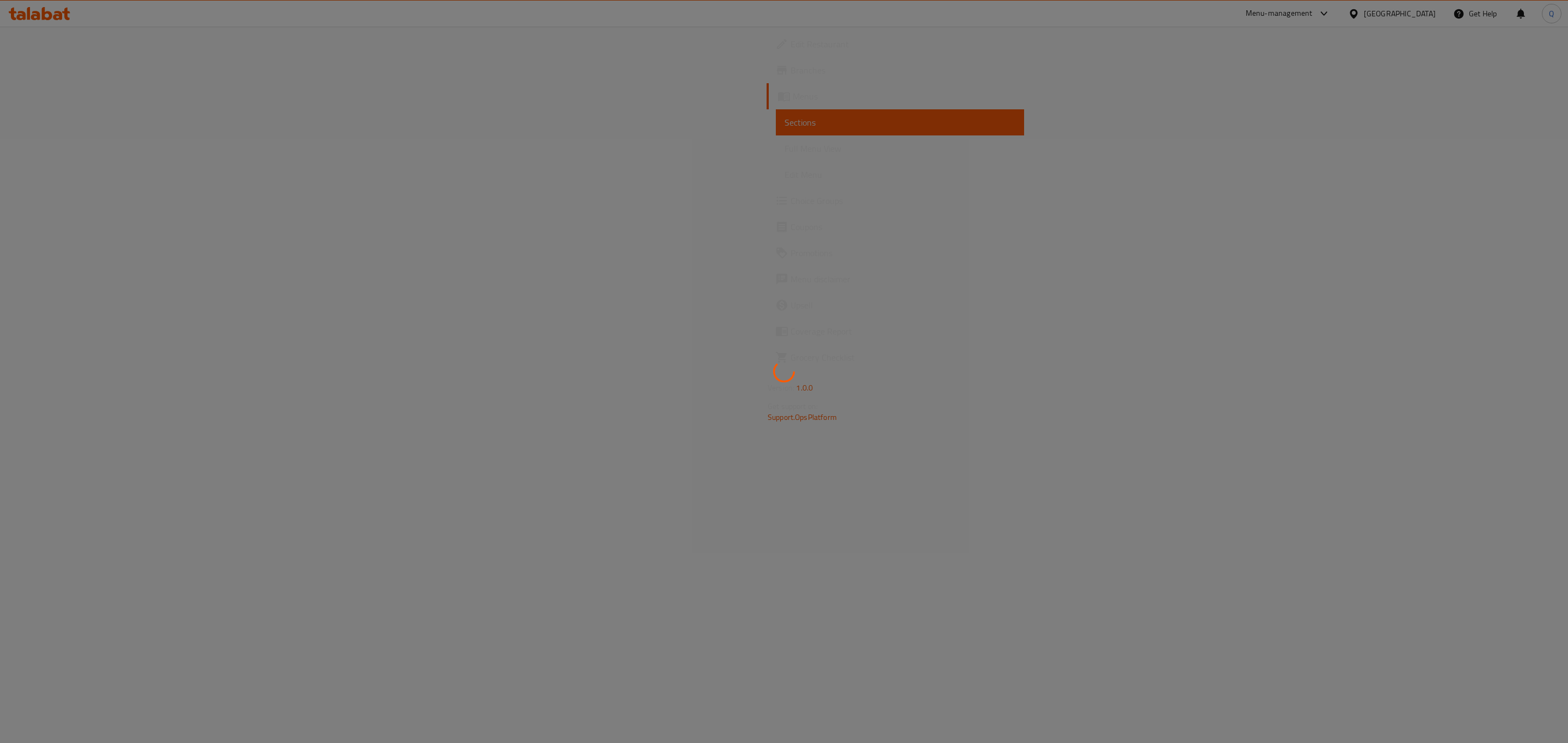
click at [220, 171] on div at bounding box center [784, 372] width 1568 height 743
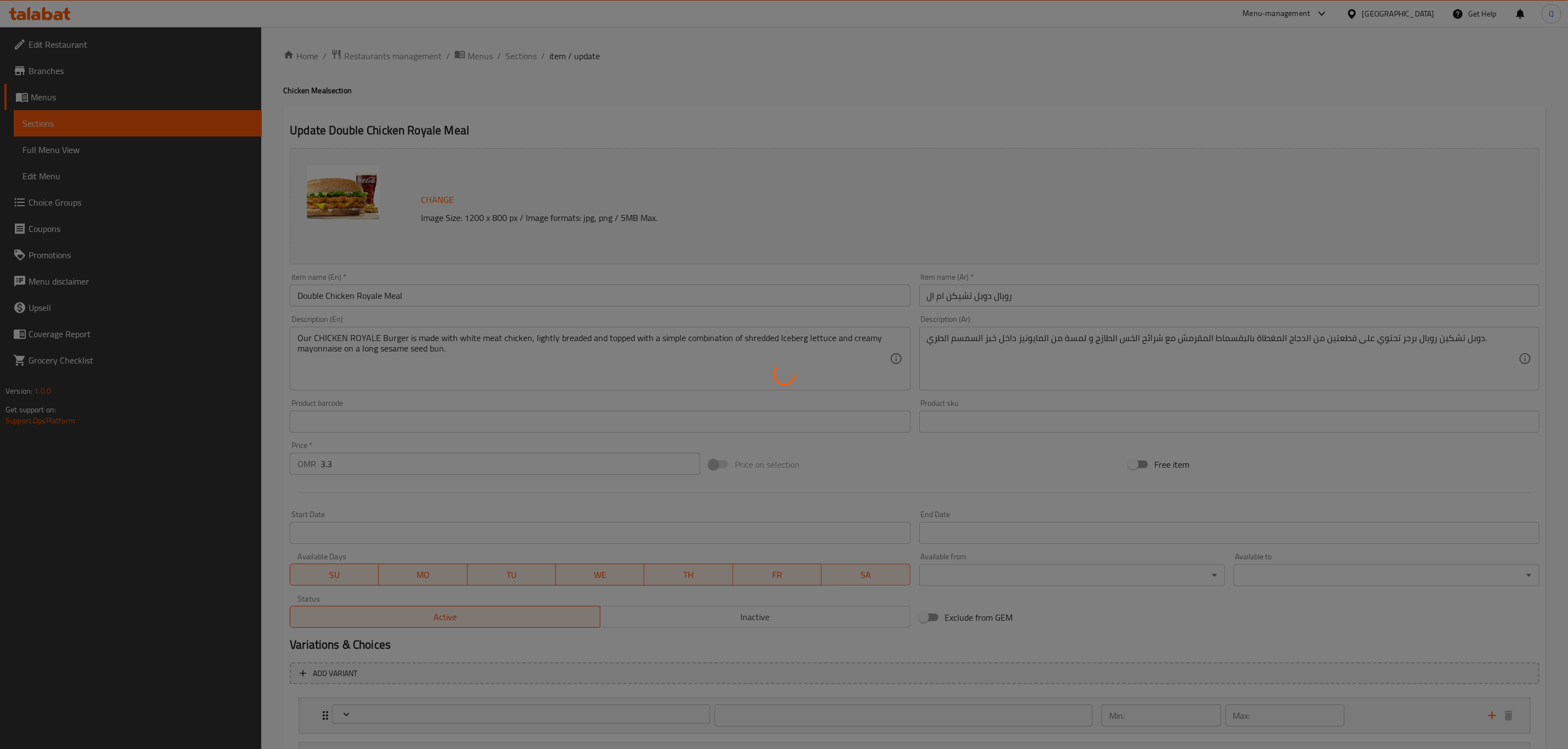
type input "اختيارك من الإضافات:"
type input "0"
type input "11"
type input "إختيارك من"
type input "1"
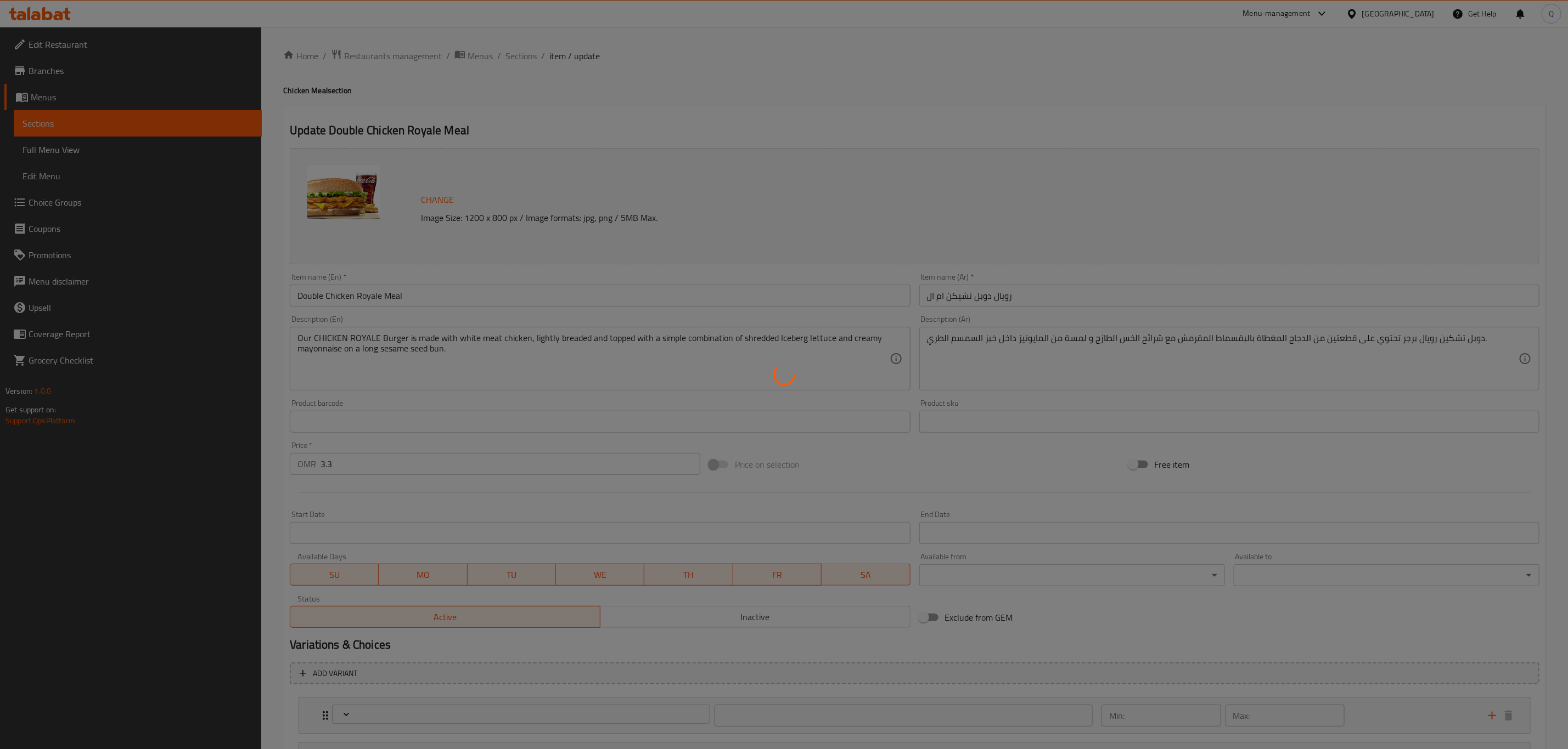
type input "1"
type input "إختيارك للحجم:"
type input "1"
type input "اختيارك من الطبق الجانبي:"
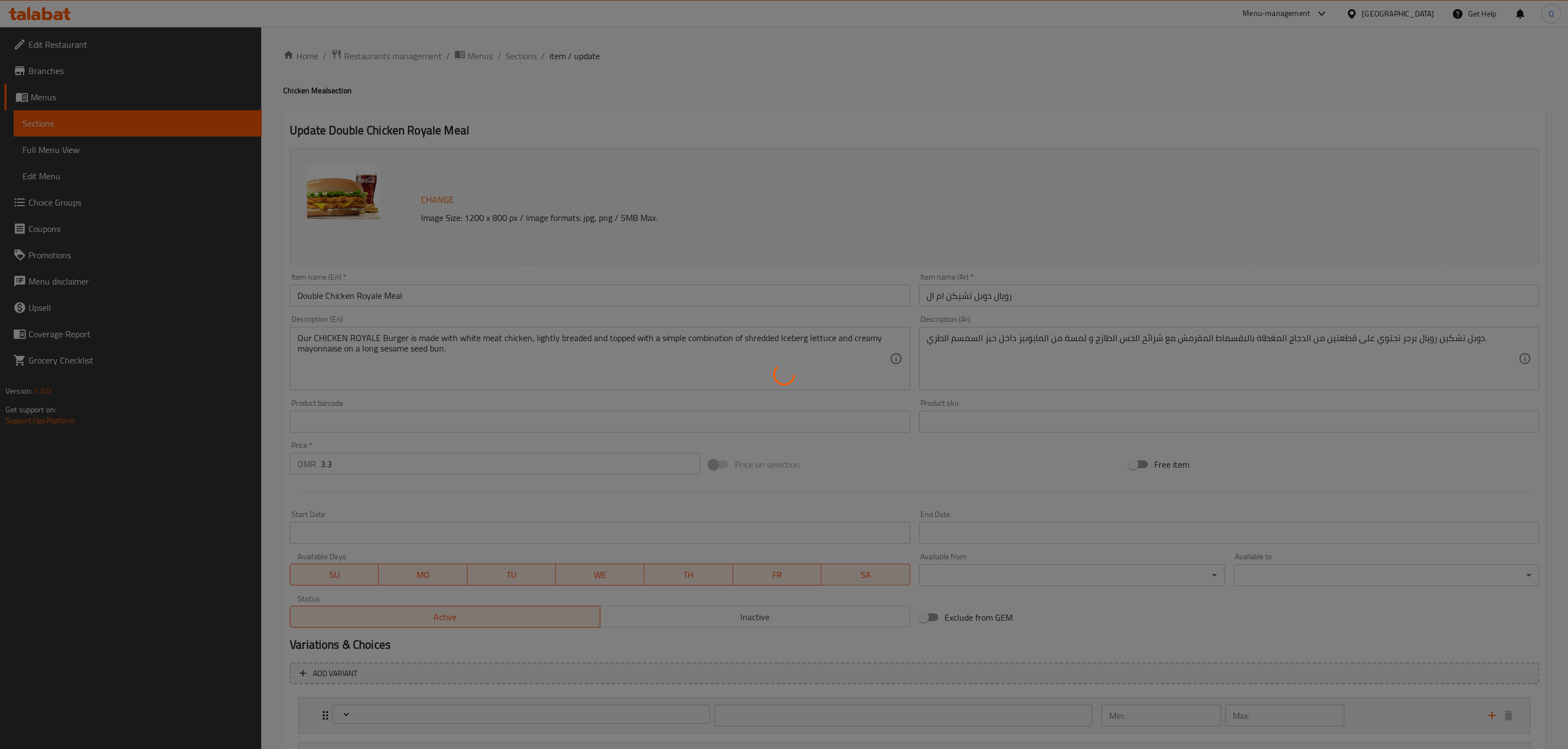
type input "1"
type input "اختيارك من المشروب:"
type input "1"
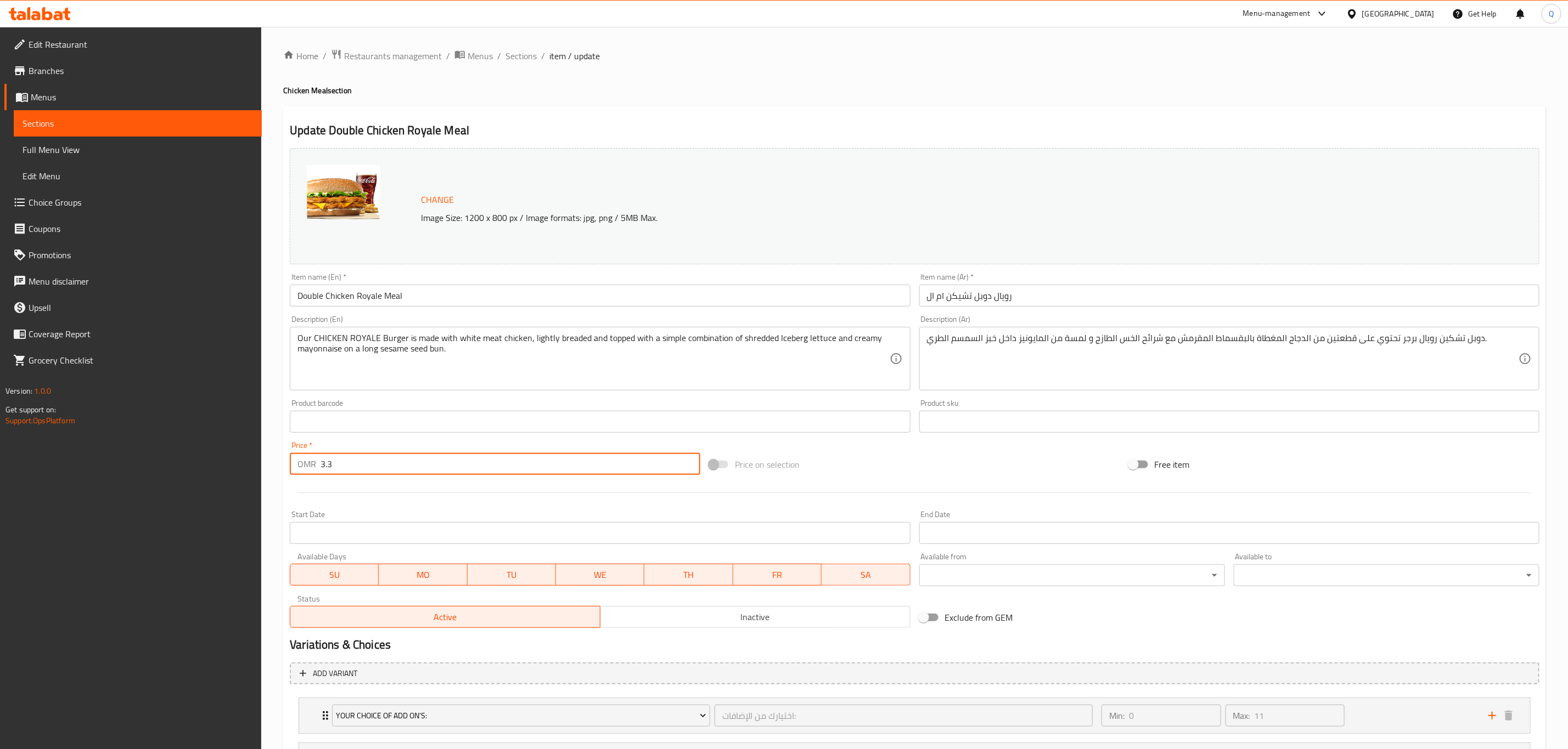
click at [410, 461] on input "3.3" at bounding box center [510, 464] width 379 height 22
type input "3.8"
click at [520, 58] on span "Sections" at bounding box center [521, 56] width 31 height 13
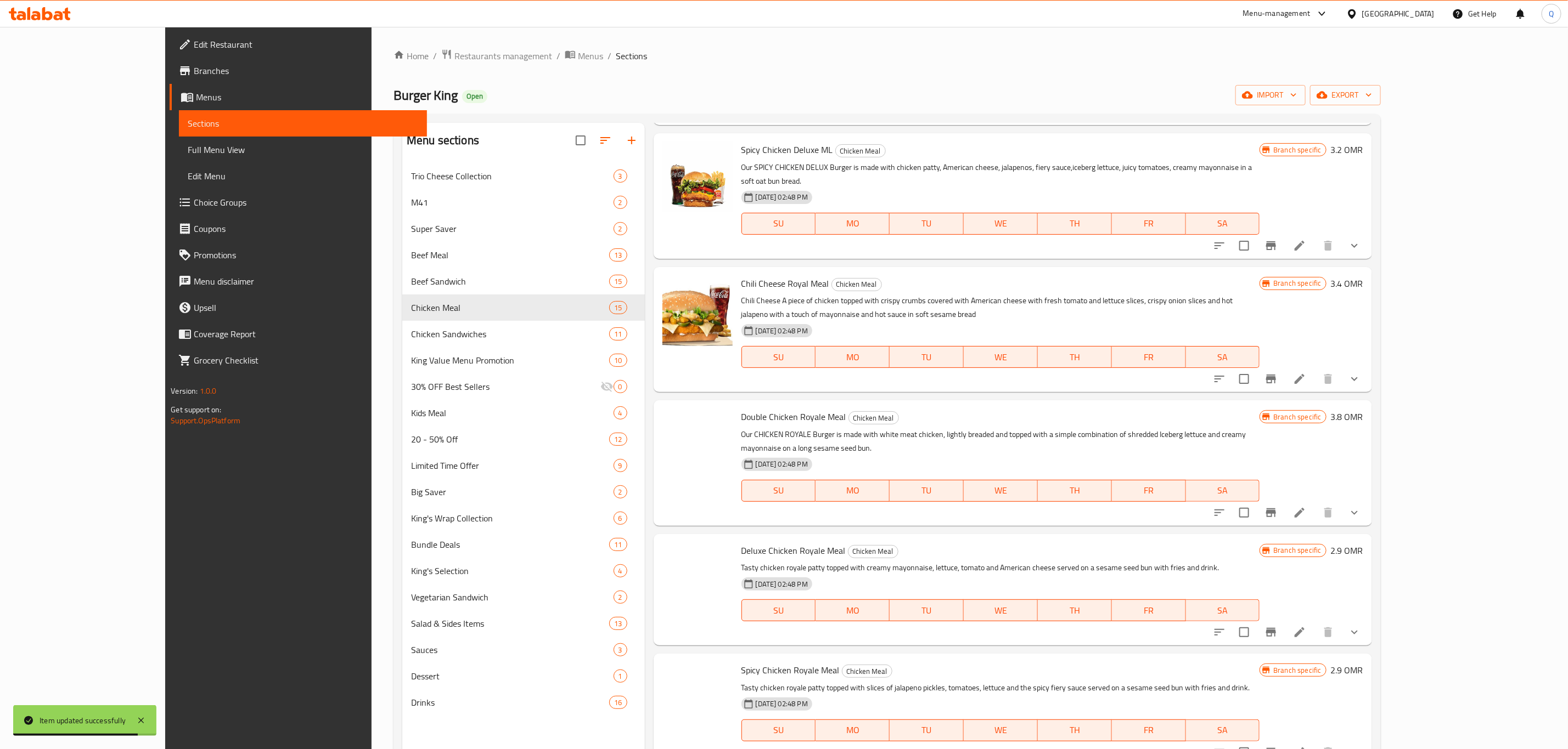
scroll to position [411, 0]
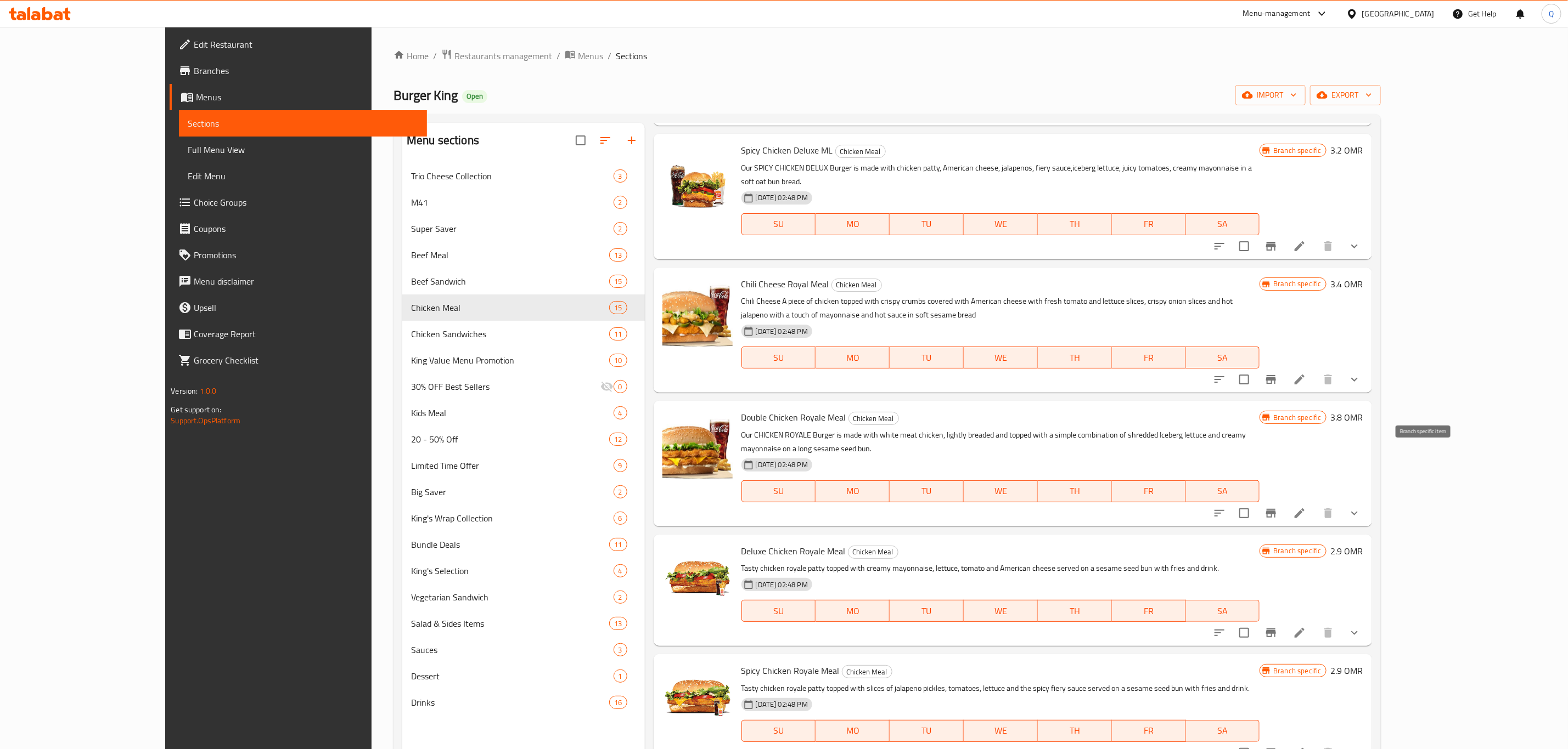
click at [1278, 507] on icon "Branch-specific-item" at bounding box center [1271, 513] width 13 height 13
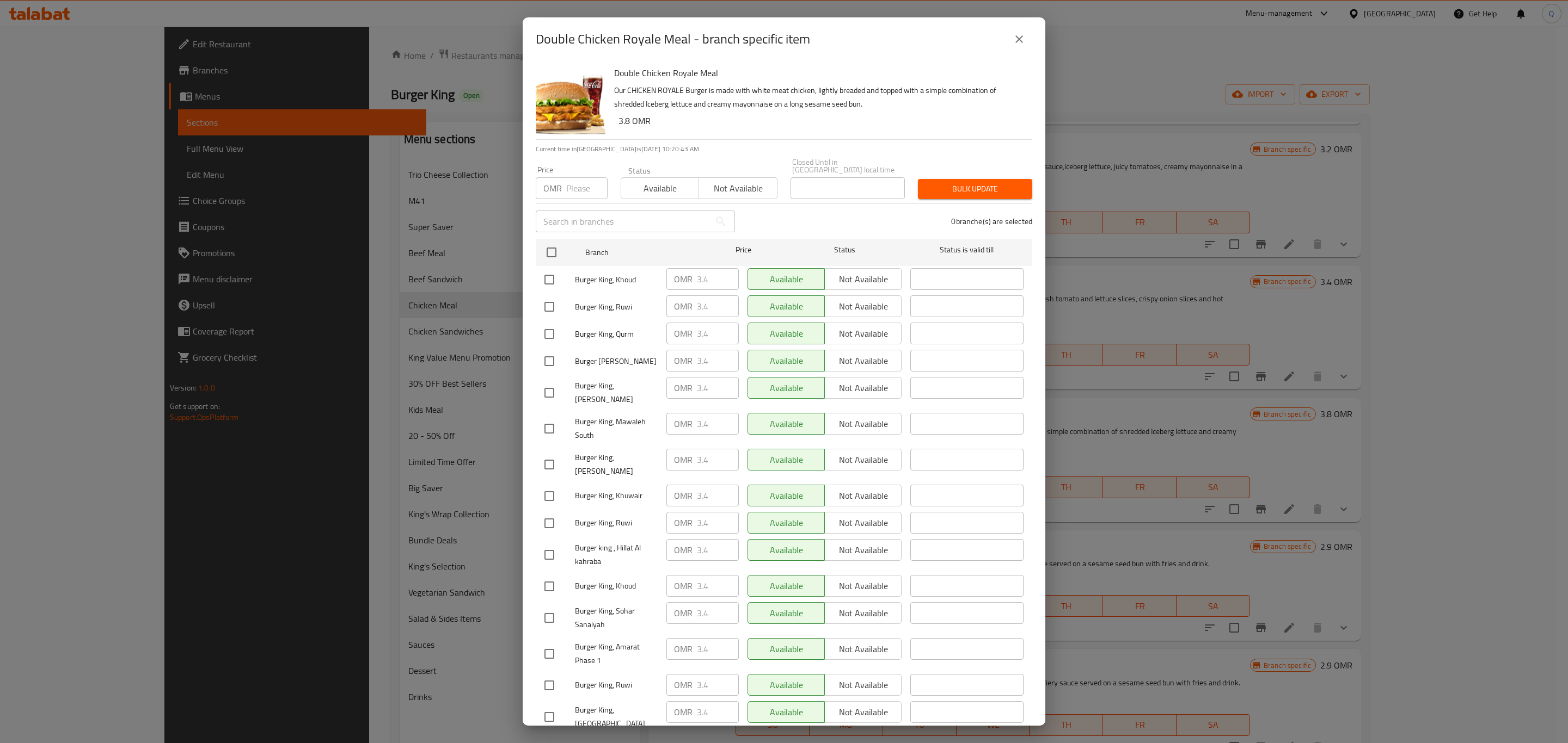
click at [574, 180] on input "number" at bounding box center [587, 188] width 41 height 22
type input "3.8"
click at [554, 244] on input "checkbox" at bounding box center [551, 252] width 23 height 23
checkbox input "true"
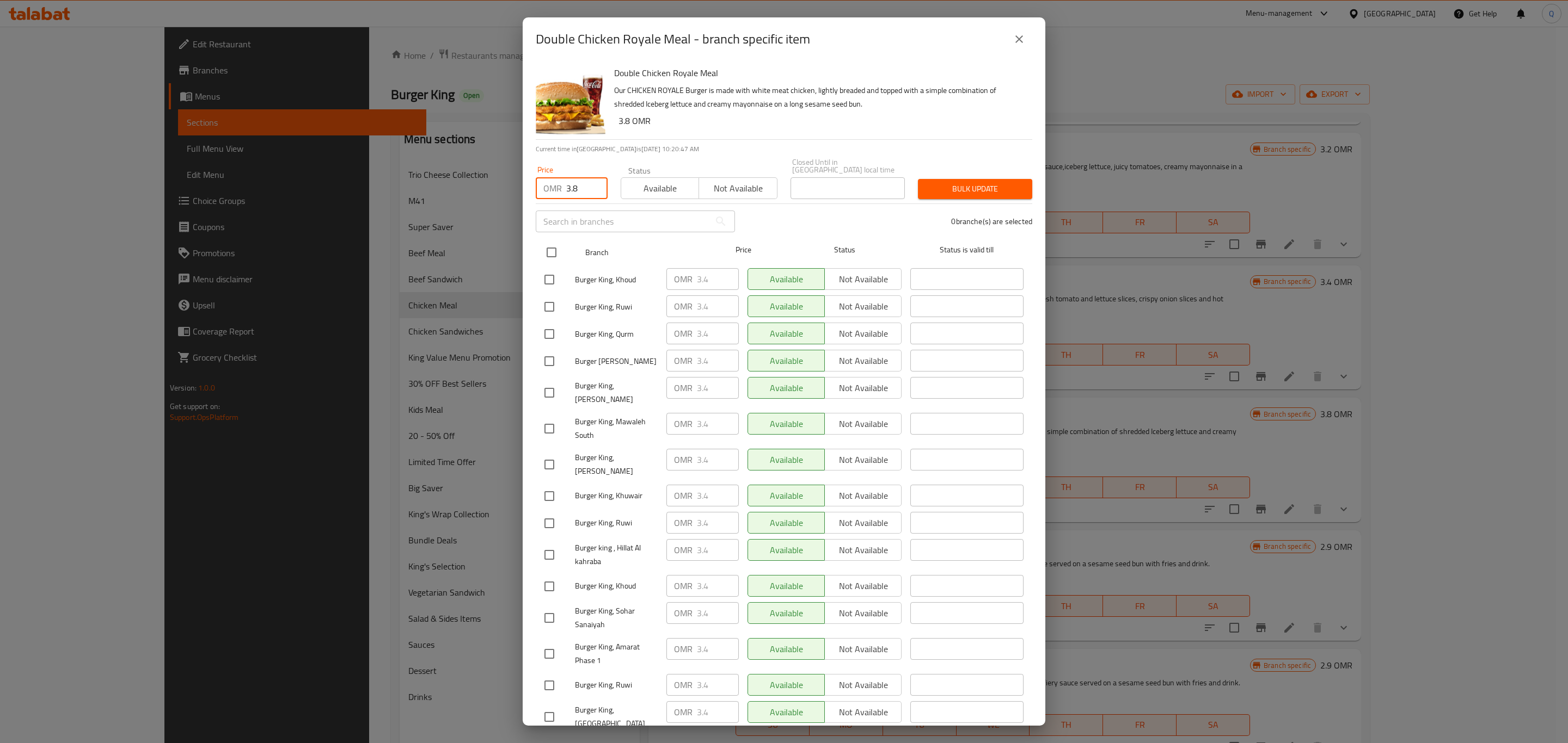
checkbox input "true"
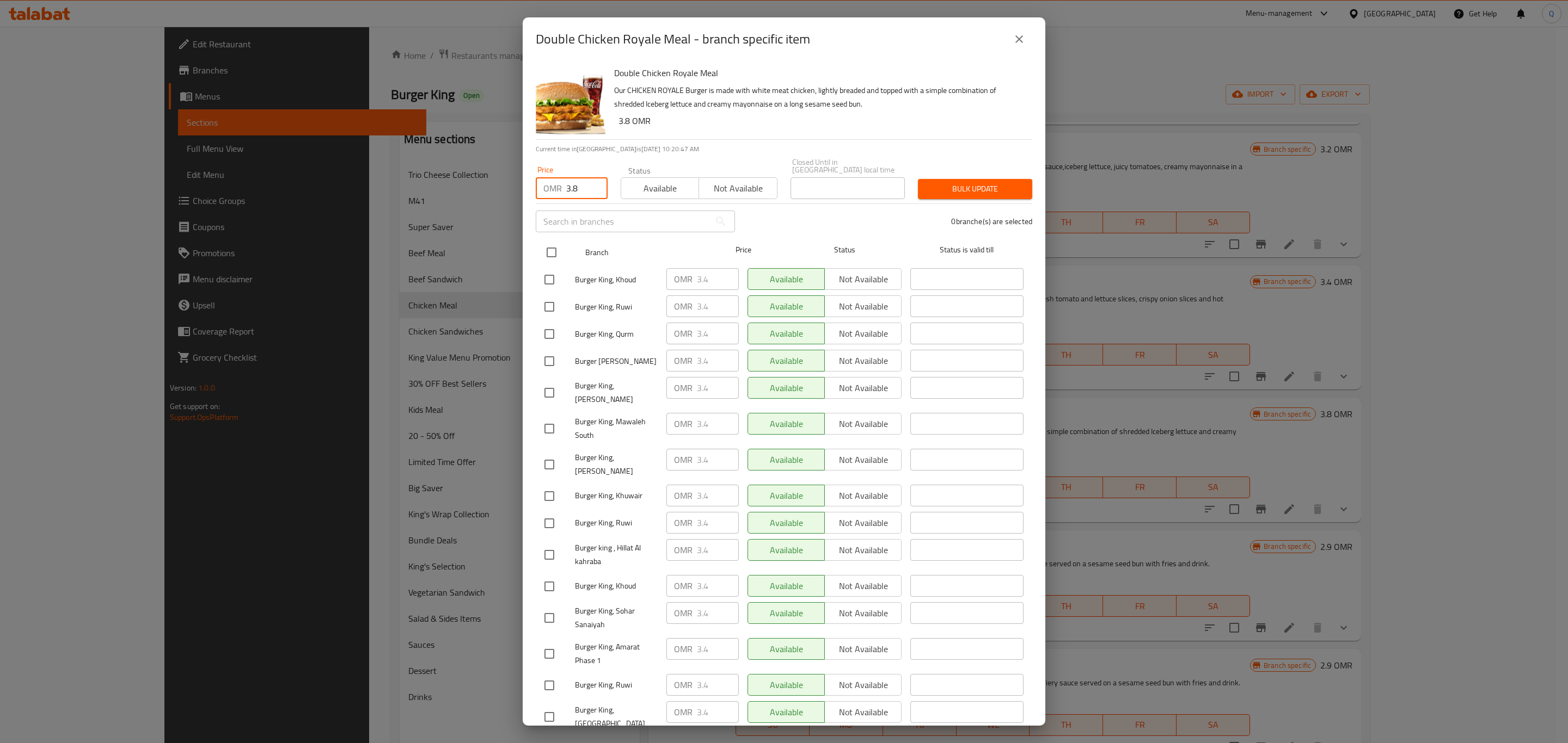
checkbox input "true"
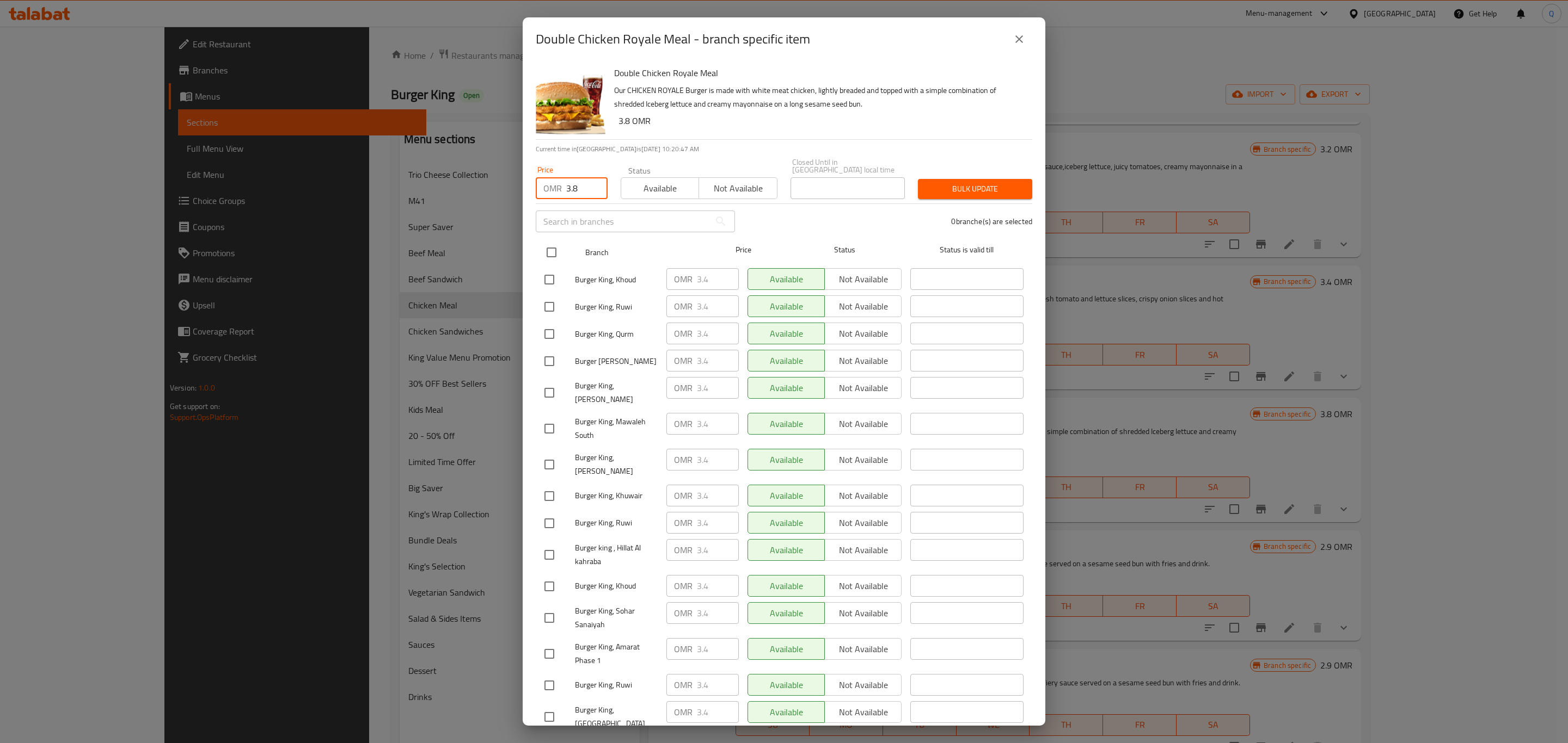
checkbox input "true"
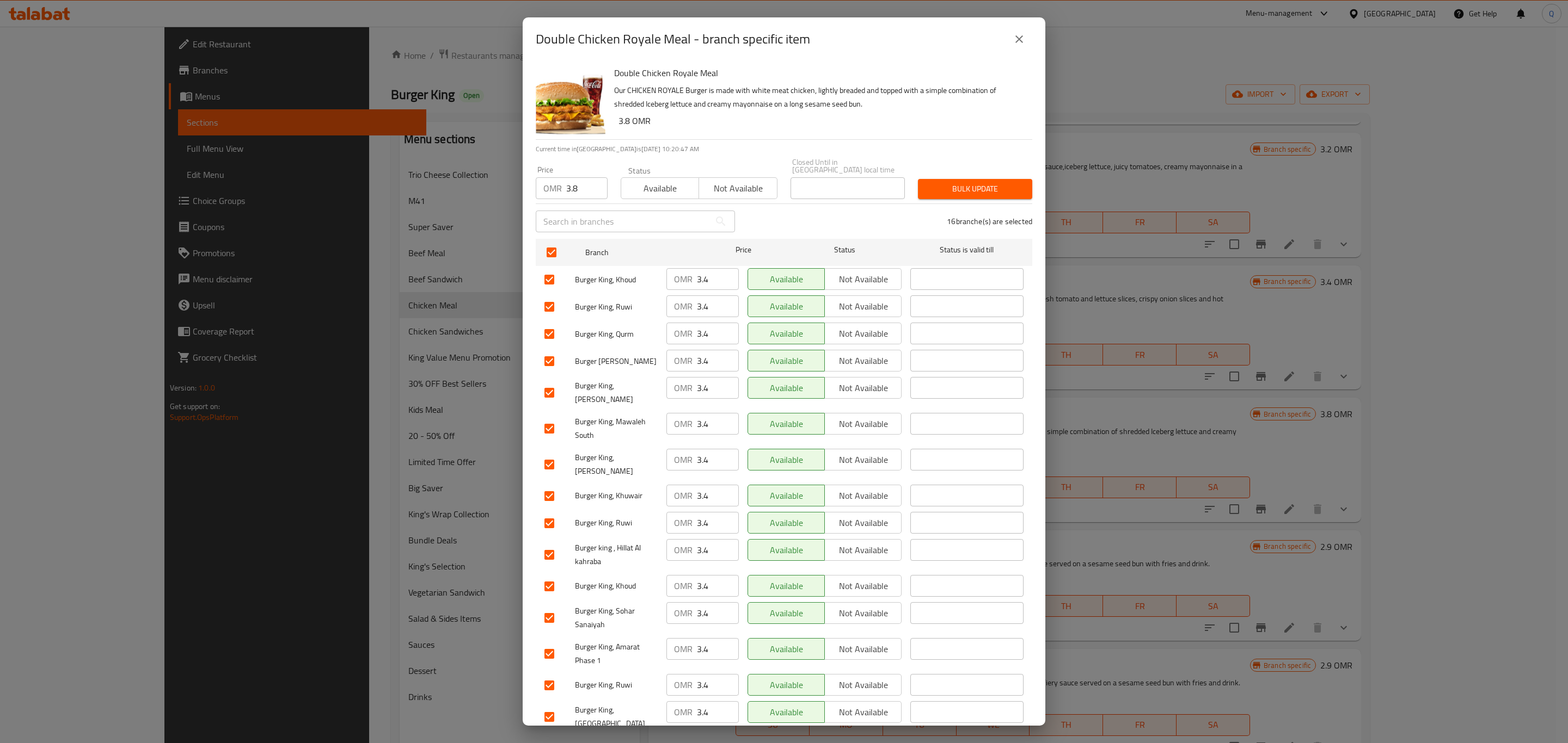
click at [927, 182] on span "Bulk update" at bounding box center [975, 188] width 97 height 13
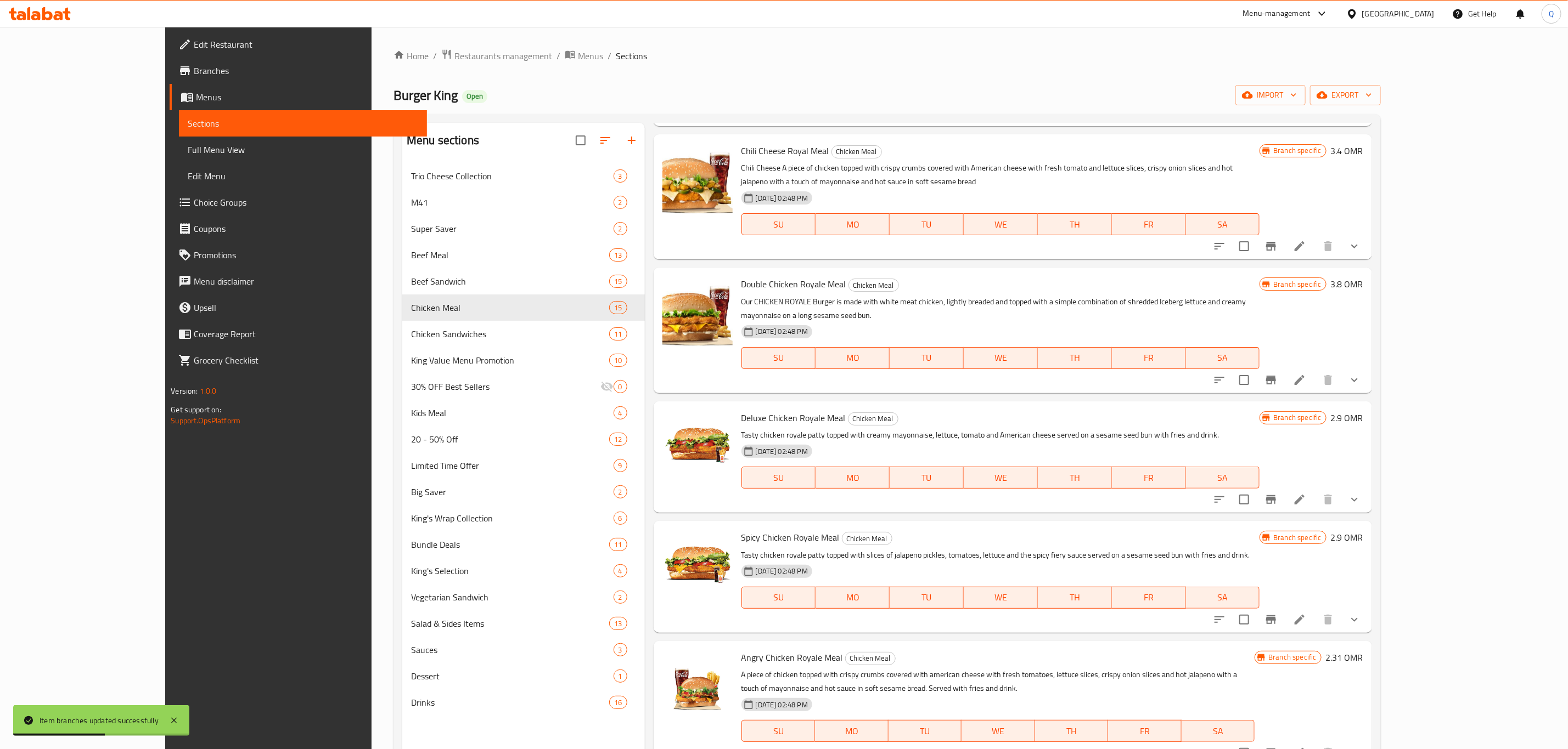
scroll to position [547, 0]
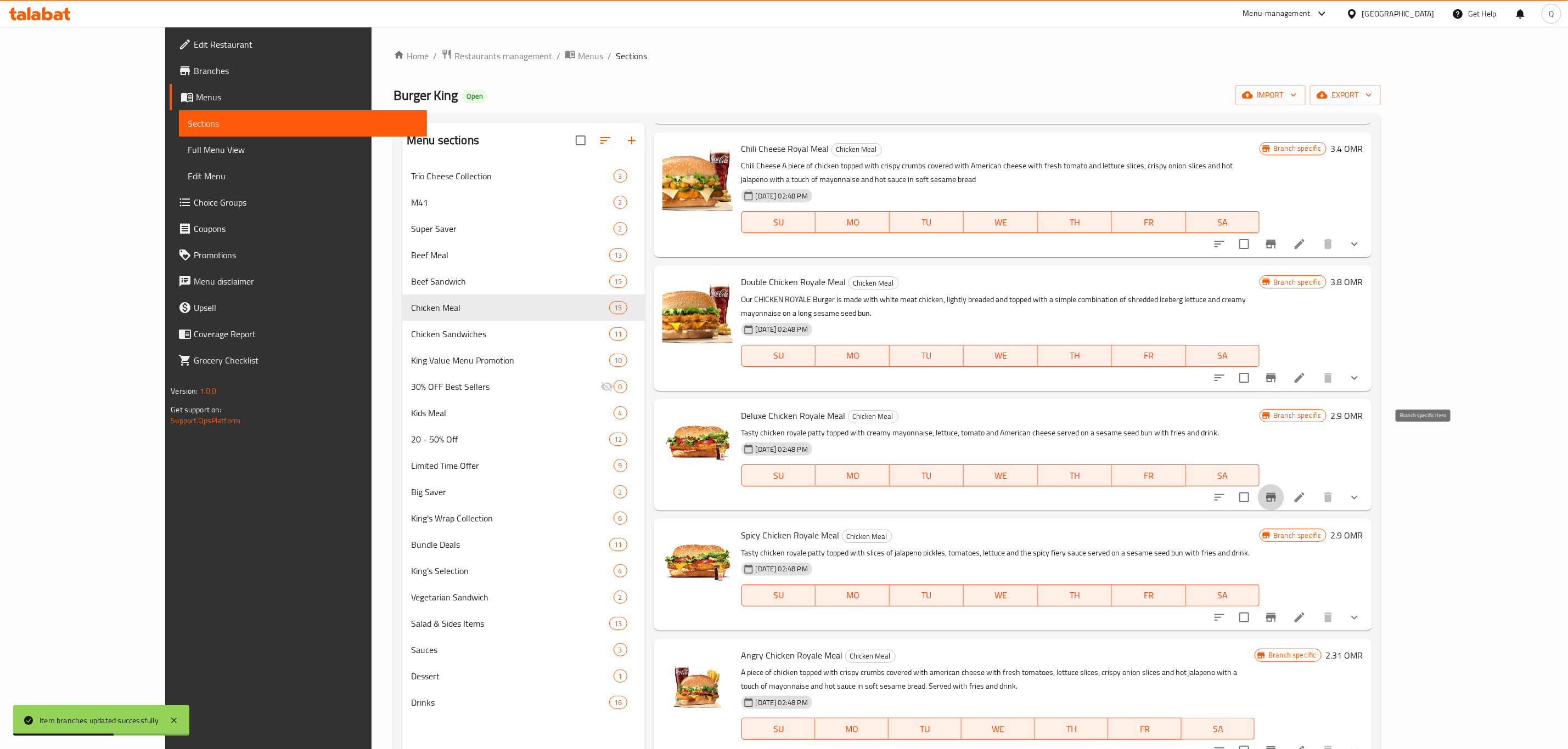
click at [1278, 491] on icon "Branch-specific-item" at bounding box center [1271, 497] width 13 height 13
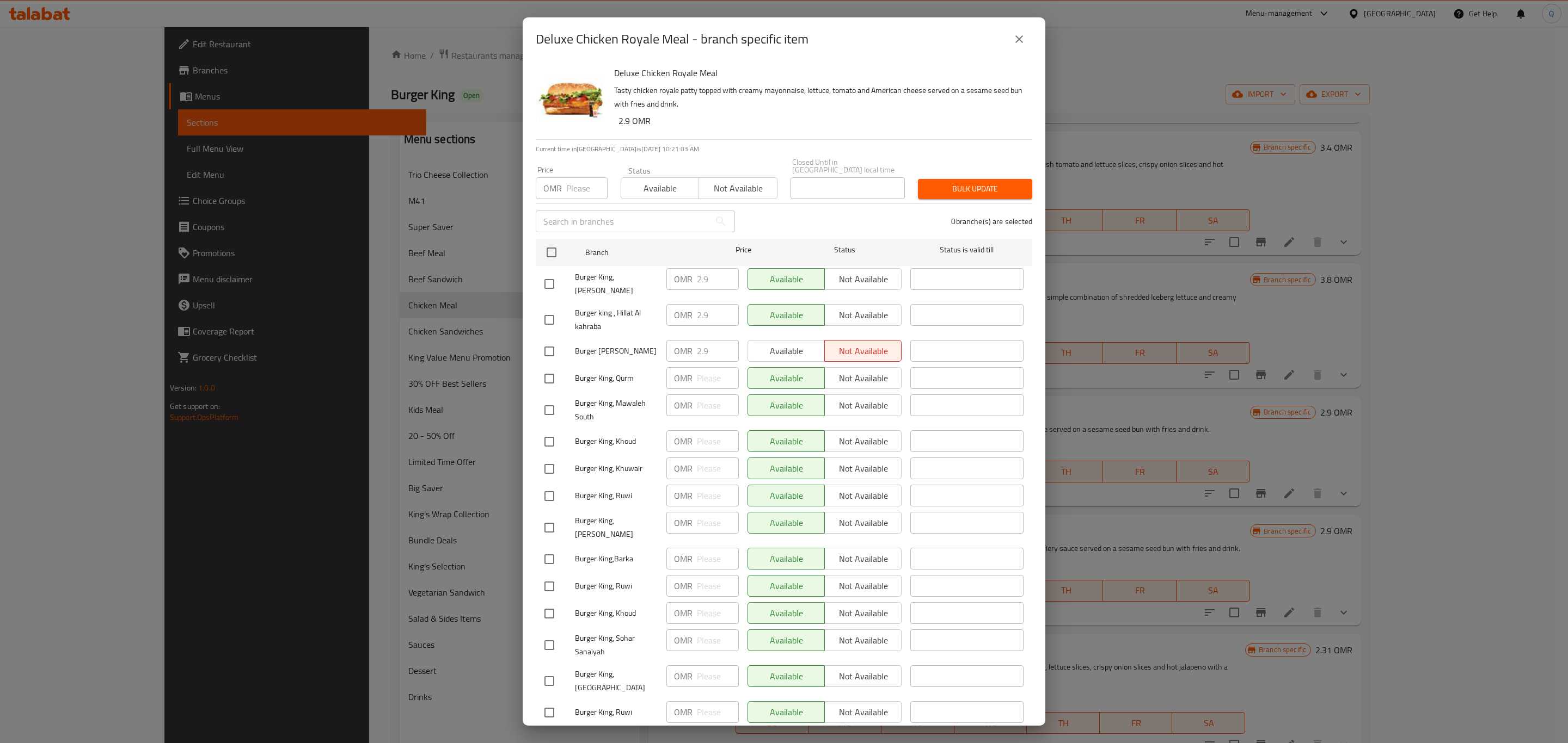
click at [581, 180] on input "number" at bounding box center [587, 188] width 41 height 22
type input "3.3"
click at [547, 242] on input "checkbox" at bounding box center [551, 252] width 23 height 23
checkbox input "true"
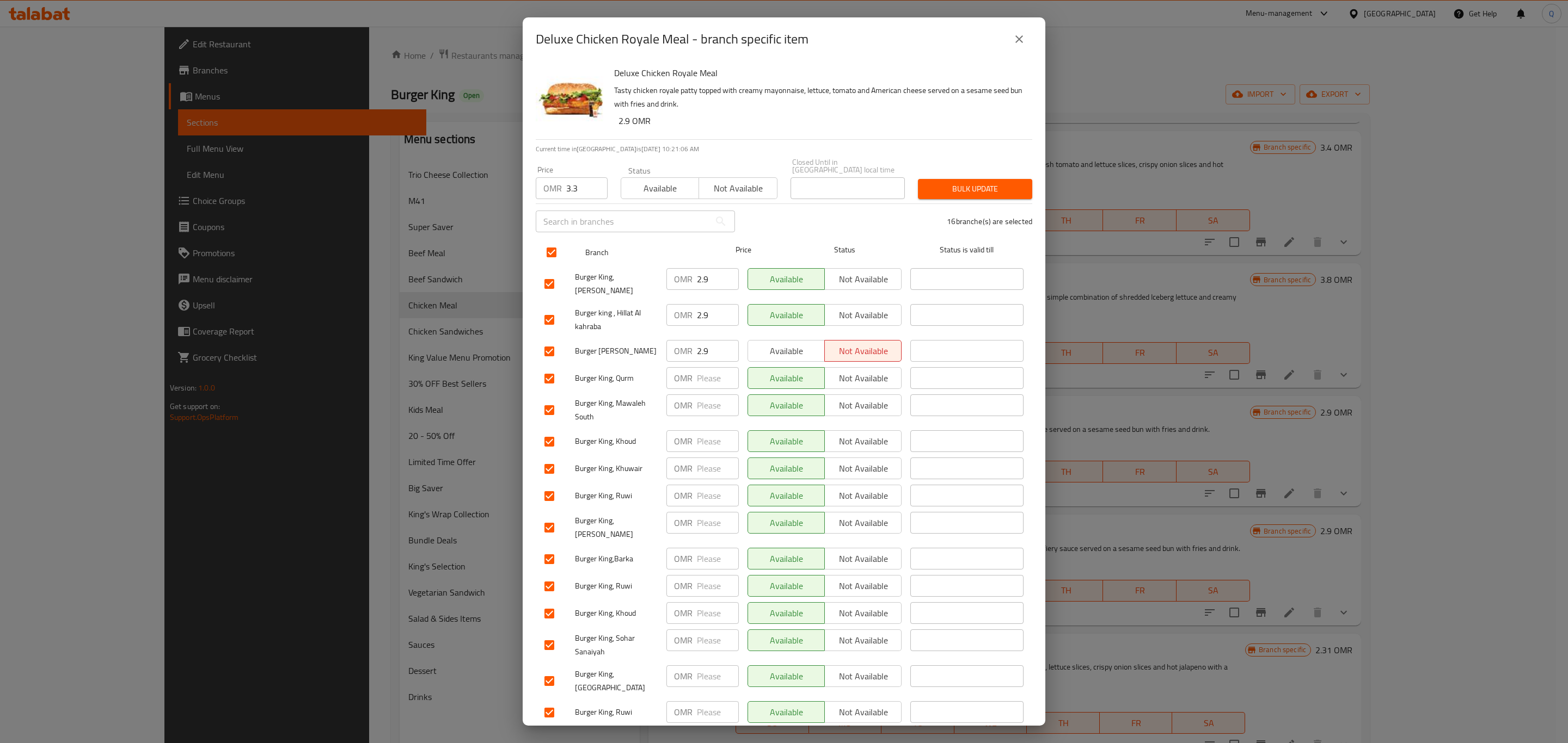
checkbox input "true"
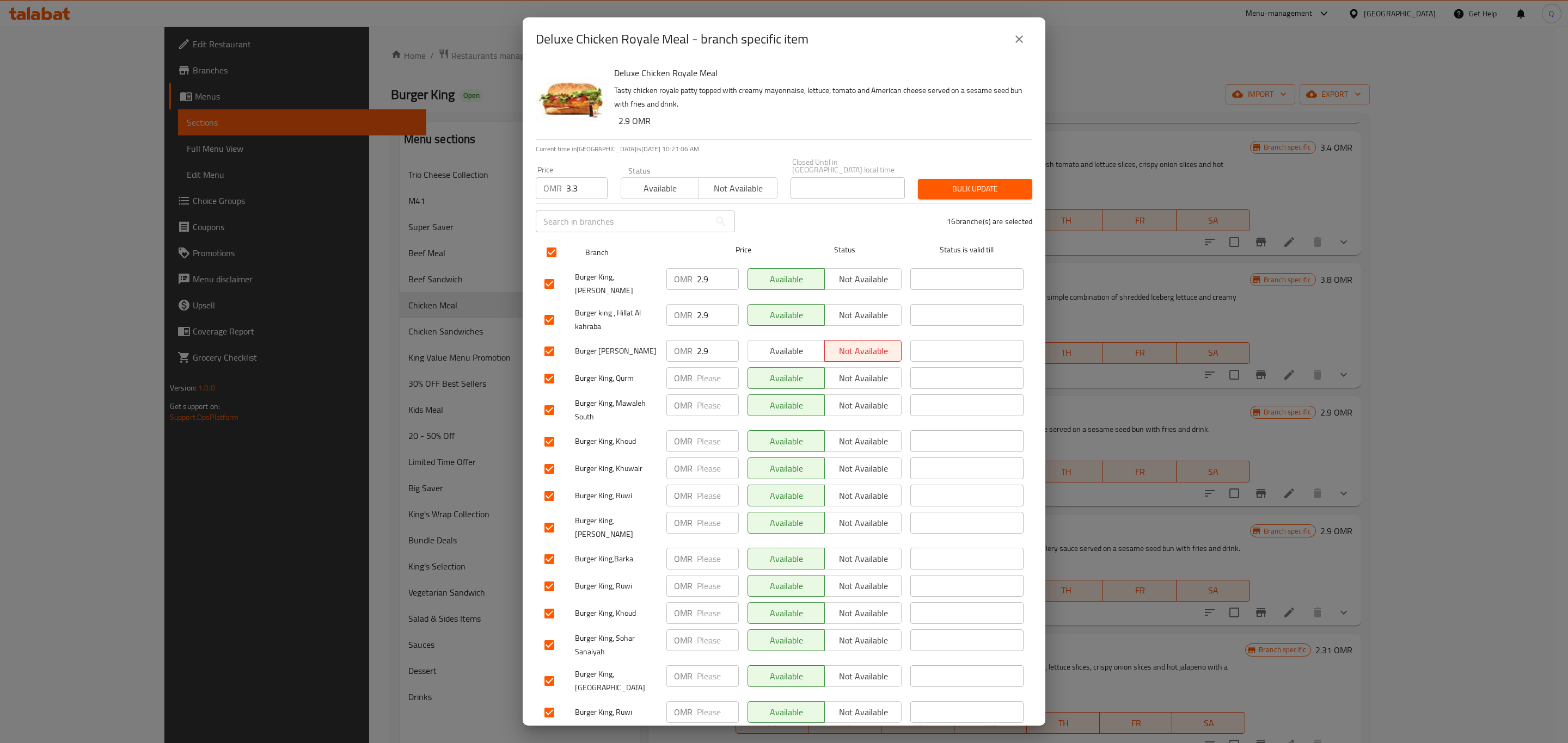
checkbox input "true"
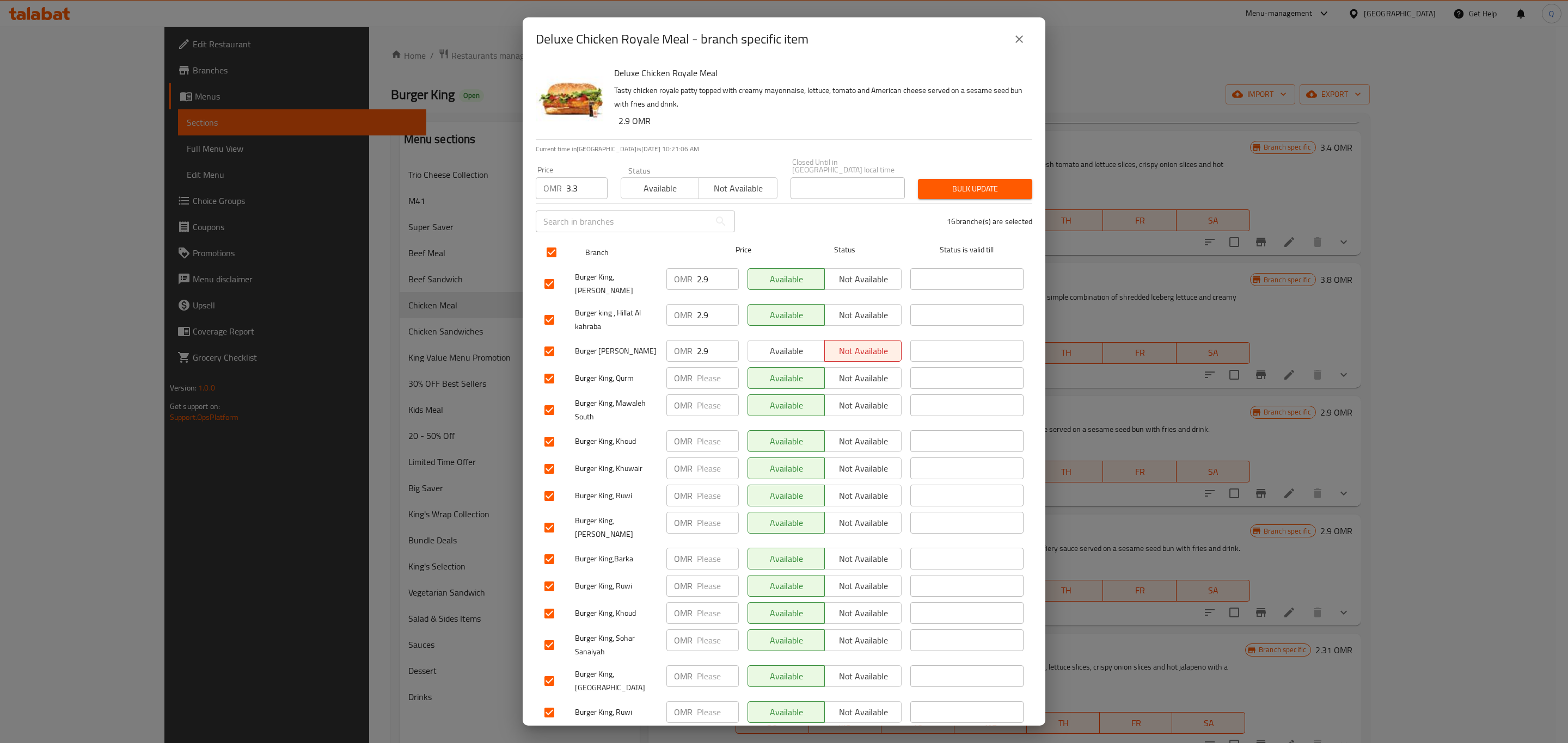
checkbox input "true"
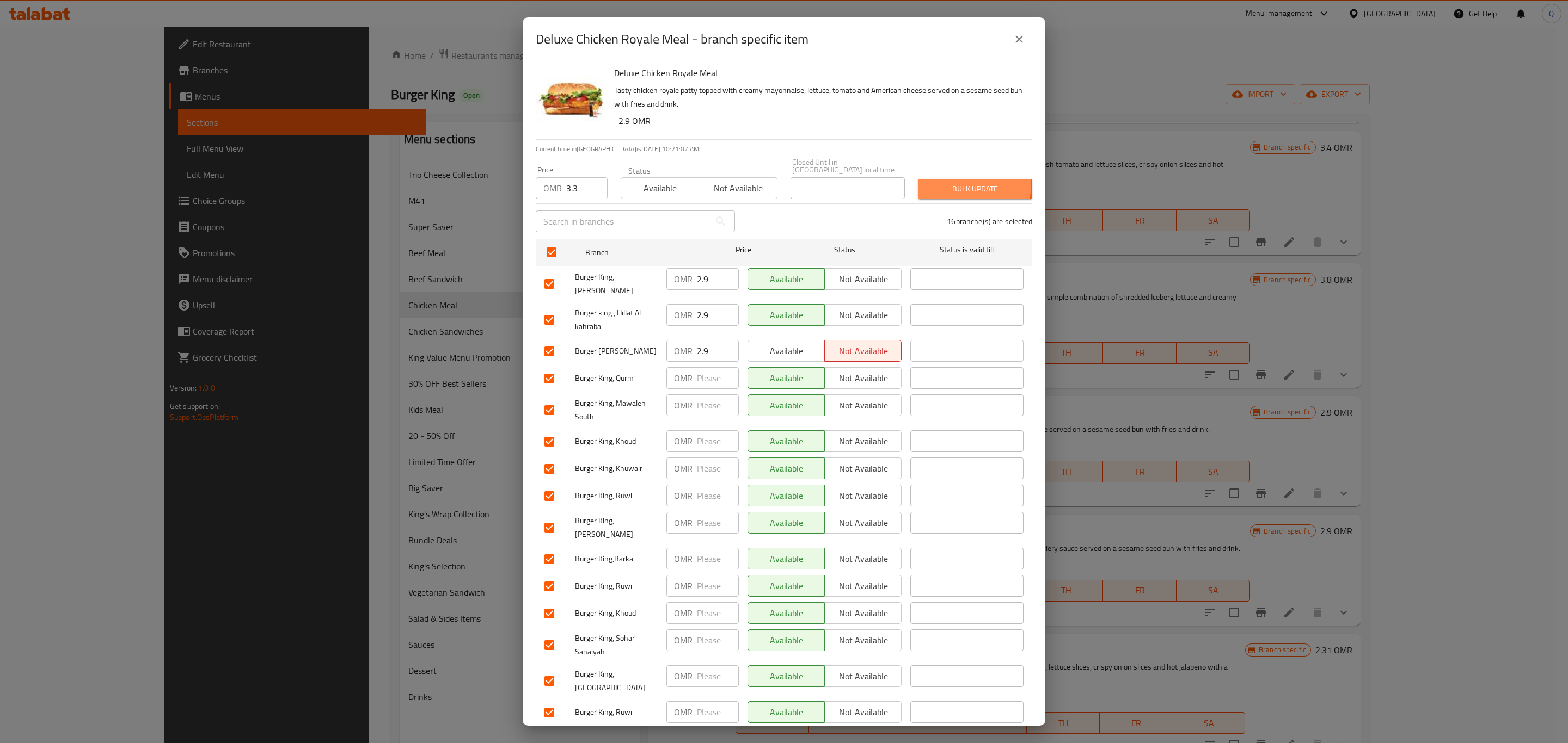
click at [927, 182] on span "Bulk update" at bounding box center [975, 188] width 97 height 13
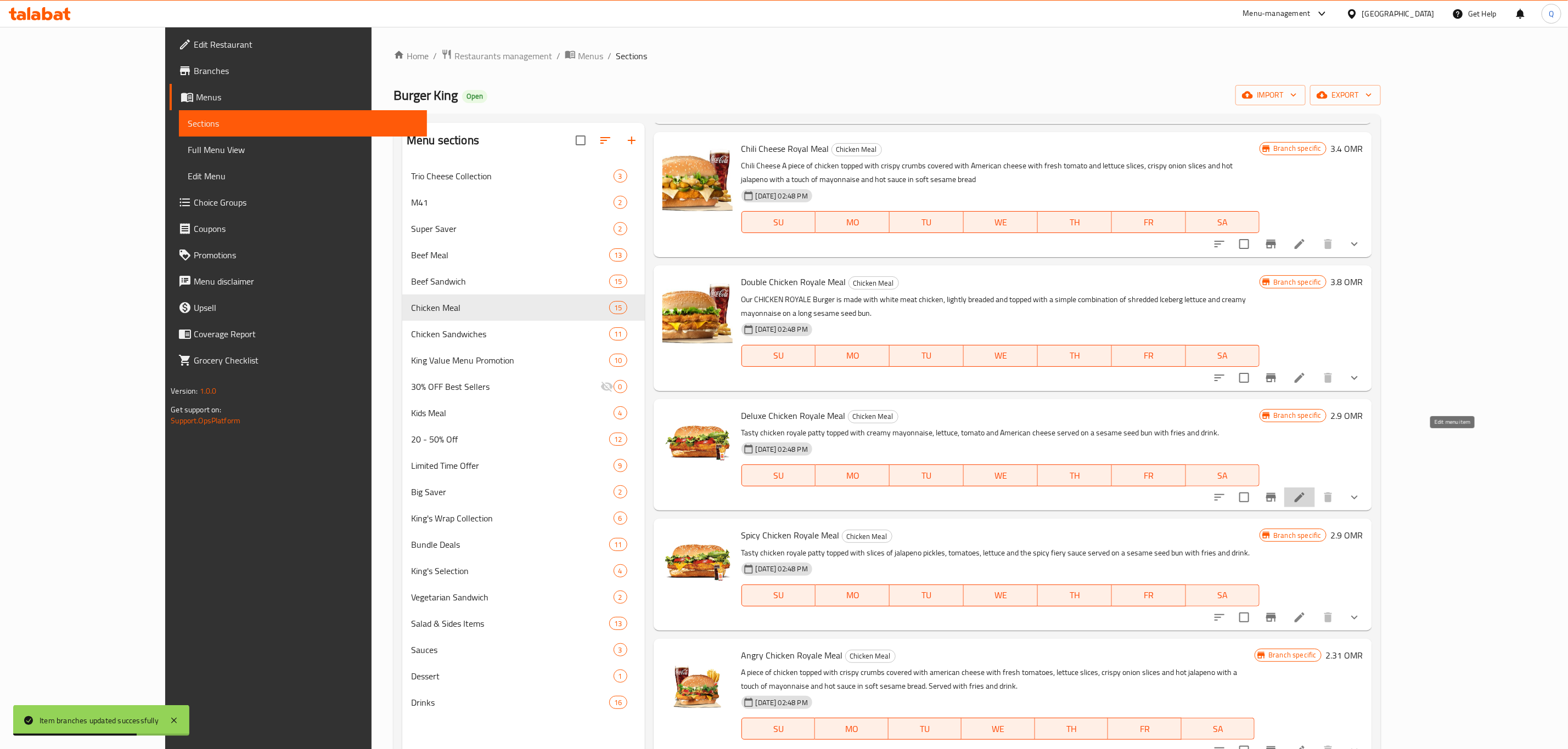
click at [1306, 491] on icon at bounding box center [1299, 497] width 13 height 13
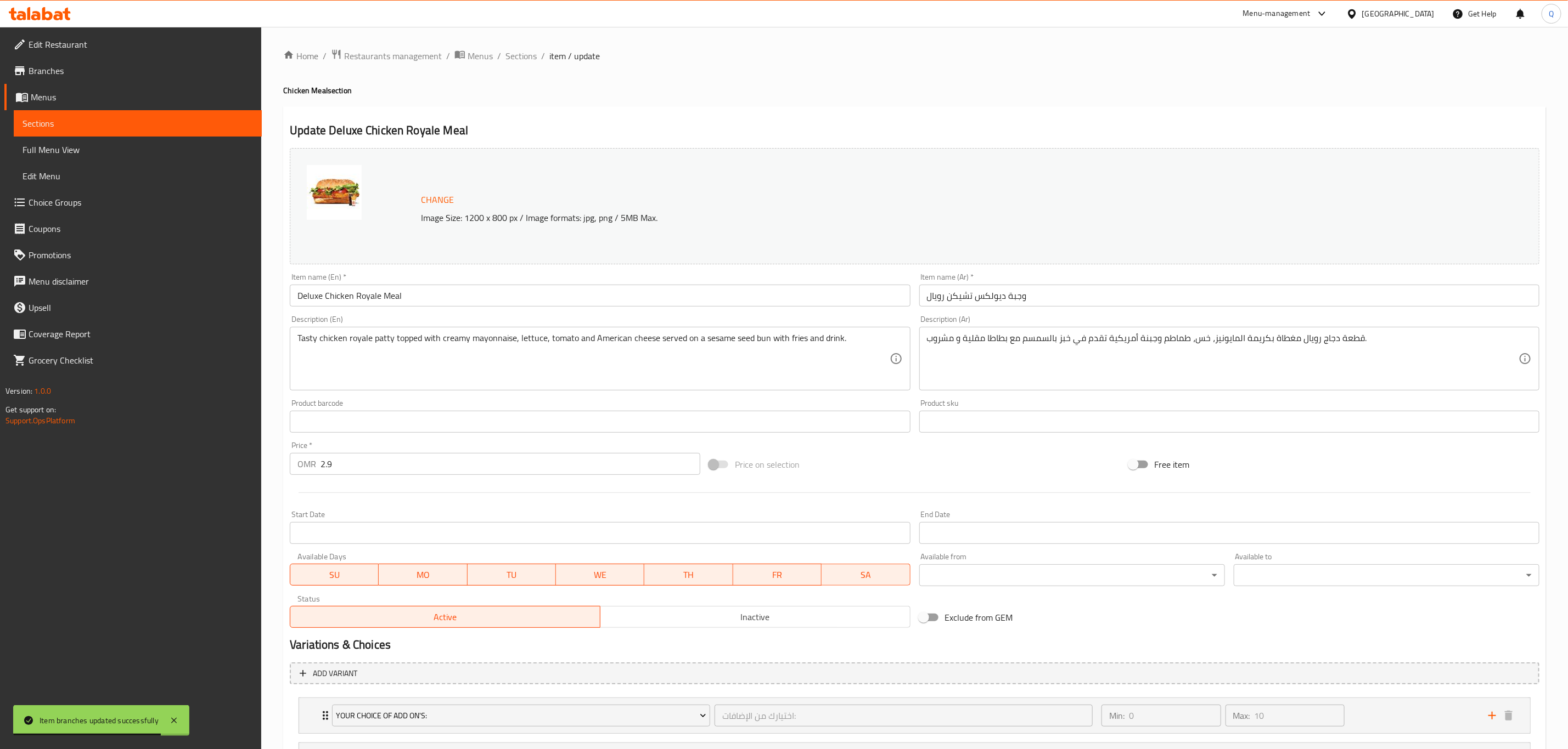
click at [361, 462] on input "2.9" at bounding box center [510, 464] width 379 height 22
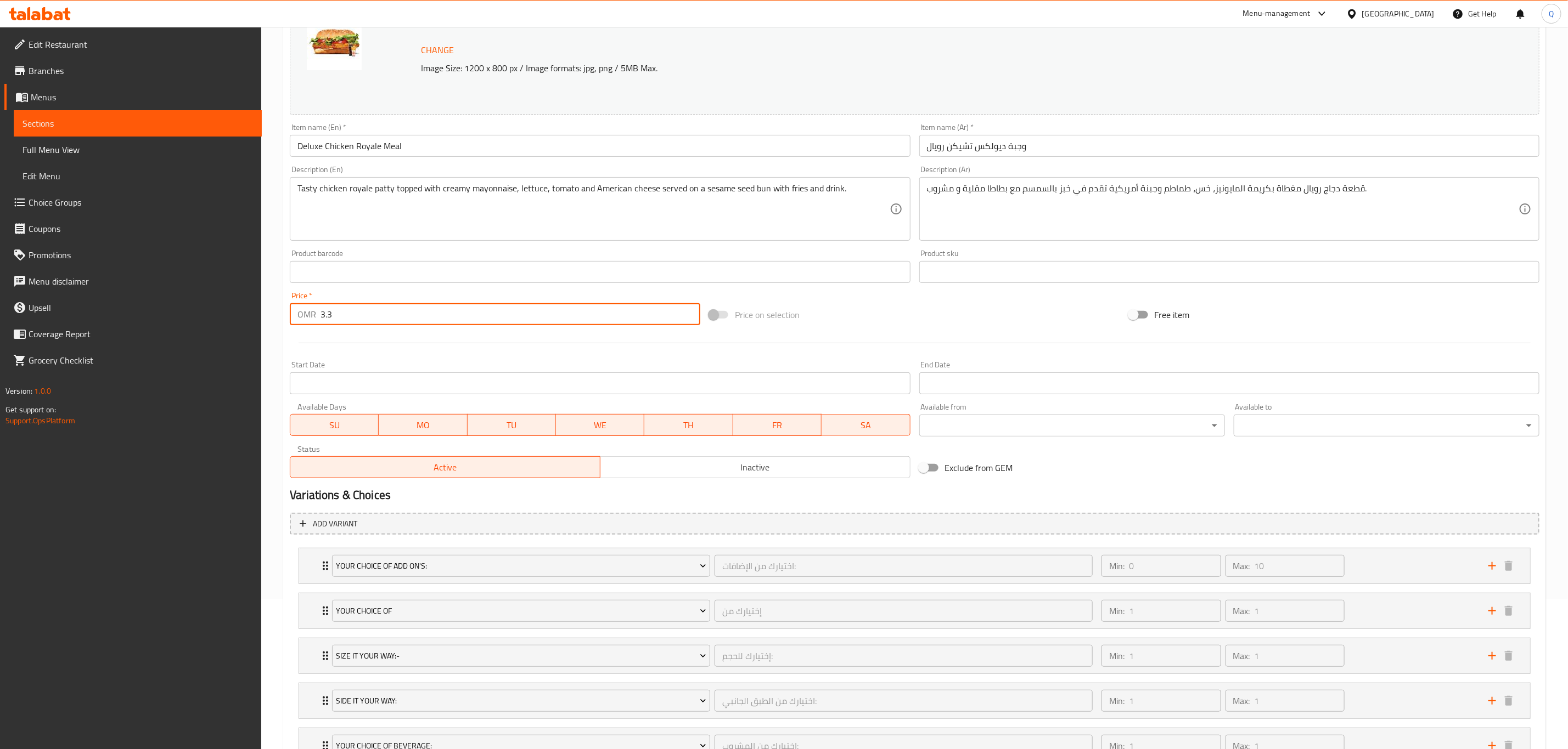
scroll to position [150, 0]
type input "3.3"
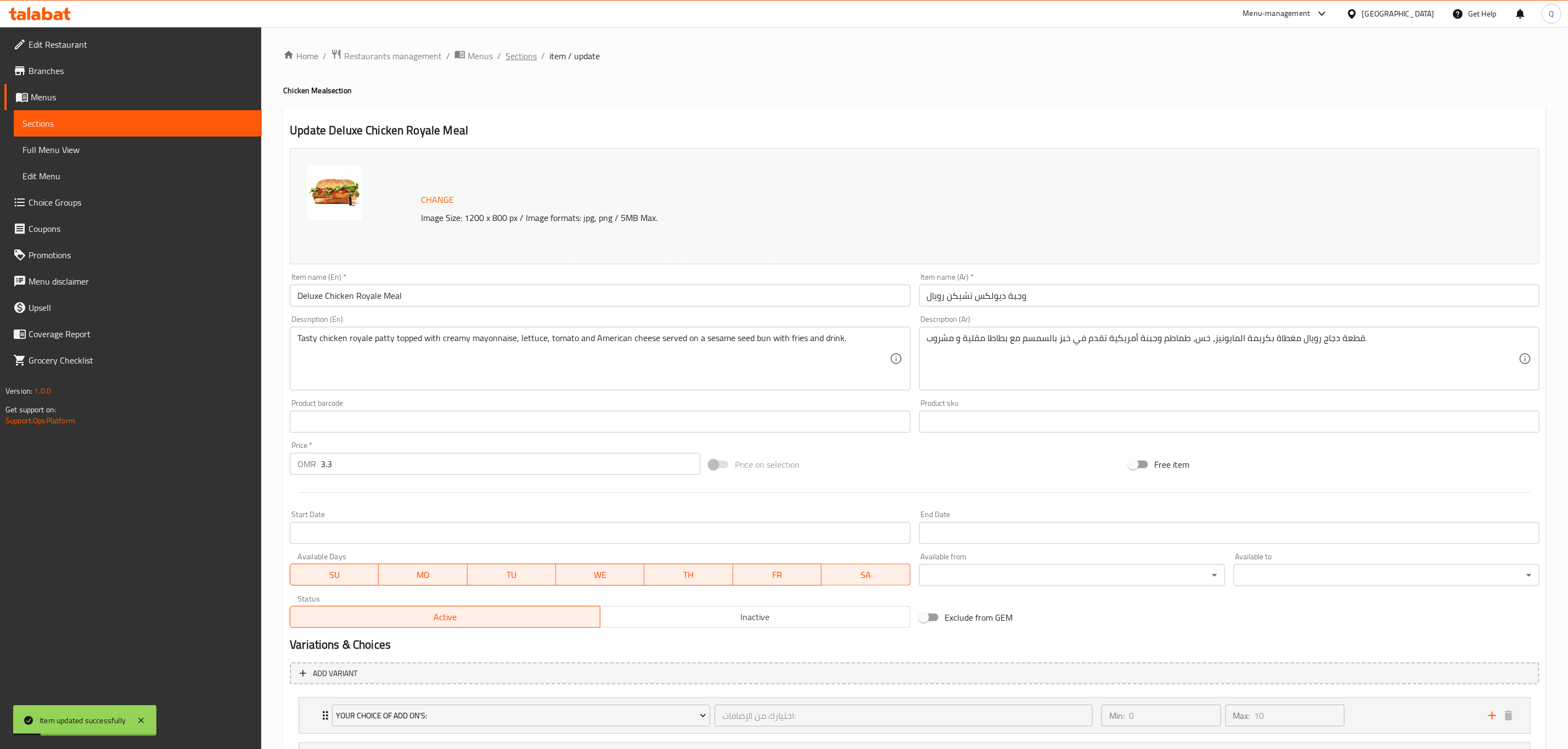
click at [524, 52] on span "Sections" at bounding box center [521, 56] width 31 height 13
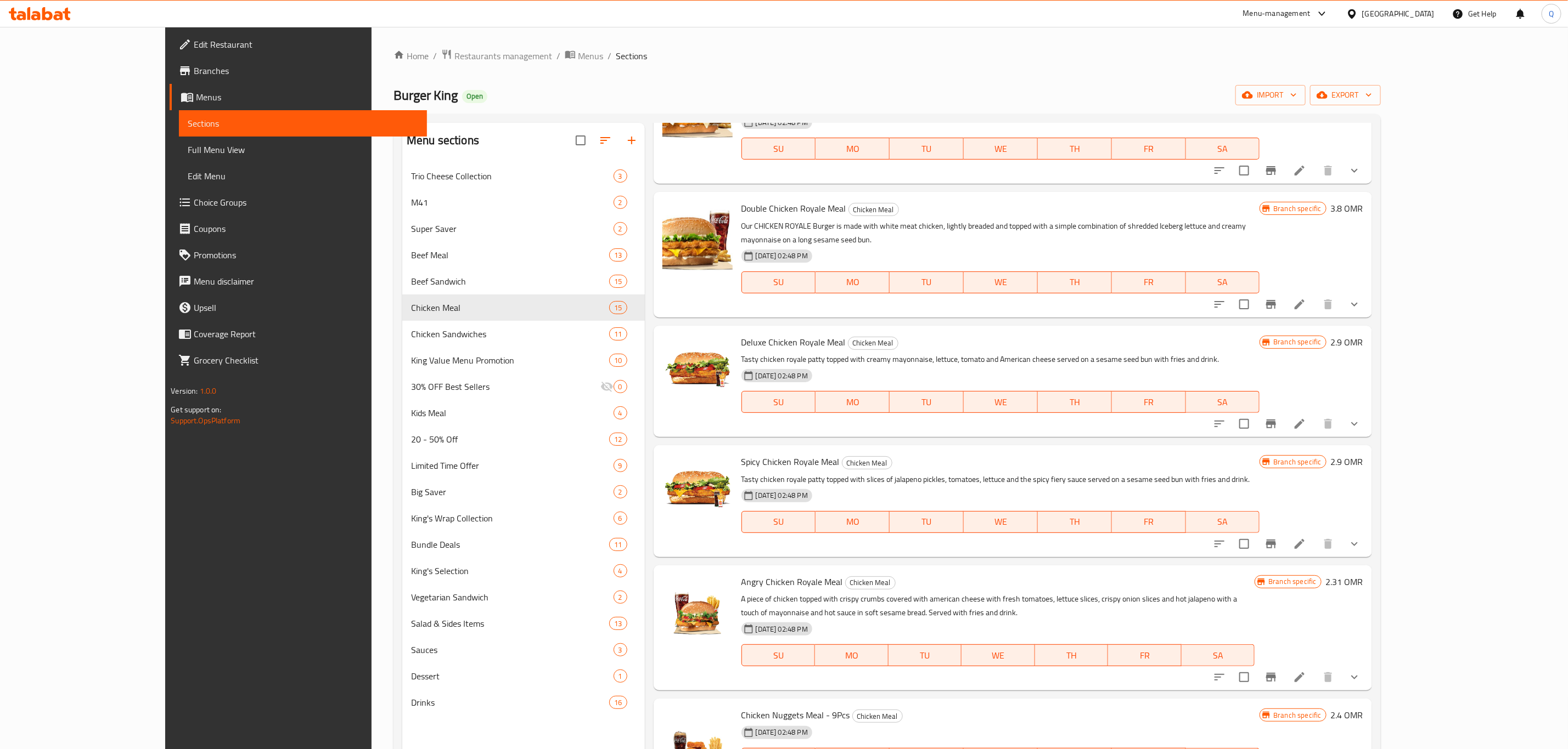
scroll to position [622, 0]
click at [1284, 529] on button "Branch-specific-item" at bounding box center [1271, 543] width 27 height 27
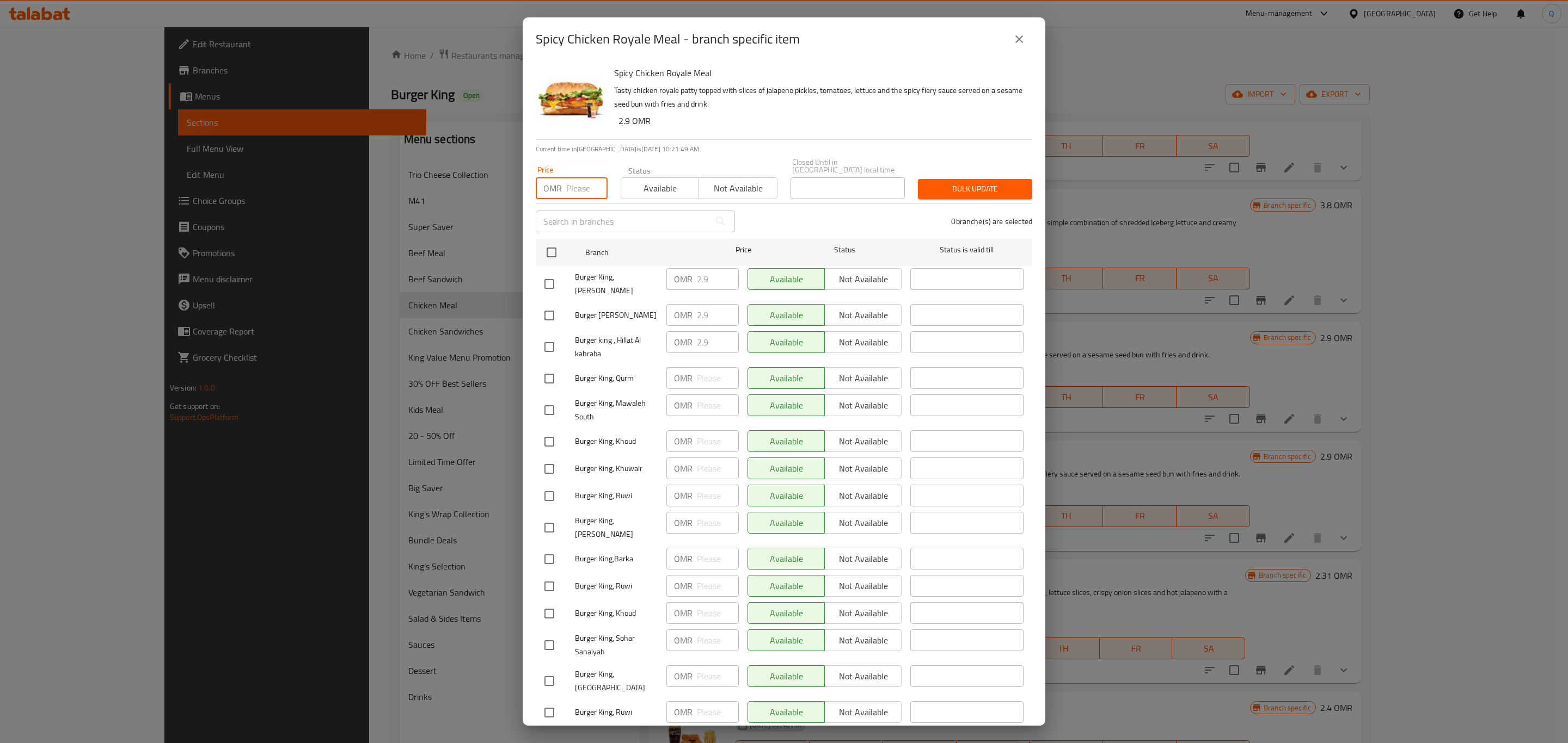
click at [578, 178] on input "number" at bounding box center [587, 188] width 41 height 22
type input "3.3"
click at [553, 252] on input "checkbox" at bounding box center [551, 252] width 23 height 23
checkbox input "true"
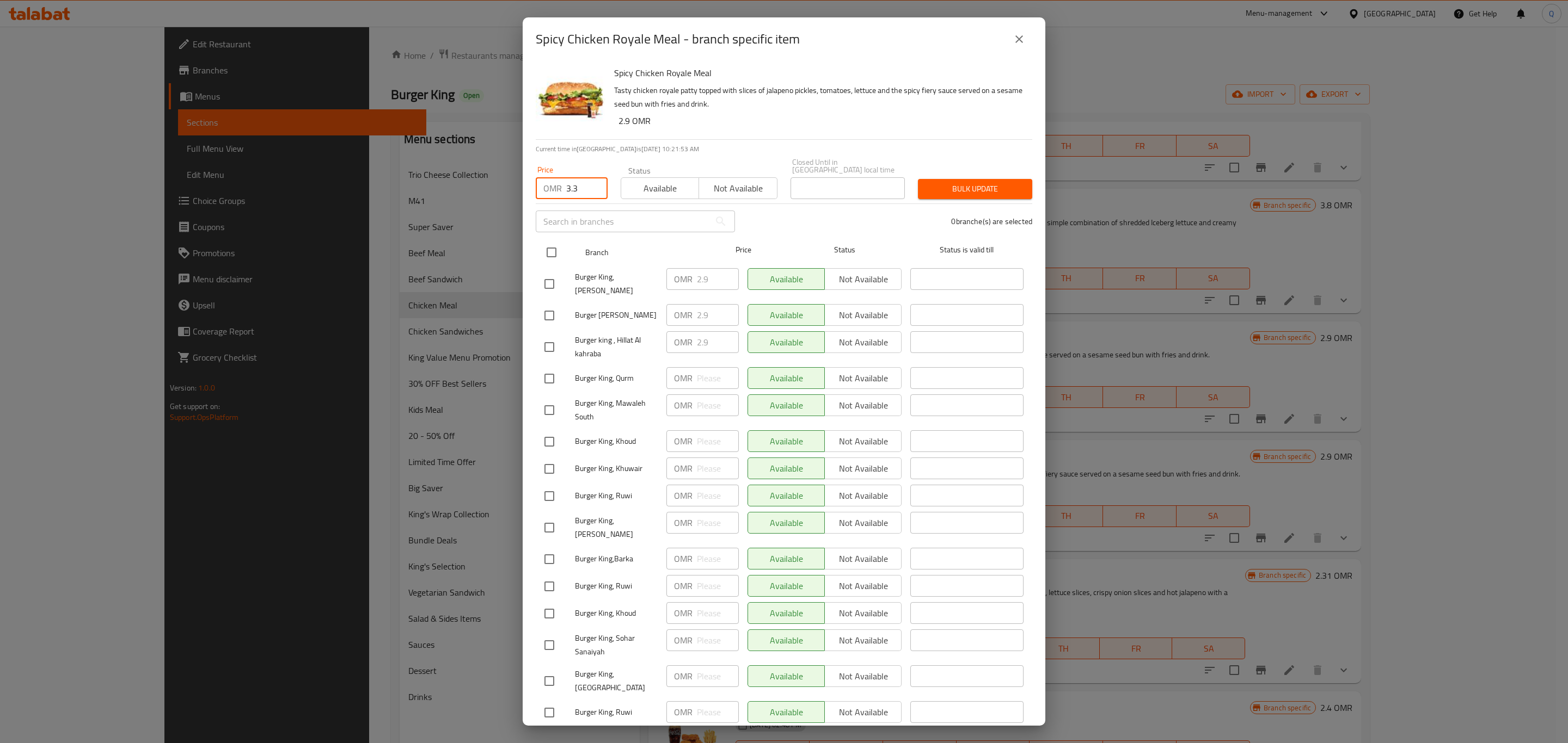
checkbox input "true"
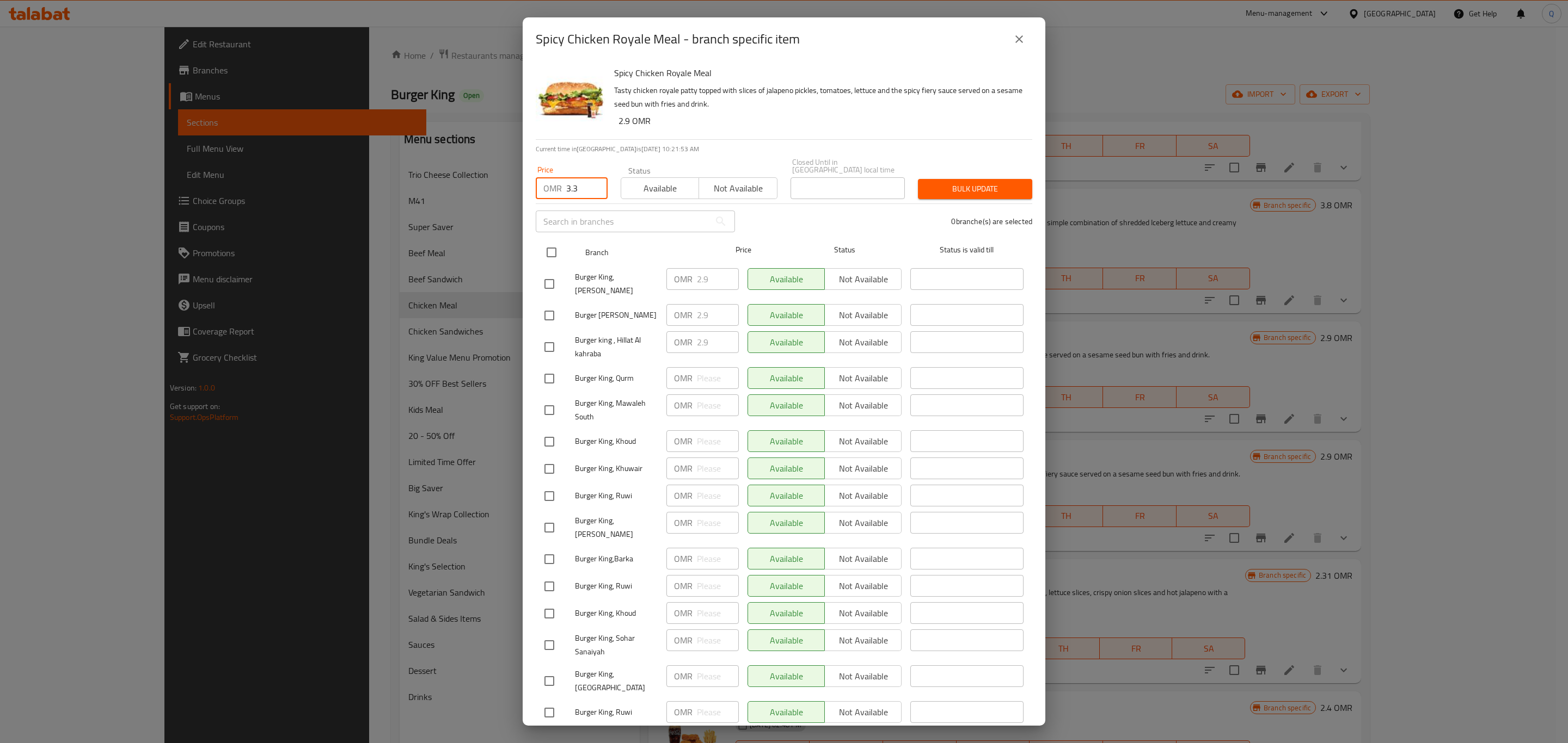
checkbox input "true"
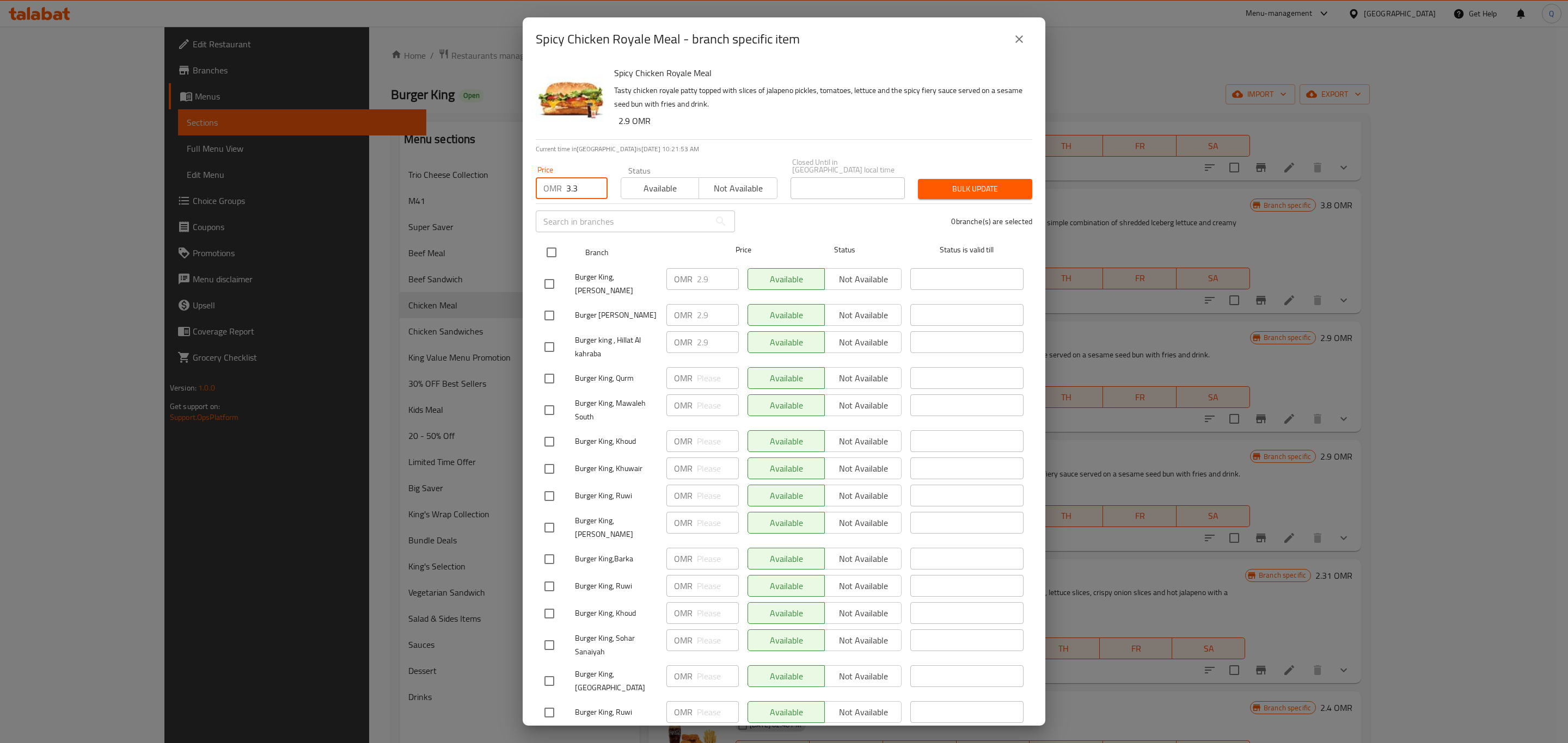
checkbox input "true"
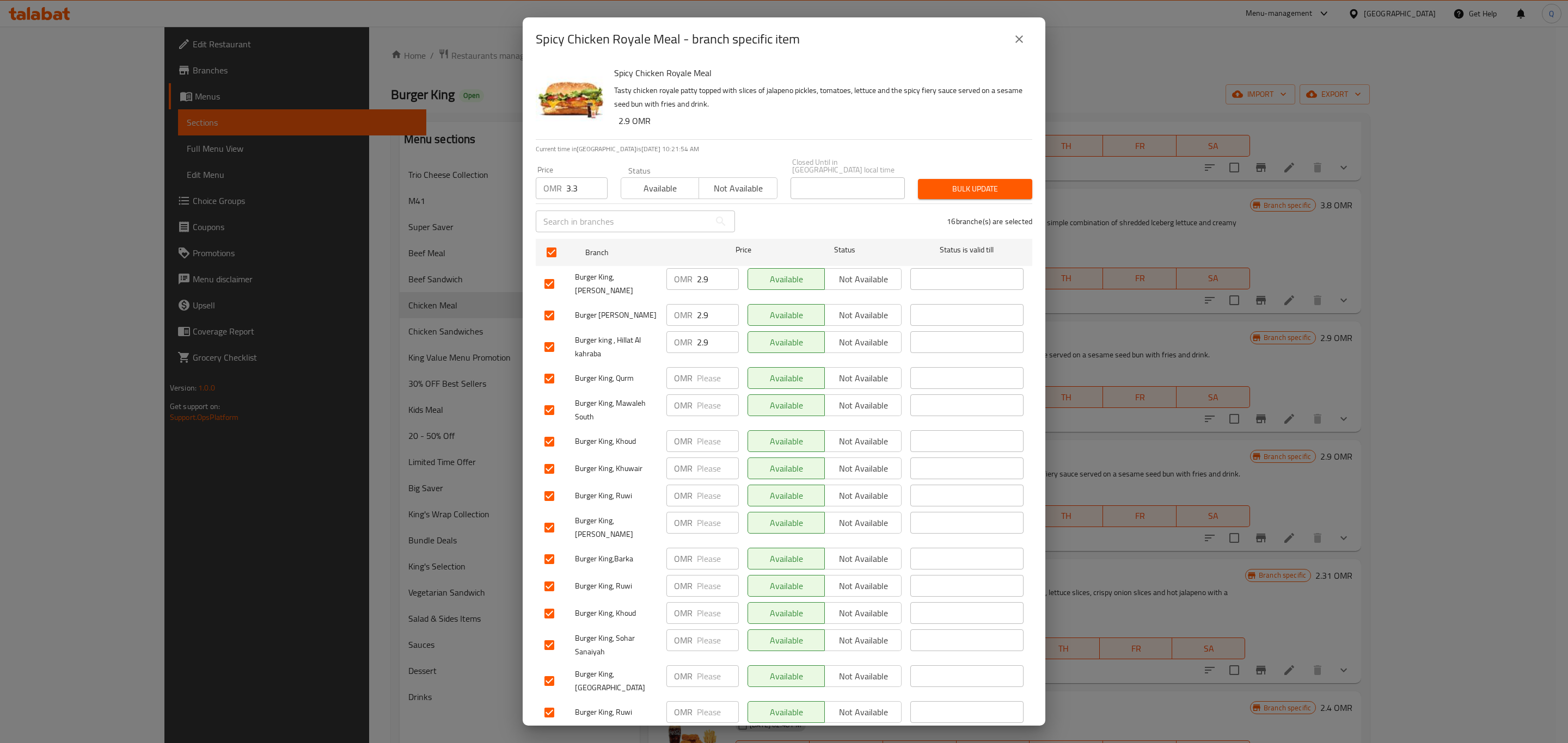
click at [931, 182] on span "Bulk update" at bounding box center [975, 188] width 97 height 13
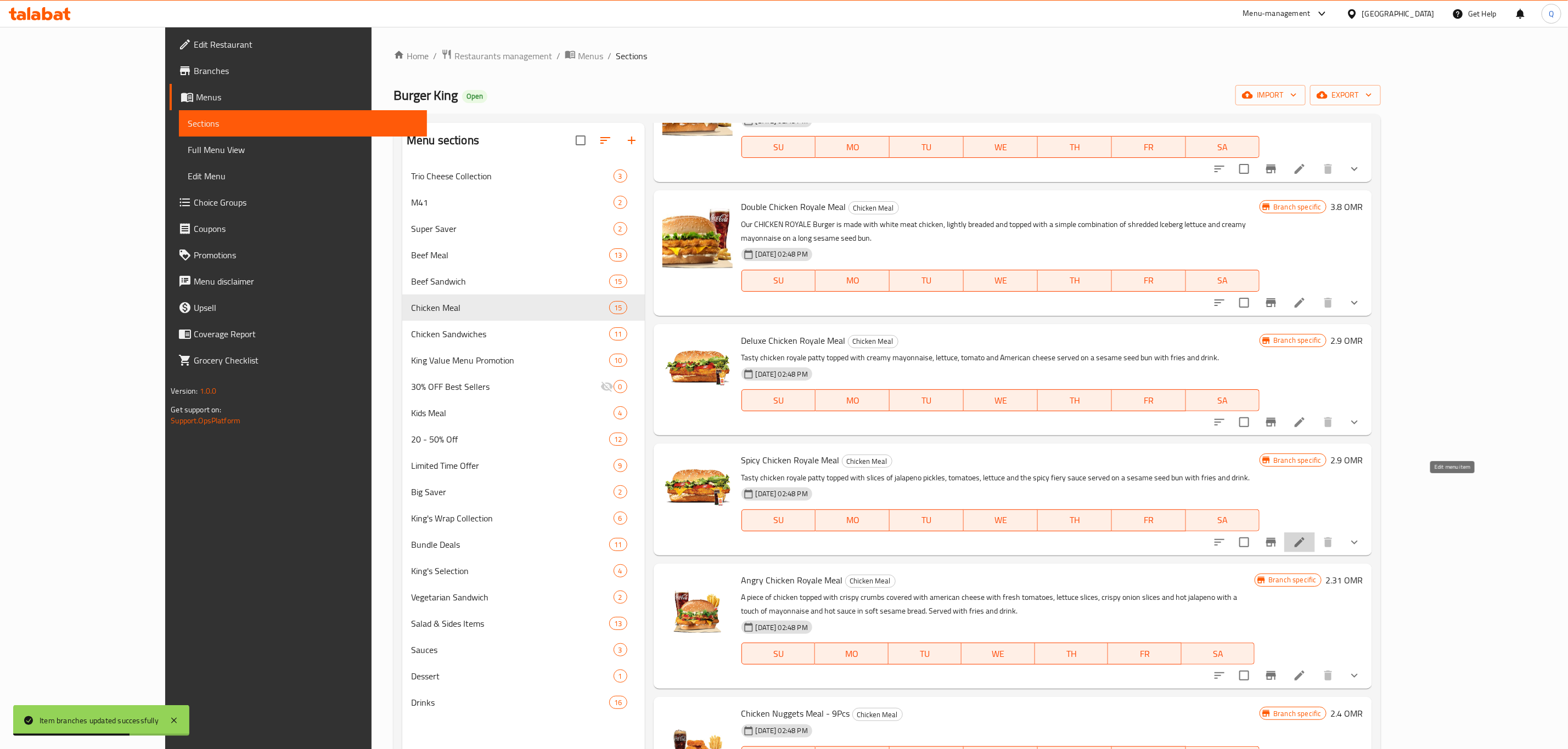
click at [1305, 538] on icon at bounding box center [1299, 543] width 10 height 10
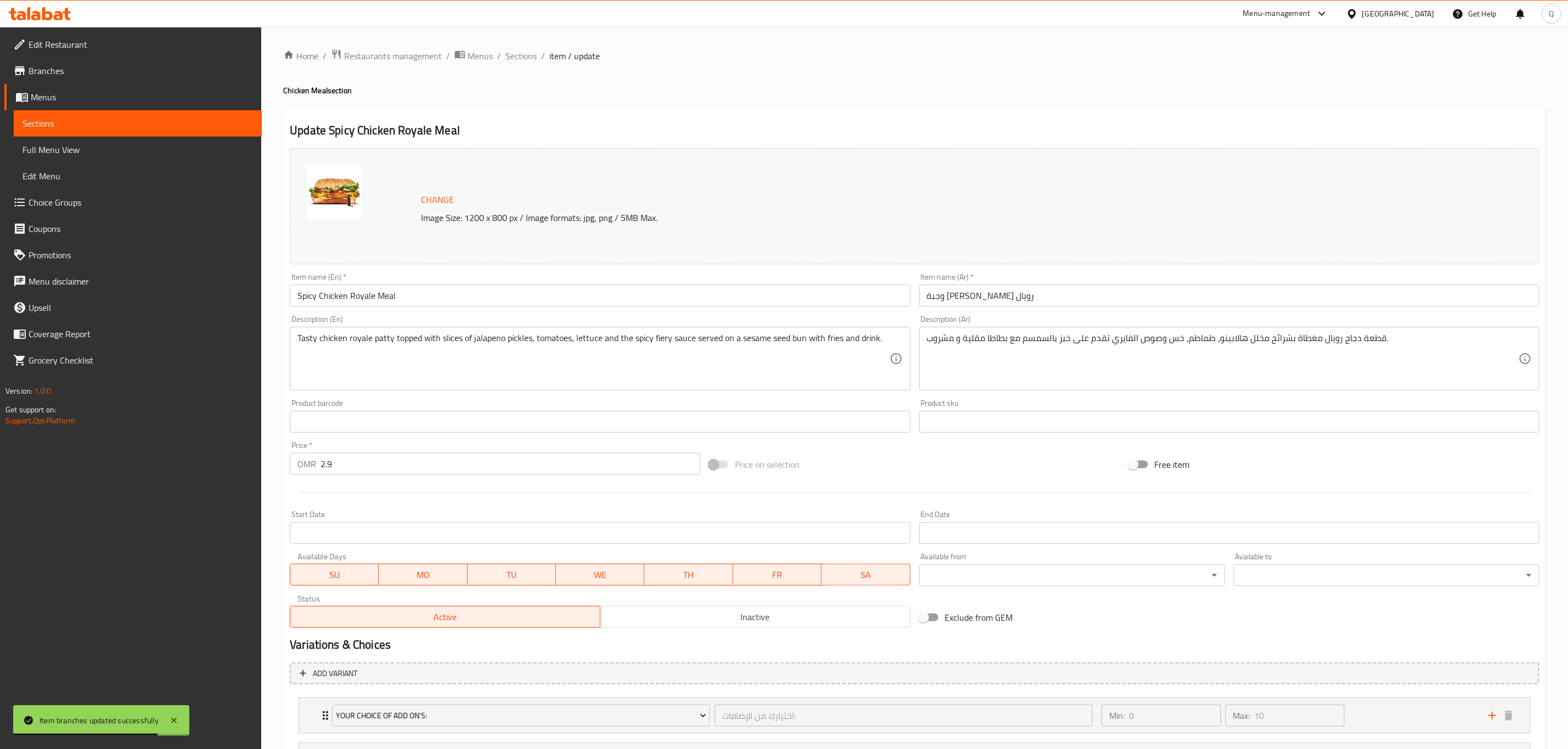
click at [381, 473] on input "2.9" at bounding box center [510, 464] width 379 height 22
click at [383, 469] on input "2.9" at bounding box center [510, 464] width 379 height 22
type input "3.3"
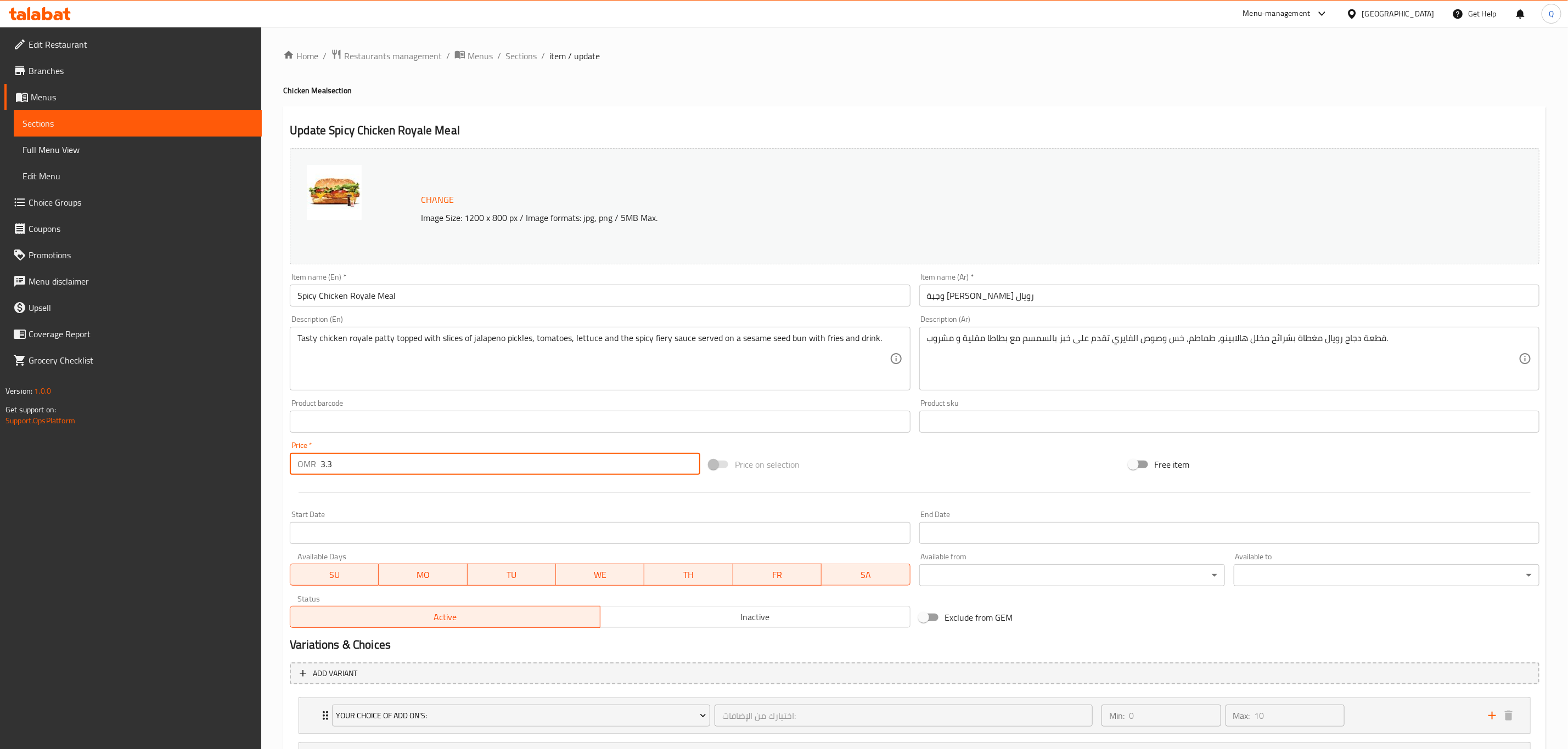
click at [515, 57] on span "Sections" at bounding box center [521, 56] width 31 height 13
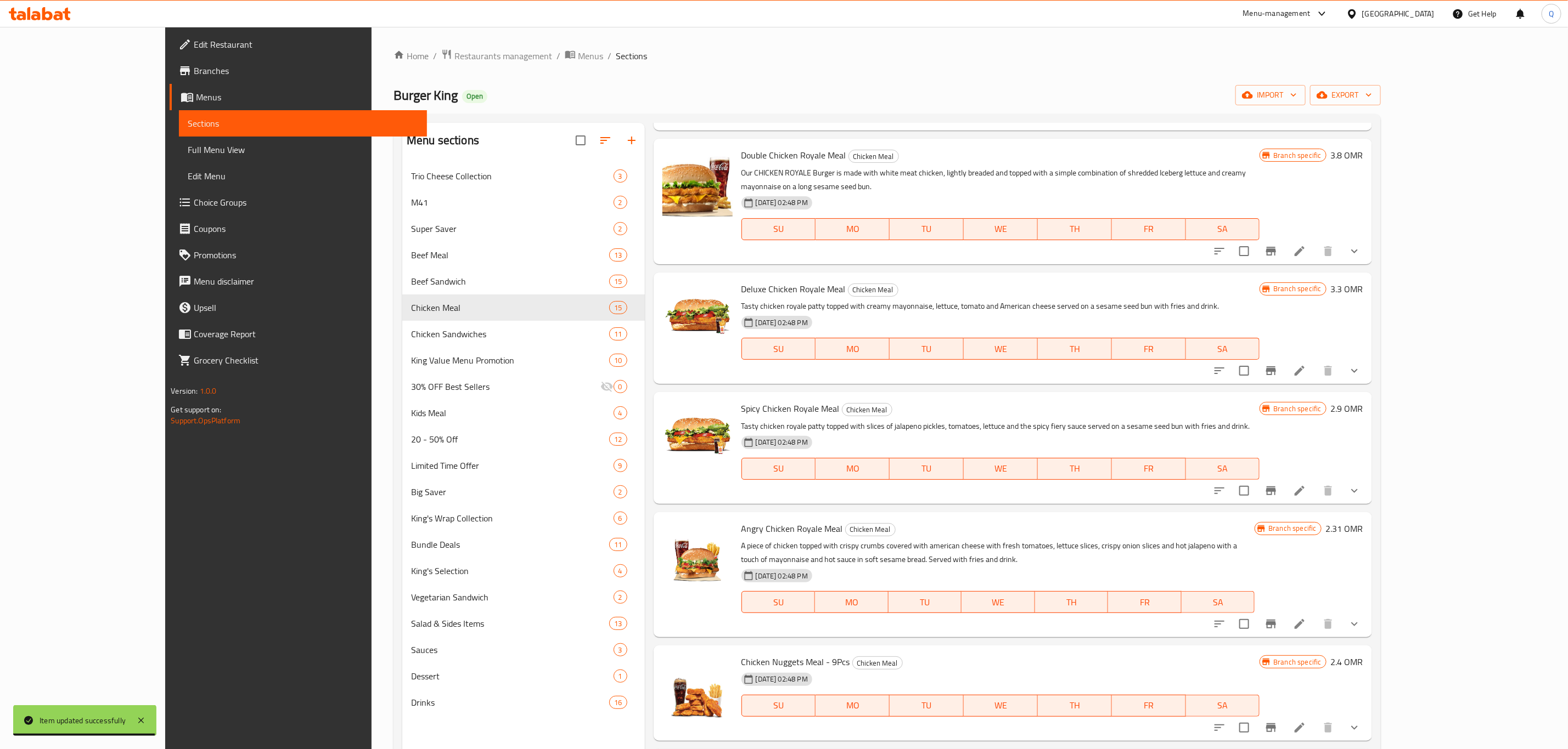
scroll to position [673, 0]
click at [1278, 618] on icon "Branch-specific-item" at bounding box center [1271, 624] width 13 height 13
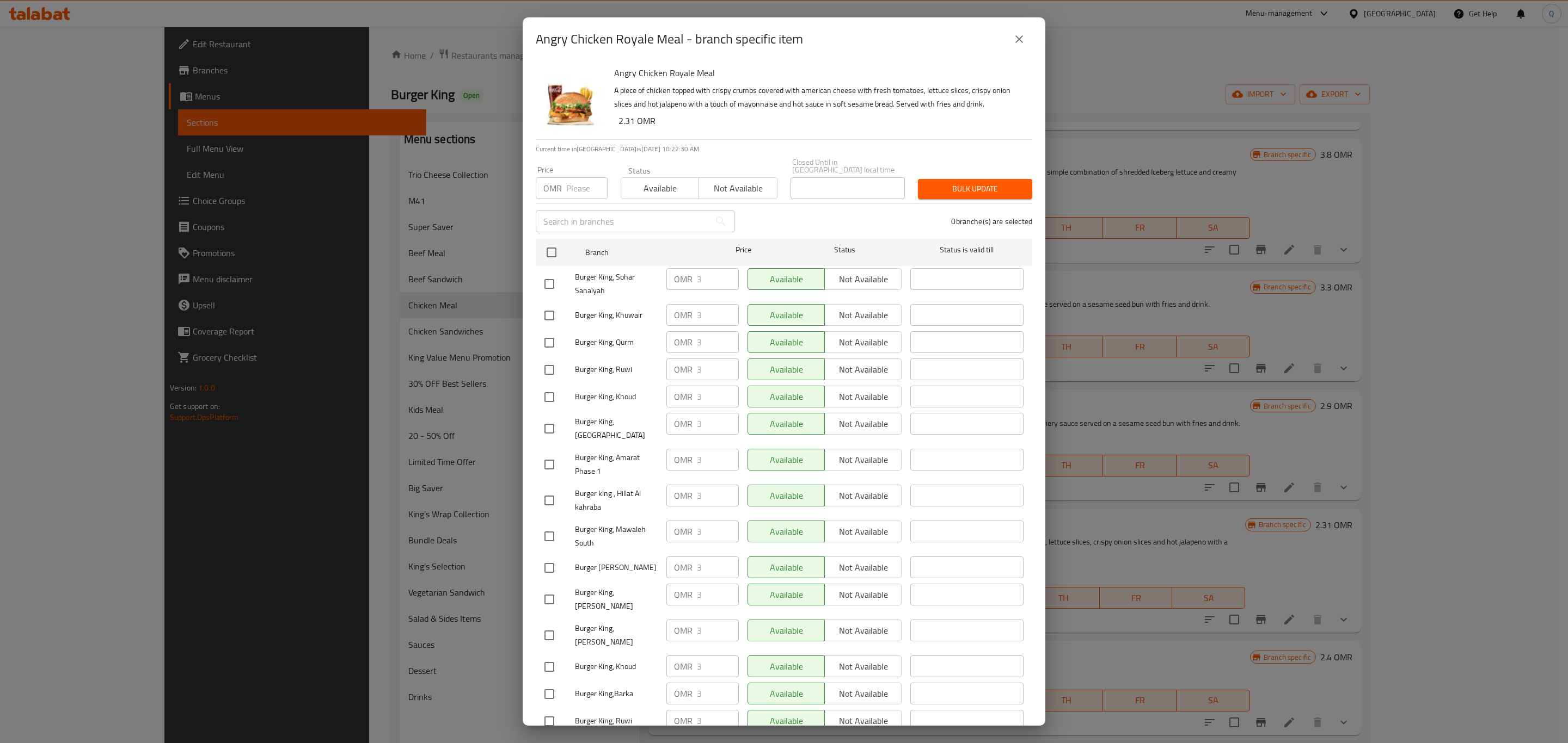
click at [576, 180] on input "number" at bounding box center [587, 188] width 41 height 22
type input "3.4"
click at [552, 247] on input "checkbox" at bounding box center [551, 252] width 23 height 23
checkbox input "true"
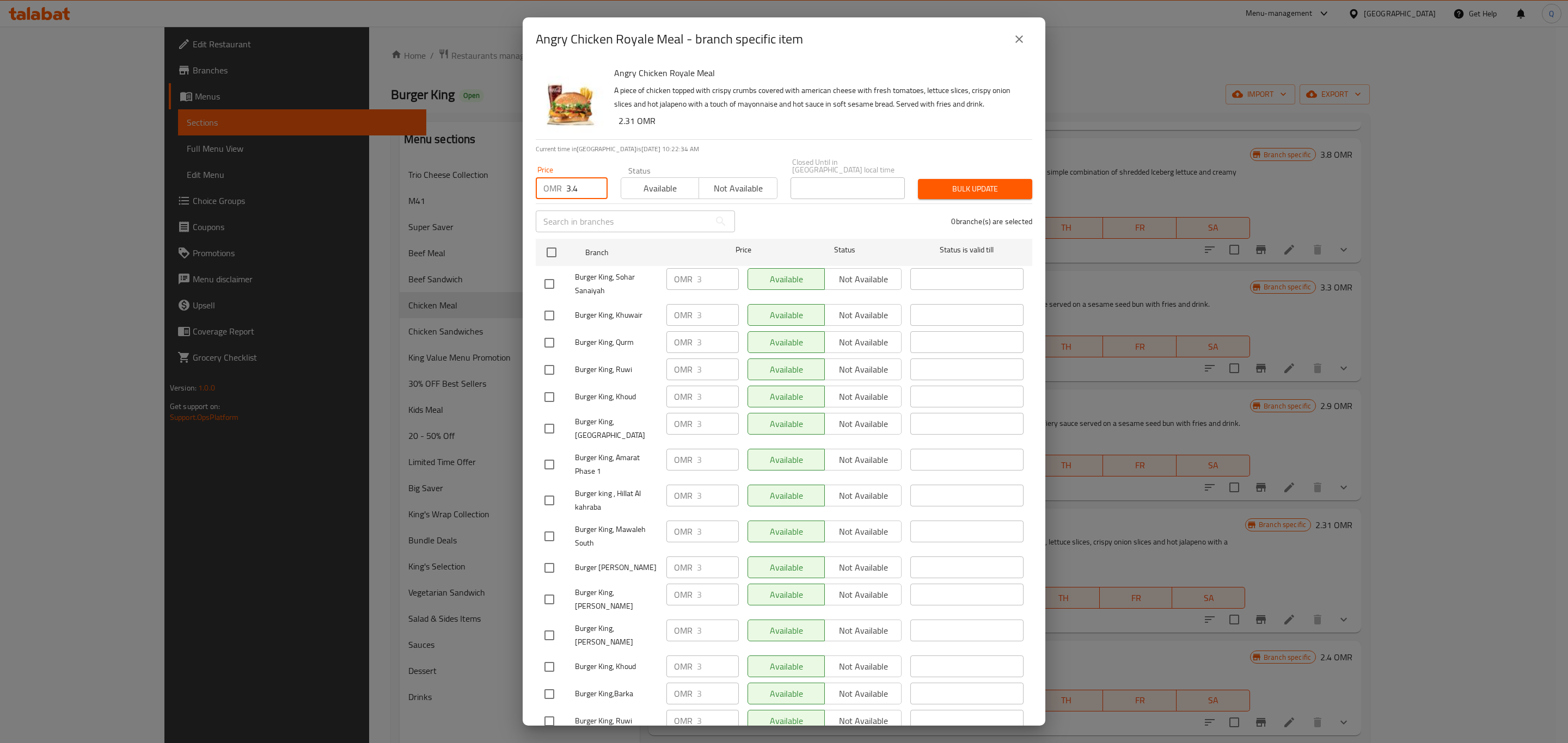
checkbox input "true"
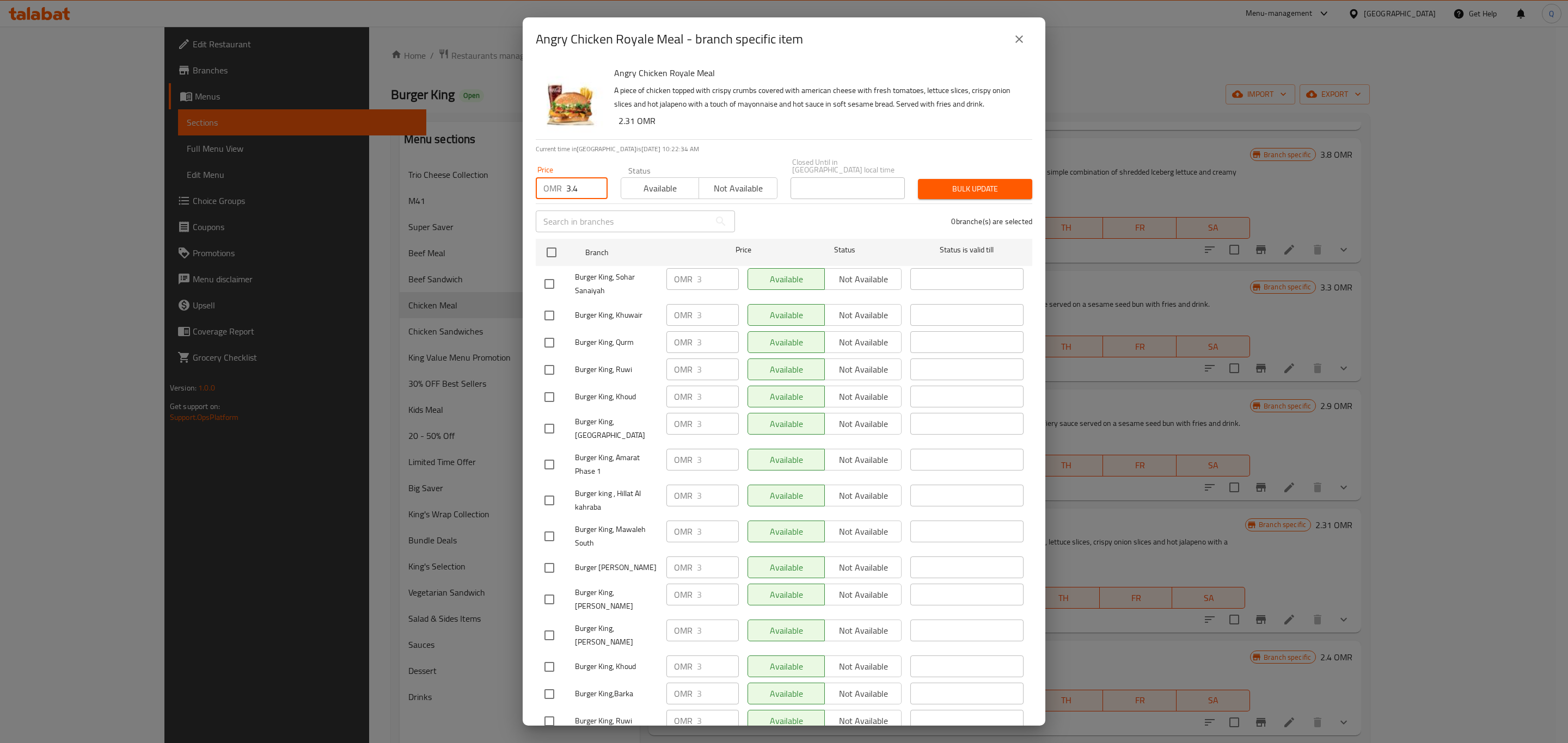
checkbox input "true"
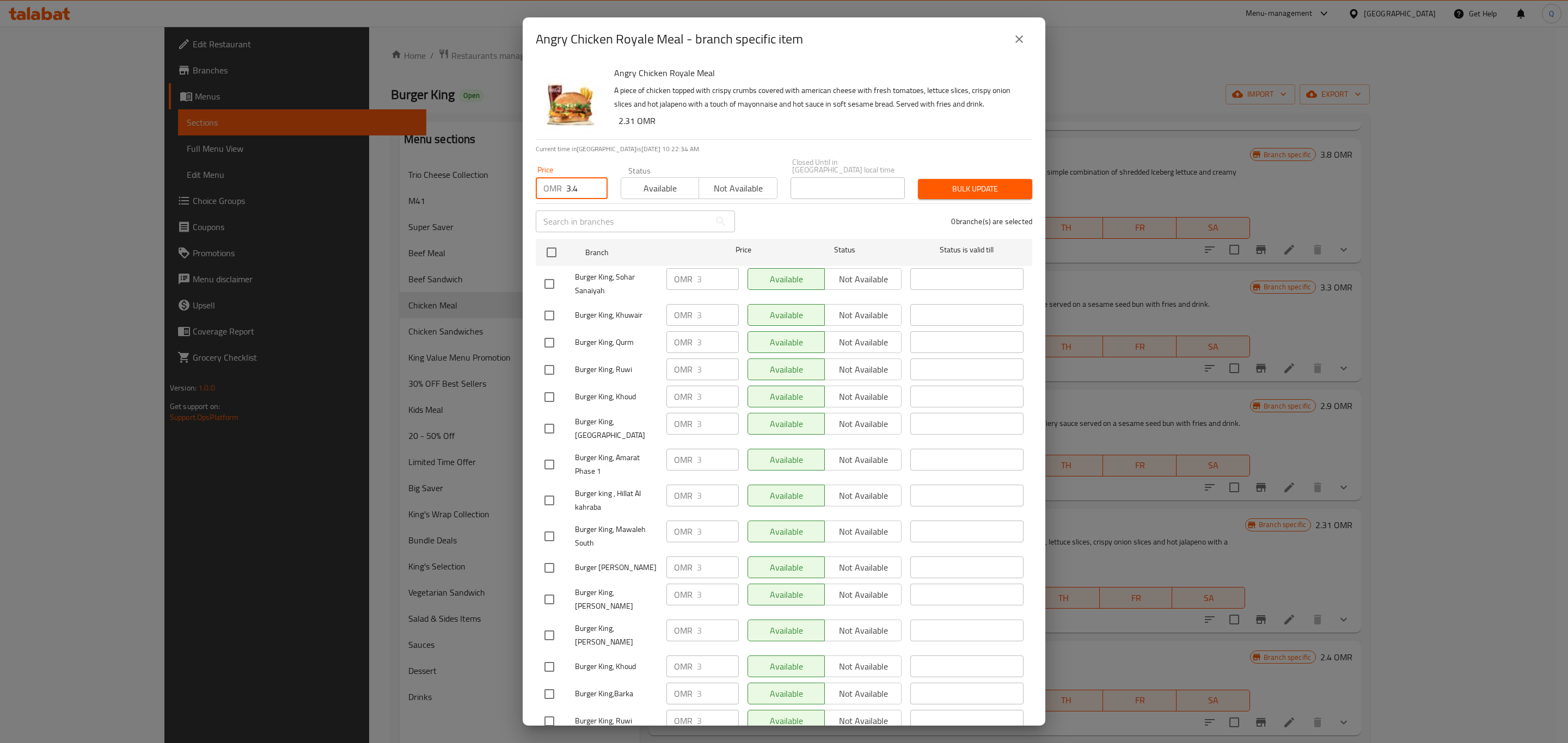
checkbox input "true"
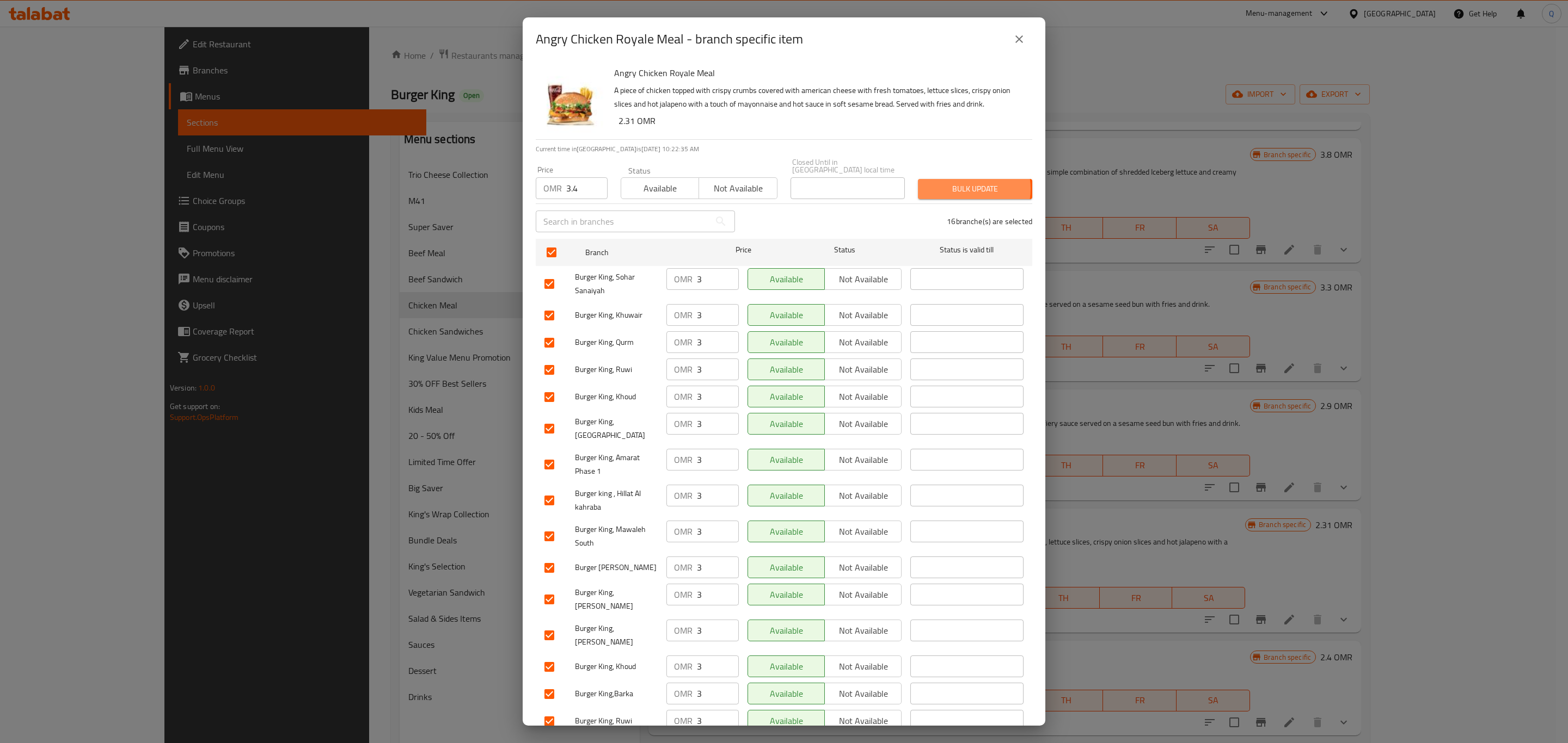
click at [955, 182] on span "Bulk update" at bounding box center [975, 188] width 97 height 13
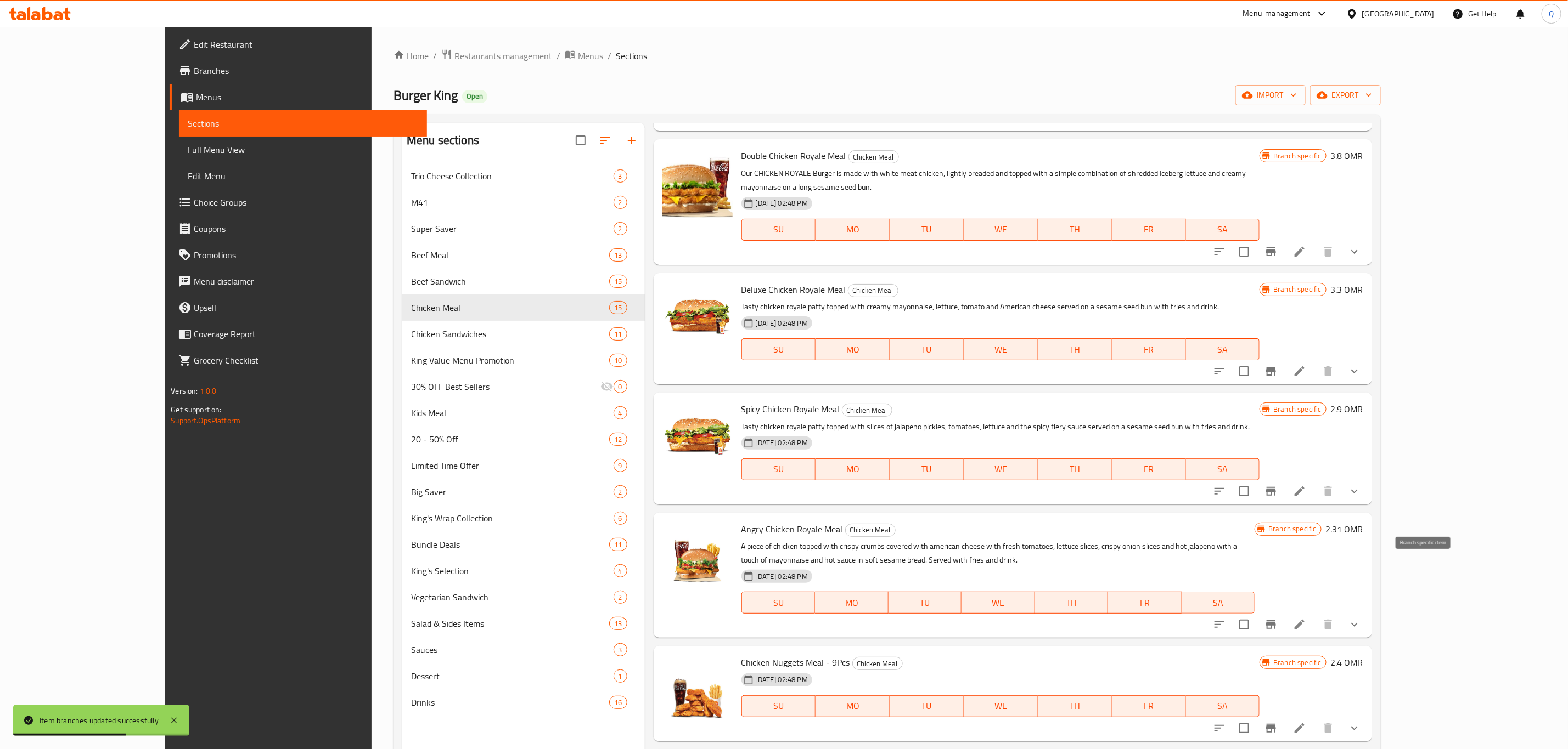
click at [1278, 618] on icon "Branch-specific-item" at bounding box center [1271, 624] width 13 height 13
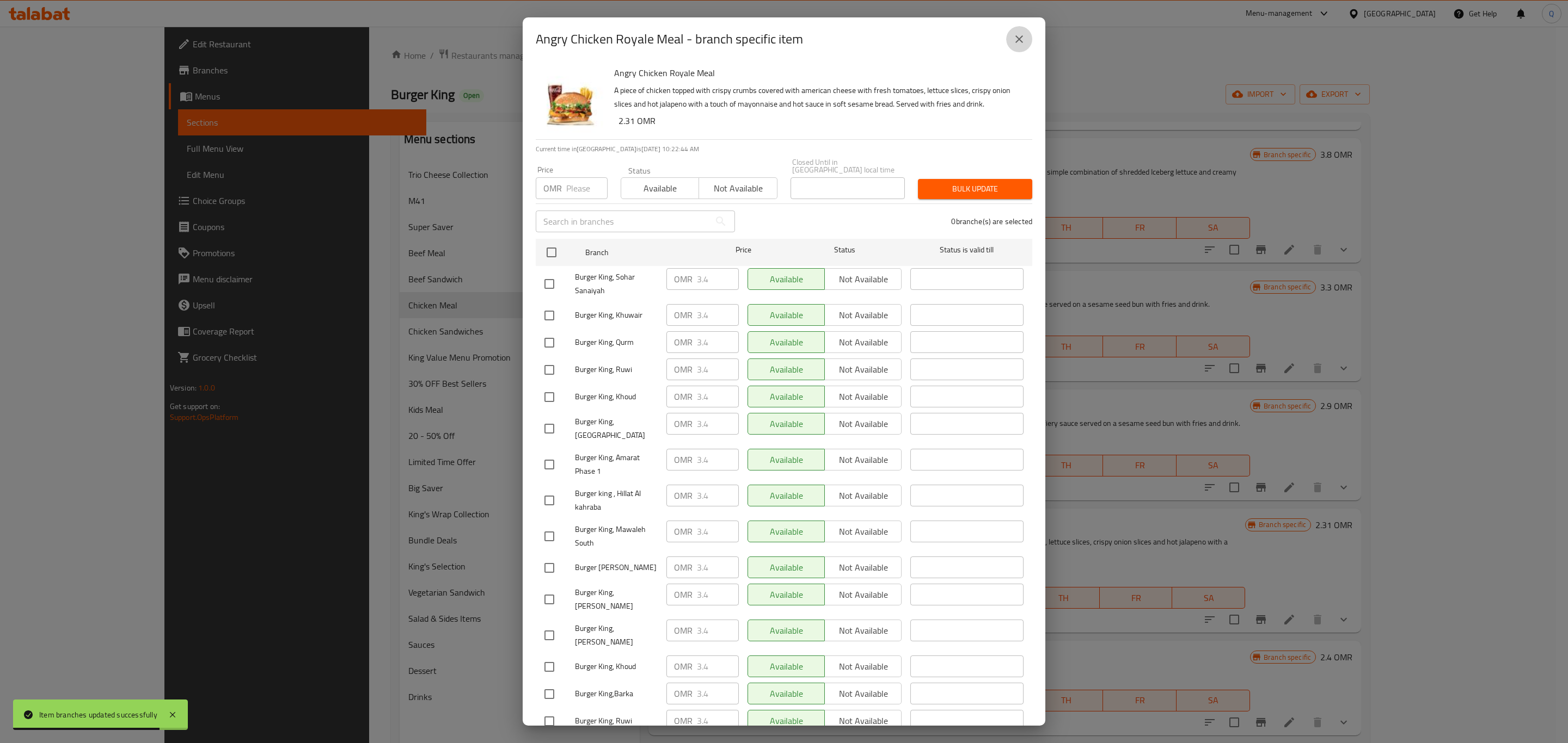
click at [1011, 34] on button "close" at bounding box center [1019, 40] width 26 height 26
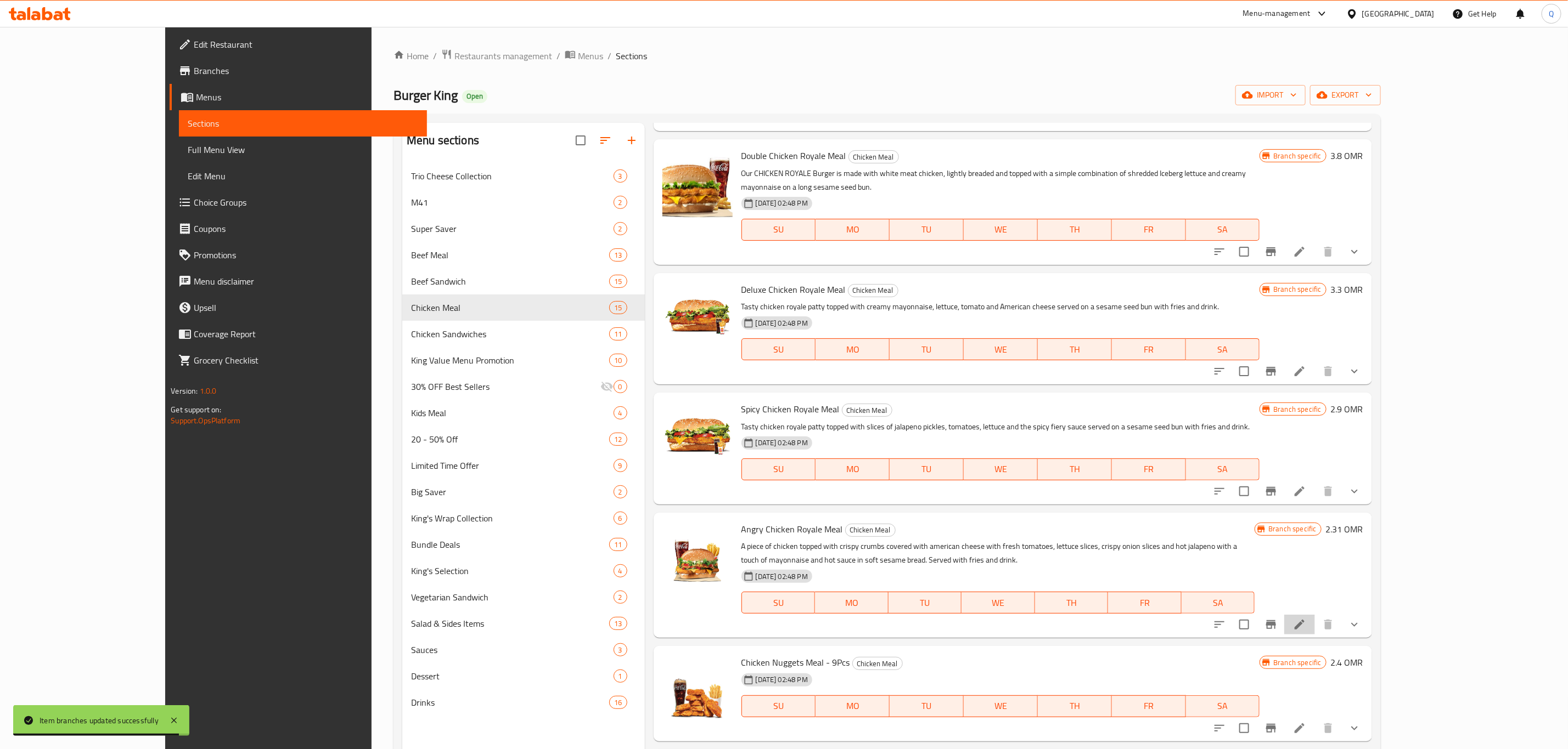
click at [1315, 615] on li at bounding box center [1299, 624] width 31 height 20
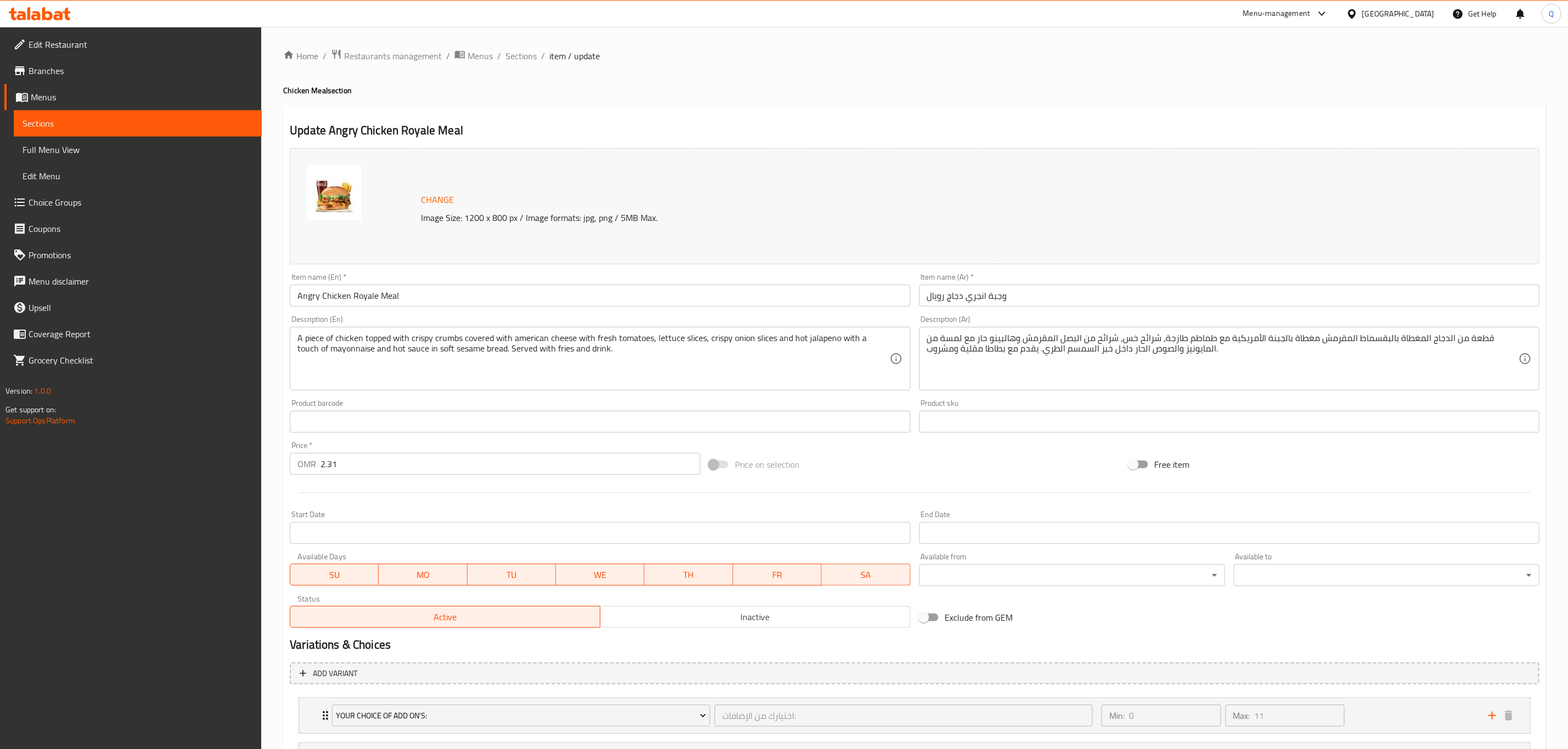
click at [358, 458] on input "2.31" at bounding box center [510, 464] width 379 height 22
type input "3.4"
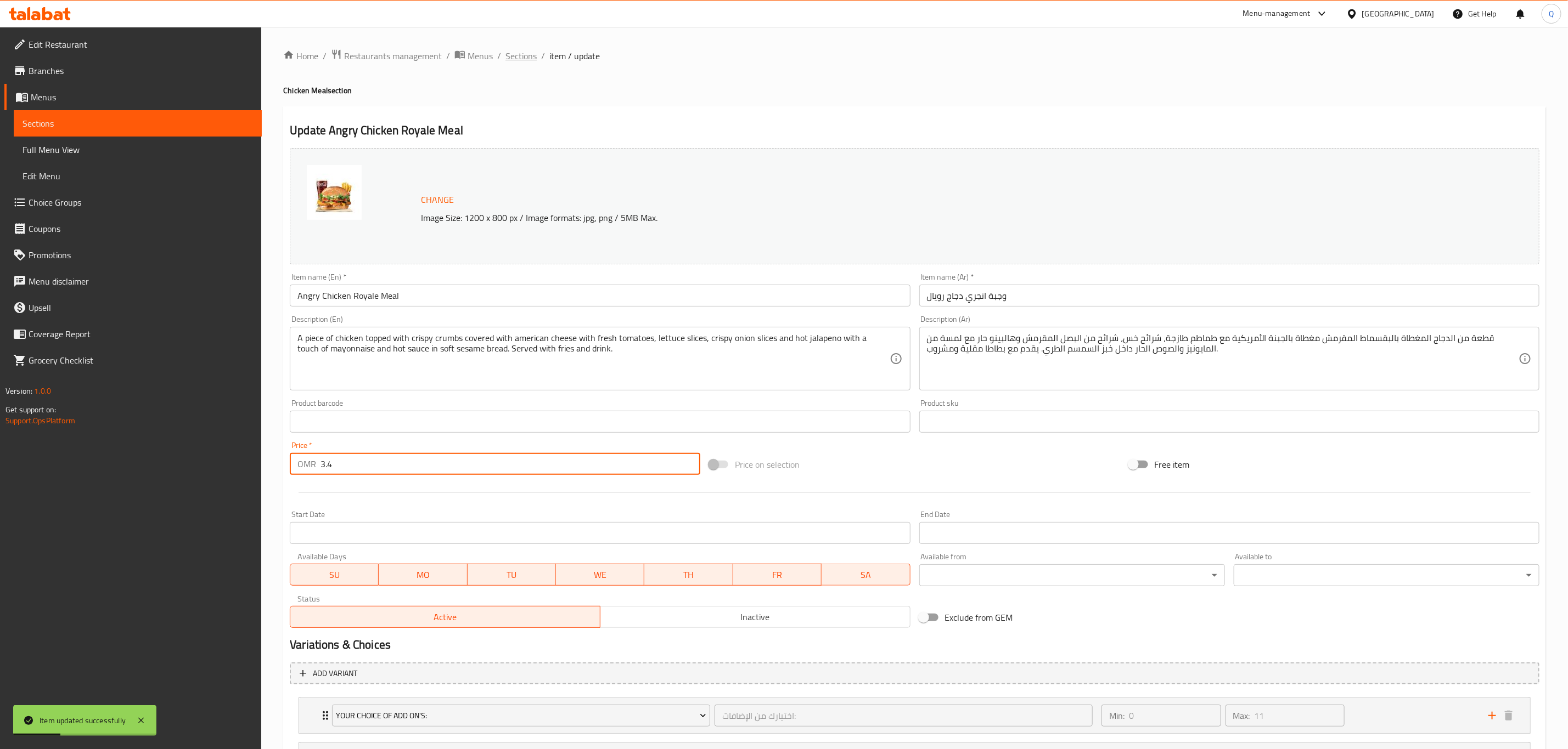
click at [515, 61] on span "Sections" at bounding box center [521, 56] width 31 height 13
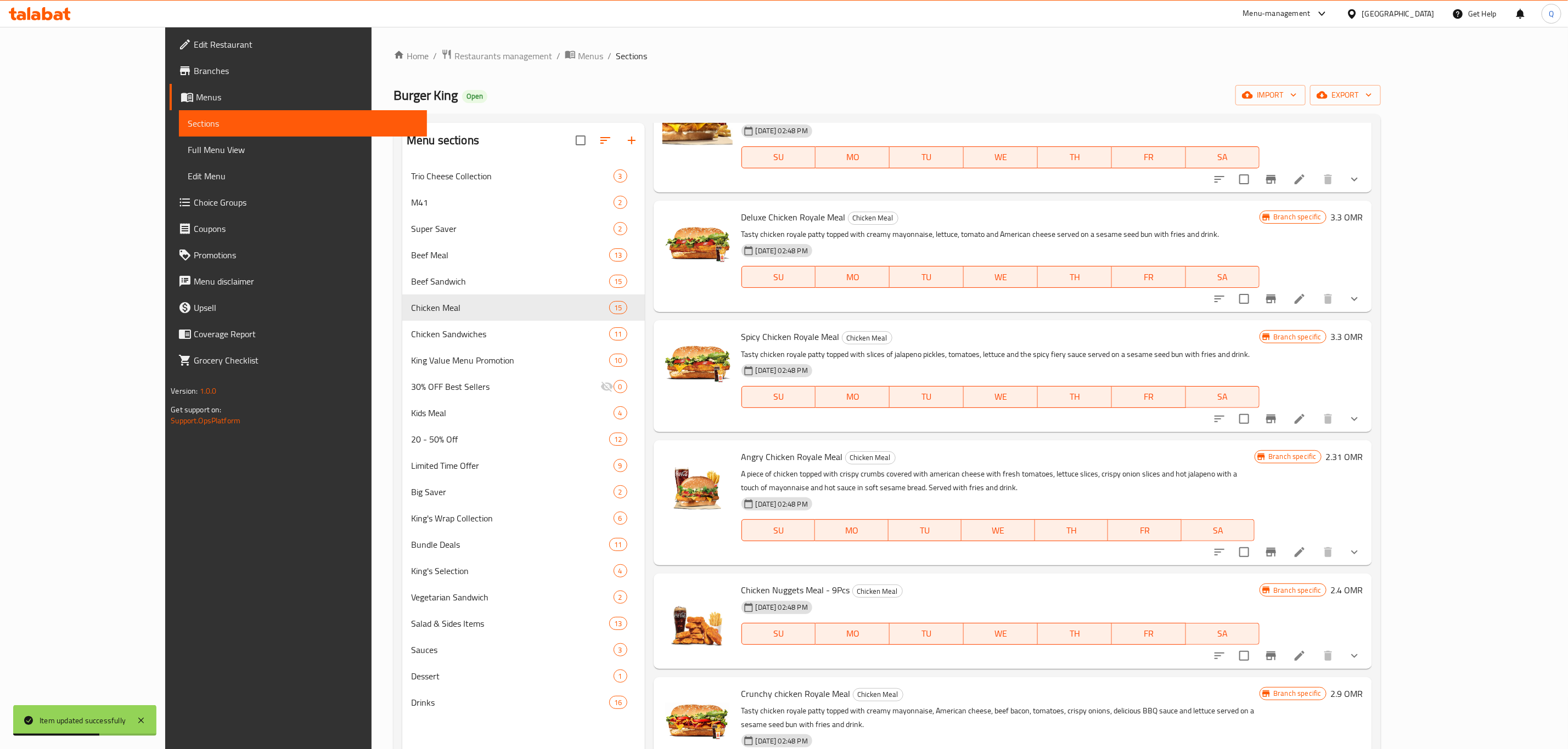
scroll to position [746, 0]
click at [1284, 643] on button "Branch-specific-item" at bounding box center [1271, 656] width 27 height 27
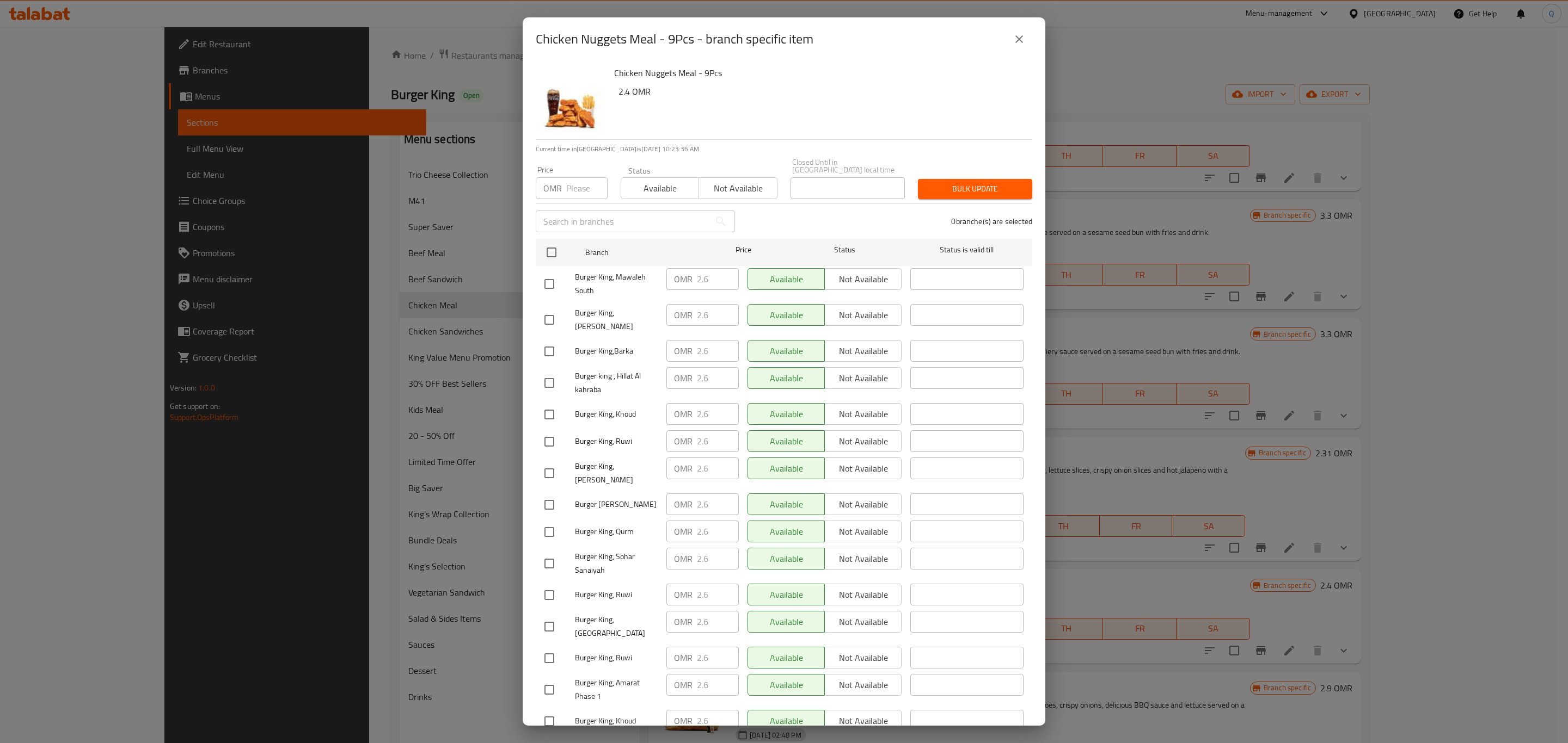
click at [576, 180] on input "number" at bounding box center [587, 188] width 41 height 22
type input "3"
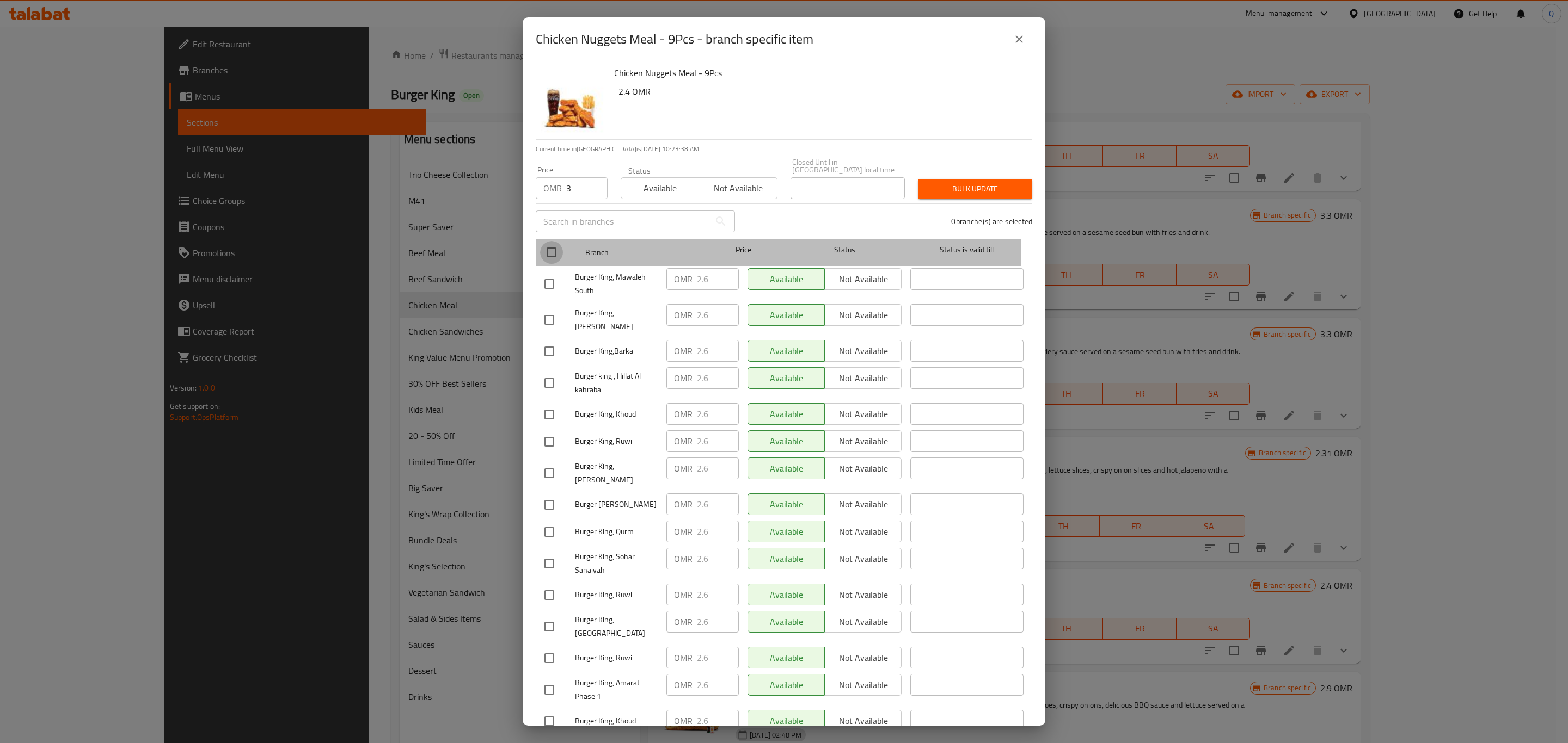
click at [550, 254] on input "checkbox" at bounding box center [551, 252] width 23 height 23
checkbox input "true"
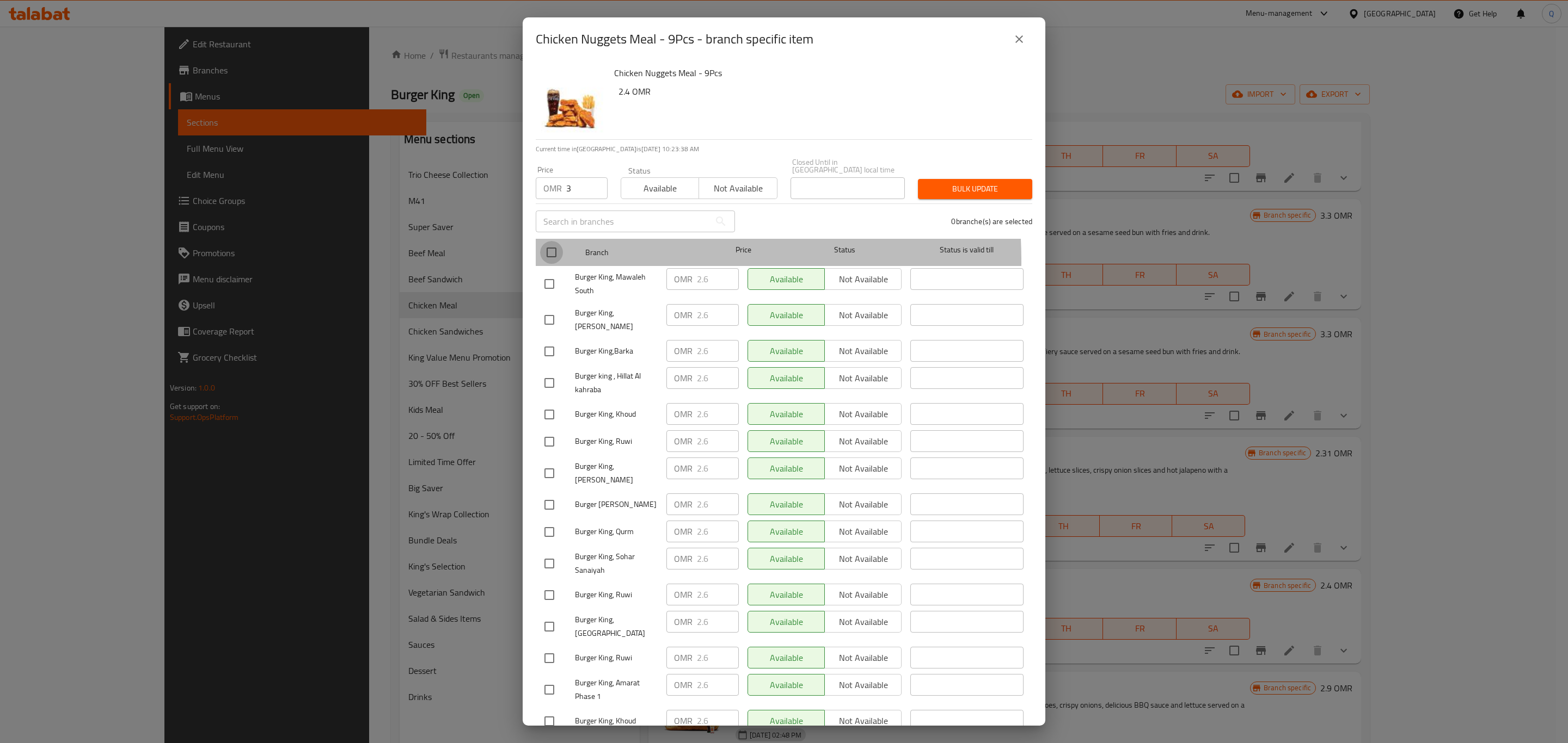
checkbox input "true"
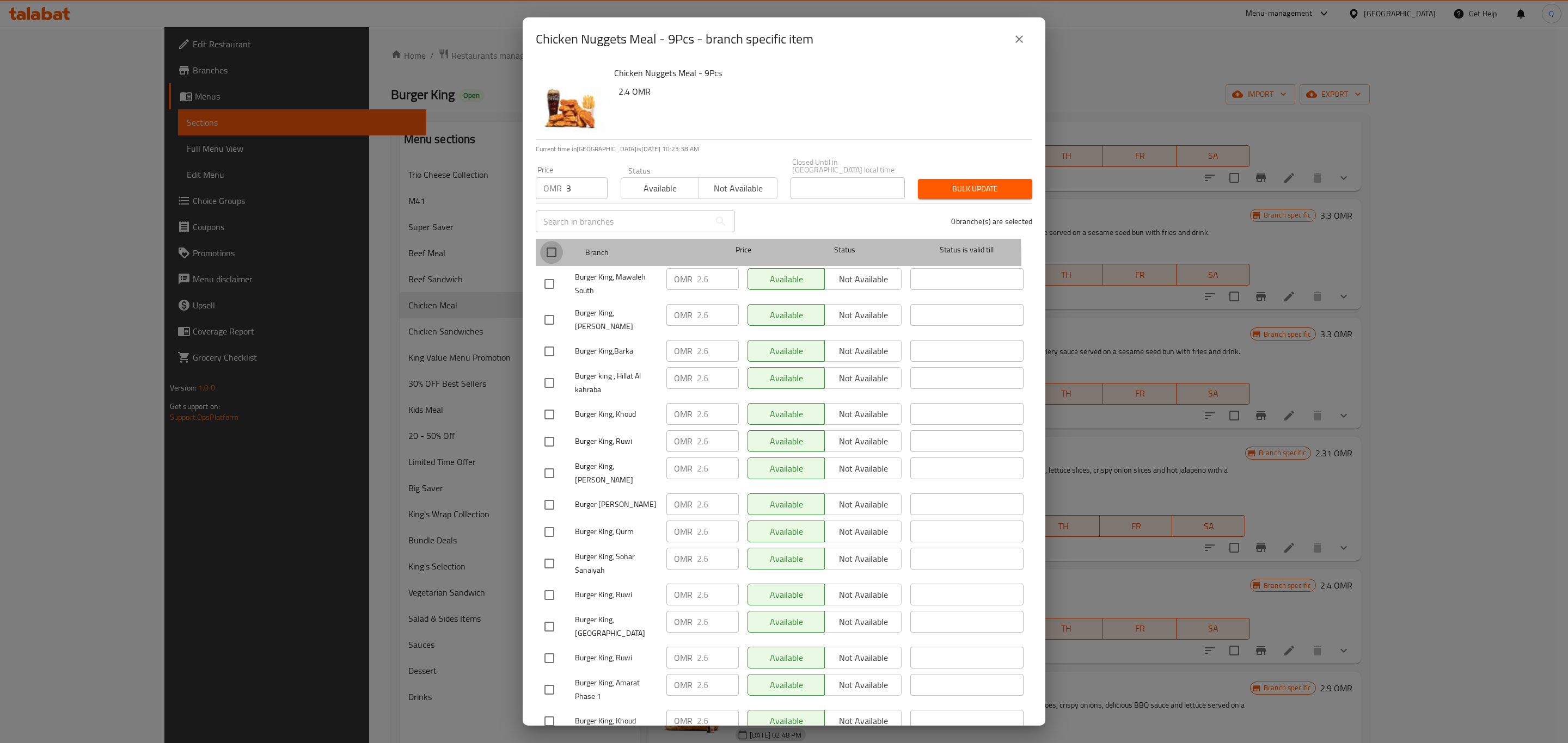
checkbox input "true"
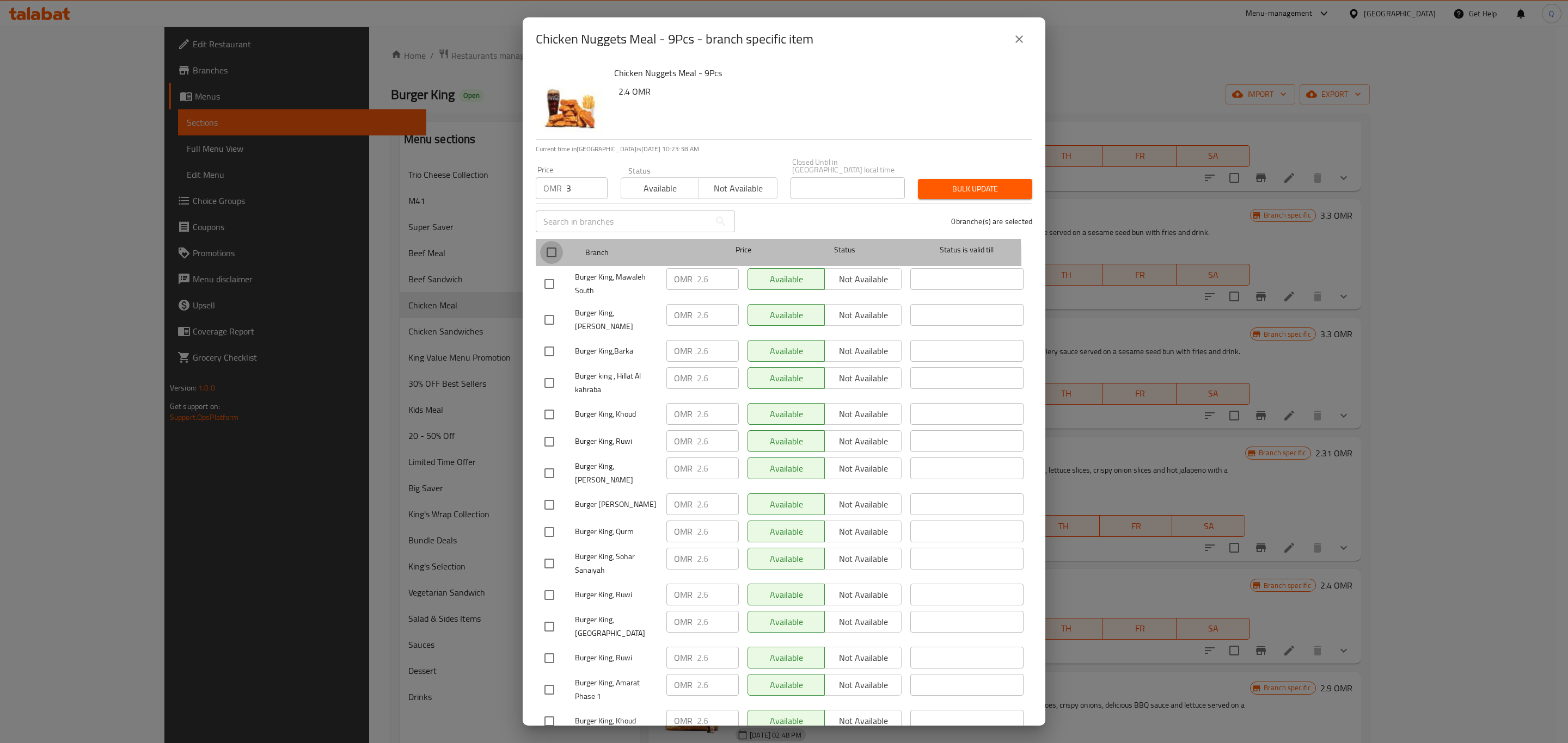
checkbox input "true"
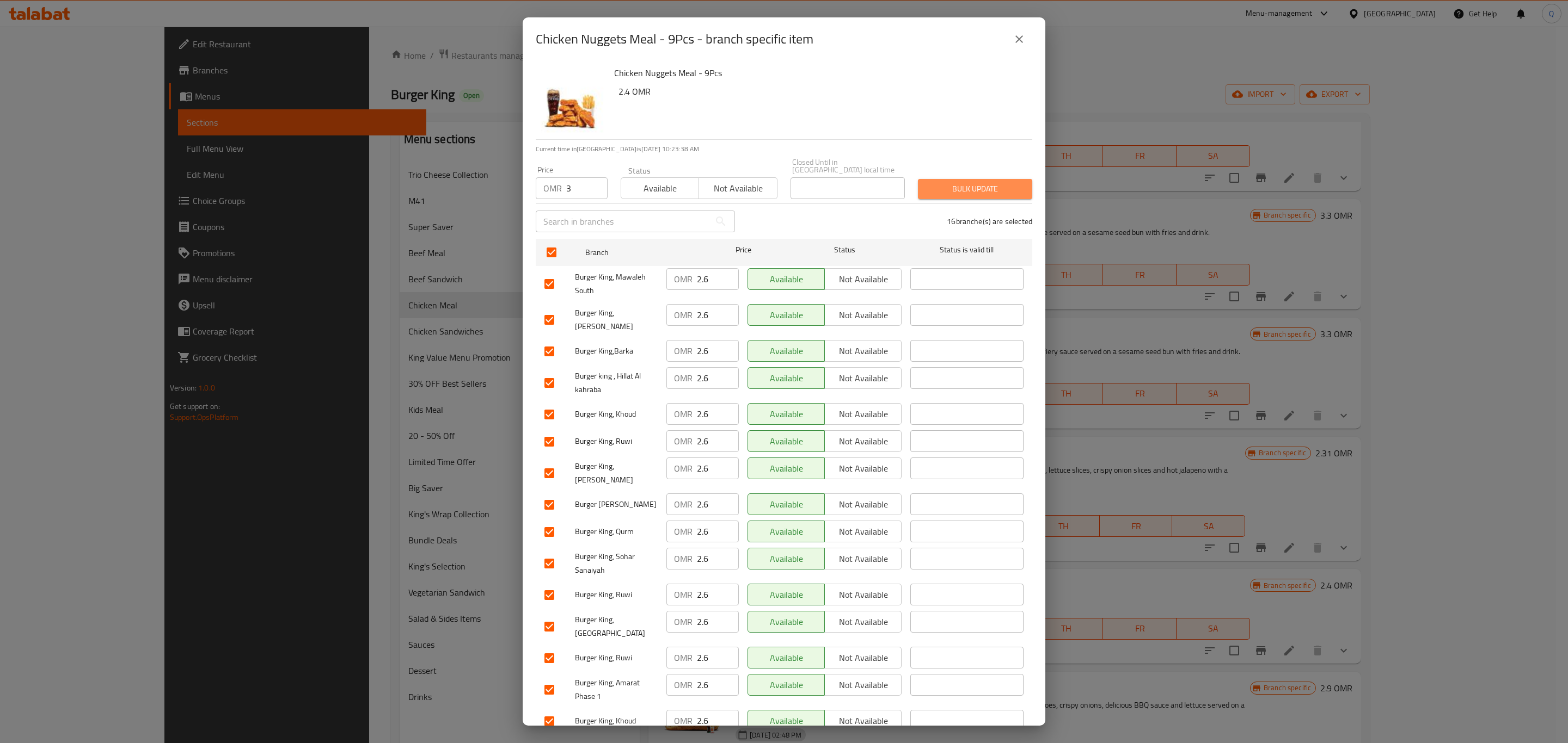
click at [987, 185] on span "Bulk update" at bounding box center [975, 188] width 97 height 13
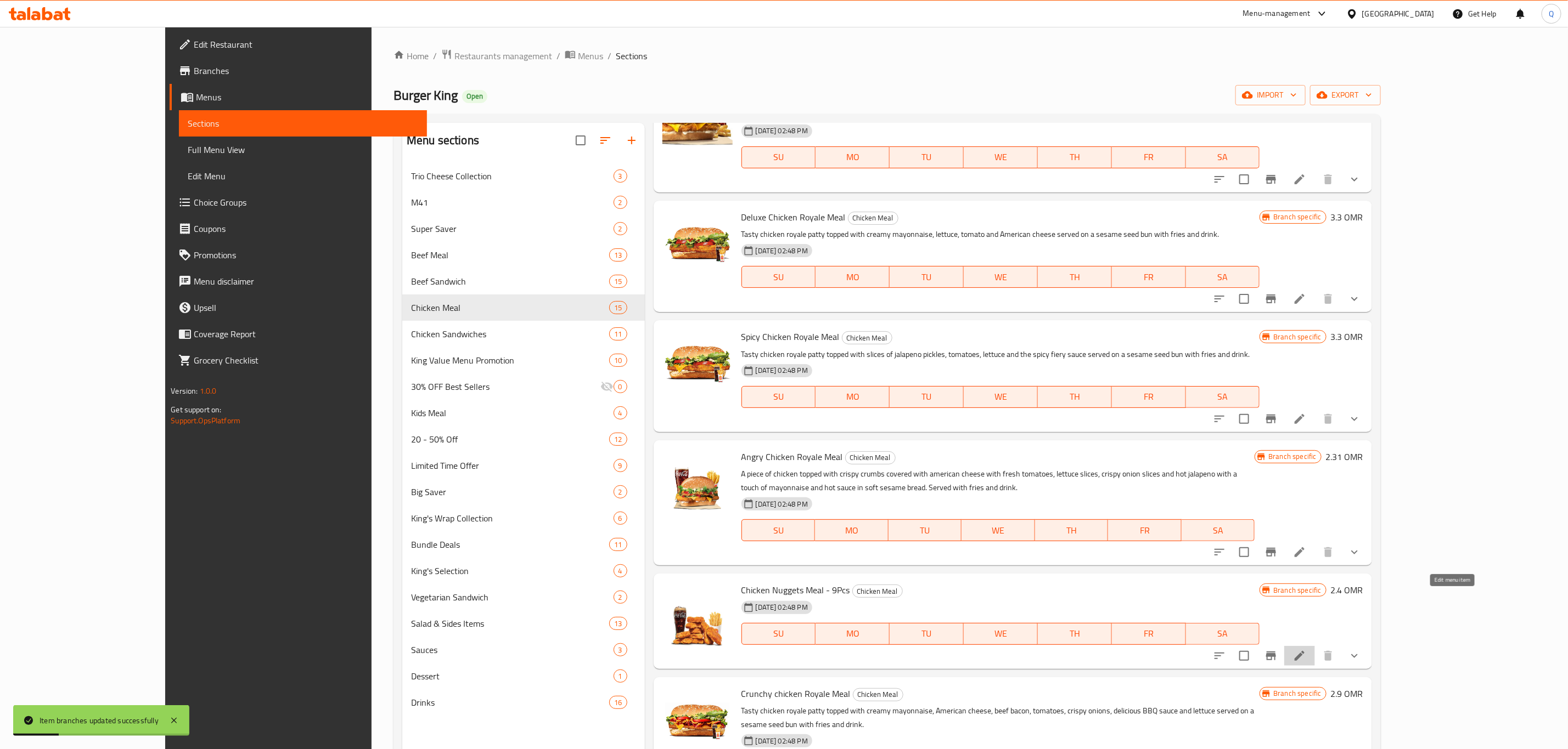
click at [1306, 649] on icon at bounding box center [1299, 656] width 13 height 13
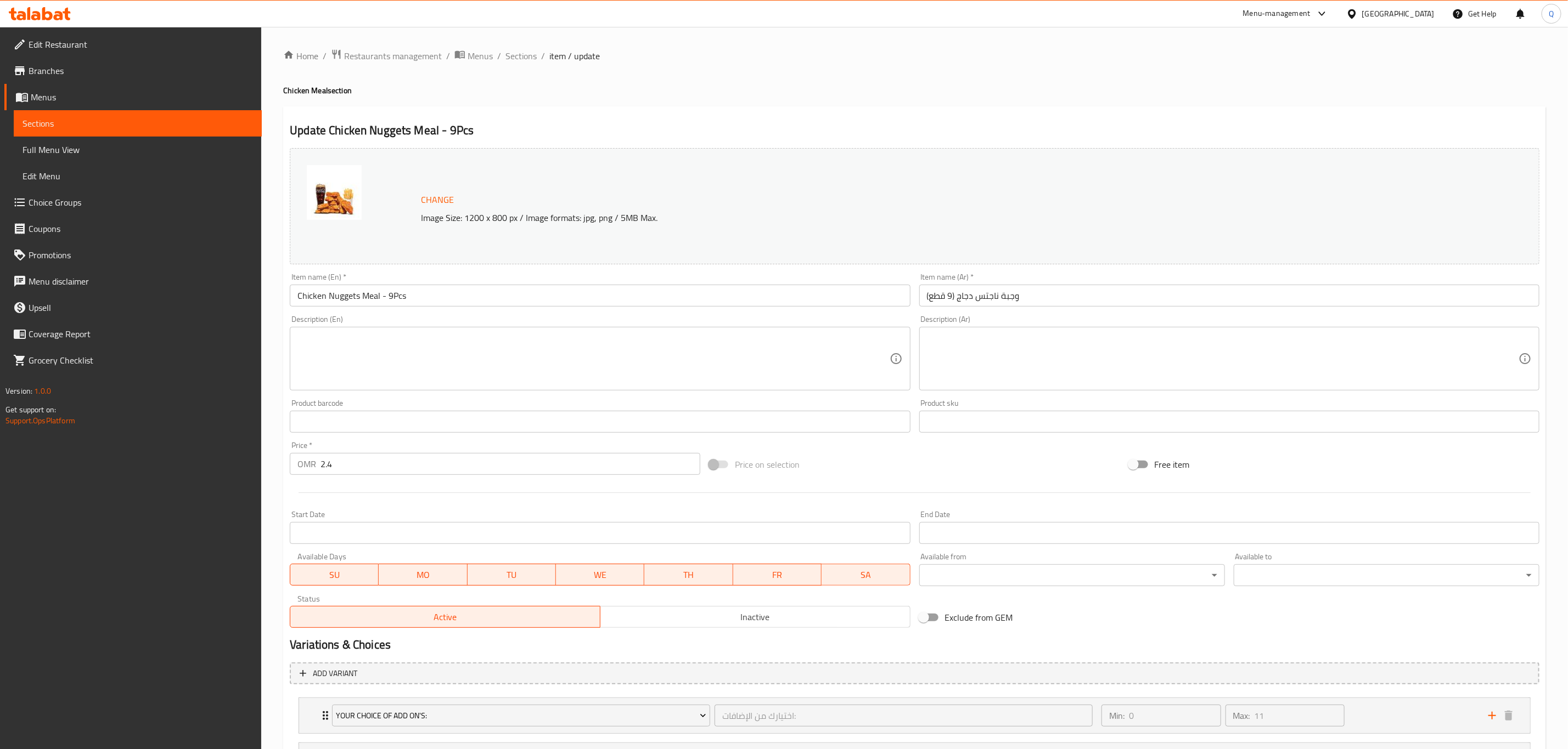
click at [487, 453] on input "2.4" at bounding box center [510, 464] width 379 height 22
type input "3"
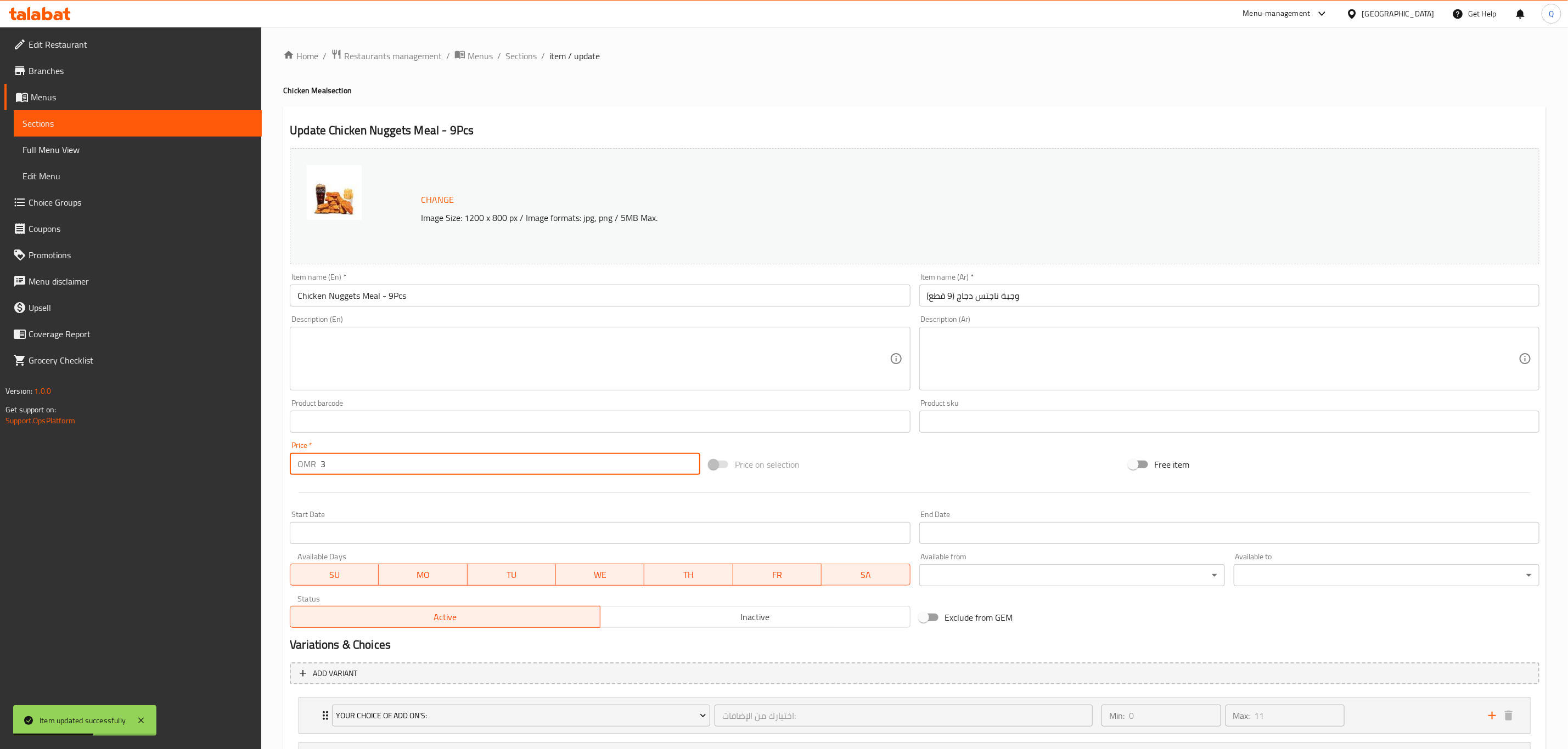
drag, startPoint x: 521, startPoint y: 53, endPoint x: 519, endPoint y: 69, distance: 16.1
click at [521, 53] on span "Sections" at bounding box center [521, 56] width 31 height 13
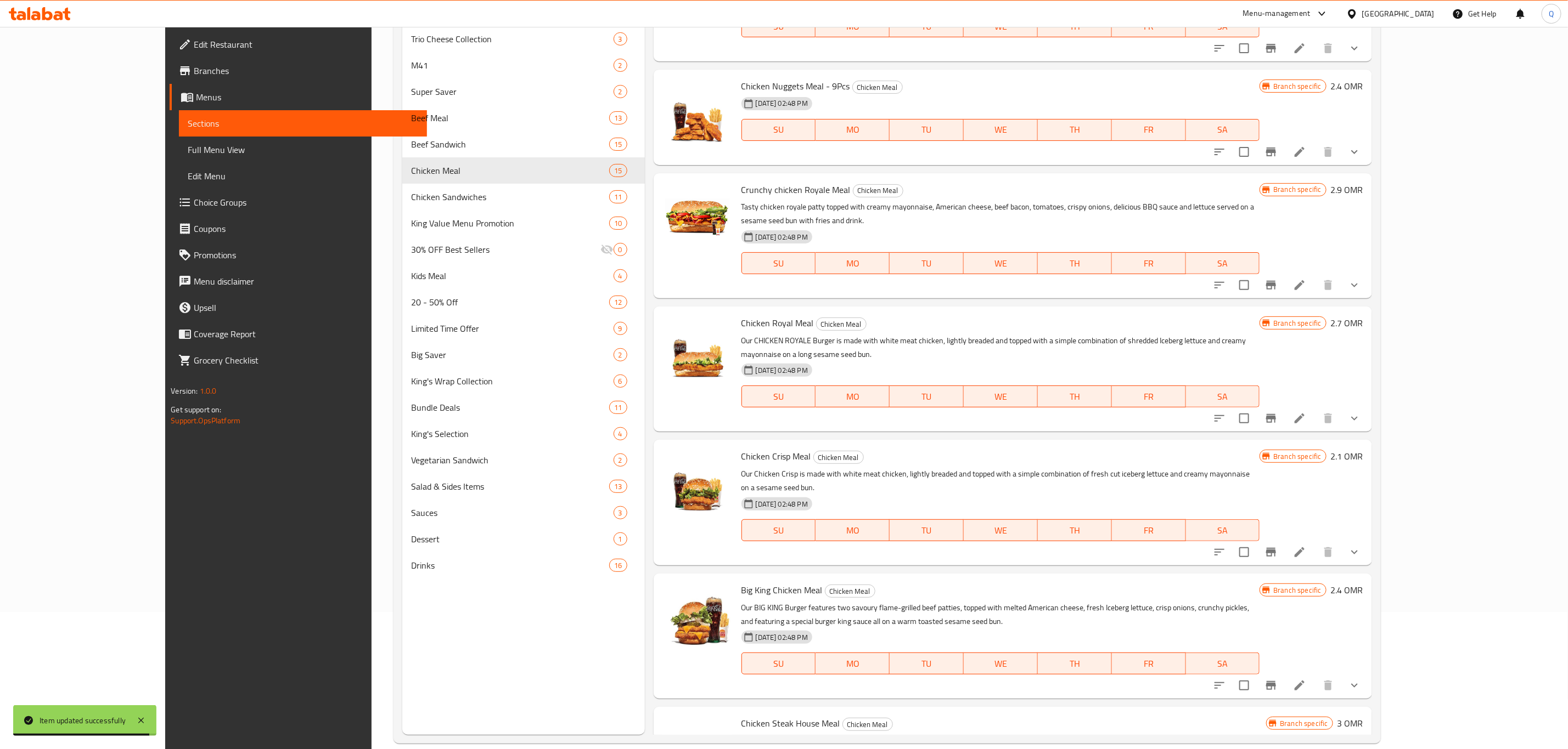
scroll to position [144, 0]
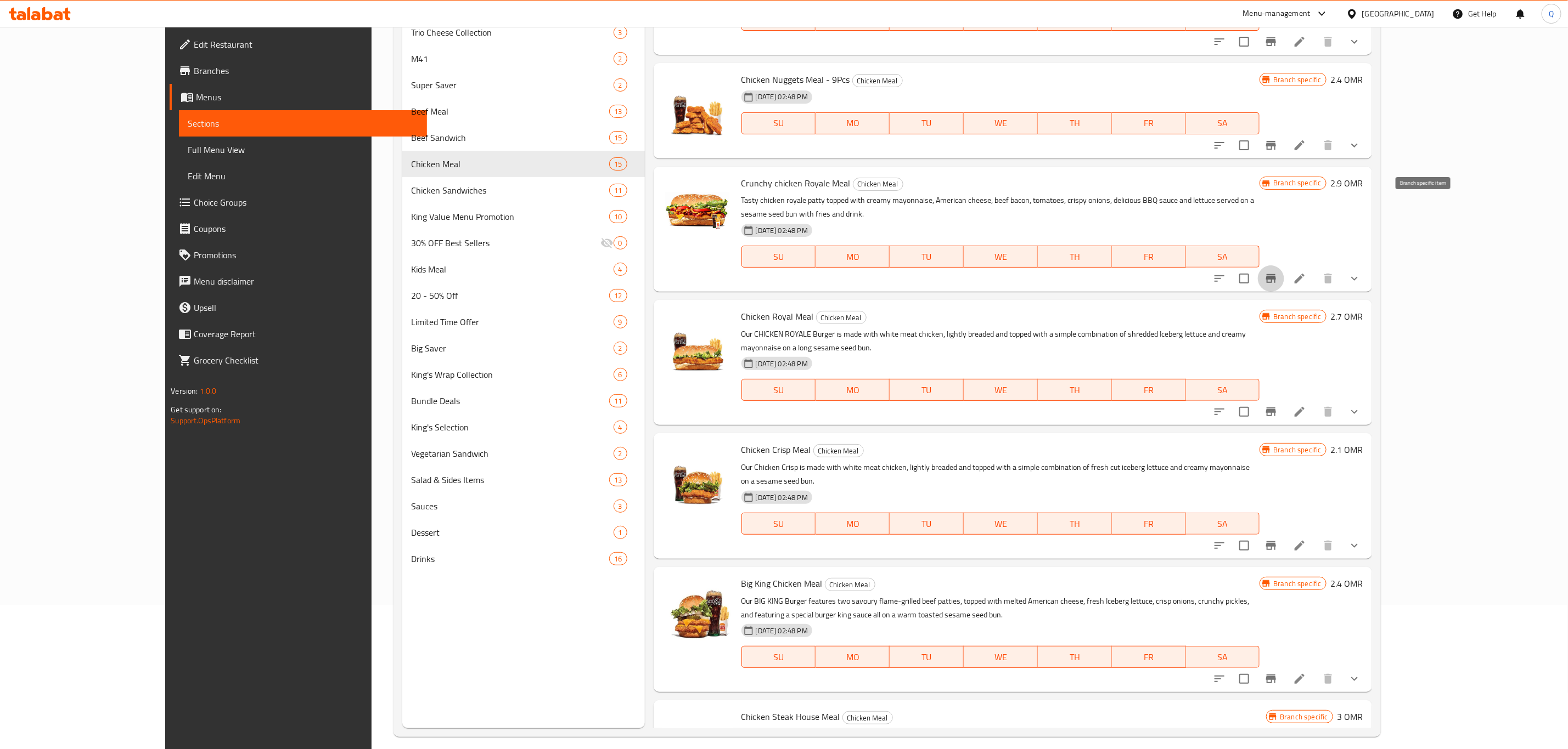
click at [1278, 272] on icon "Branch-specific-item" at bounding box center [1271, 279] width 13 height 13
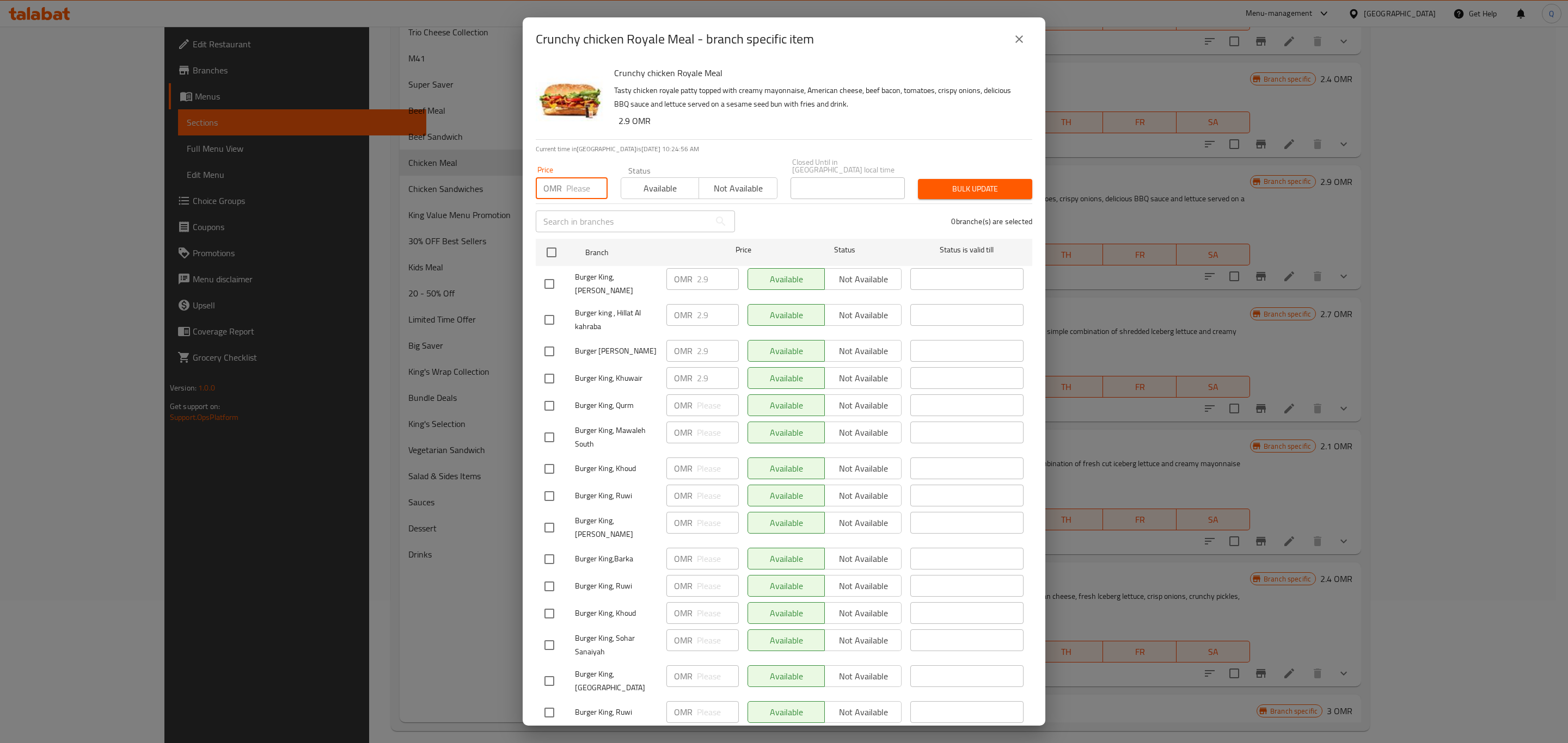
click at [574, 185] on input "number" at bounding box center [587, 188] width 41 height 22
type input "3.3"
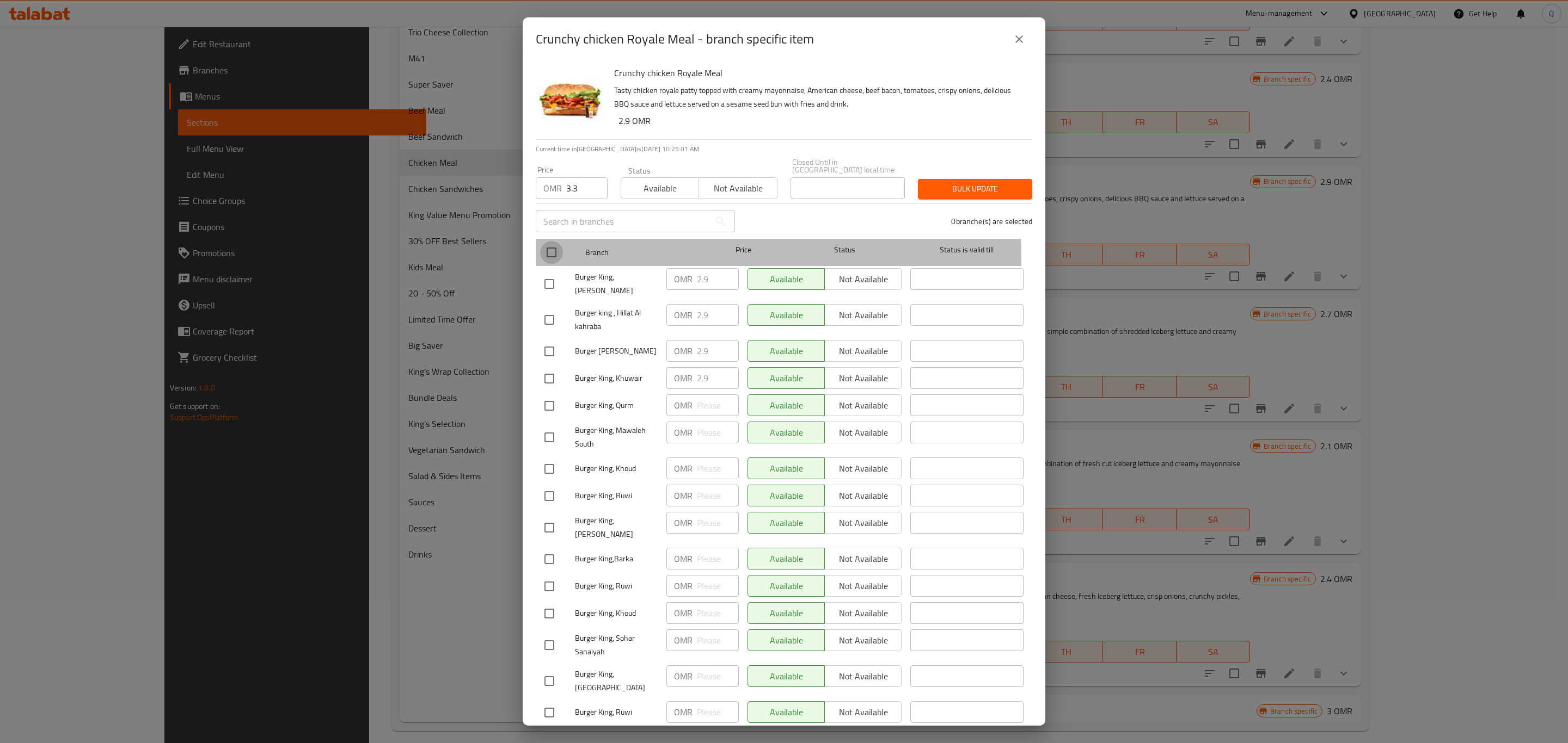
click at [548, 252] on input "checkbox" at bounding box center [551, 252] width 23 height 23
checkbox input "true"
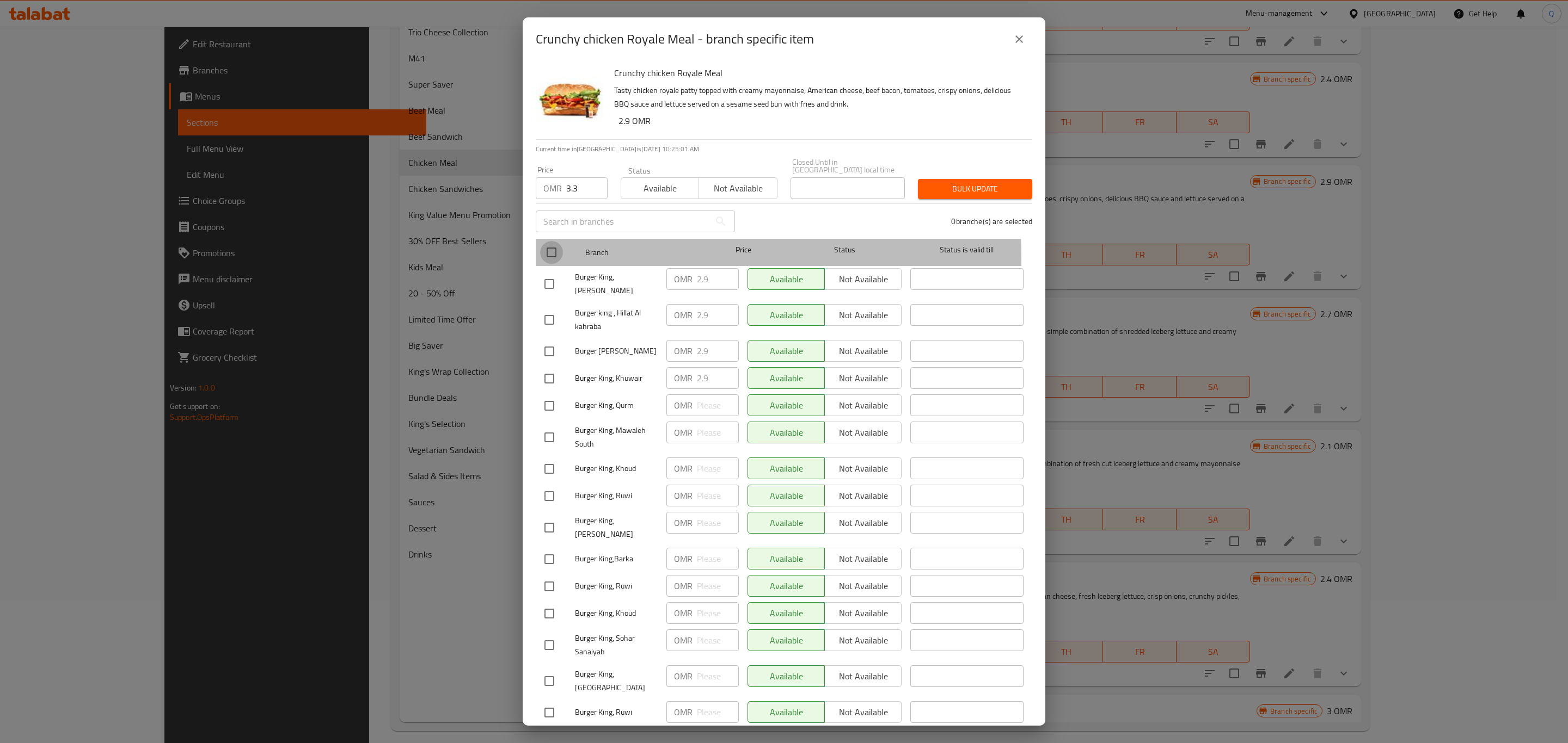
checkbox input "true"
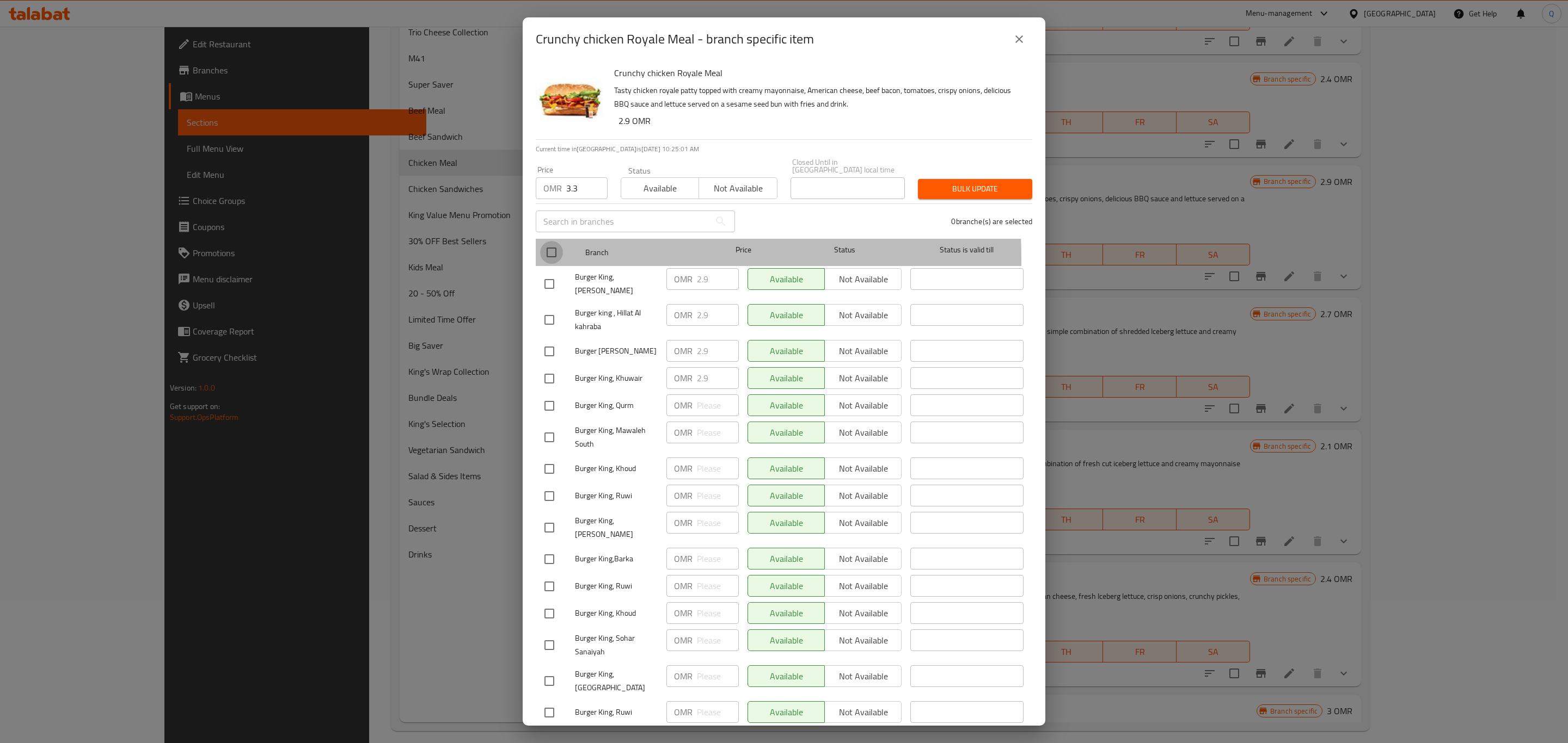
checkbox input "true"
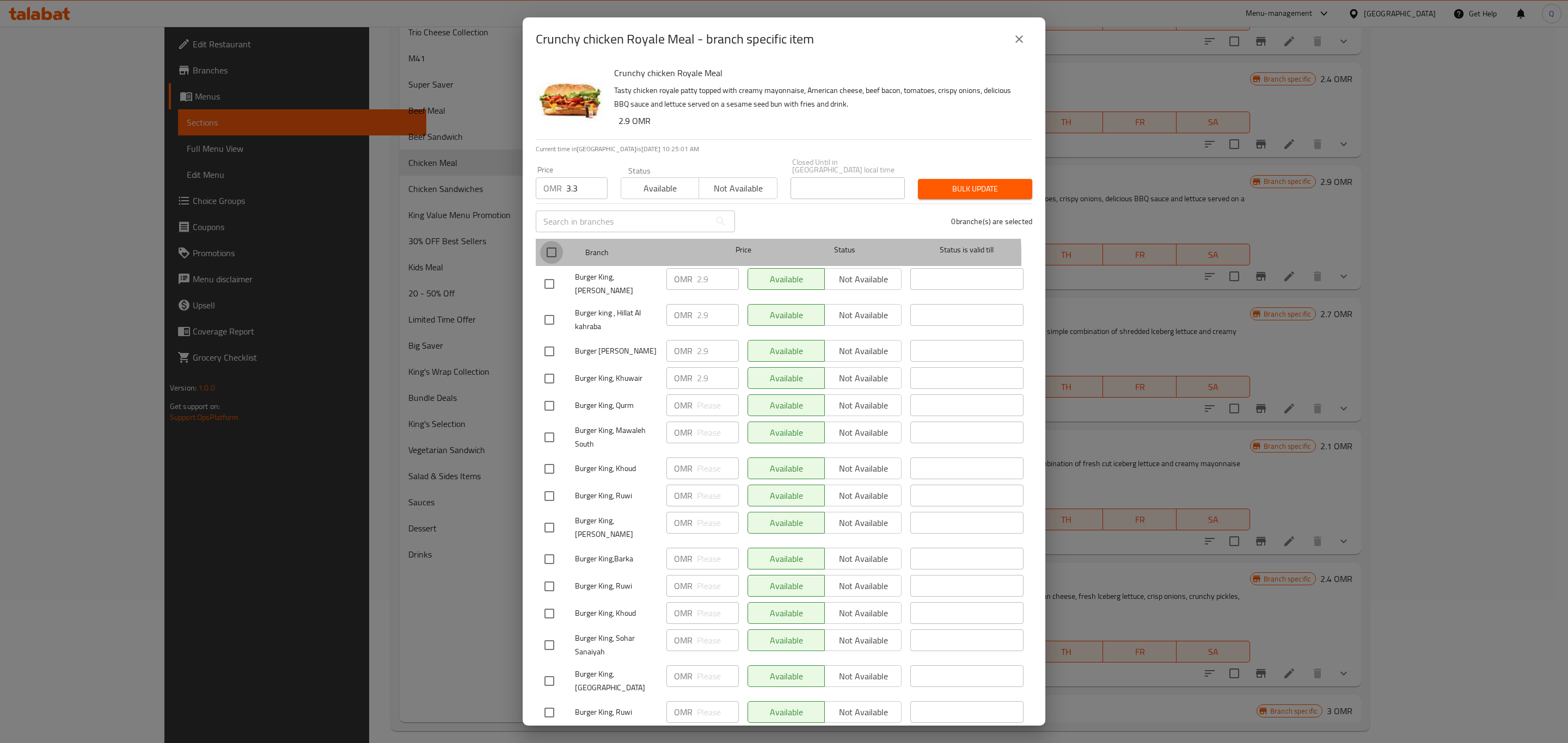
checkbox input "true"
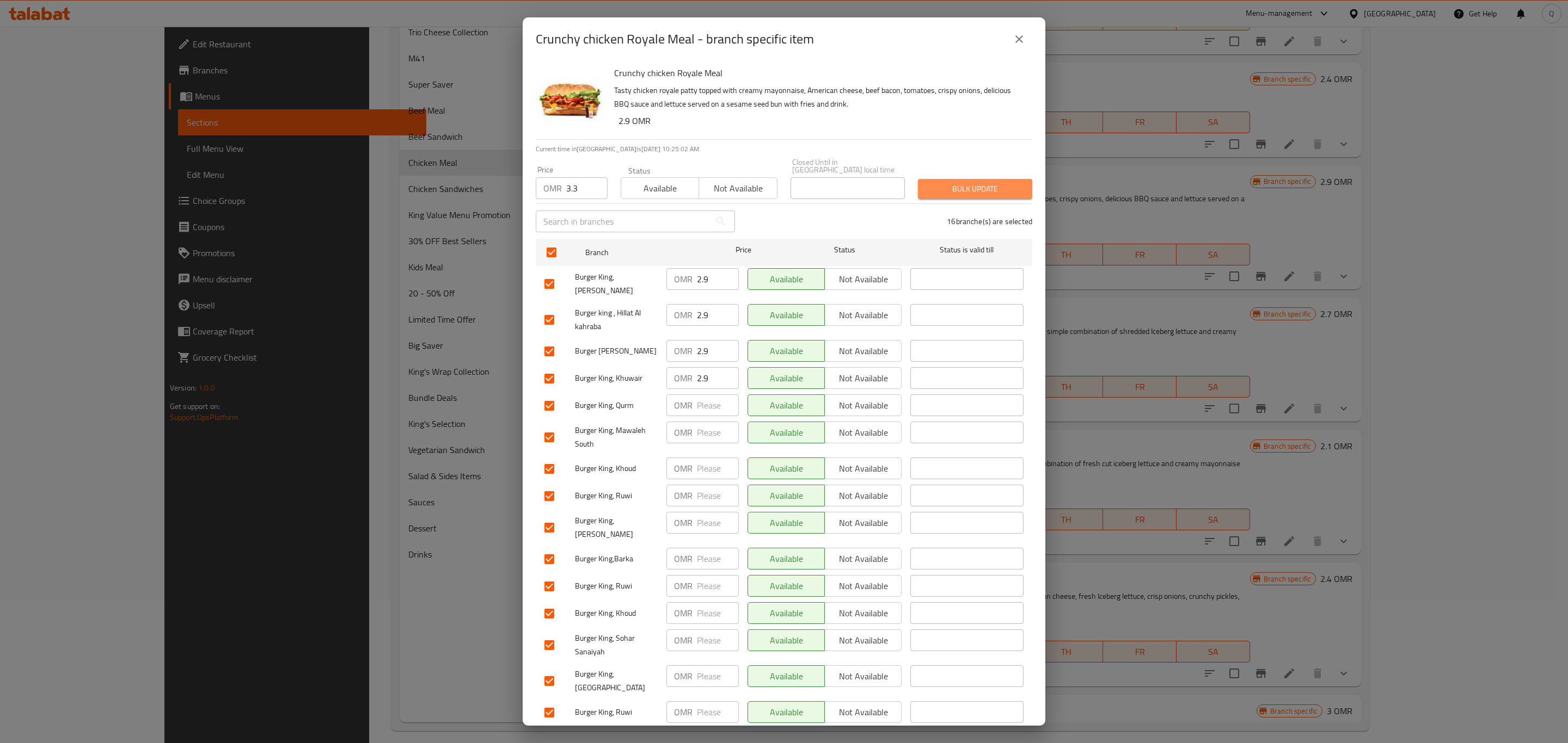
click at [971, 182] on span "Bulk update" at bounding box center [975, 188] width 97 height 13
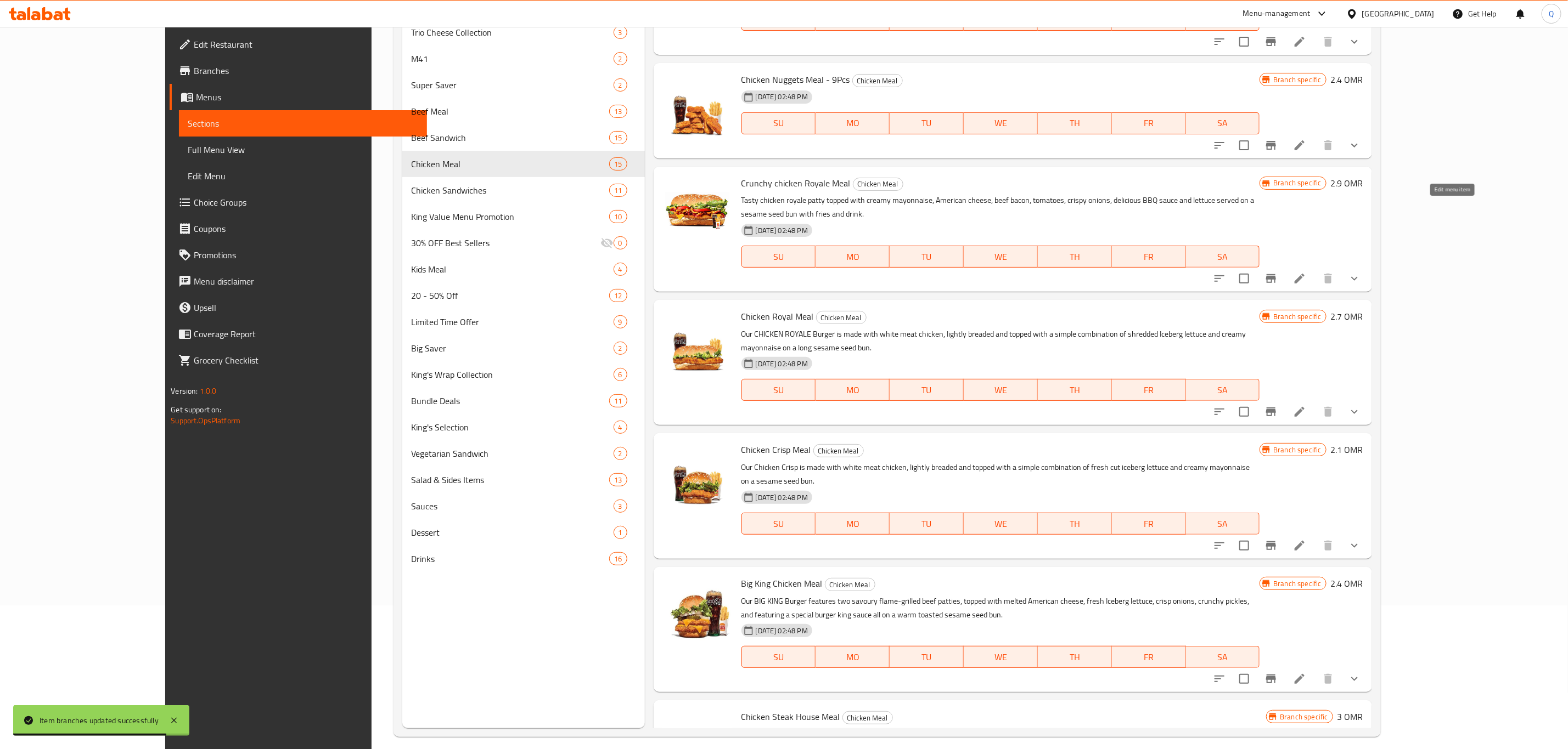
click at [1306, 272] on icon at bounding box center [1299, 279] width 13 height 13
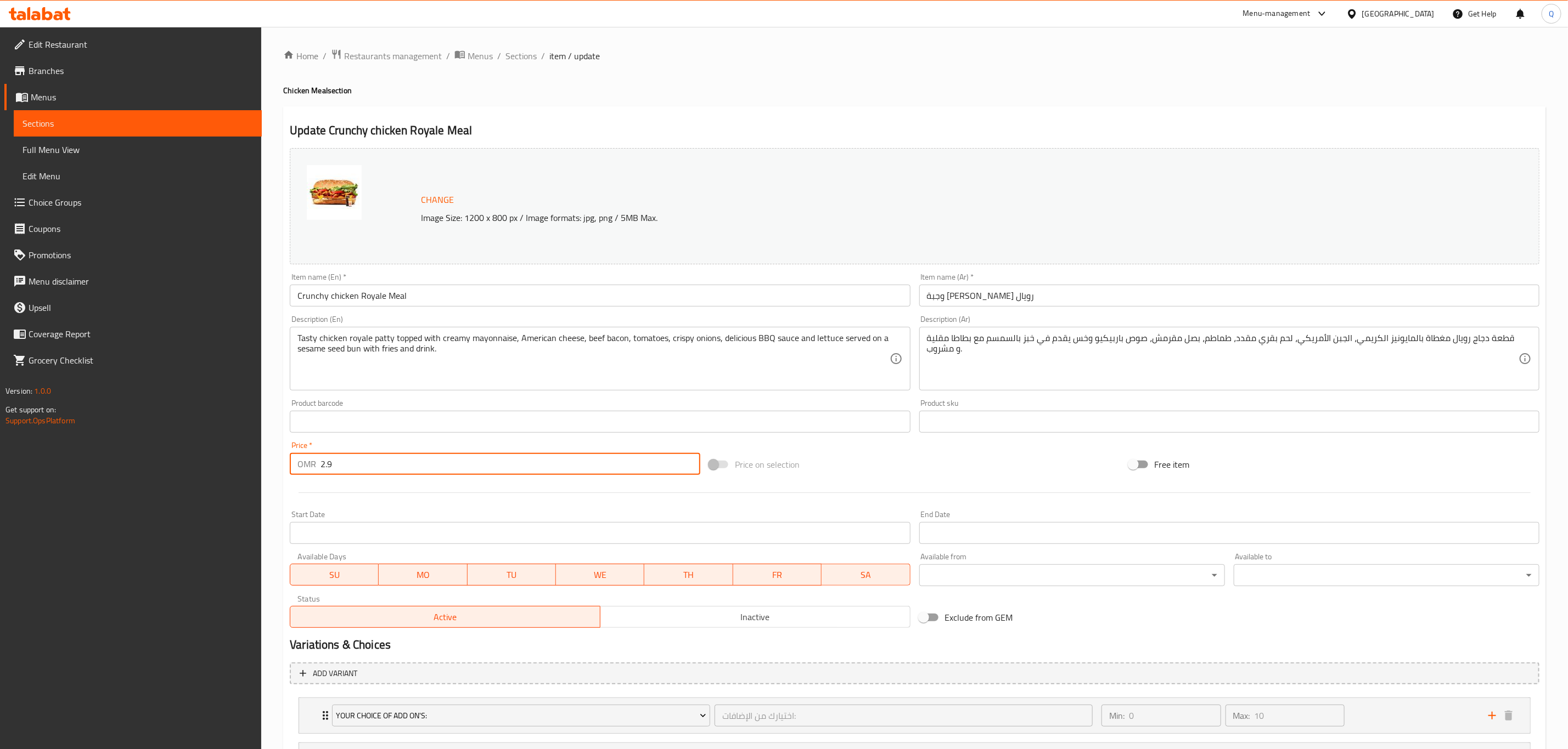
click at [390, 456] on input "2.9" at bounding box center [510, 464] width 379 height 22
type input "3.3"
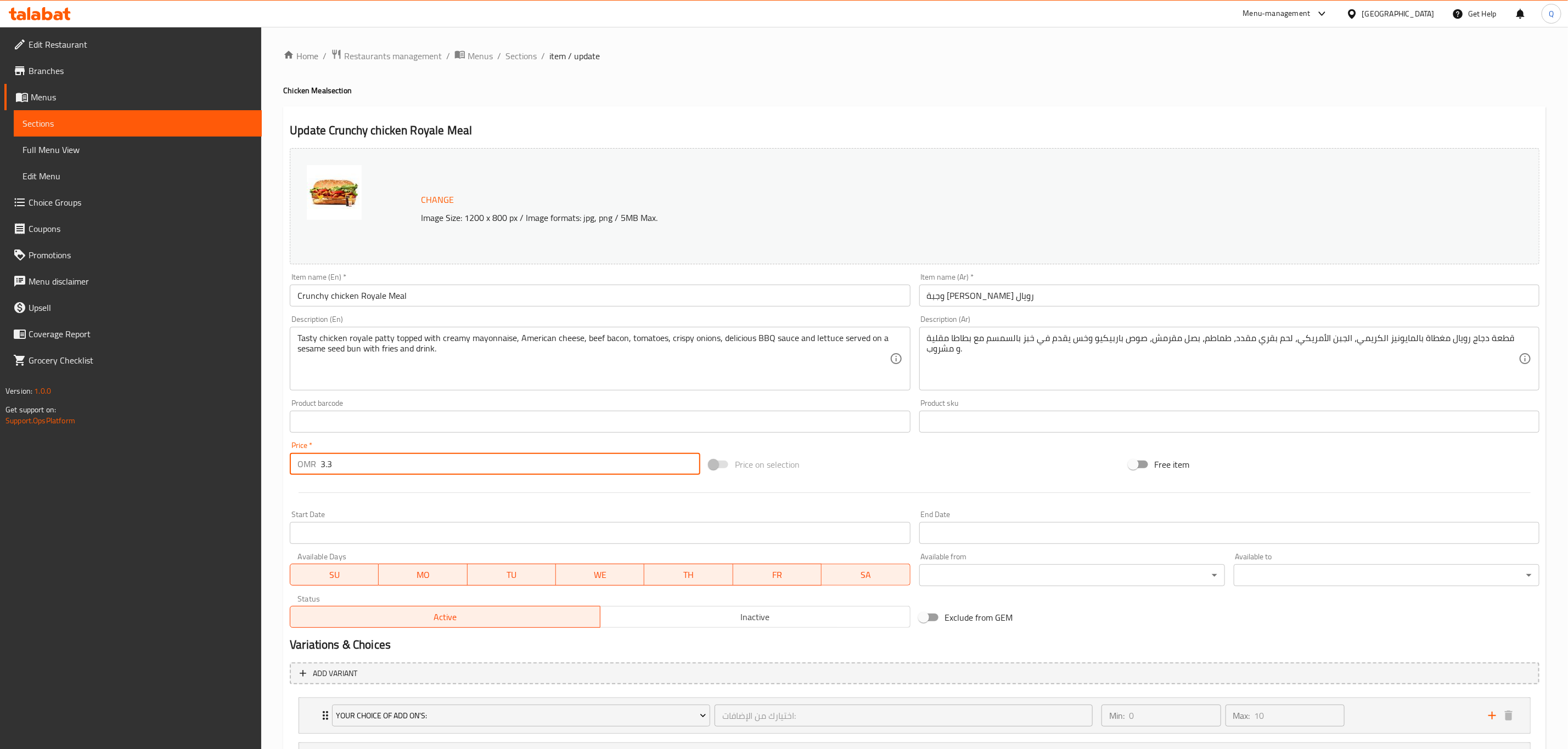
click at [524, 55] on span "Sections" at bounding box center [521, 56] width 31 height 13
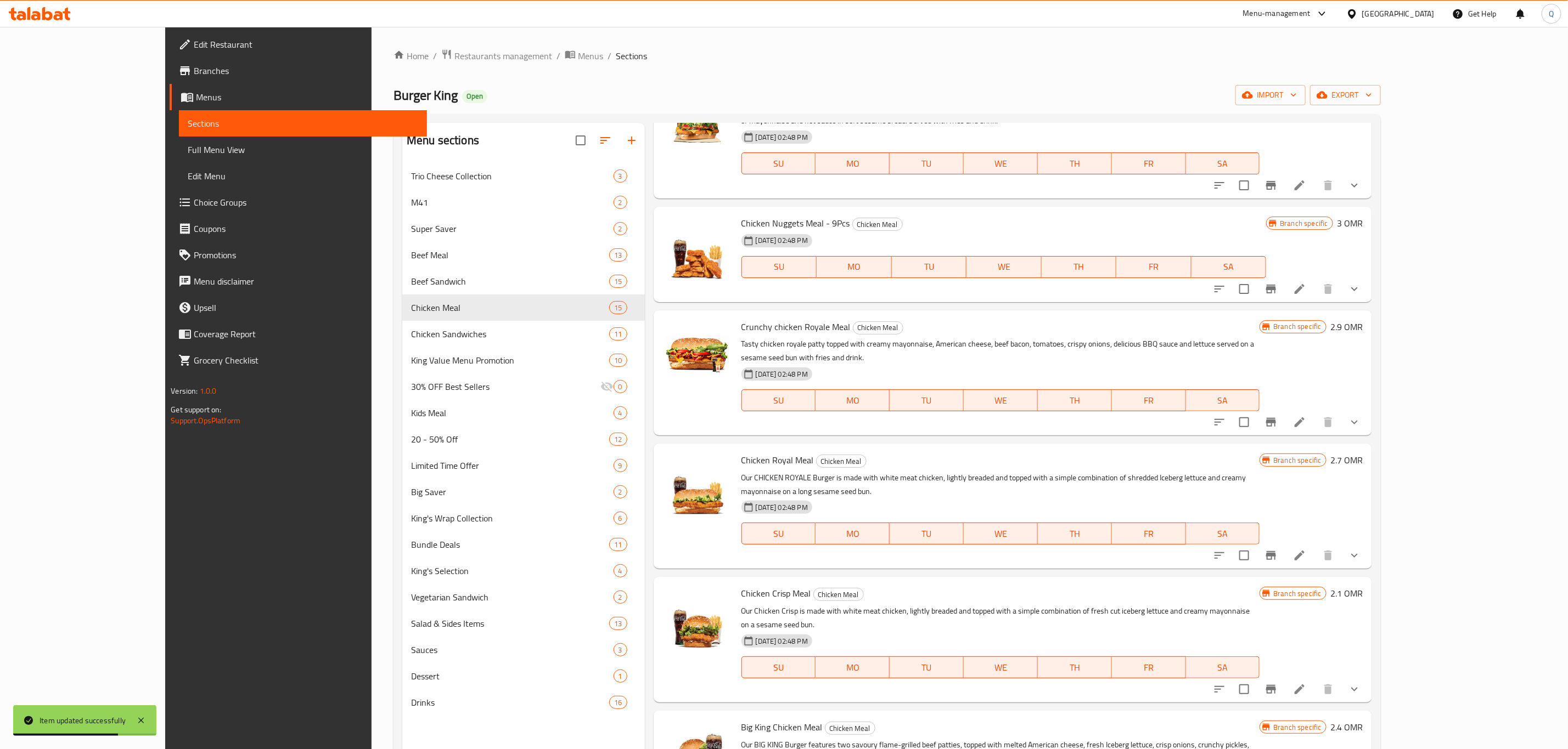
scroll to position [154, 0]
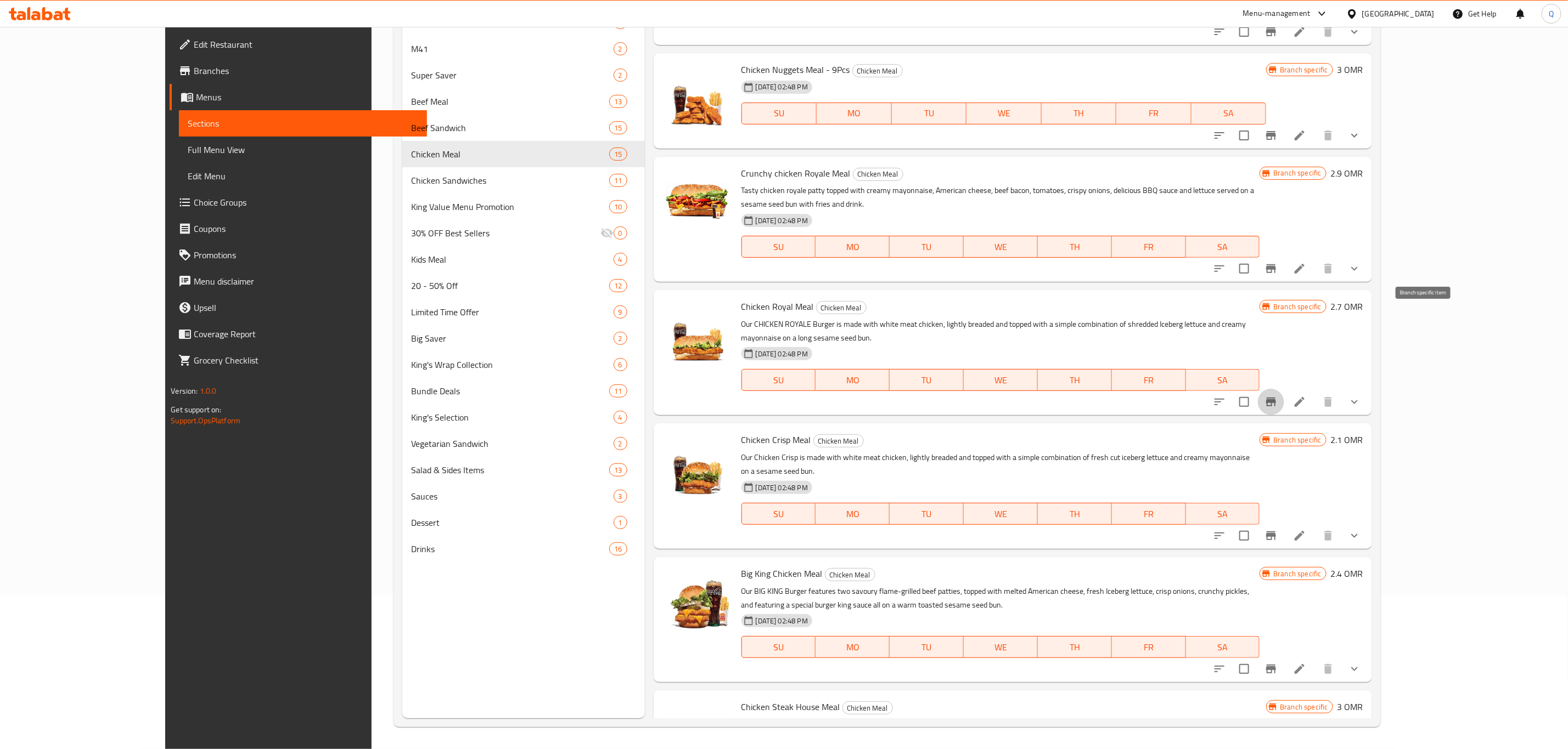
click at [1276, 398] on icon "Branch-specific-item" at bounding box center [1271, 402] width 10 height 9
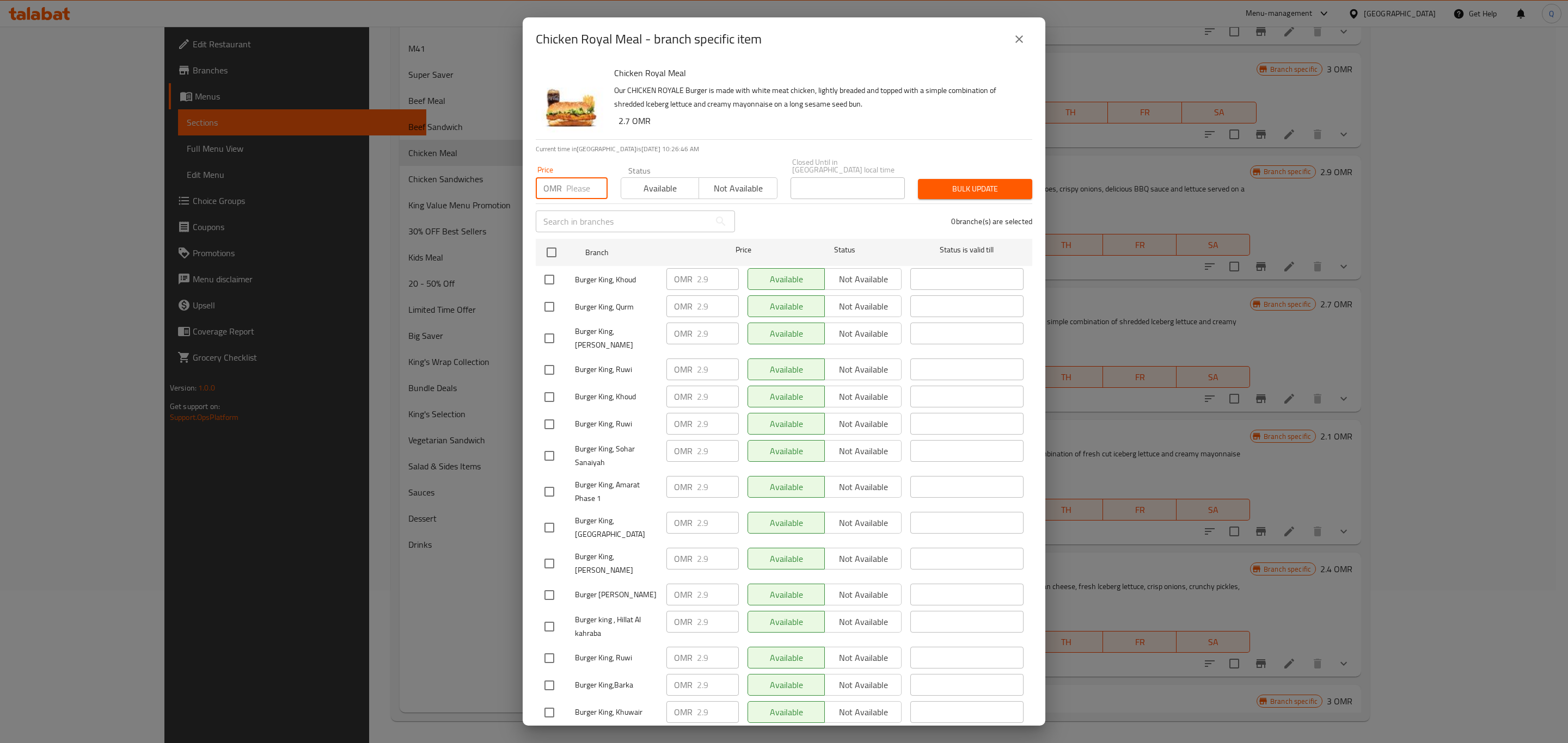
click at [577, 180] on input "number" at bounding box center [587, 188] width 41 height 22
type input "3.3"
click at [549, 243] on input "checkbox" at bounding box center [551, 252] width 23 height 23
checkbox input "true"
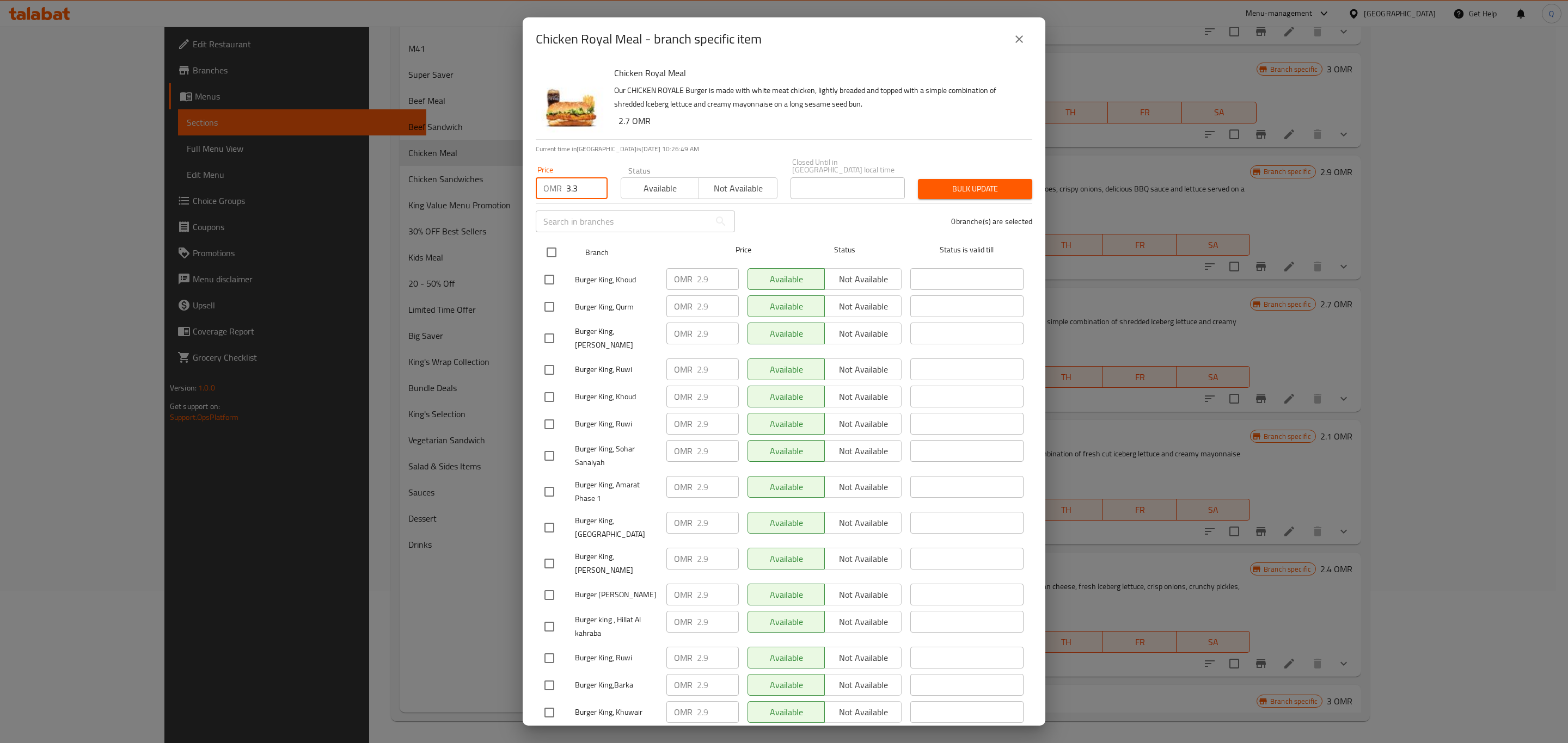
checkbox input "true"
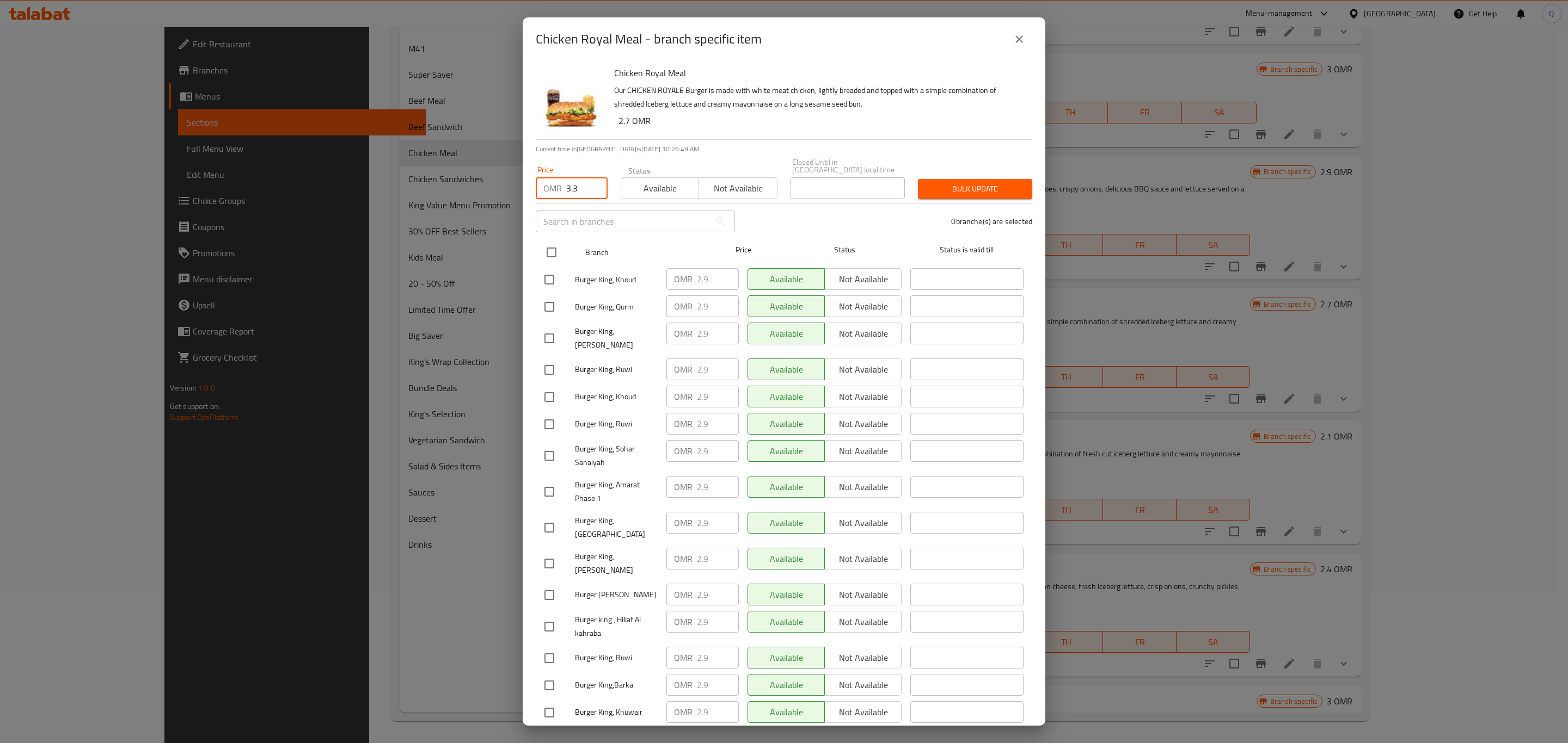
checkbox input "true"
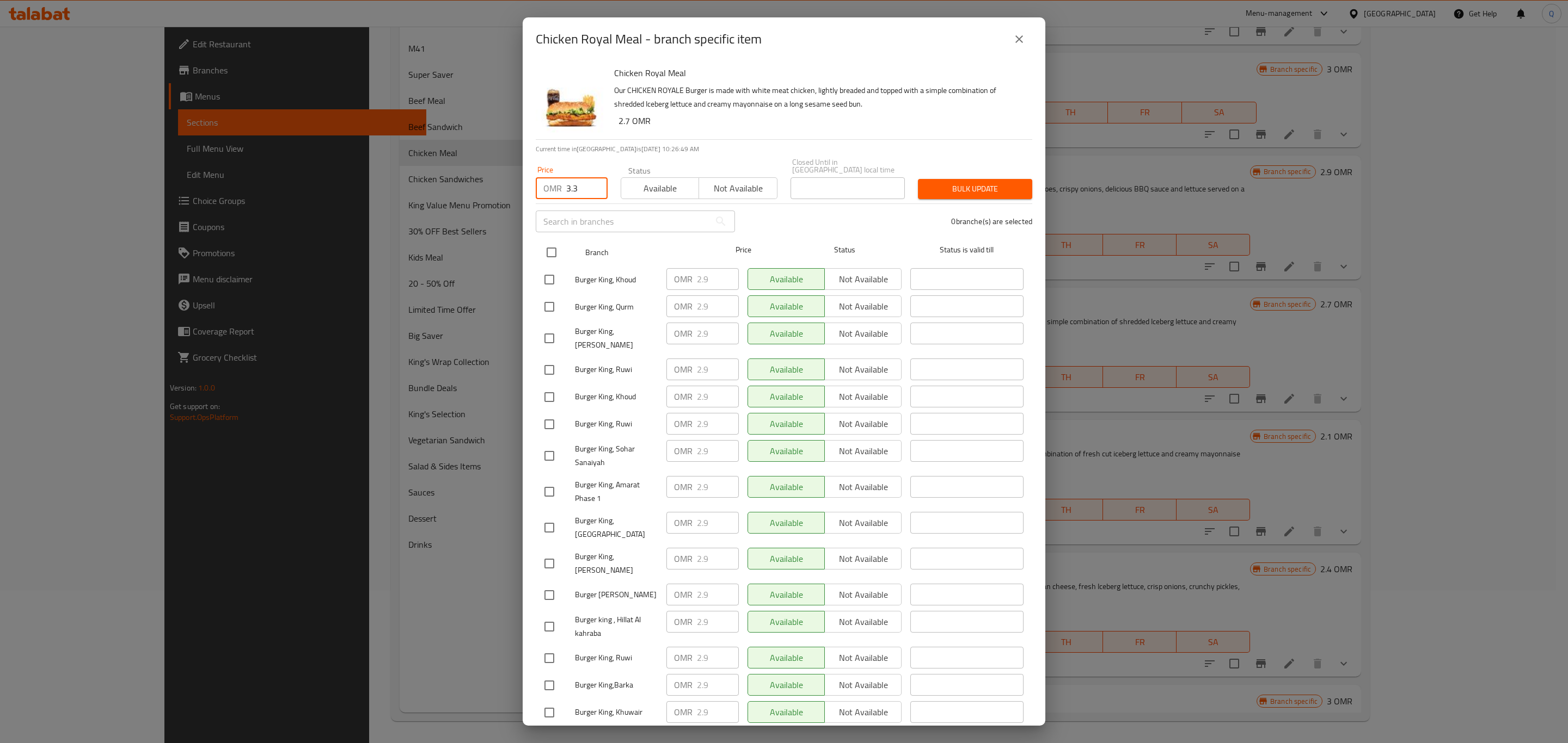
checkbox input "true"
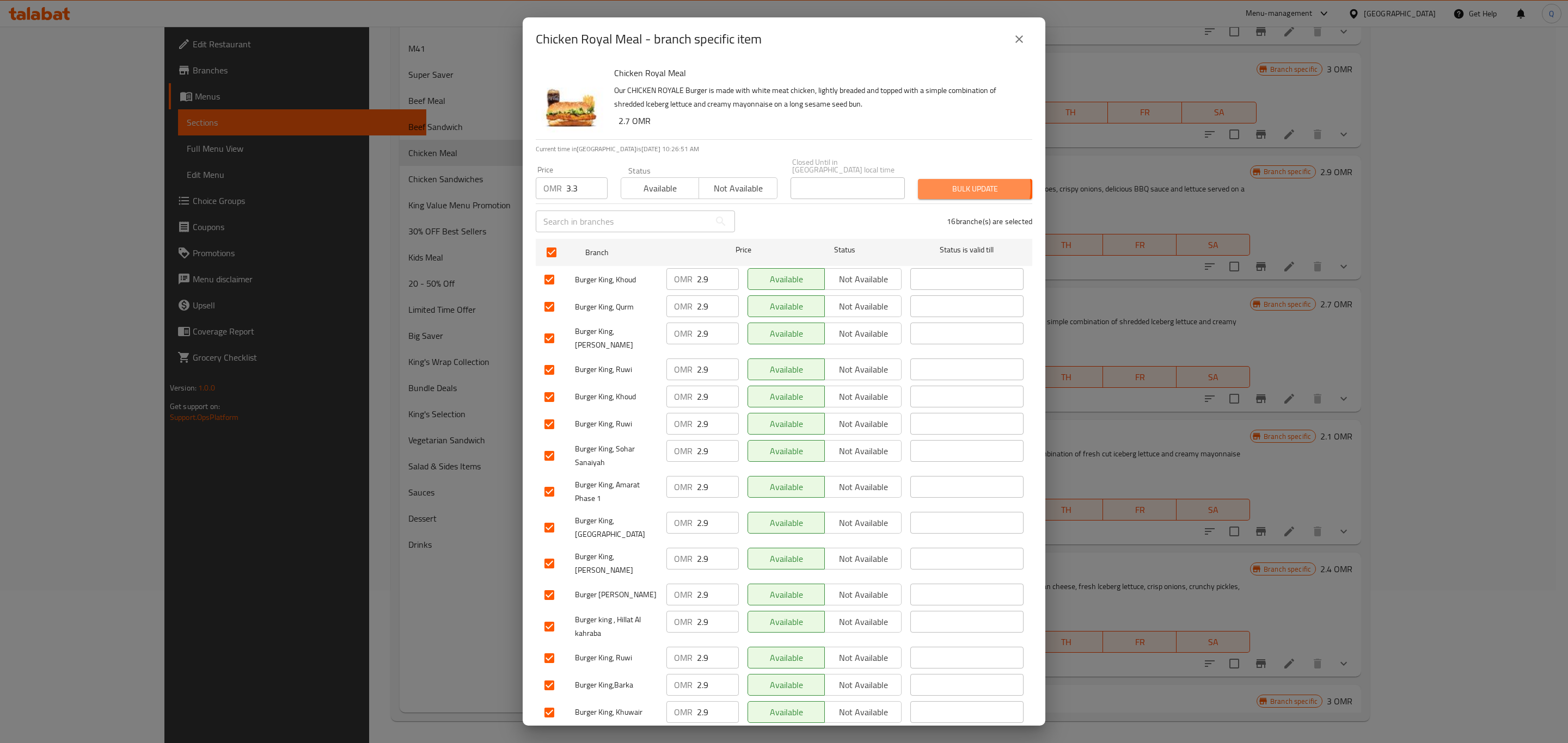
click at [957, 182] on span "Bulk update" at bounding box center [975, 188] width 97 height 13
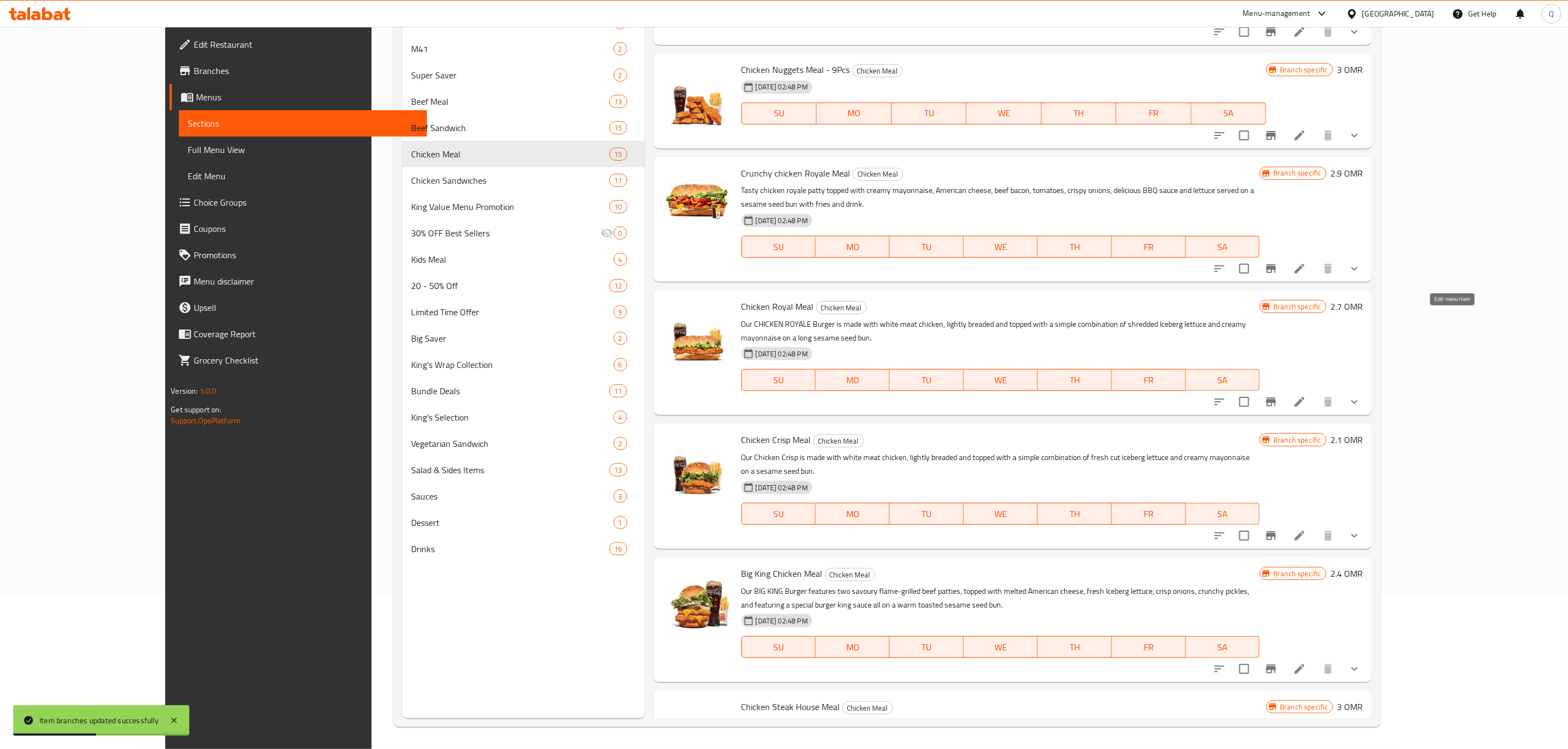
click at [1305, 397] on icon at bounding box center [1299, 402] width 10 height 10
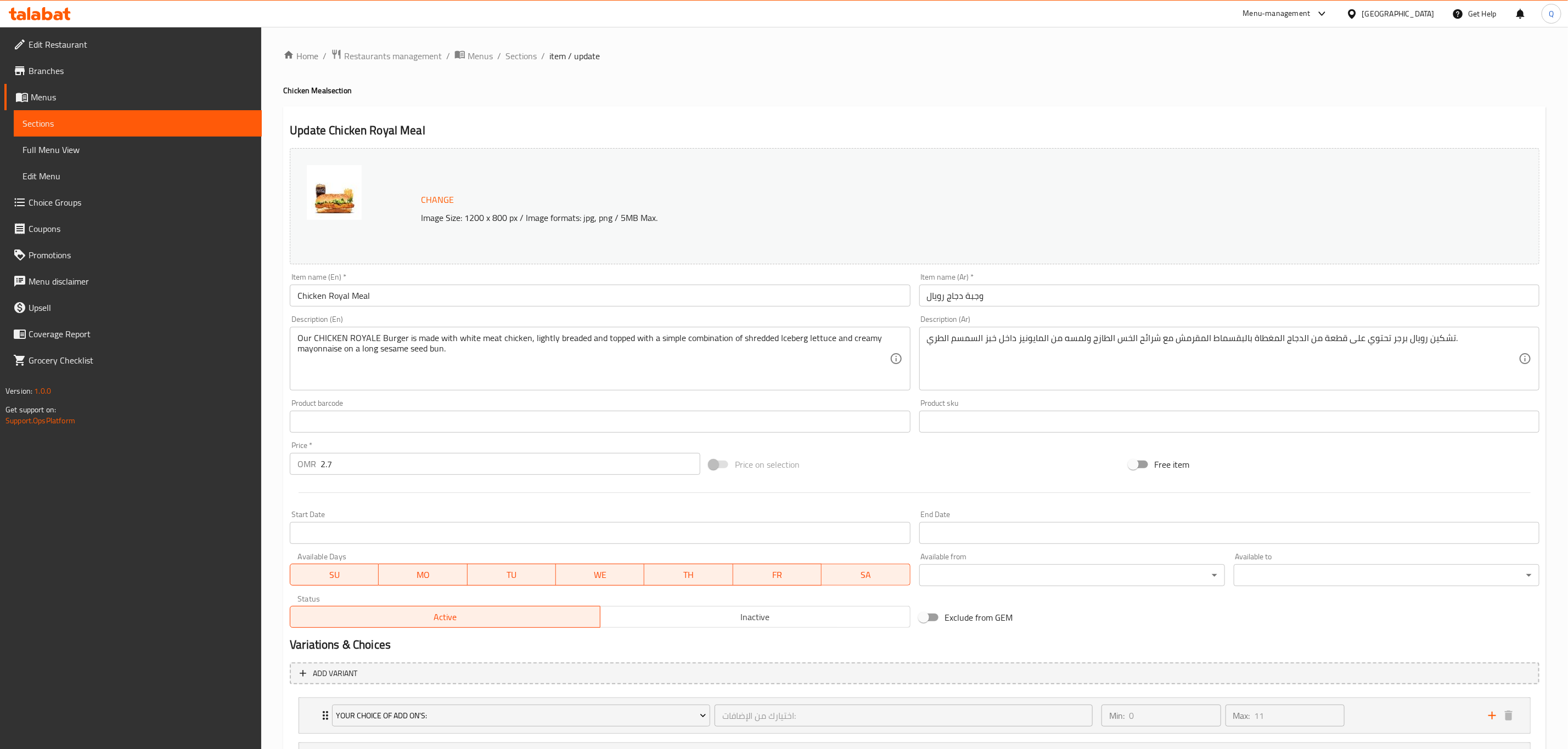
click at [374, 470] on input "2.7" at bounding box center [510, 464] width 379 height 22
type input "3.3"
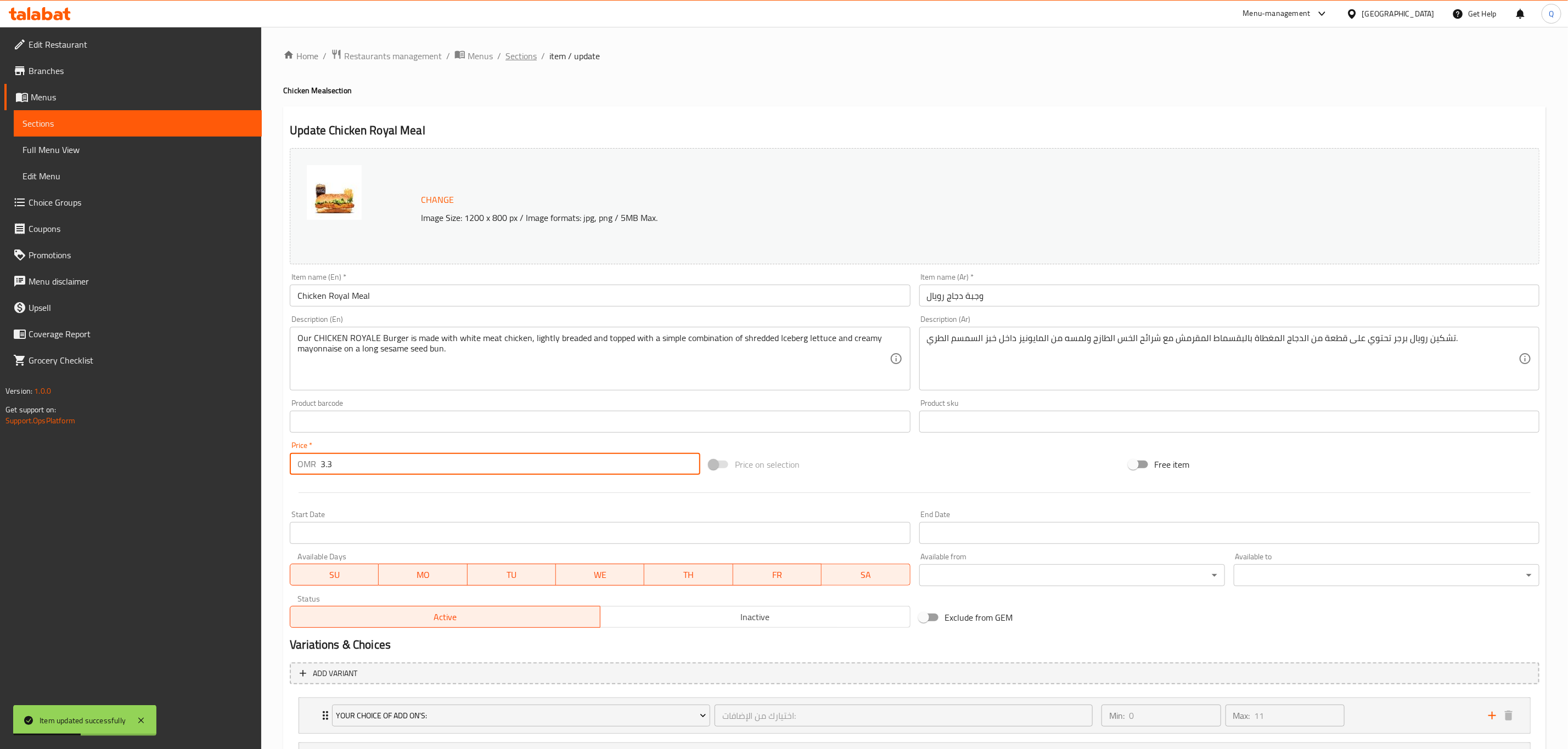
click at [529, 55] on span "Sections" at bounding box center [521, 56] width 31 height 13
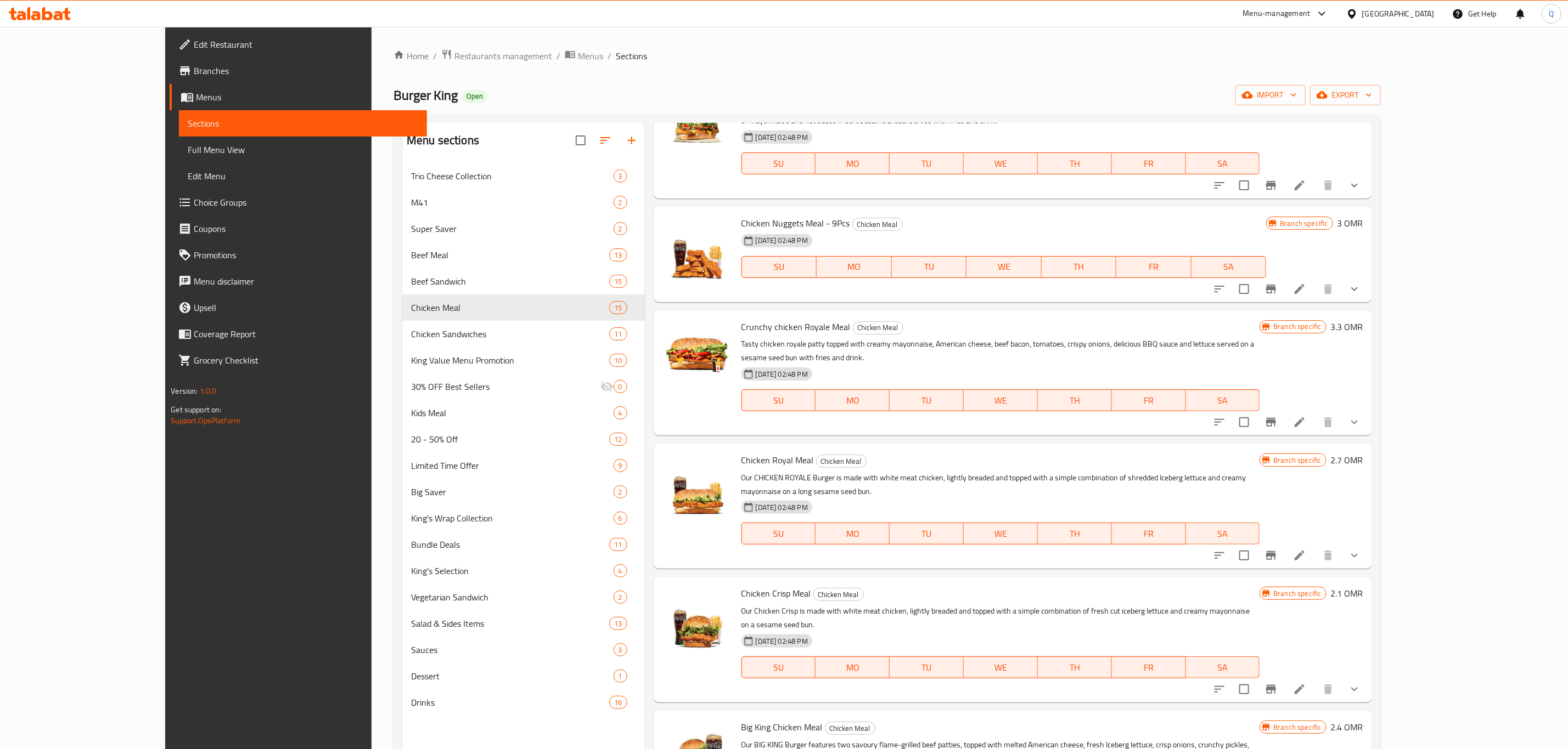
scroll to position [154, 0]
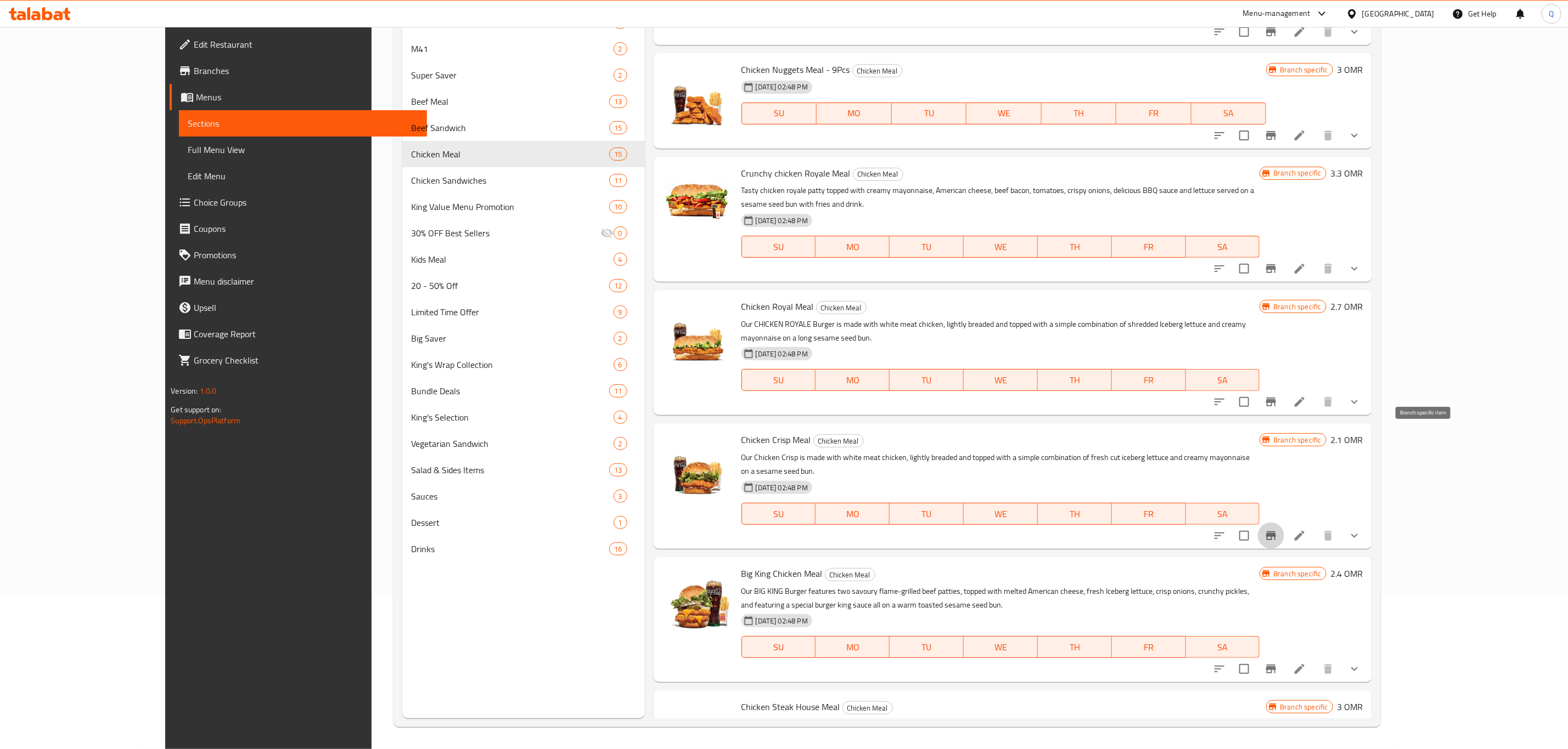
click at [1278, 529] on icon "Branch-specific-item" at bounding box center [1271, 535] width 13 height 13
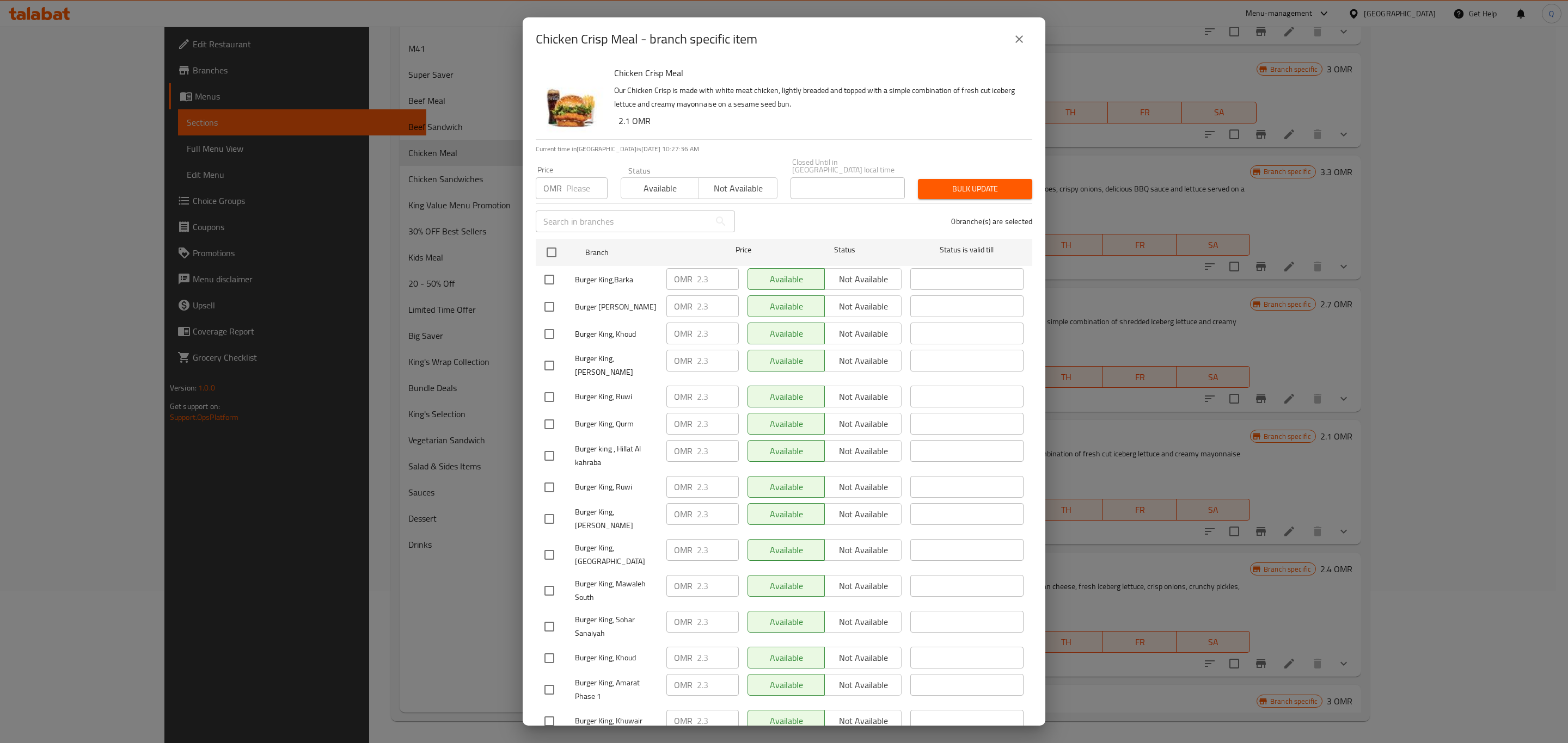
click at [569, 186] on input "number" at bounding box center [587, 188] width 41 height 22
type input "2.7"
click at [554, 243] on input "checkbox" at bounding box center [551, 252] width 23 height 23
checkbox input "true"
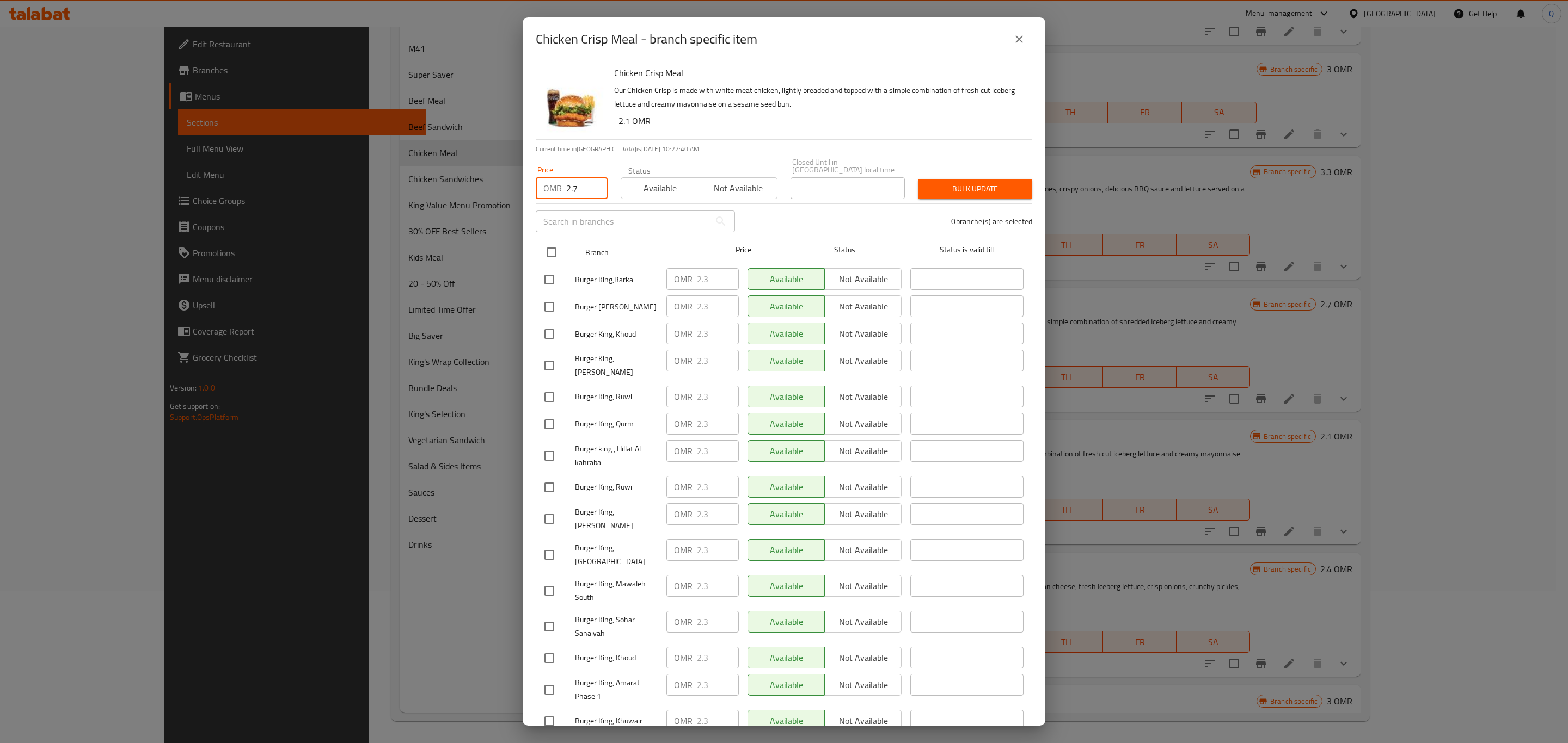
checkbox input "true"
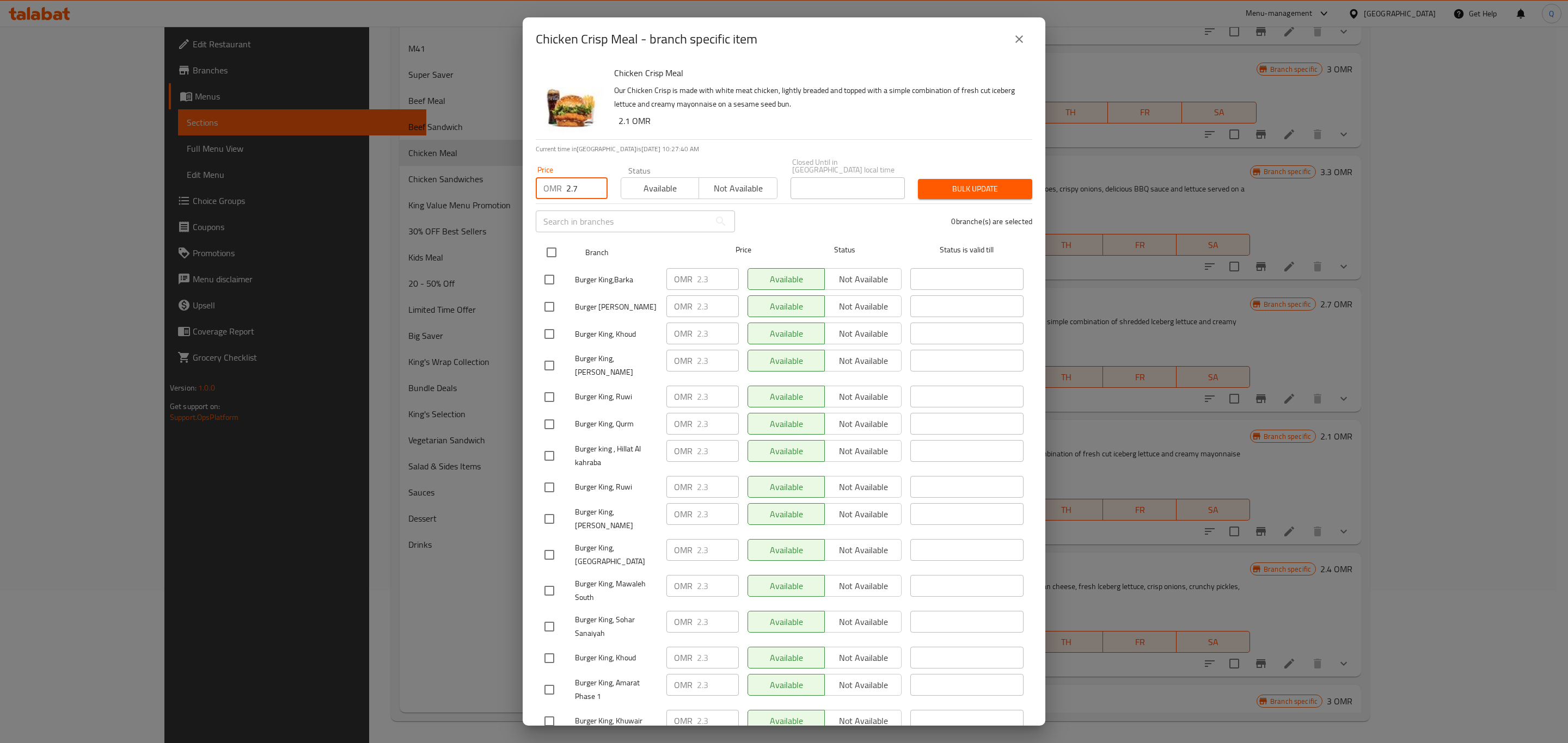
checkbox input "true"
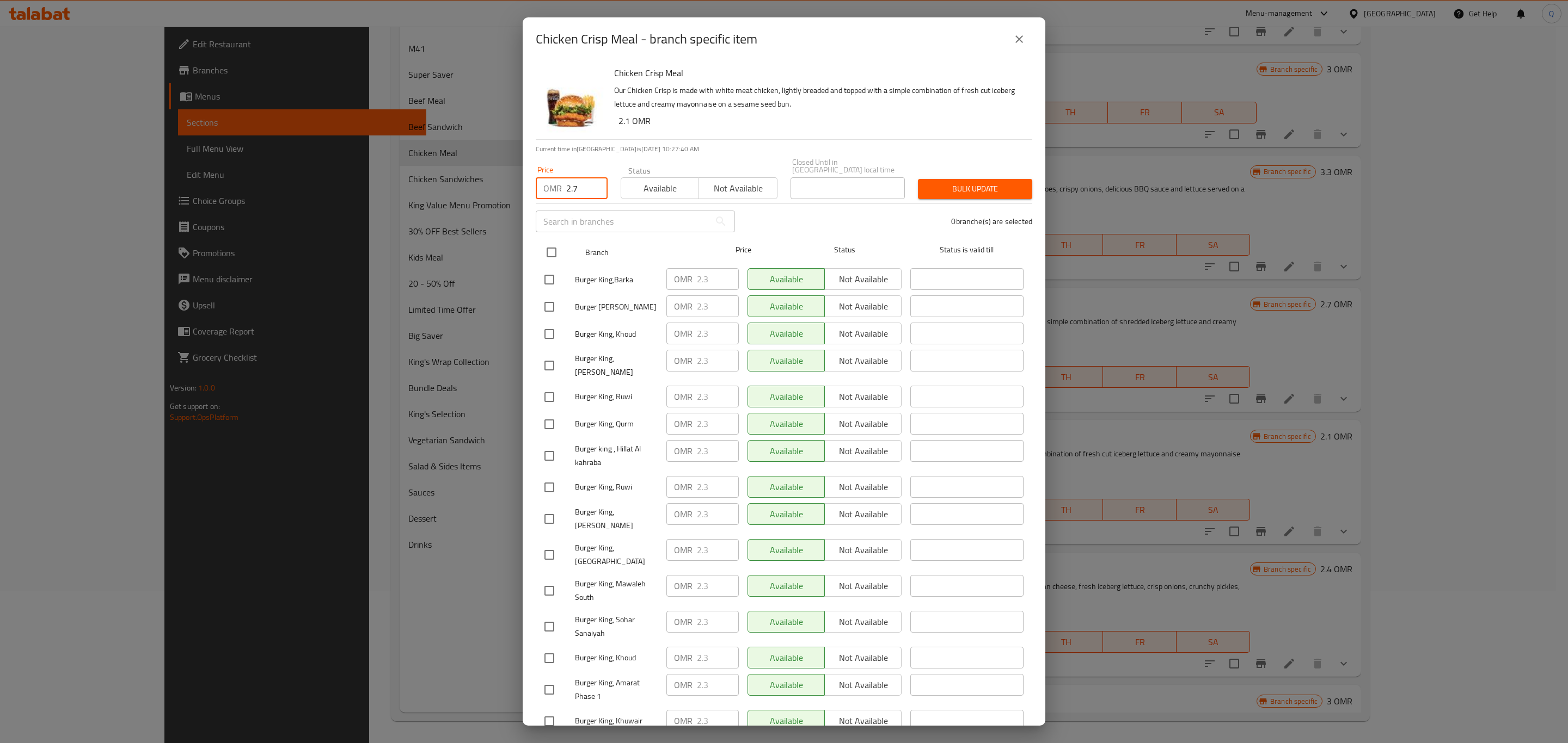
checkbox input "true"
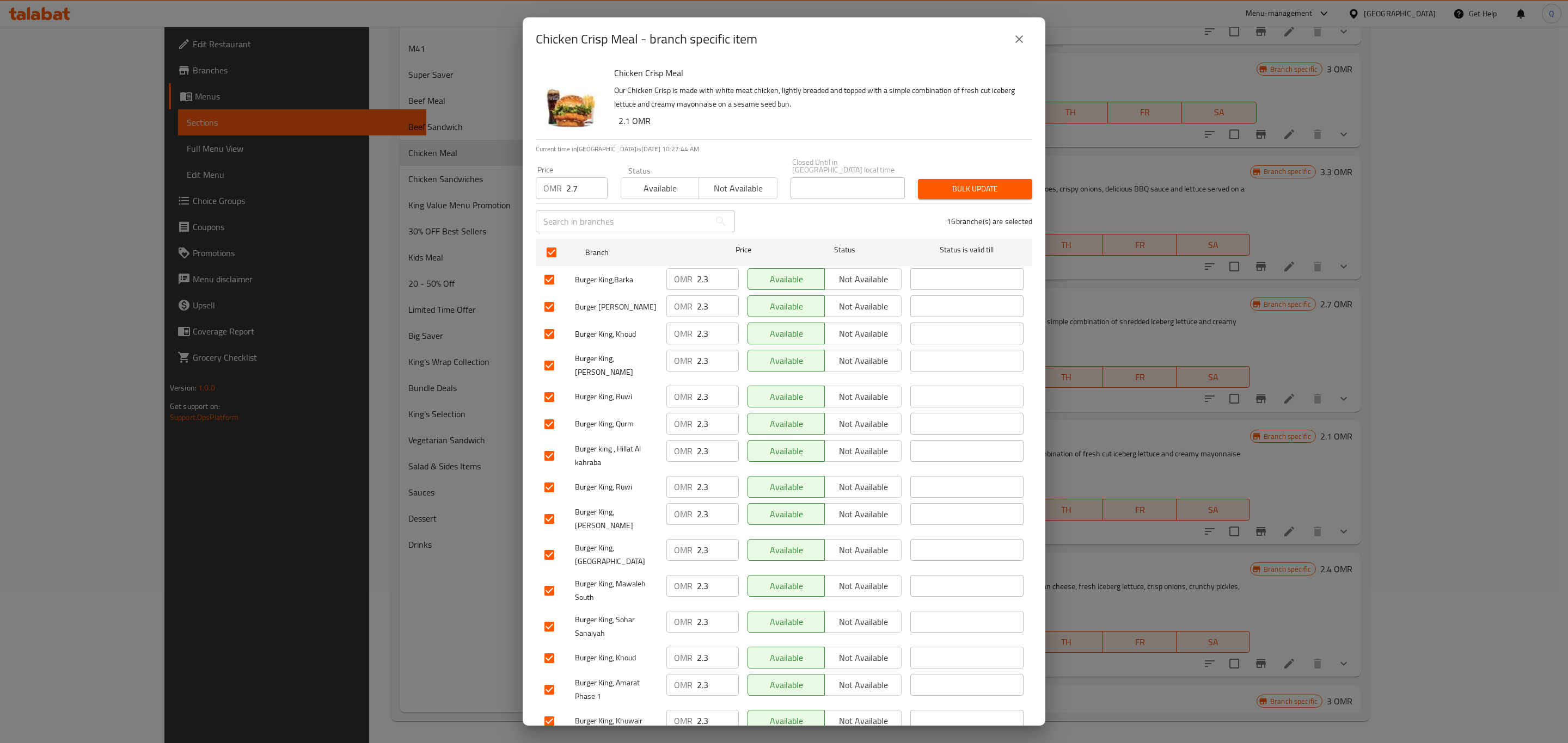
click at [945, 182] on span "Bulk update" at bounding box center [975, 188] width 97 height 13
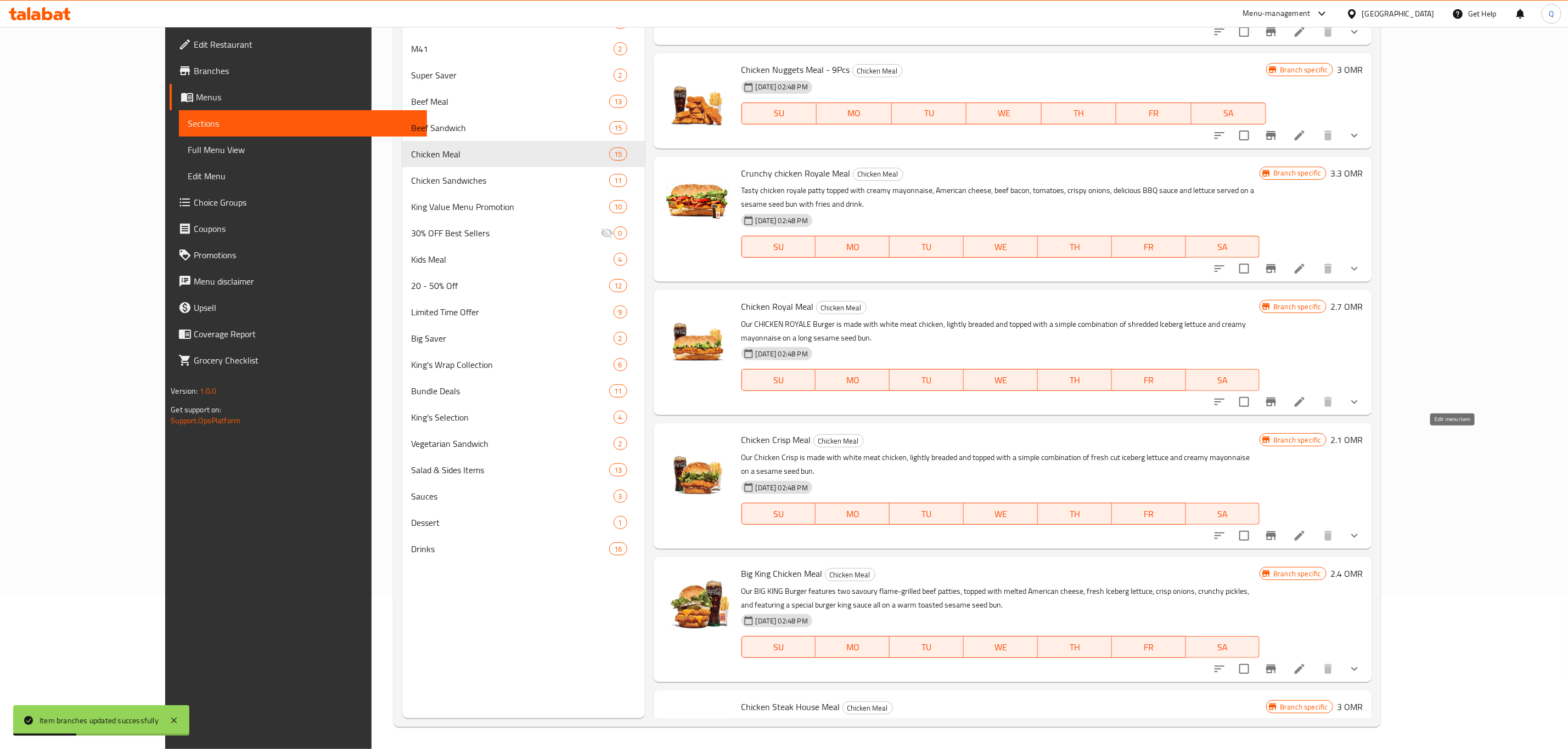
click at [1306, 529] on icon at bounding box center [1299, 535] width 13 height 13
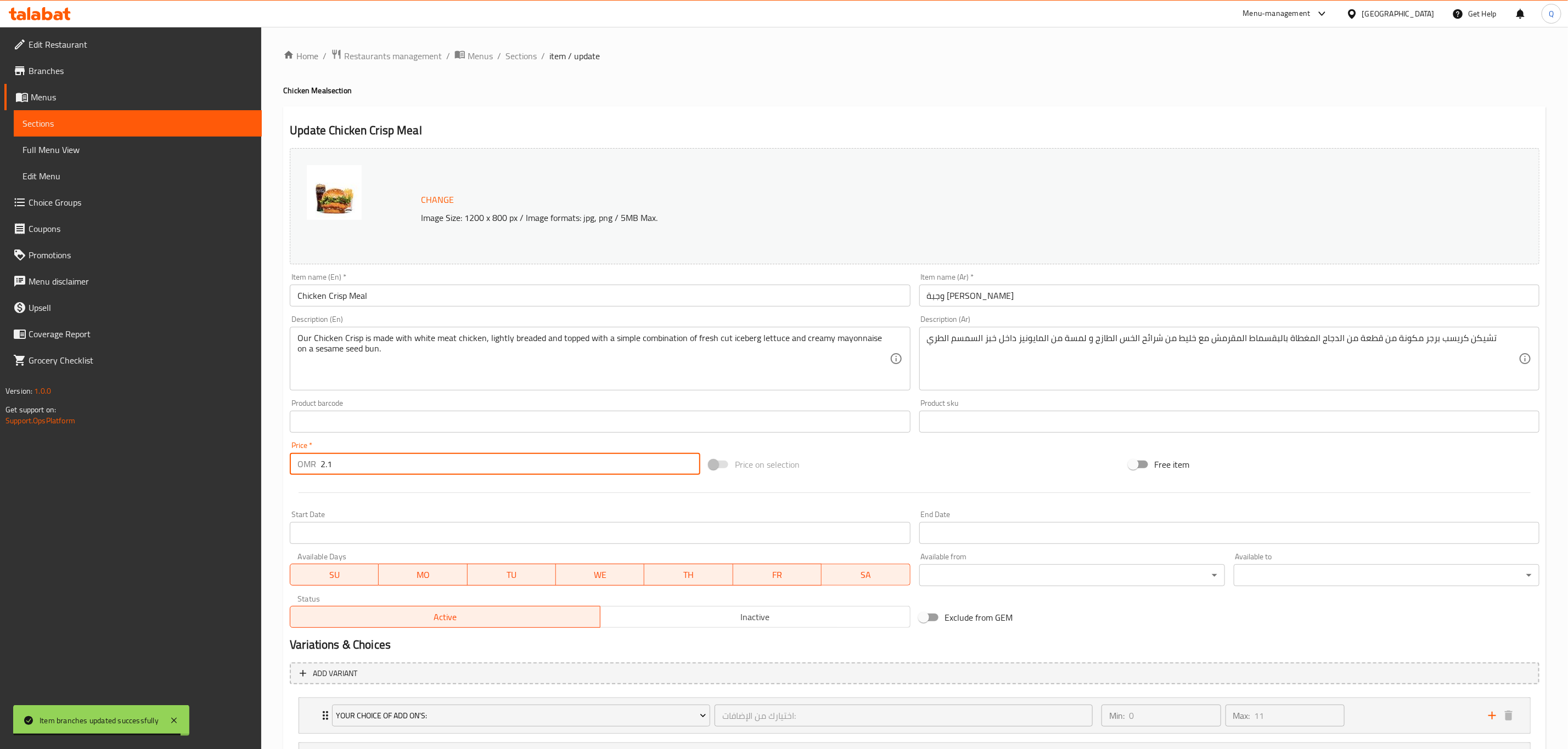
click at [363, 467] on input "2.1" at bounding box center [510, 464] width 379 height 22
type input "2.3"
click at [529, 57] on span "Sections" at bounding box center [521, 56] width 31 height 13
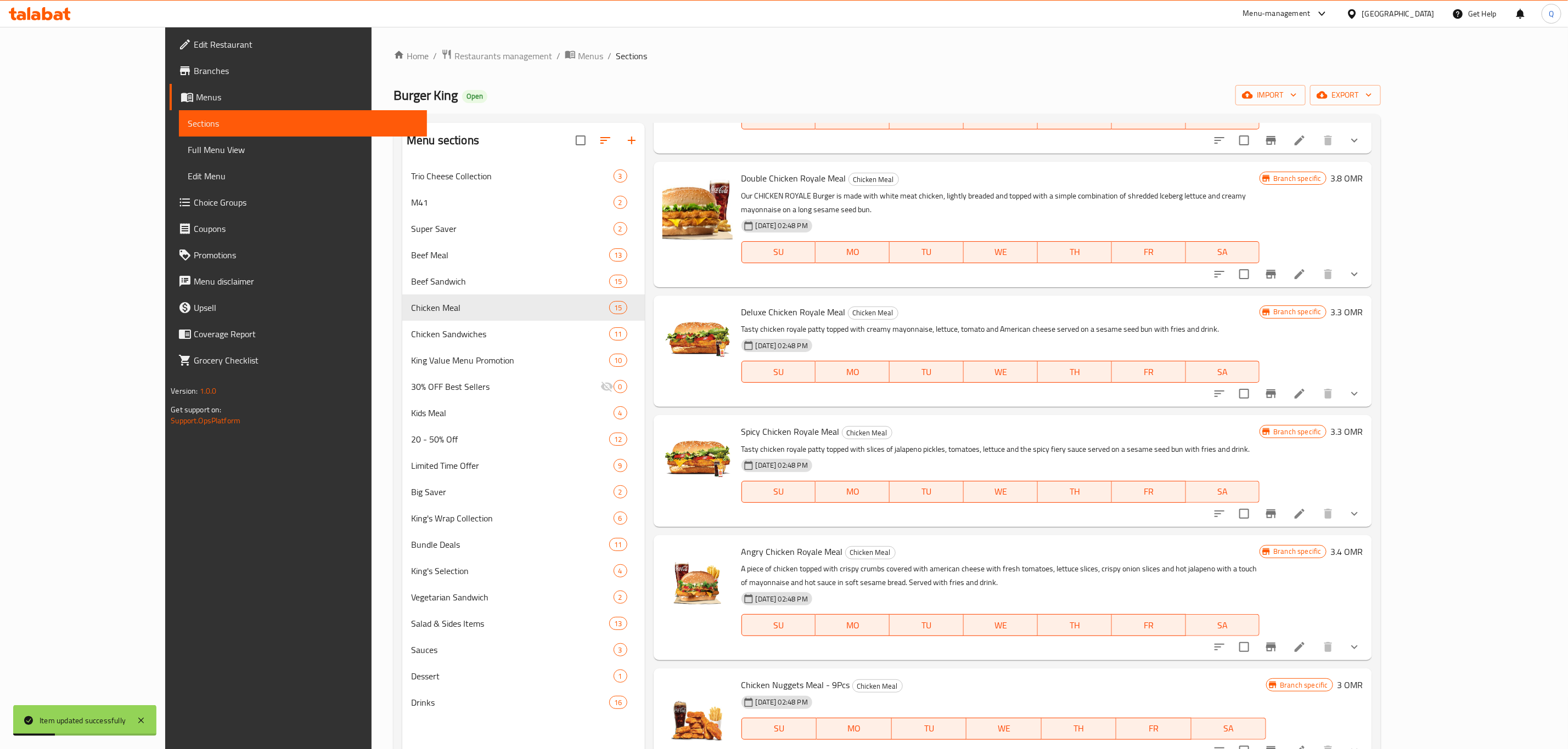
scroll to position [1113, 0]
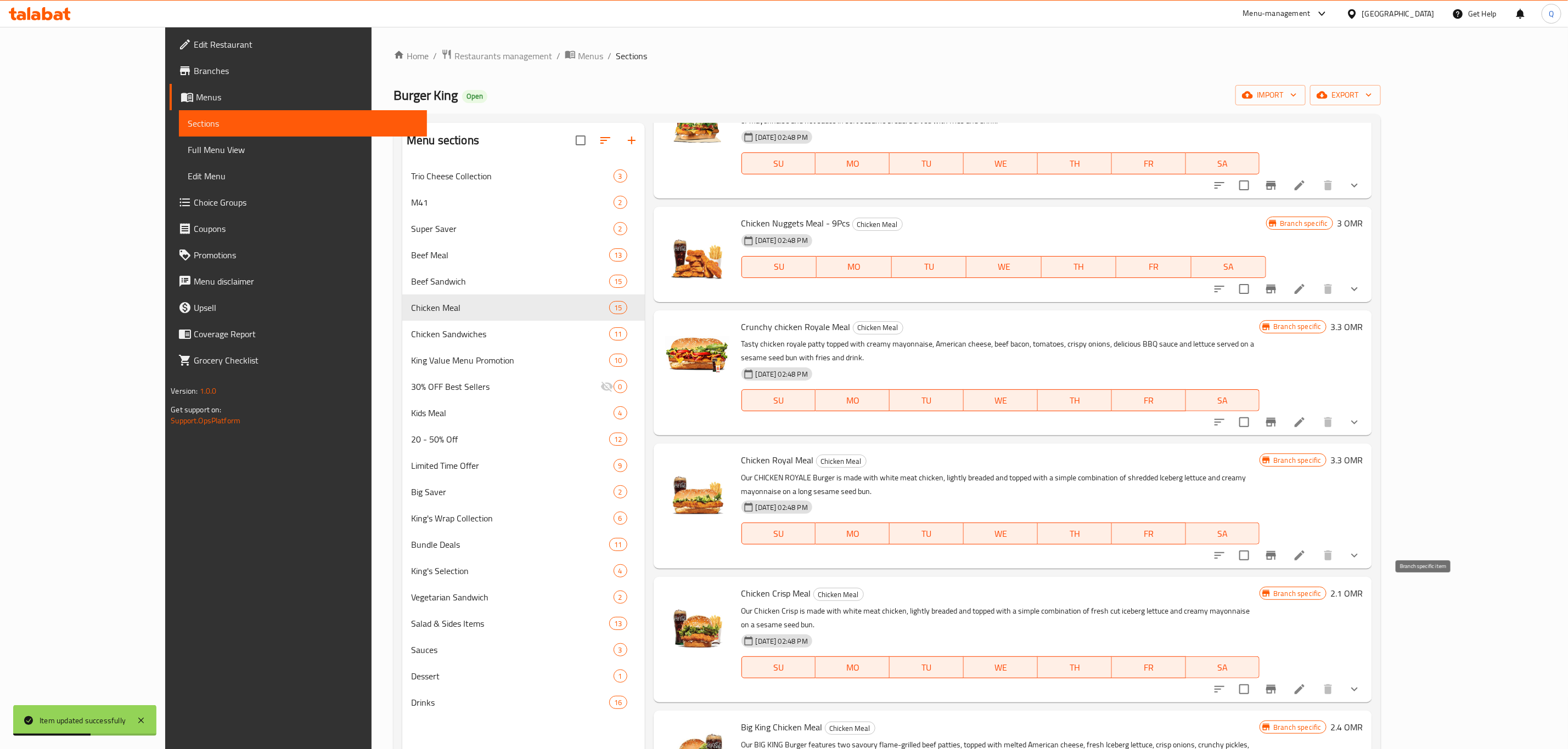
click at [1278, 683] on icon "Branch-specific-item" at bounding box center [1271, 689] width 13 height 13
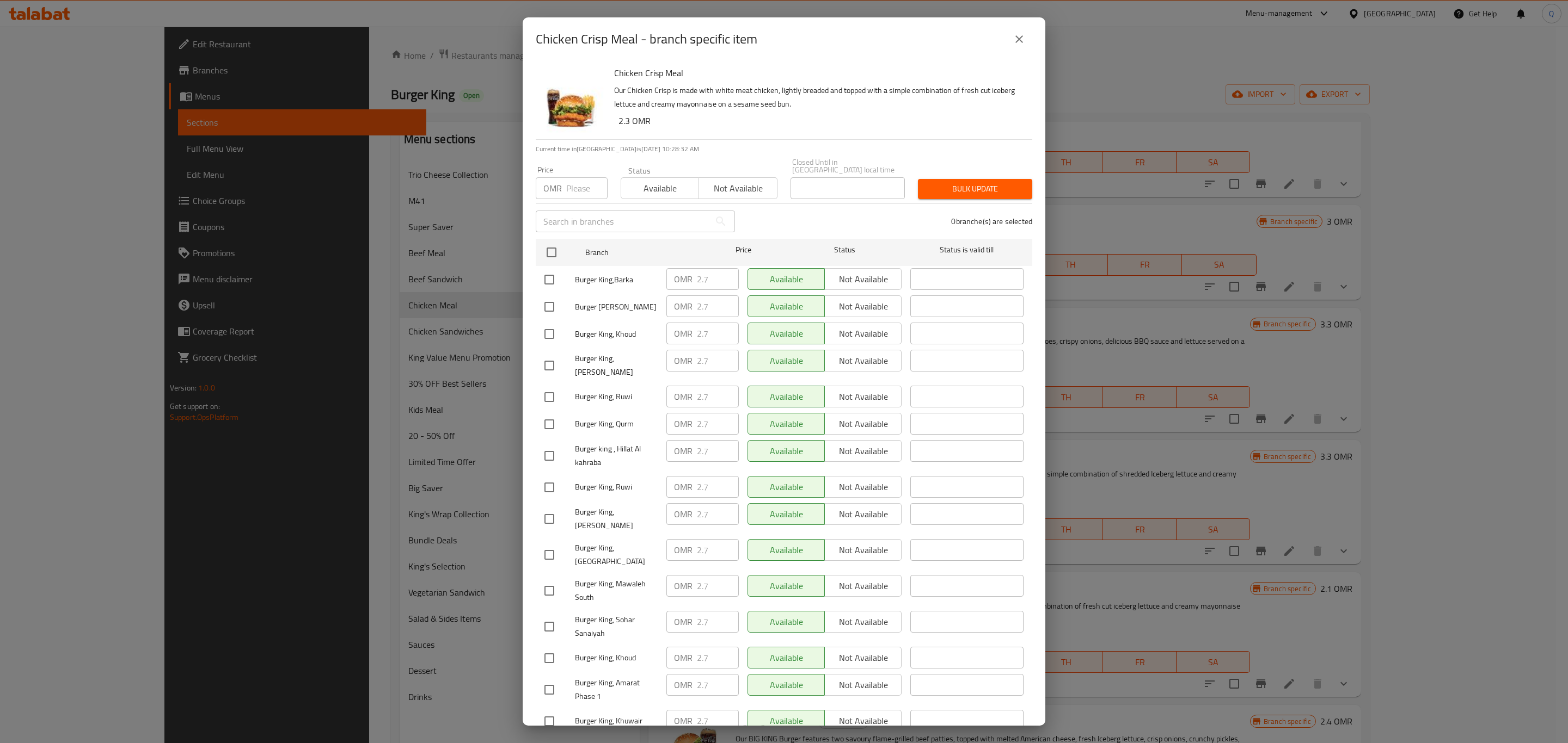
click at [570, 180] on input "number" at bounding box center [587, 188] width 41 height 22
type input "2.3"
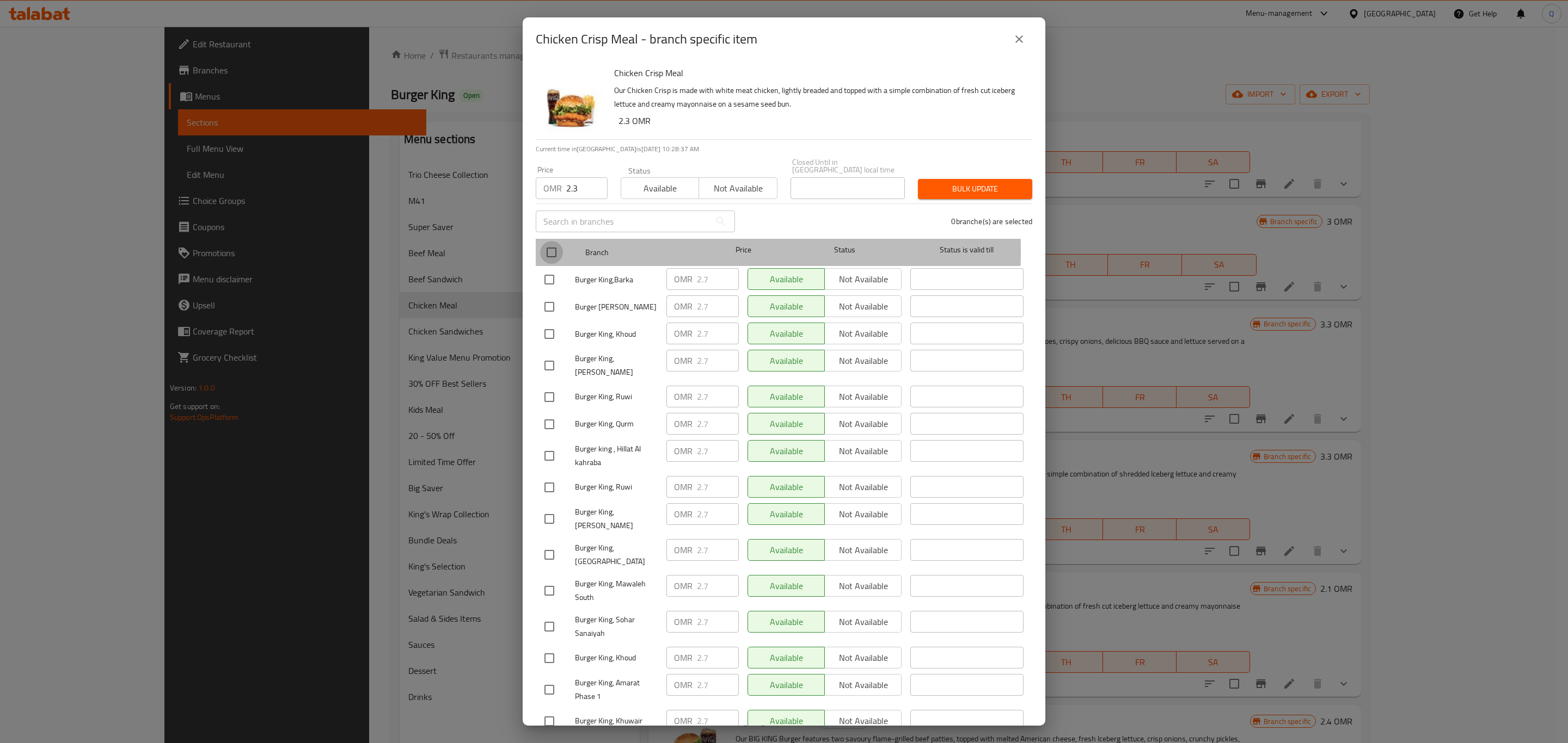
click at [552, 244] on input "checkbox" at bounding box center [551, 252] width 23 height 23
checkbox input "true"
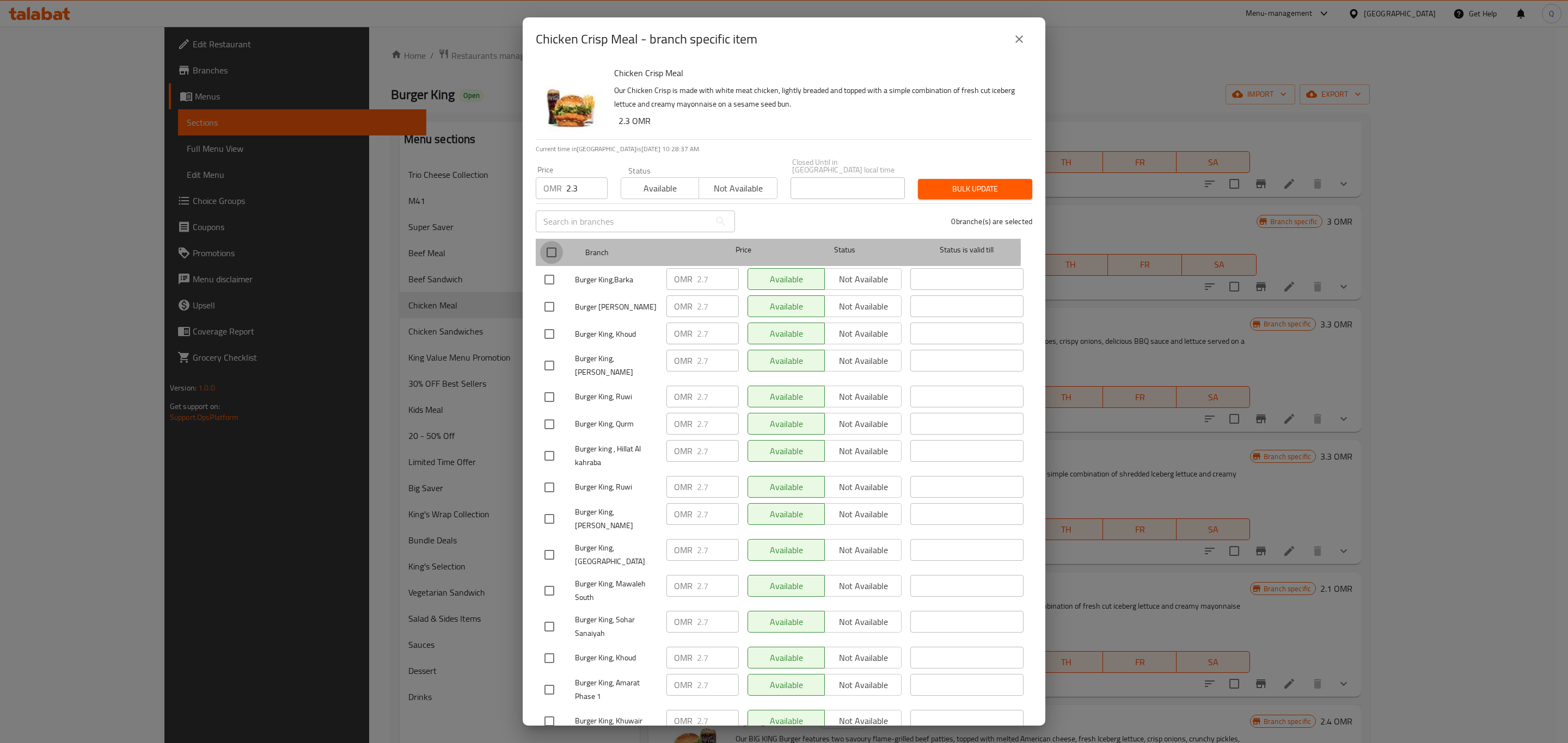
checkbox input "true"
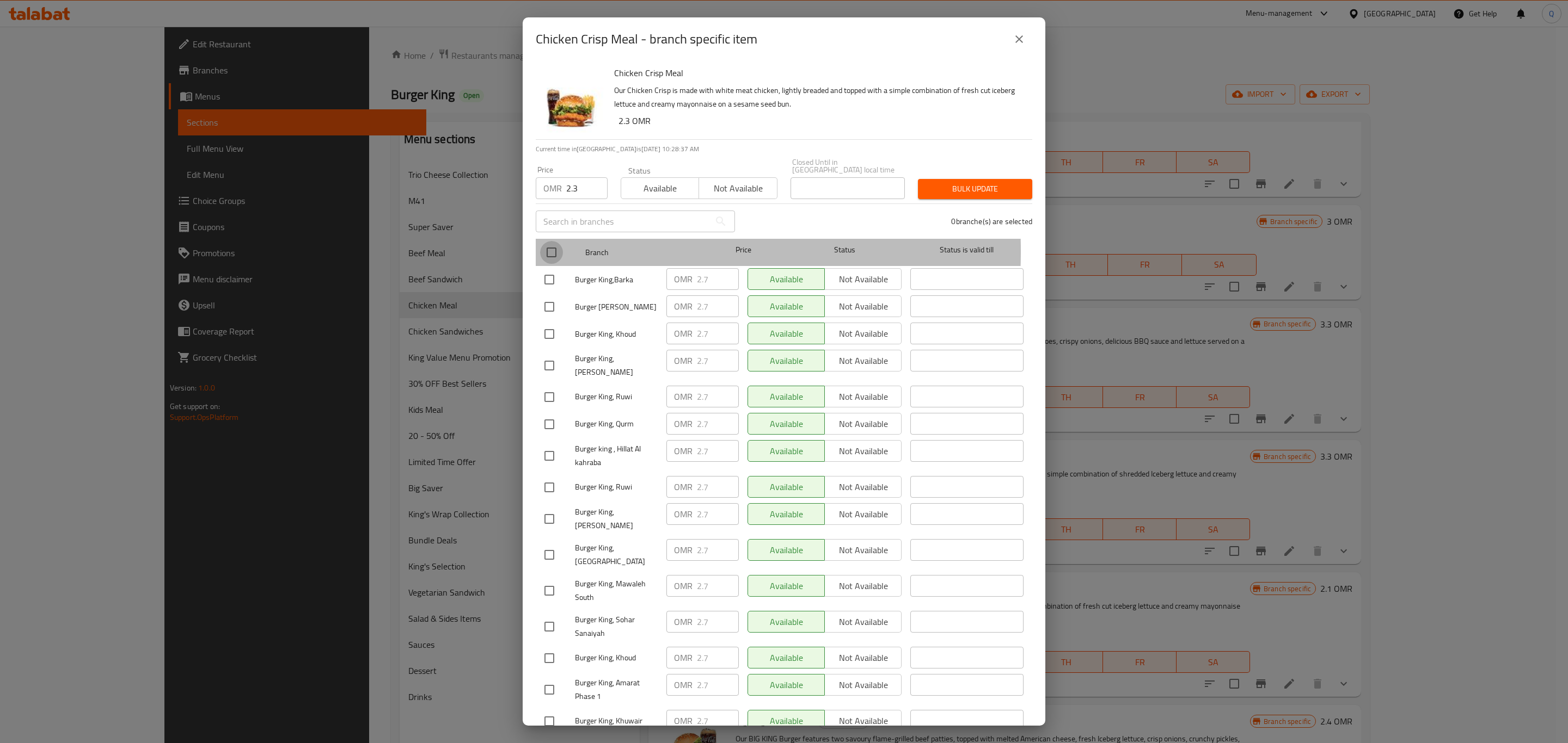
checkbox input "true"
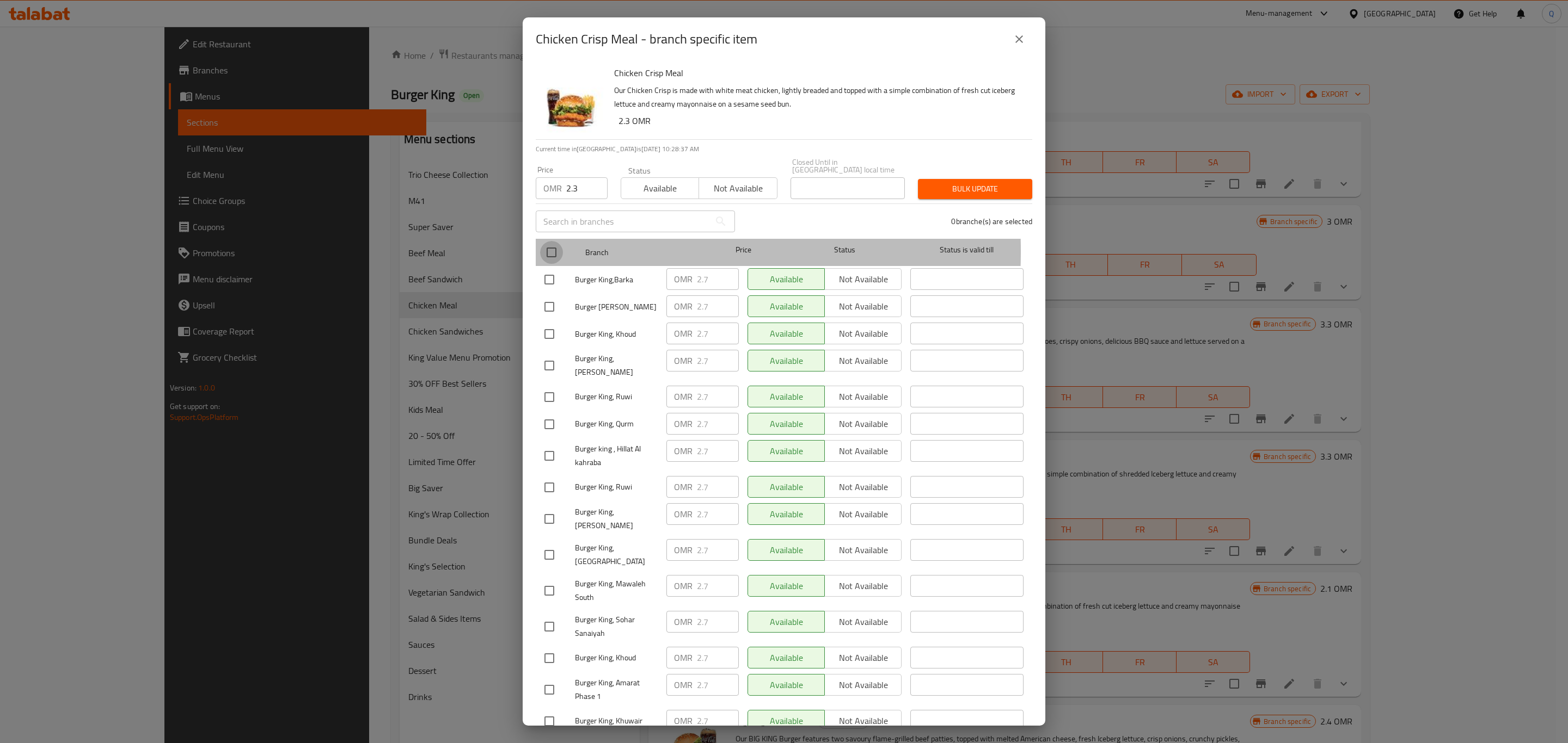
checkbox input "true"
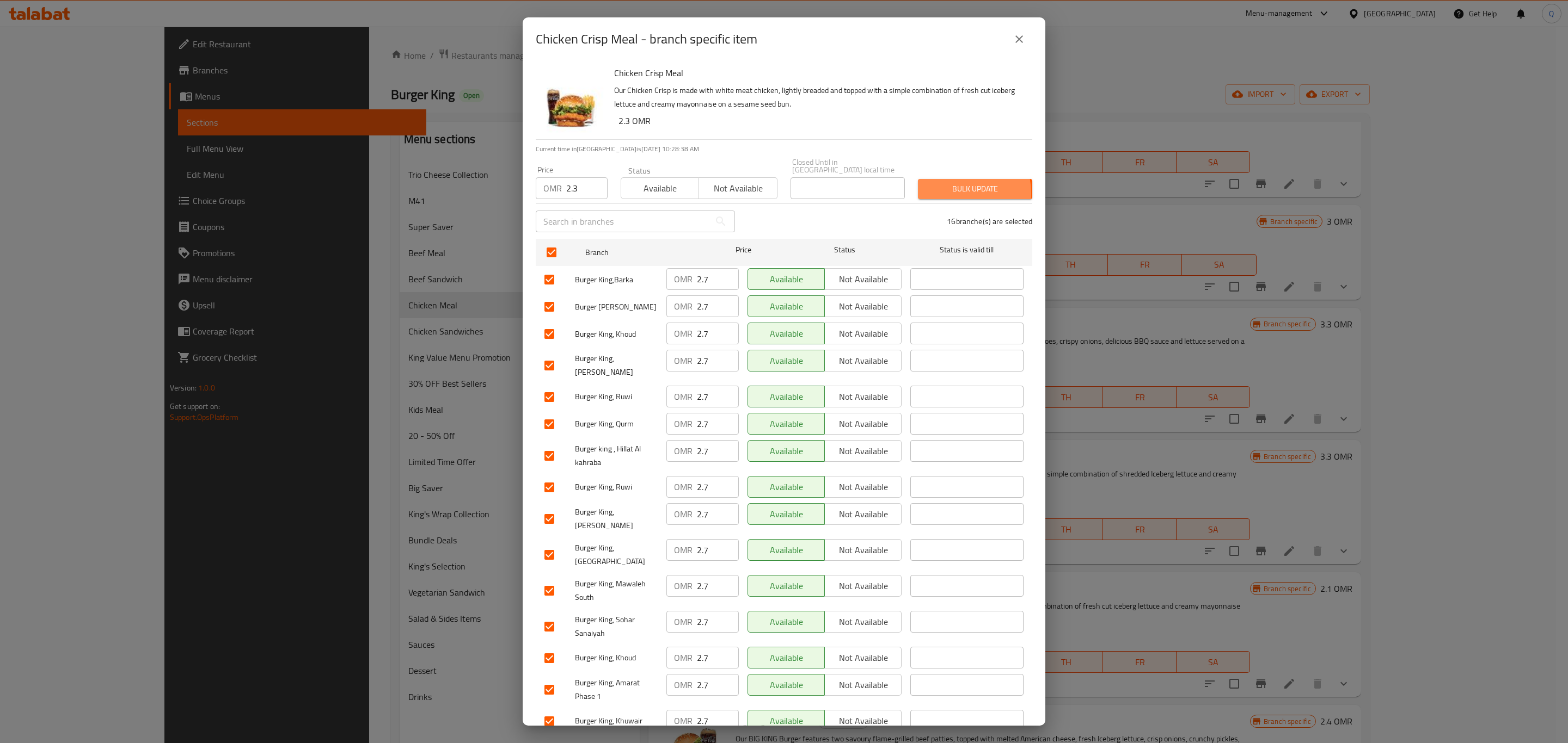
click at [938, 186] on span "Bulk update" at bounding box center [975, 188] width 97 height 13
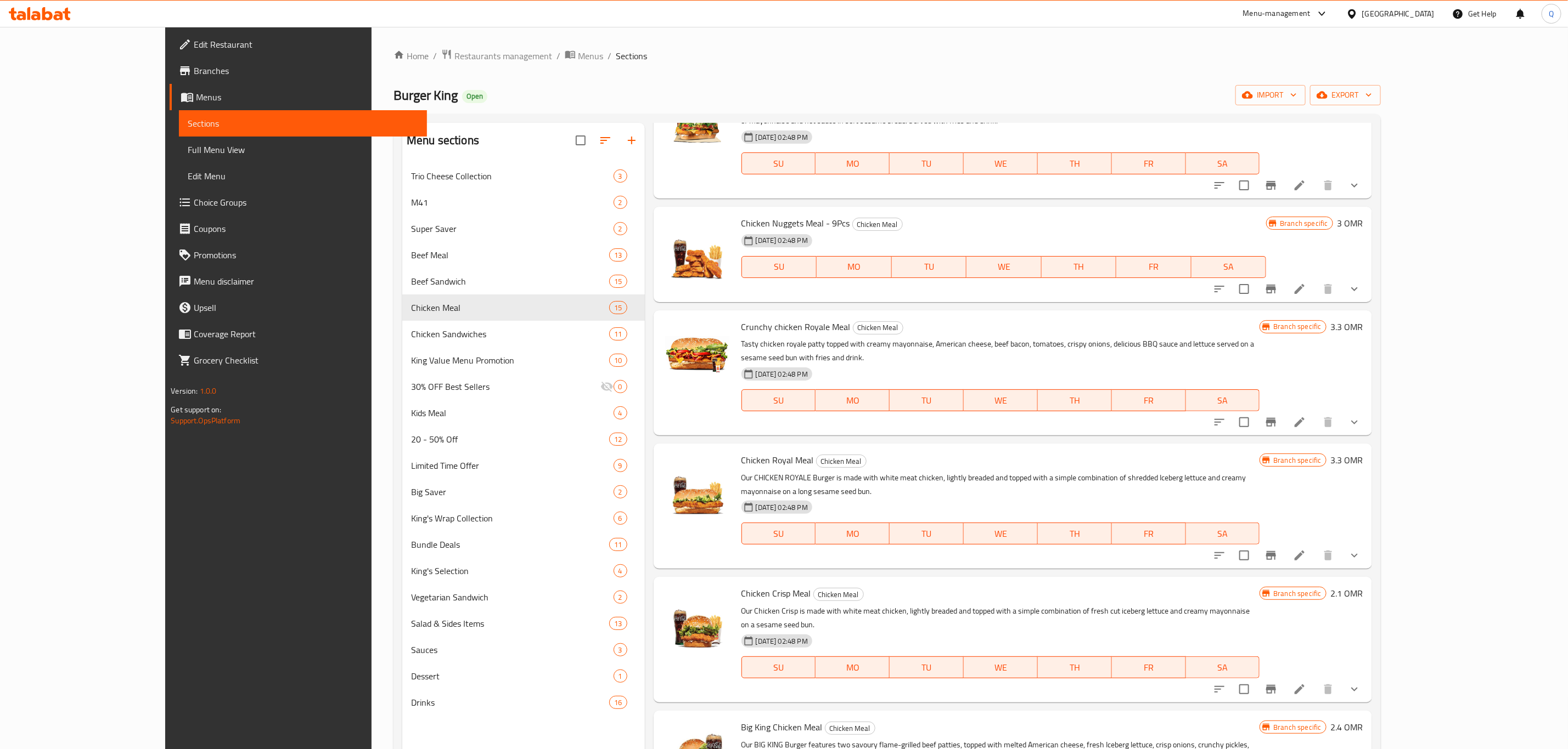
scroll to position [154, 0]
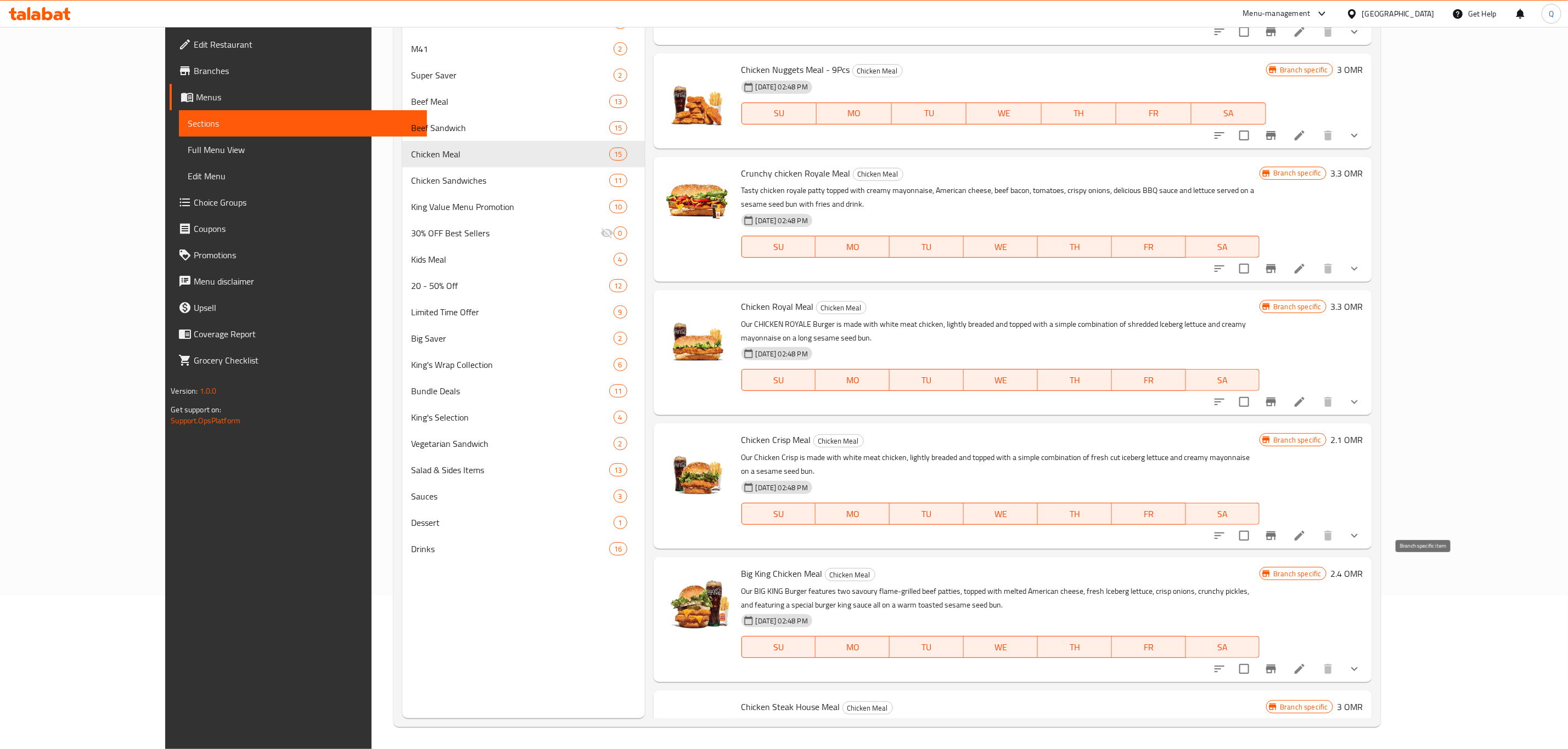
click at [1278, 663] on icon "Branch-specific-item" at bounding box center [1271, 669] width 13 height 13
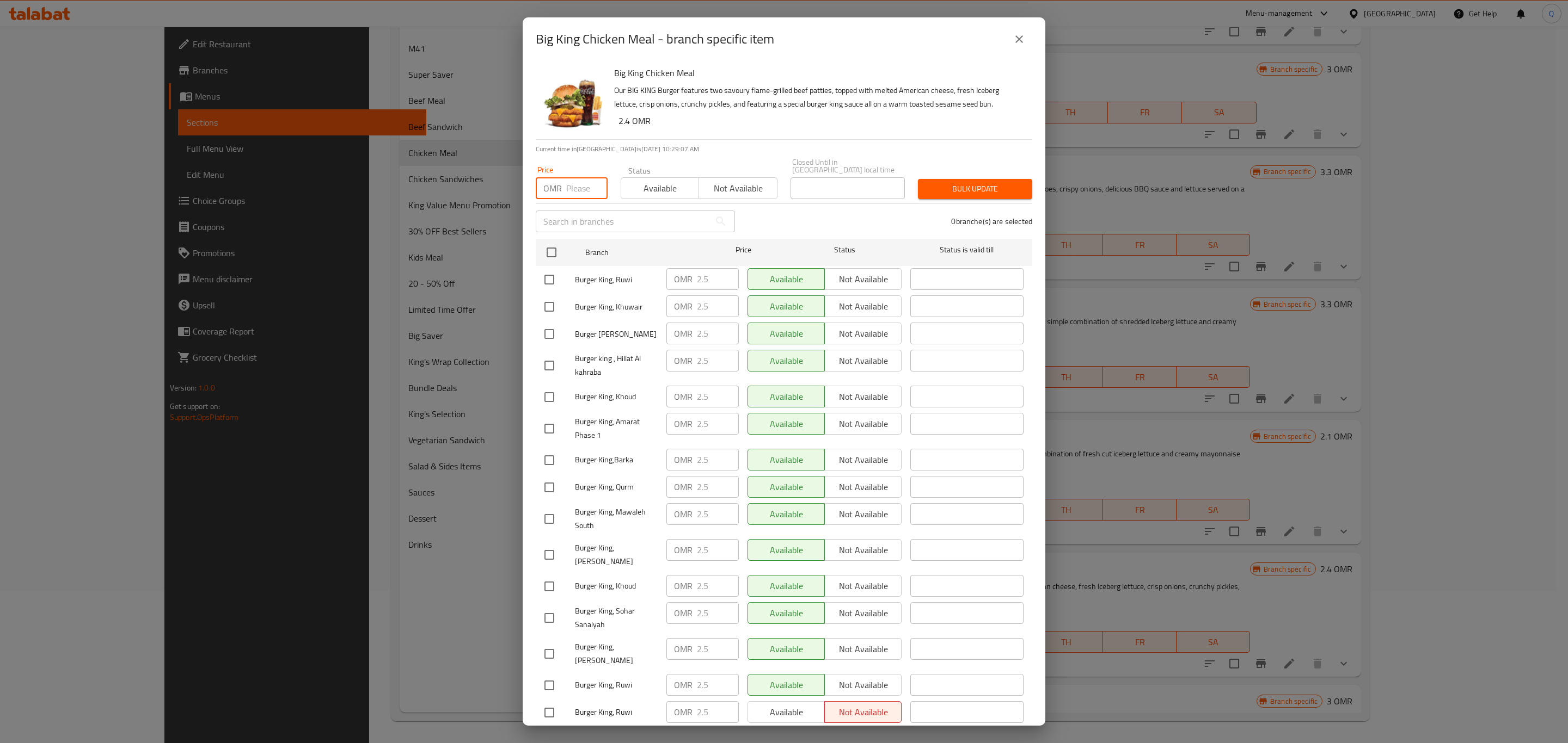
click at [581, 178] on input "number" at bounding box center [587, 188] width 41 height 22
type input "2.9"
click at [549, 248] on input "checkbox" at bounding box center [551, 252] width 23 height 23
checkbox input "true"
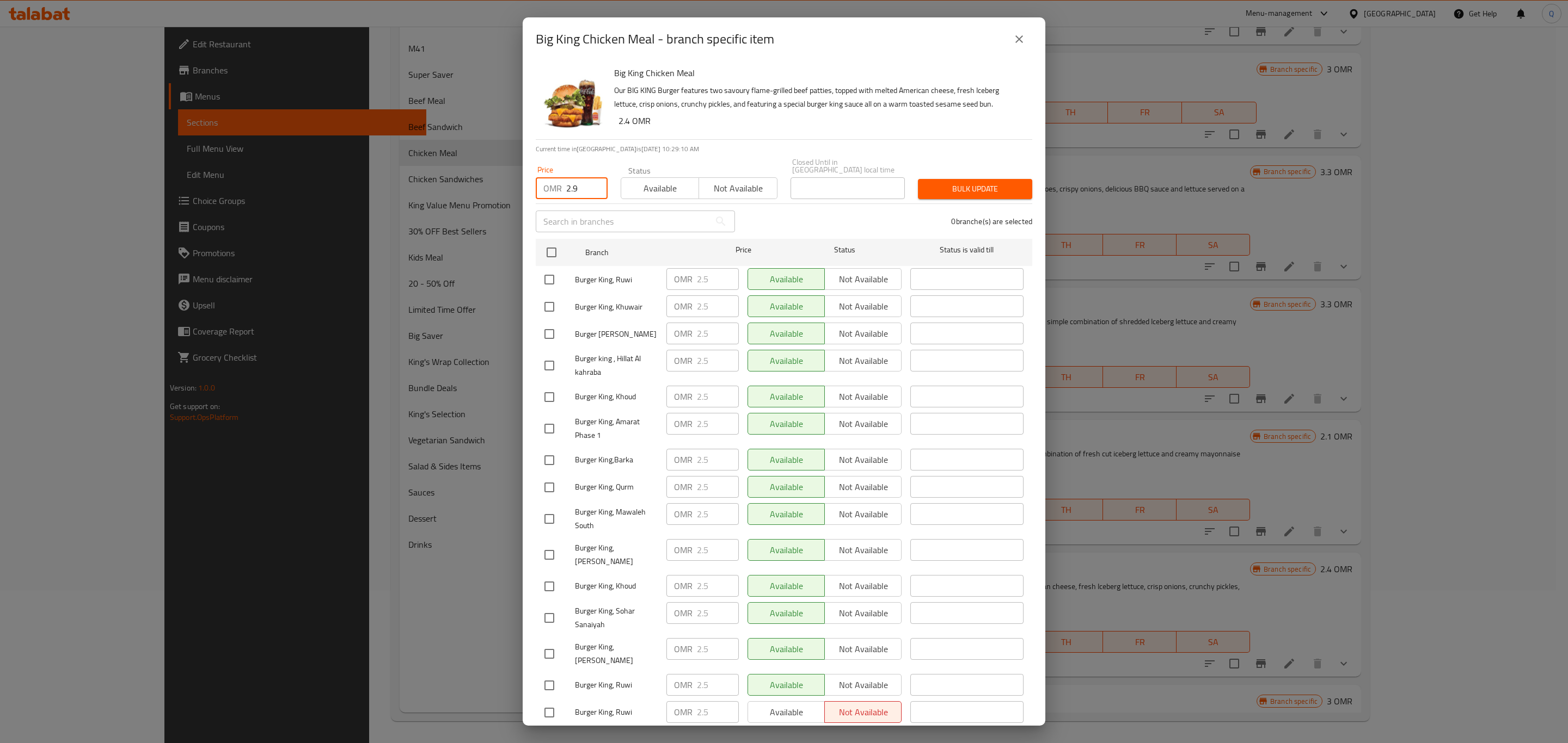
checkbox input "true"
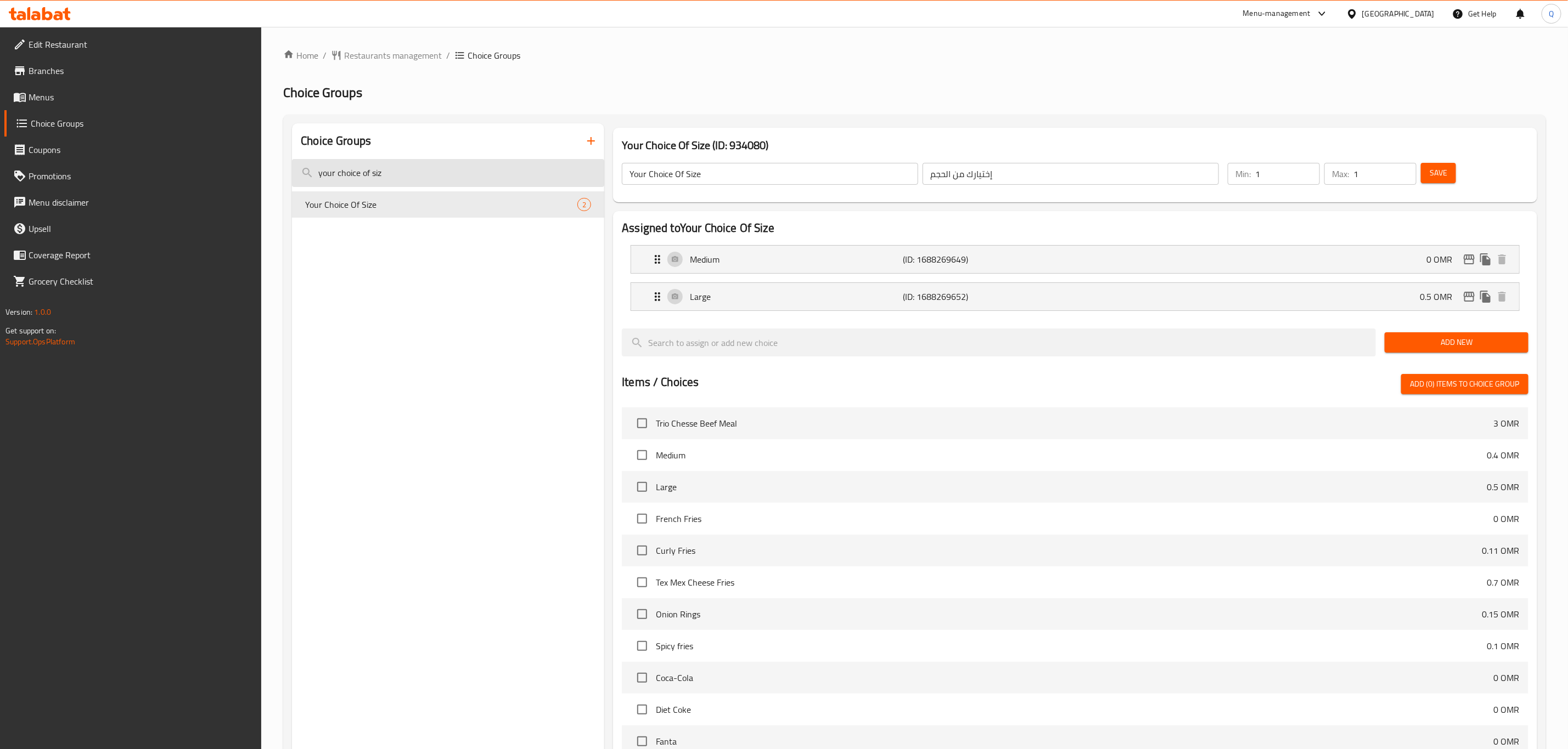
click at [461, 172] on input "your choice of siz" at bounding box center [449, 174] width 313 height 28
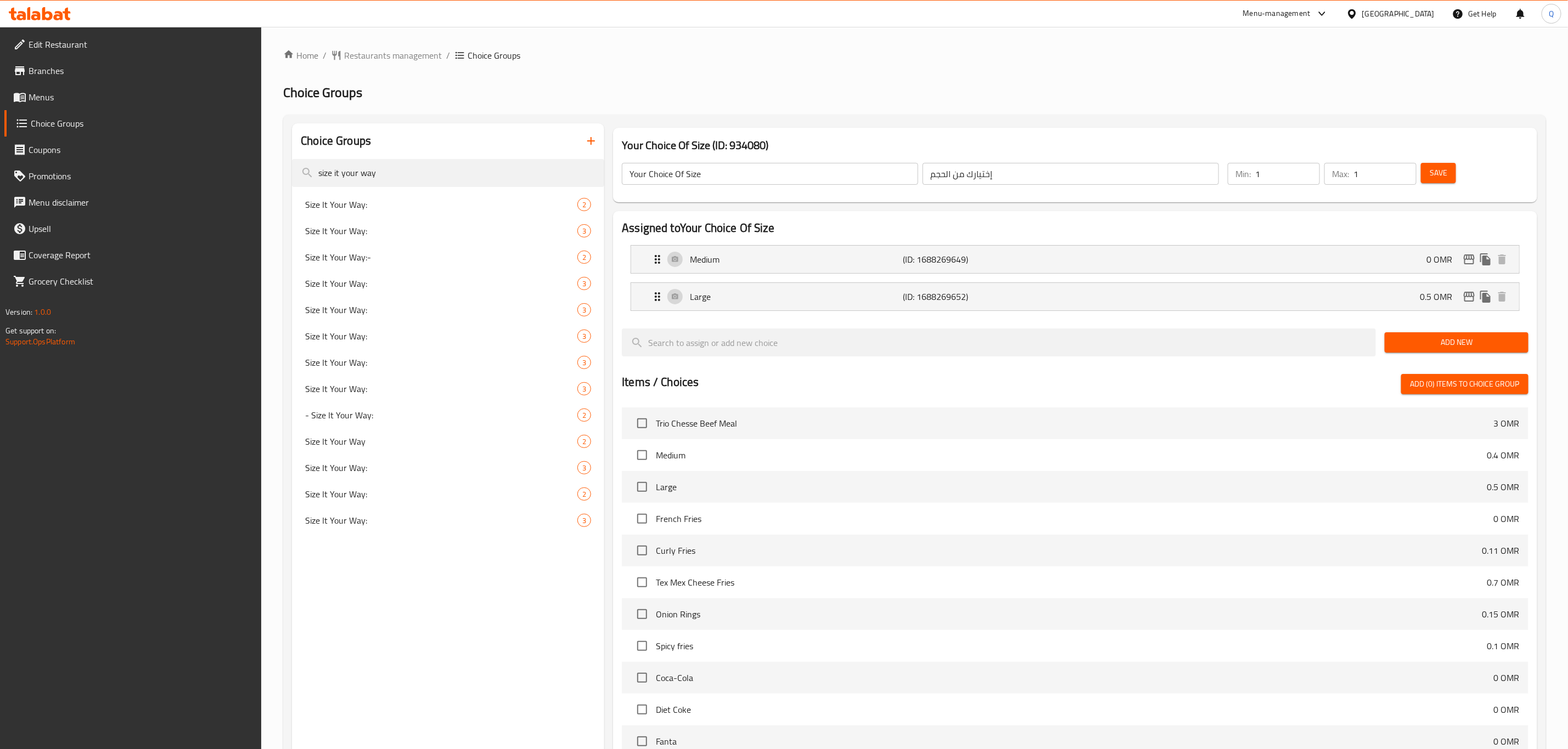
type input "size it your way"
click at [416, 226] on span "Size It Your Way:" at bounding box center [424, 231] width 240 height 13
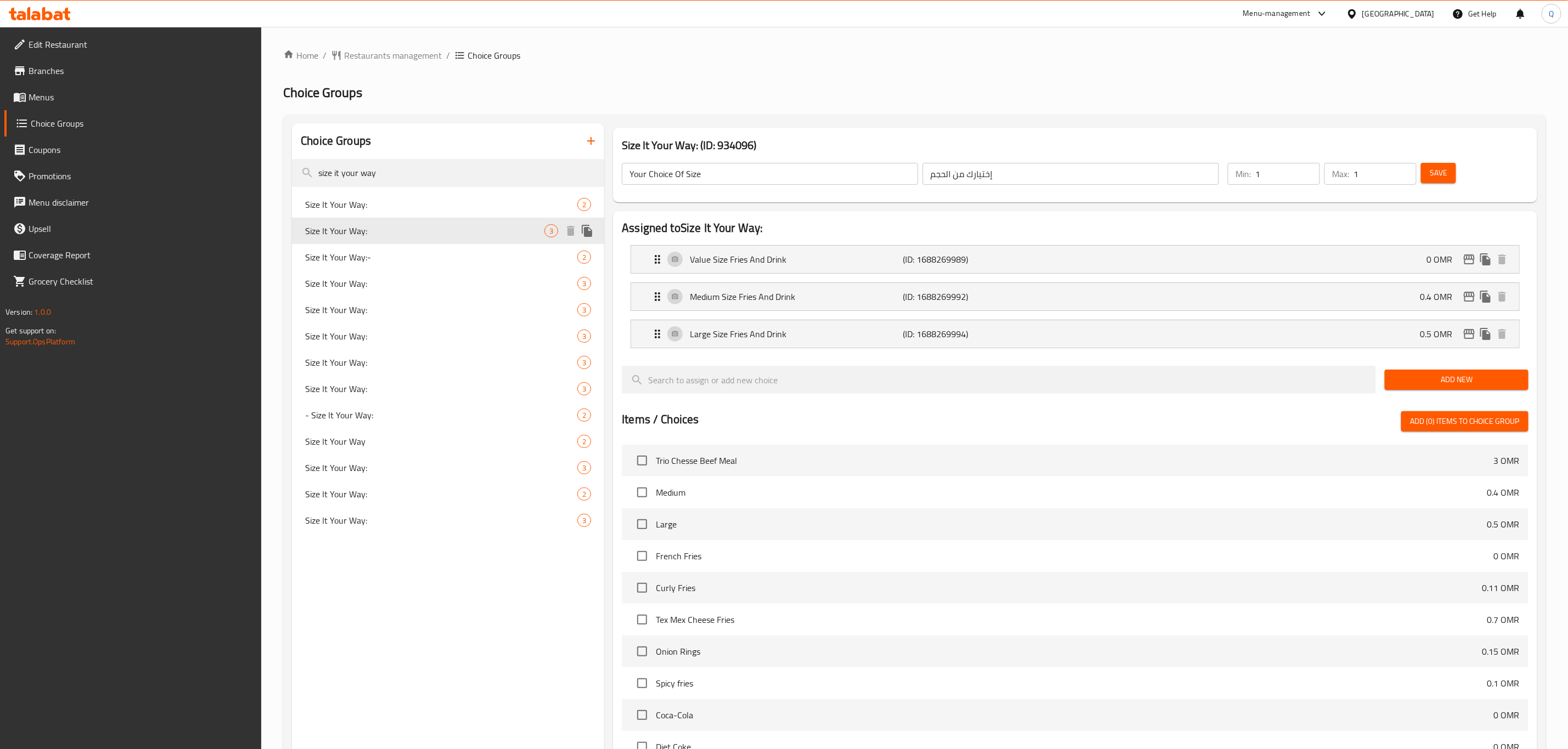
type input "Size It Your Way:"
type input "اختر الحجم على طريقتك:"
click at [1313, 267] on div "Value Size Fries And Drink (ID: 1688269989) 0 OMR" at bounding box center [1079, 259] width 855 height 27
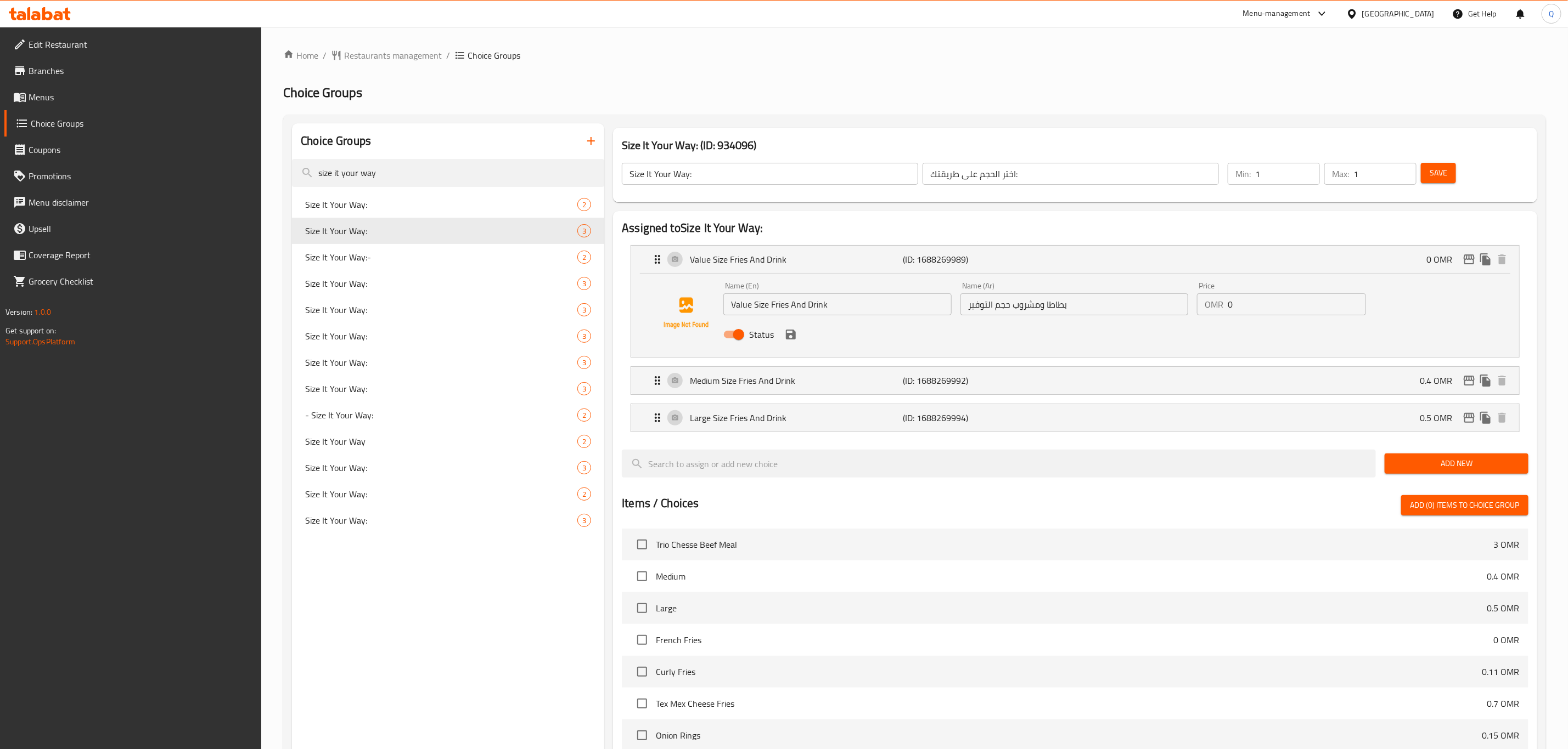
click at [741, 333] on input "Status" at bounding box center [739, 334] width 63 height 21
checkbox input "false"
click at [844, 377] on p "Medium Size Fries And Drink" at bounding box center [796, 381] width 213 height 13
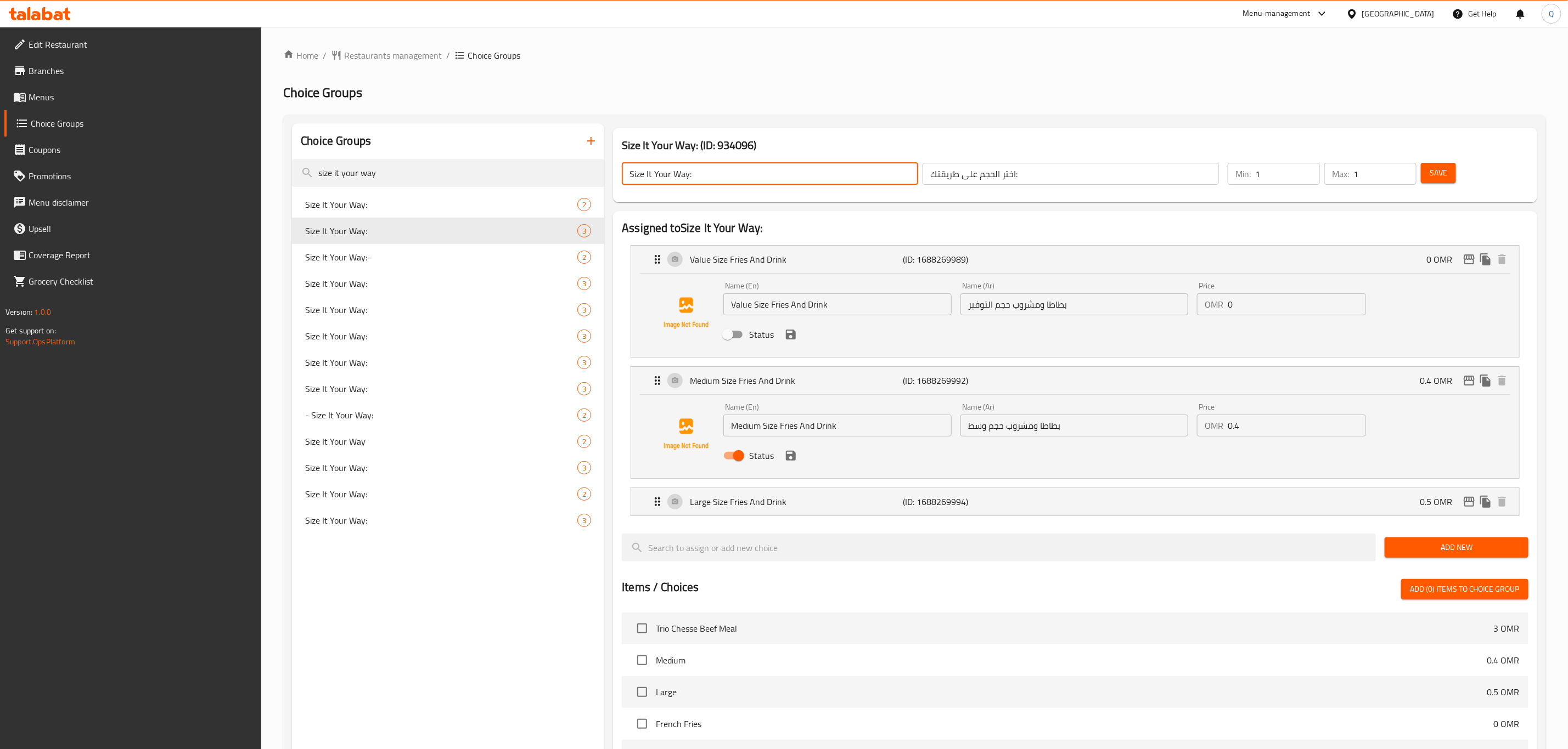
click at [720, 178] on input "Size It Your Way:" at bounding box center [770, 174] width 296 height 22
click at [629, 175] on input "Size It Your Way:" at bounding box center [770, 174] width 296 height 22
click at [694, 170] on input "Size It Your Way:" at bounding box center [770, 174] width 296 height 22
type input "Size It Your Way:--"
click at [1256, 433] on input "0.4" at bounding box center [1297, 426] width 138 height 22
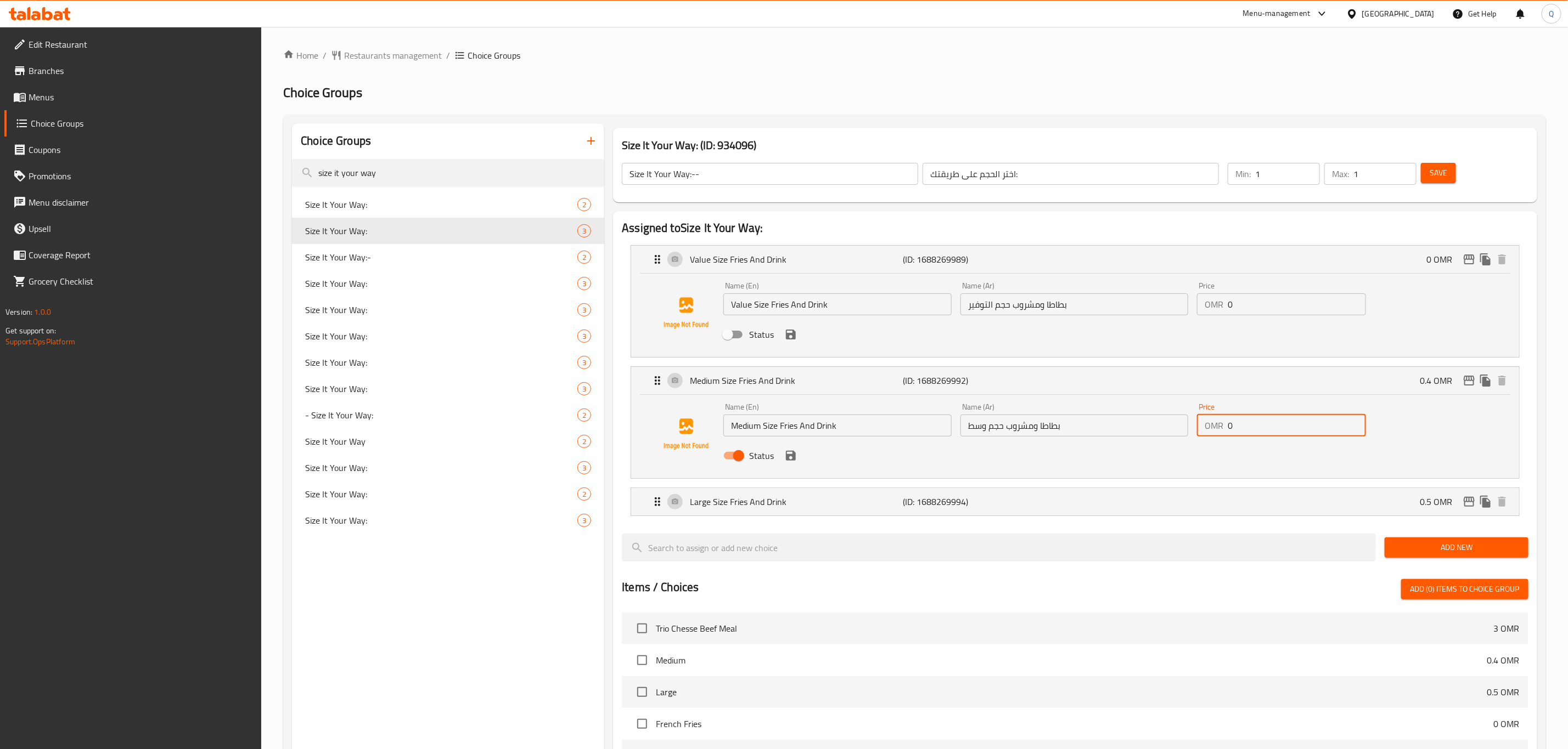
type input "0"
click at [790, 456] on icon "save" at bounding box center [791, 455] width 10 height 10
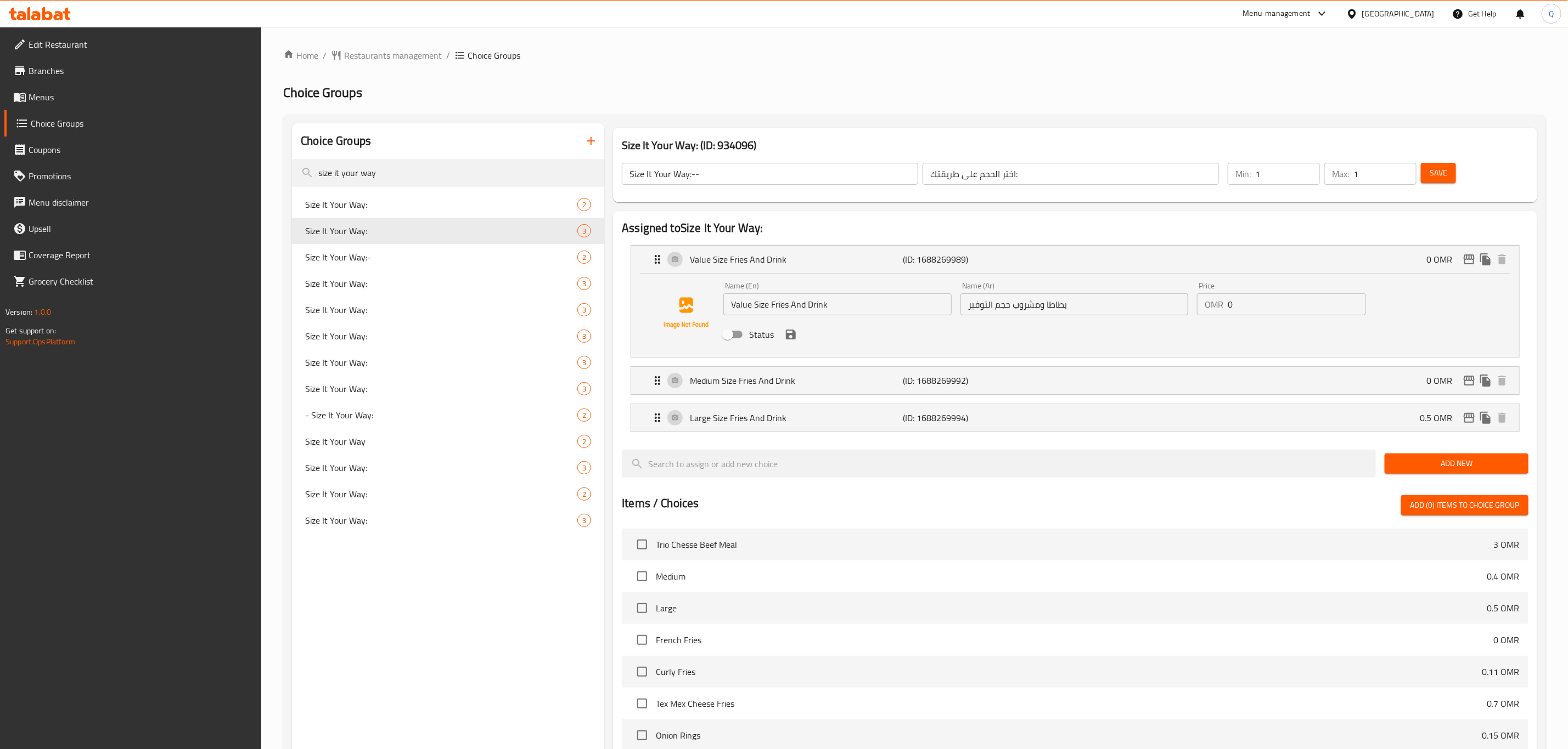
click at [1445, 180] on button "Save" at bounding box center [1438, 174] width 35 height 20
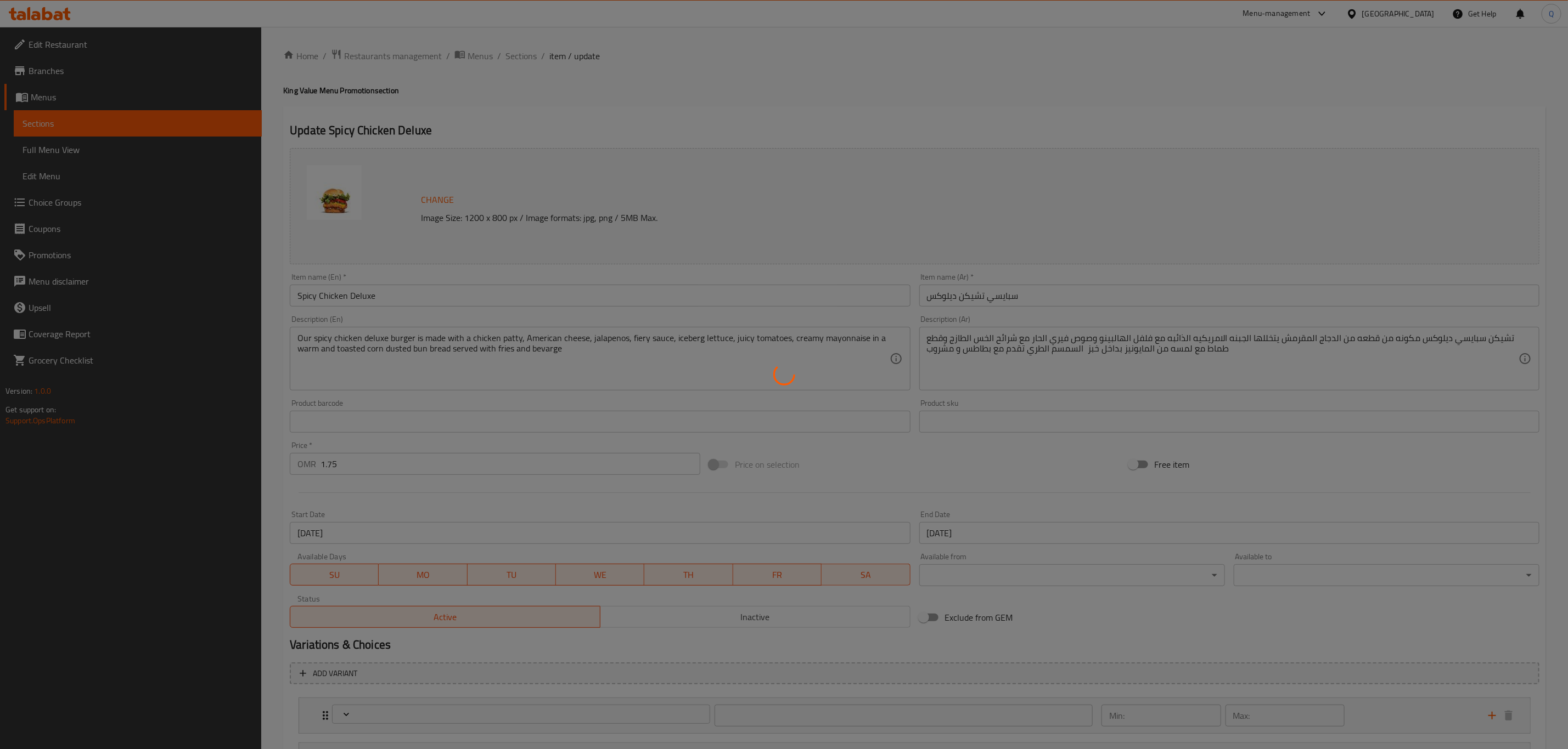
type input "اختر الحجم على طريقتك:"
type input "1"
type input "اختر الطبق الجانبي على طريقتك:"
type input "0"
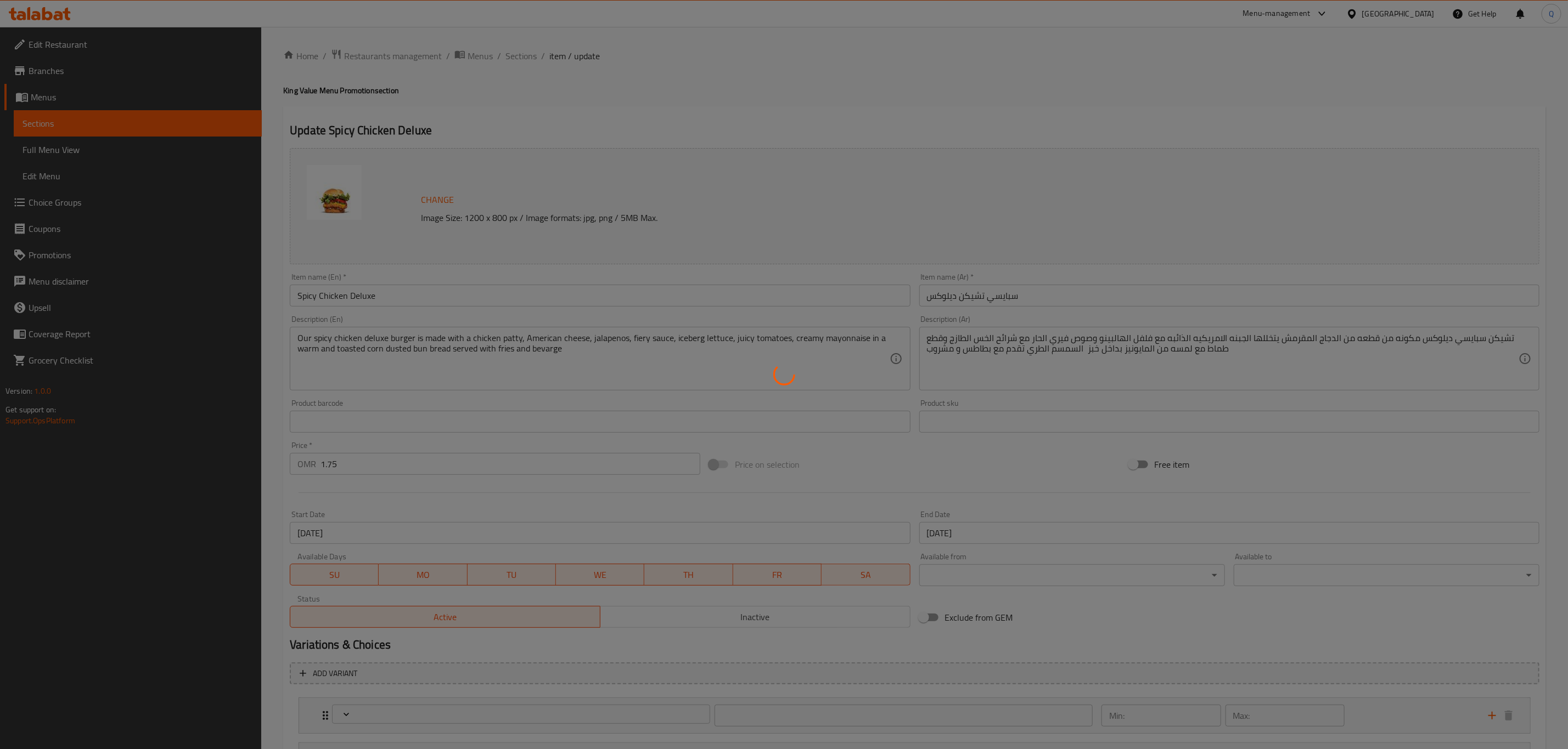
type input "1"
type input "اختيارك من المشروب:"
type input "1"
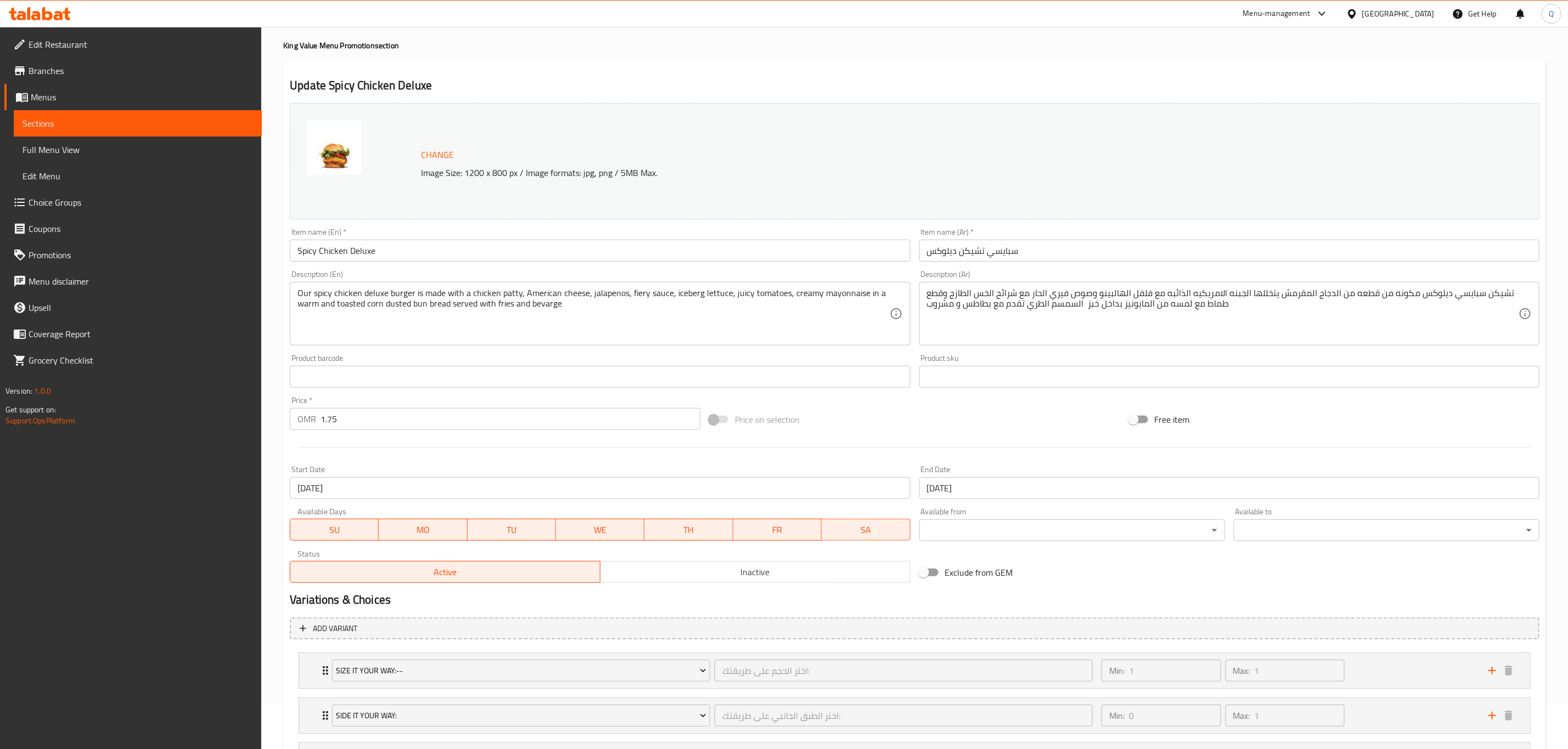
scroll to position [48, 0]
click at [1390, 669] on div "Min: 1 ​ Max: 1 ​" at bounding box center [1288, 668] width 387 height 35
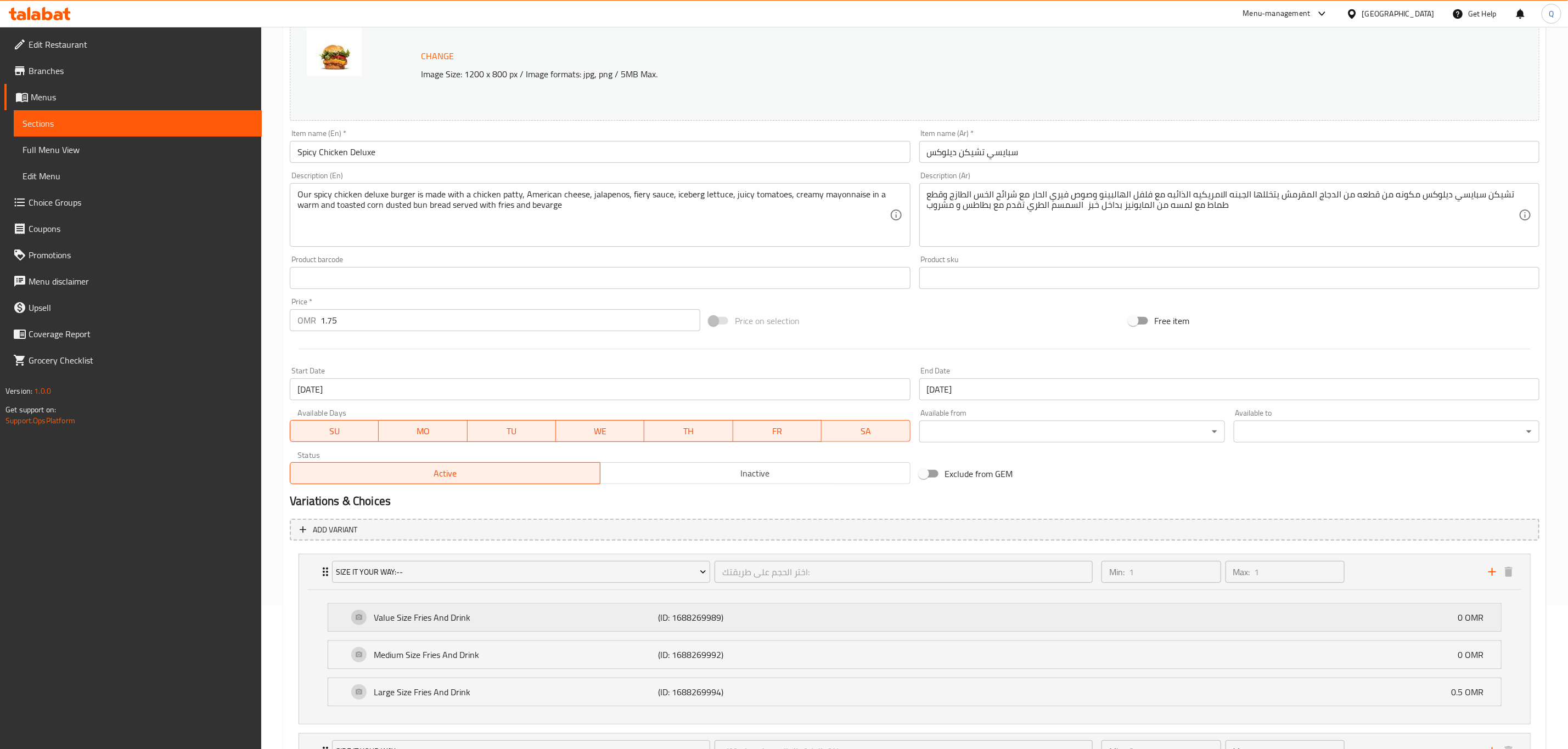
scroll to position [147, 0]
click at [634, 565] on span "Size It Your Way:--" at bounding box center [521, 569] width 370 height 13
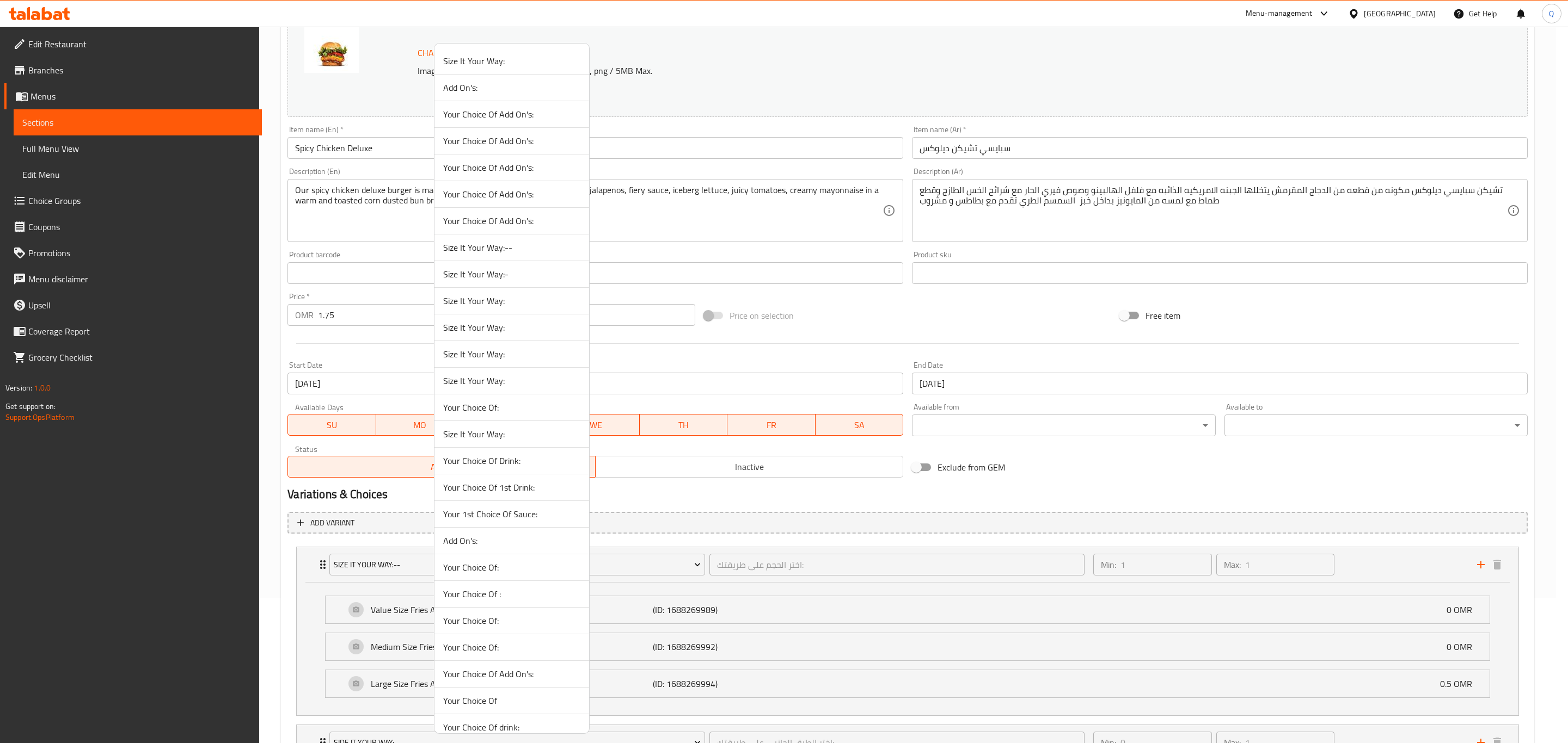
click at [550, 275] on span "Size It Your Way:-" at bounding box center [512, 274] width 137 height 13
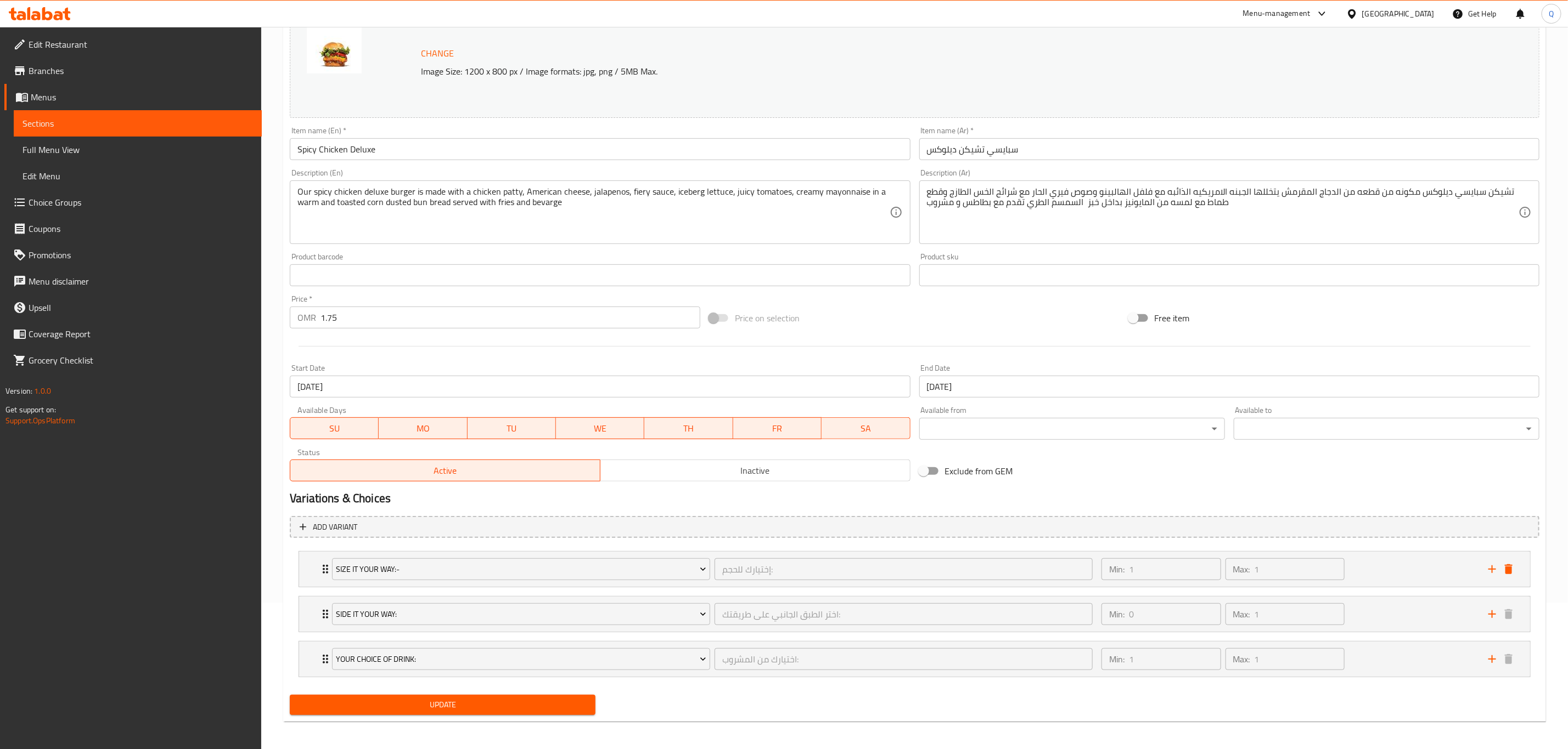
click at [504, 714] on button "Update" at bounding box center [442, 705] width 306 height 20
click at [1374, 583] on div "Min: 1 ​ Max: 1 ​" at bounding box center [1288, 569] width 387 height 35
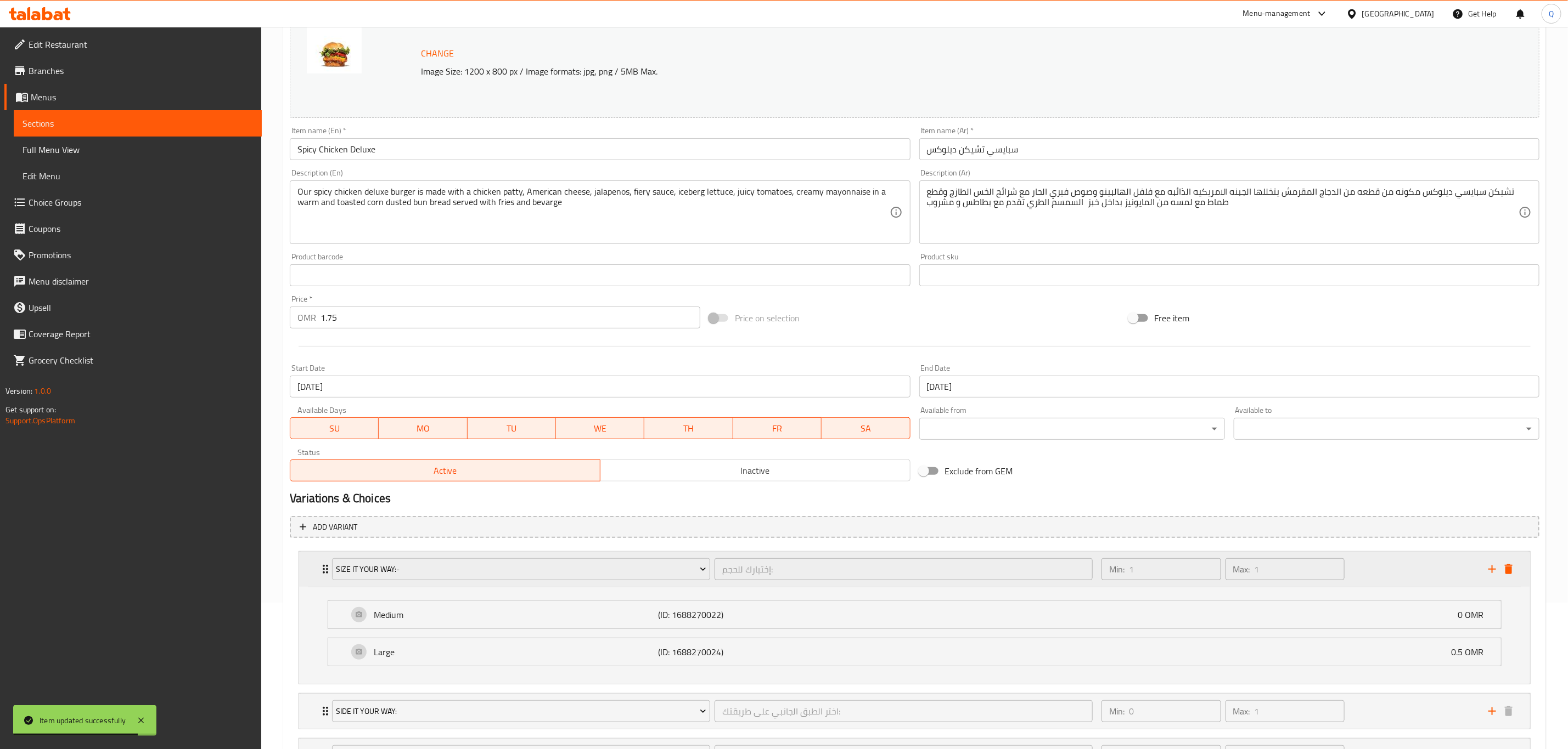
click at [1380, 571] on div "Min: 1 ​ Max: 1 ​" at bounding box center [1288, 569] width 387 height 35
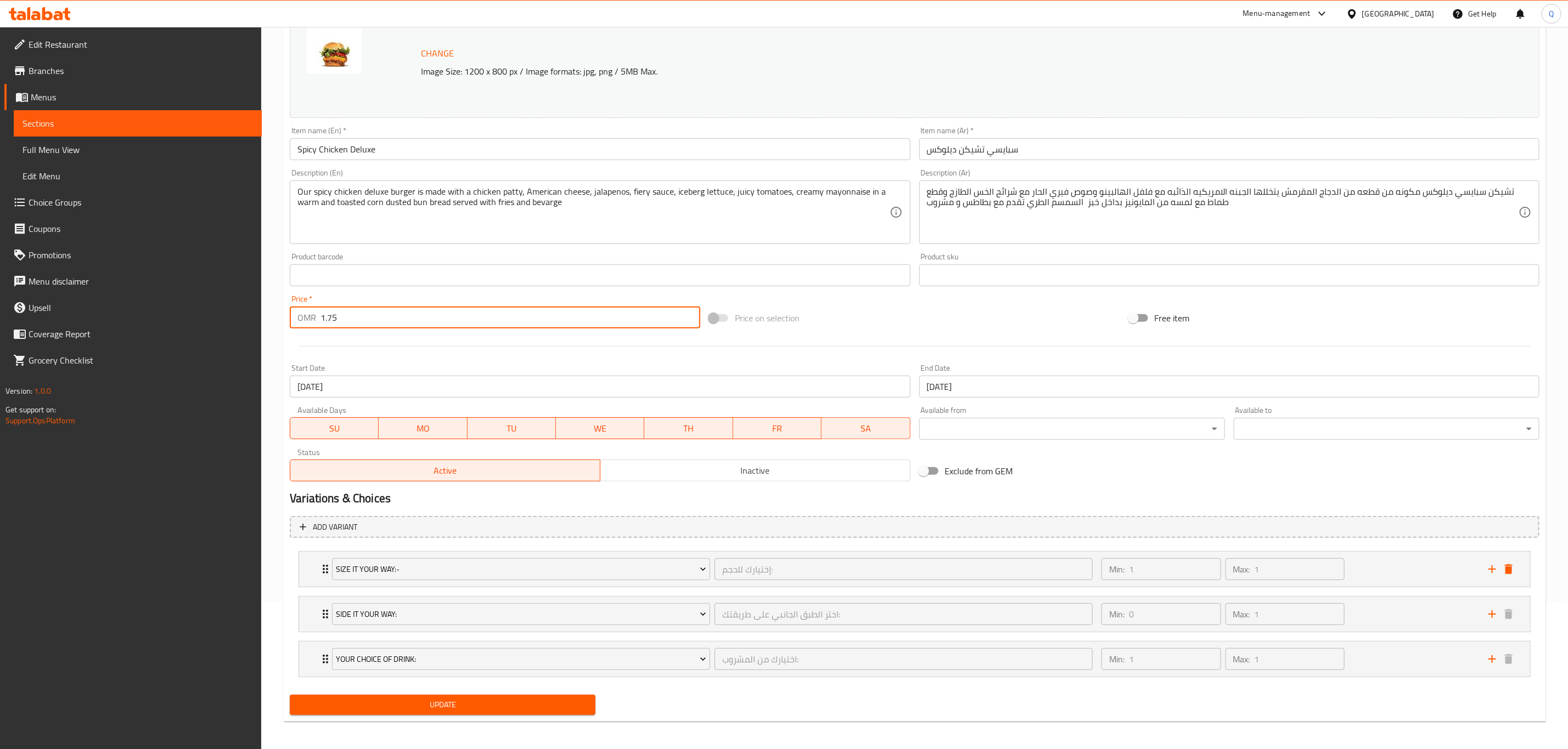
click at [449, 313] on input "1.75" at bounding box center [510, 318] width 379 height 22
type input "1"
type input "2.15"
click at [290, 695] on button "Update" at bounding box center [442, 705] width 306 height 20
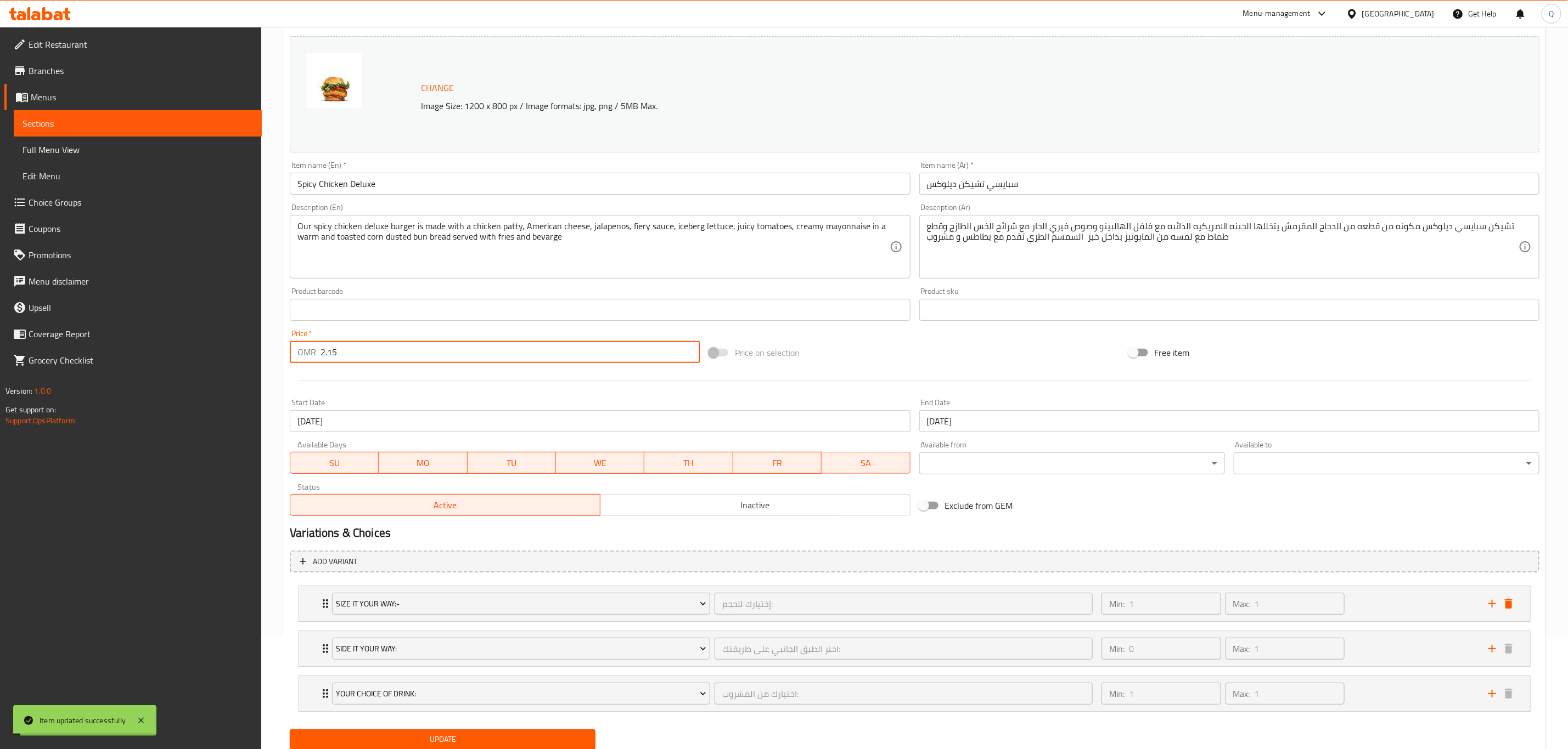
scroll to position [0, 0]
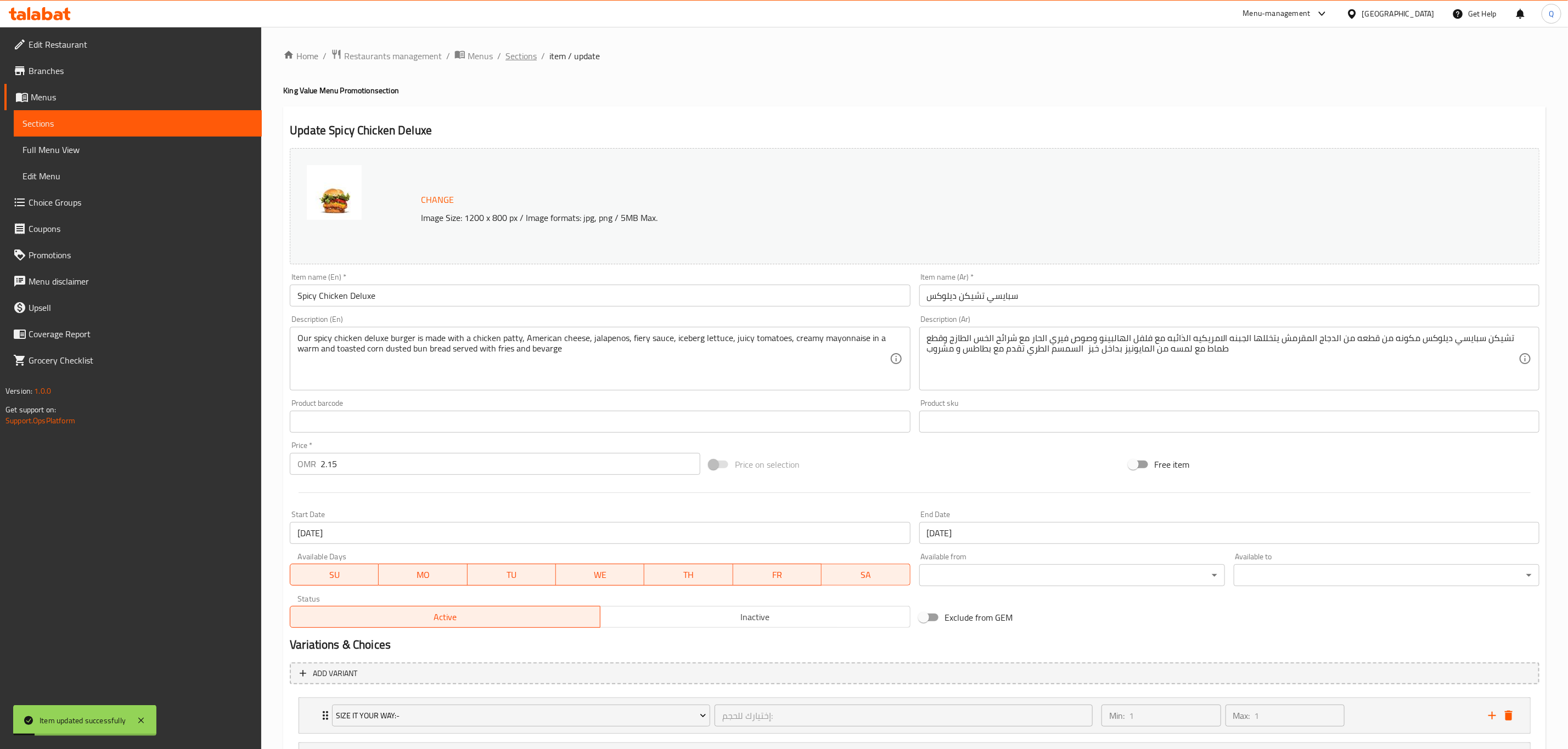
click at [532, 53] on span "Sections" at bounding box center [521, 56] width 31 height 13
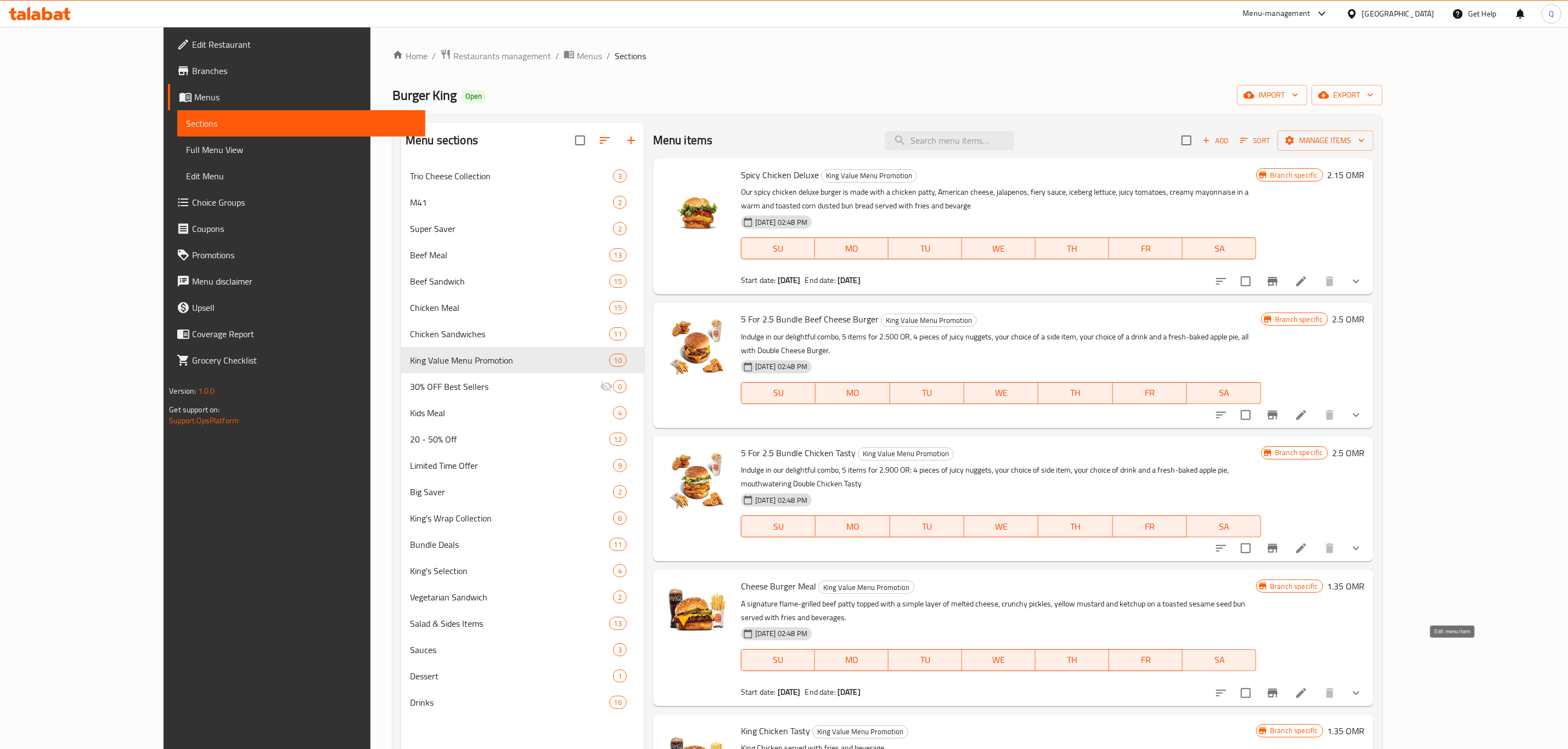
click at [1306, 689] on icon at bounding box center [1301, 693] width 10 height 10
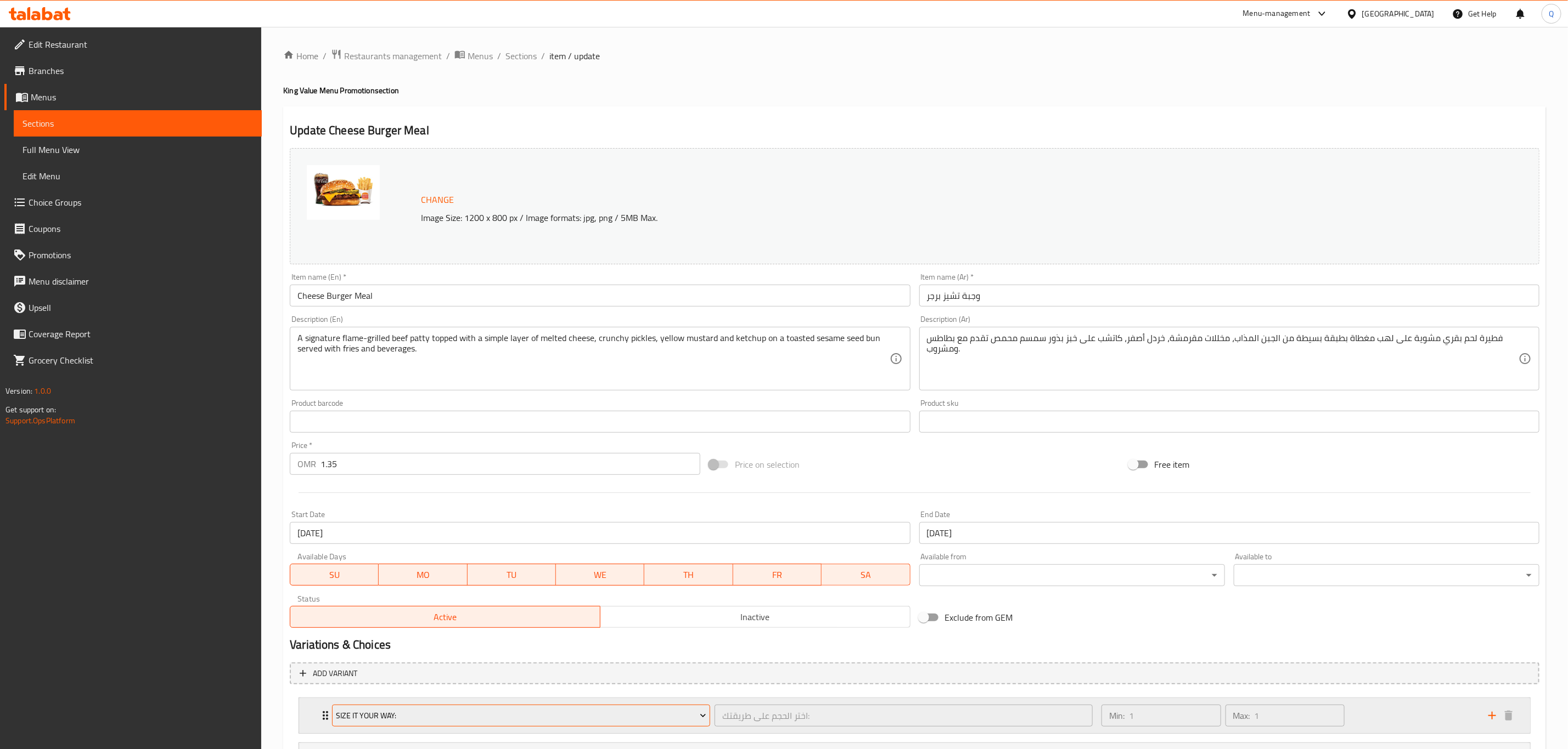
click at [544, 716] on span "Size It Your Way:" at bounding box center [521, 715] width 370 height 13
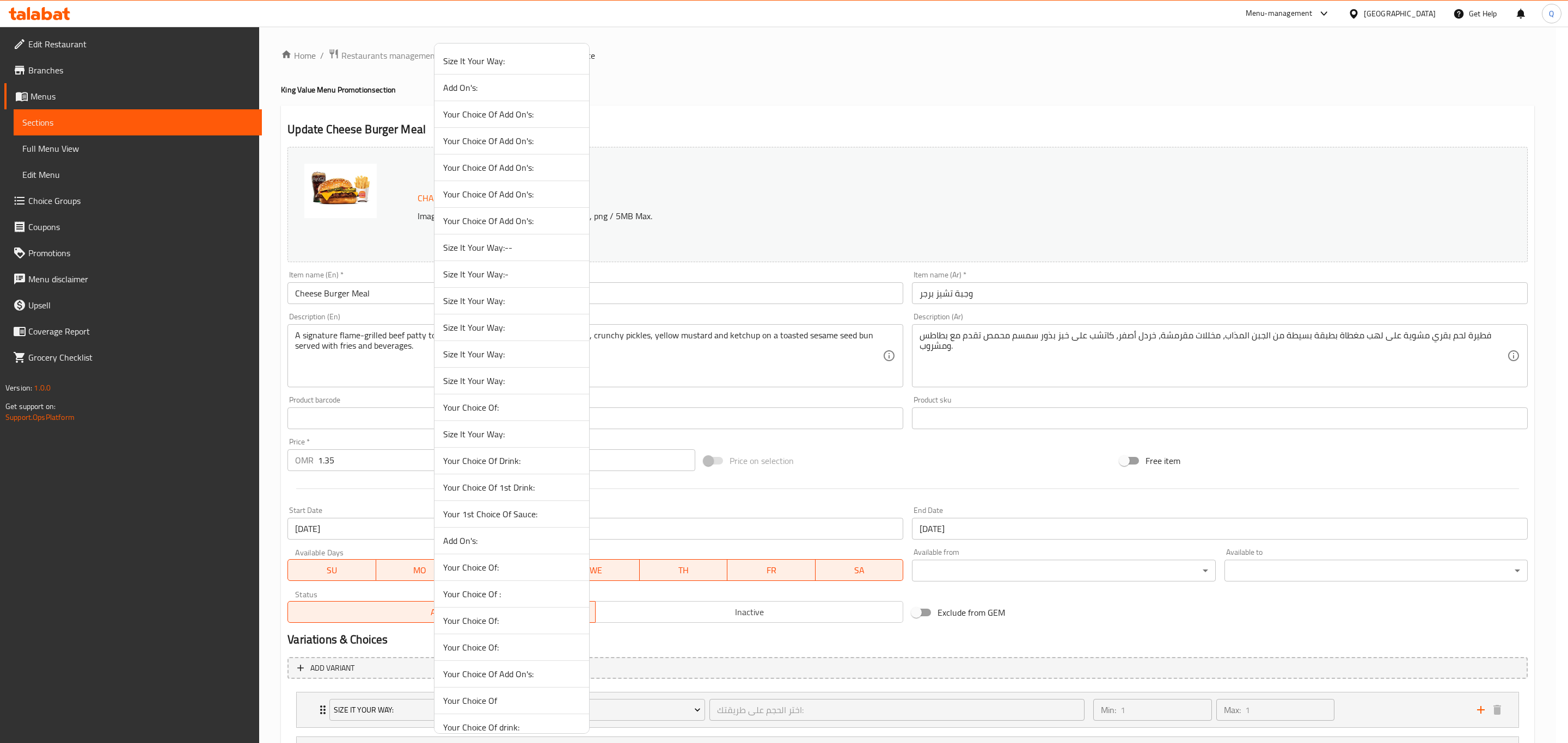
click at [513, 268] on li "Size It Your Way:-" at bounding box center [512, 274] width 154 height 26
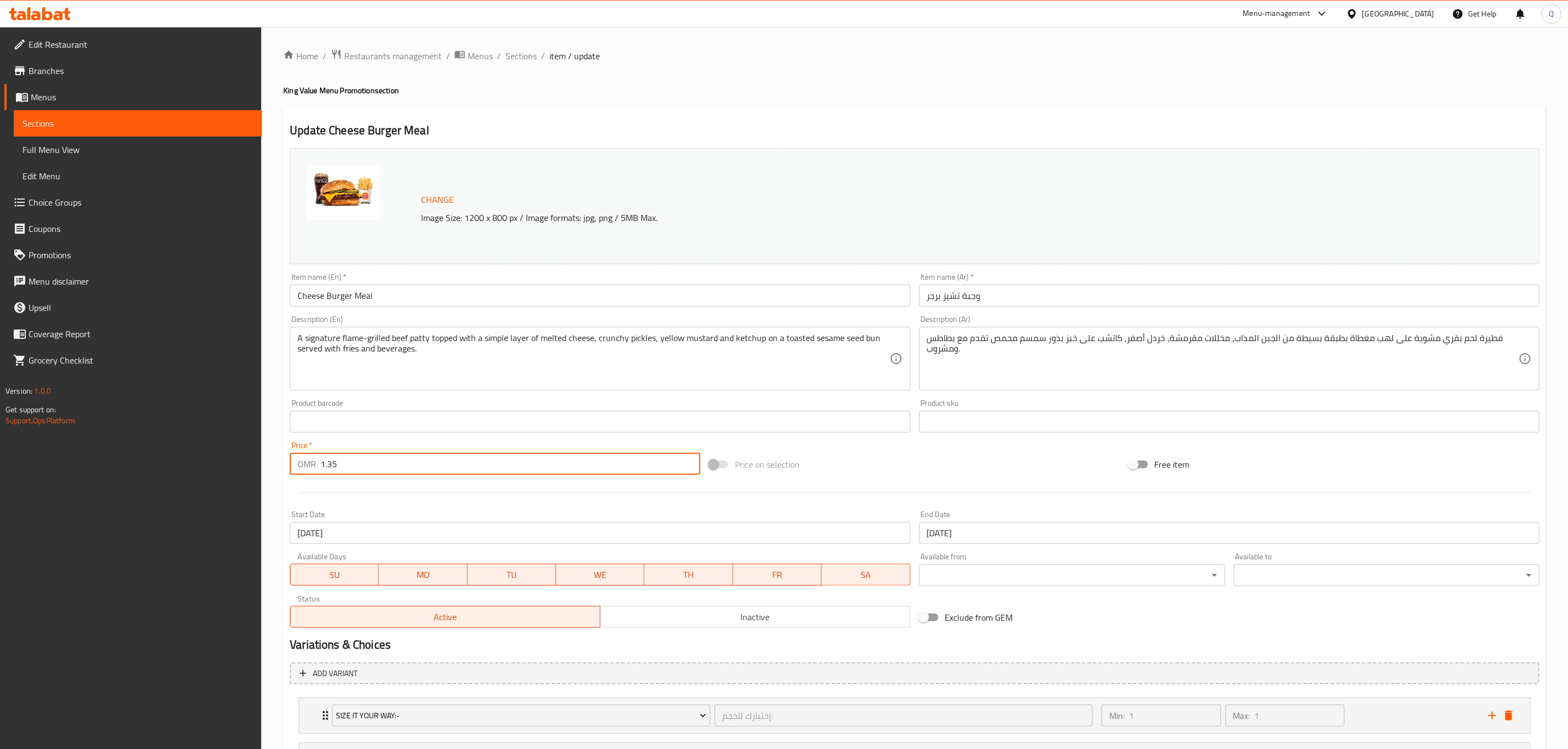
click at [445, 458] on input "1.35" at bounding box center [510, 464] width 379 height 22
type input "1.75"
click at [517, 61] on span "Sections" at bounding box center [521, 56] width 31 height 13
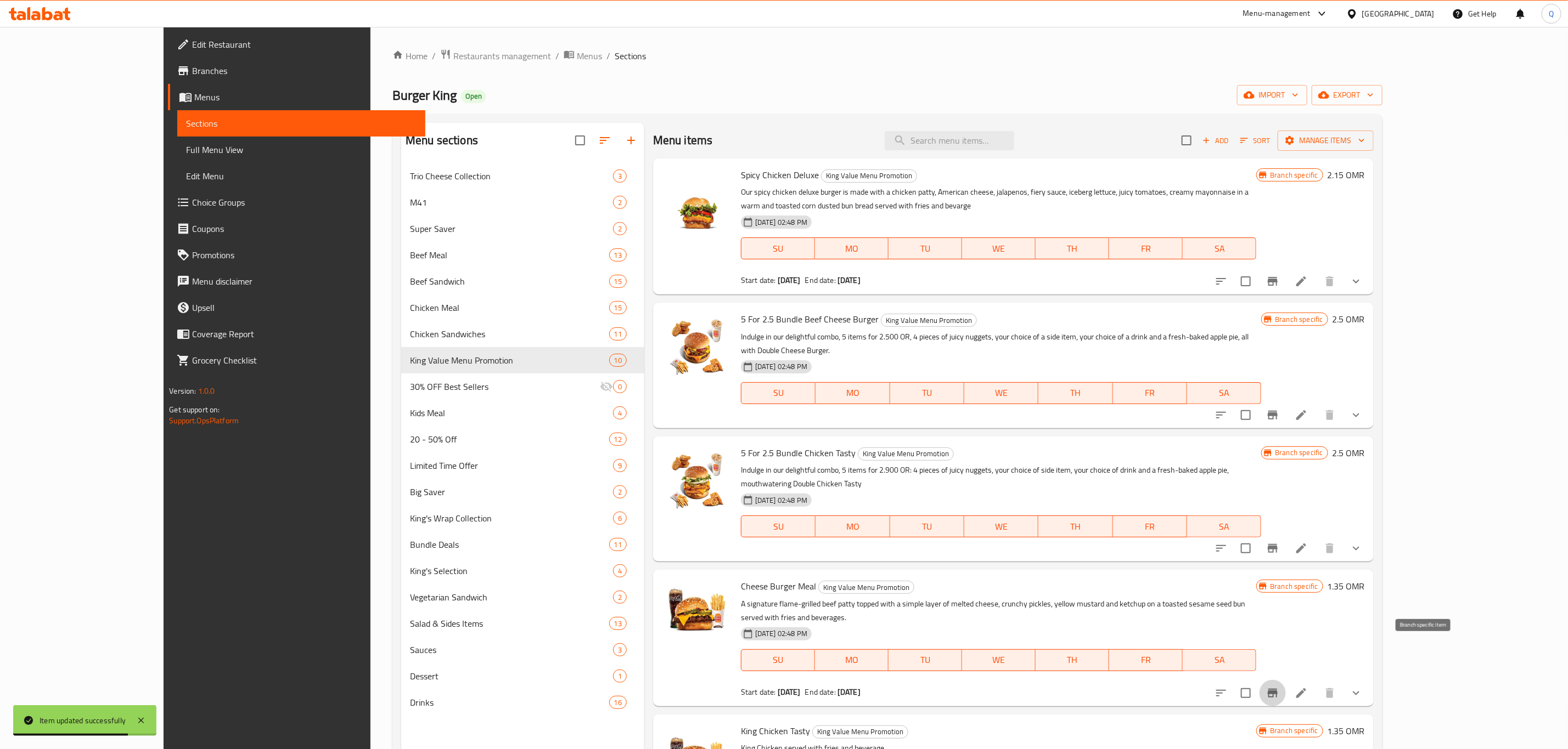
click at [1280, 687] on icon "Branch-specific-item" at bounding box center [1273, 693] width 13 height 13
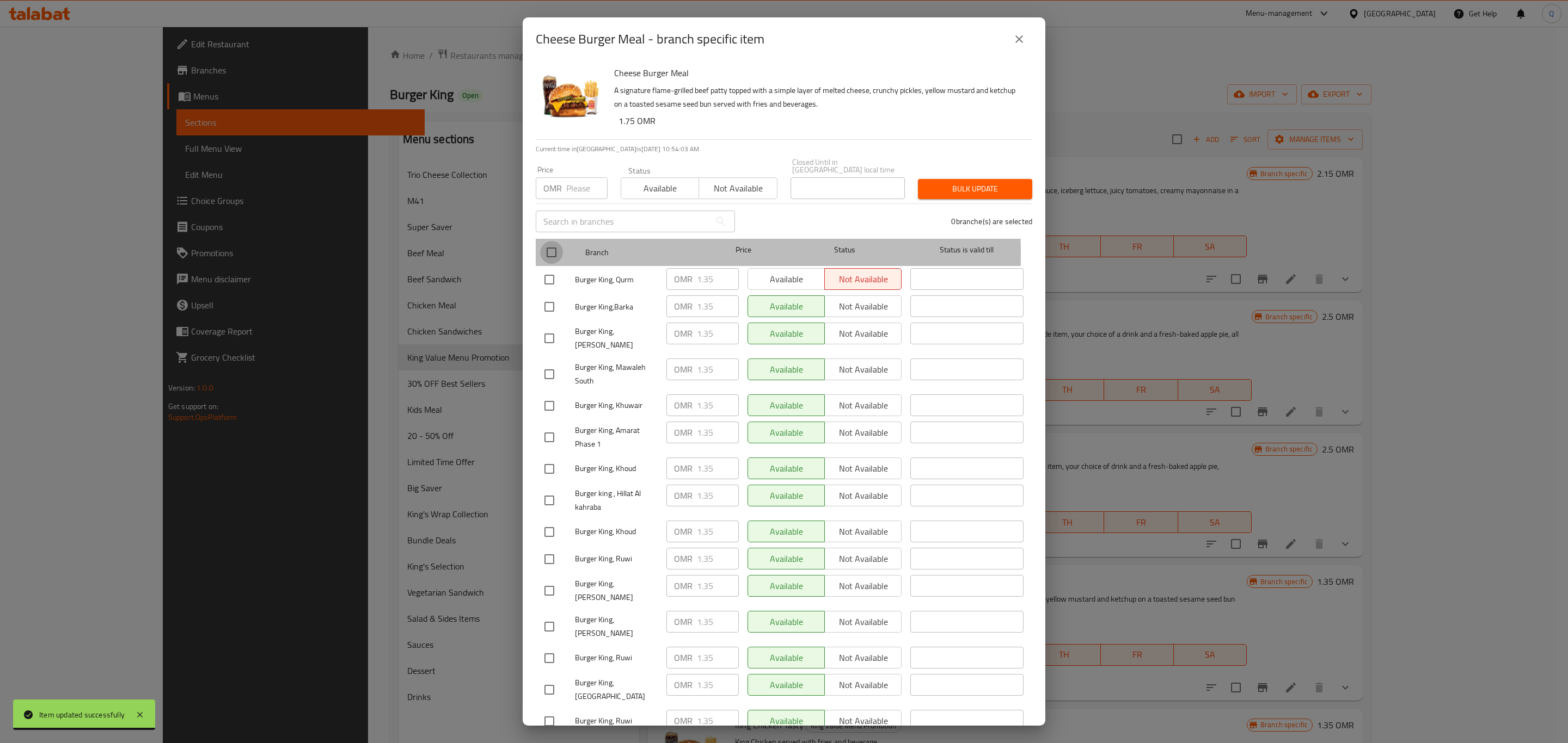
click at [549, 247] on input "checkbox" at bounding box center [551, 252] width 23 height 23
checkbox input "true"
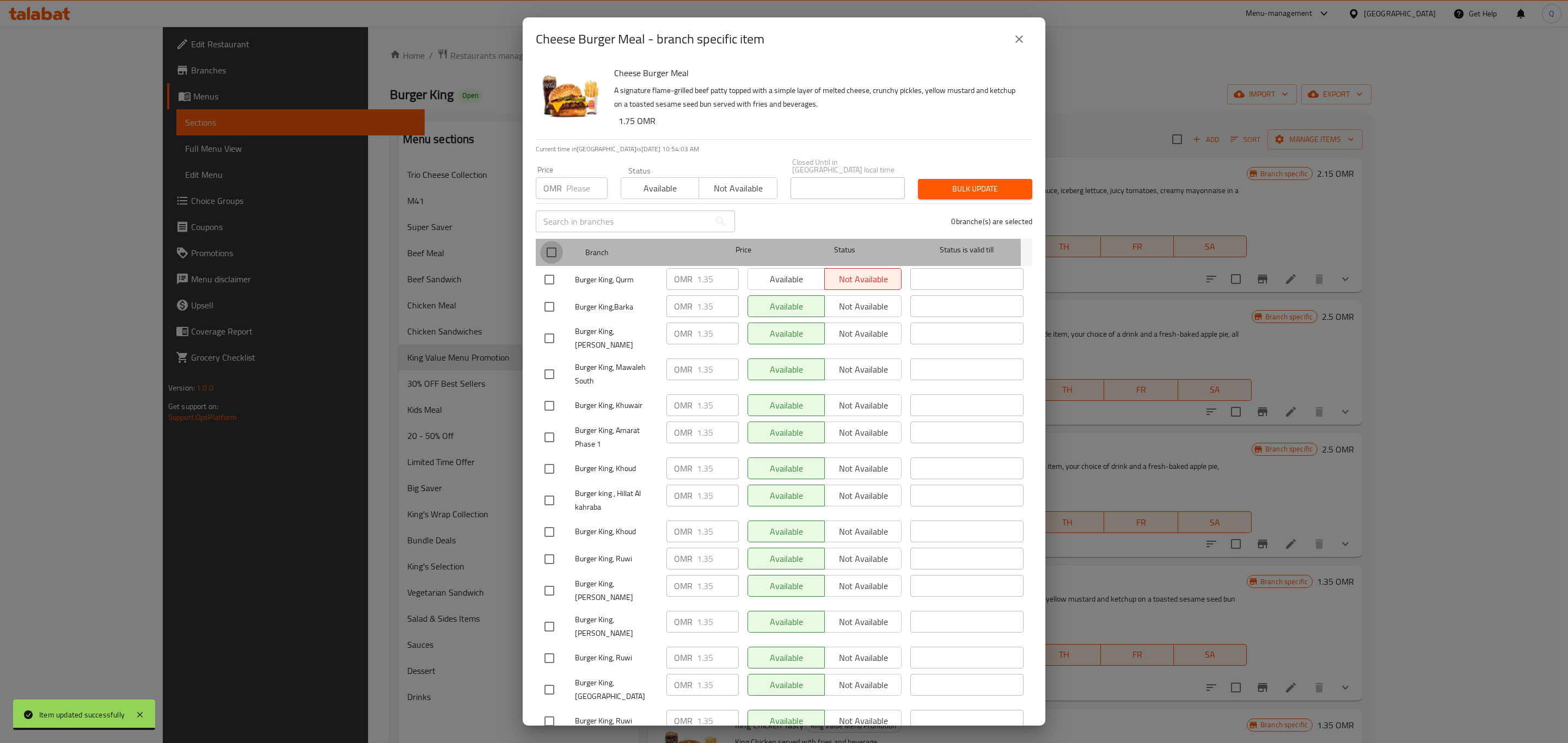
checkbox input "true"
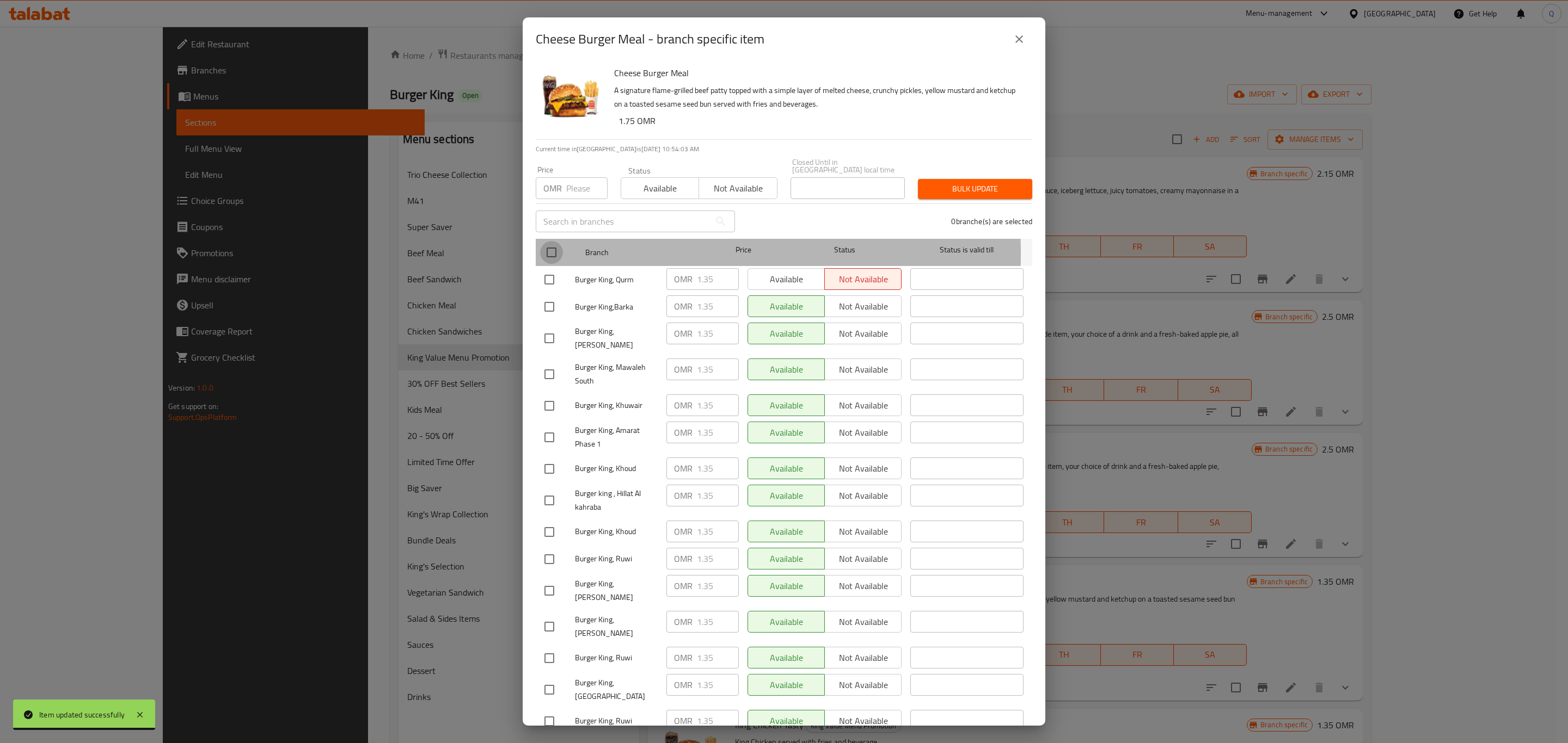
checkbox input "true"
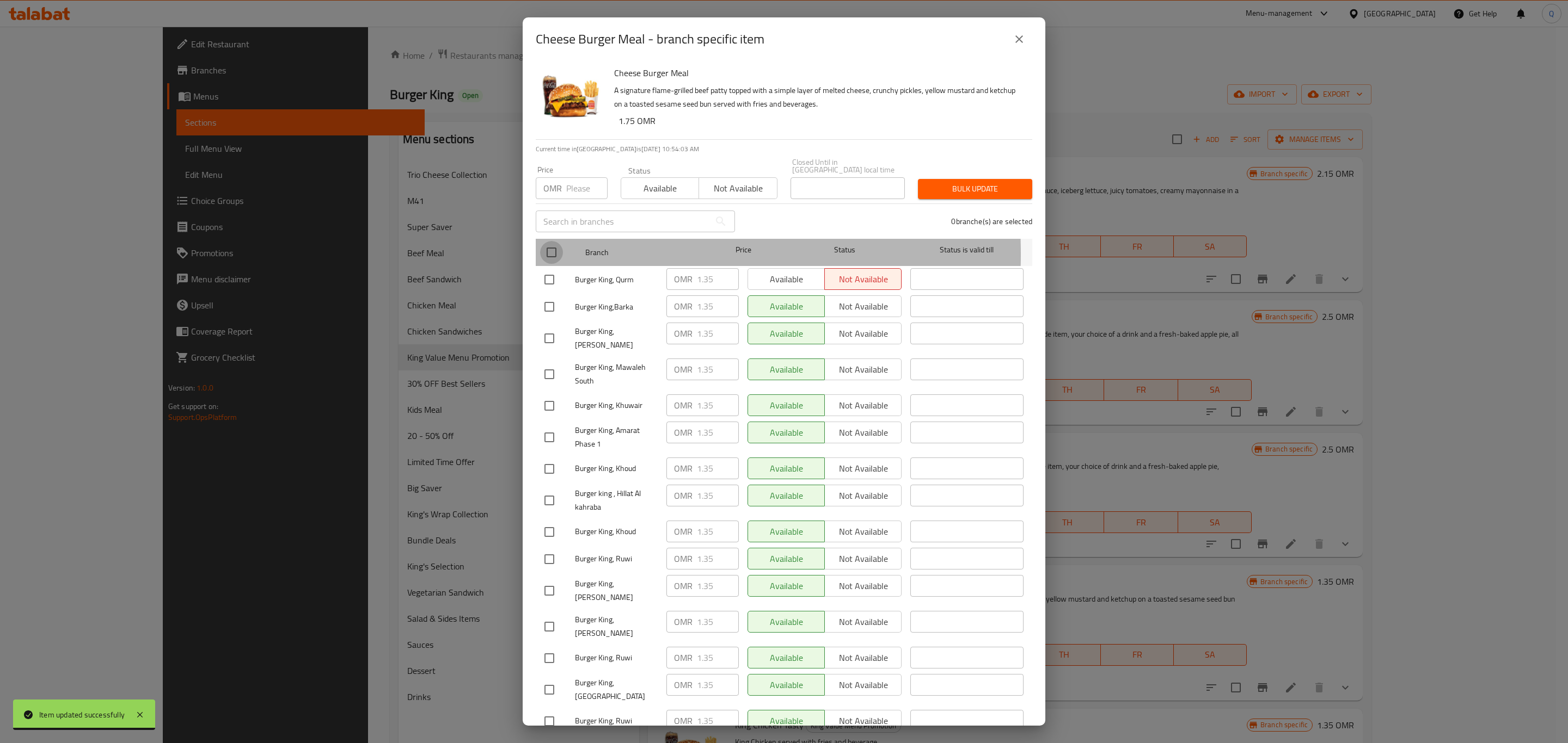
checkbox input "true"
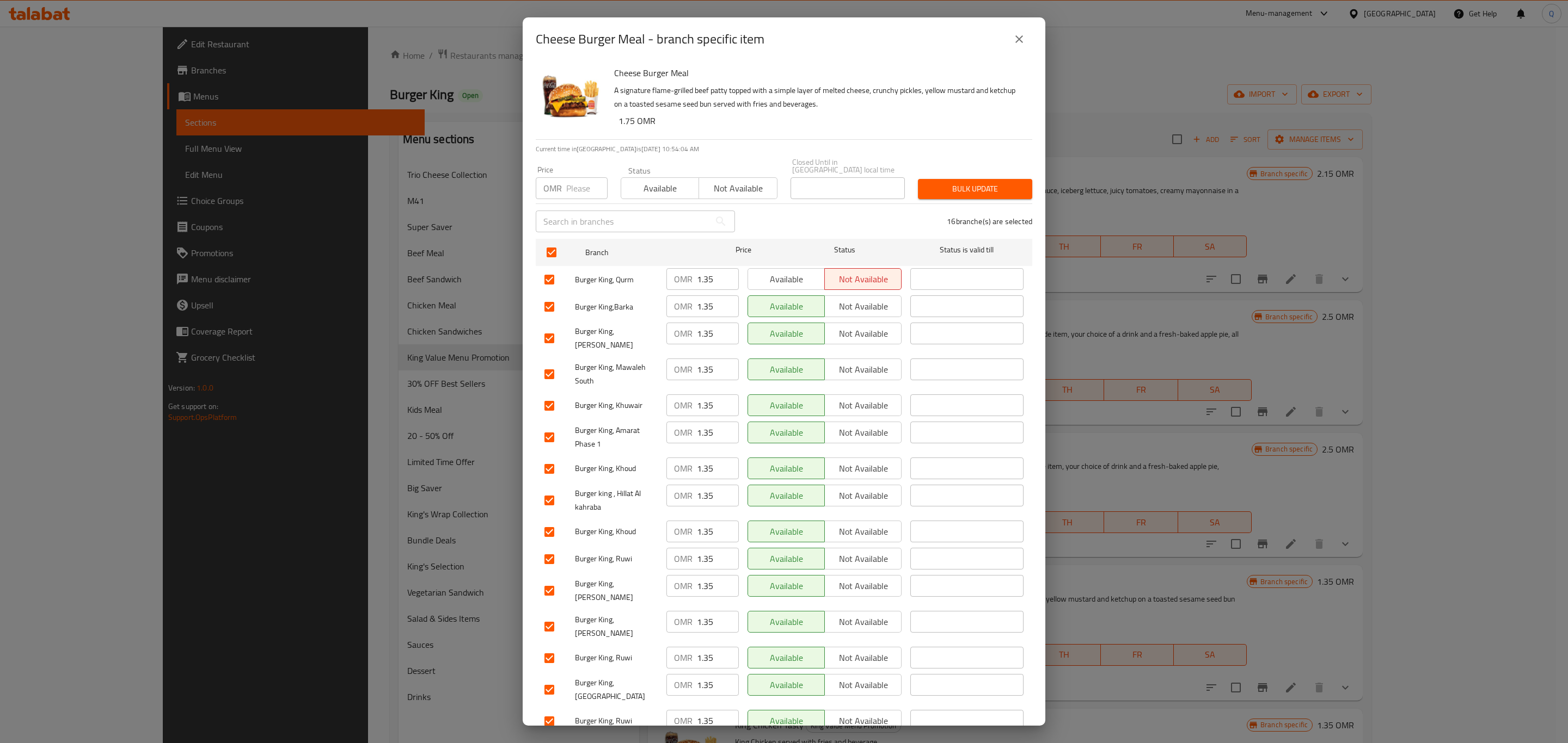
click at [575, 183] on input "number" at bounding box center [587, 188] width 41 height 22
type input "1.75"
click at [945, 182] on span "Bulk update" at bounding box center [975, 188] width 97 height 13
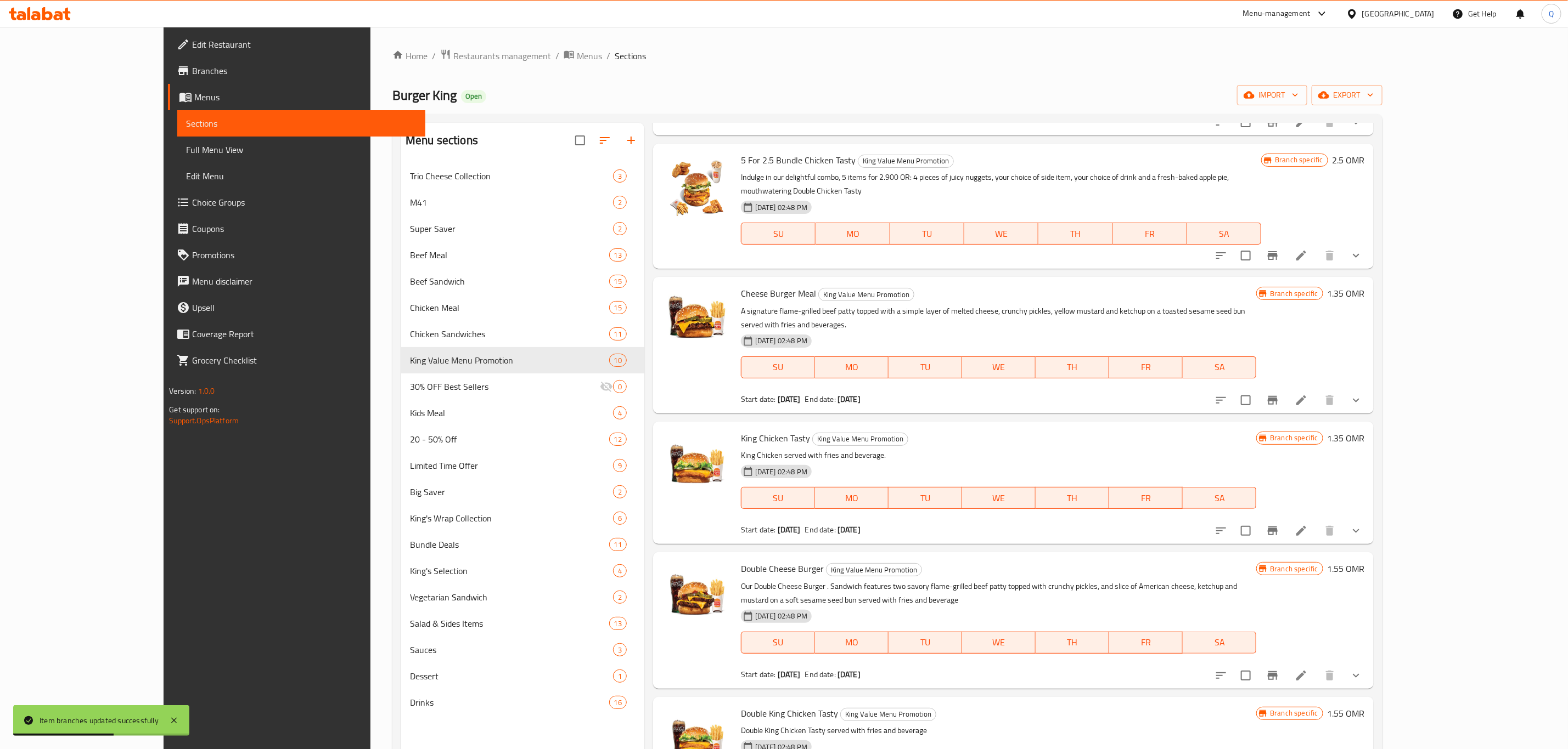
scroll to position [294, 0]
click at [1308, 524] on icon at bounding box center [1301, 530] width 13 height 13
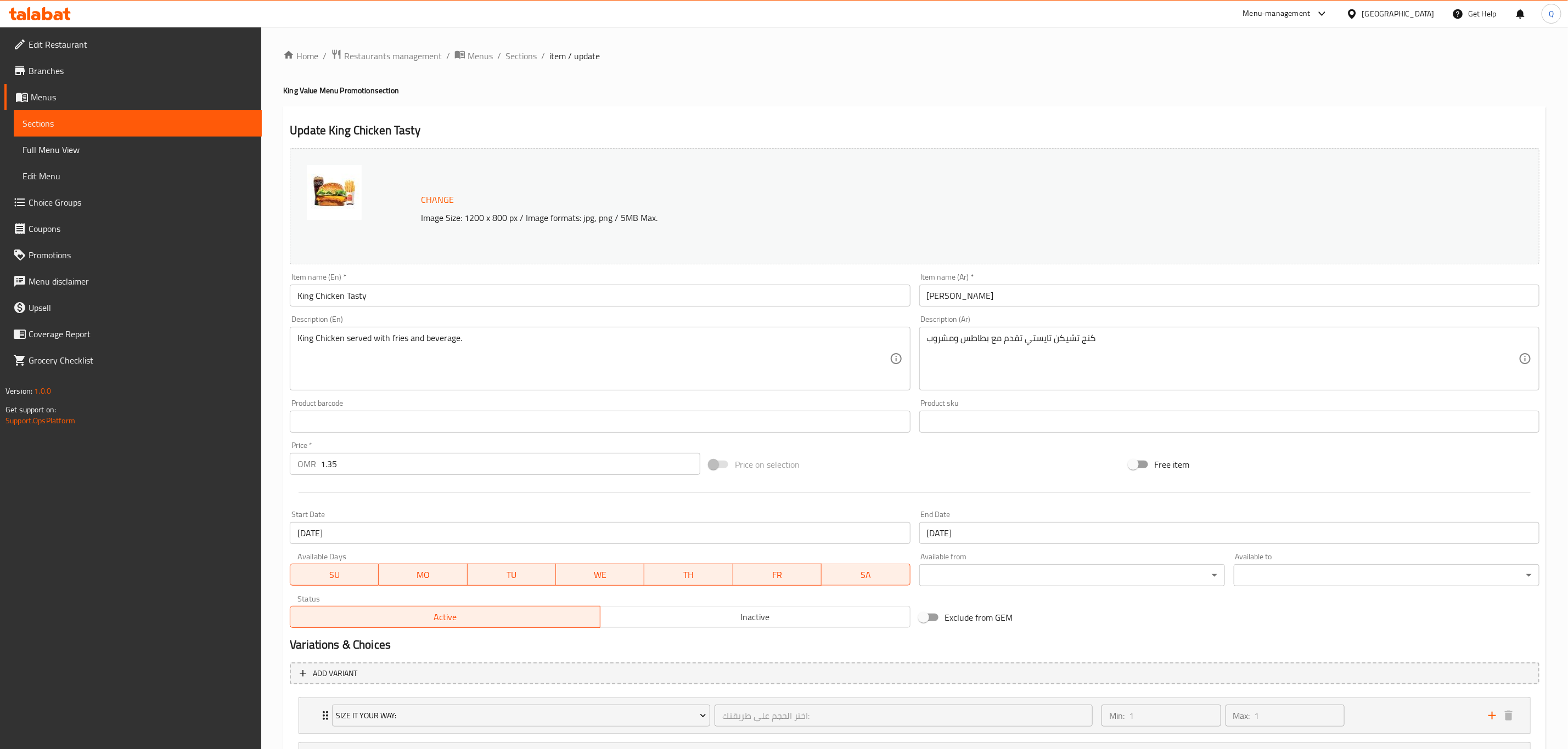
scroll to position [152, 0]
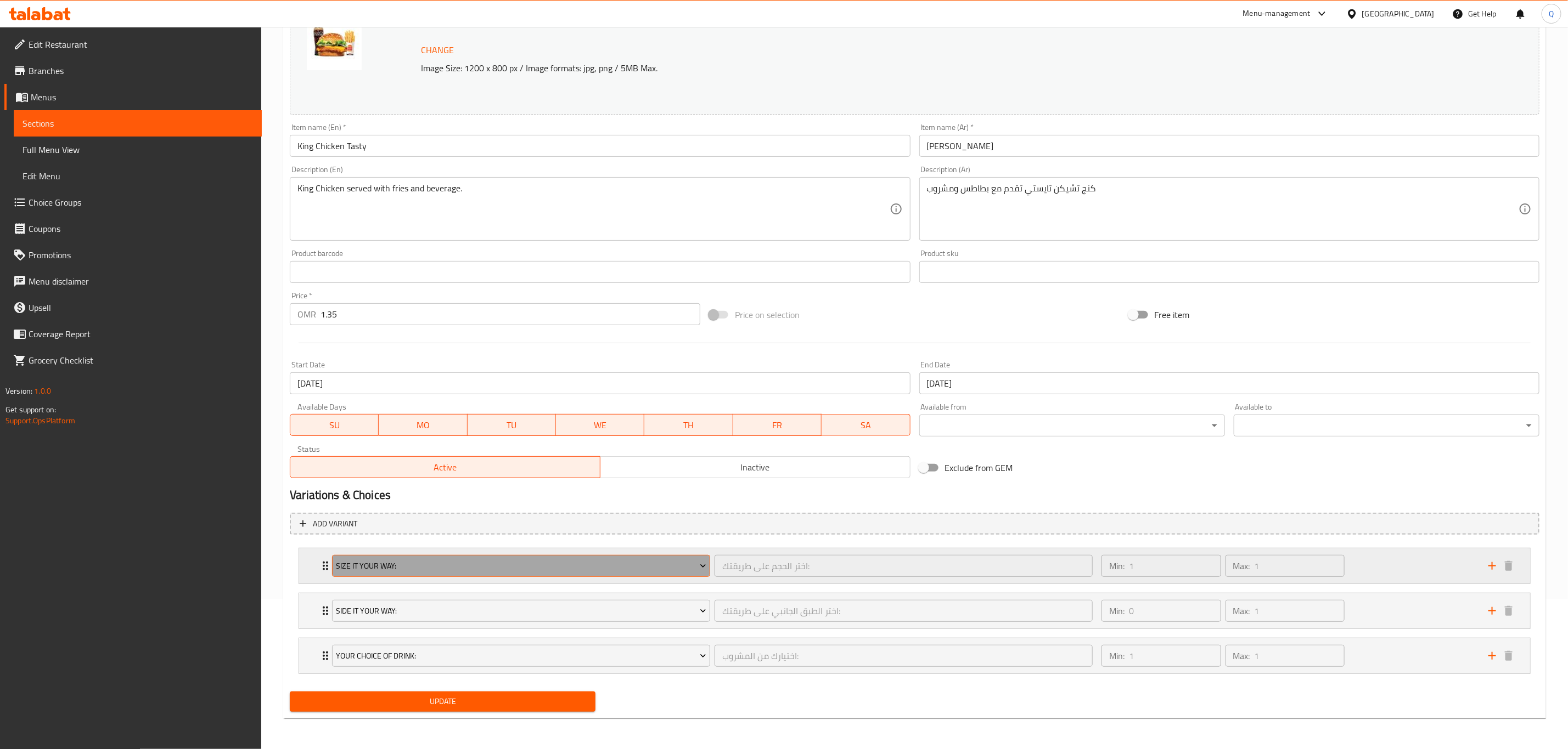
click at [633, 555] on button "Size It Your Way:" at bounding box center [521, 566] width 378 height 22
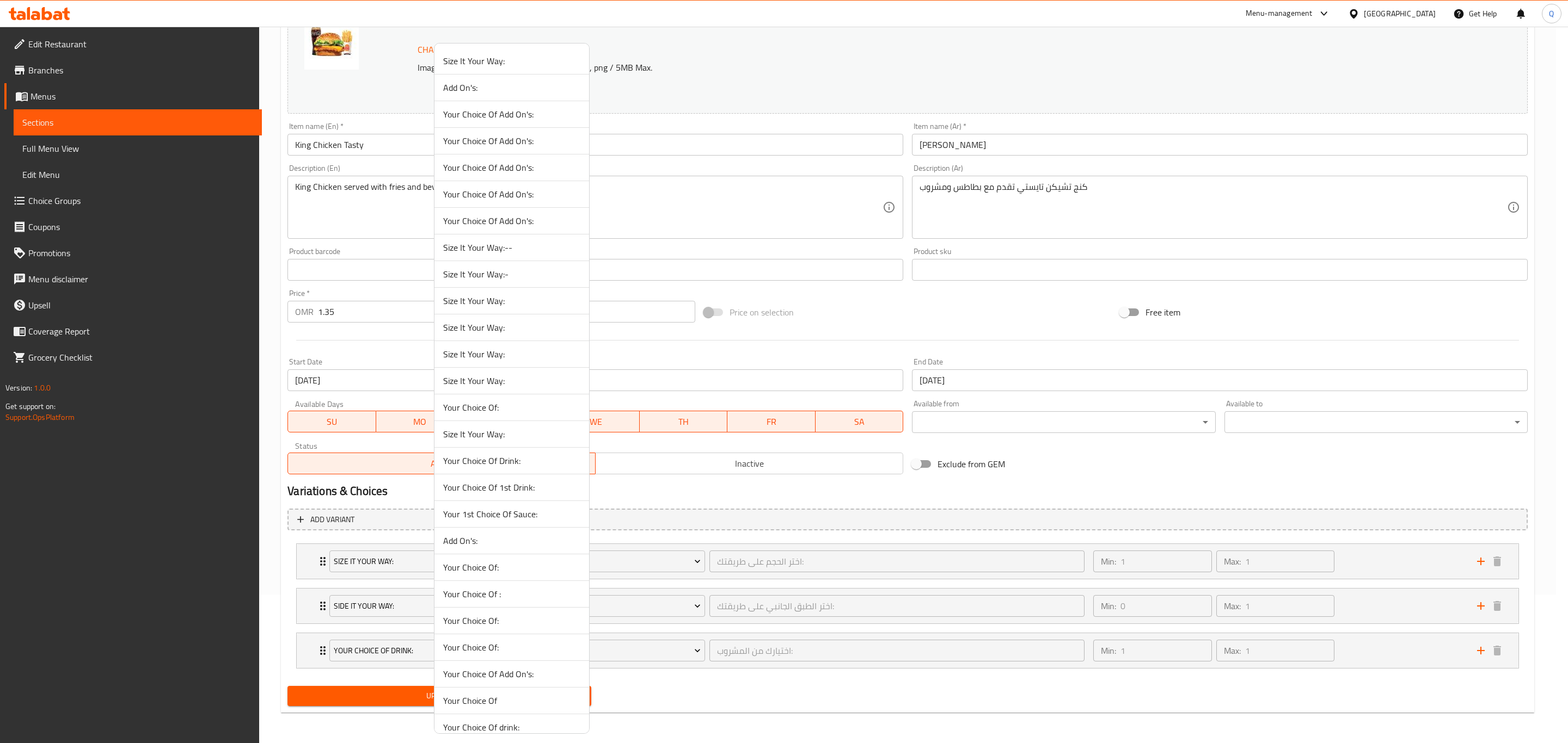
click at [513, 273] on span "Size It Your Way:-" at bounding box center [512, 274] width 137 height 13
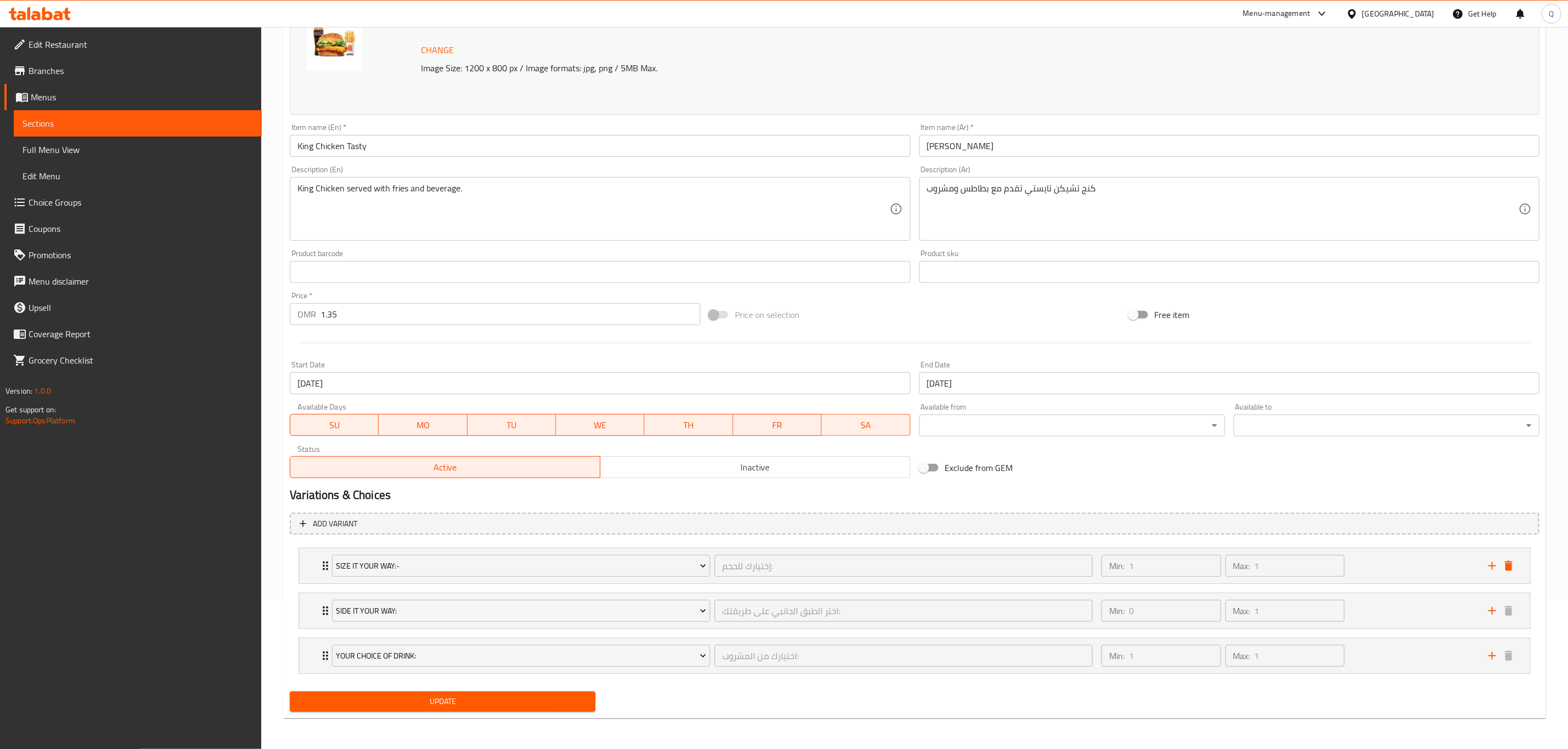
click at [501, 316] on input "1.35" at bounding box center [510, 314] width 379 height 22
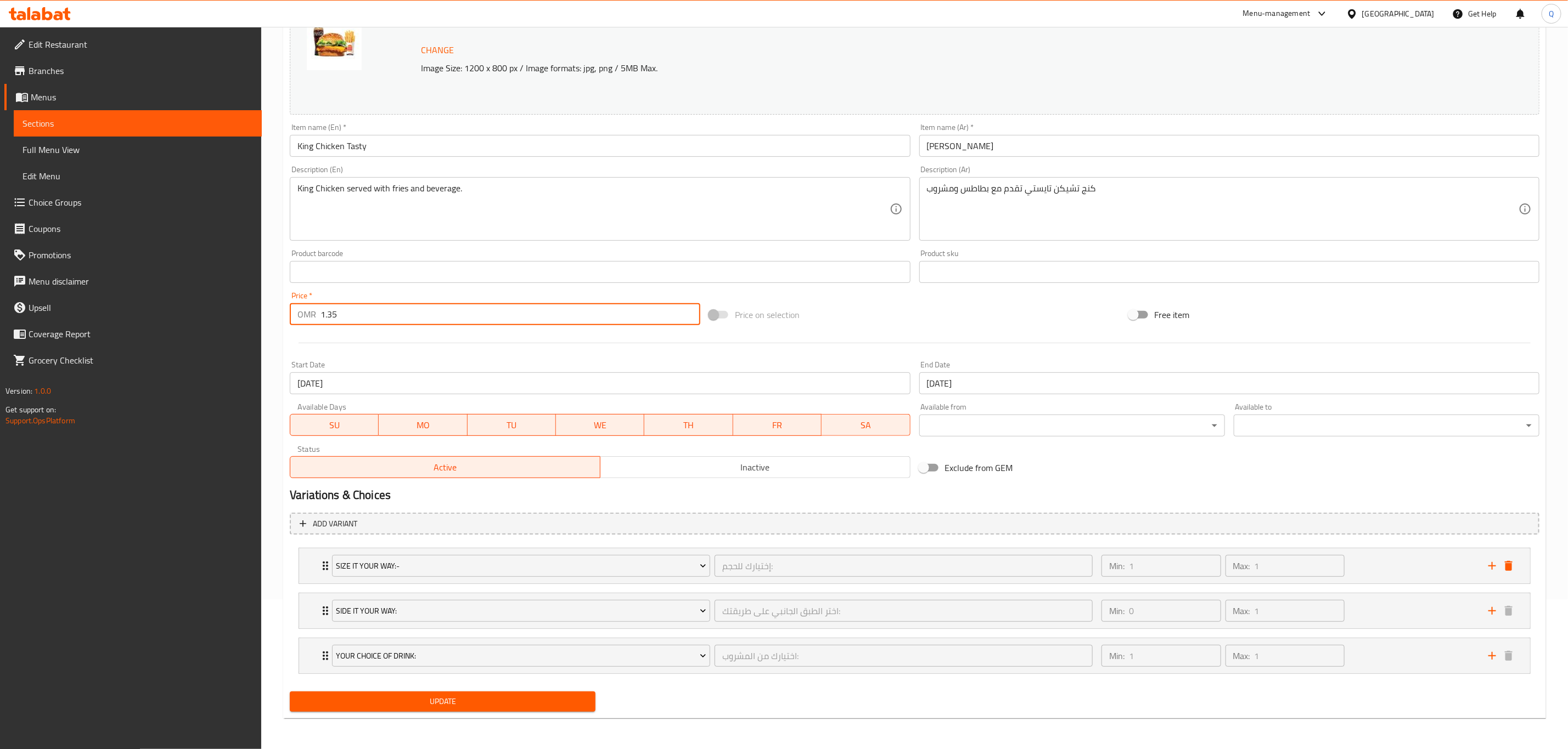
click at [501, 316] on input "1.35" at bounding box center [510, 314] width 379 height 22
type input "1.75"
click at [290, 692] on button "Update" at bounding box center [442, 702] width 306 height 20
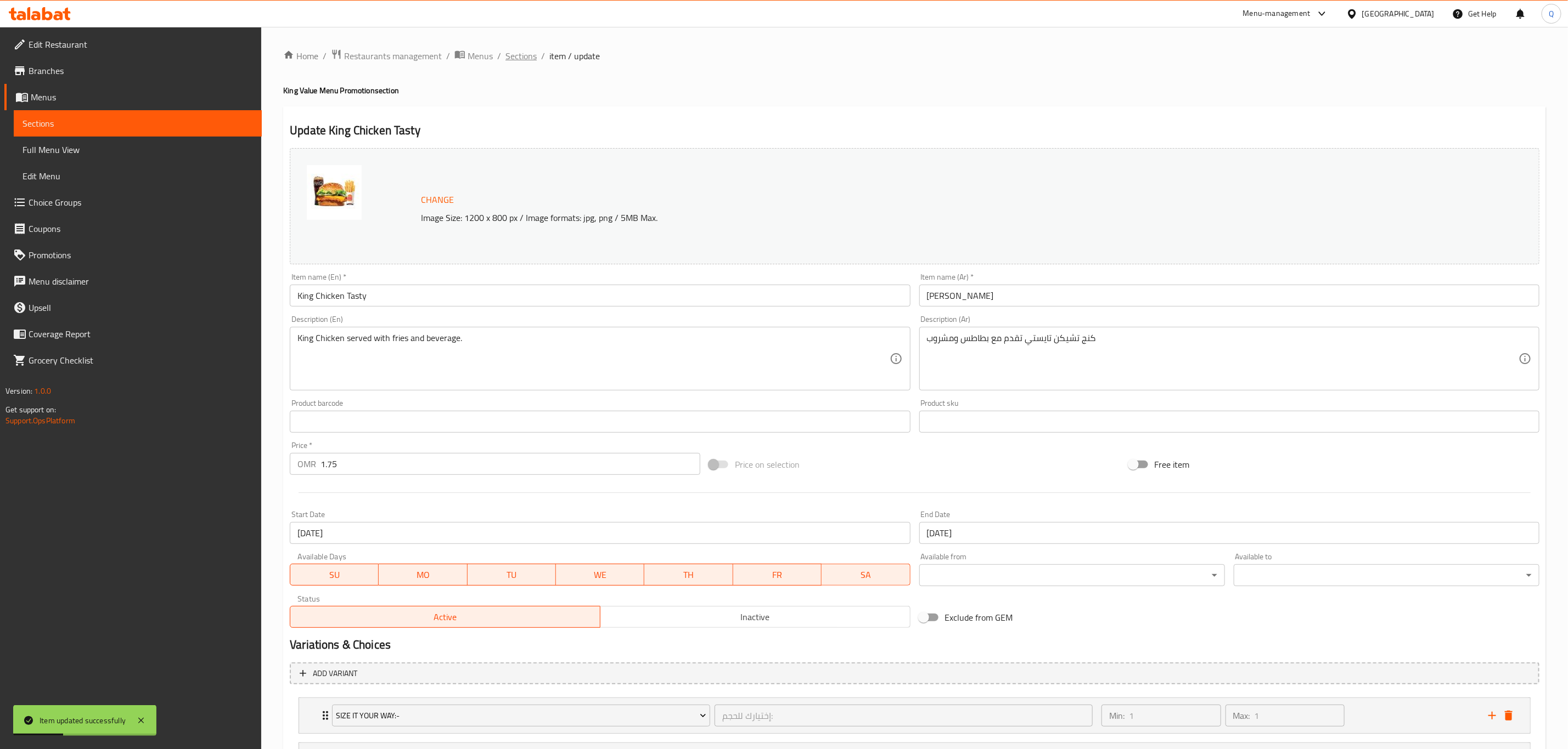
click at [522, 50] on span "Sections" at bounding box center [521, 56] width 31 height 13
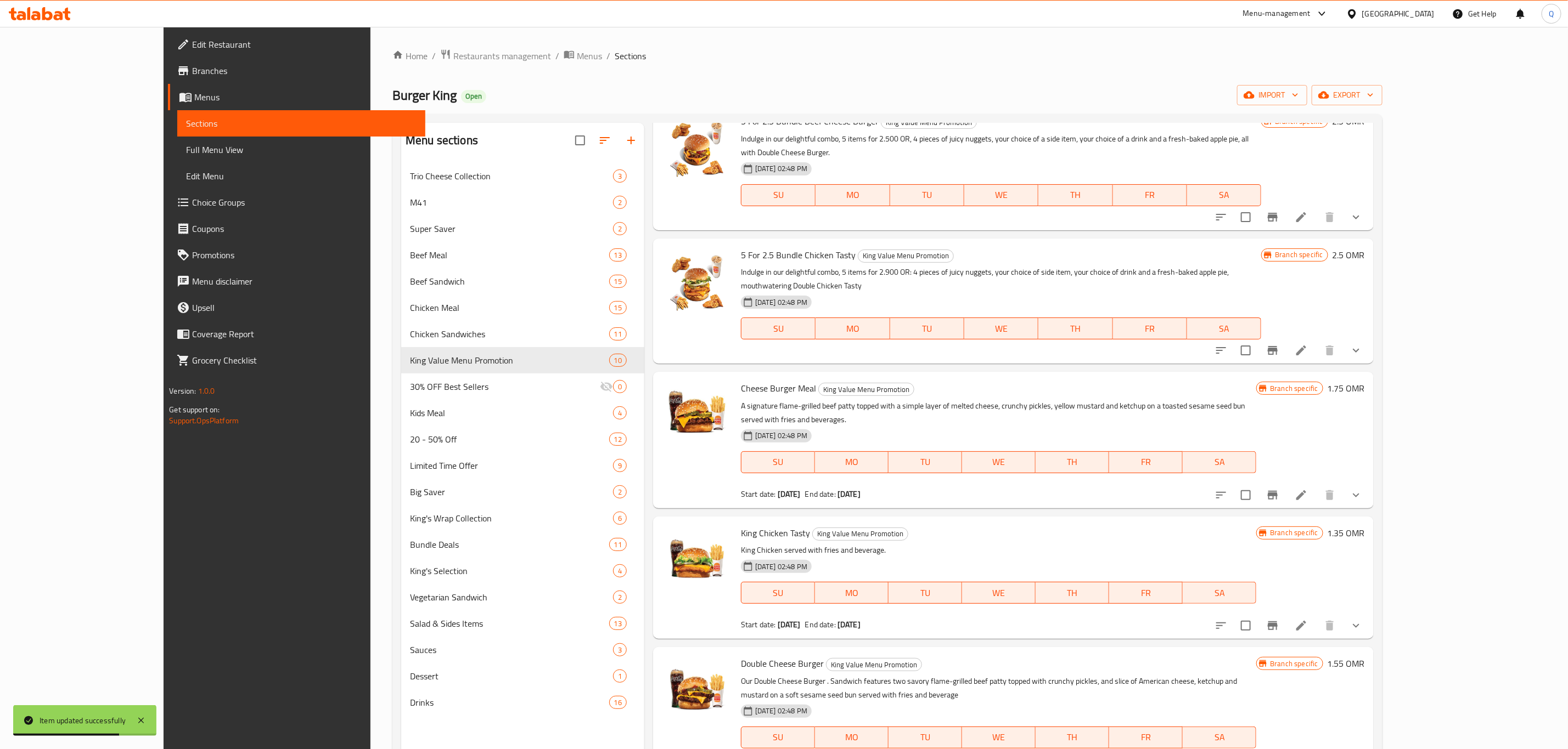
scroll to position [199, 0]
click at [1280, 618] on icon "Branch-specific-item" at bounding box center [1273, 624] width 13 height 13
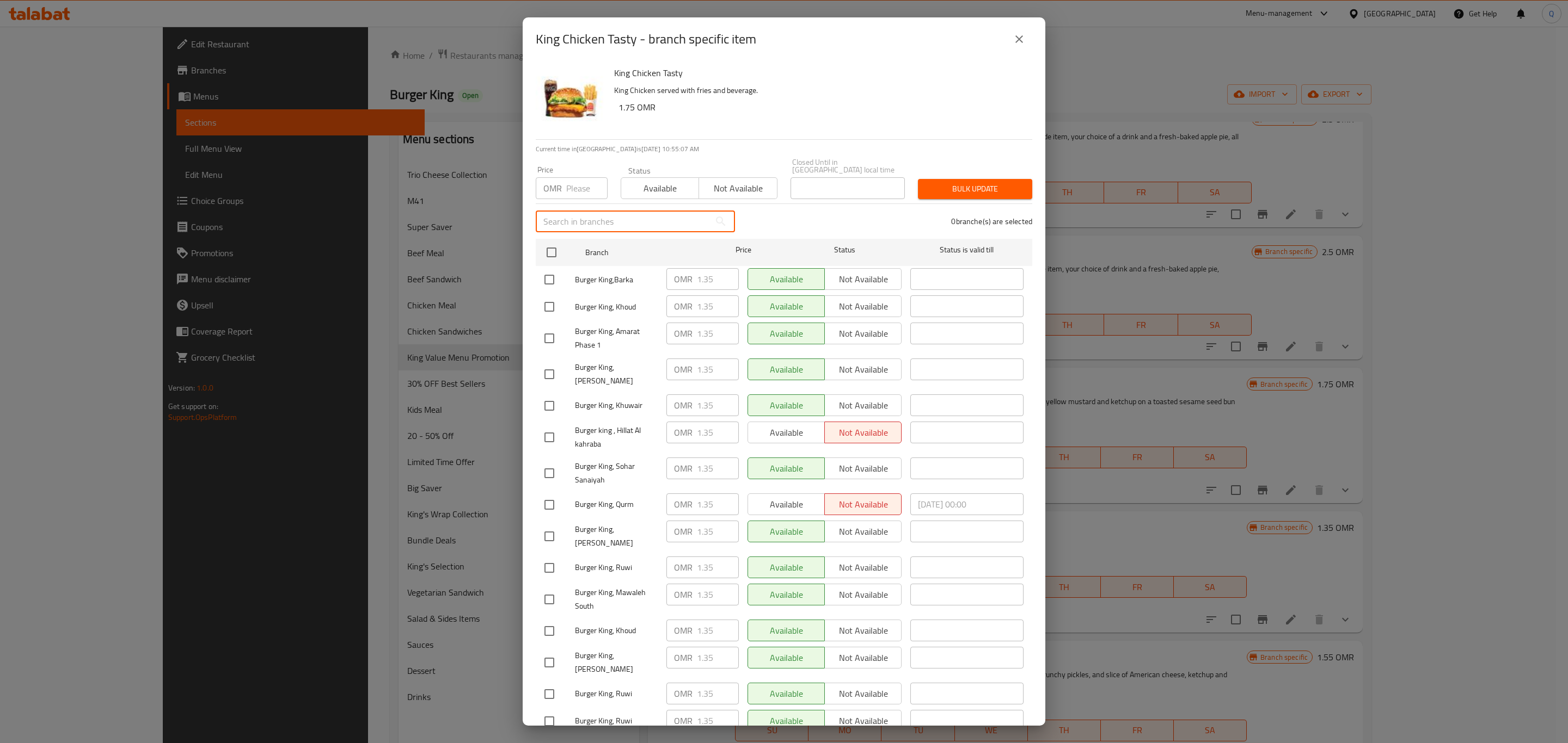
click at [605, 210] on input "text" at bounding box center [623, 221] width 175 height 22
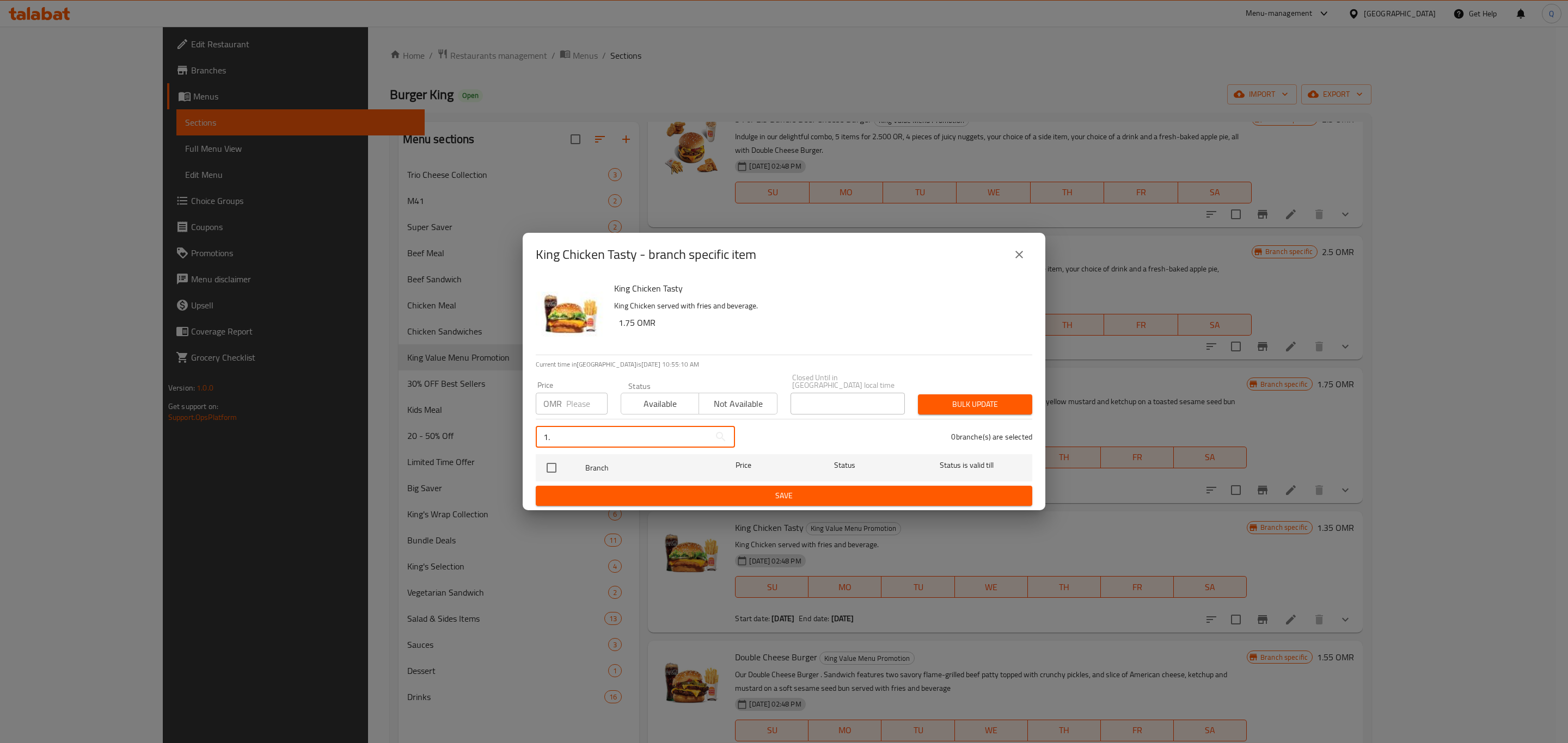
type input "1"
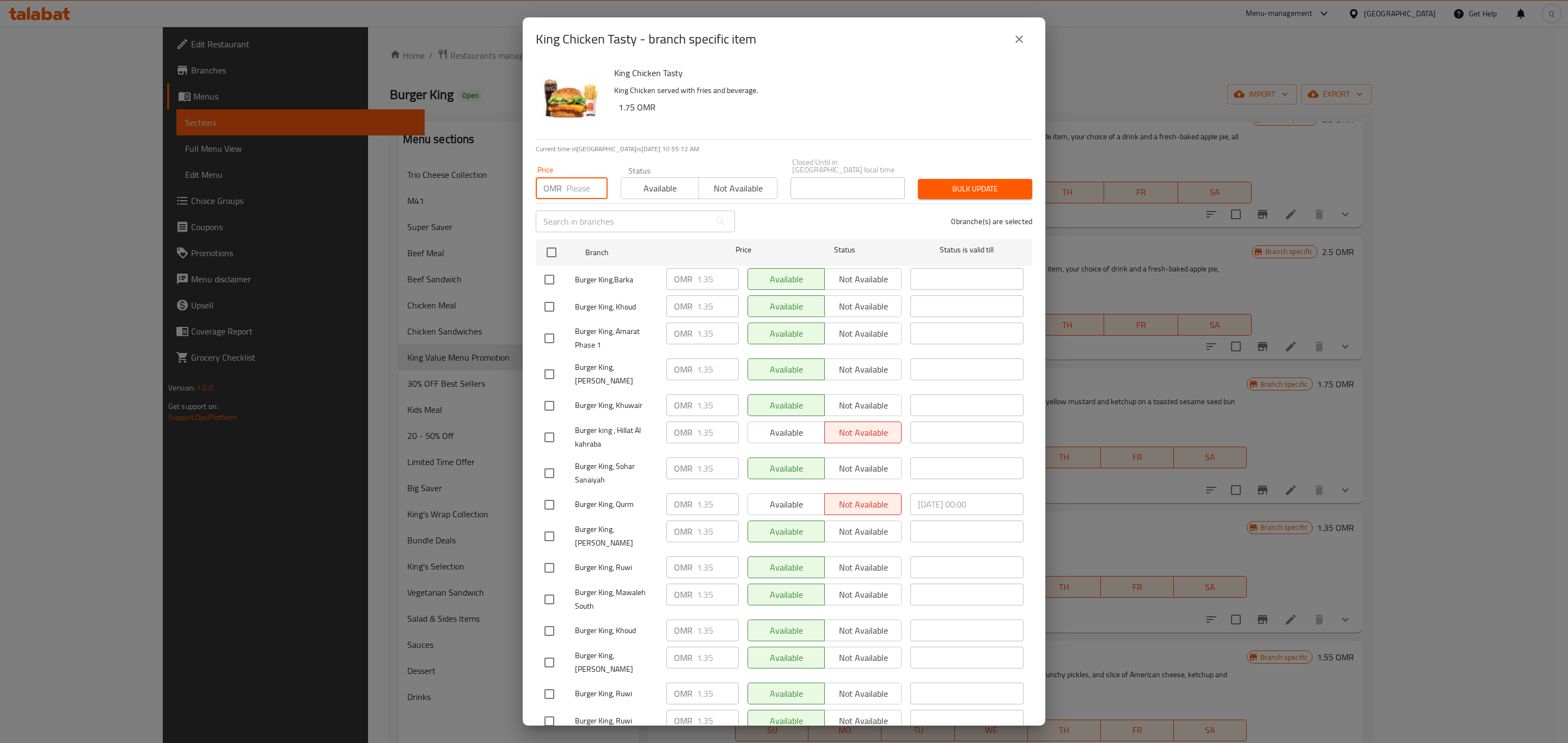
click at [567, 178] on input "number" at bounding box center [587, 188] width 41 height 22
type input "1.75"
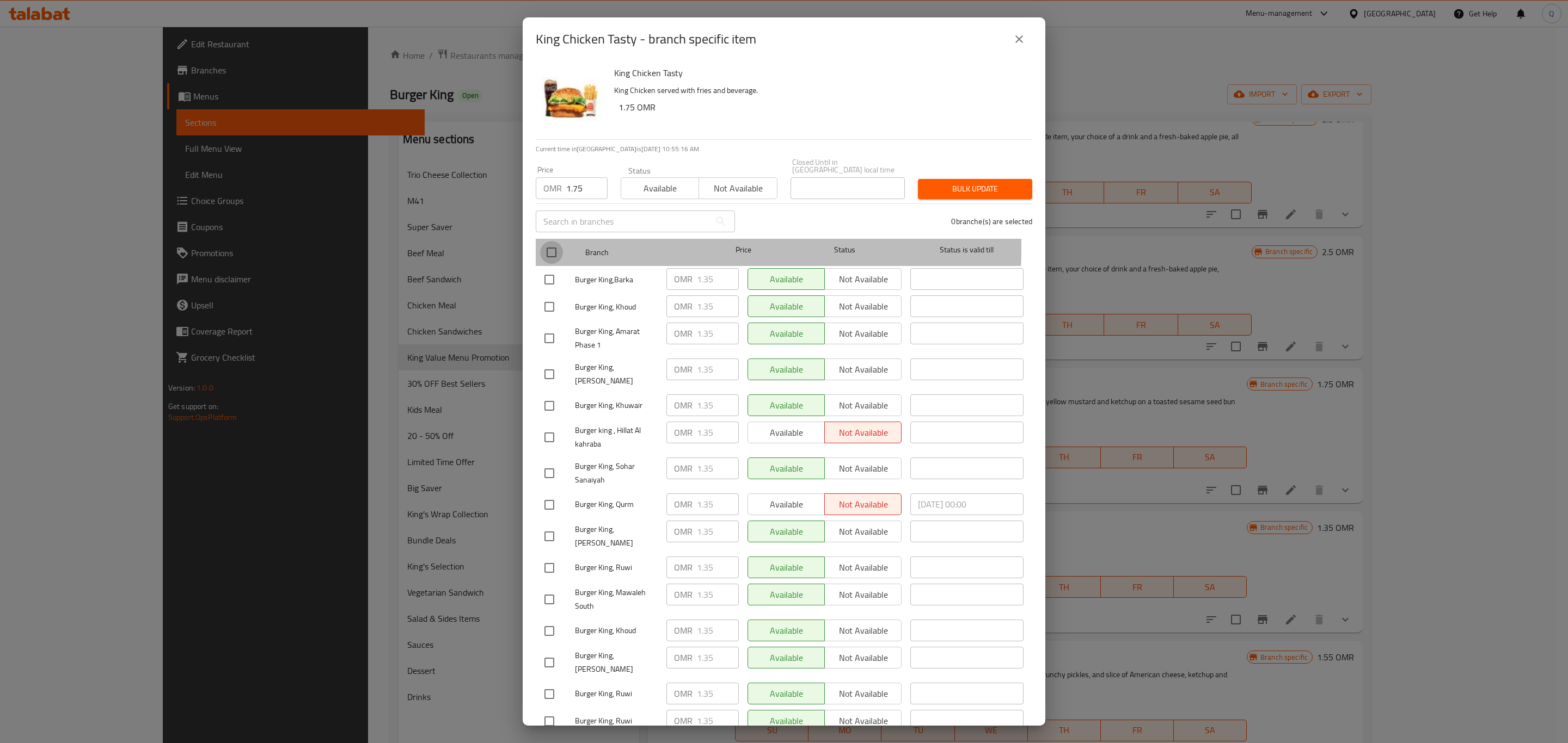
click at [549, 241] on input "checkbox" at bounding box center [551, 252] width 23 height 23
checkbox input "true"
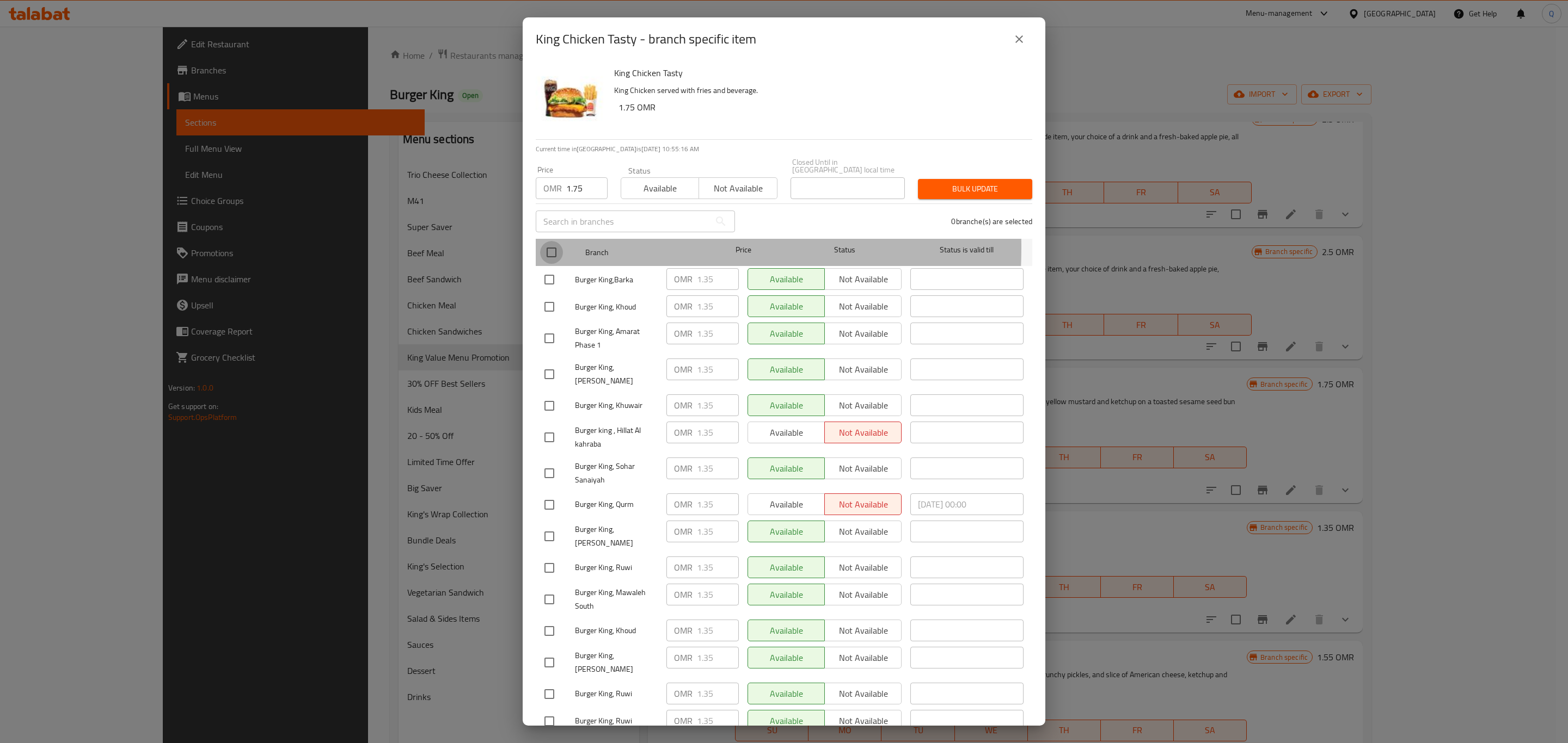
checkbox input "true"
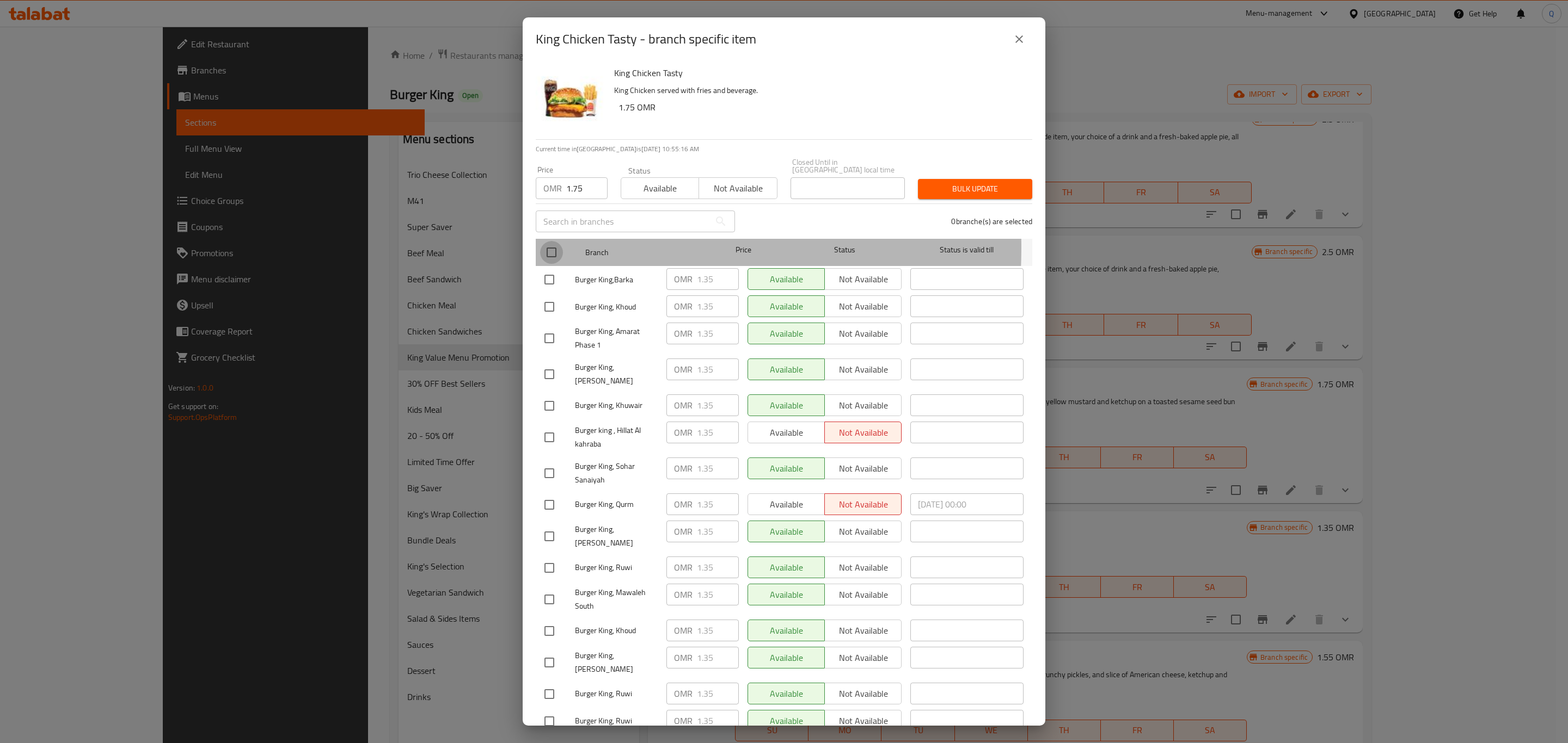
checkbox input "true"
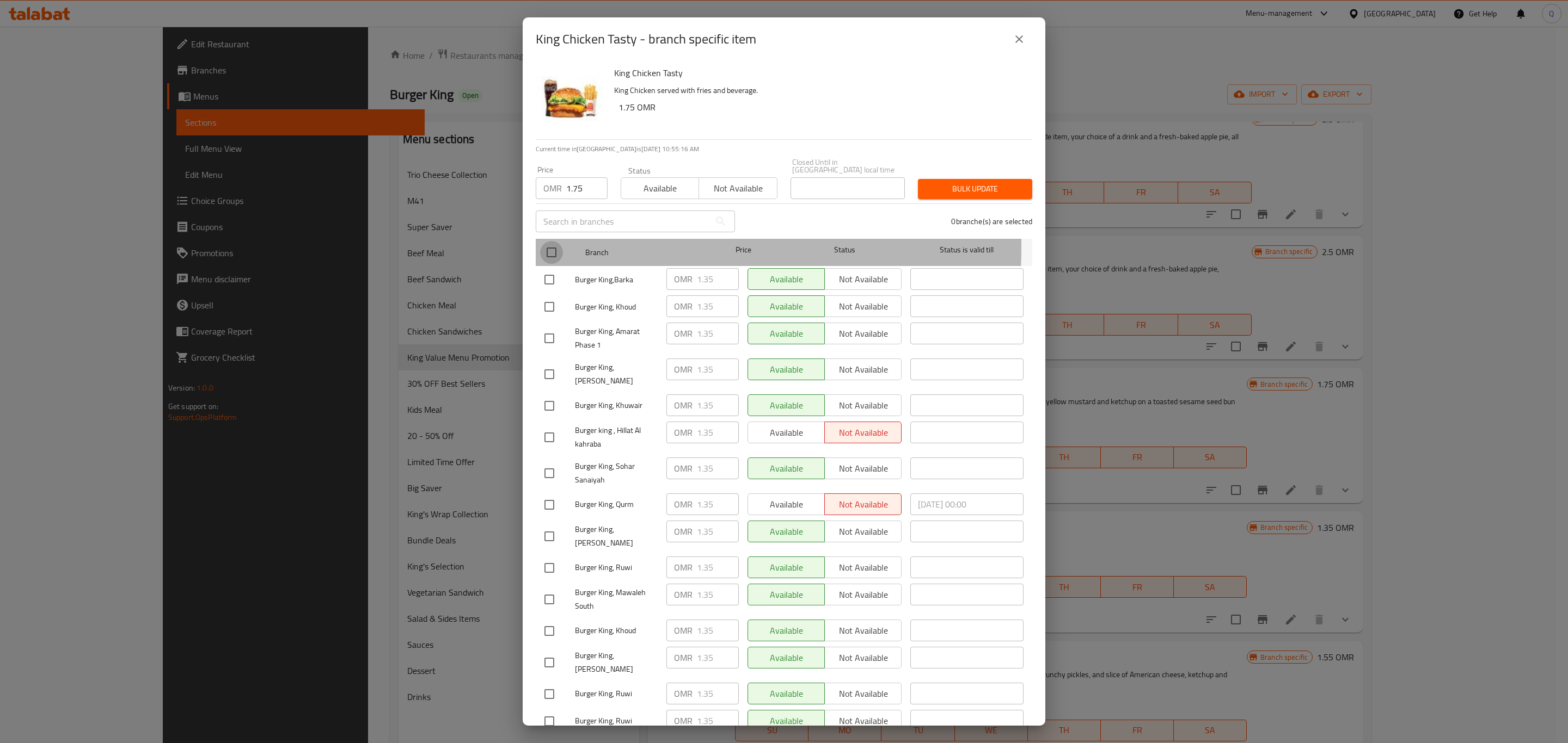
checkbox input "true"
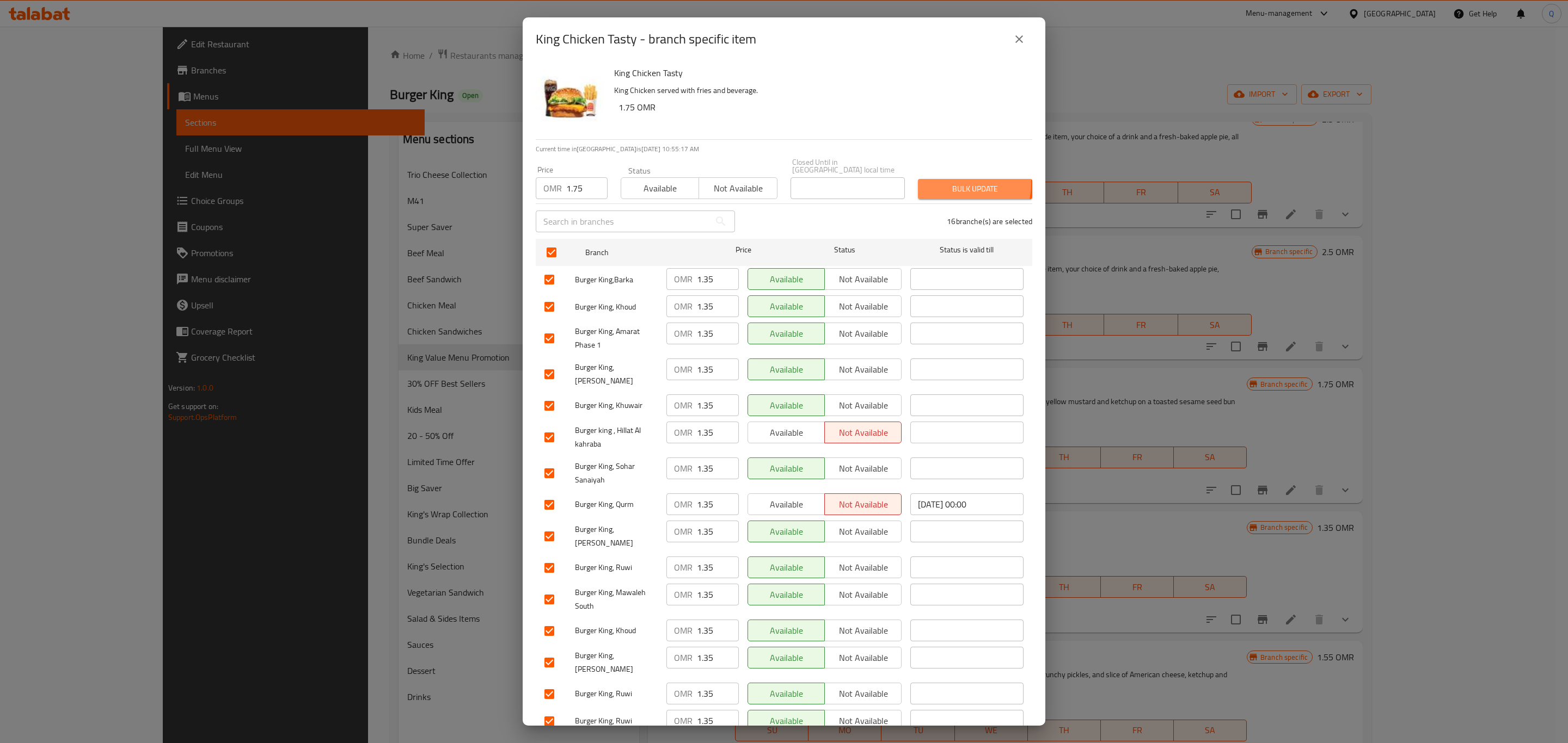
click at [930, 182] on span "Bulk update" at bounding box center [975, 188] width 97 height 13
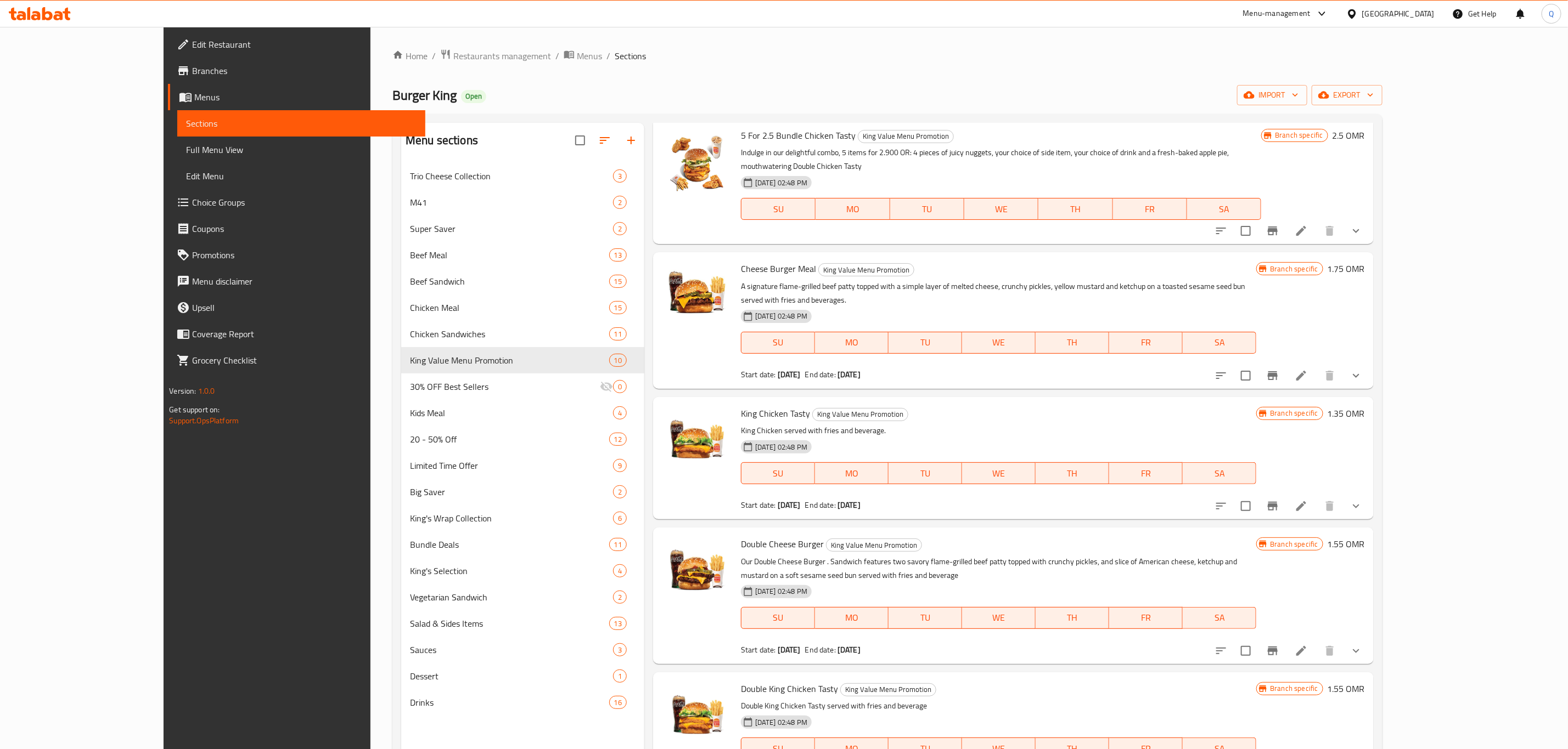
scroll to position [318, 0]
click at [1280, 644] on icon "Branch-specific-item" at bounding box center [1273, 650] width 13 height 13
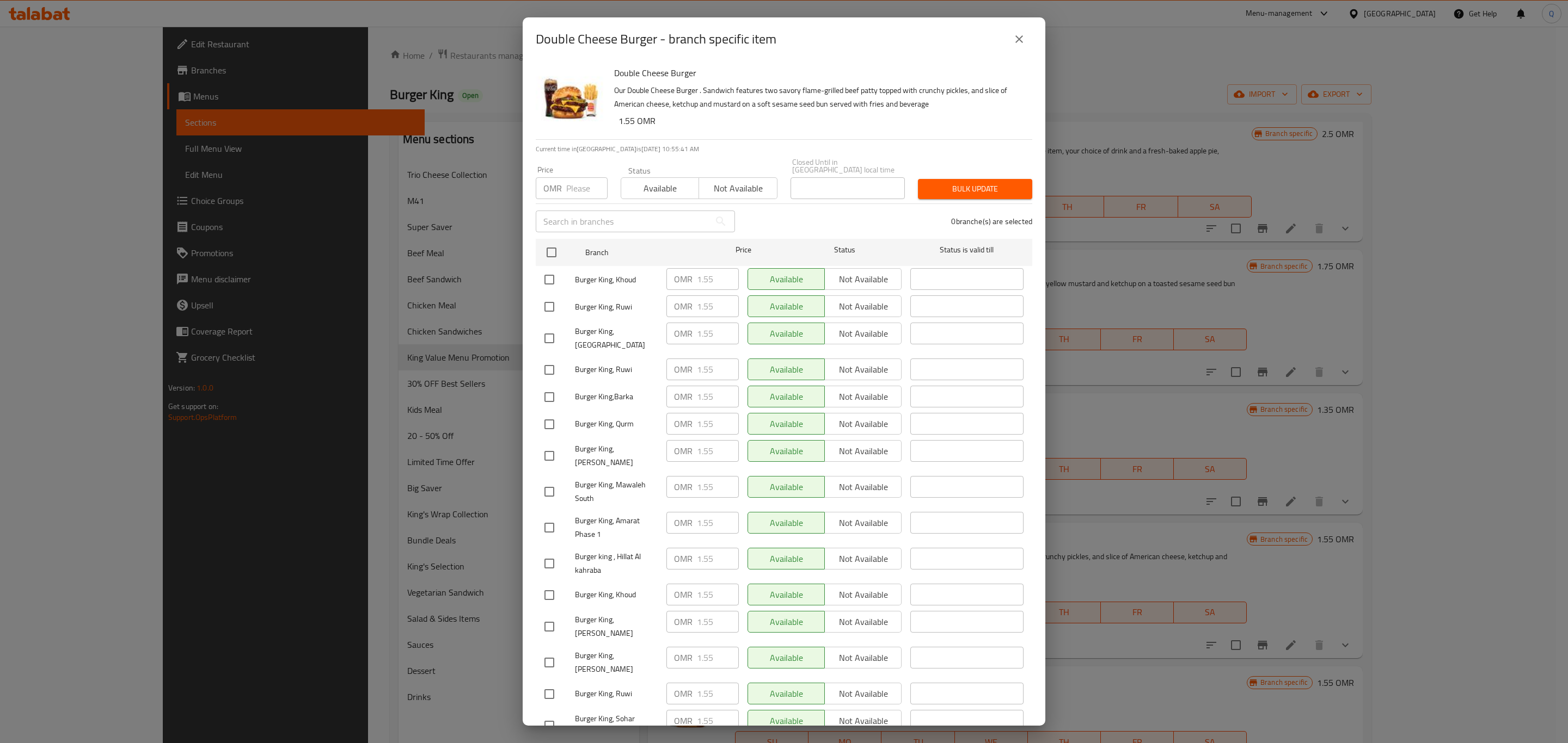
click at [574, 178] on input "number" at bounding box center [587, 188] width 41 height 22
type input "1.95"
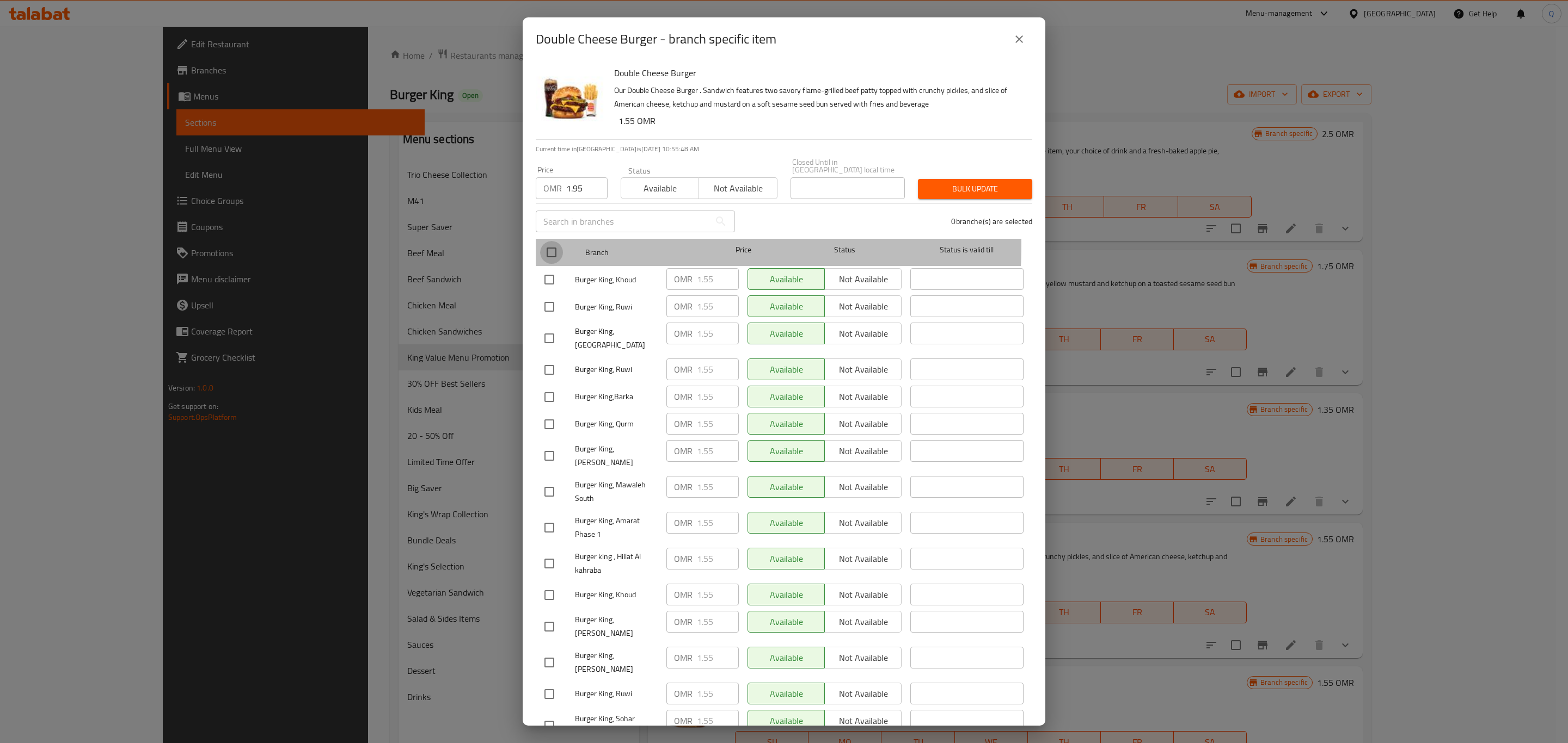
click at [554, 241] on input "checkbox" at bounding box center [551, 252] width 23 height 23
checkbox input "true"
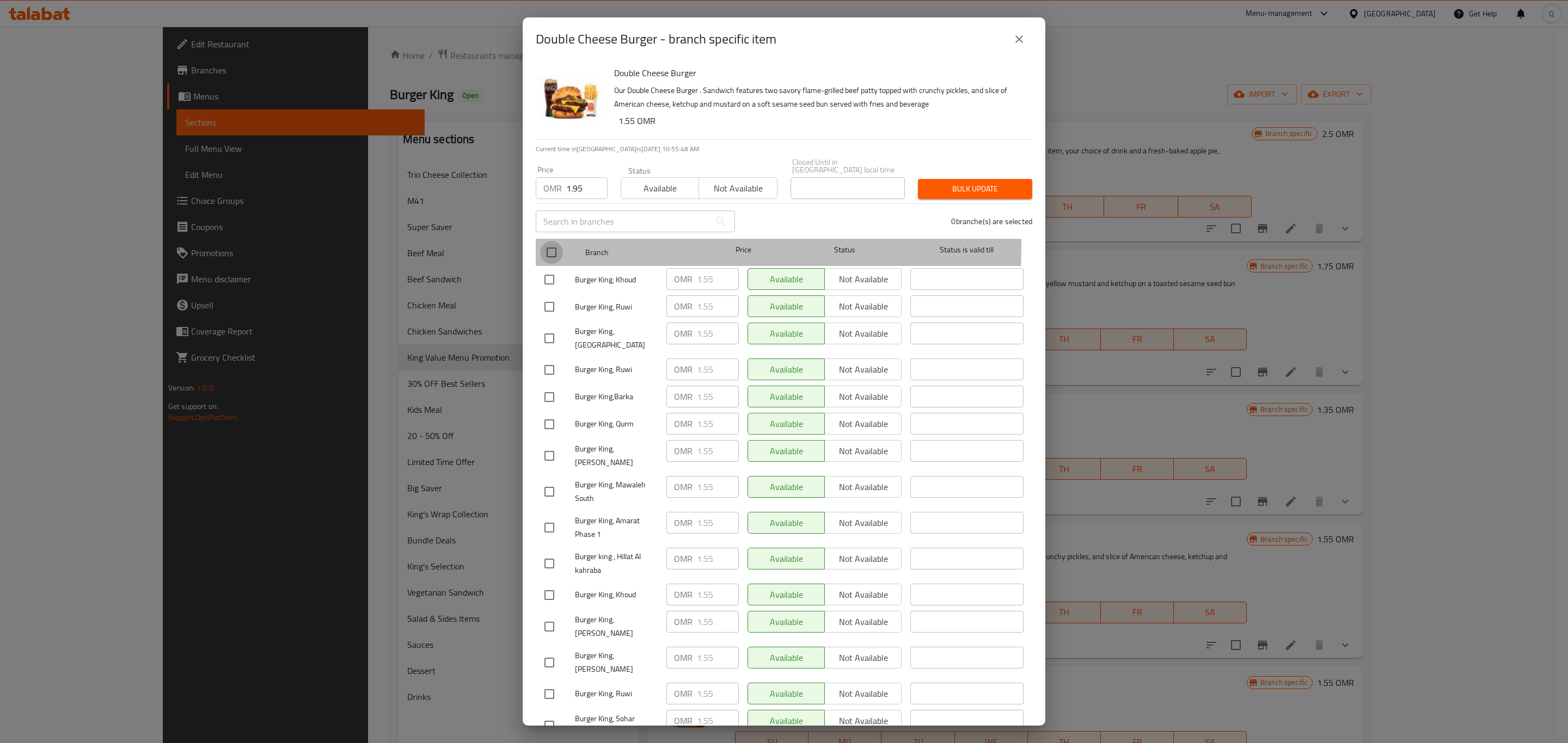
checkbox input "true"
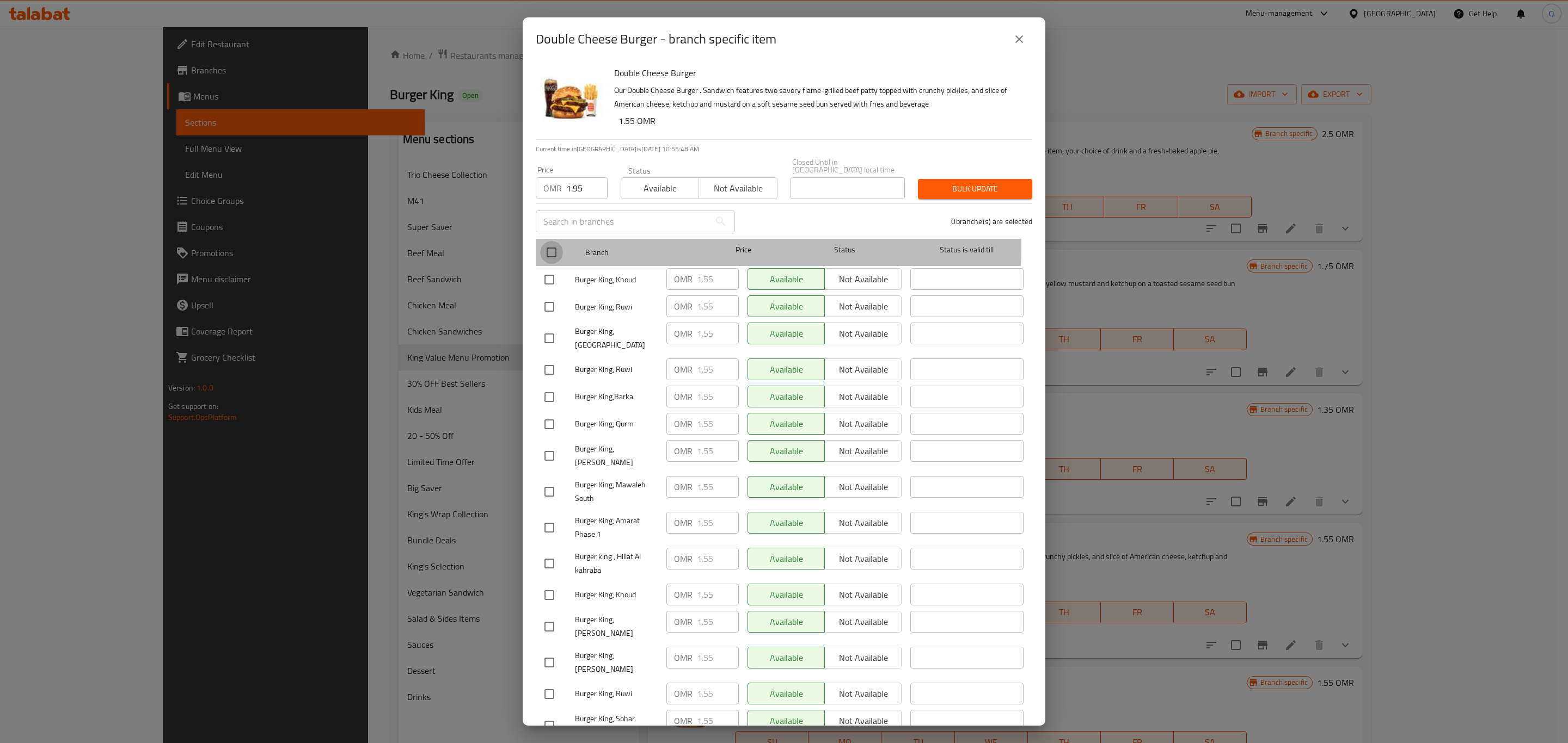
checkbox input "true"
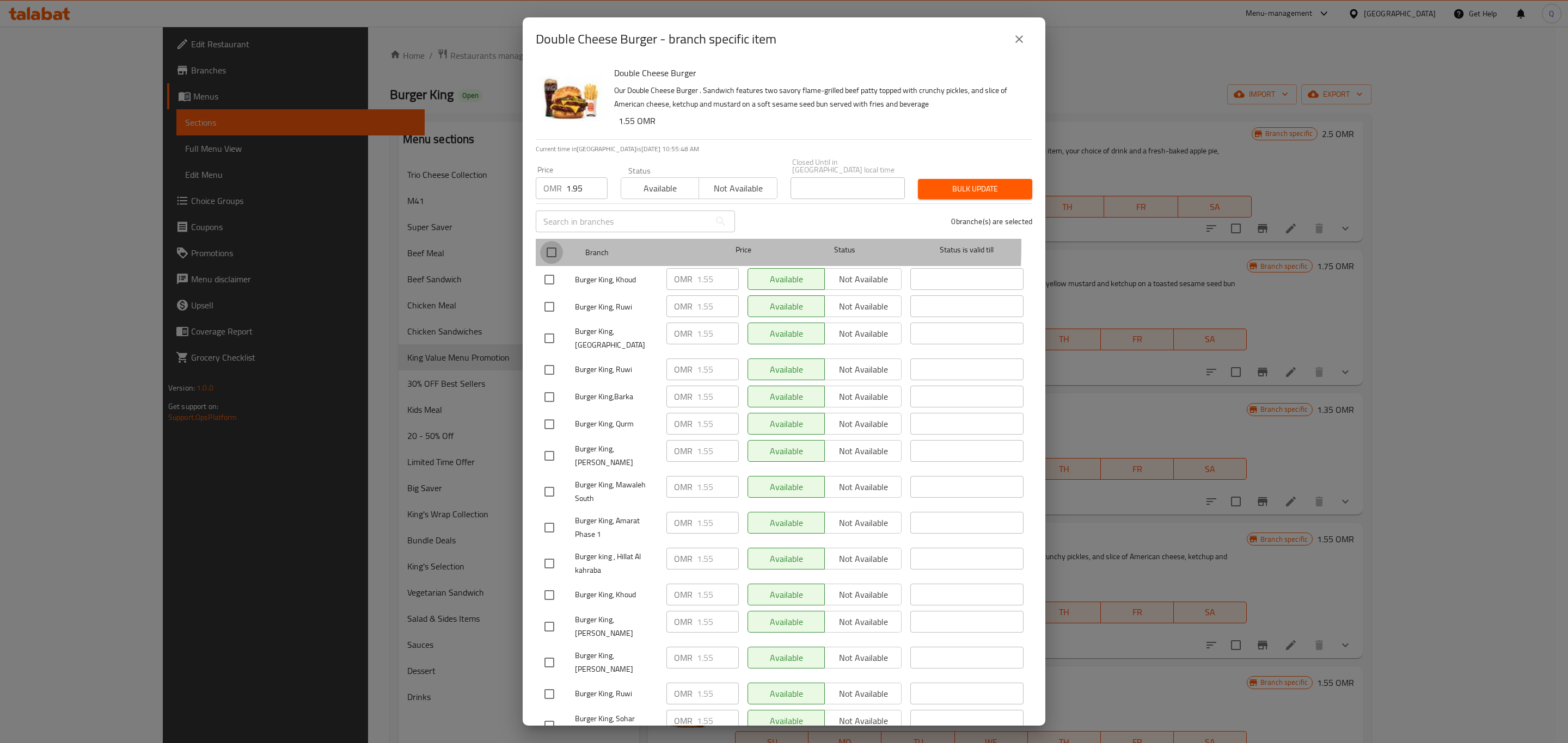
checkbox input "true"
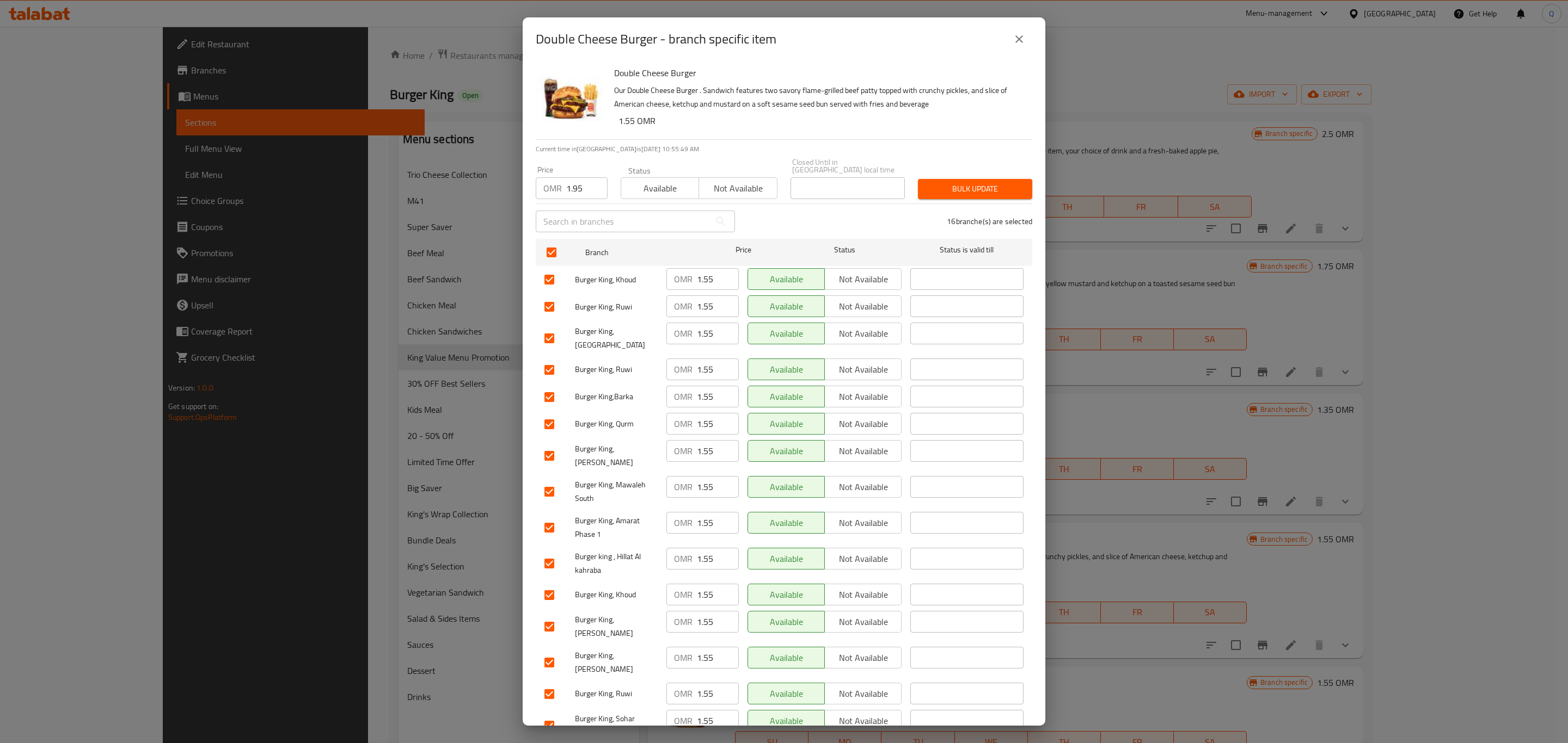
click at [939, 182] on span "Bulk update" at bounding box center [975, 188] width 97 height 13
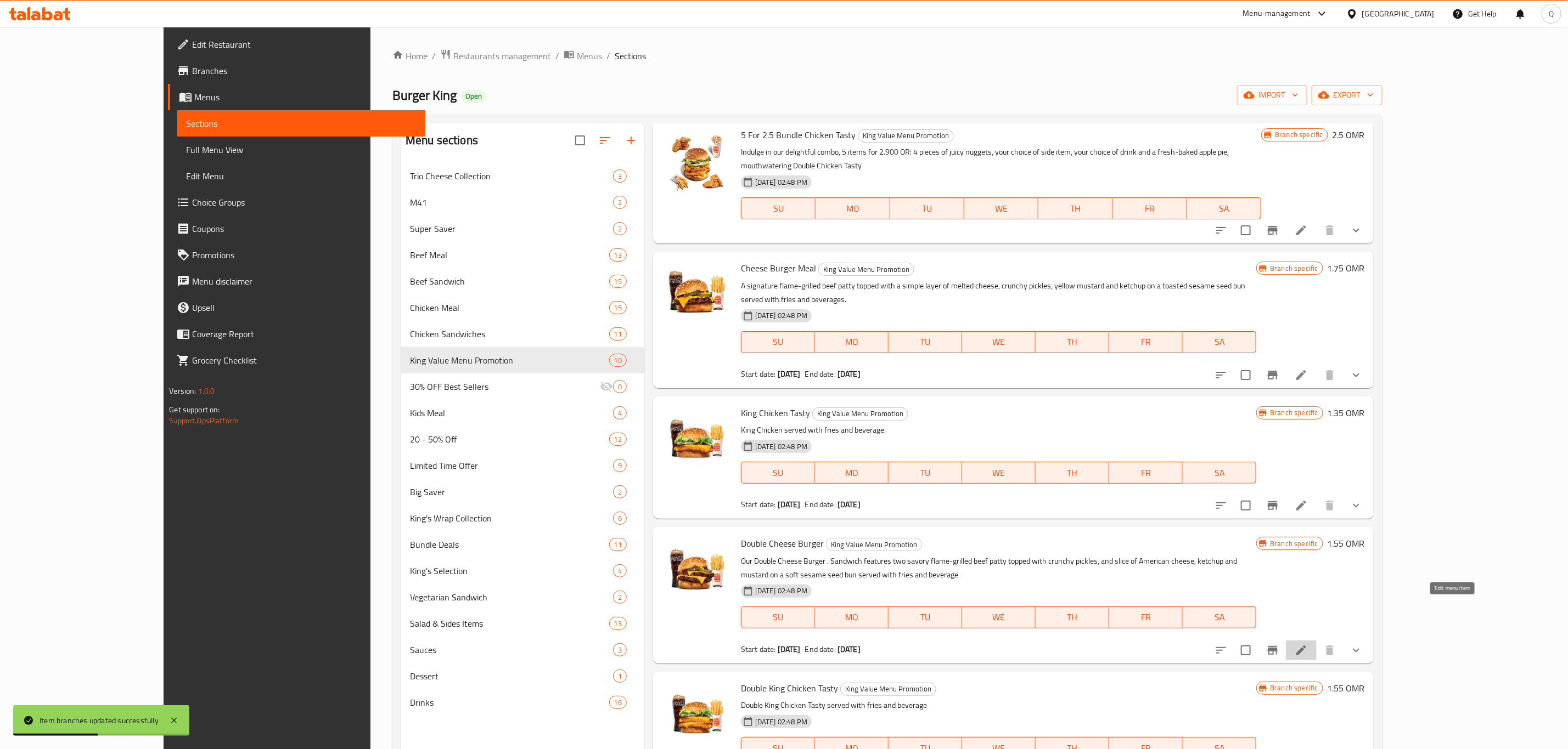
click at [1308, 644] on icon at bounding box center [1301, 650] width 13 height 13
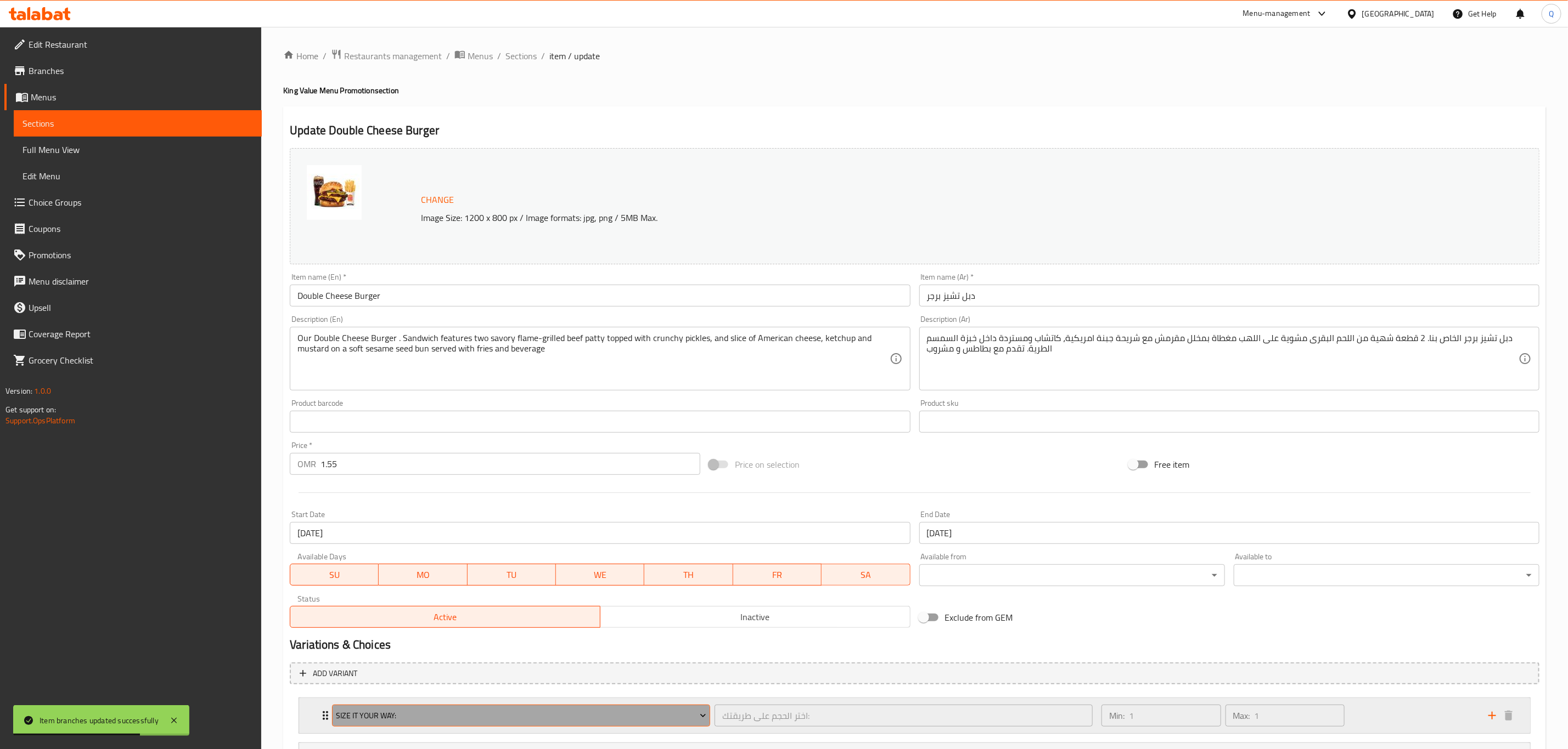
click at [438, 716] on span "Size It Your Way:" at bounding box center [521, 715] width 370 height 13
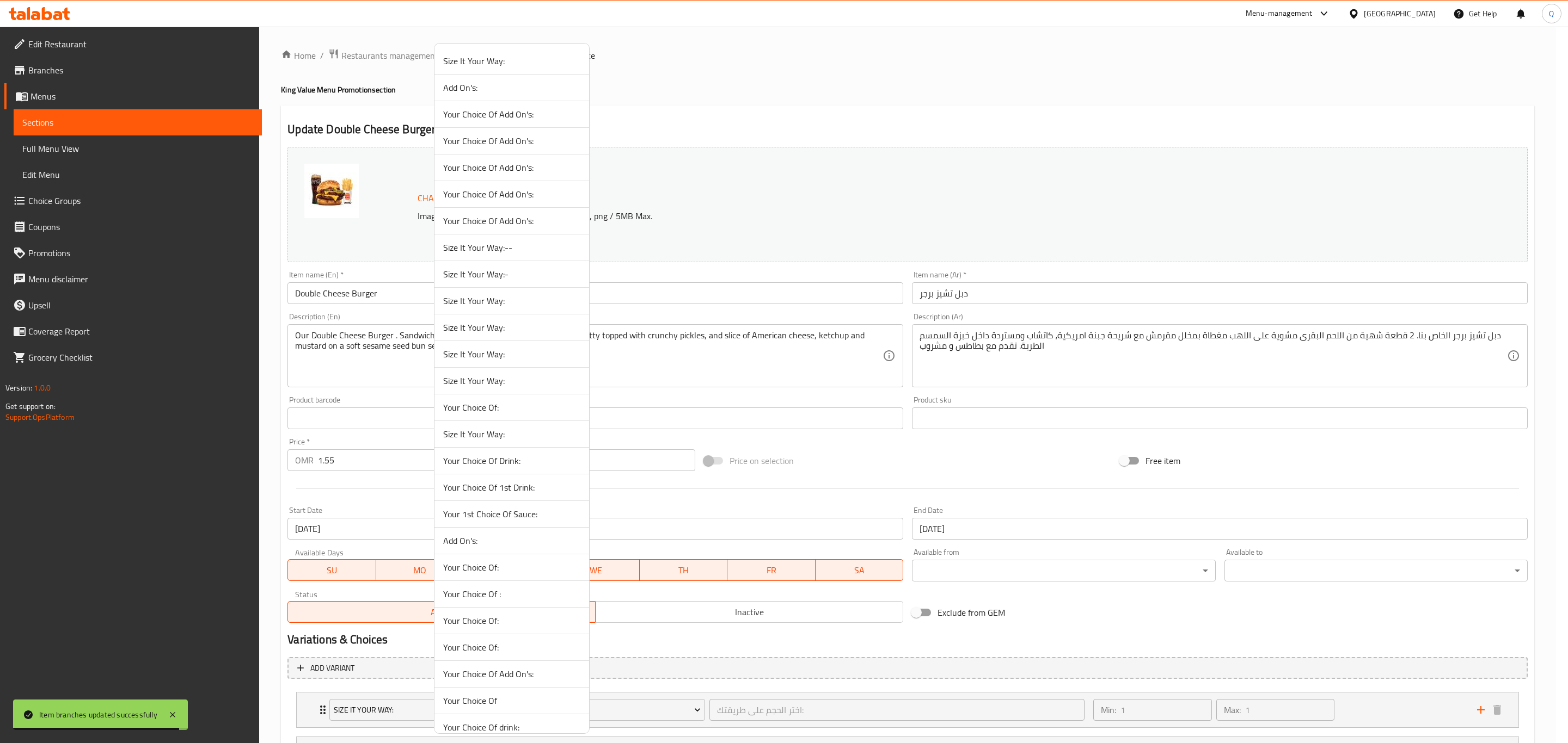
click at [546, 281] on span "Size It Your Way:-" at bounding box center [512, 274] width 137 height 13
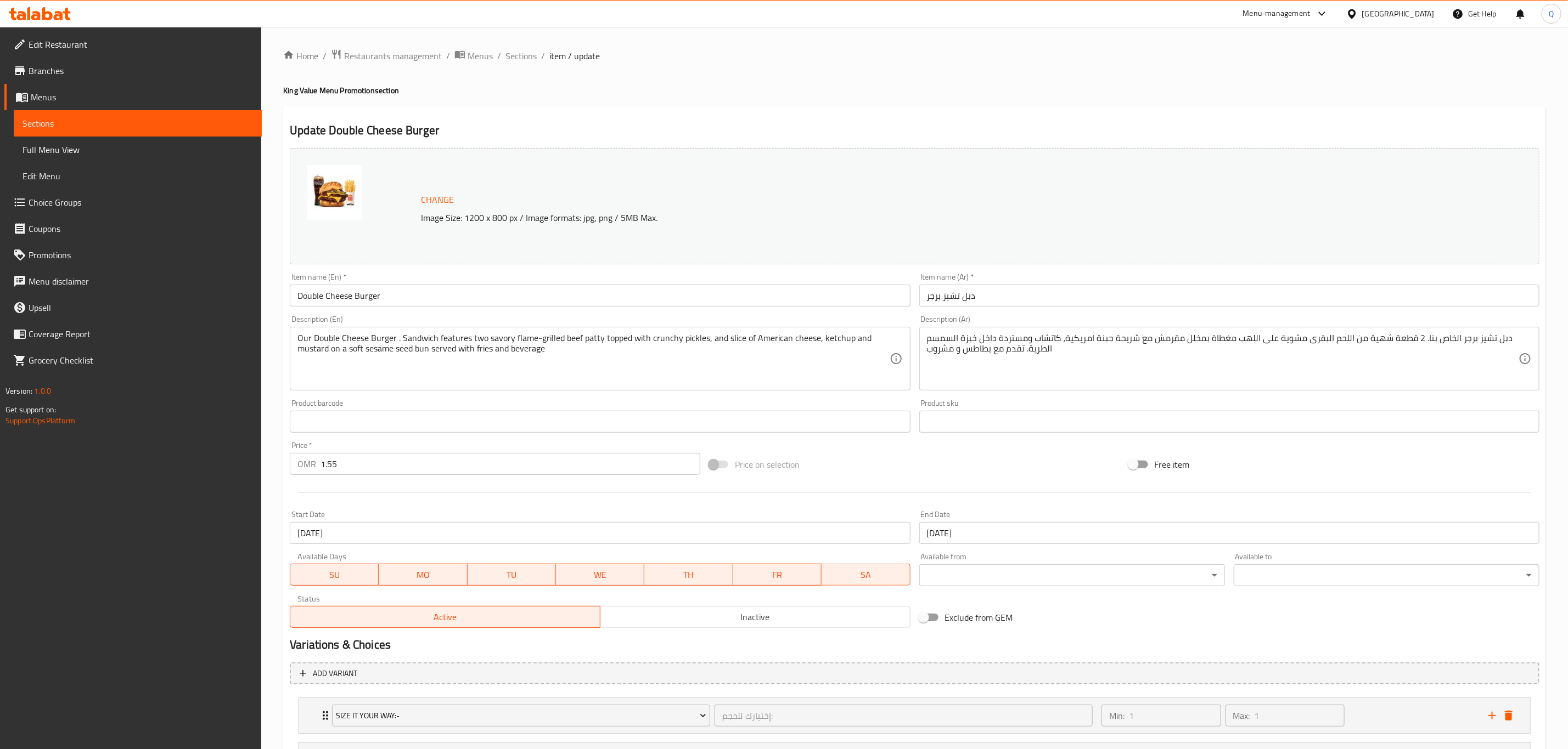
click at [400, 467] on input "1.55" at bounding box center [510, 464] width 379 height 22
type input "1.95"
click at [532, 57] on span "Sections" at bounding box center [521, 56] width 31 height 13
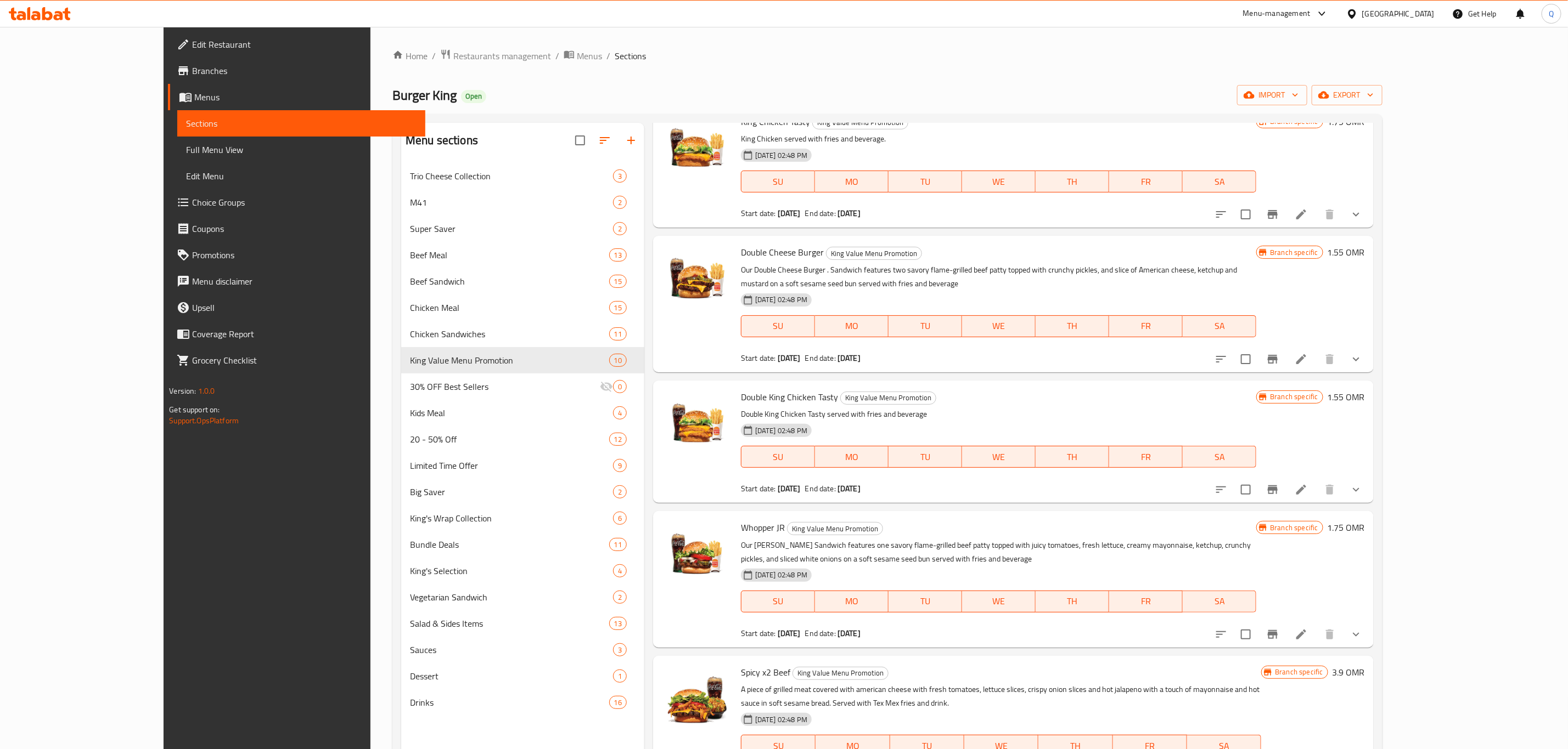
scroll to position [609, 0]
click at [1278, 485] on icon "Branch-specific-item" at bounding box center [1273, 489] width 10 height 9
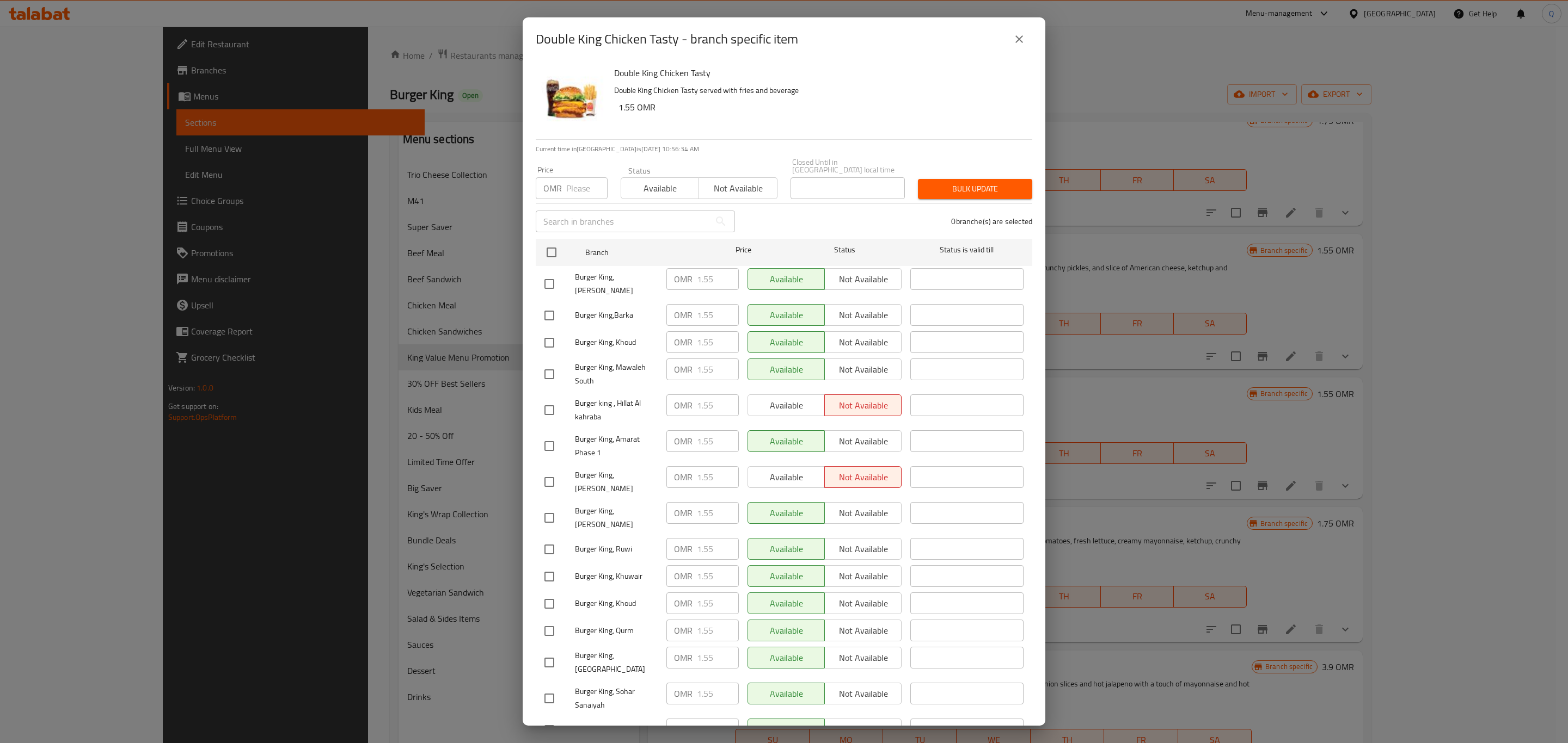
click at [567, 178] on input "number" at bounding box center [587, 188] width 41 height 22
type input "1.95"
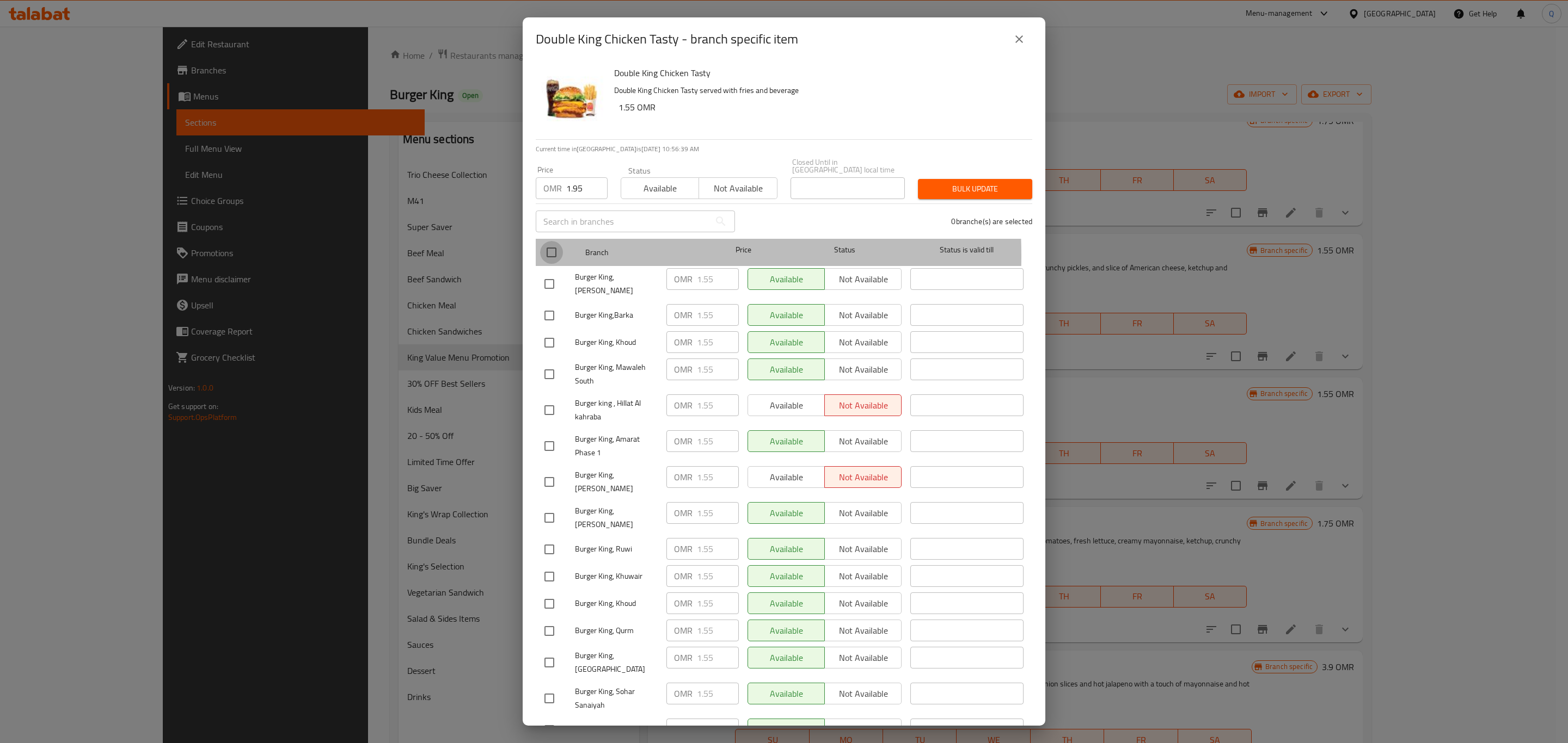
click at [554, 248] on input "checkbox" at bounding box center [551, 252] width 23 height 23
checkbox input "true"
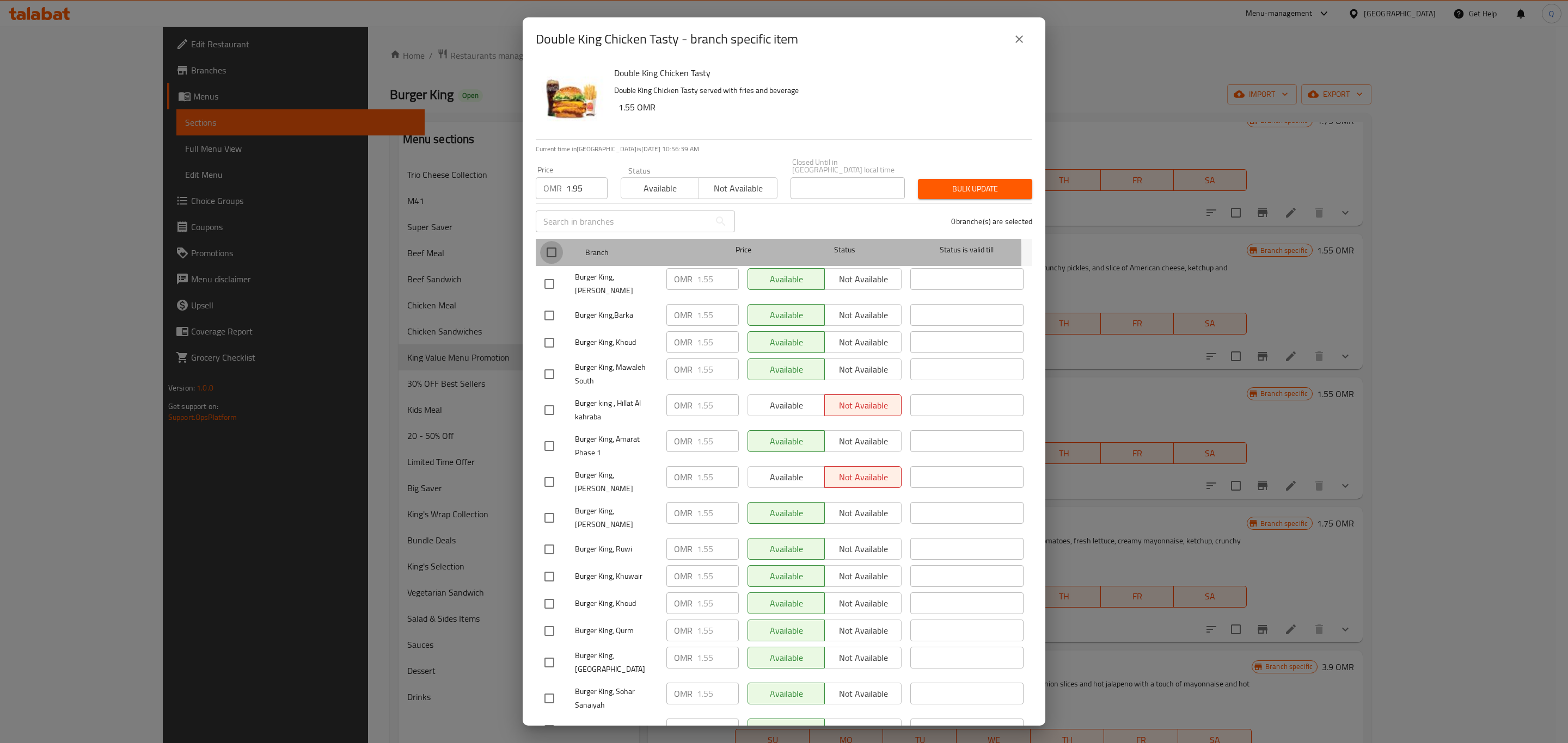
checkbox input "true"
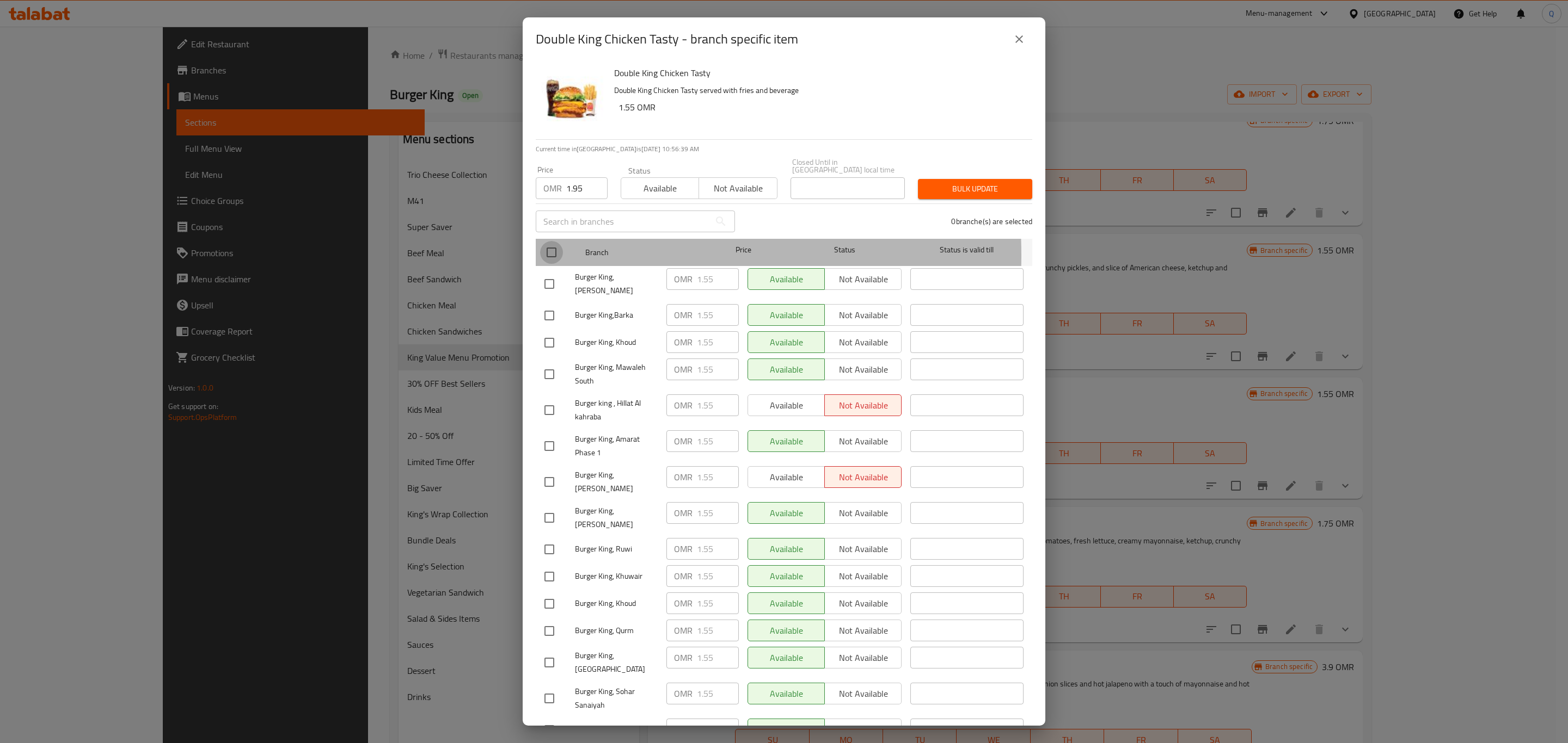
checkbox input "true"
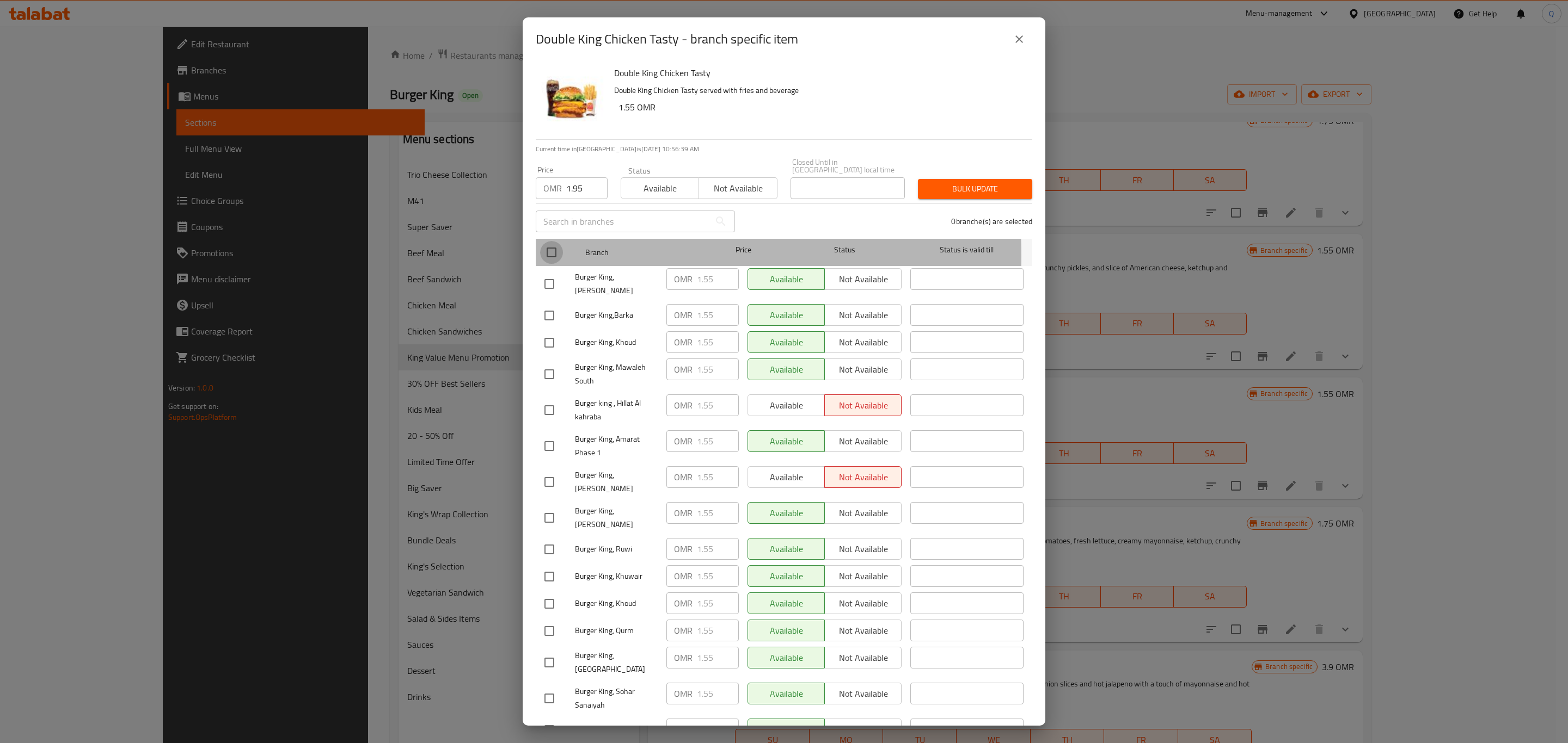
checkbox input "true"
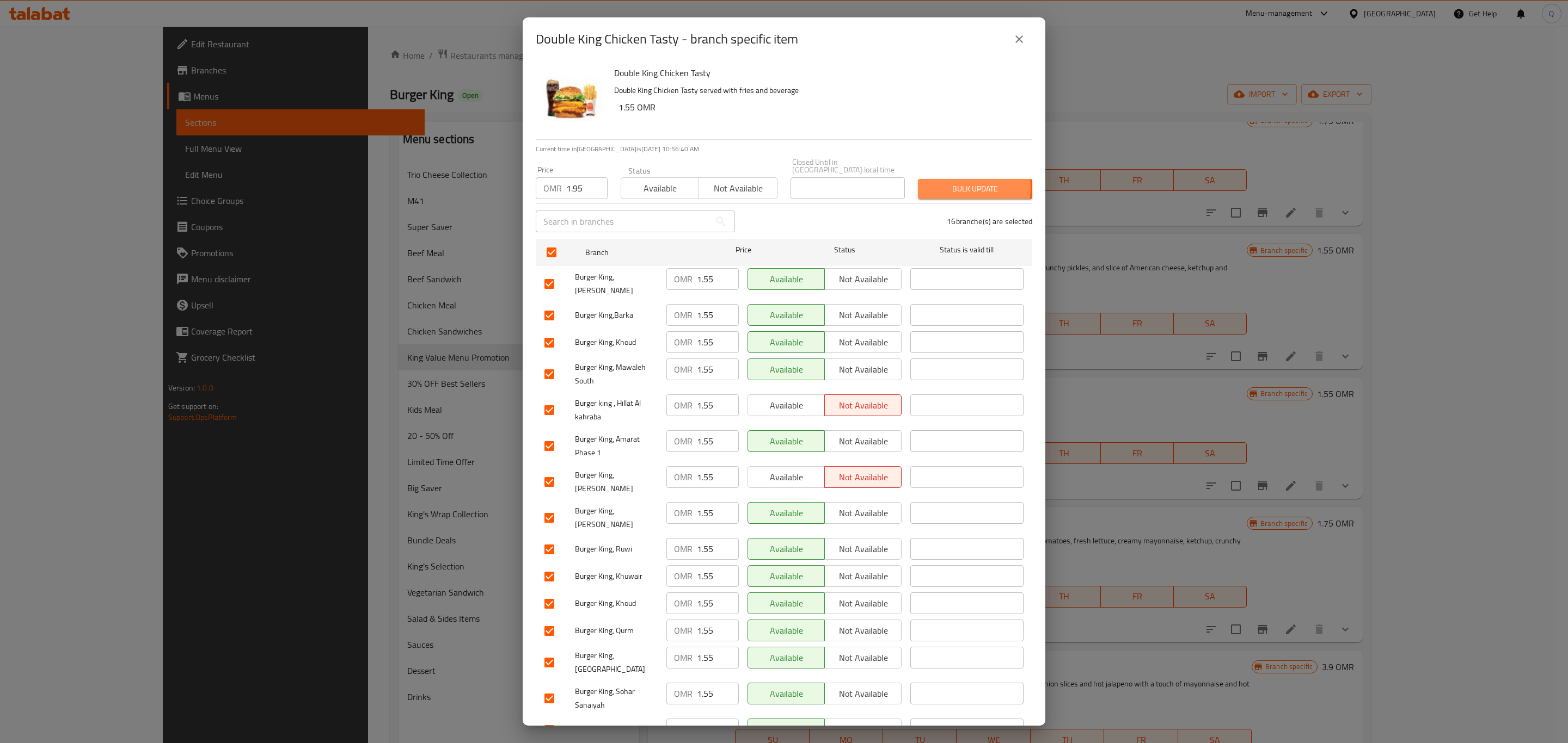
click at [940, 182] on span "Bulk update" at bounding box center [975, 188] width 97 height 13
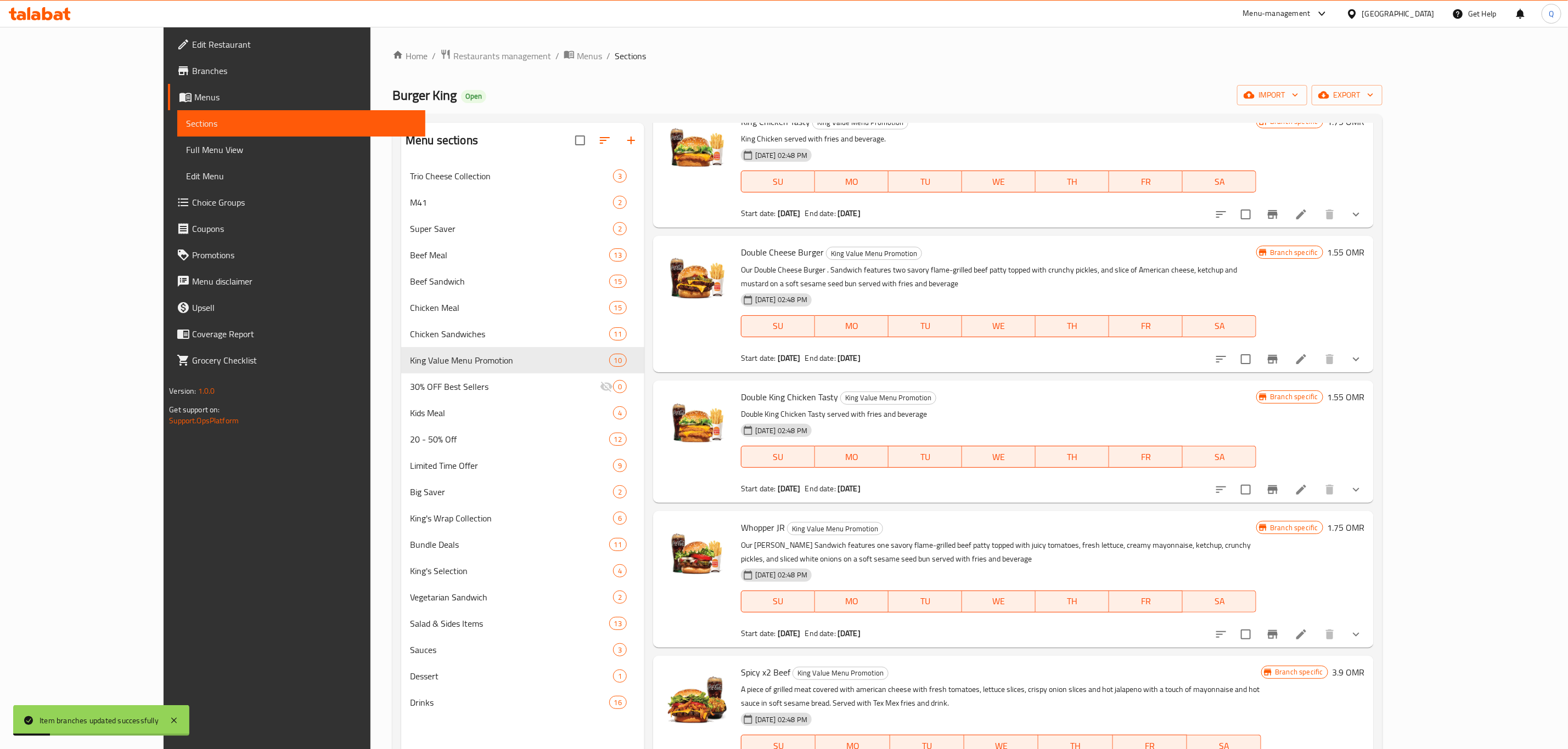
click at [1317, 480] on li at bounding box center [1301, 489] width 31 height 20
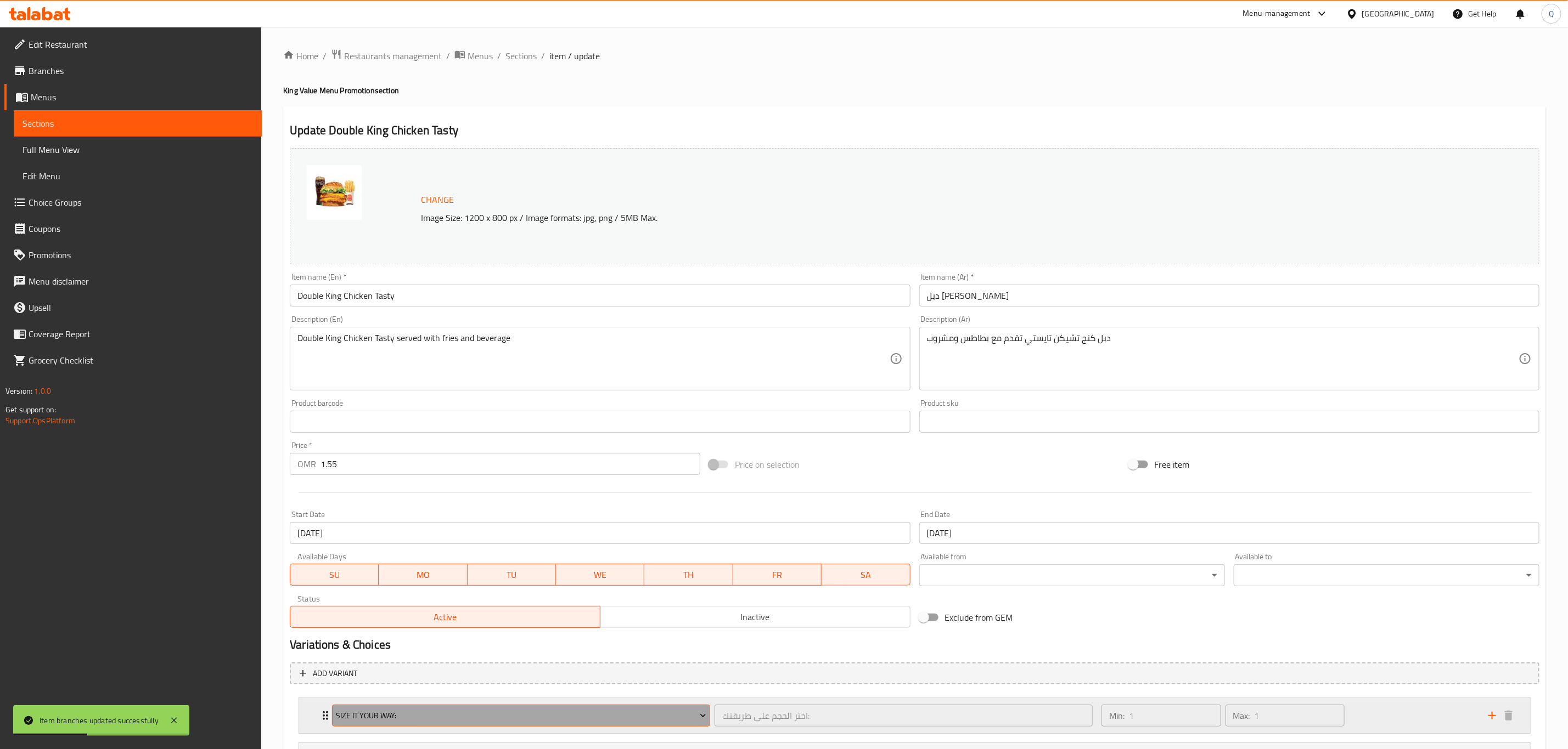
click at [476, 713] on span "Size It Your Way:" at bounding box center [521, 715] width 370 height 13
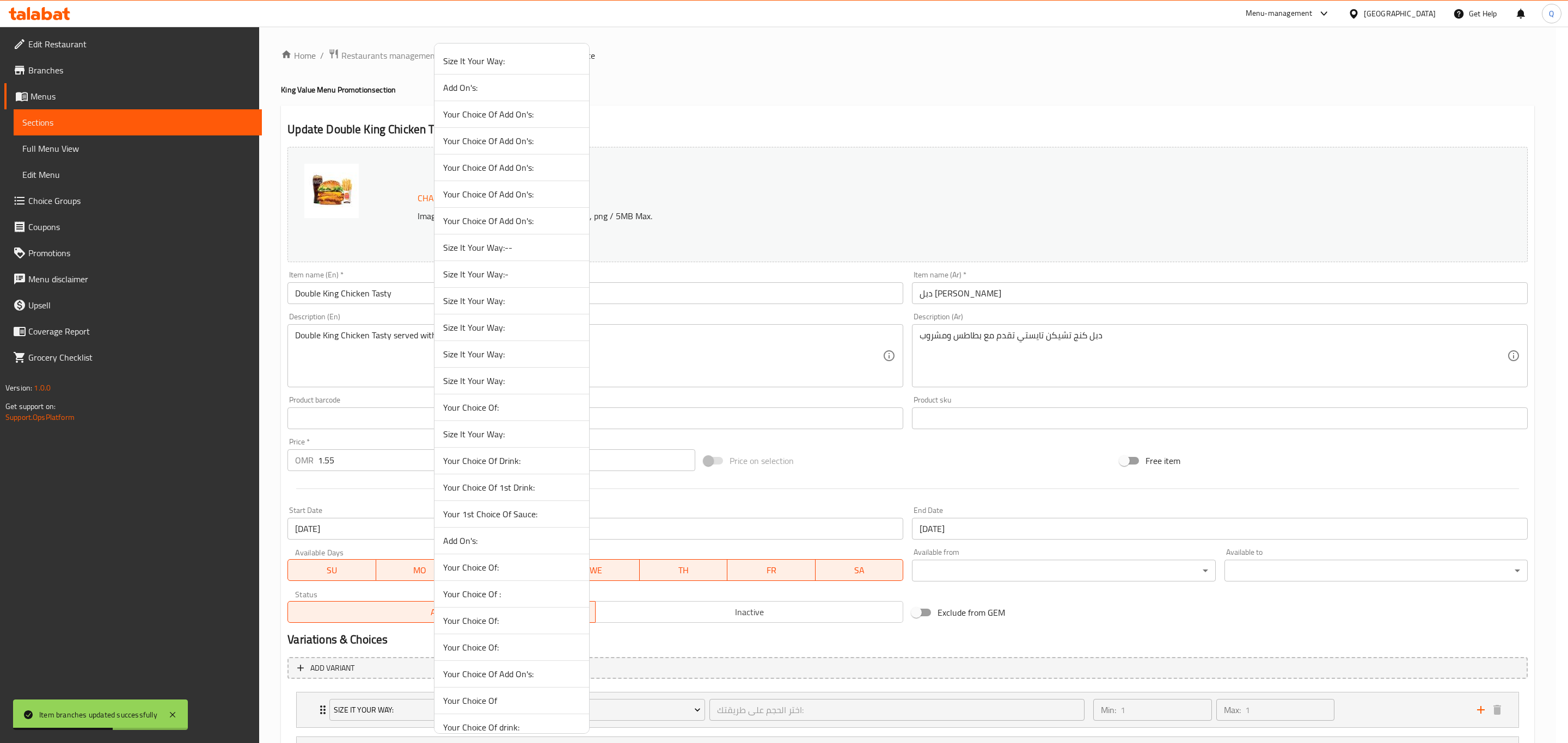
click at [525, 276] on span "Size It Your Way:-" at bounding box center [512, 274] width 137 height 13
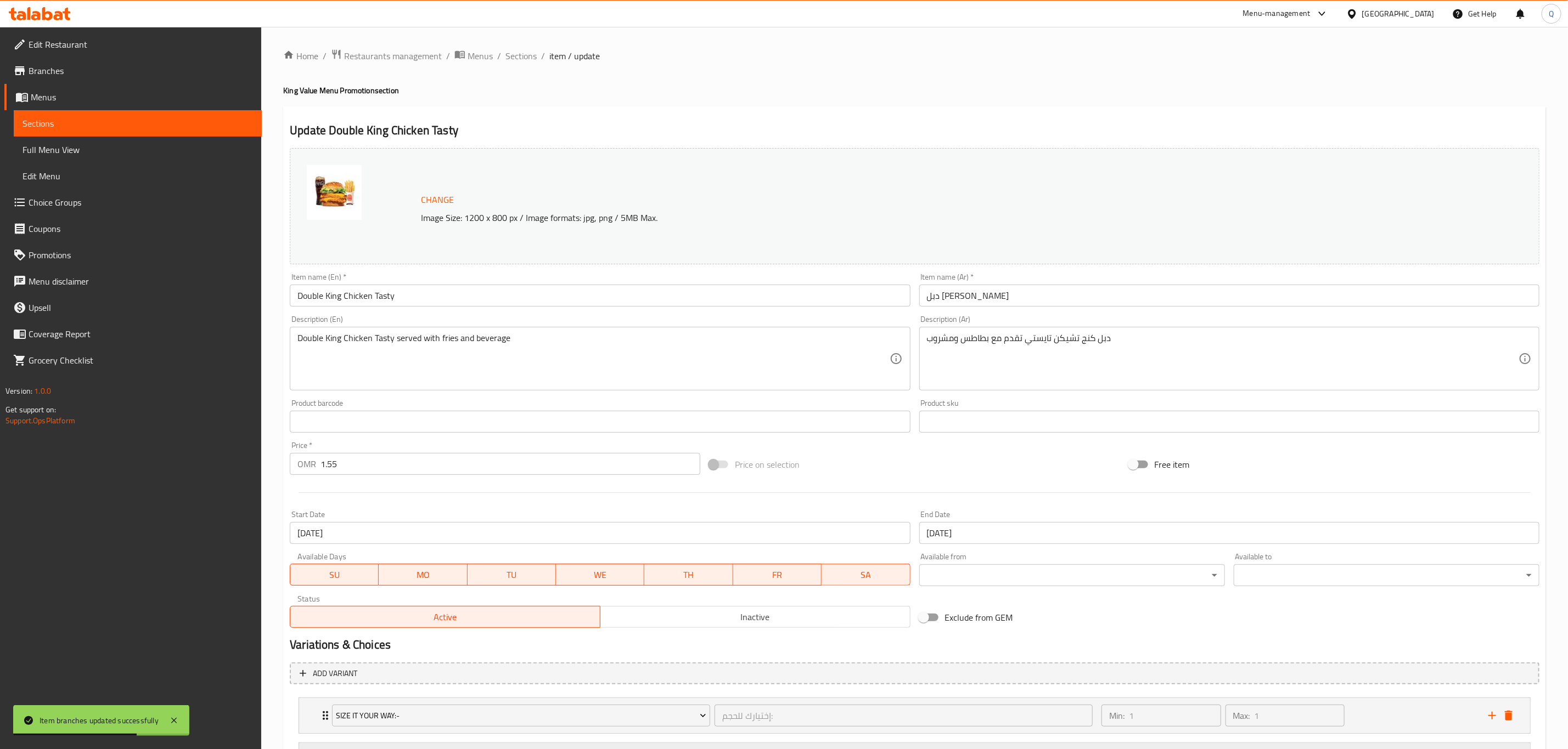
scroll to position [152, 0]
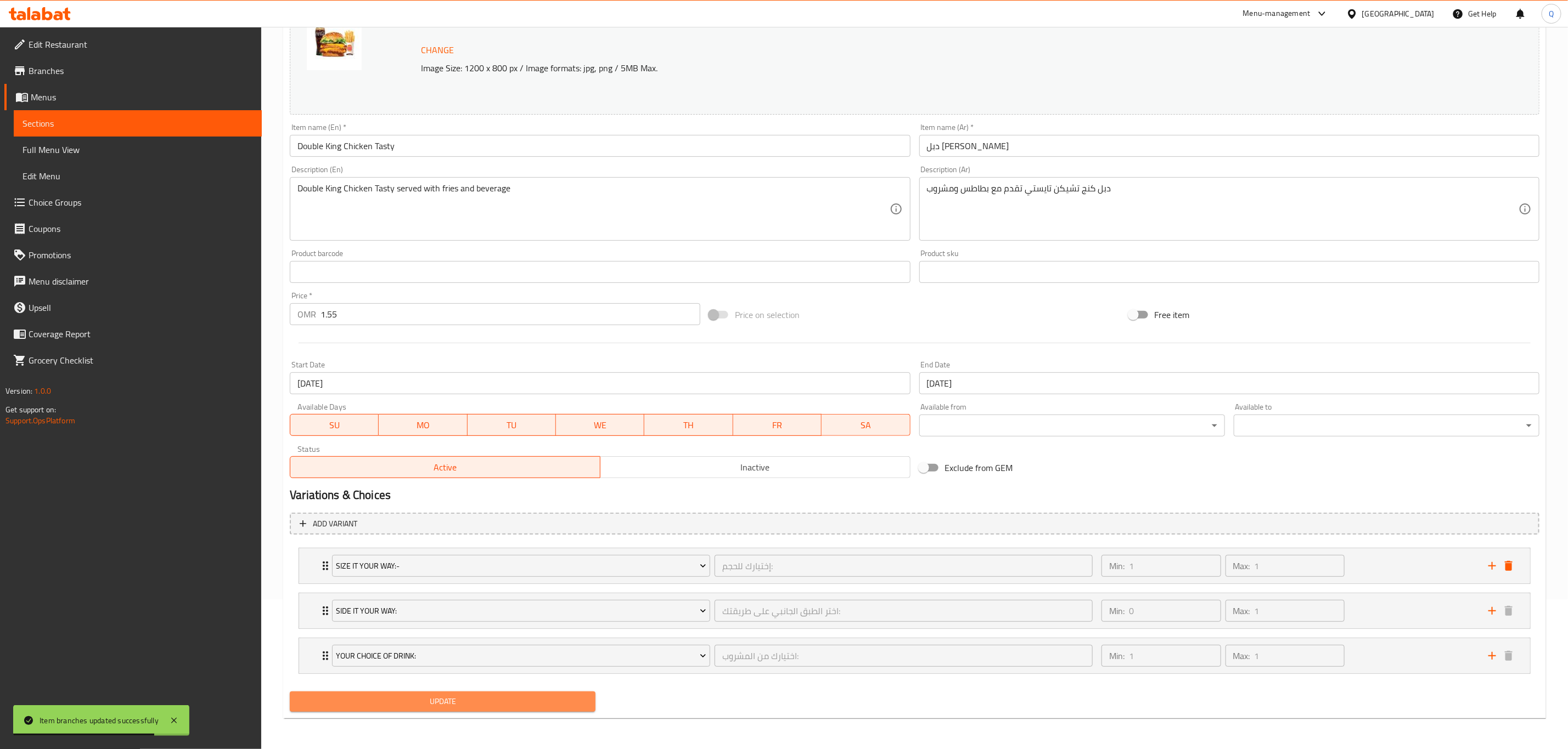
click at [536, 701] on span "Update" at bounding box center [442, 701] width 288 height 13
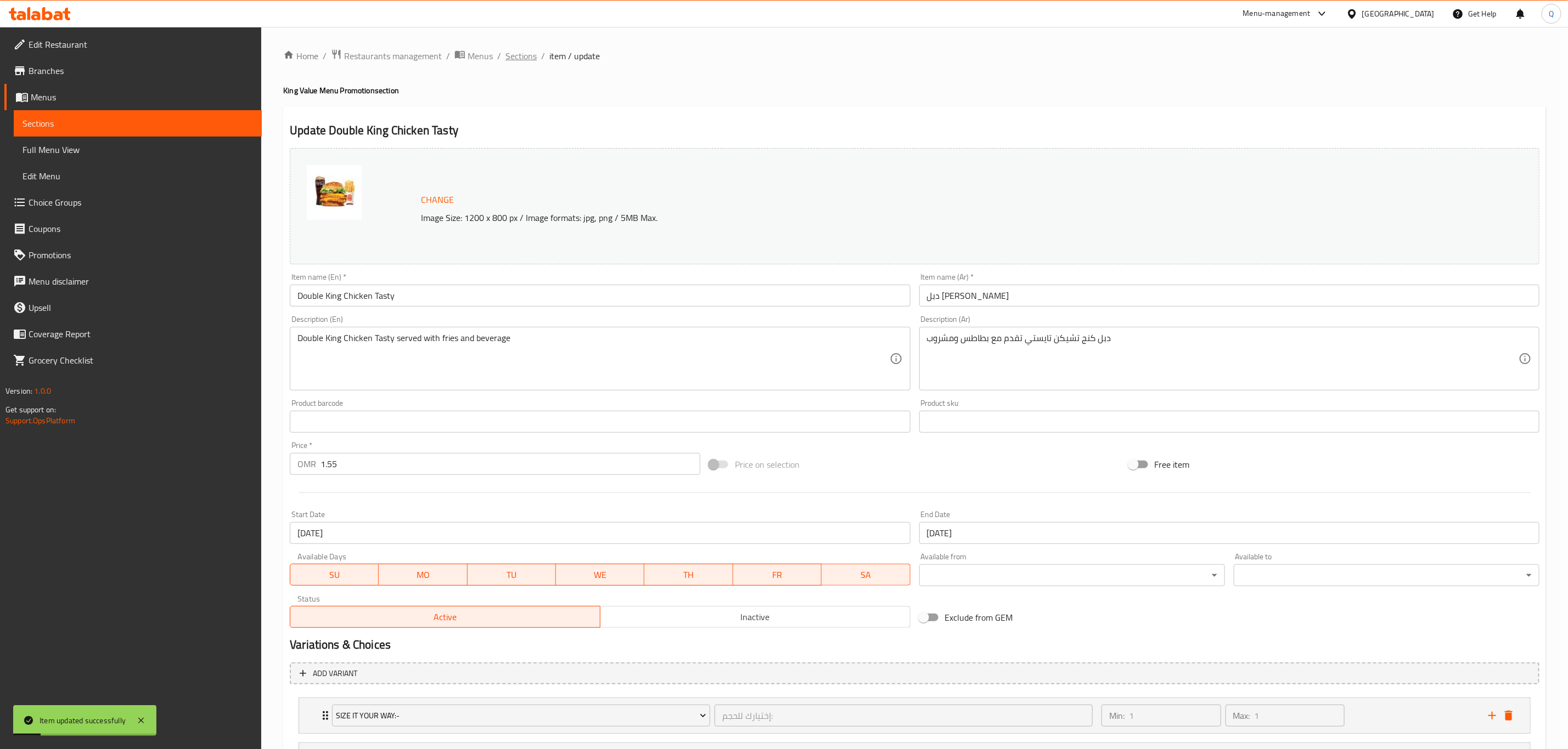
click at [518, 58] on span "Sections" at bounding box center [521, 56] width 31 height 13
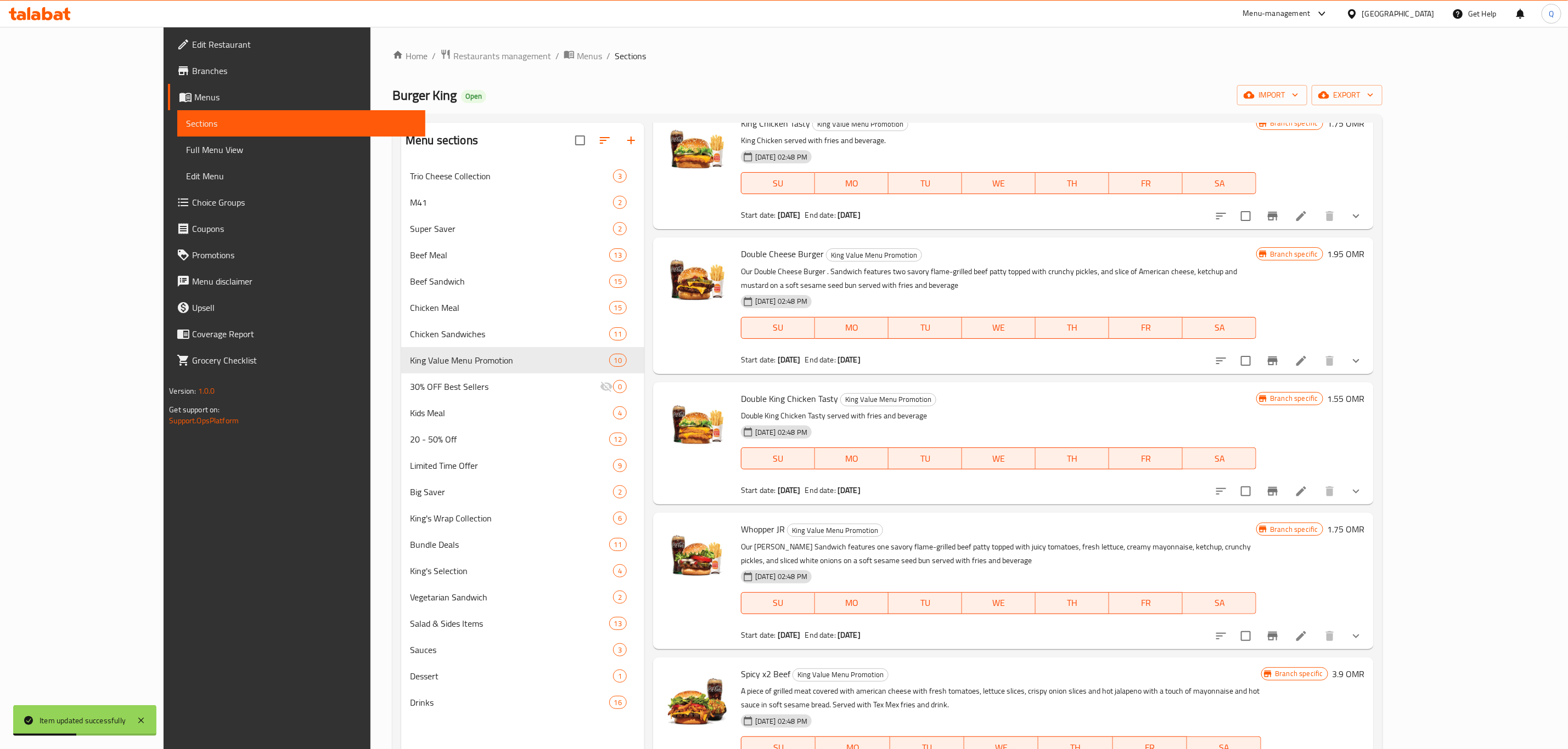
scroll to position [609, 0]
click at [1317, 625] on li at bounding box center [1301, 634] width 31 height 20
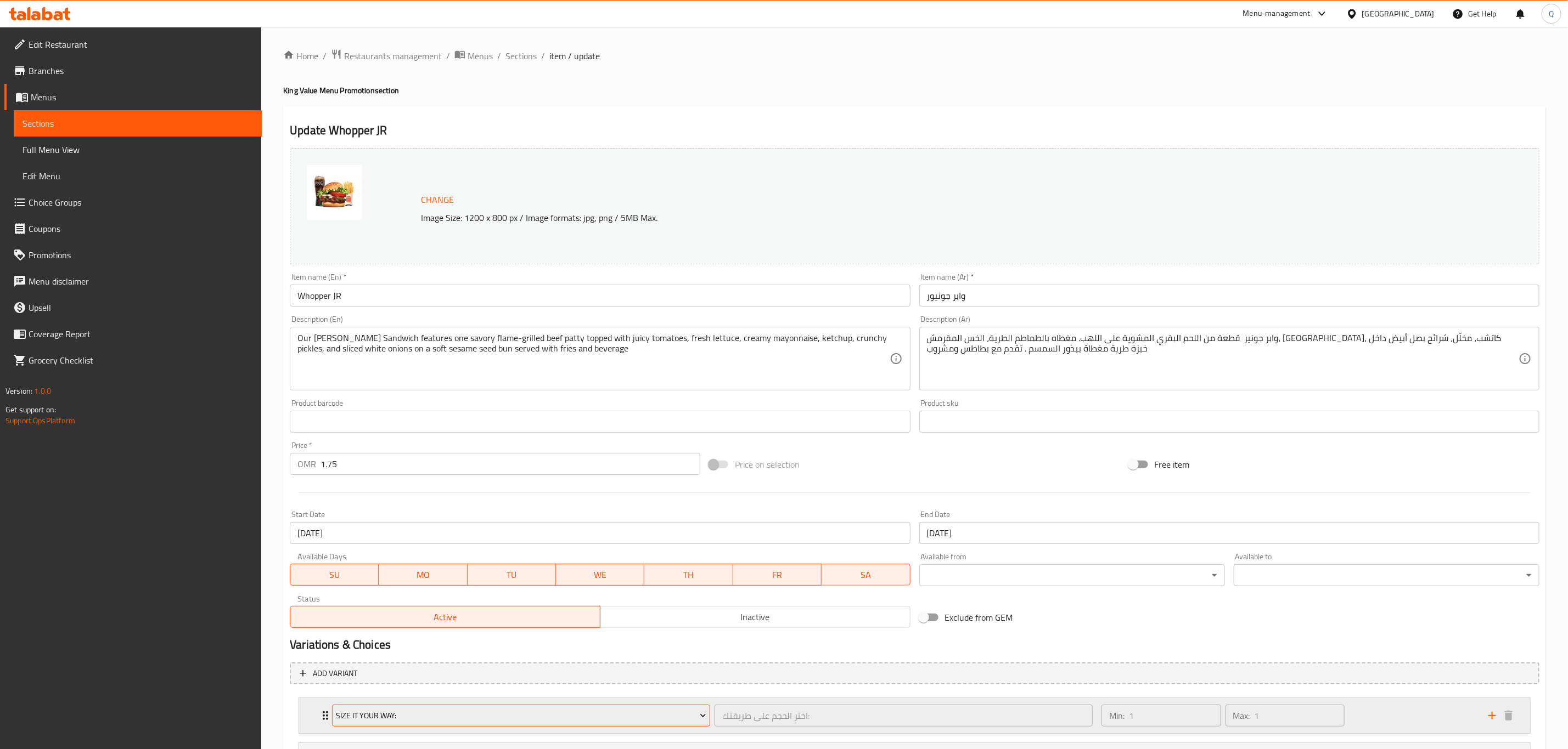
click at [448, 714] on span "Size It Your Way:" at bounding box center [521, 715] width 370 height 13
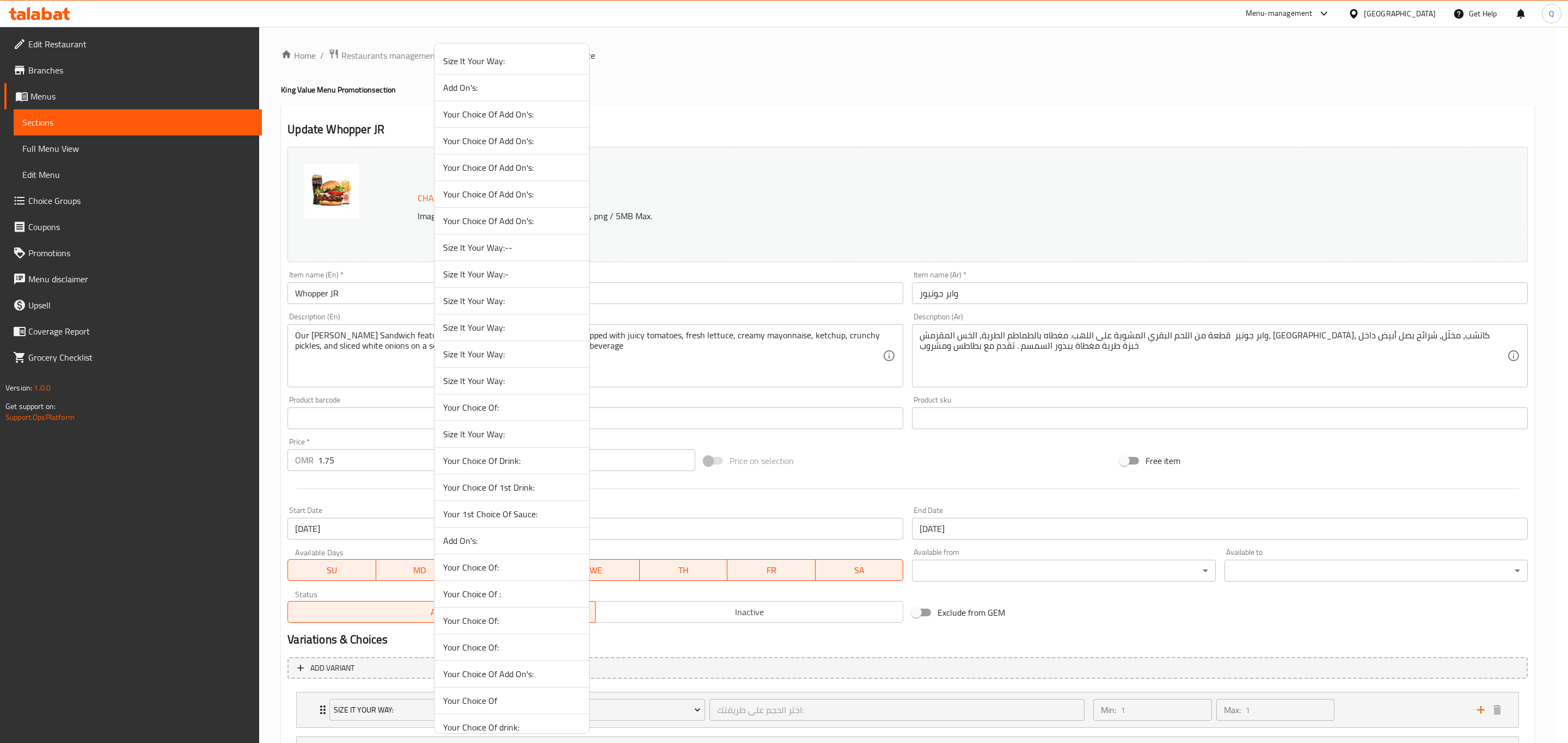
click at [510, 273] on span "Size It Your Way:-" at bounding box center [512, 274] width 137 height 13
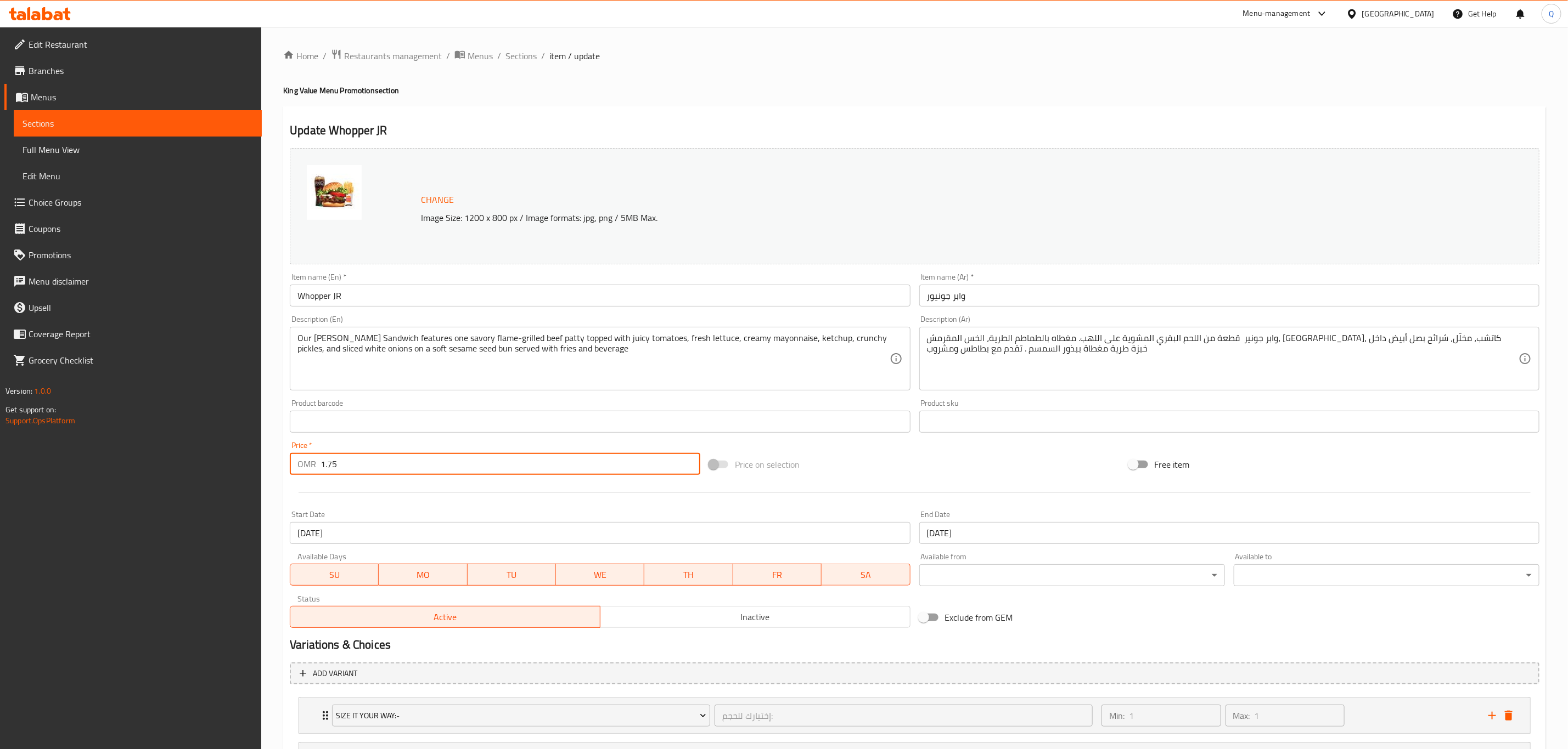
click at [430, 469] on input "1.75" at bounding box center [510, 464] width 379 height 22
type input "2.15"
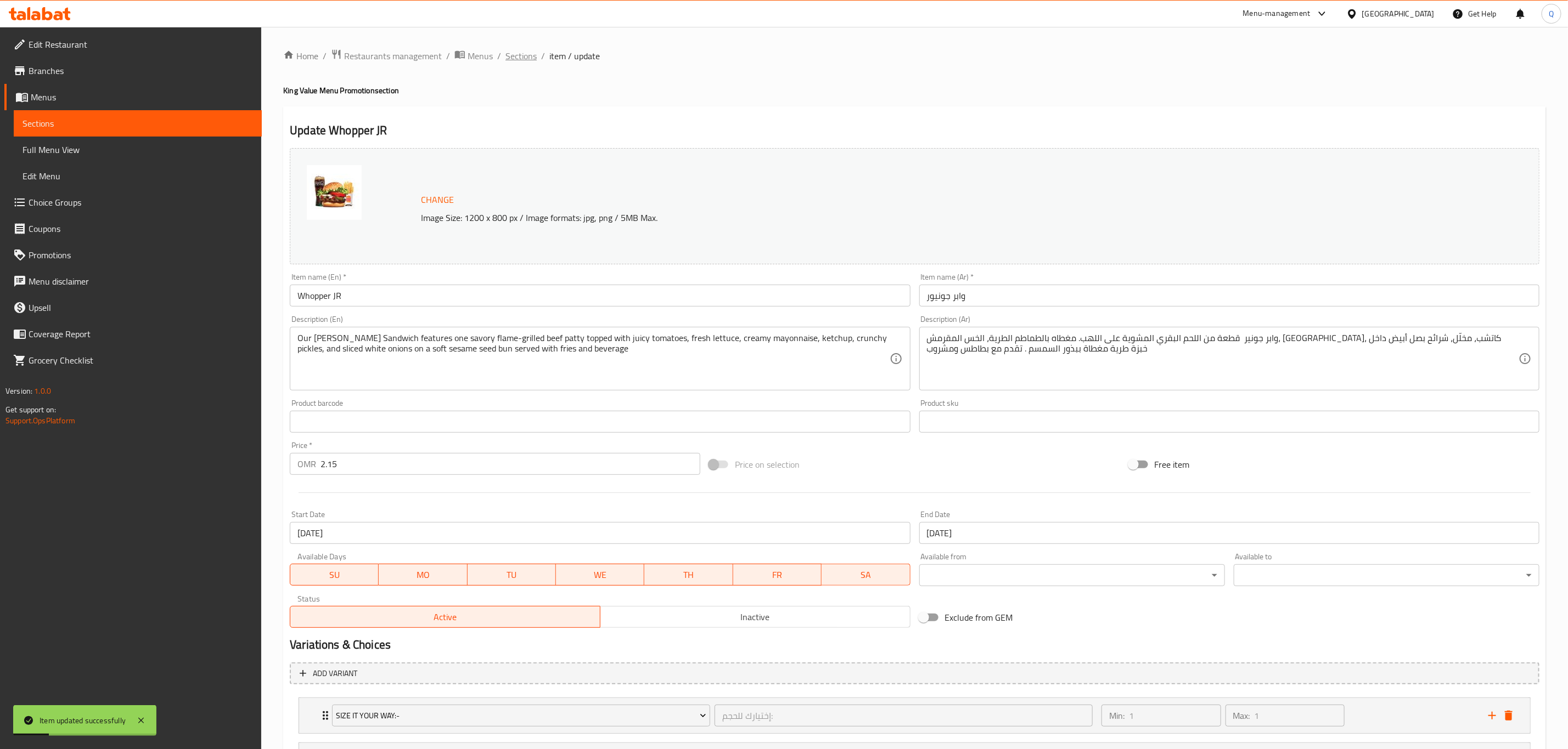
click at [526, 63] on span "Sections" at bounding box center [521, 56] width 31 height 13
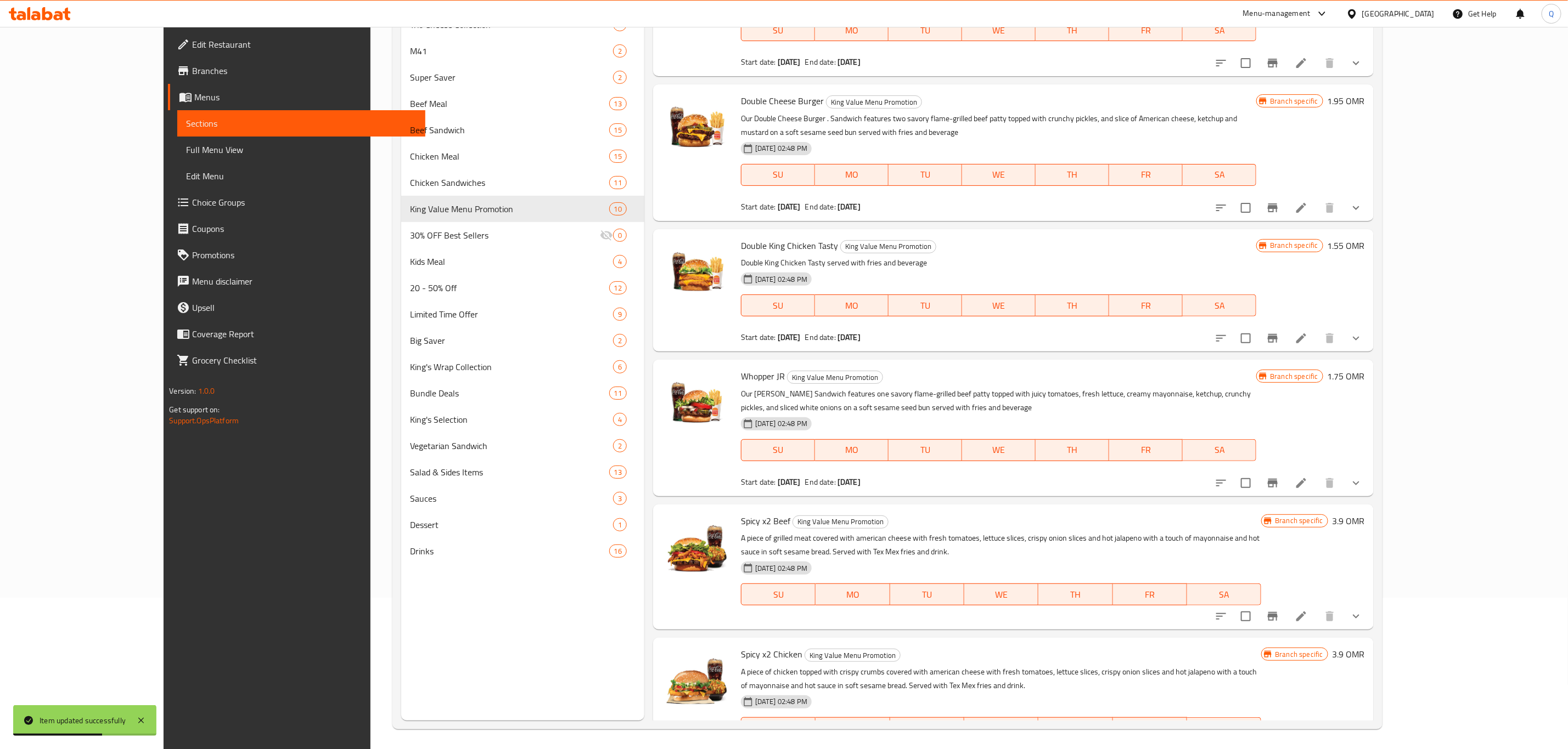
scroll to position [152, 0]
click at [1278, 478] on icon "Branch-specific-item" at bounding box center [1273, 482] width 10 height 9
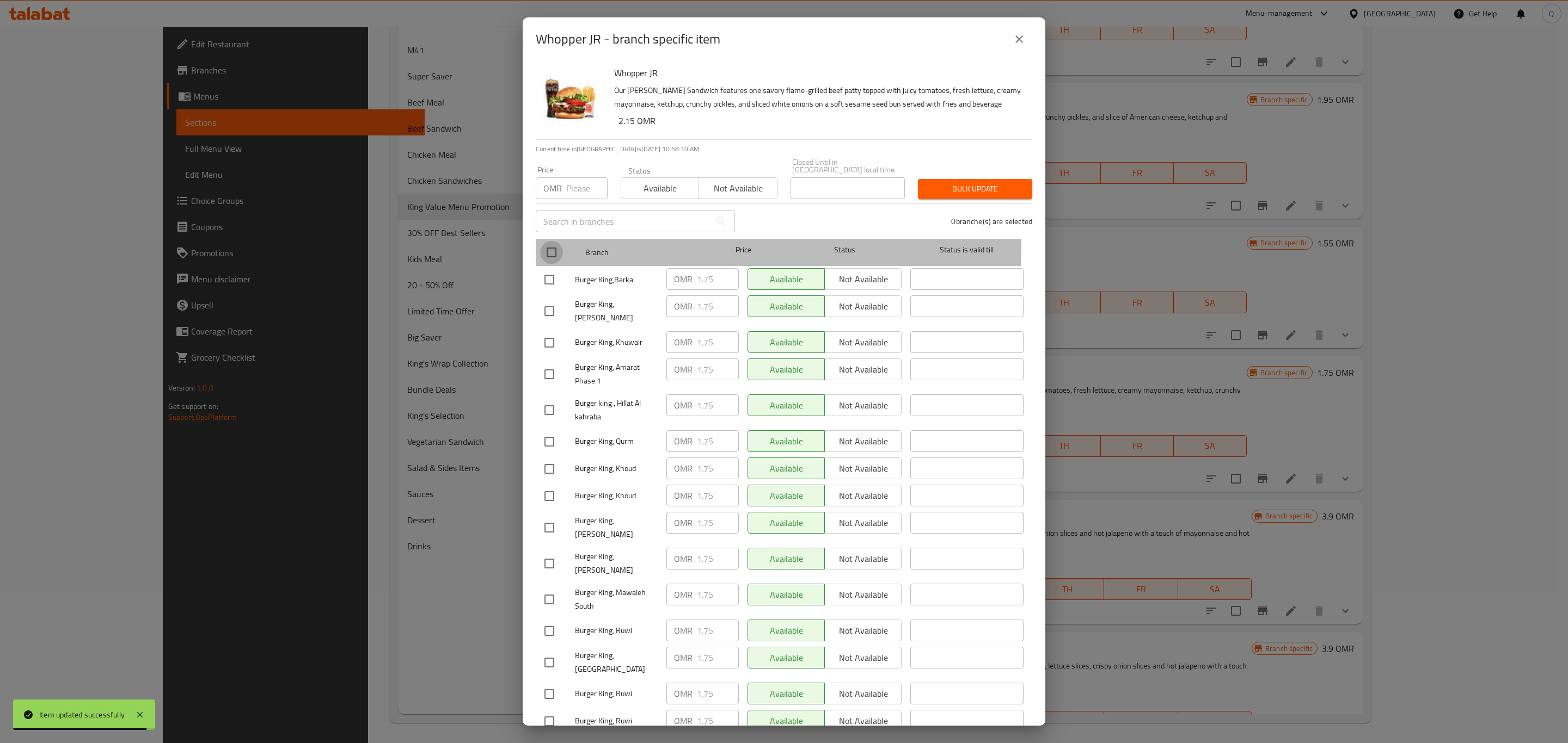
click at [549, 241] on input "checkbox" at bounding box center [551, 252] width 23 height 23
checkbox input "true"
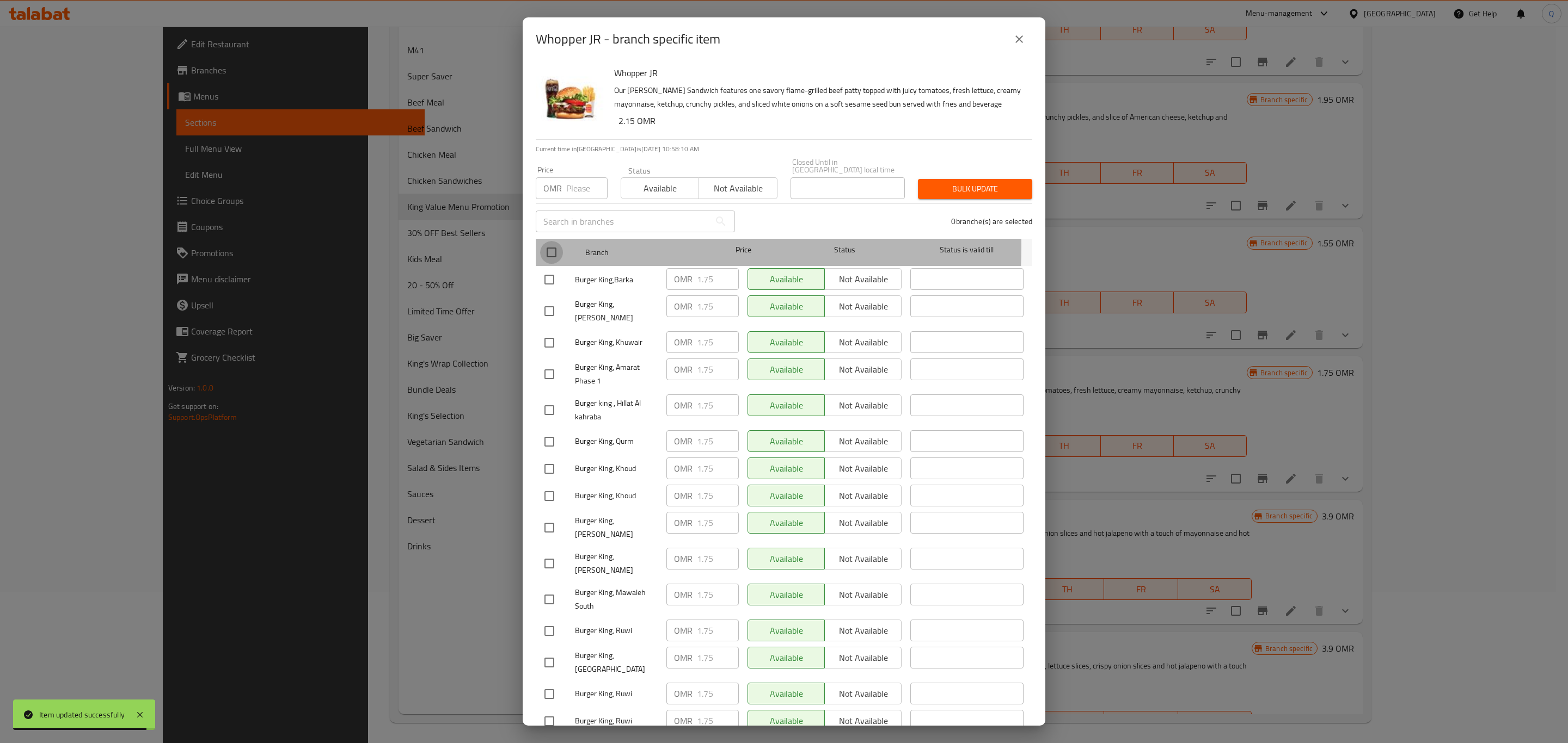
checkbox input "true"
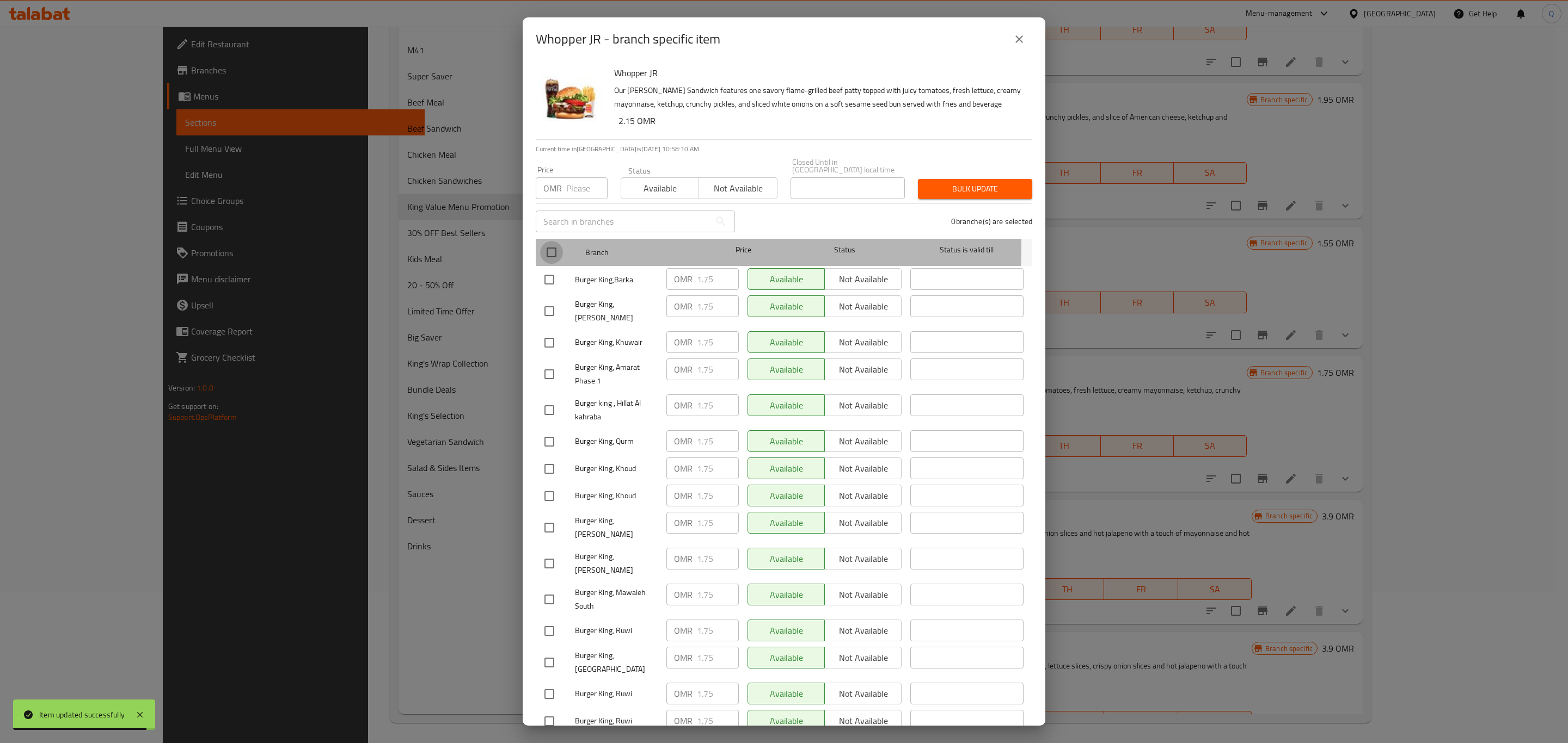
checkbox input "true"
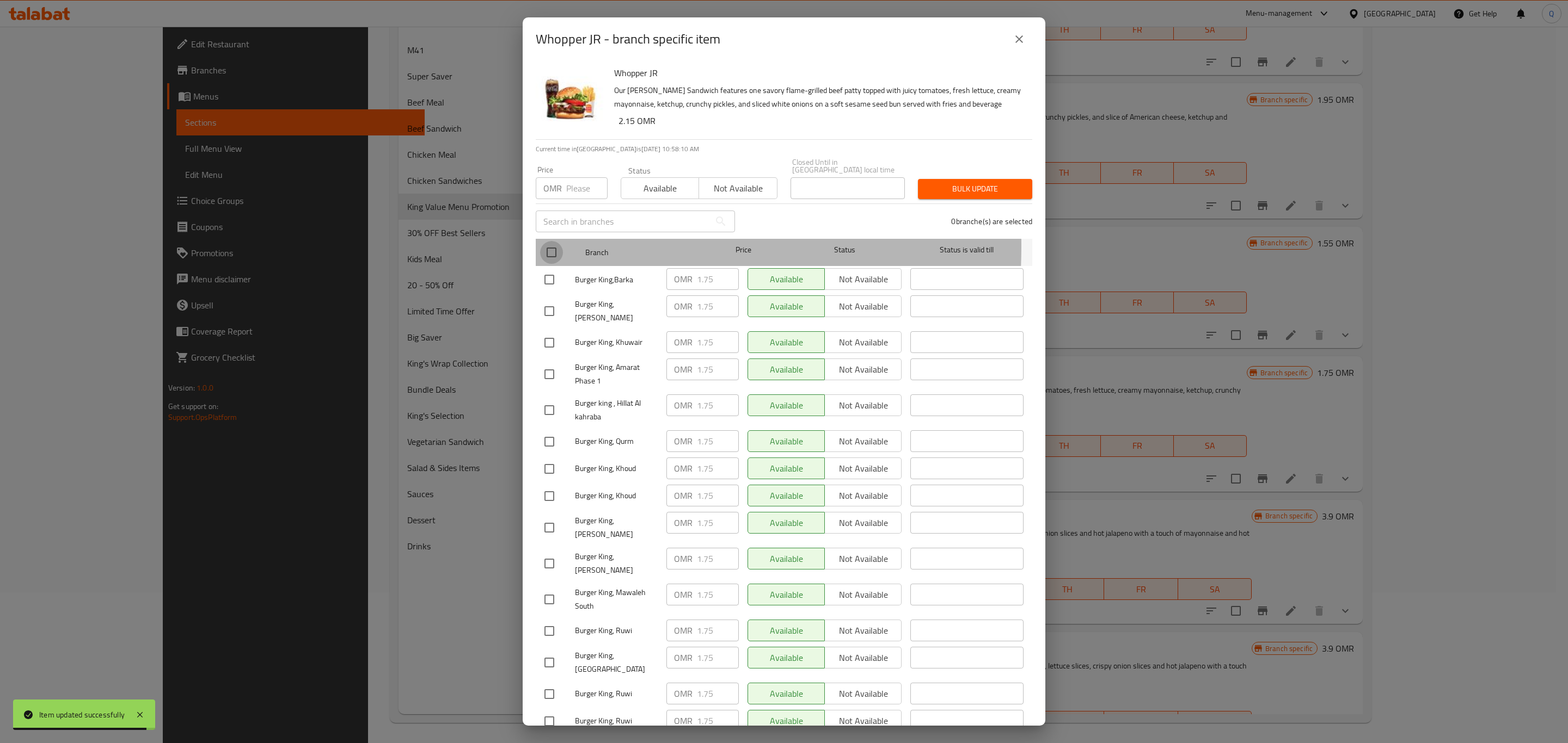
checkbox input "true"
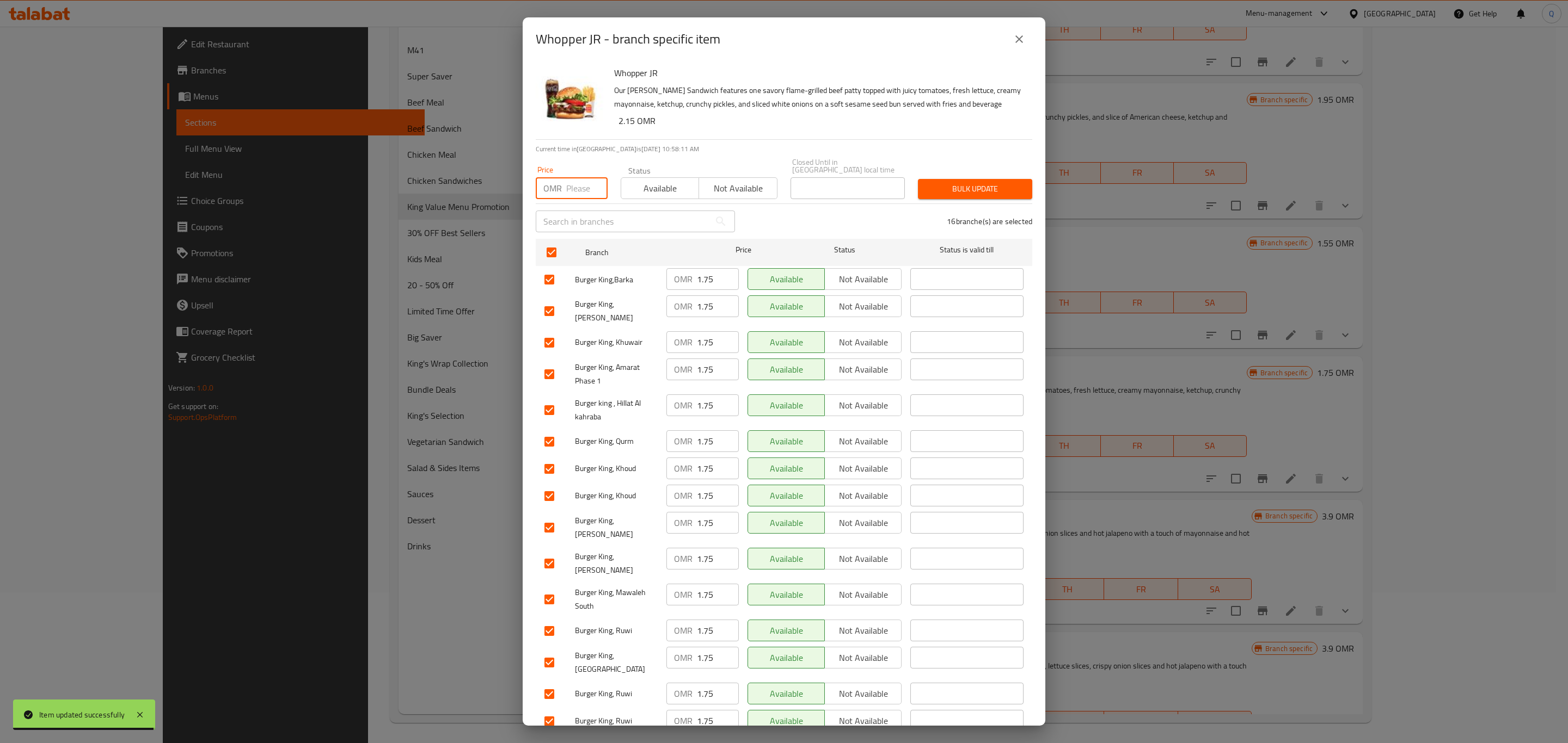
click at [567, 180] on input "number" at bounding box center [587, 188] width 41 height 22
type input "2.15"
click at [977, 188] on span "Bulk update" at bounding box center [975, 188] width 97 height 13
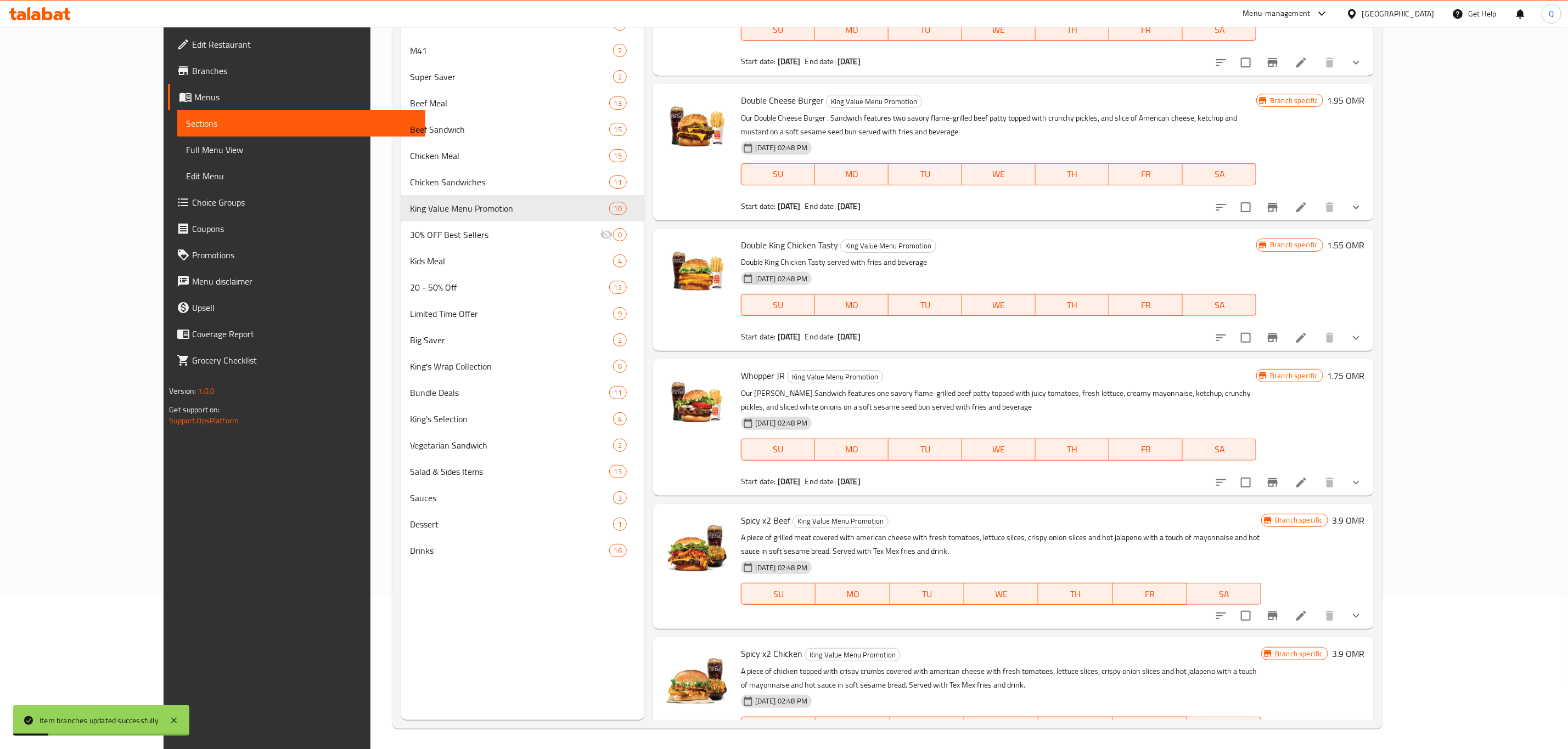
scroll to position [154, 0]
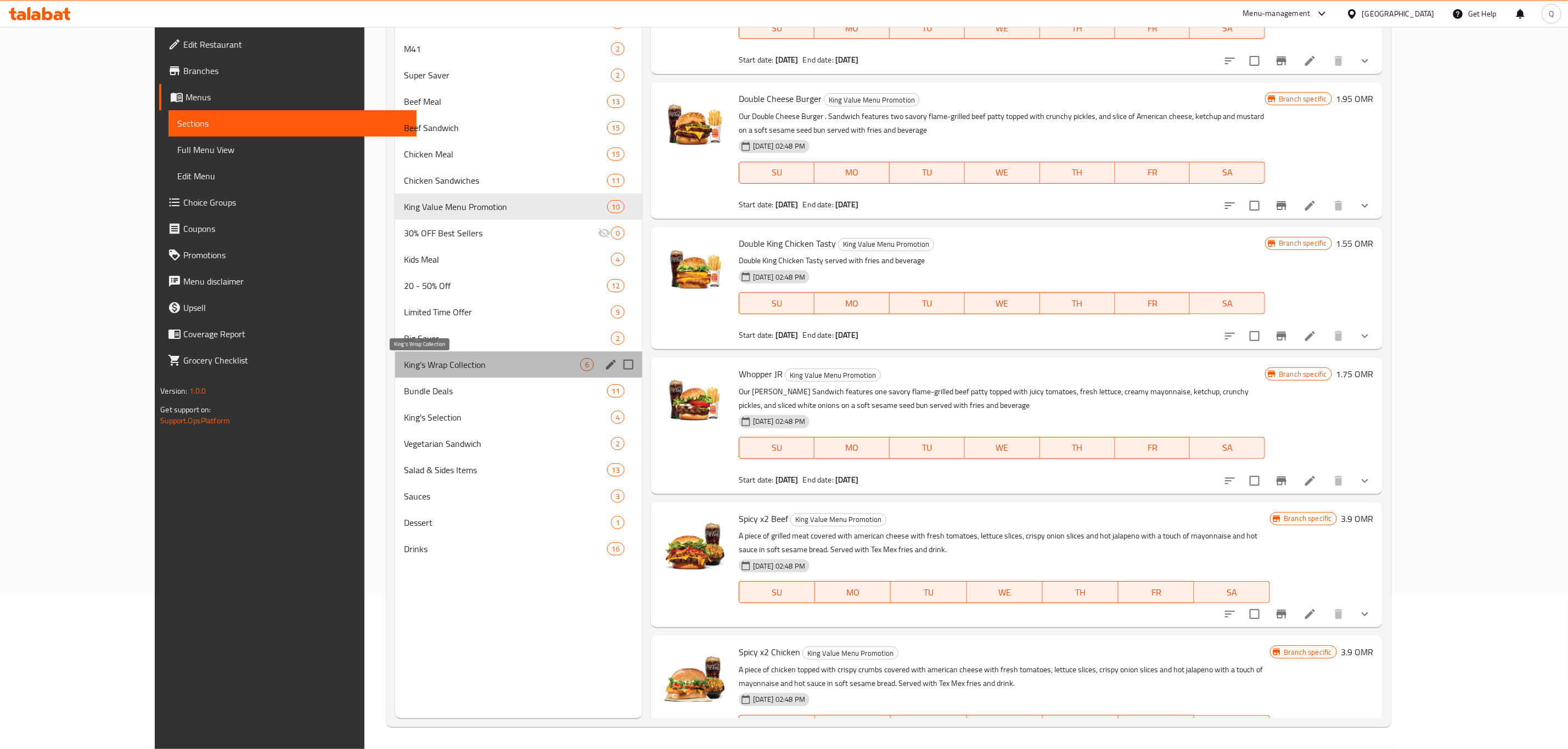
click at [416, 364] on span "King's Wrap Collection" at bounding box center [492, 364] width 176 height 13
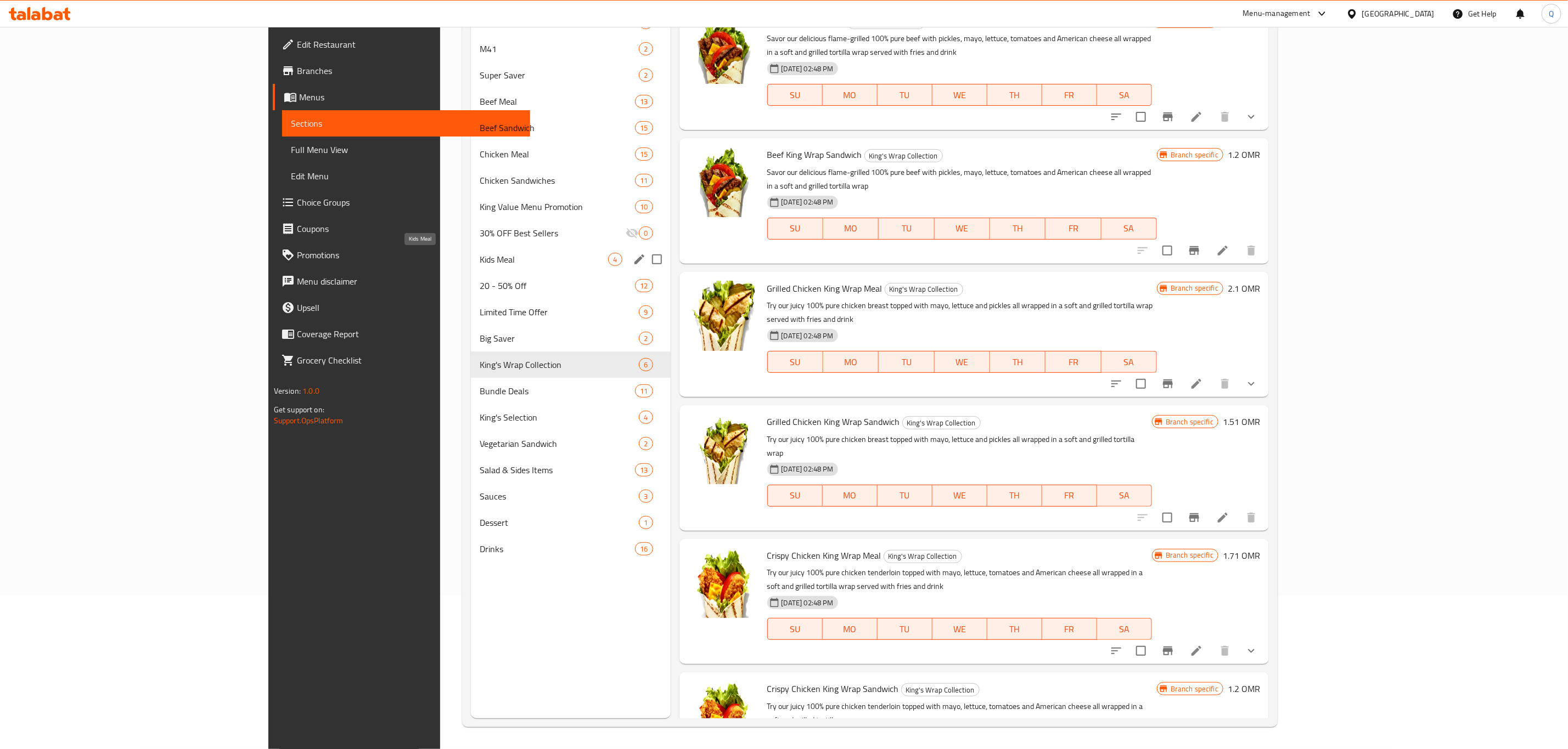
drag, startPoint x: 404, startPoint y: 265, endPoint x: 399, endPoint y: 287, distance: 22.6
click at [480, 265] on span "Kids Meal" at bounding box center [544, 259] width 128 height 13
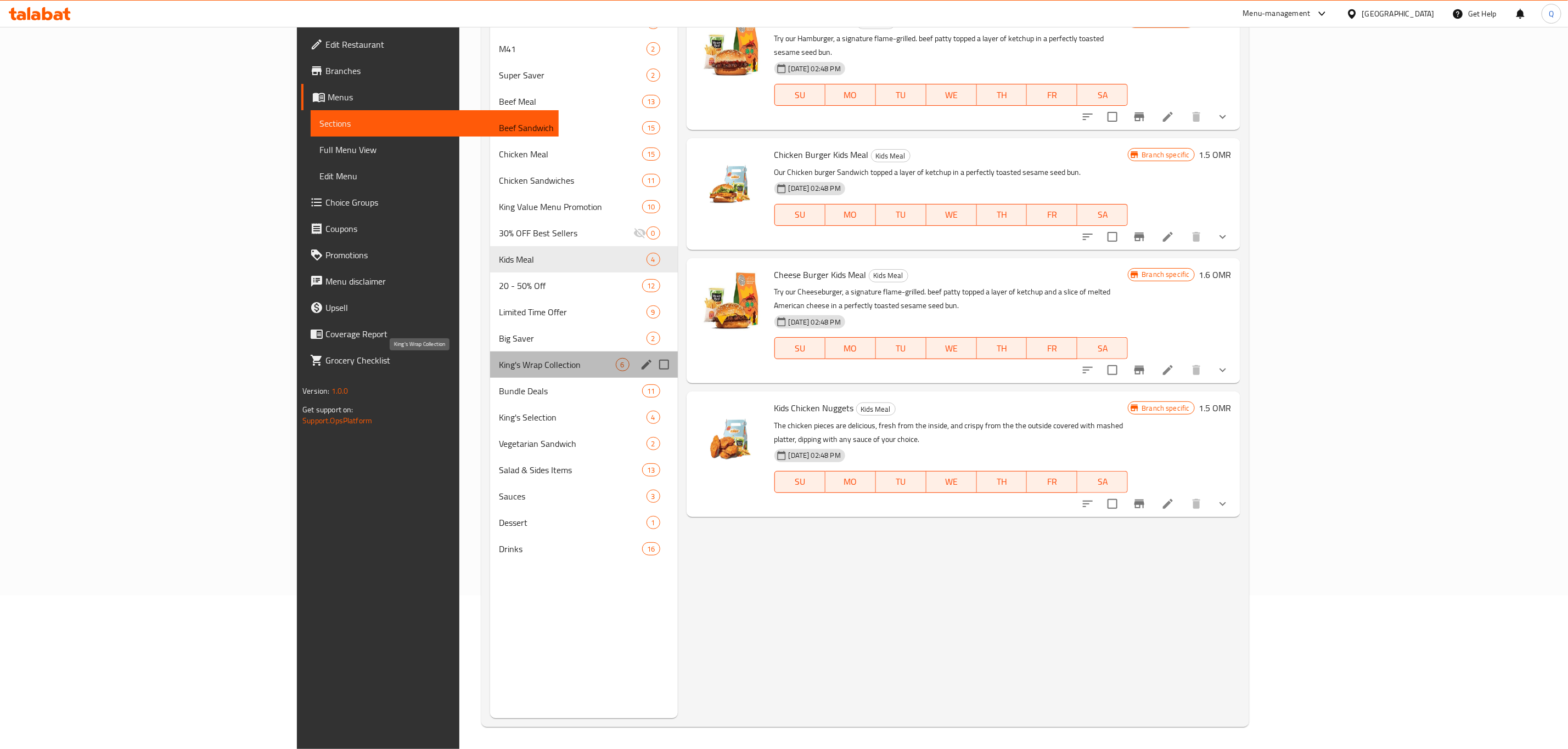
click at [499, 369] on span "King's Wrap Collection" at bounding box center [557, 364] width 117 height 13
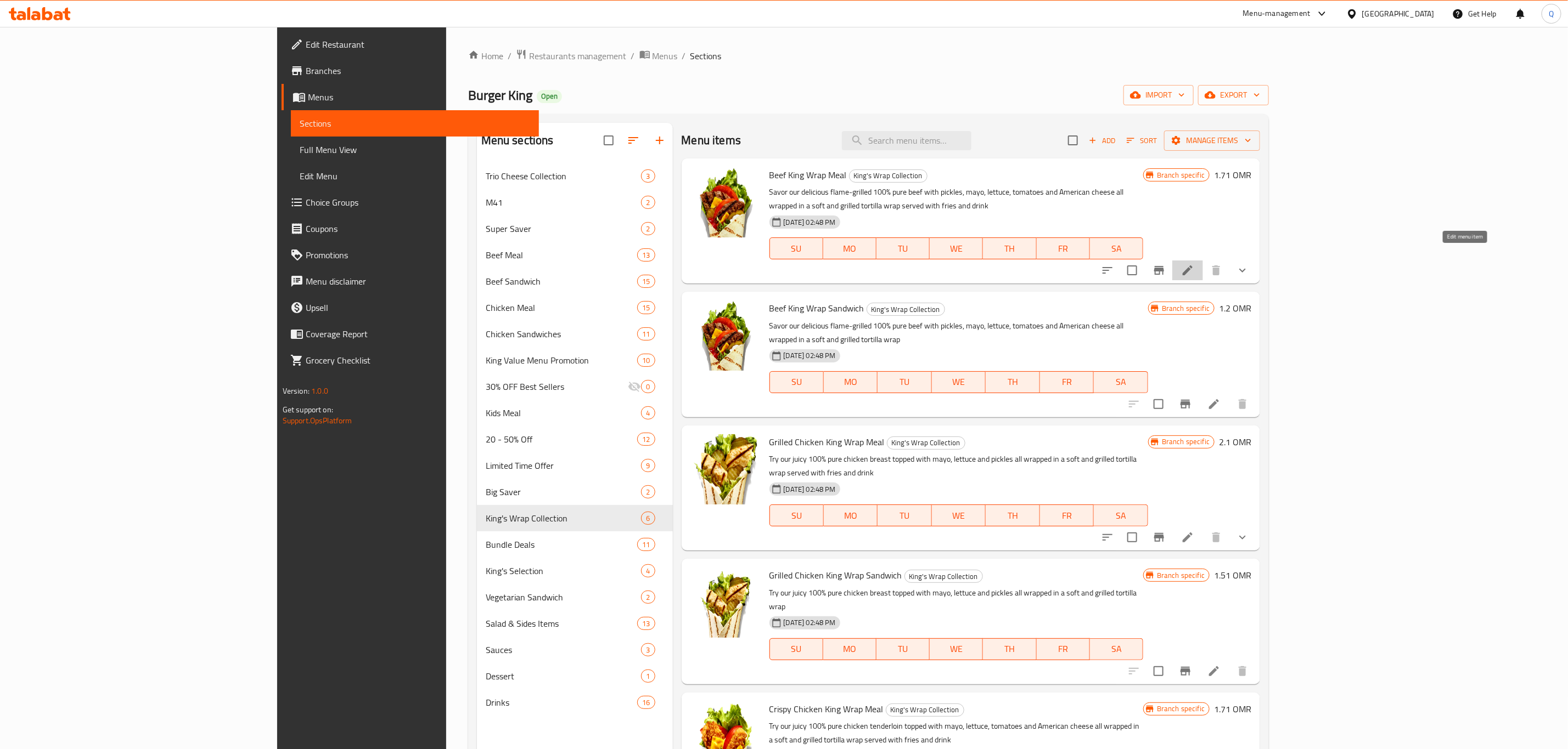
click at [1194, 264] on icon at bounding box center [1188, 270] width 13 height 13
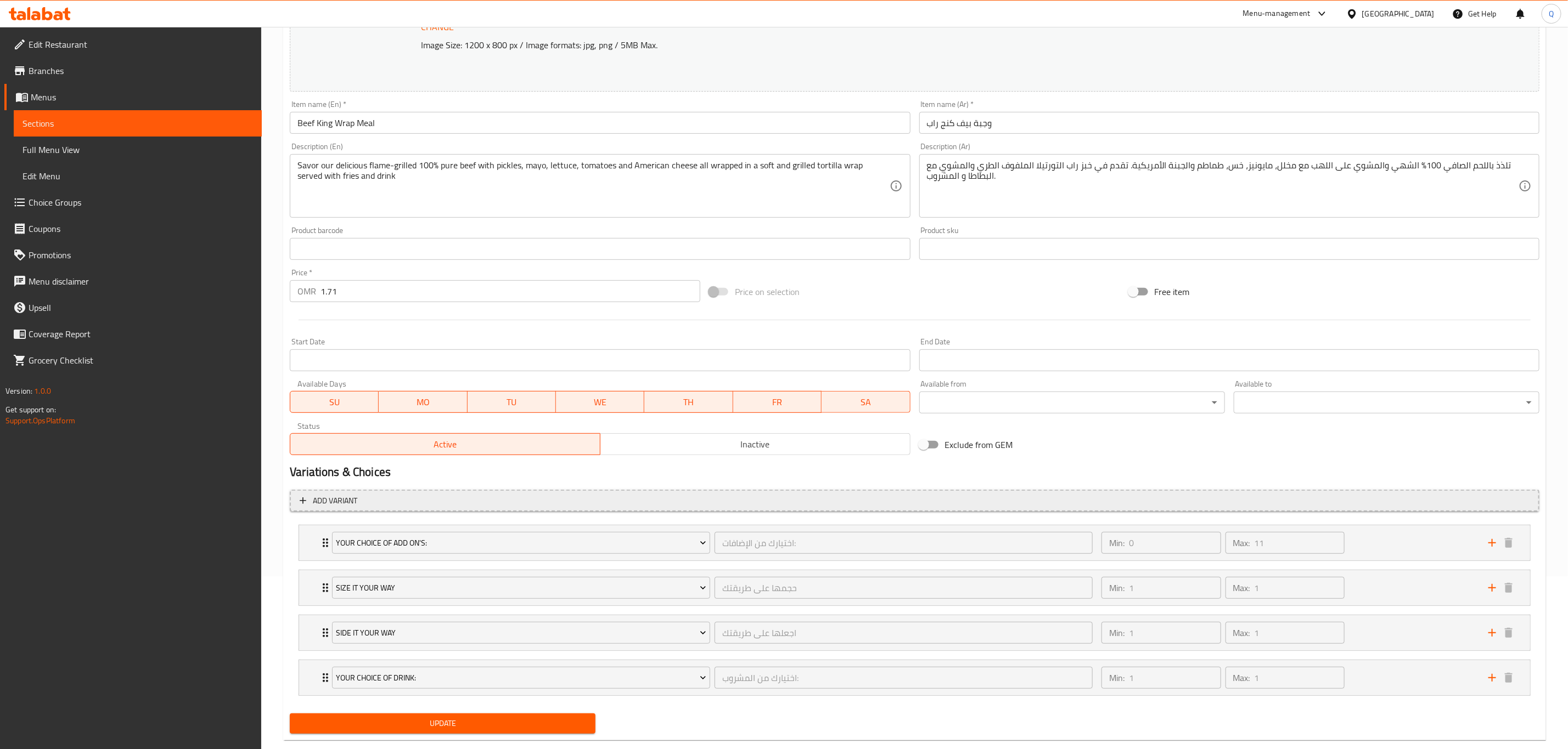
scroll to position [174, 0]
click at [465, 581] on button "Size It Your Way" at bounding box center [521, 587] width 378 height 22
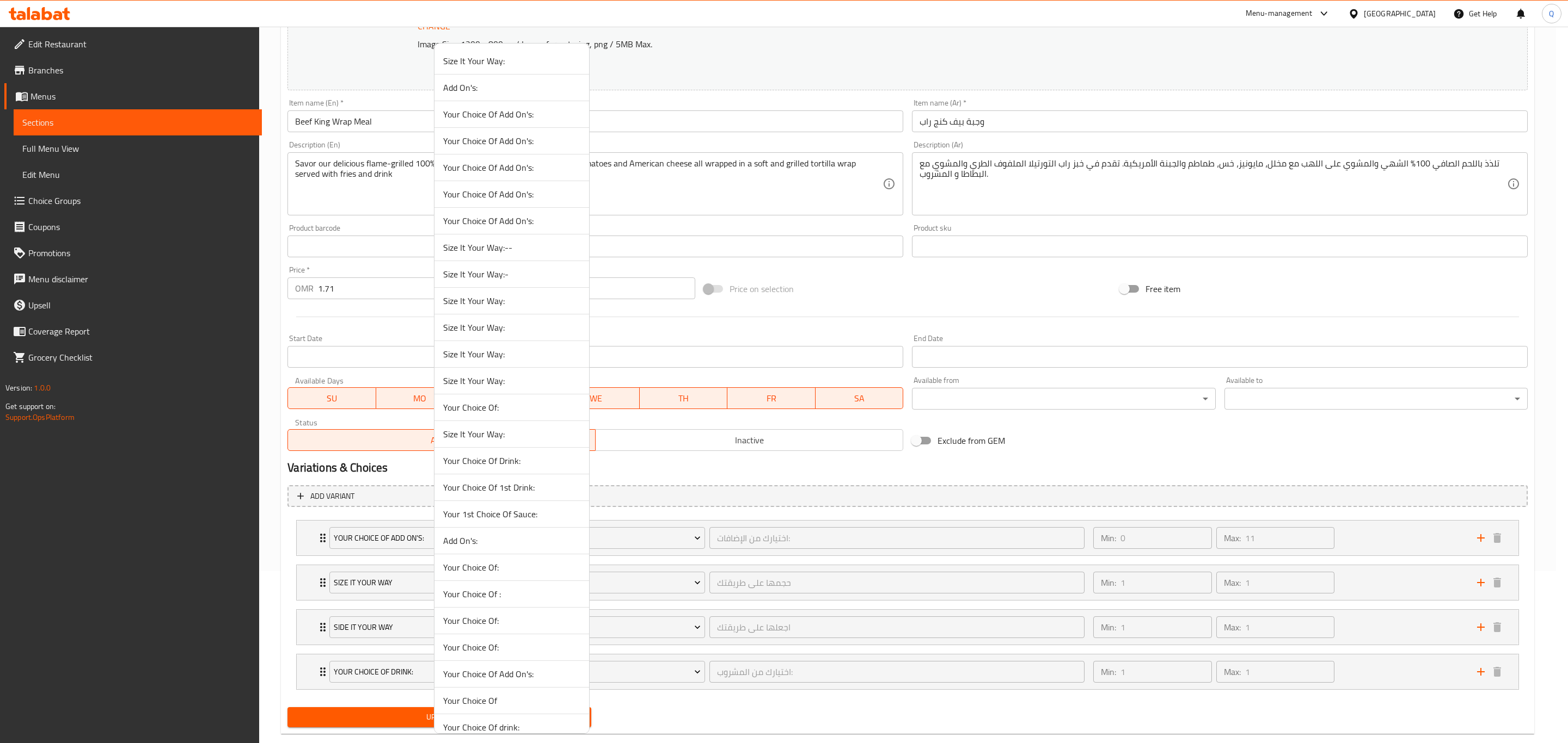
click at [511, 276] on span "Size It Your Way:-" at bounding box center [512, 274] width 137 height 13
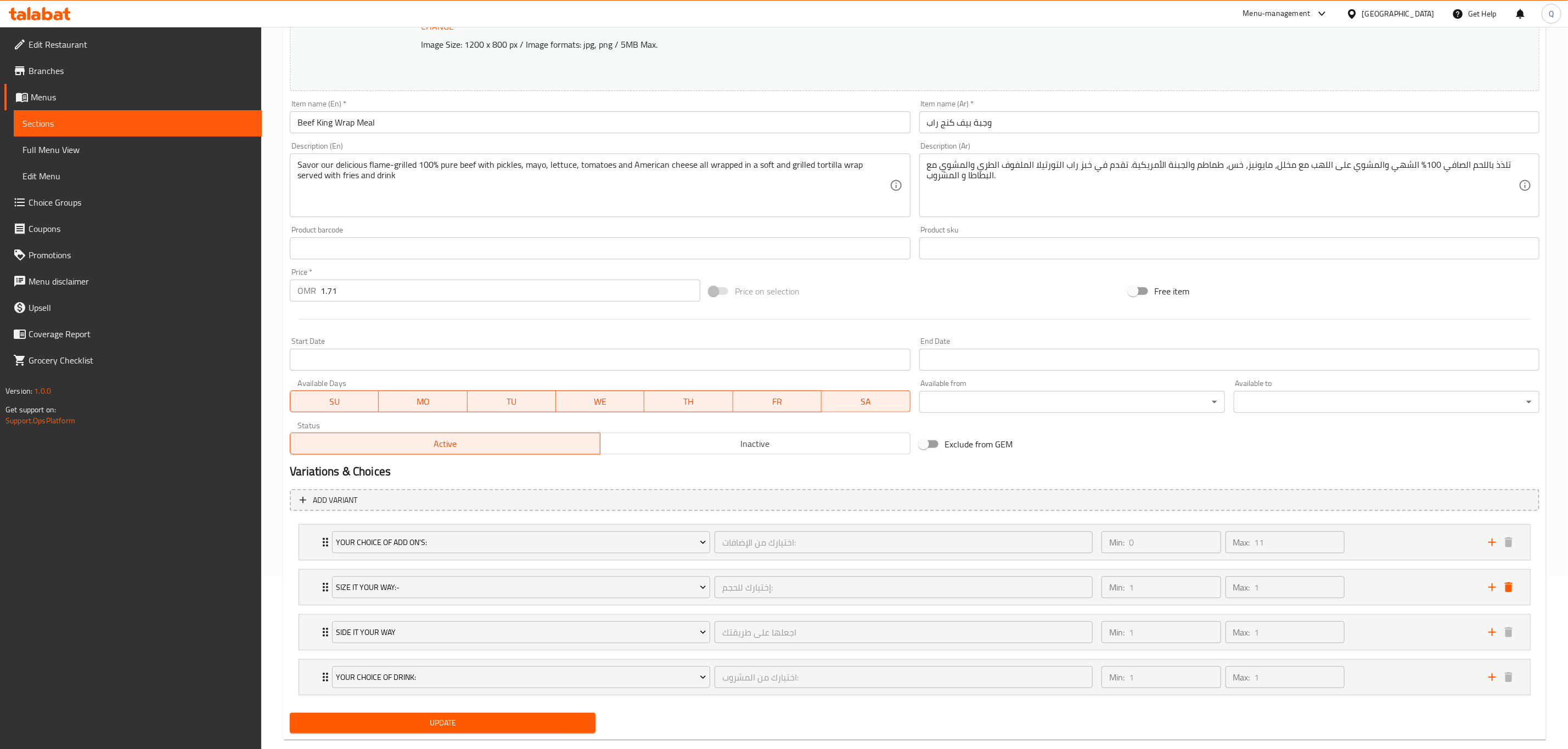
click at [435, 294] on input "1.71" at bounding box center [510, 290] width 379 height 22
type input "1"
type input "2.11"
click at [418, 725] on span "Update" at bounding box center [442, 722] width 288 height 13
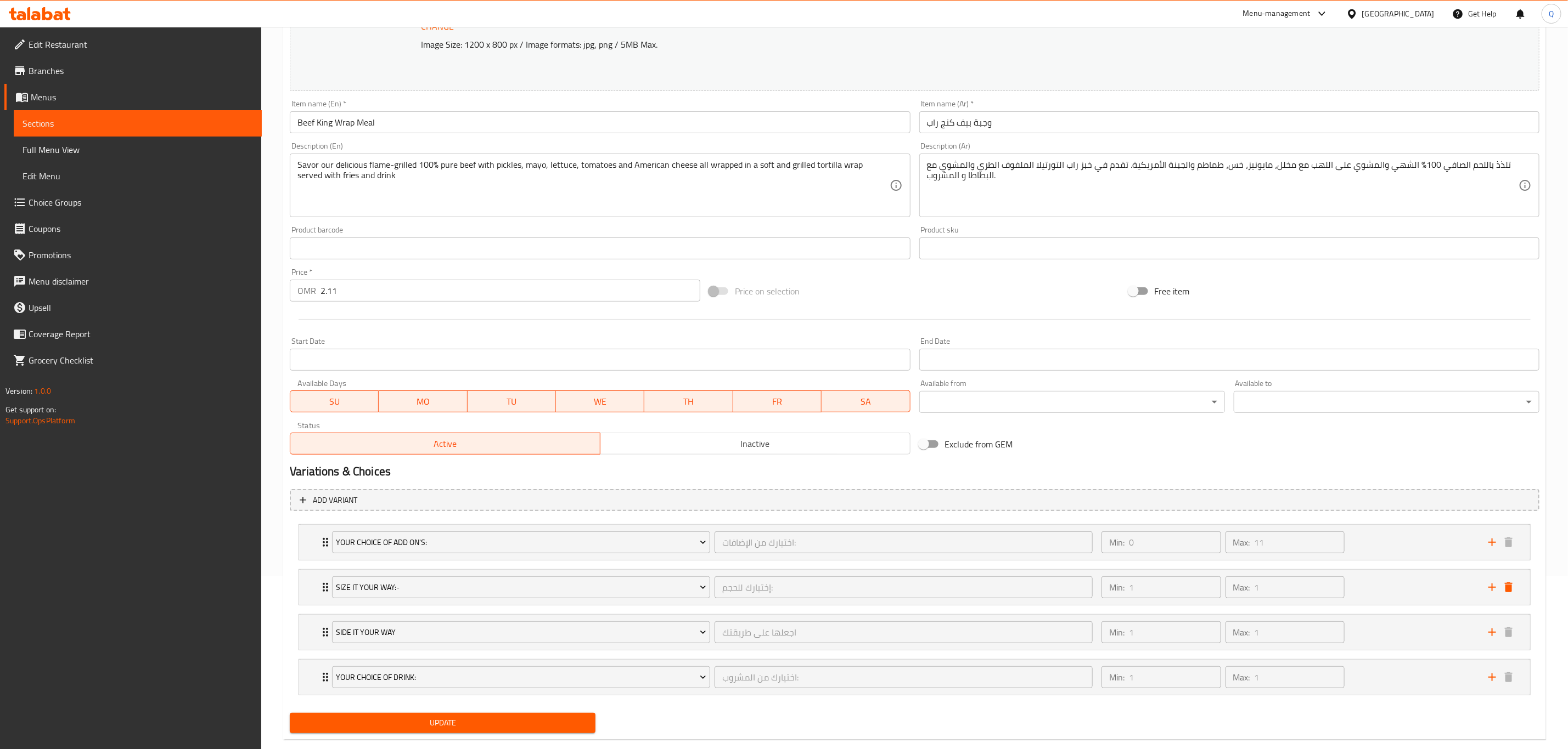
click at [469, 729] on span "Update" at bounding box center [442, 722] width 288 height 13
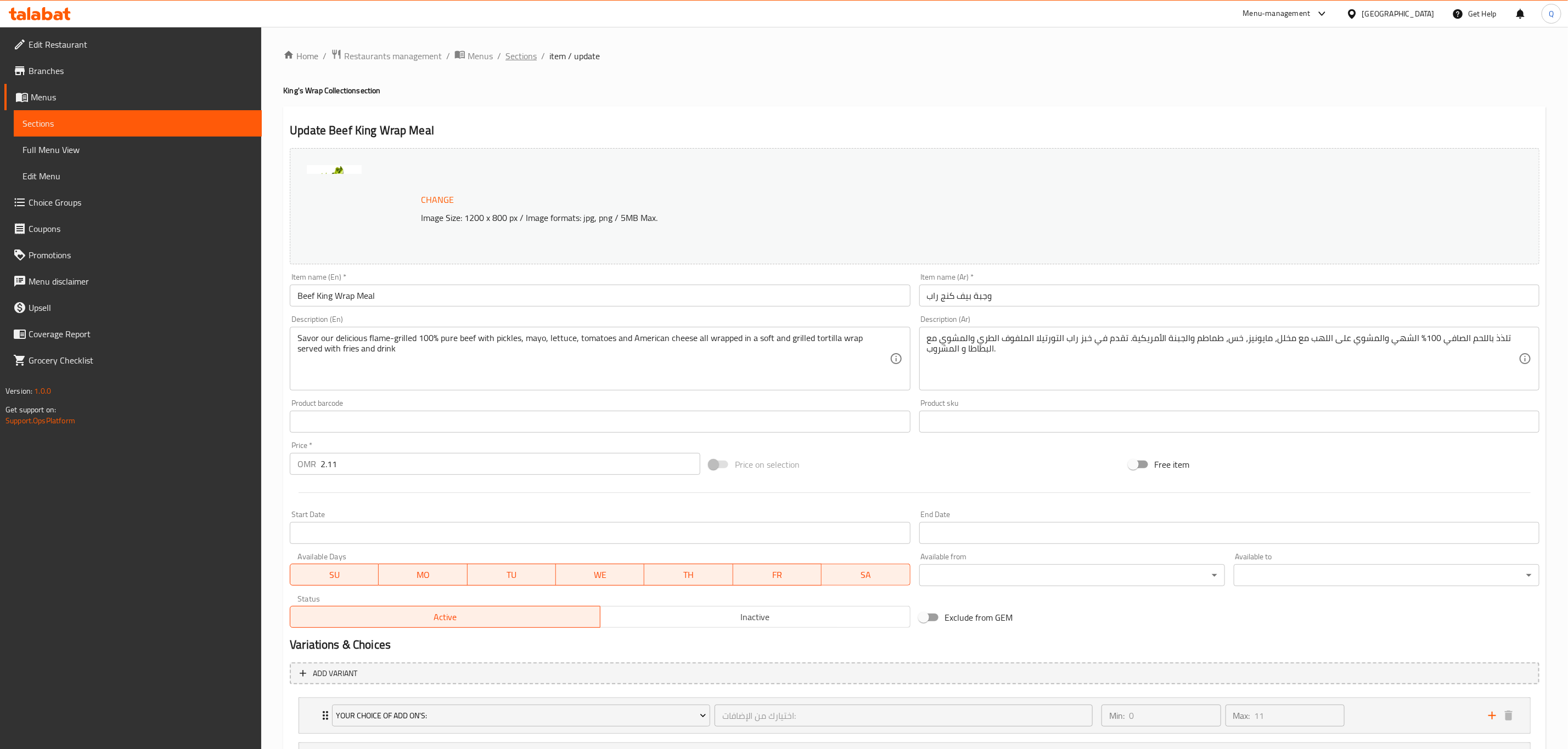
click at [527, 49] on span "Sections" at bounding box center [521, 56] width 31 height 13
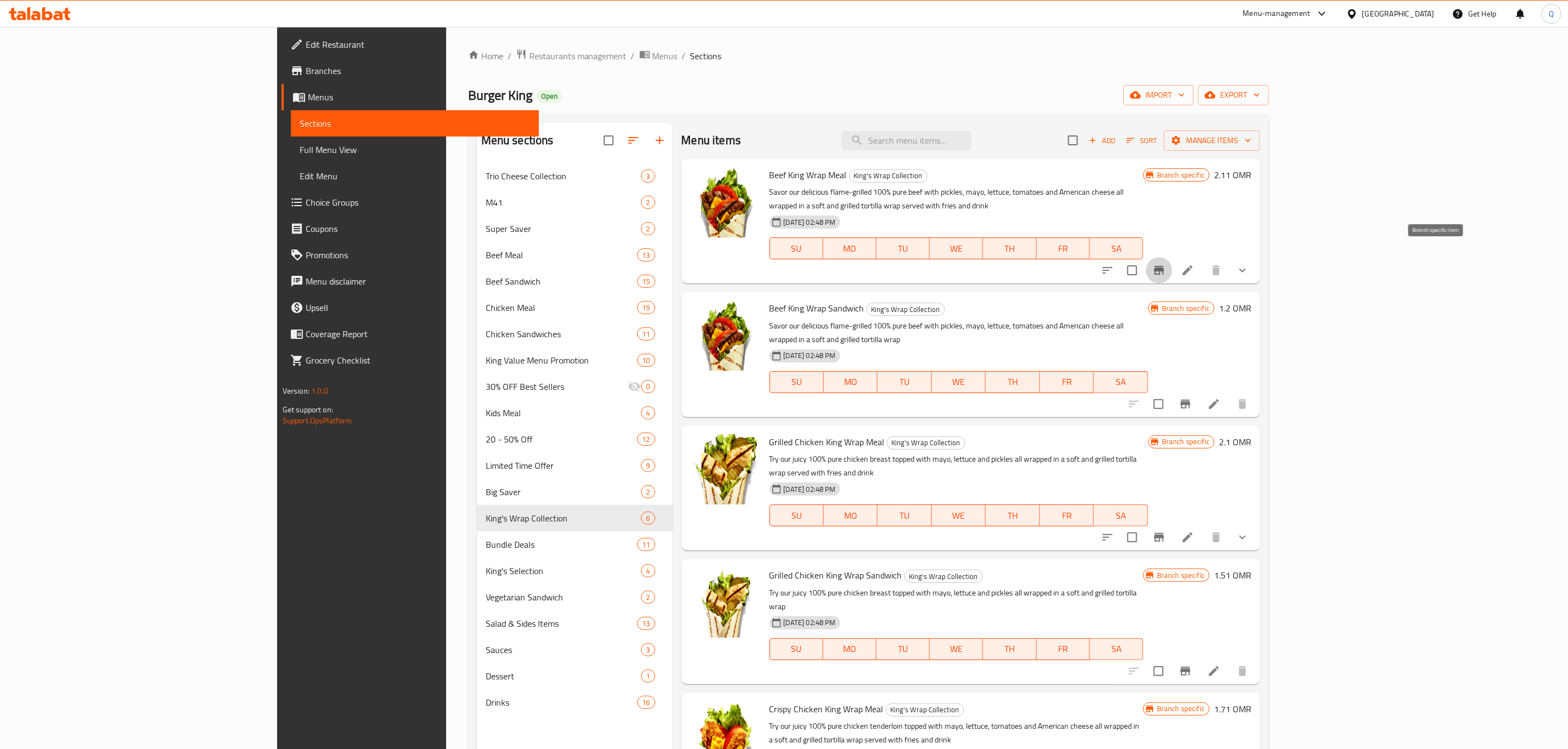
click at [1164, 266] on icon "Branch-specific-item" at bounding box center [1159, 270] width 10 height 9
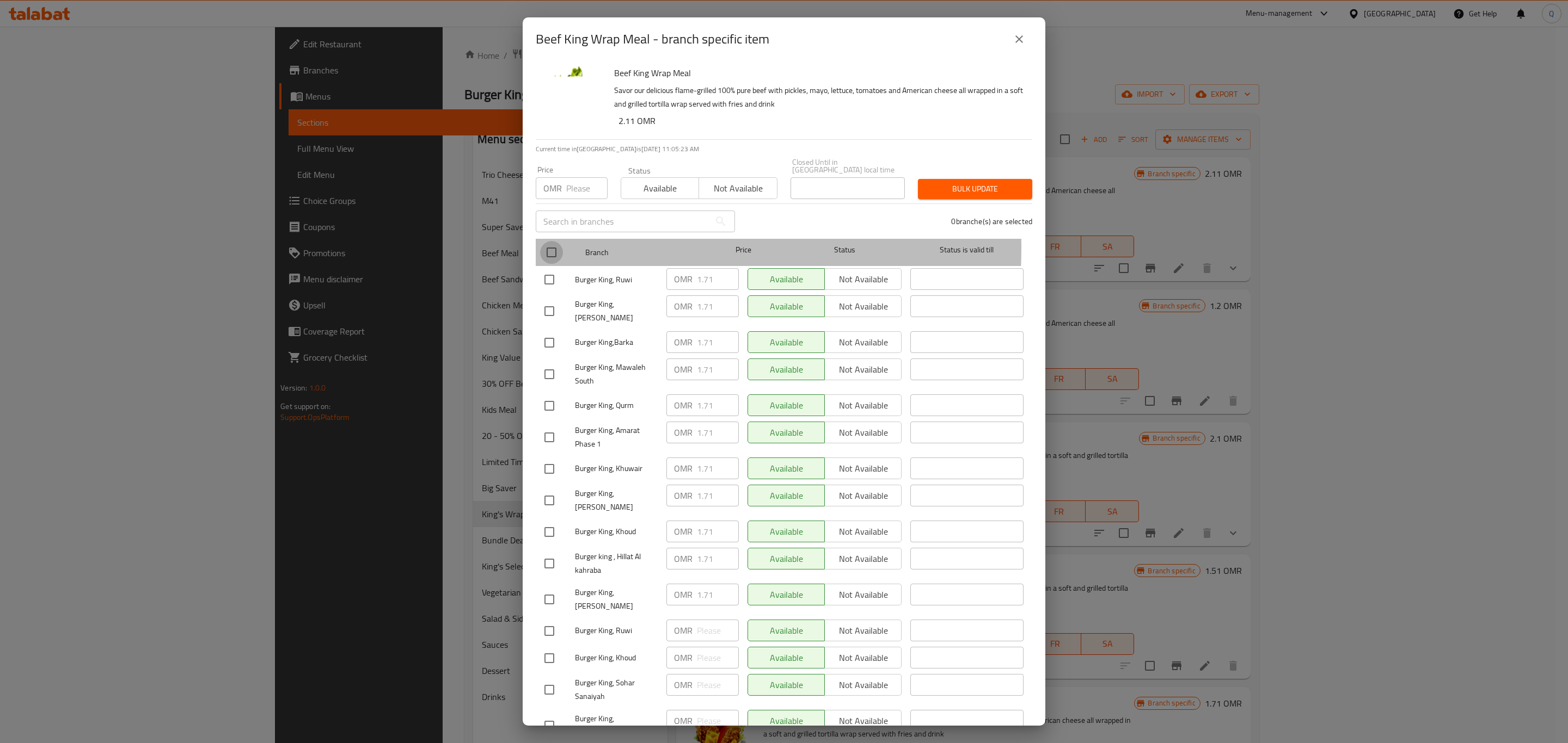
click at [546, 241] on input "checkbox" at bounding box center [551, 252] width 23 height 23
checkbox input "true"
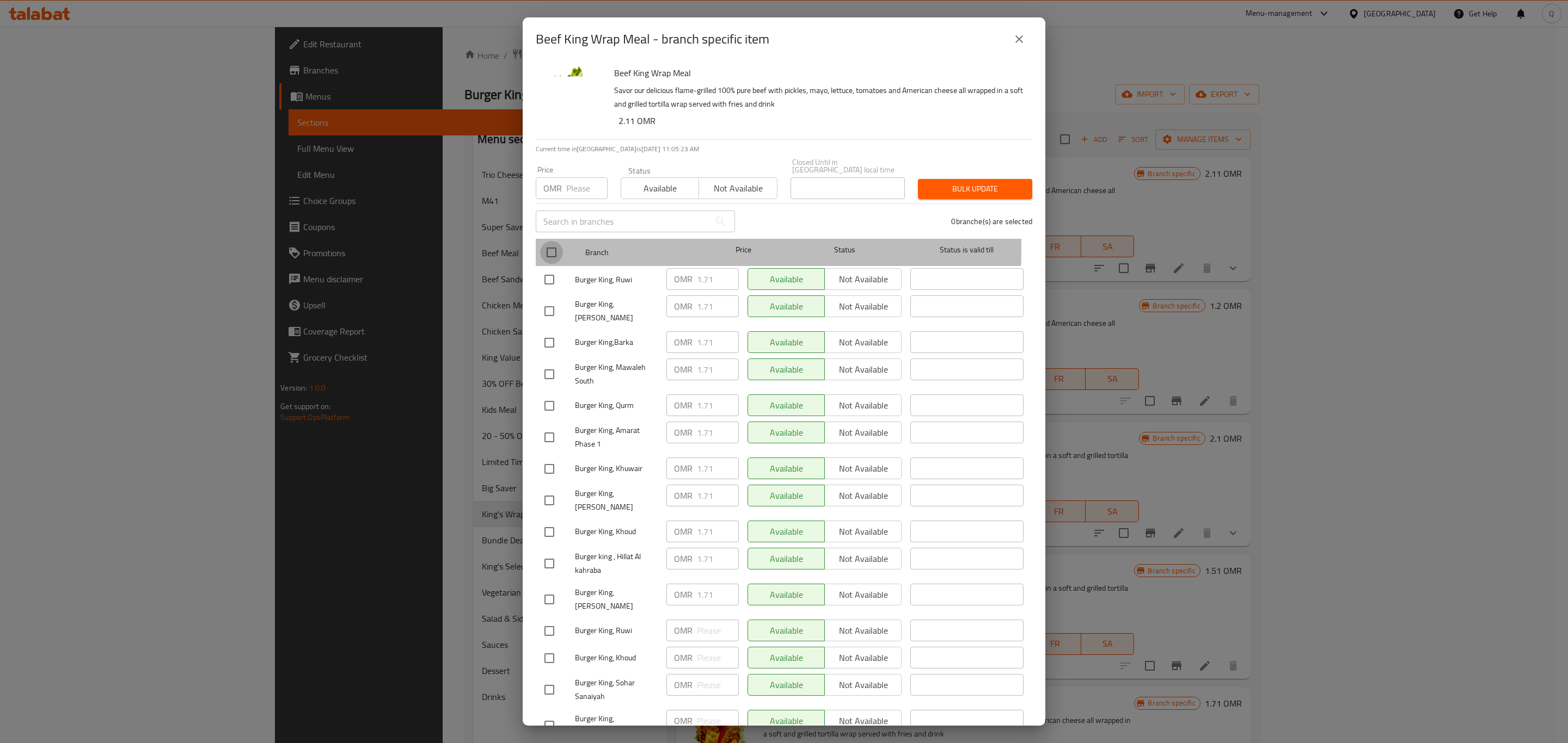
checkbox input "true"
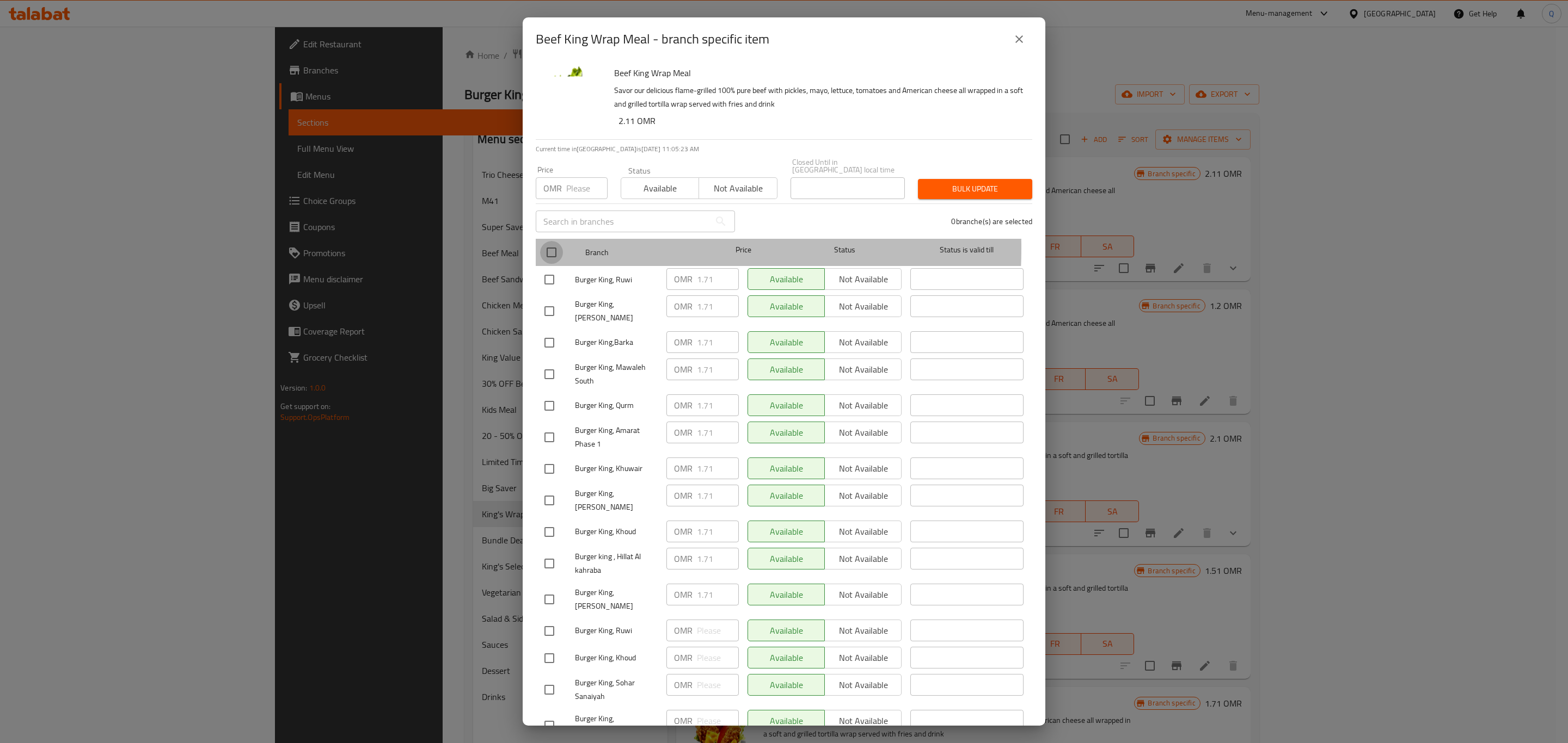
checkbox input "true"
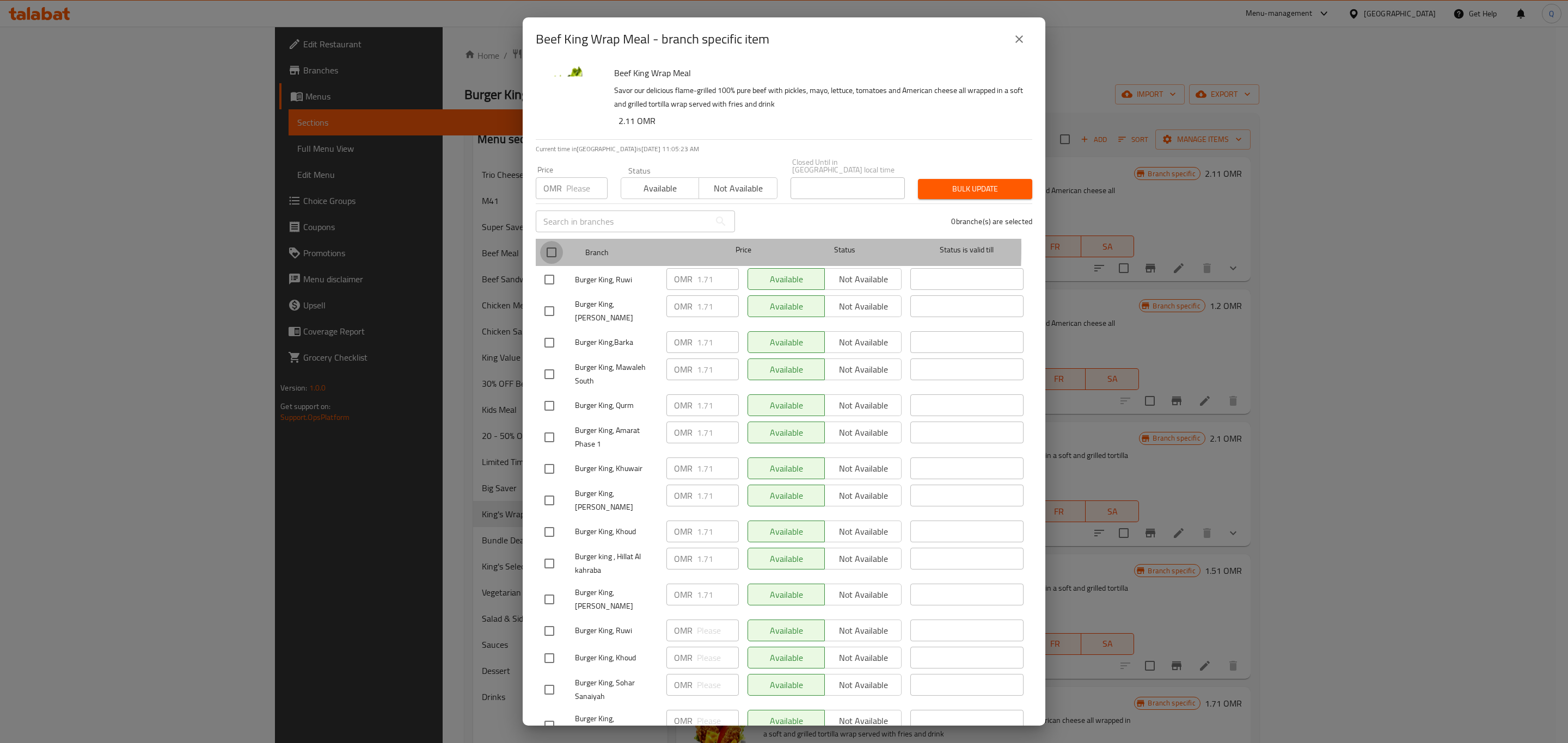
checkbox input "true"
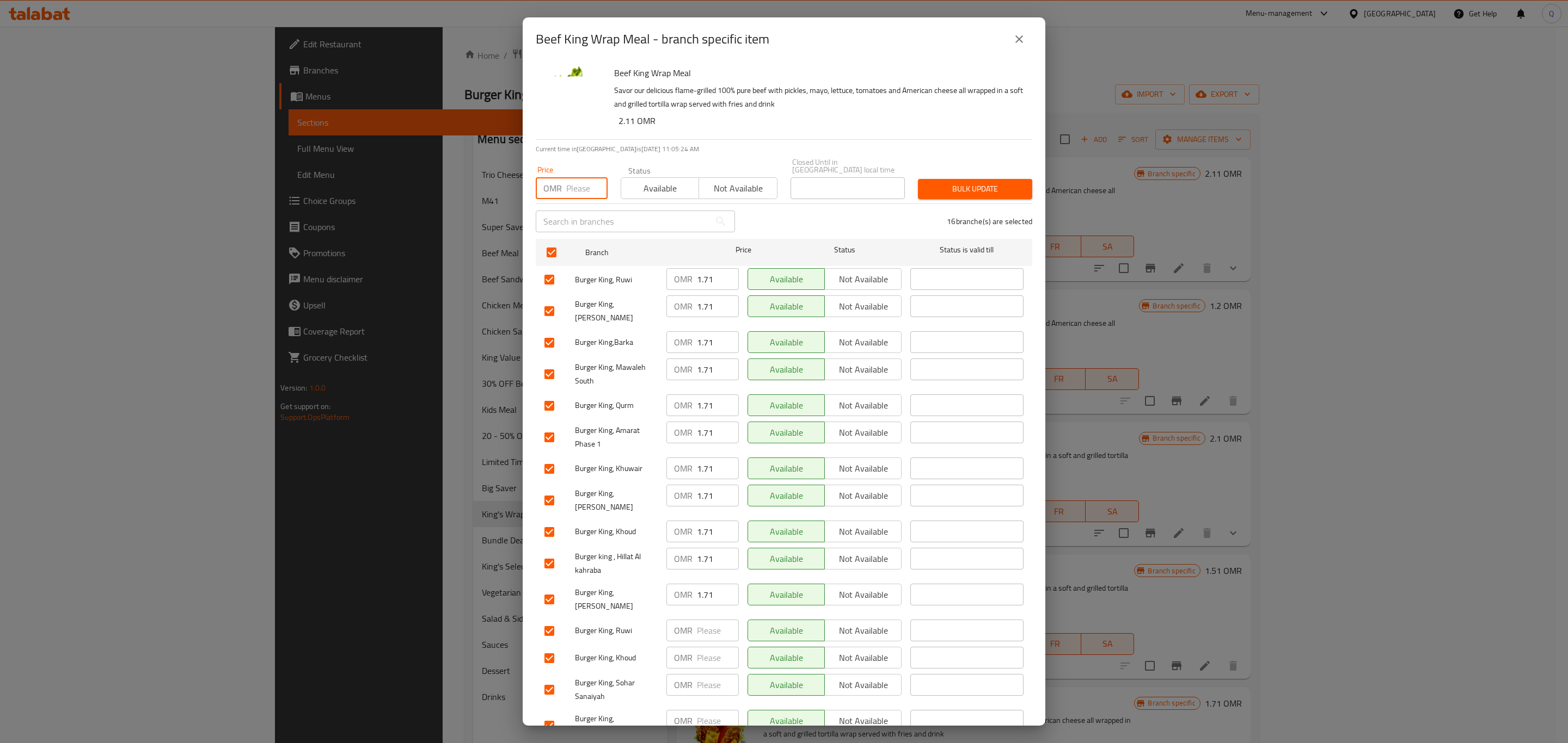
click at [572, 188] on input "number" at bounding box center [587, 188] width 41 height 22
type input "2.11"
click at [940, 182] on span "Bulk update" at bounding box center [975, 188] width 97 height 13
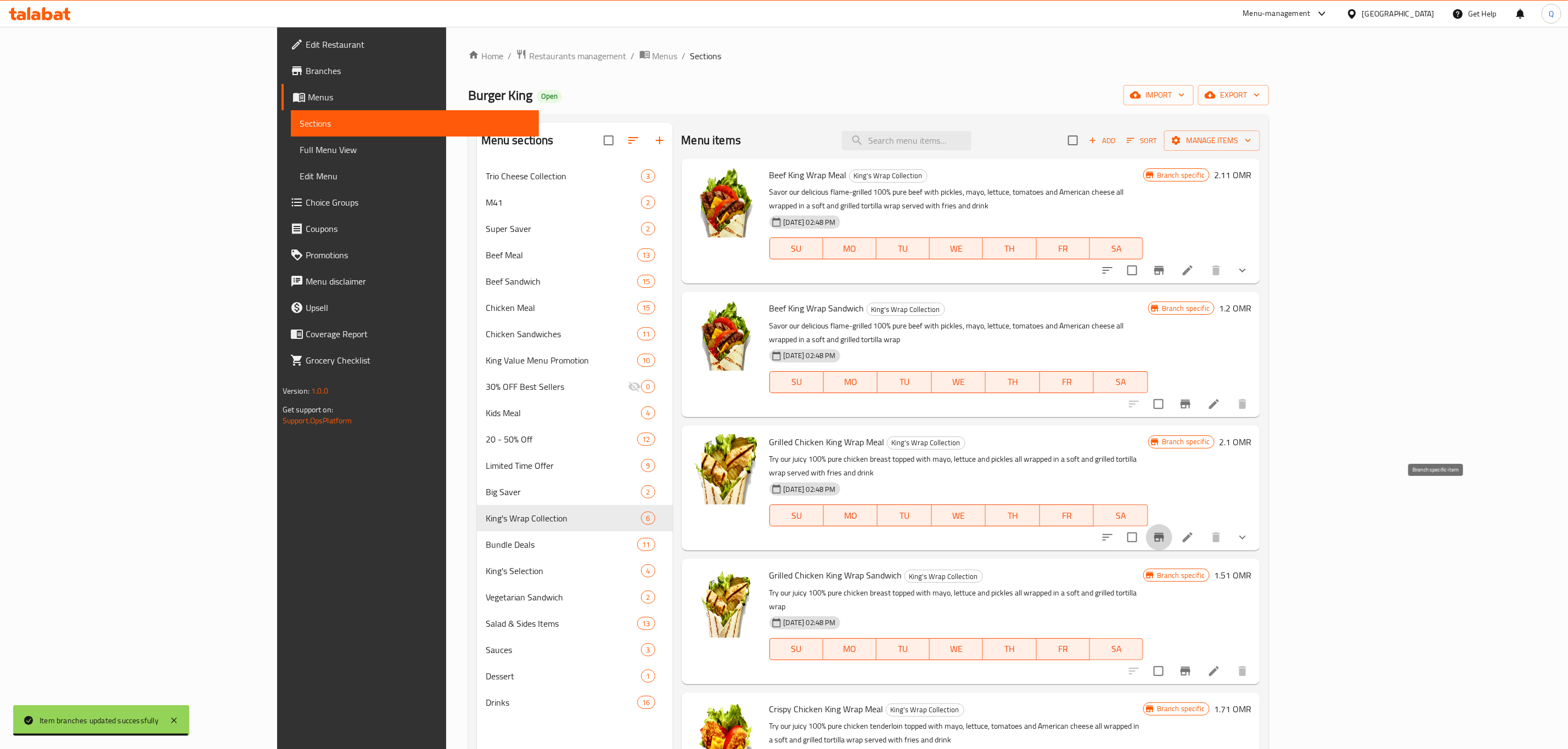
click at [1166, 531] on icon "Branch-specific-item" at bounding box center [1159, 537] width 13 height 13
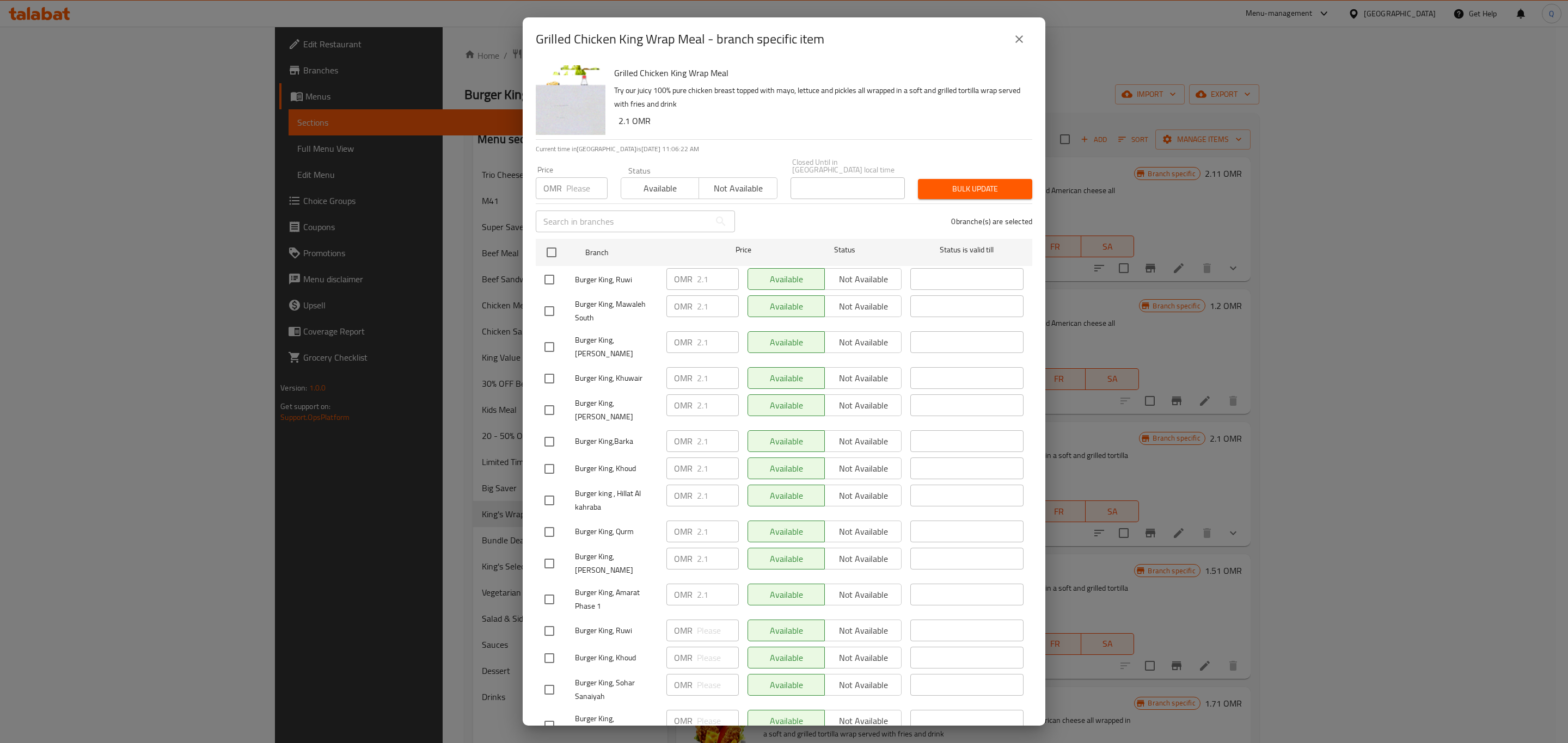
click at [1021, 44] on icon "close" at bounding box center [1019, 39] width 13 height 13
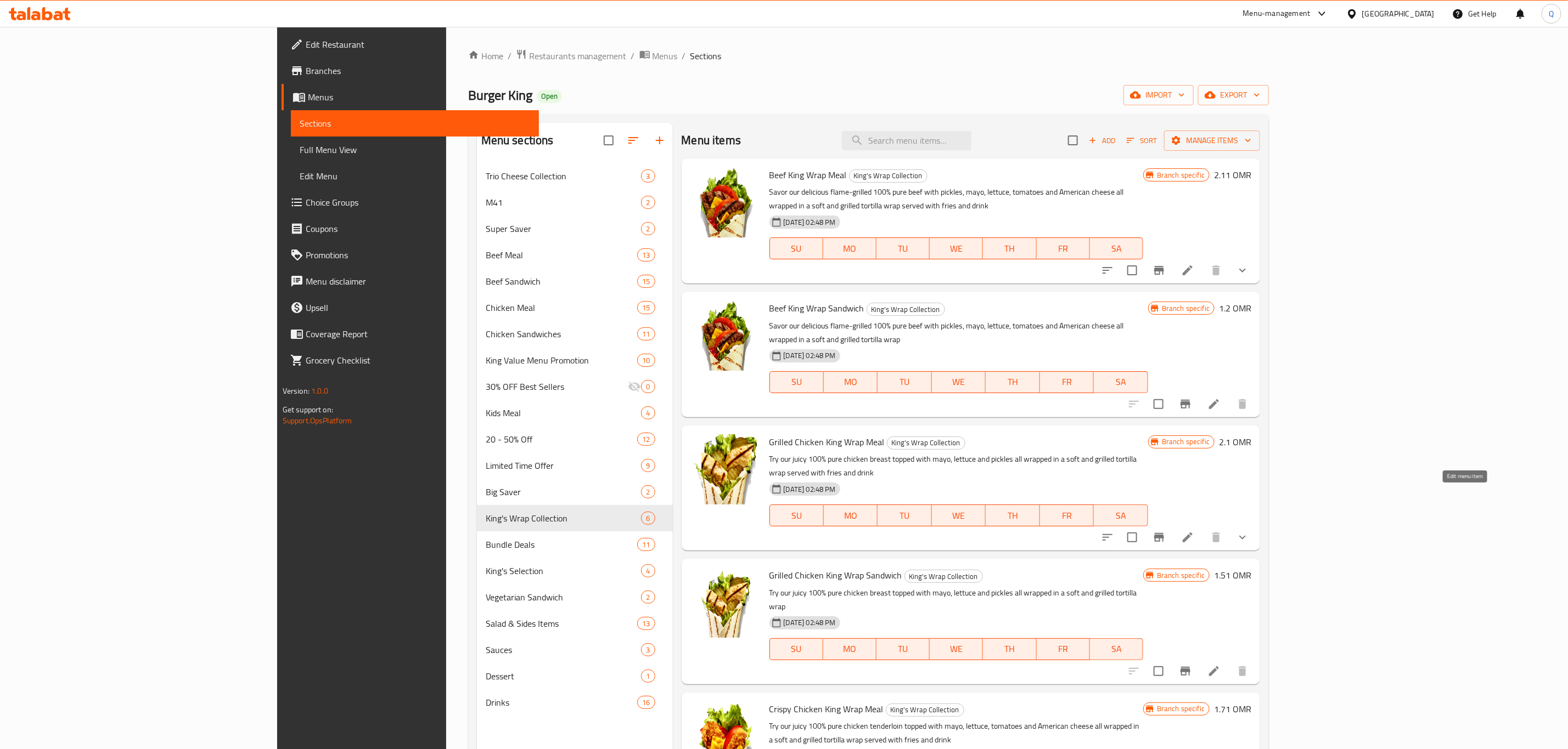
click at [1192, 532] on icon at bounding box center [1188, 537] width 10 height 10
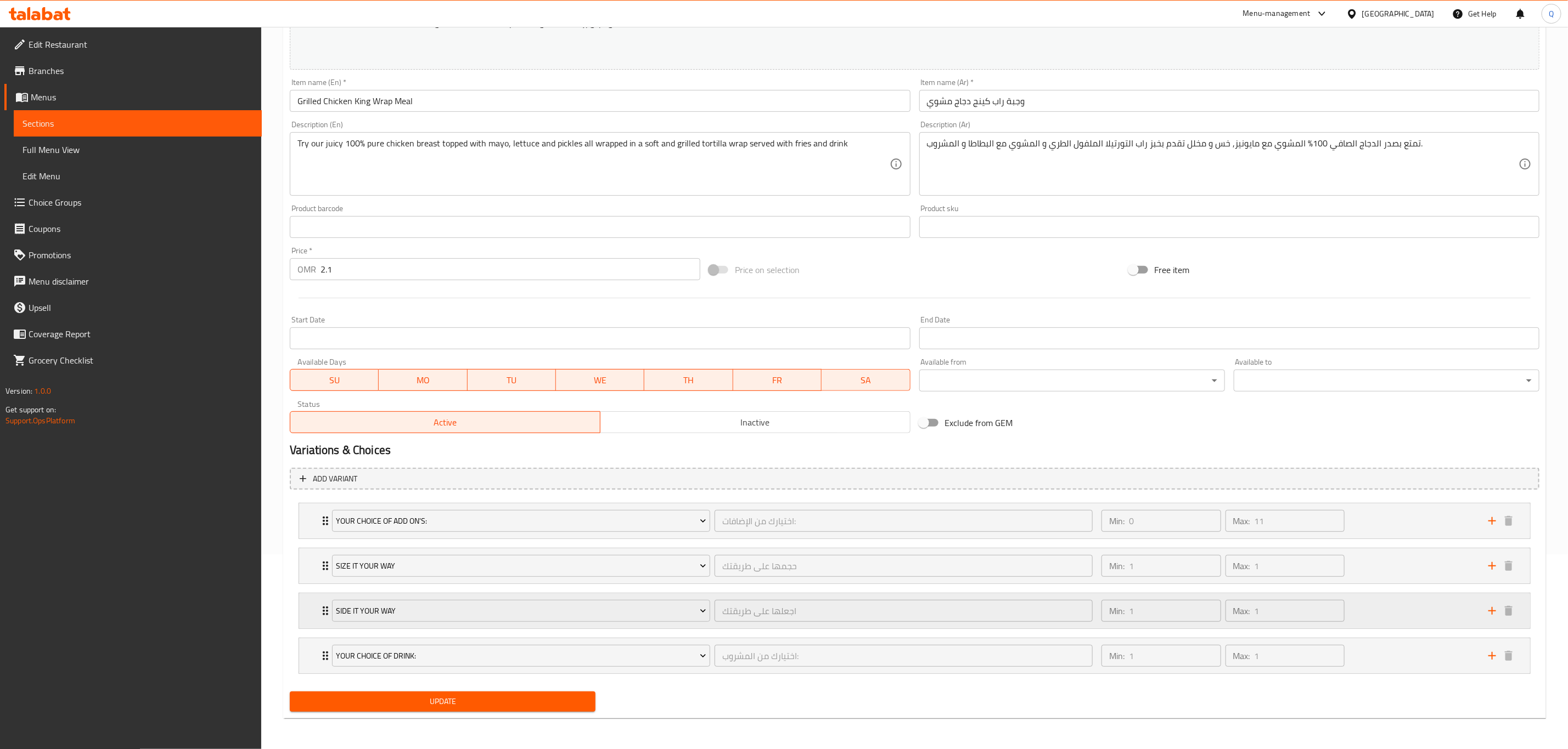
scroll to position [198, 0]
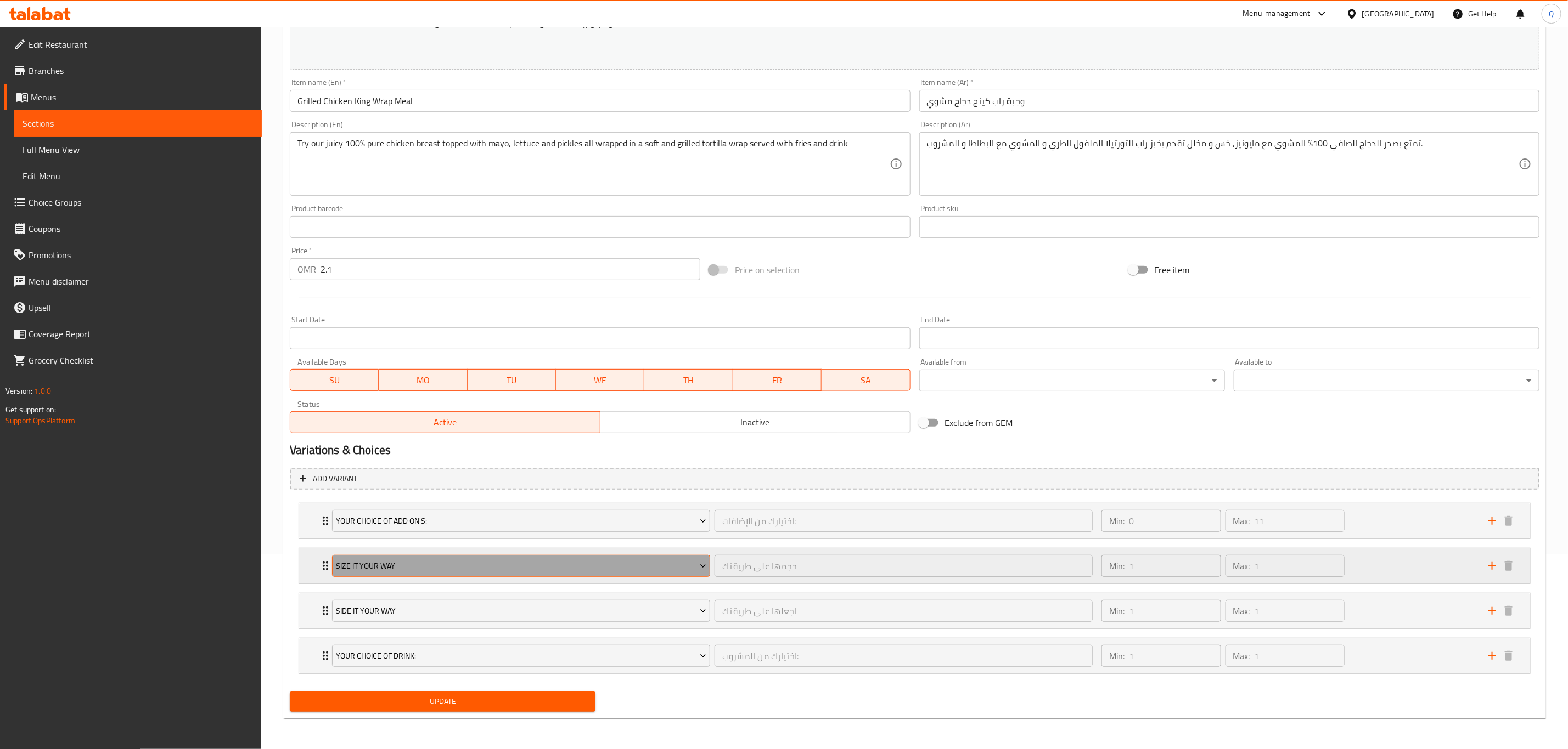
click at [455, 571] on button "Size It Your Way" at bounding box center [521, 566] width 378 height 22
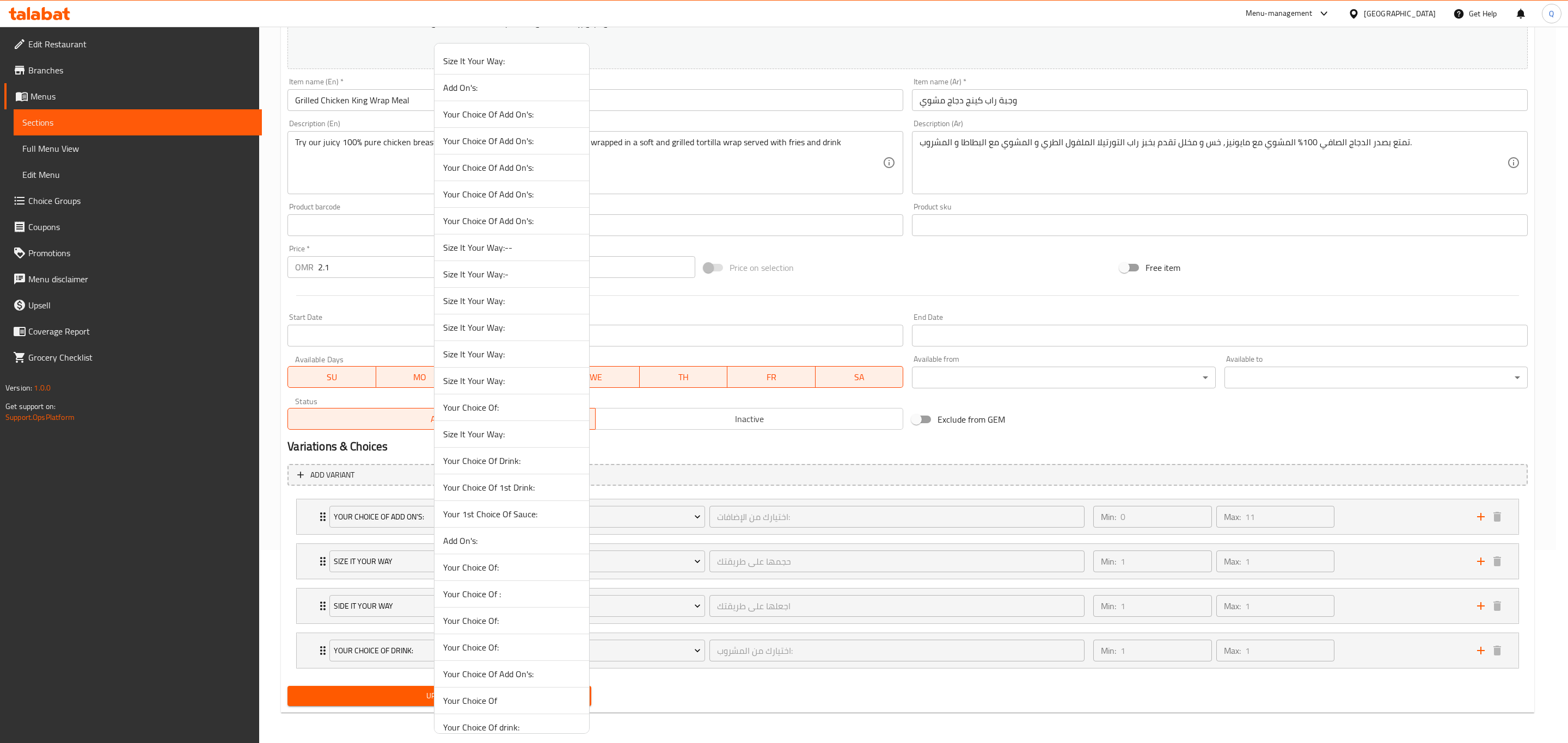
click at [500, 281] on span "Size It Your Way:-" at bounding box center [512, 274] width 137 height 13
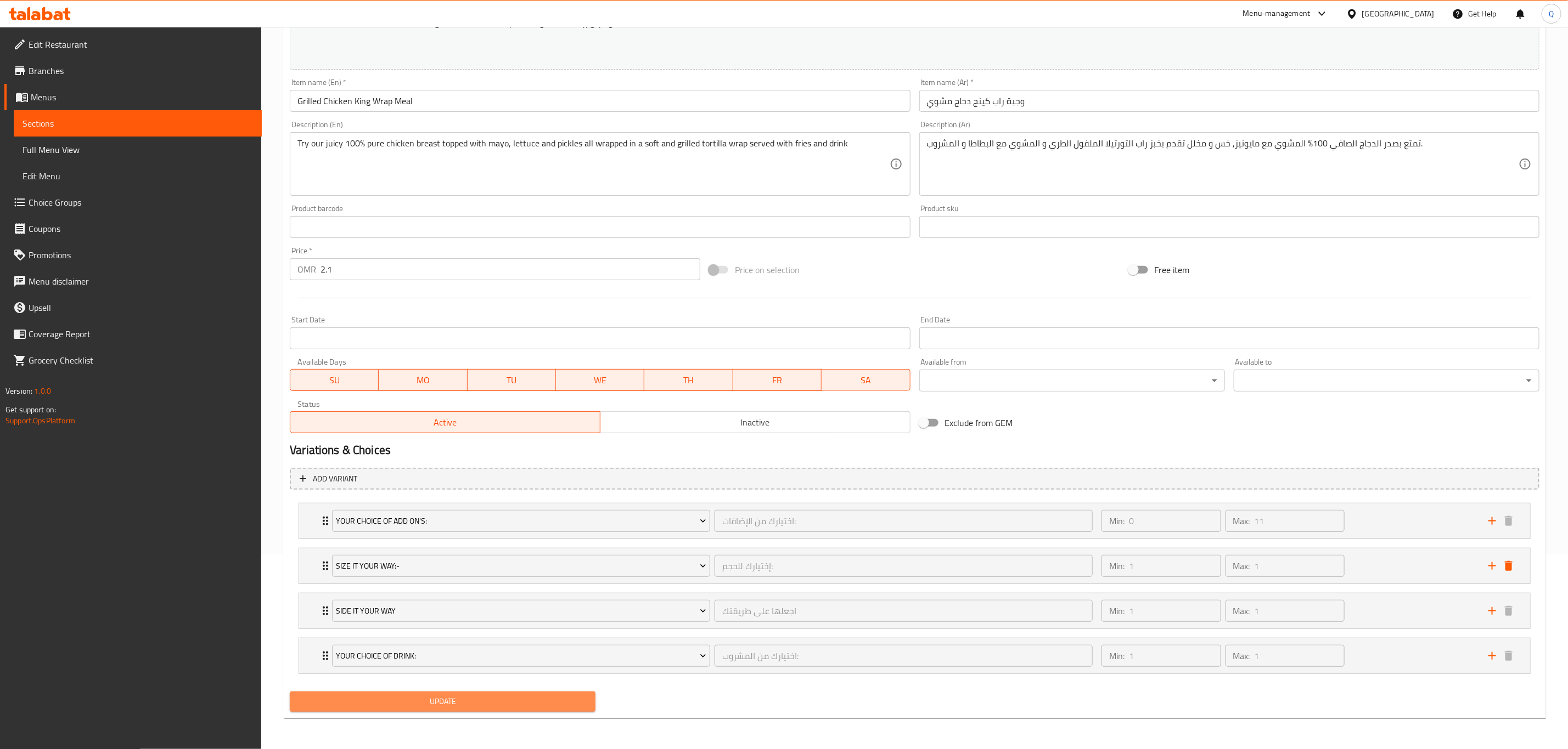
click at [517, 711] on button "Update" at bounding box center [442, 702] width 306 height 20
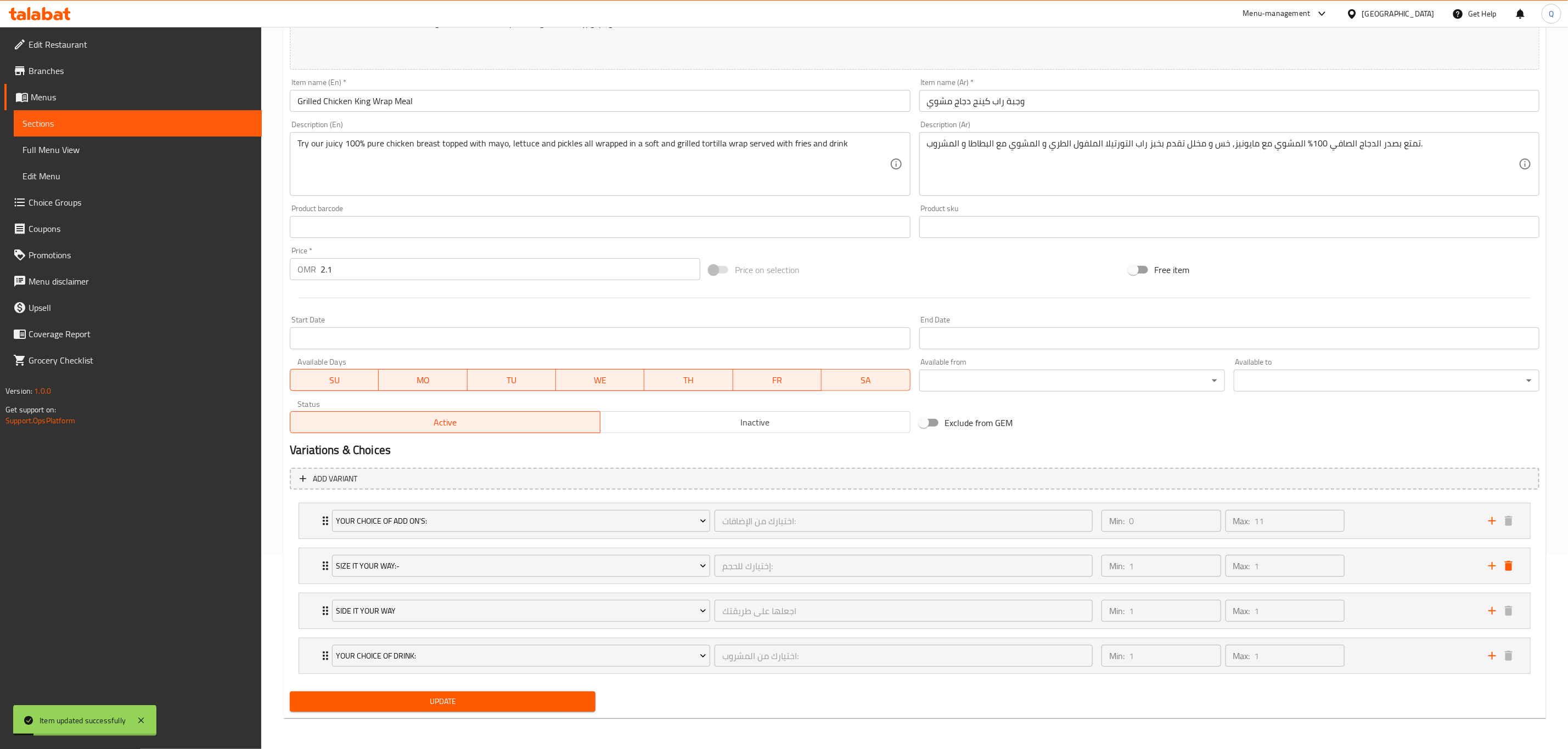
scroll to position [0, 0]
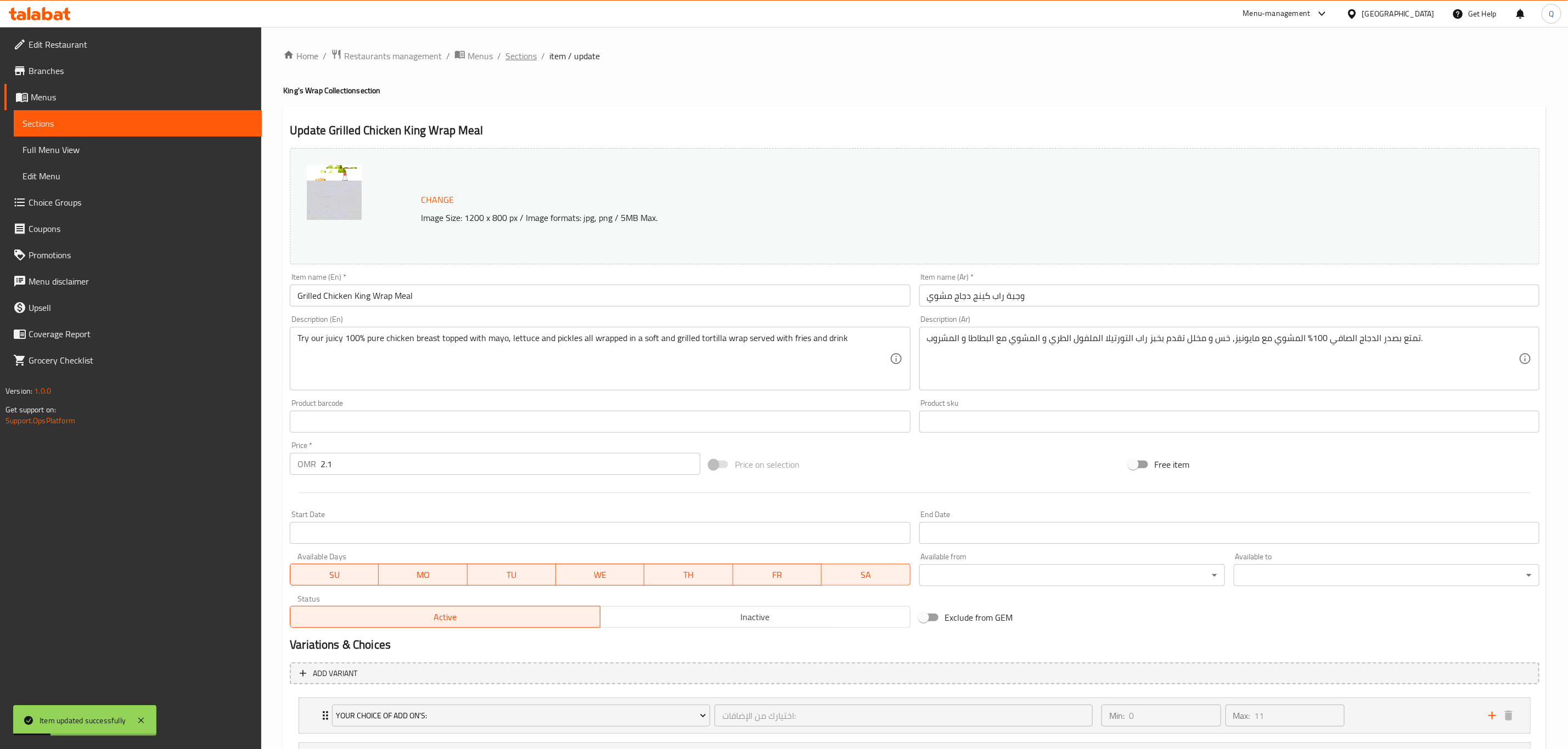
click at [520, 63] on span "Sections" at bounding box center [521, 56] width 31 height 13
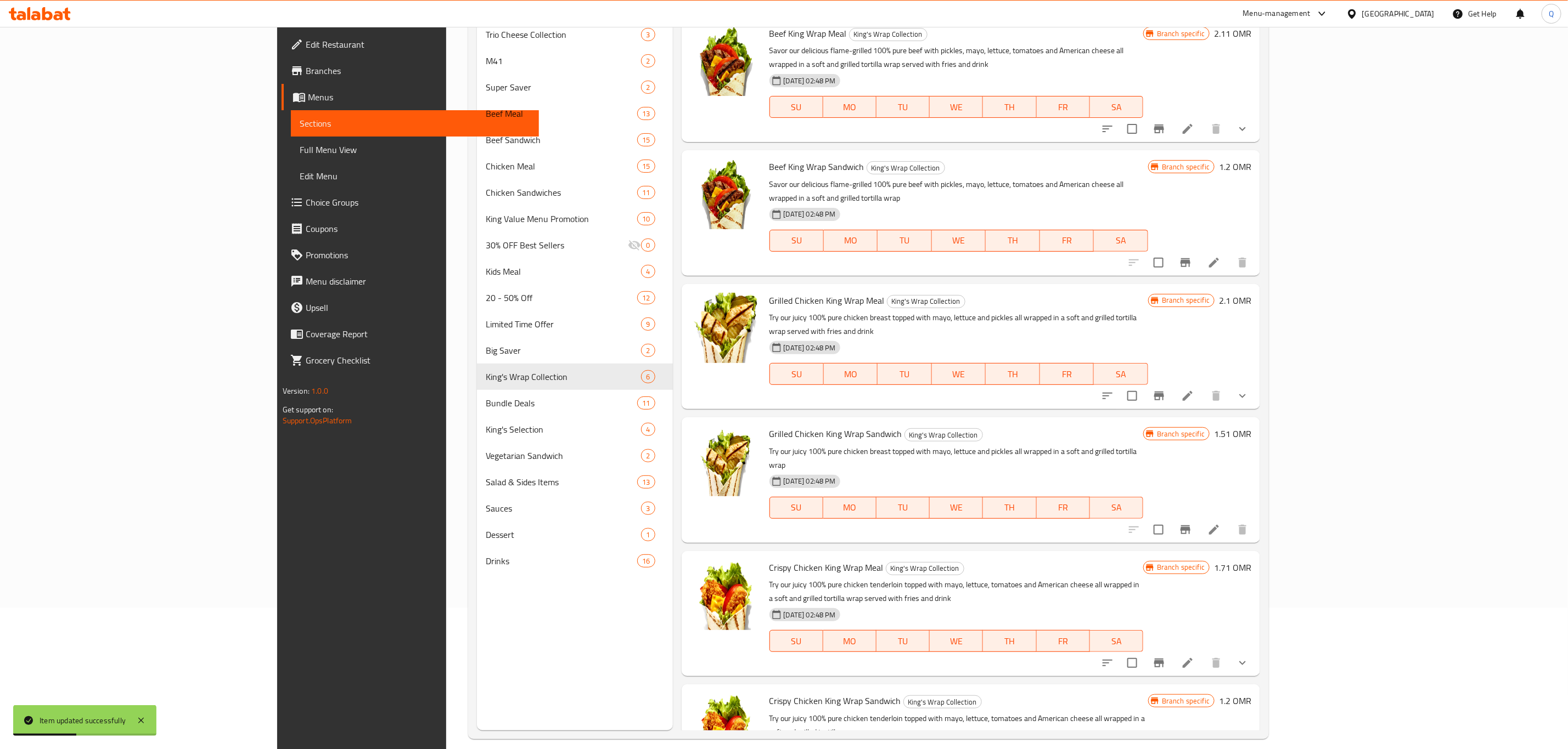
scroll to position [154, 0]
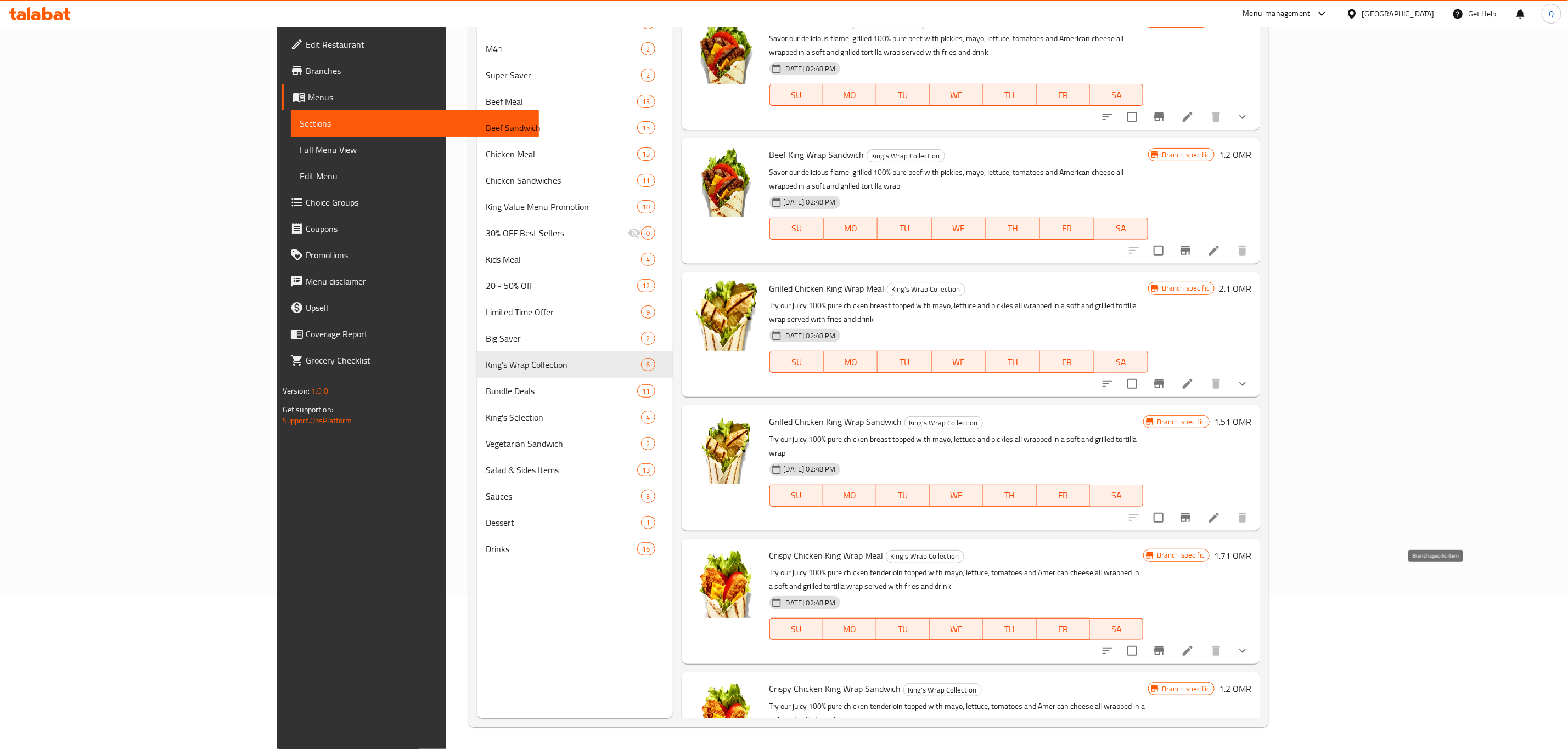
click at [1172, 638] on button "Branch-specific-item" at bounding box center [1160, 652] width 27 height 27
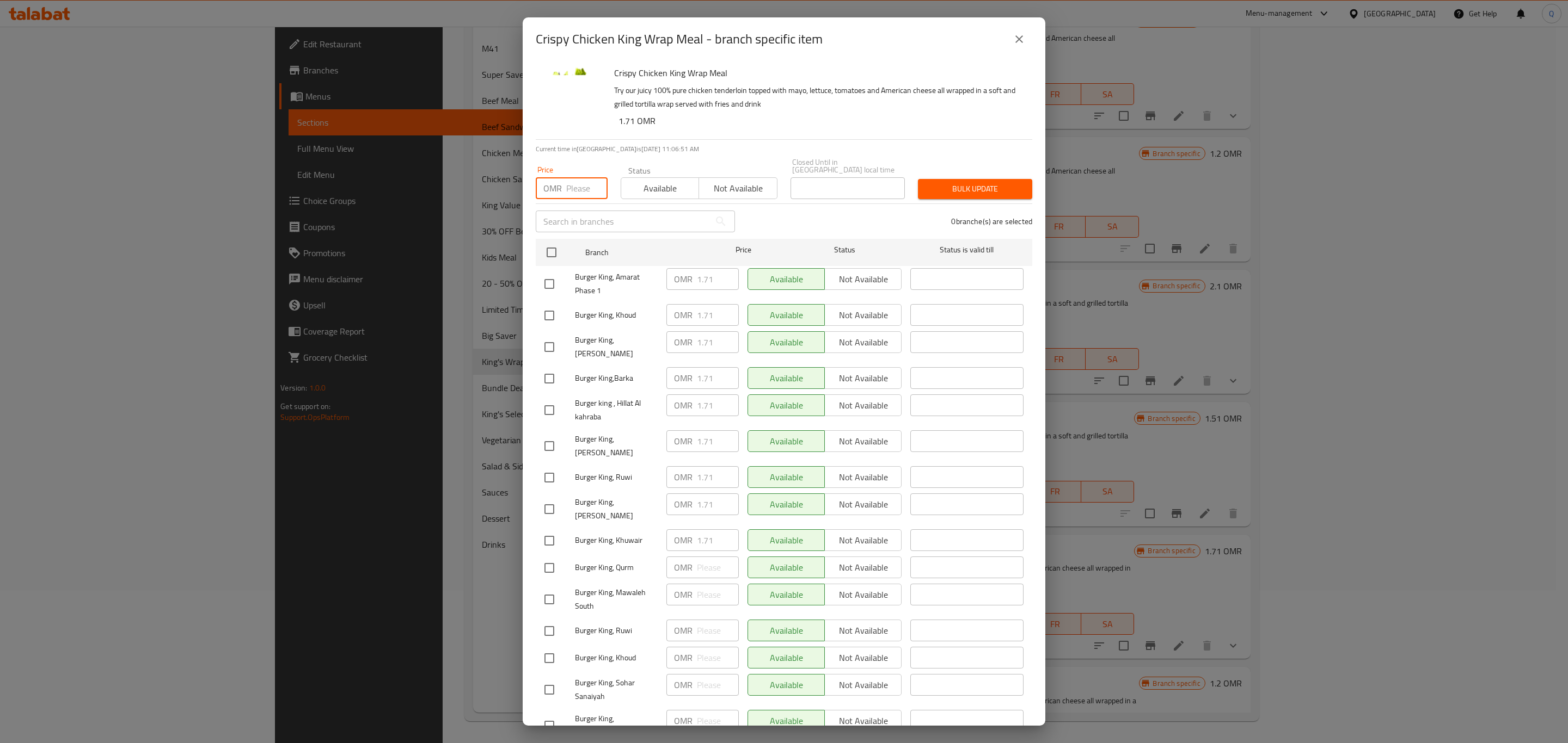
click at [575, 183] on input "number" at bounding box center [587, 188] width 41 height 22
type input "2.11"
click at [546, 241] on input "checkbox" at bounding box center [551, 252] width 23 height 23
checkbox input "true"
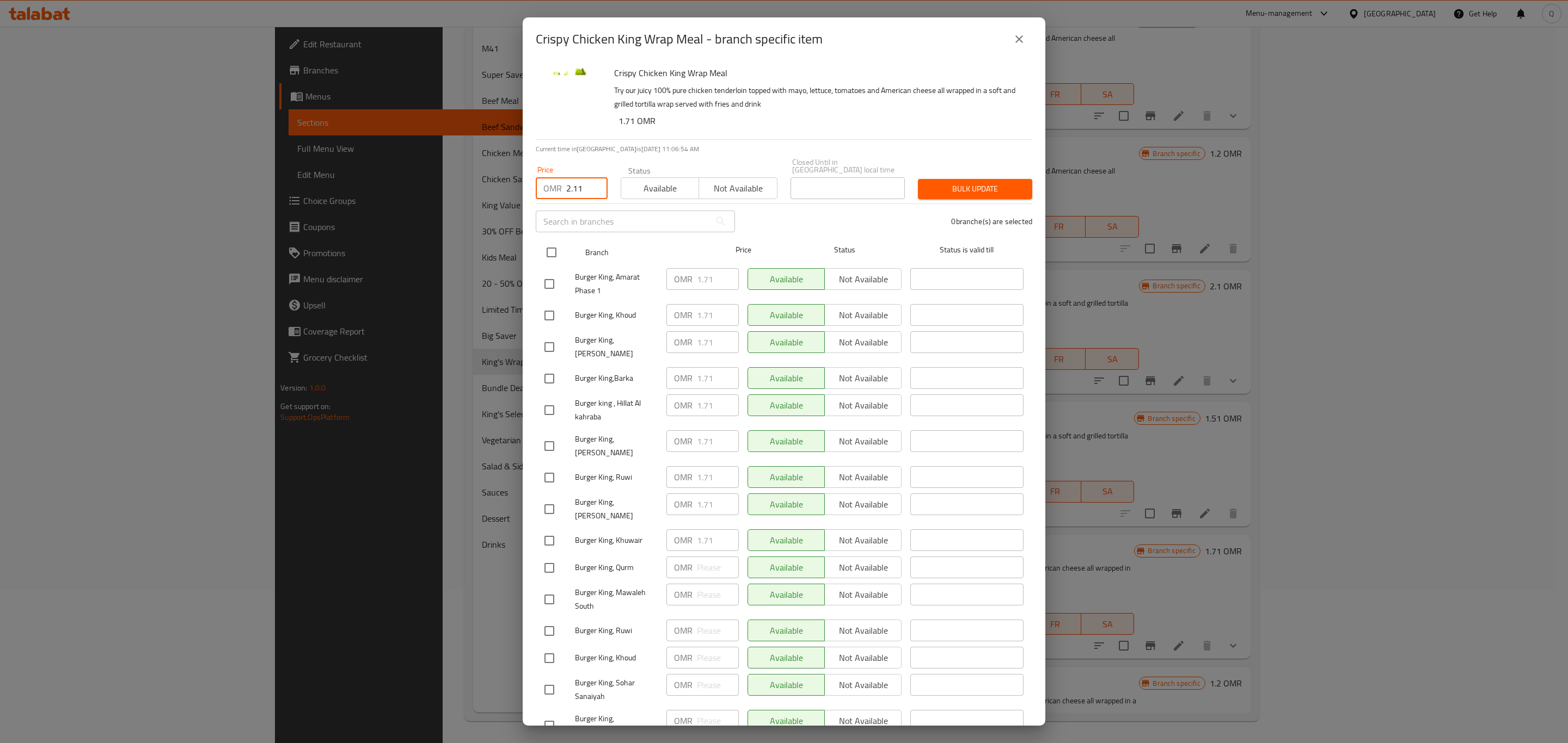
checkbox input "true"
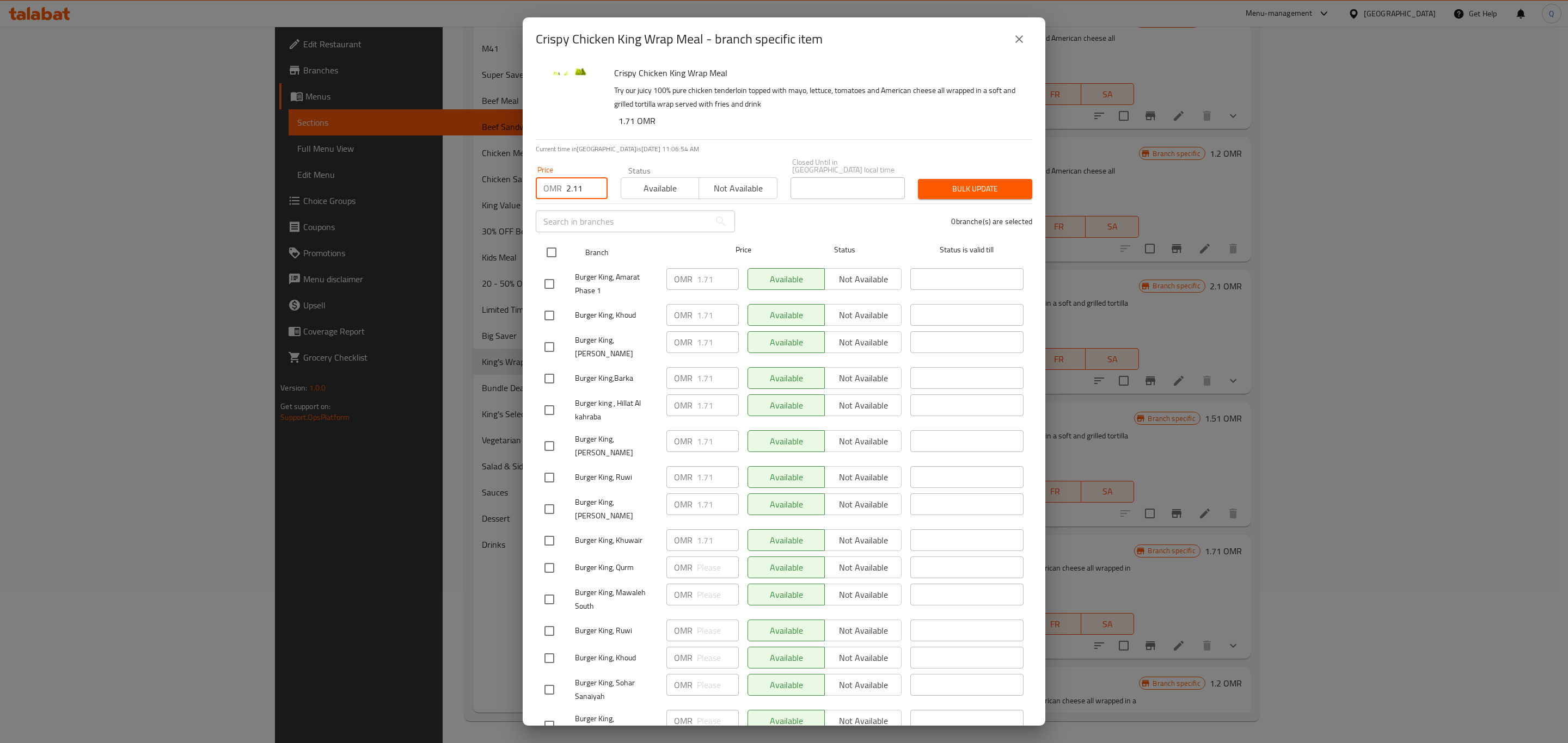
checkbox input "true"
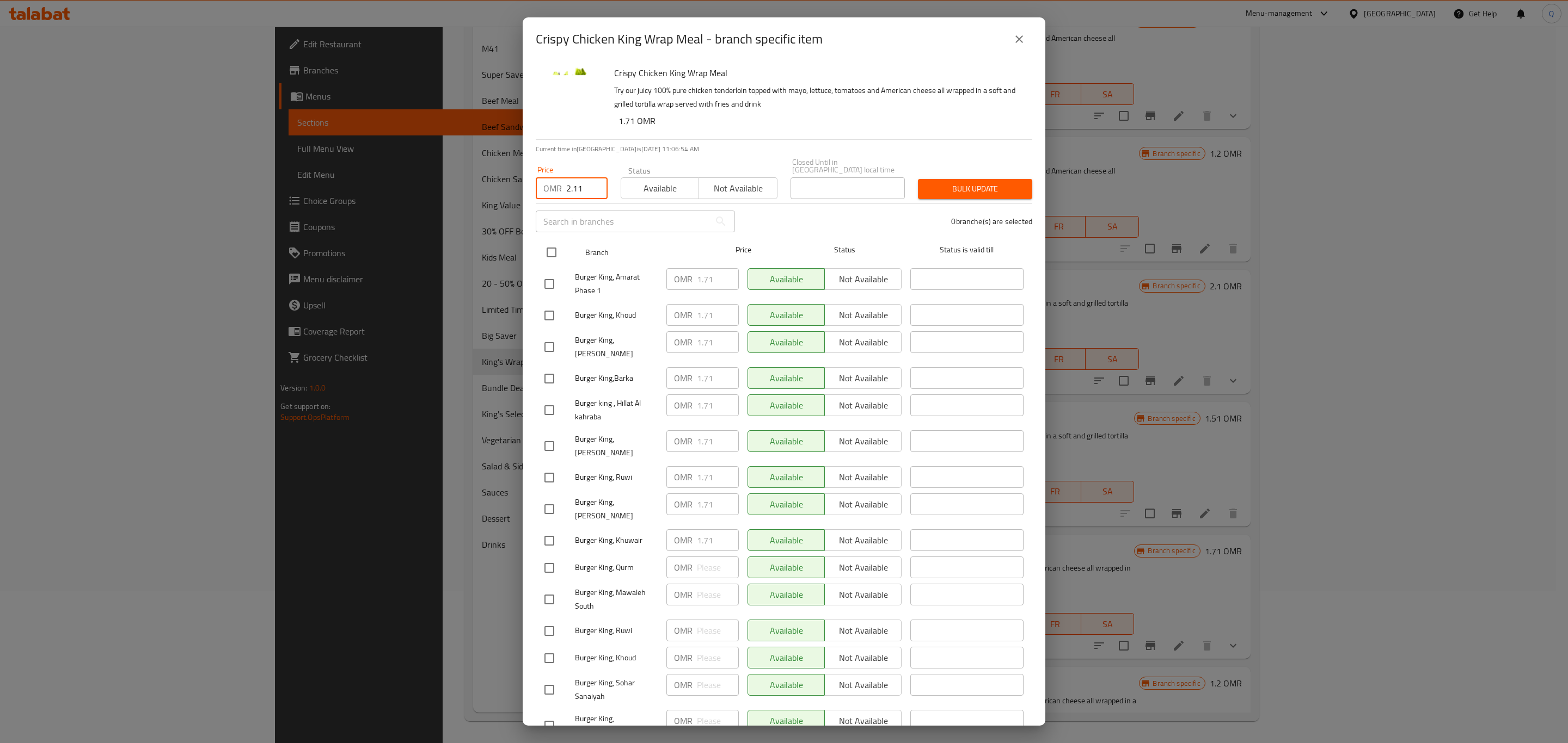
checkbox input "true"
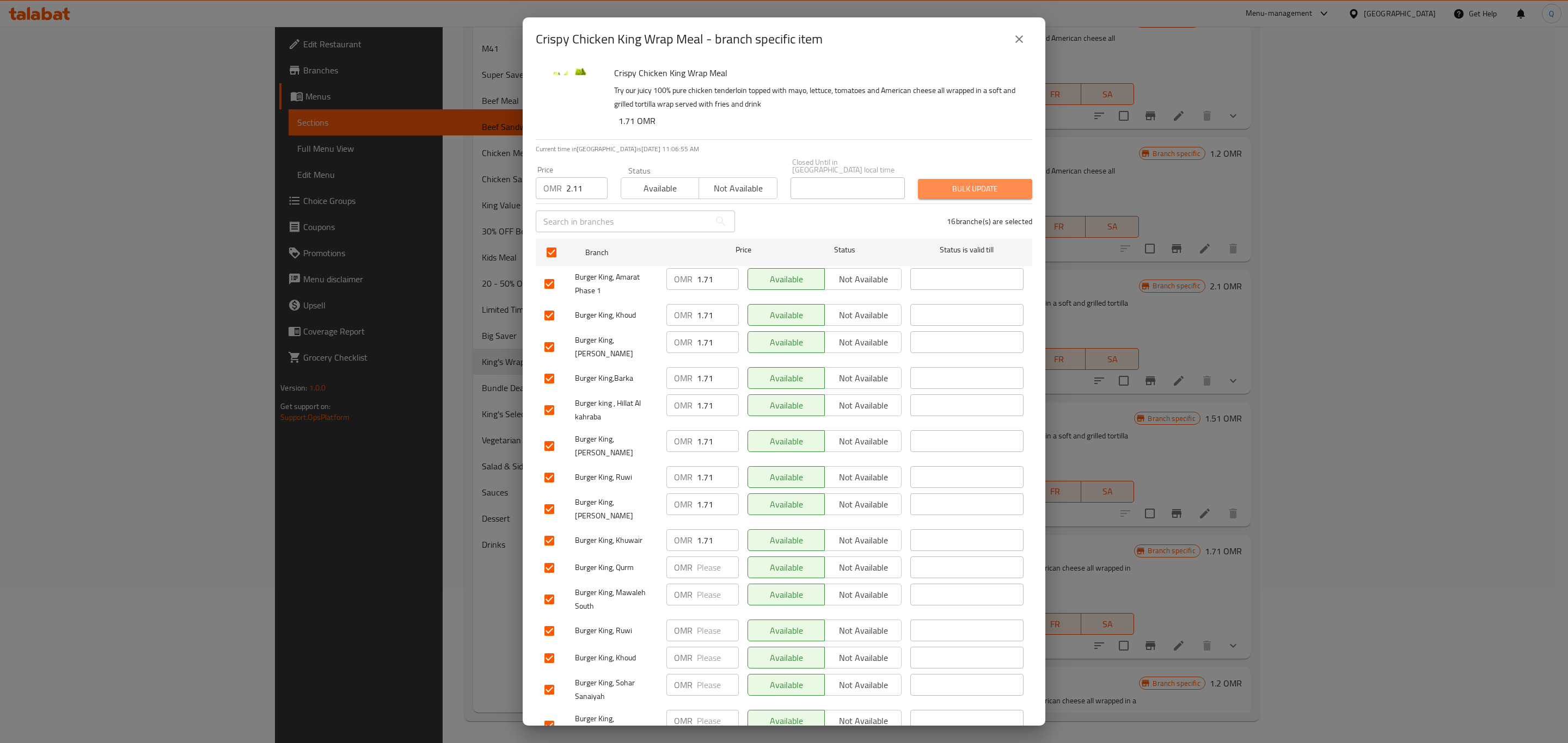
click at [975, 185] on span "Bulk update" at bounding box center [975, 188] width 97 height 13
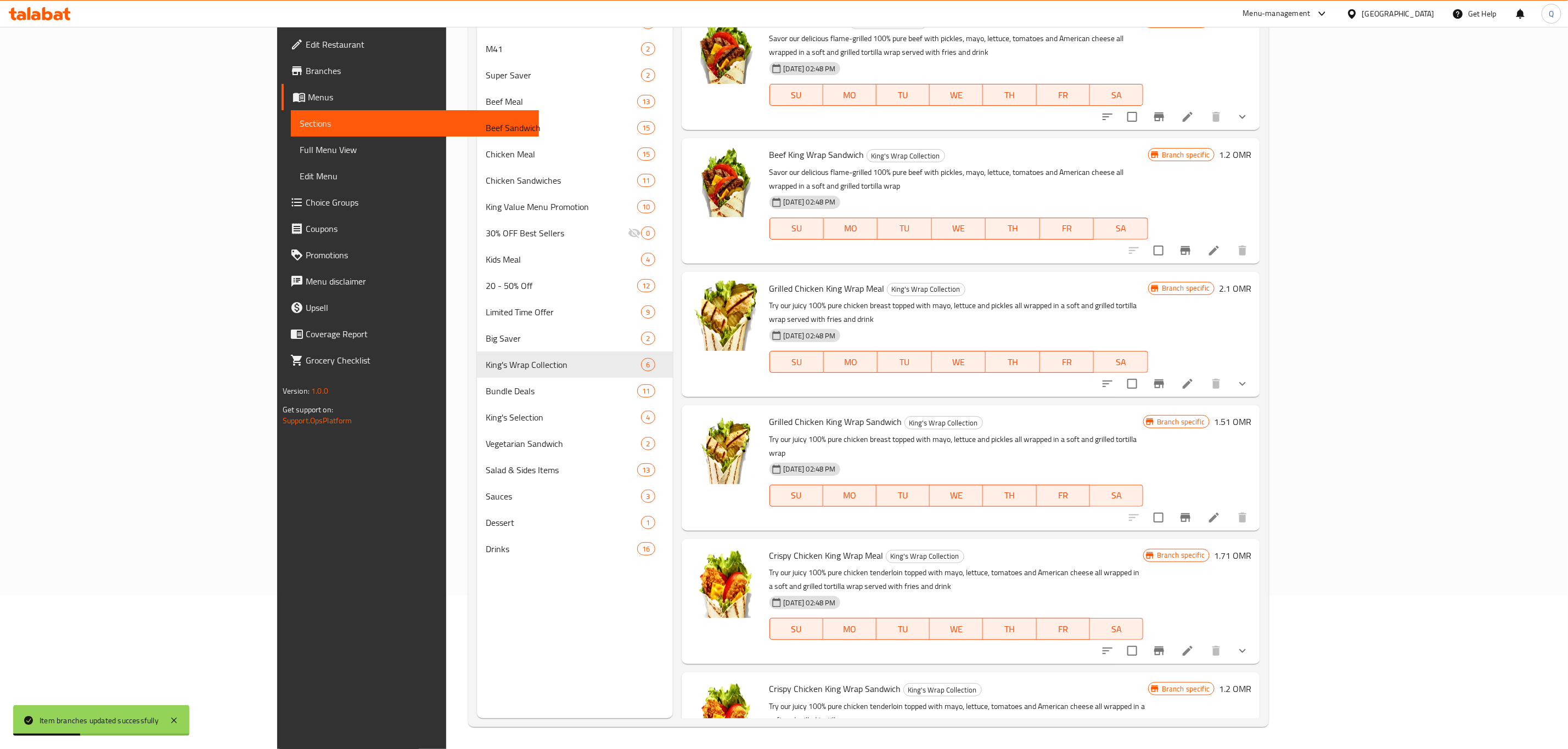
click at [1194, 645] on icon at bounding box center [1188, 651] width 13 height 13
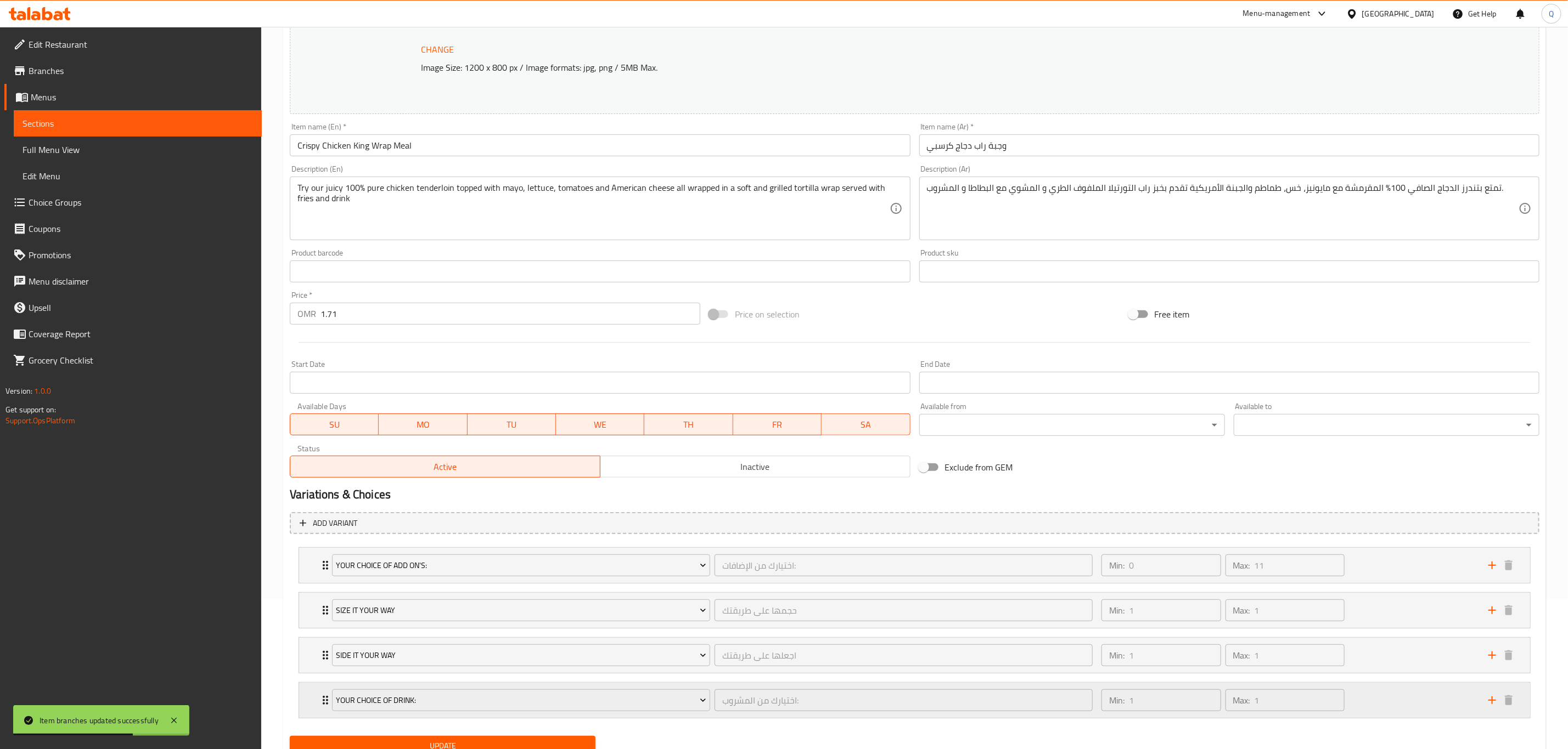
scroll to position [198, 0]
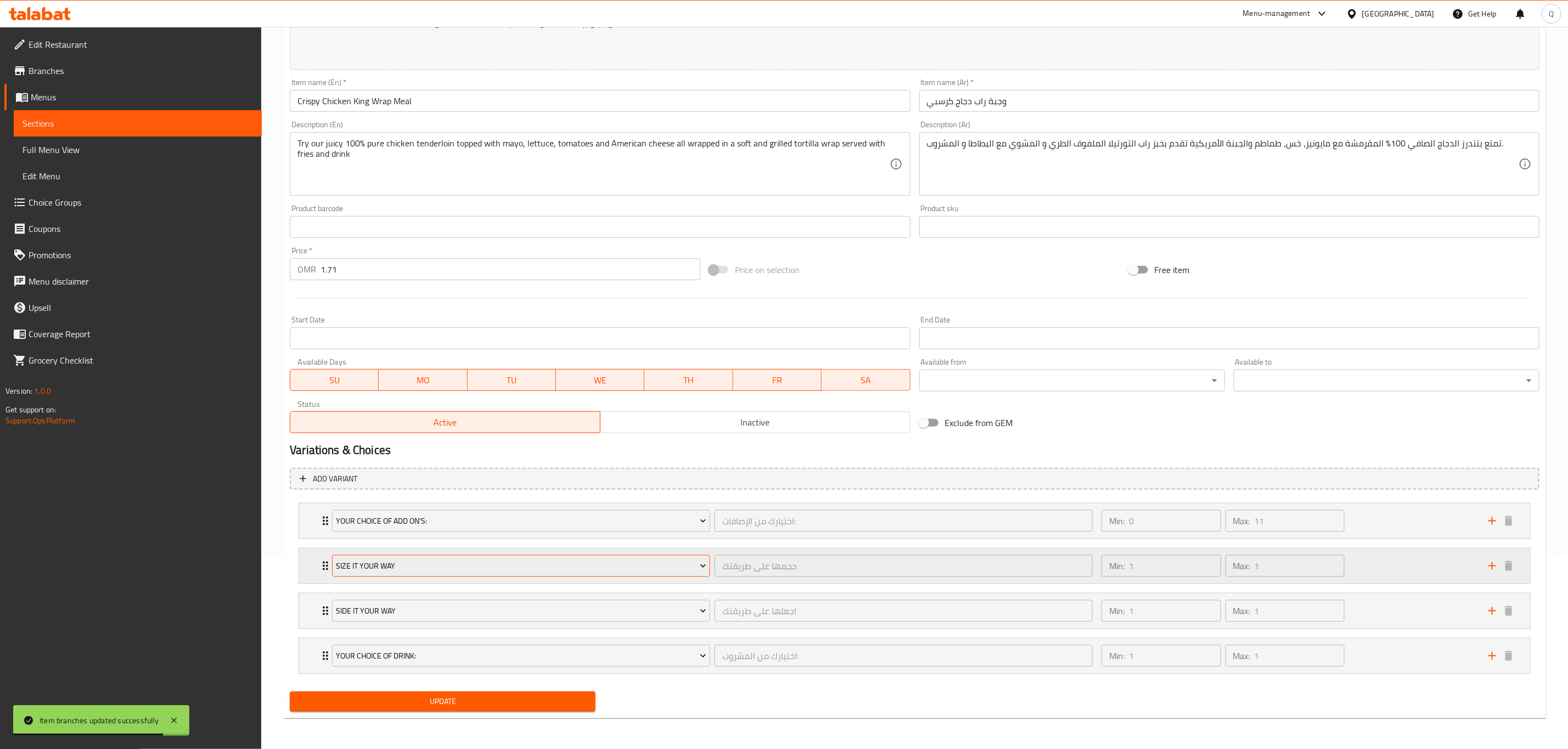
click at [450, 569] on span "Size It Your Way" at bounding box center [521, 566] width 370 height 13
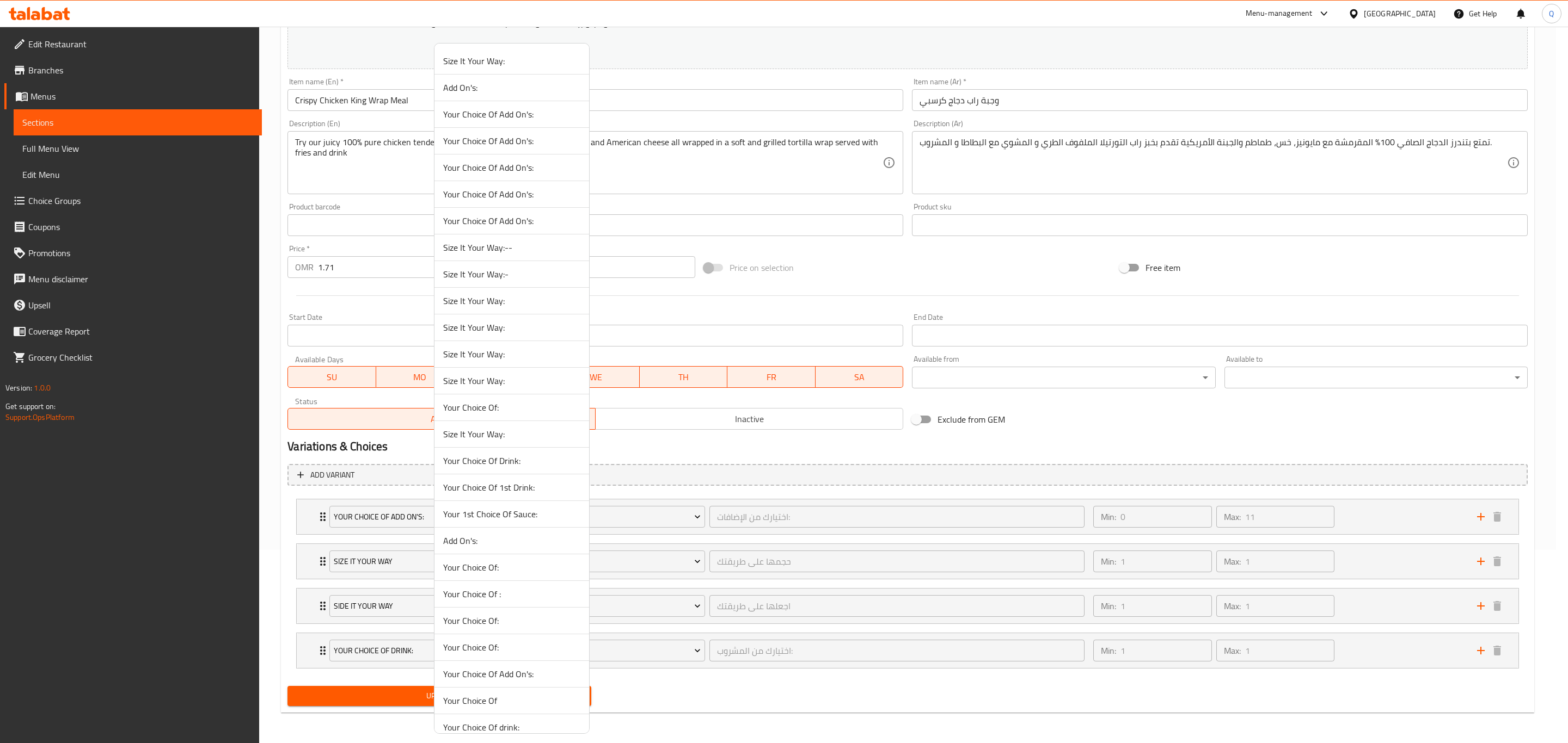
click at [528, 286] on li "Size It Your Way:-" at bounding box center [512, 274] width 154 height 26
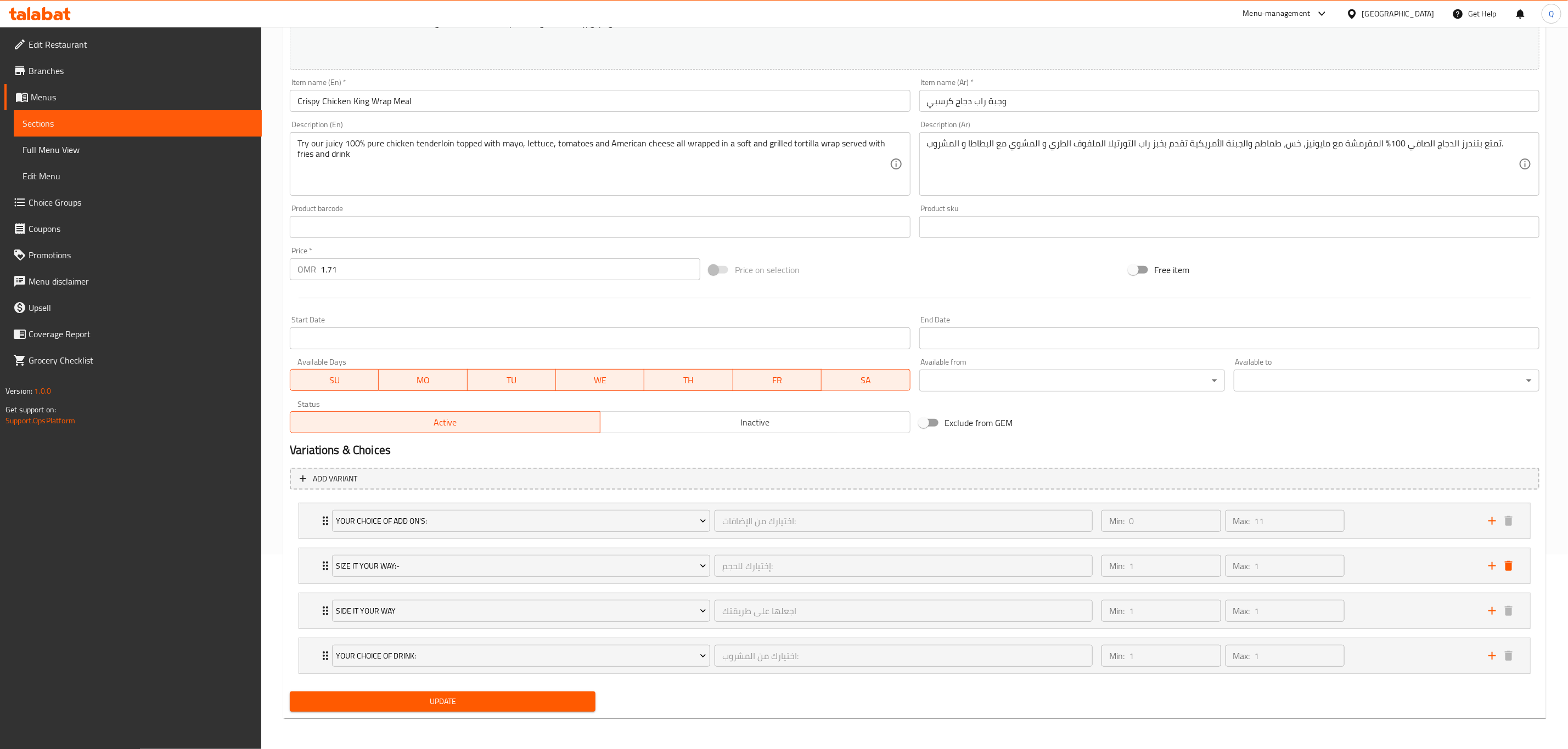
click at [534, 695] on span "Update" at bounding box center [442, 701] width 288 height 13
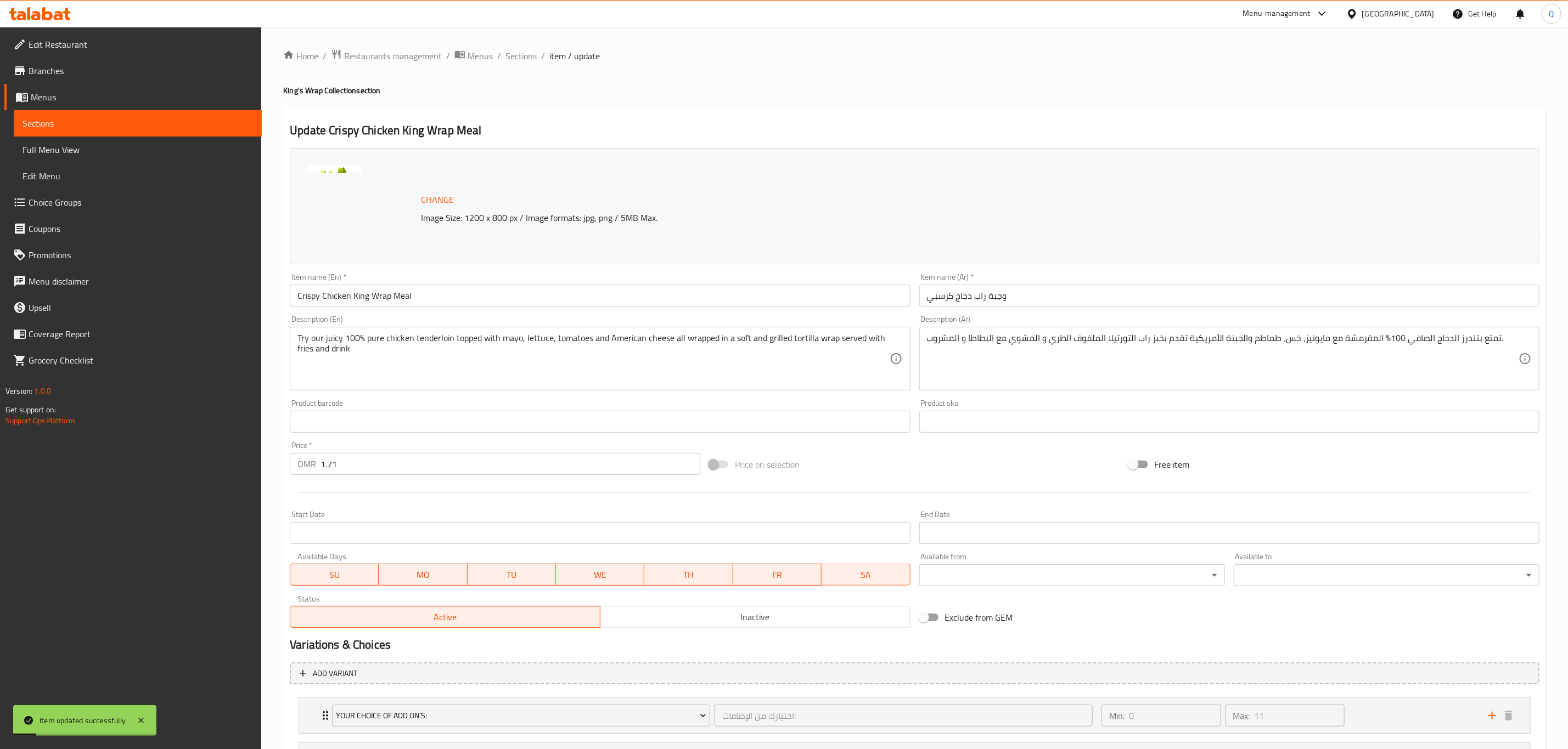
drag, startPoint x: 529, startPoint y: 58, endPoint x: 524, endPoint y: 71, distance: 13.9
click at [529, 58] on span "Sections" at bounding box center [521, 56] width 31 height 13
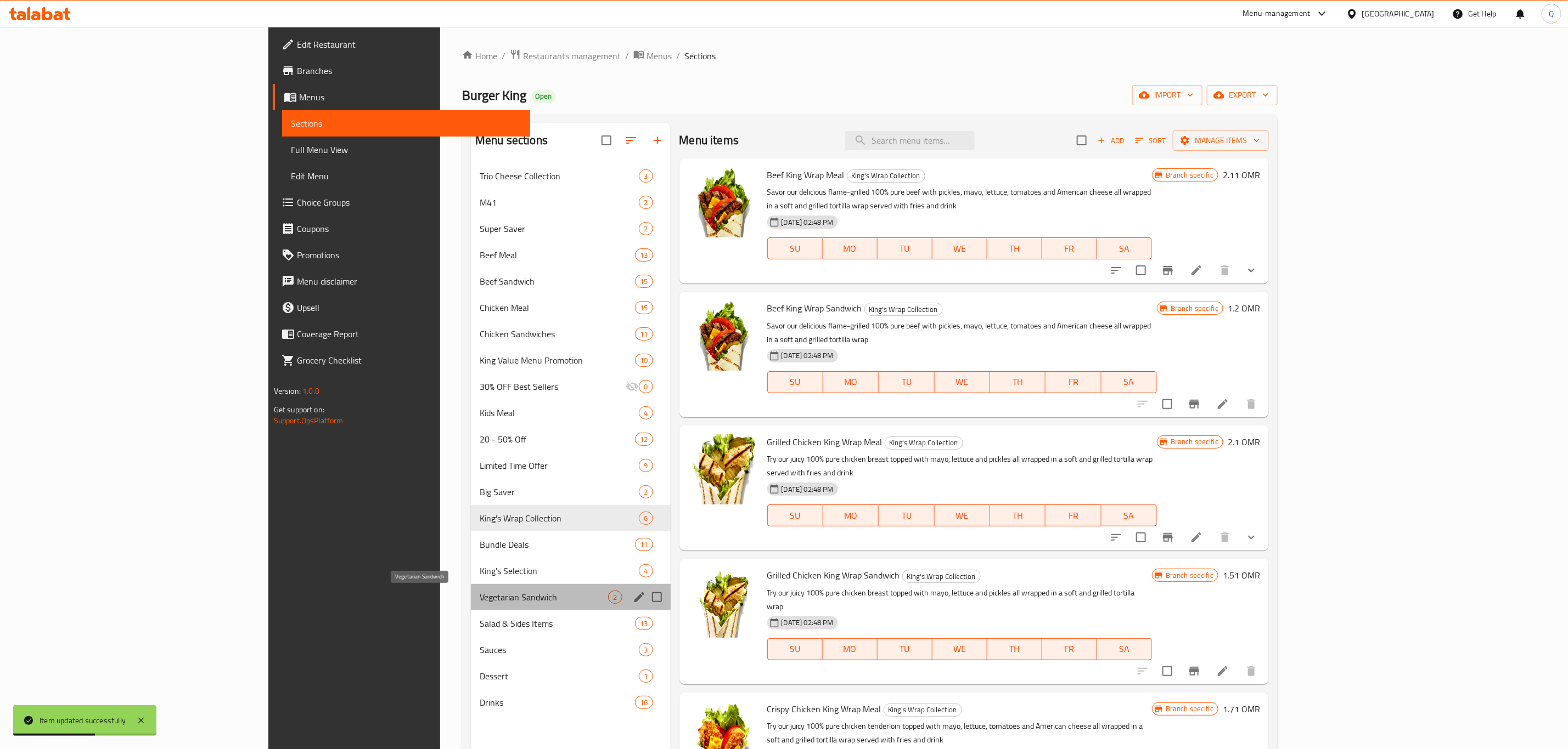
click at [480, 597] on span "Vegetarian Sandwich" at bounding box center [544, 597] width 128 height 13
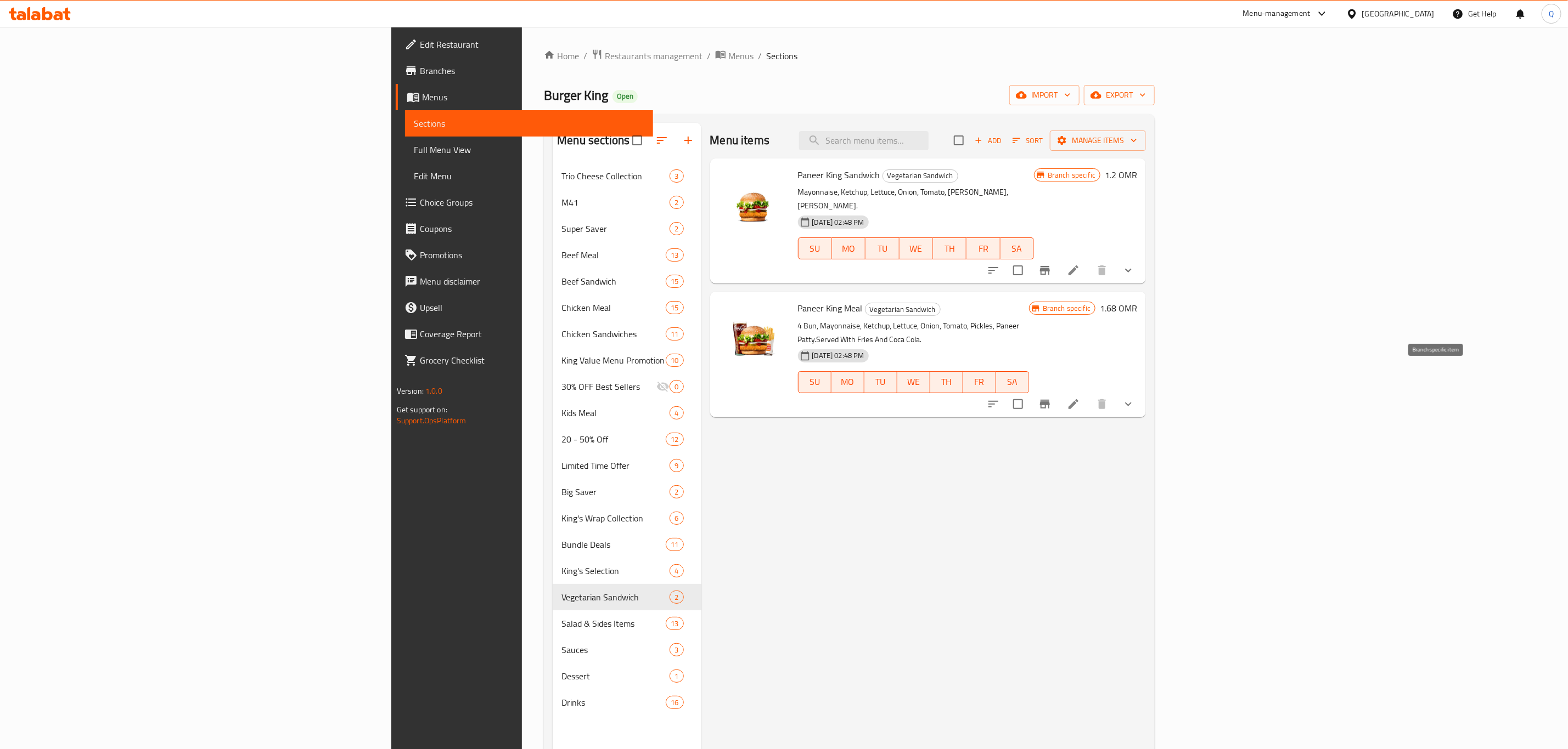
click at [1058, 391] on button "Branch-specific-item" at bounding box center [1046, 404] width 27 height 27
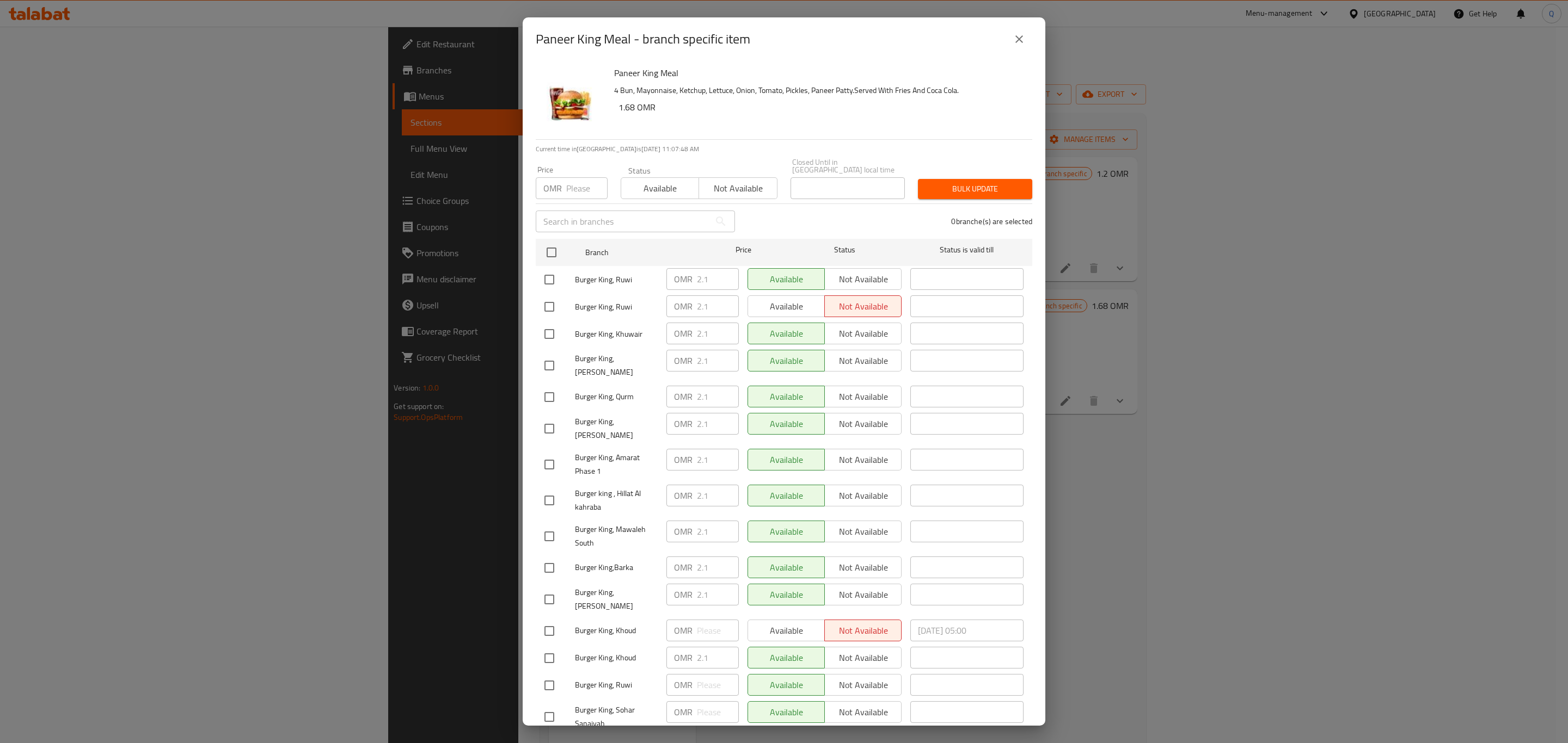
click at [574, 188] on input "number" at bounding box center [587, 188] width 41 height 22
type input "2.5"
click at [551, 244] on input "checkbox" at bounding box center [551, 252] width 23 height 23
checkbox input "true"
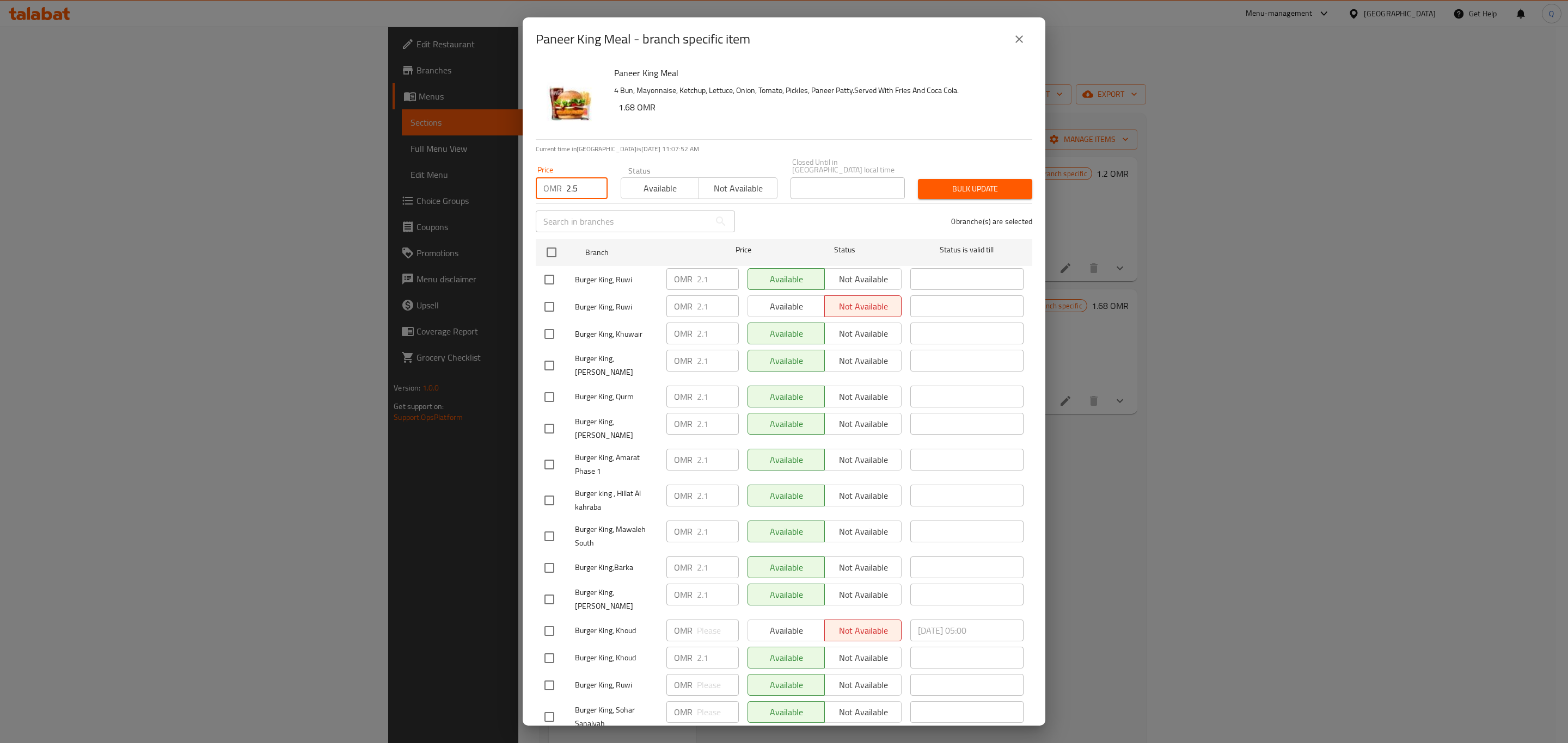
checkbox input "true"
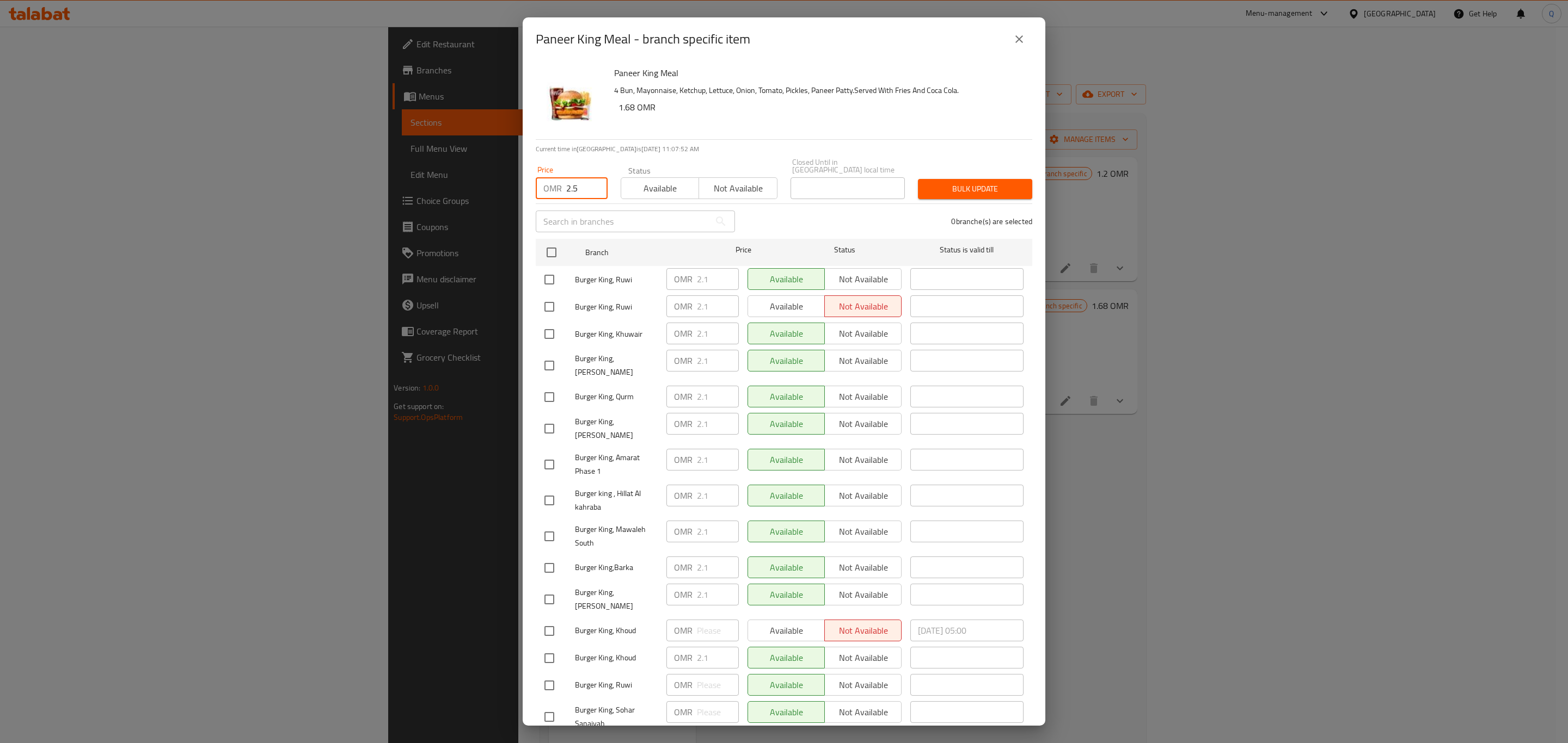
checkbox input "true"
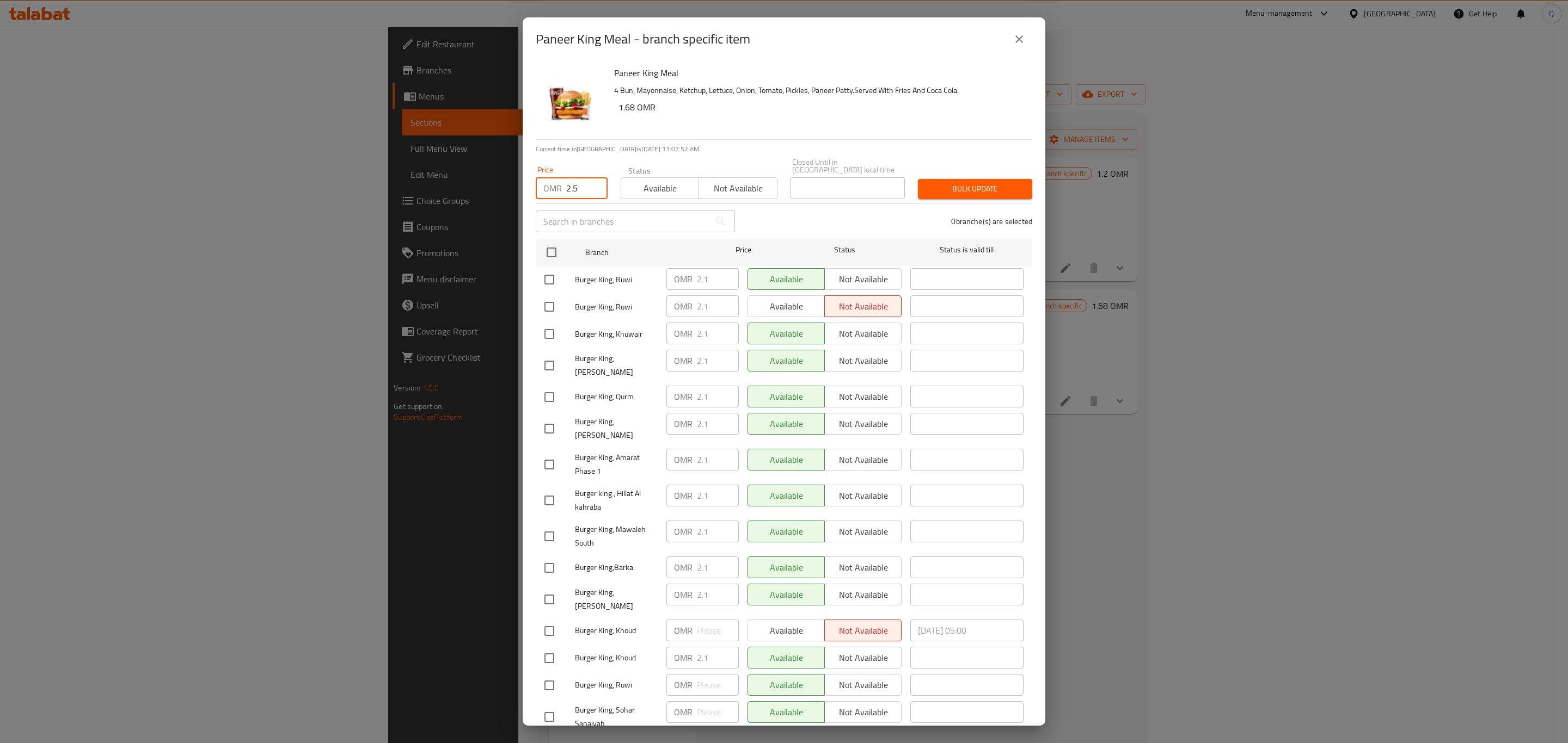
checkbox input "true"
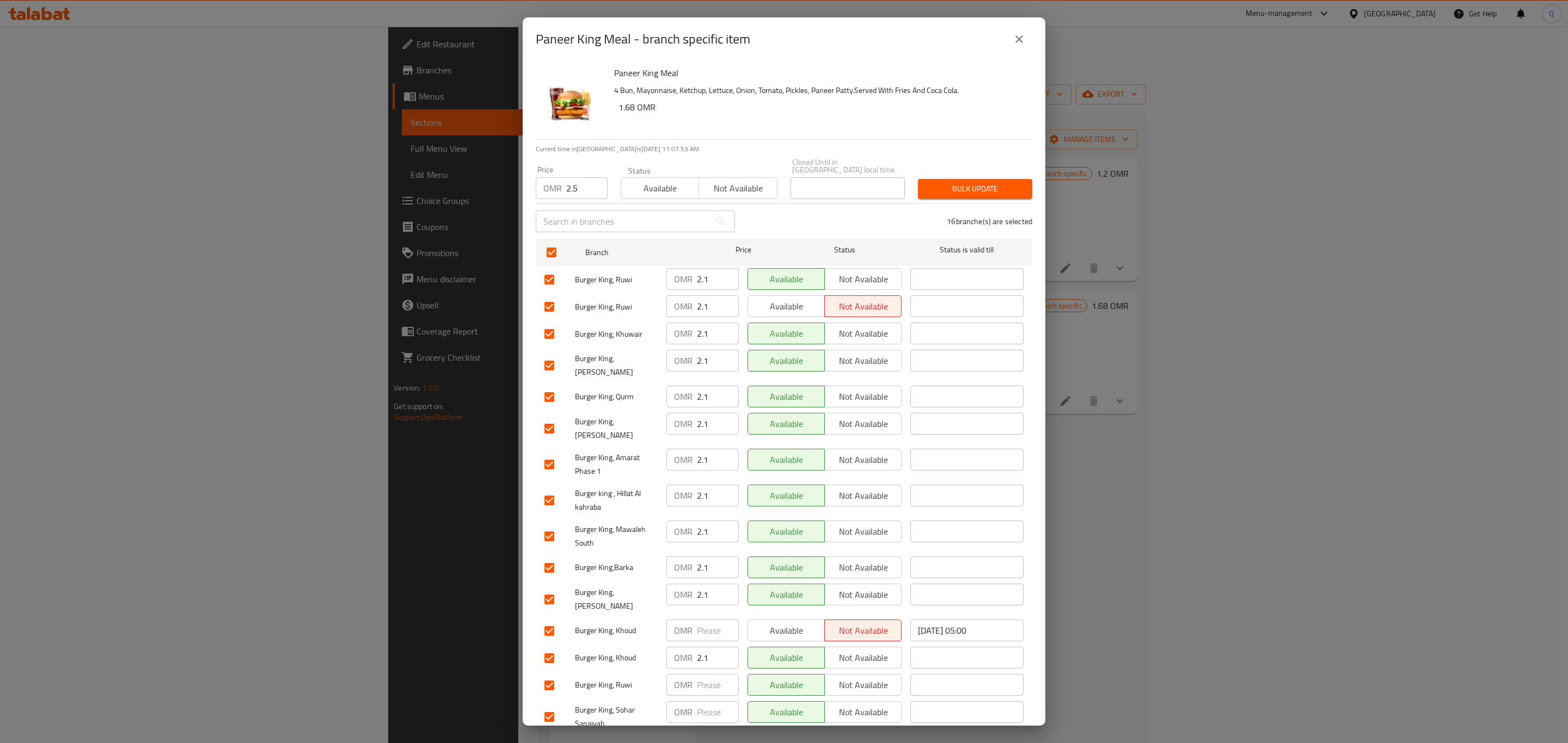
click at [945, 182] on span "Bulk update" at bounding box center [975, 188] width 97 height 13
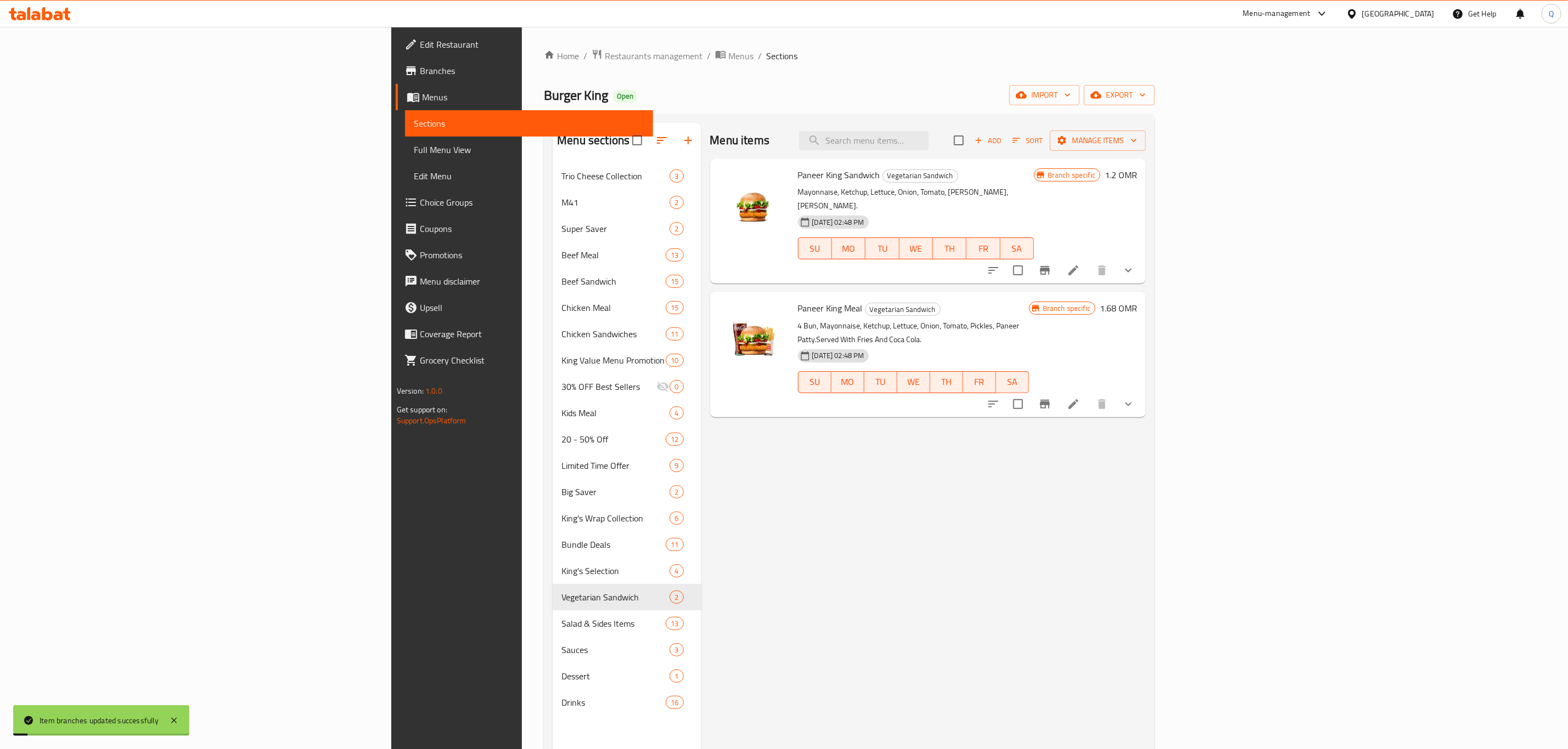
click at [1089, 394] on li at bounding box center [1073, 404] width 31 height 20
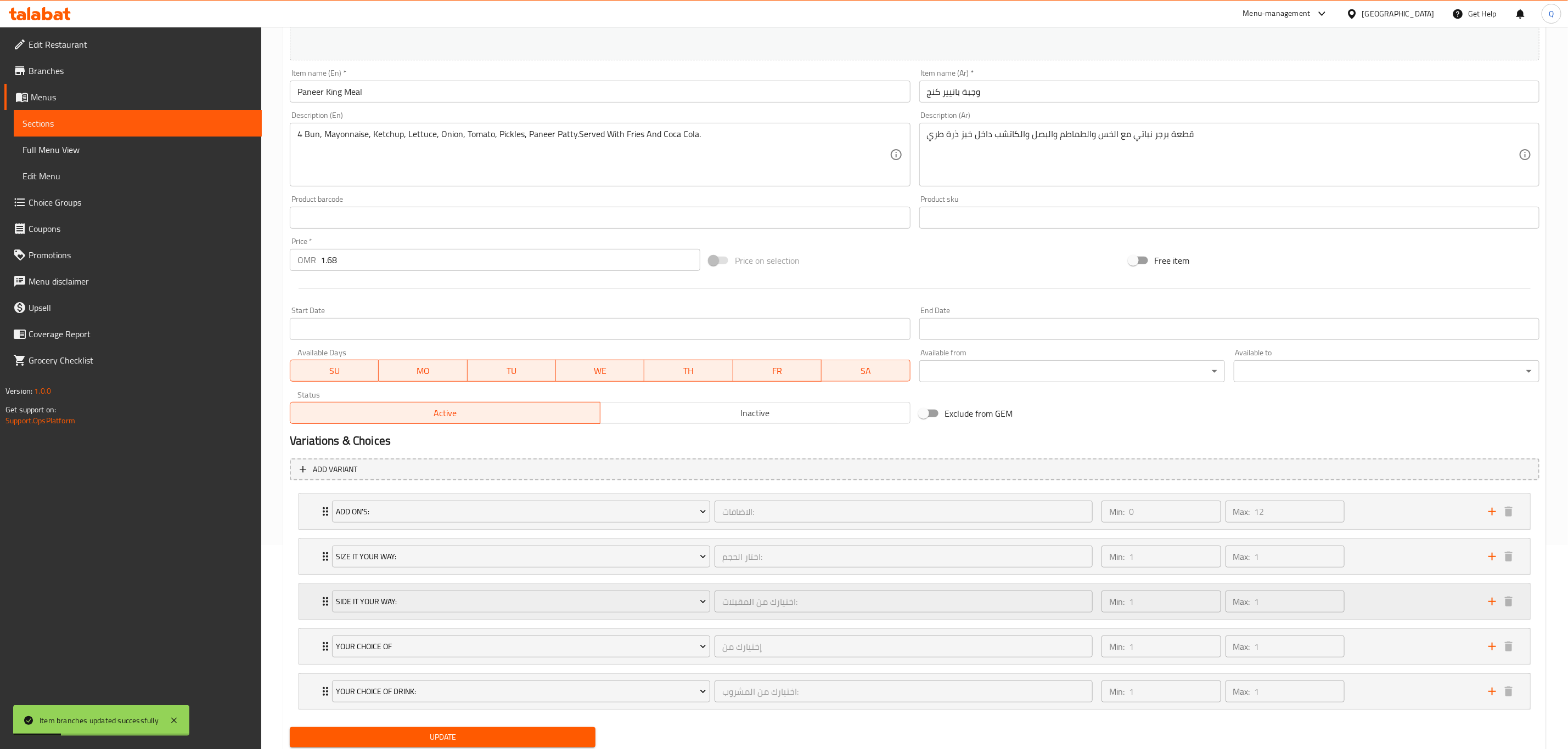
scroll to position [205, 0]
click at [460, 557] on span "Size It Your Way:" at bounding box center [521, 556] width 370 height 13
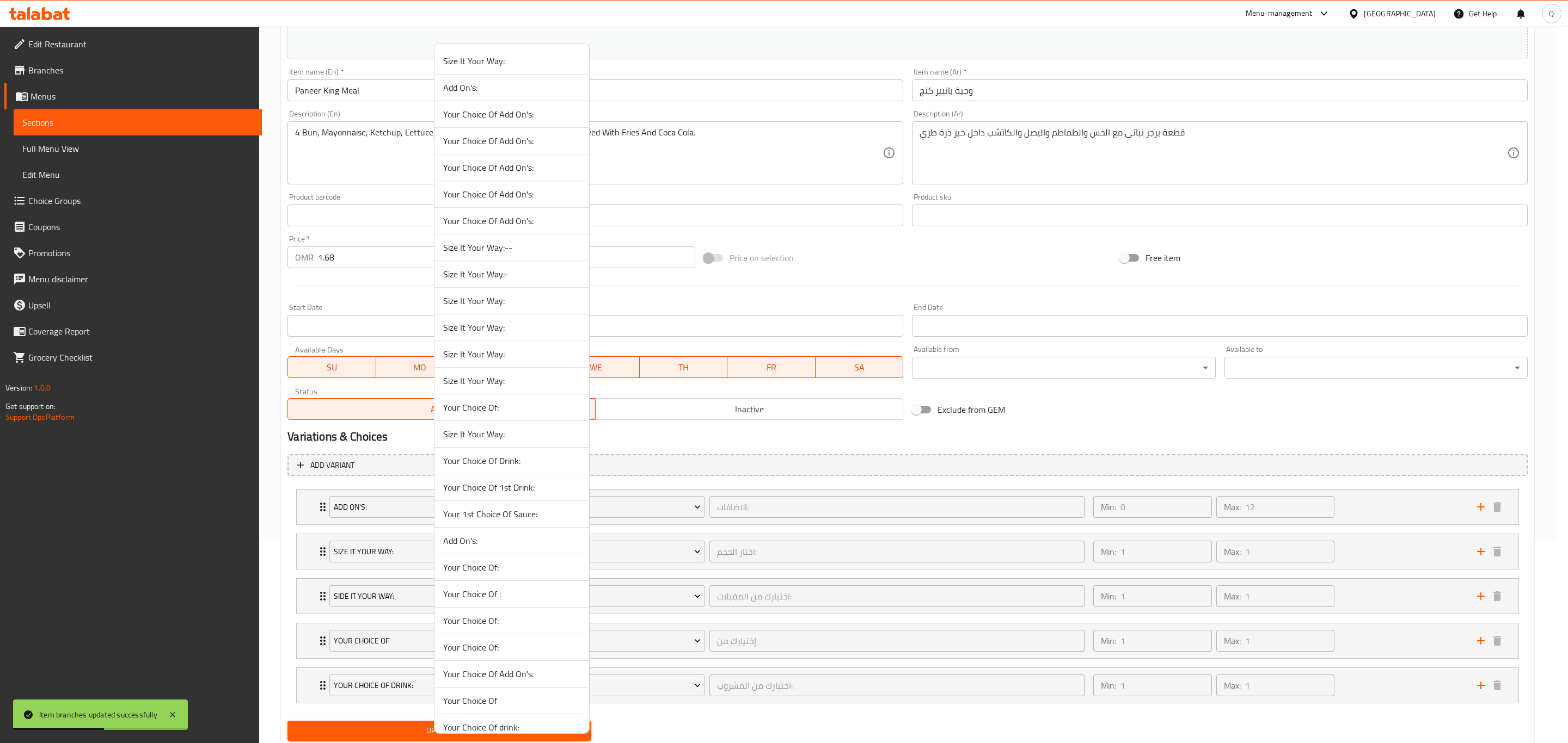
click at [500, 287] on li "Size It Your Way:-" at bounding box center [512, 274] width 154 height 26
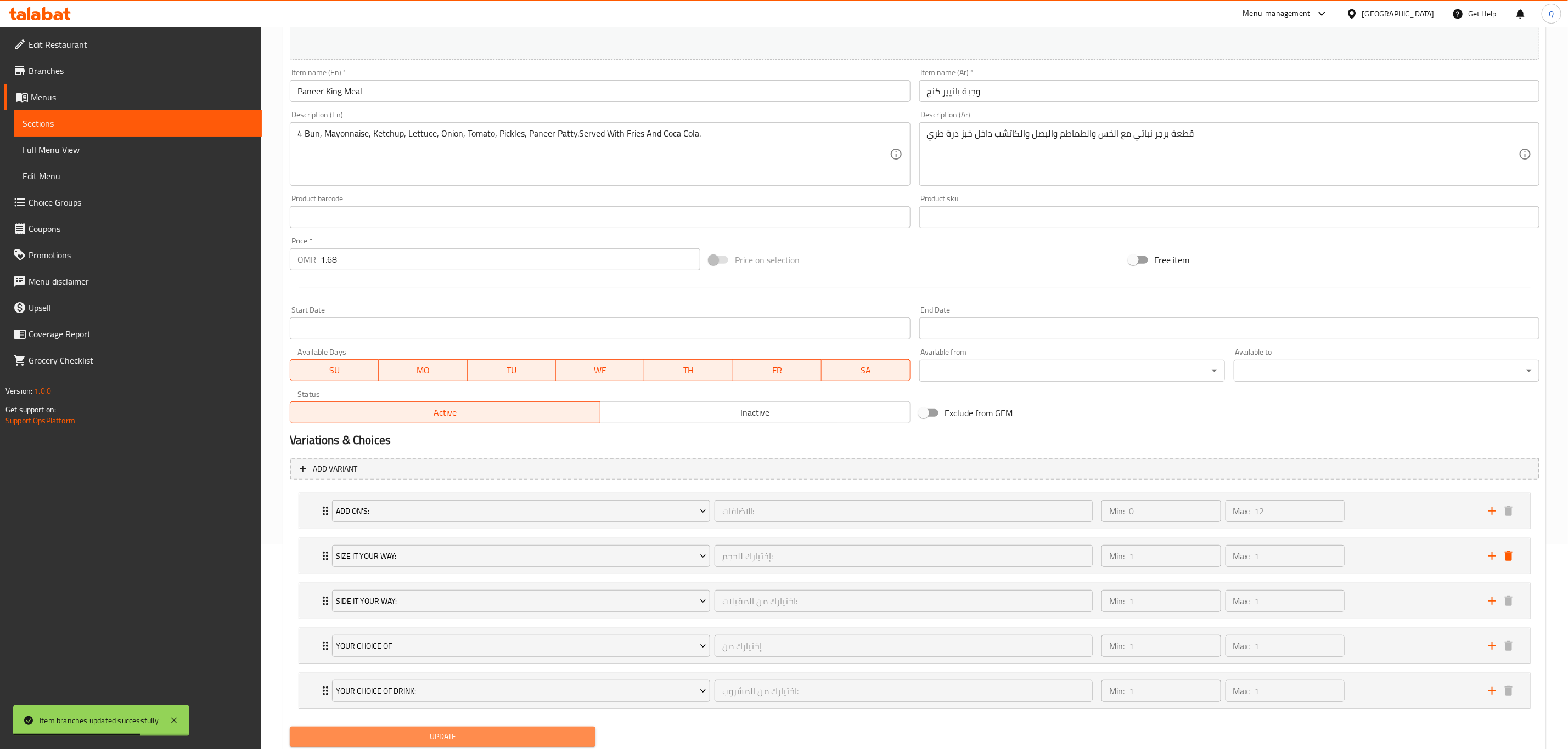
click at [537, 733] on button "Update" at bounding box center [442, 737] width 306 height 20
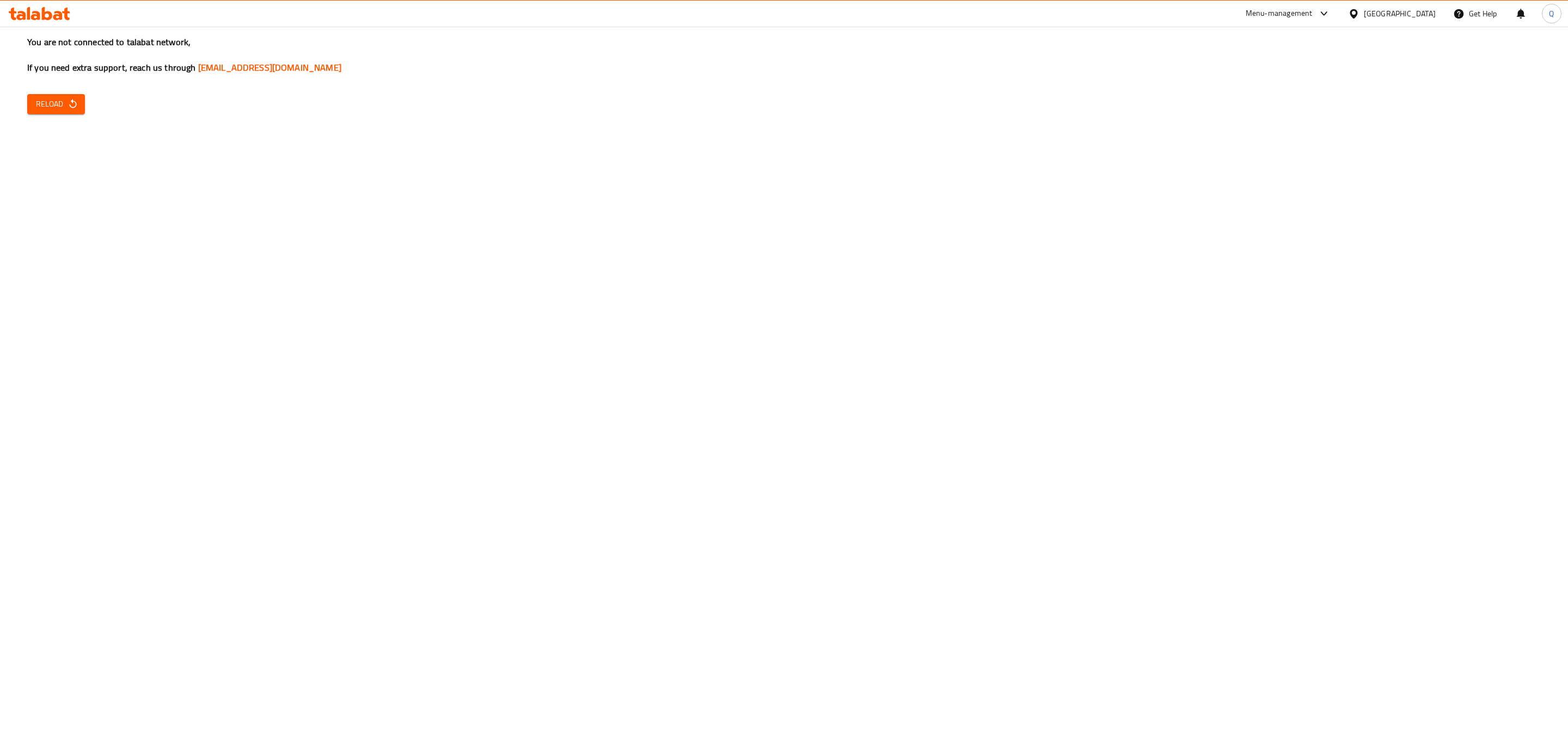
click at [51, 6] on div at bounding box center [39, 13] width 79 height 22
click at [53, 13] on icon at bounding box center [39, 13] width 62 height 13
